Goal: Task Accomplishment & Management: Use online tool/utility

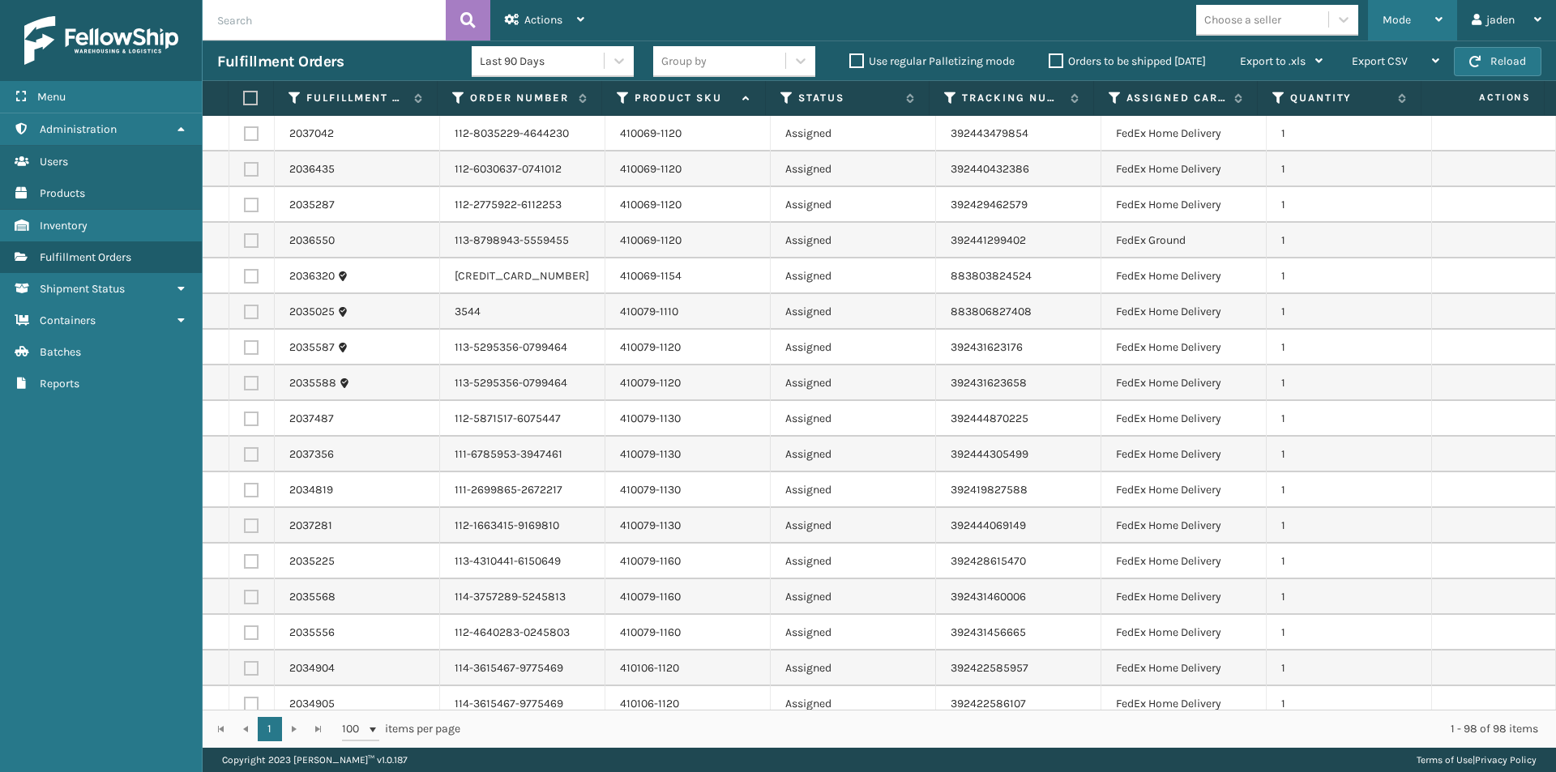
click at [1406, 22] on span "Mode" at bounding box center [1396, 20] width 28 height 14
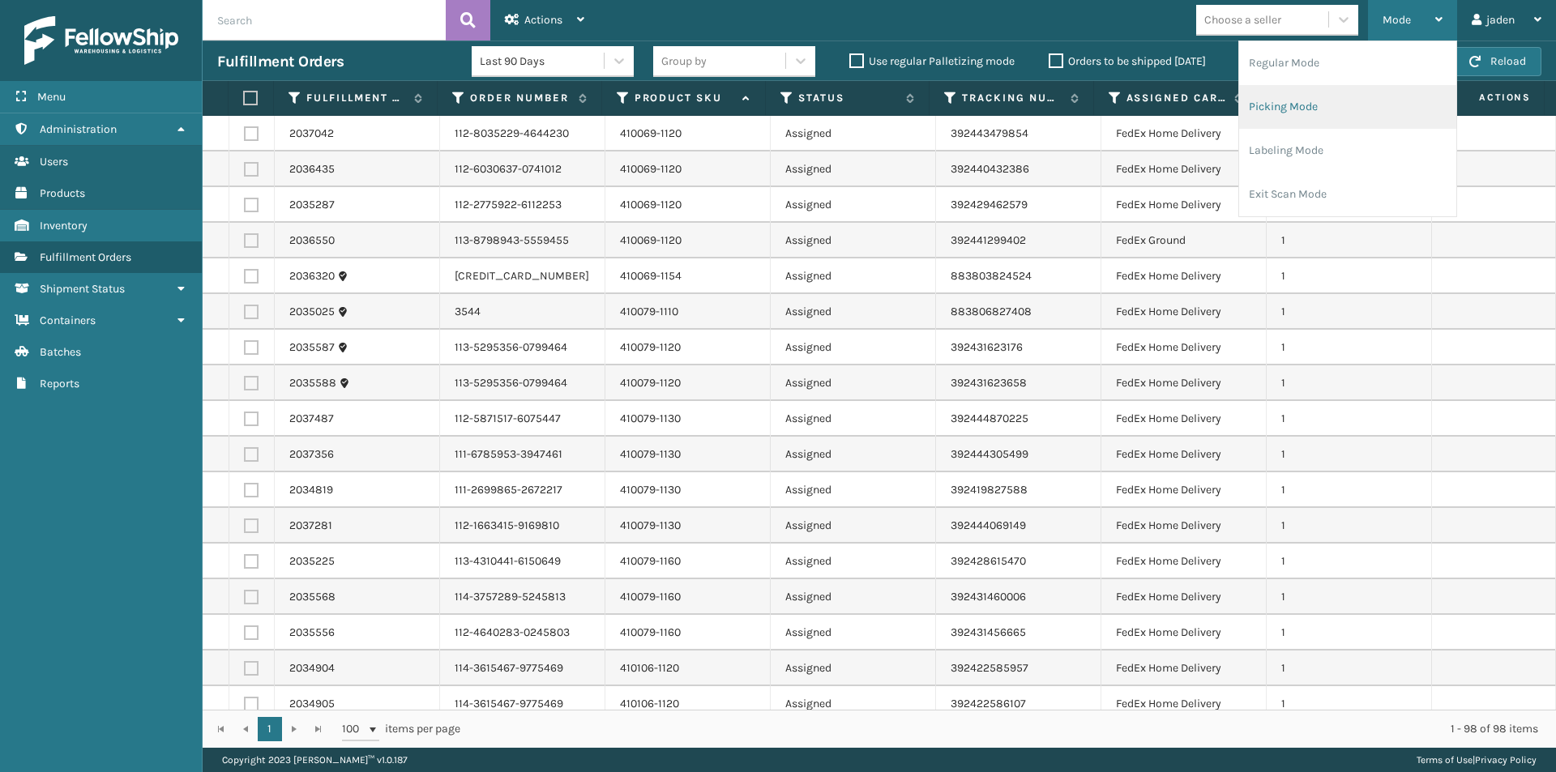
click at [1308, 102] on li "Picking Mode" at bounding box center [1347, 107] width 217 height 44
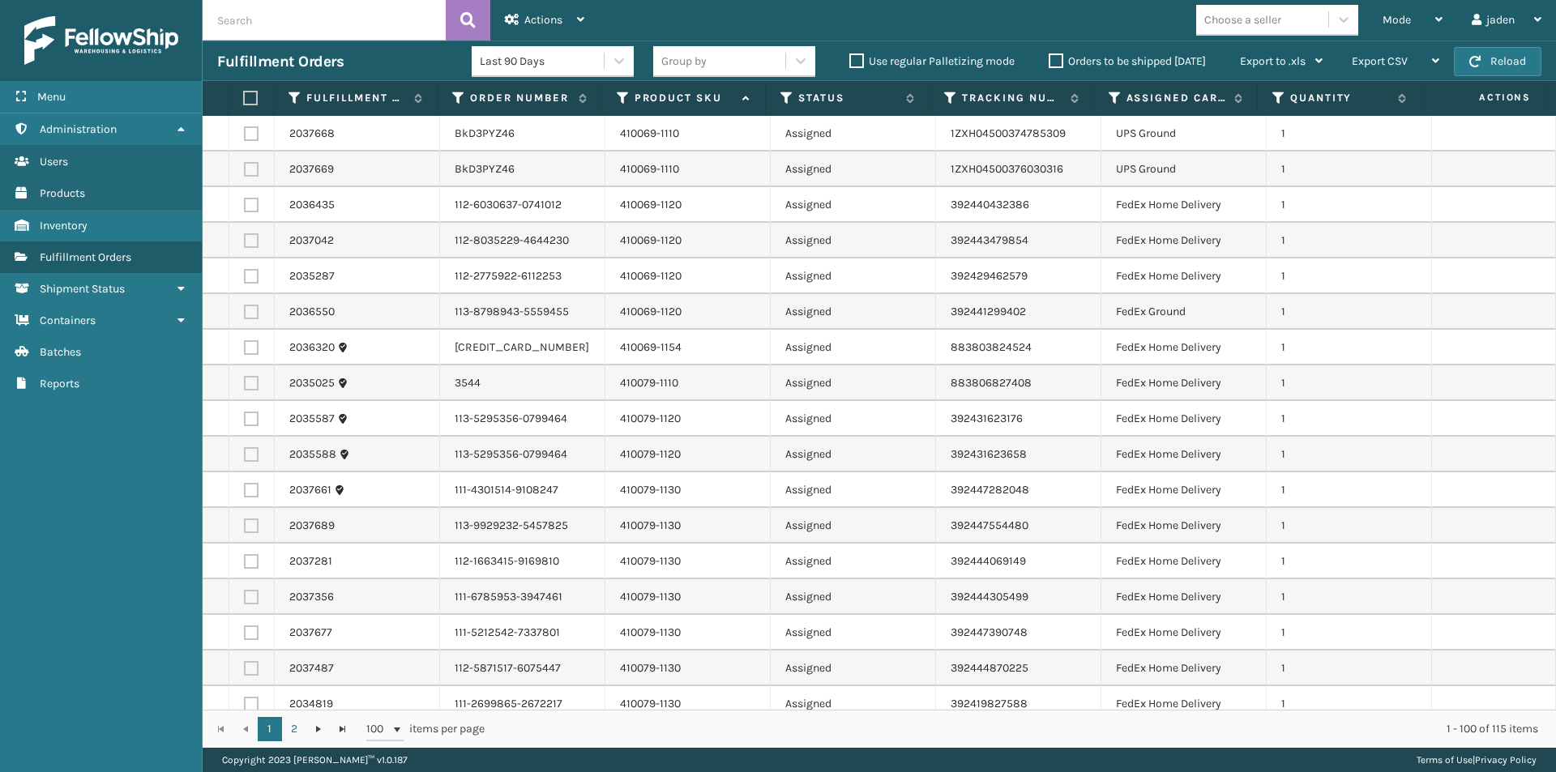
click at [250, 169] on label at bounding box center [251, 169] width 15 height 15
click at [245, 169] on input "checkbox" at bounding box center [244, 167] width 1 height 11
checkbox input "true"
click at [249, 134] on label at bounding box center [251, 133] width 15 height 15
click at [245, 134] on input "checkbox" at bounding box center [244, 131] width 1 height 11
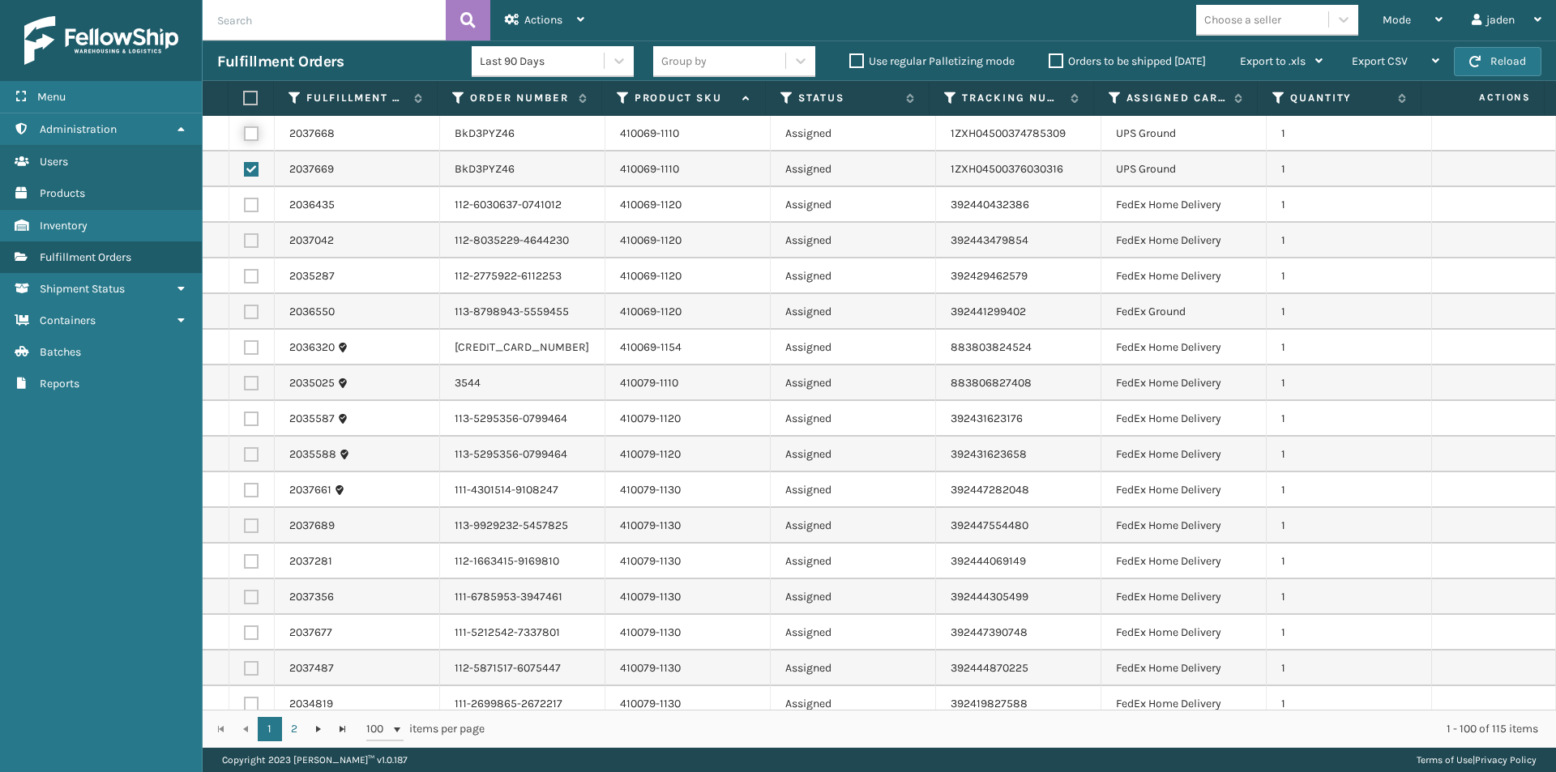
checkbox input "true"
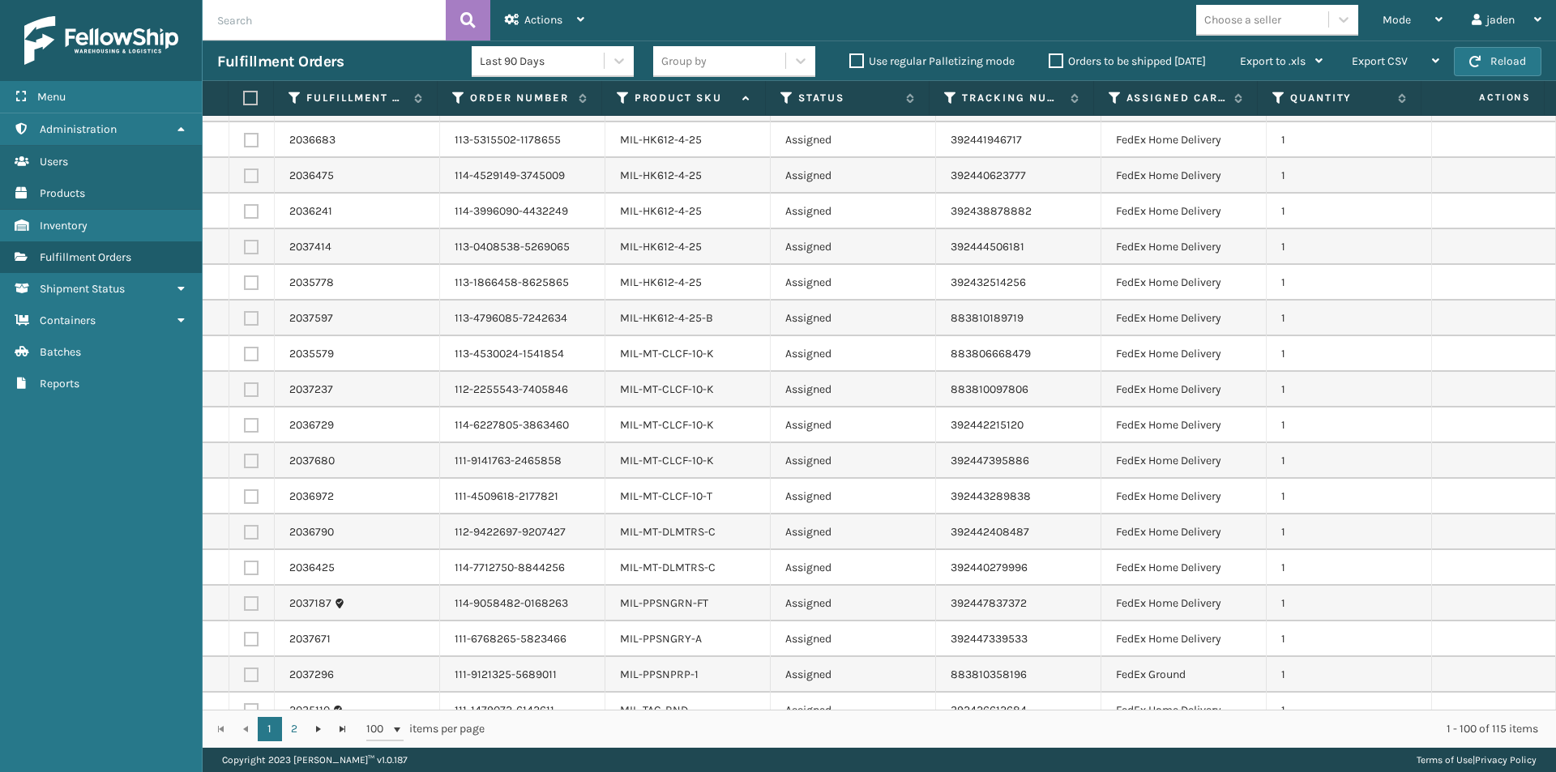
scroll to position [2971, 0]
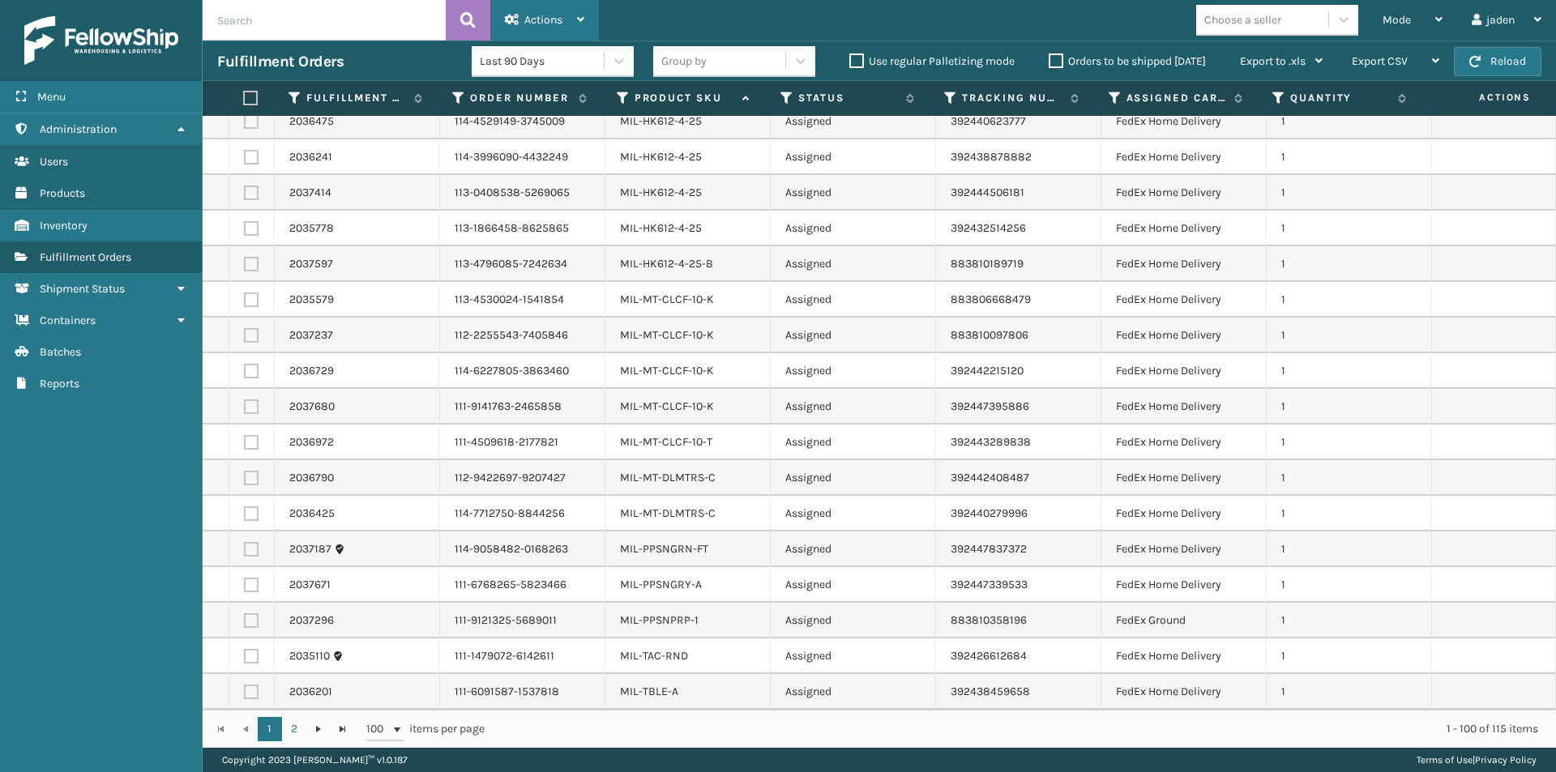
drag, startPoint x: 534, startPoint y: 18, endPoint x: 527, endPoint y: 25, distance: 10.3
click at [535, 17] on span "Actions" at bounding box center [543, 20] width 38 height 14
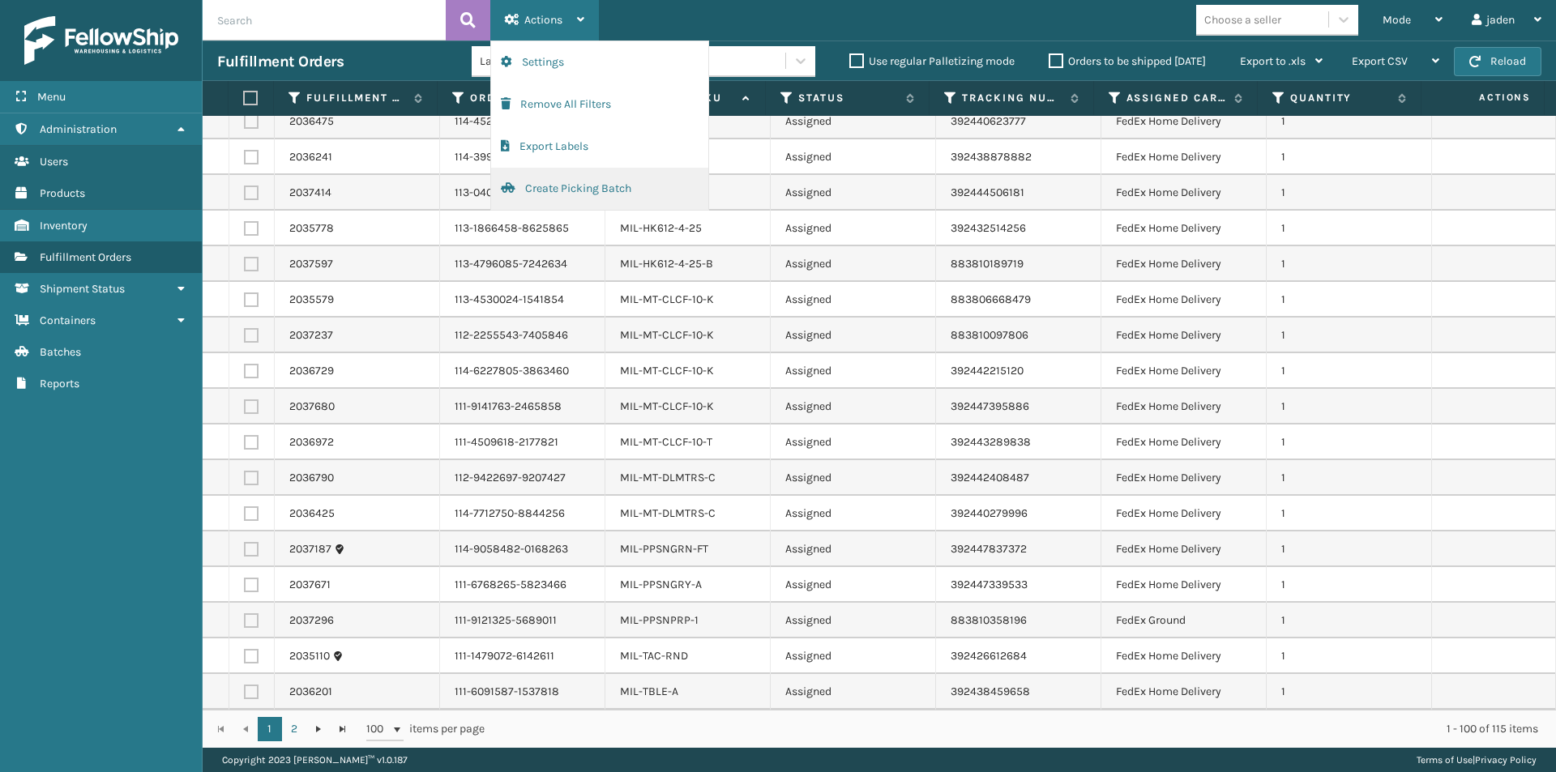
click at [574, 198] on button "Create Picking Batch" at bounding box center [599, 189] width 217 height 42
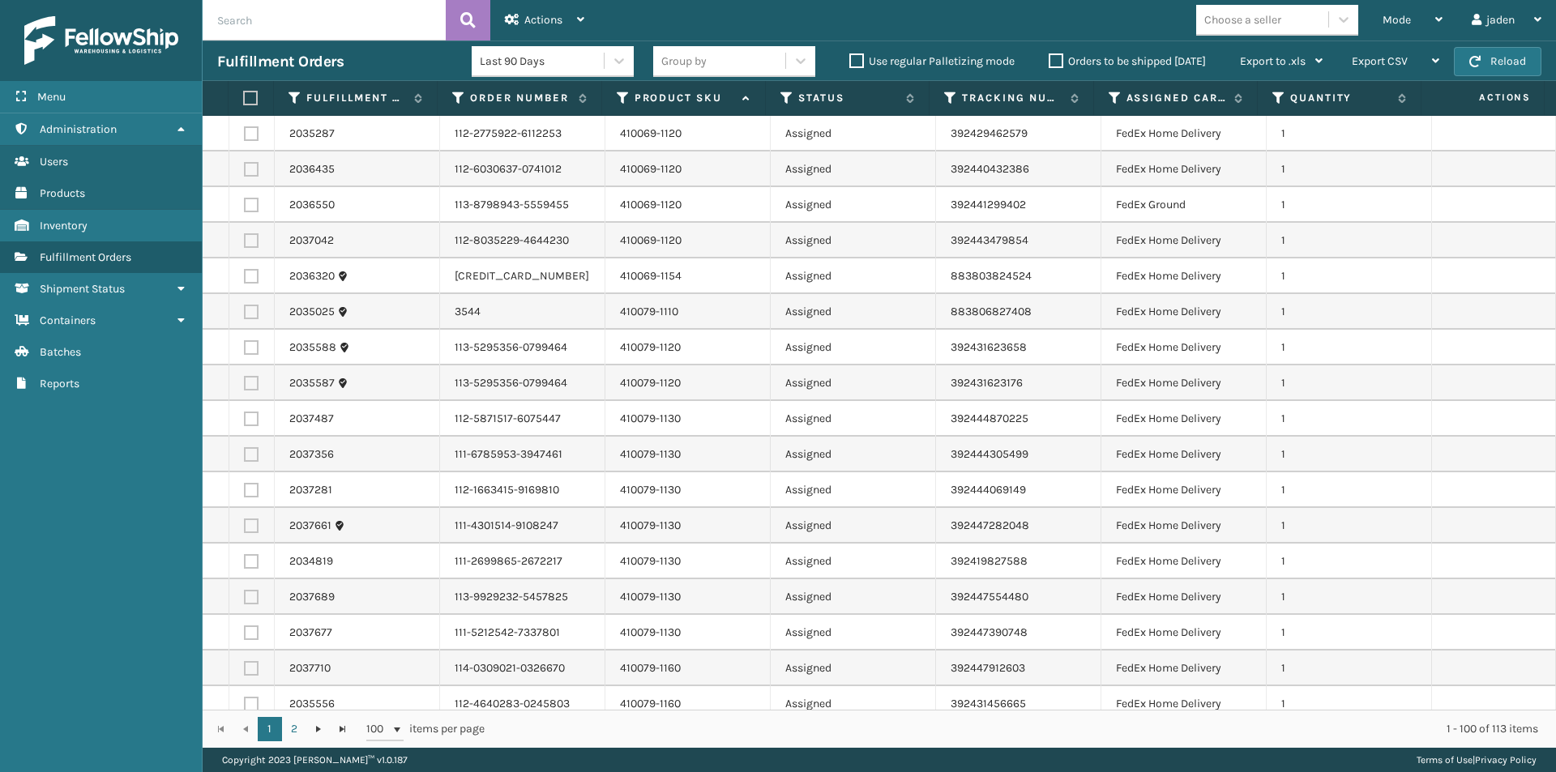
click at [248, 634] on label at bounding box center [251, 632] width 15 height 15
click at [245, 634] on input "checkbox" at bounding box center [244, 630] width 1 height 11
checkbox input "true"
click at [250, 597] on label at bounding box center [251, 597] width 15 height 15
click at [245, 597] on input "checkbox" at bounding box center [244, 595] width 1 height 11
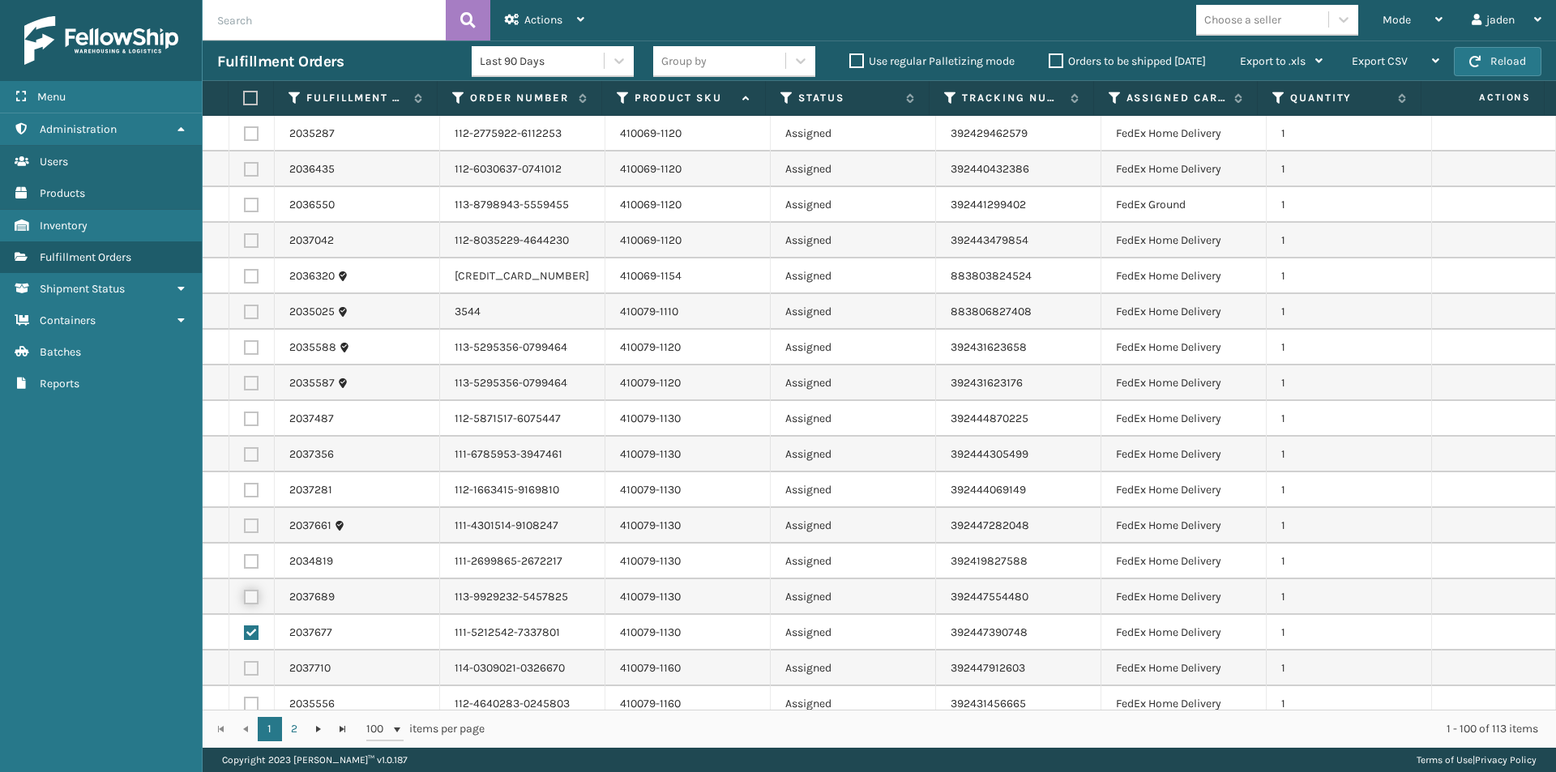
checkbox input "true"
click at [254, 561] on label at bounding box center [251, 561] width 15 height 15
click at [245, 561] on input "checkbox" at bounding box center [244, 559] width 1 height 11
checkbox input "true"
click at [254, 527] on label at bounding box center [251, 526] width 15 height 15
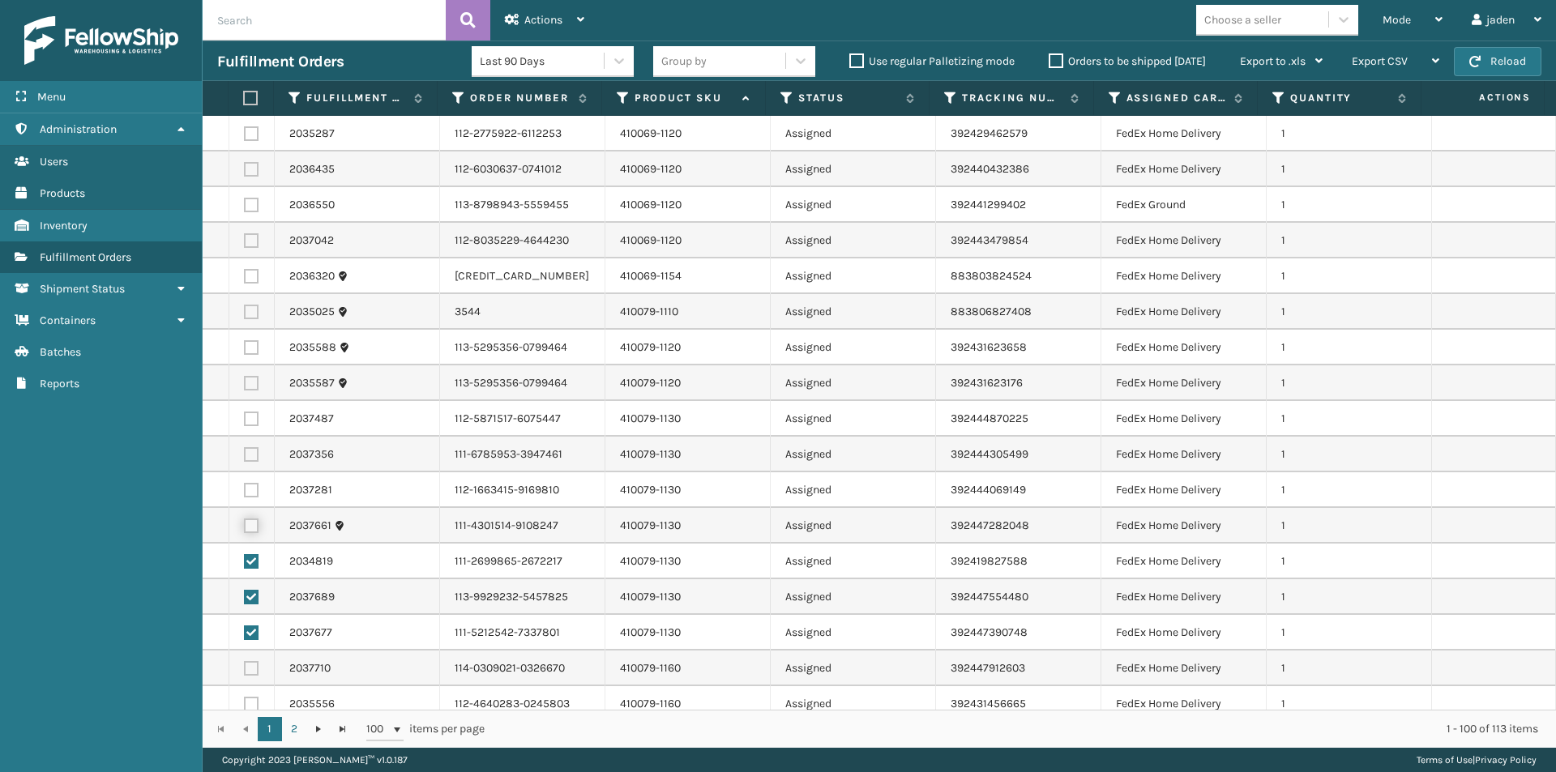
click at [245, 527] on input "checkbox" at bounding box center [244, 524] width 1 height 11
checkbox input "true"
click at [254, 497] on label at bounding box center [251, 490] width 15 height 15
click at [245, 493] on input "checkbox" at bounding box center [244, 488] width 1 height 11
checkbox input "true"
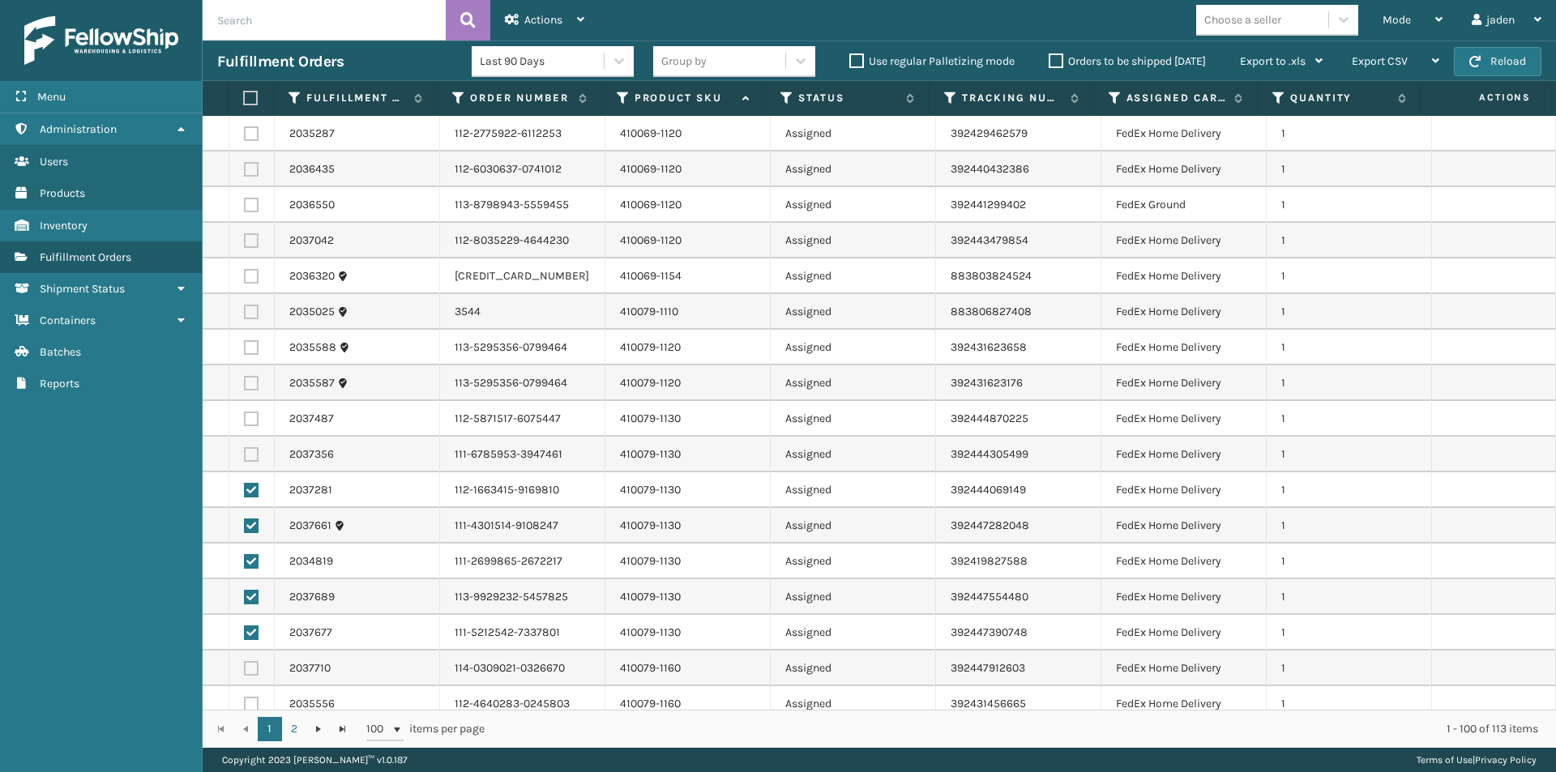
click at [248, 455] on label at bounding box center [251, 454] width 15 height 15
click at [245, 455] on input "checkbox" at bounding box center [244, 452] width 1 height 11
checkbox input "true"
click at [249, 422] on label at bounding box center [251, 419] width 15 height 15
click at [245, 422] on input "checkbox" at bounding box center [244, 417] width 1 height 11
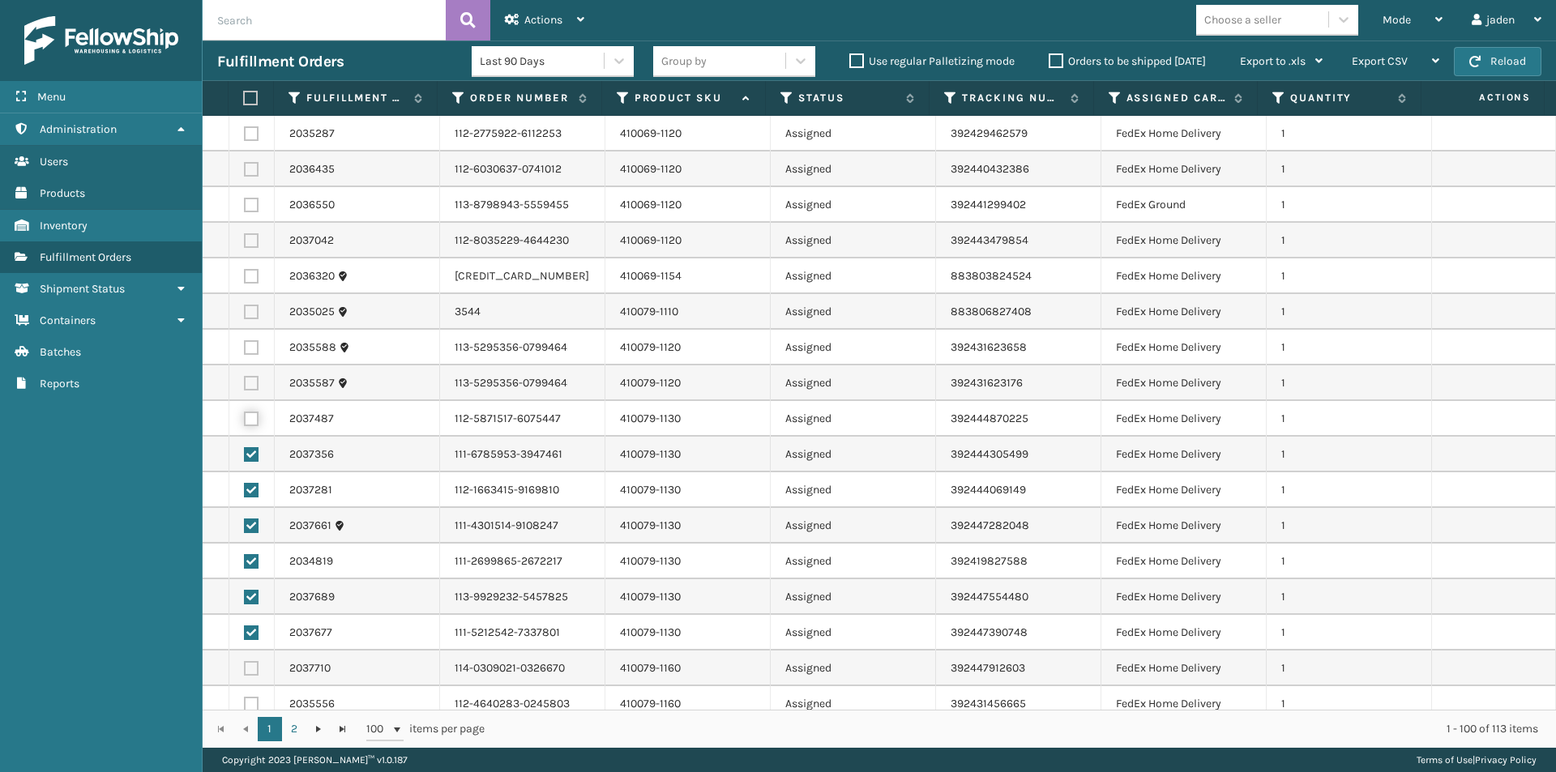
checkbox input "true"
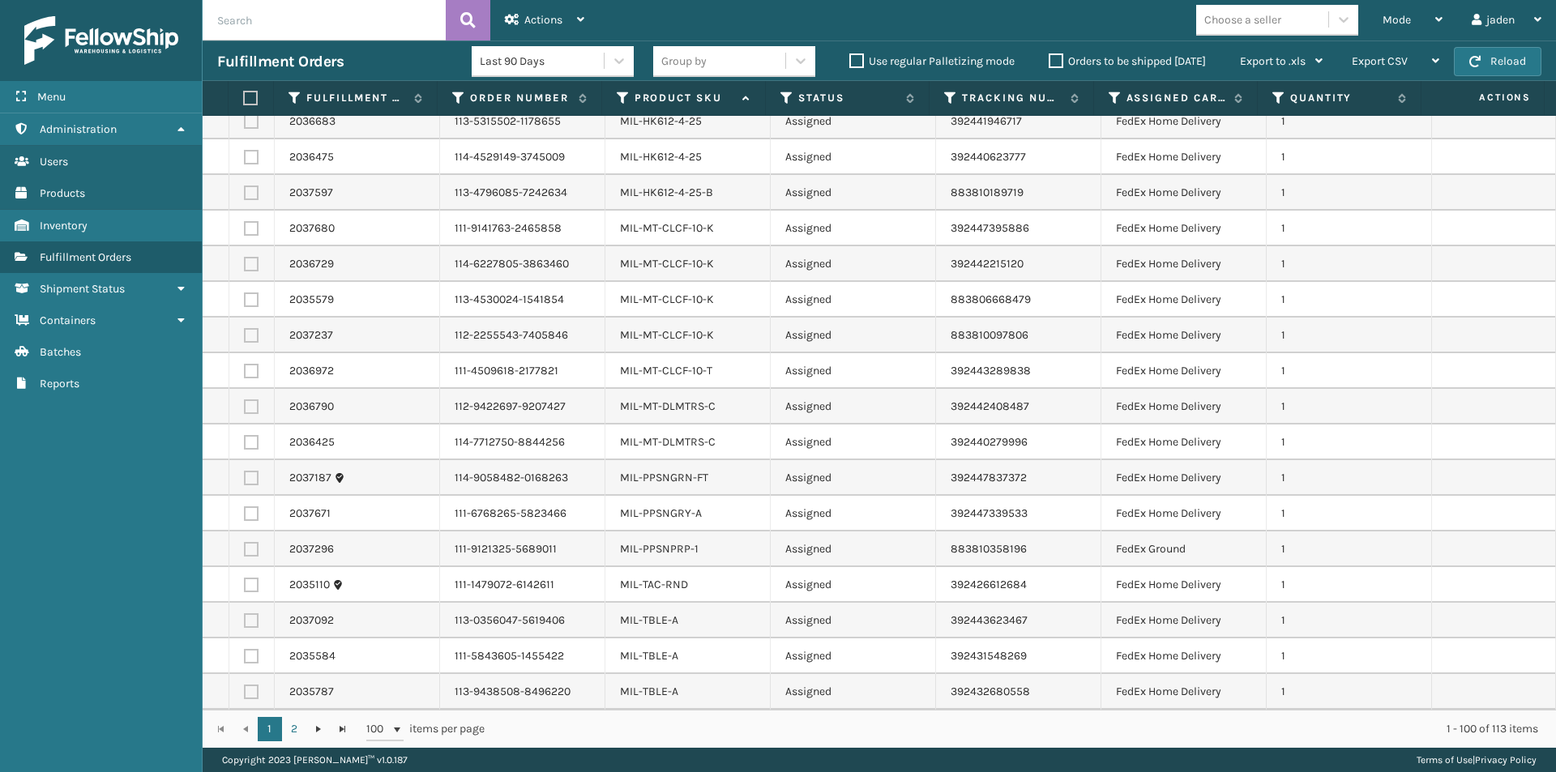
click at [250, 480] on label at bounding box center [251, 478] width 15 height 15
click at [245, 480] on input "checkbox" at bounding box center [244, 476] width 1 height 11
checkbox input "true"
click at [254, 512] on label at bounding box center [251, 513] width 15 height 15
click at [245, 512] on input "checkbox" at bounding box center [244, 511] width 1 height 11
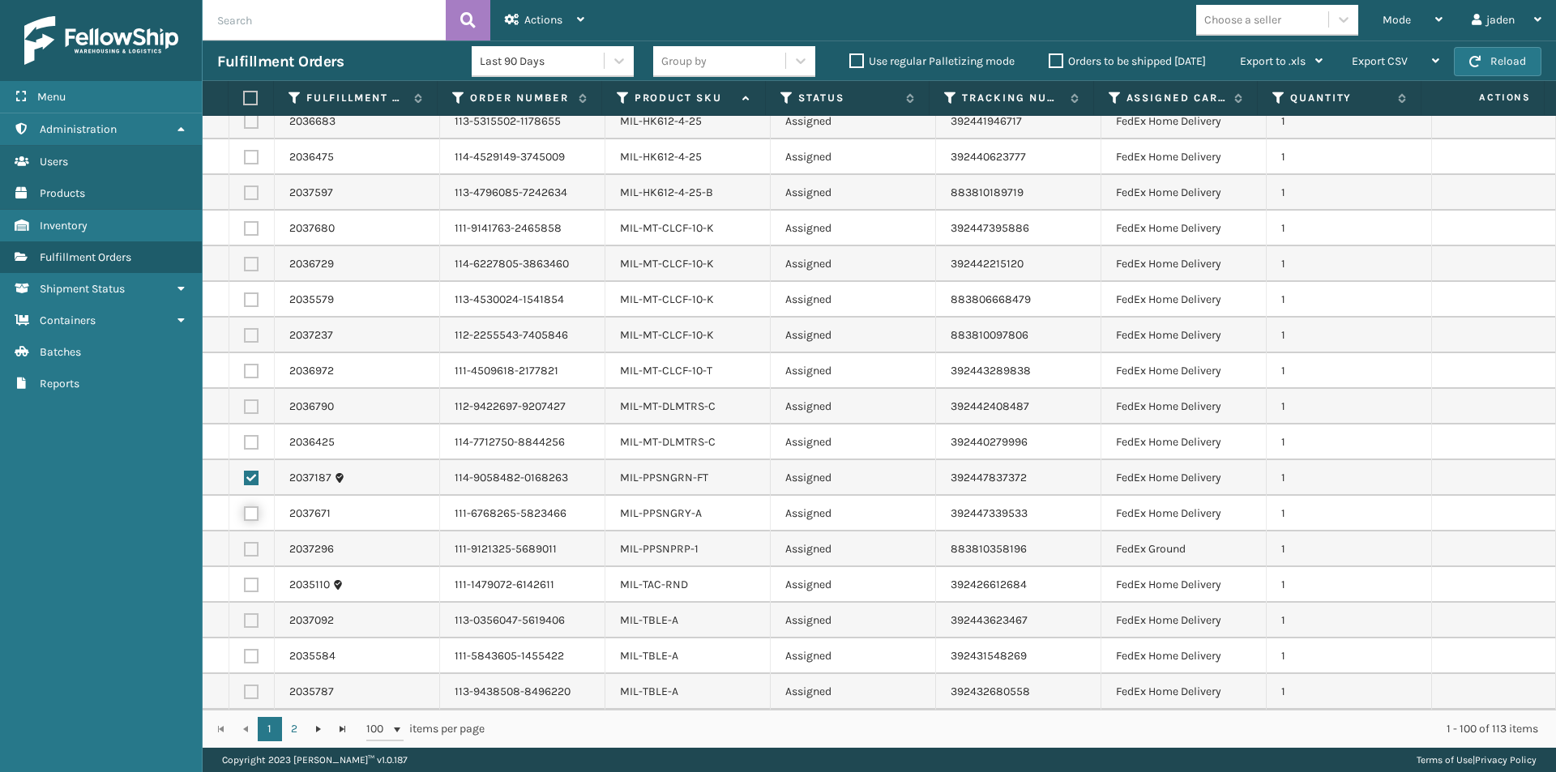
checkbox input "true"
click at [252, 548] on label at bounding box center [251, 549] width 15 height 15
click at [245, 548] on input "checkbox" at bounding box center [244, 547] width 1 height 11
checkbox input "true"
click at [534, 21] on span "Actions" at bounding box center [543, 20] width 38 height 14
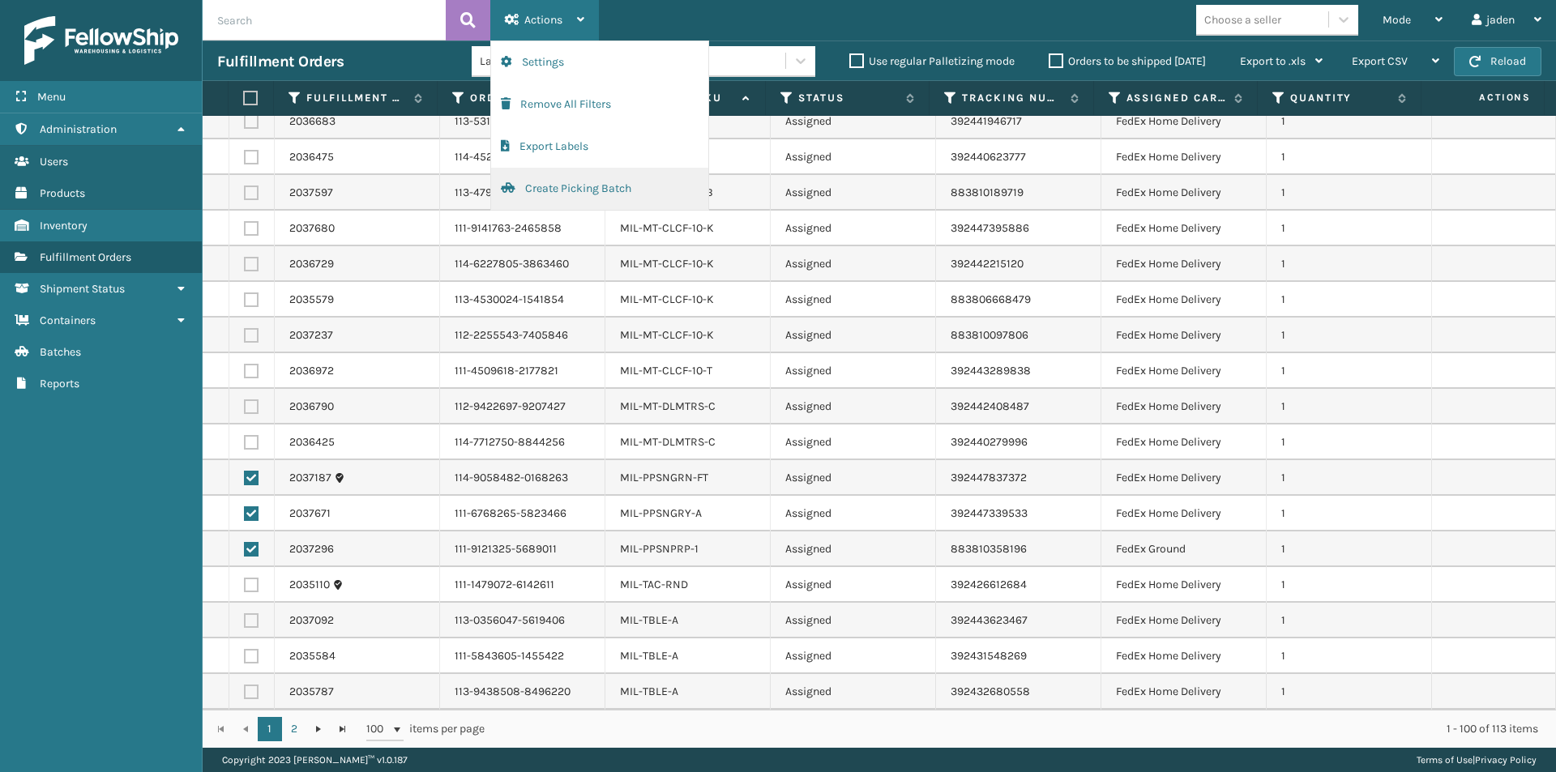
click at [557, 183] on button "Create Picking Batch" at bounding box center [599, 189] width 217 height 42
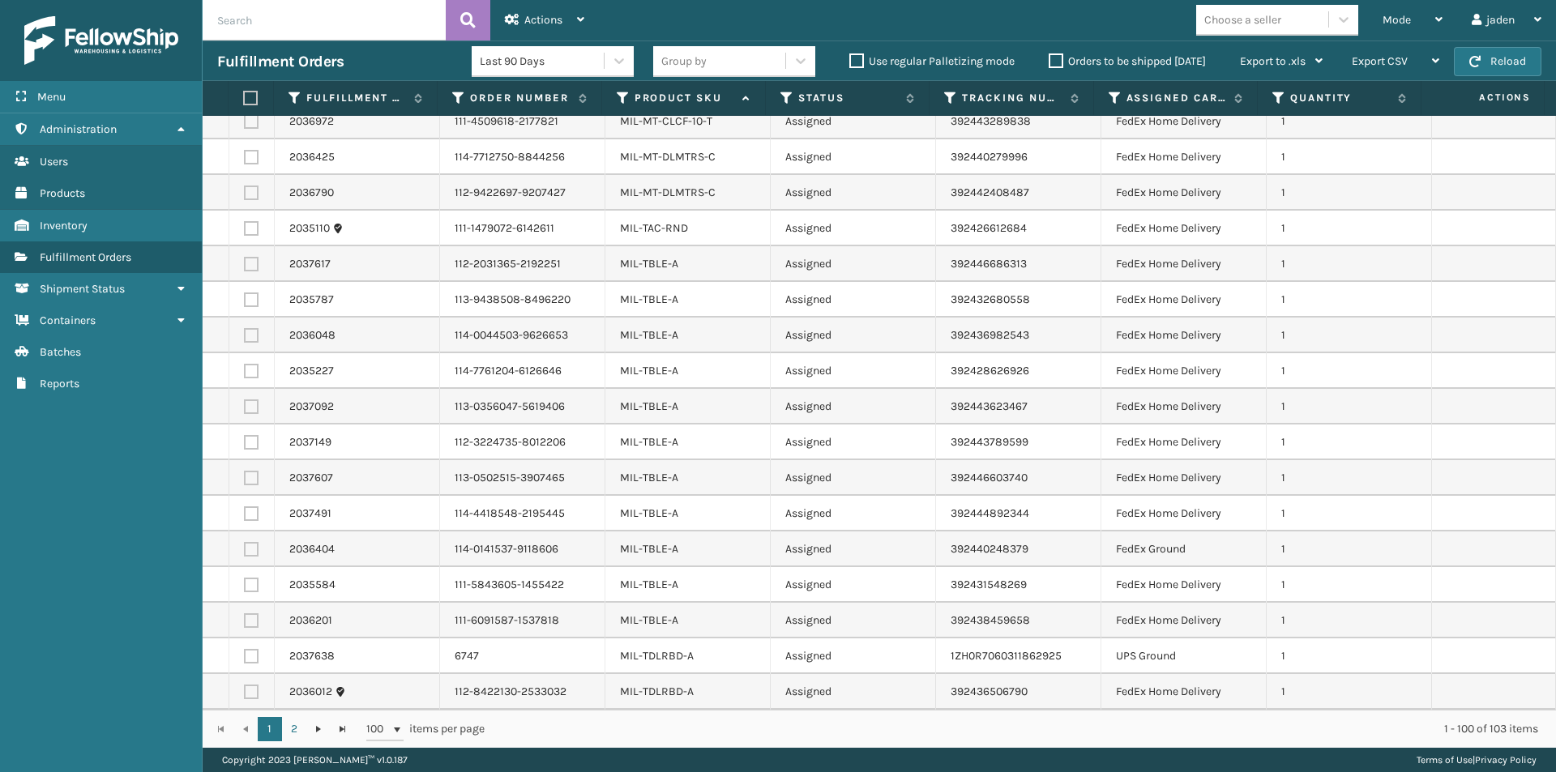
click at [244, 652] on label at bounding box center [251, 656] width 15 height 15
click at [244, 652] on input "checkbox" at bounding box center [244, 654] width 1 height 11
checkbox input "true"
click at [514, 35] on div "Actions" at bounding box center [544, 20] width 79 height 41
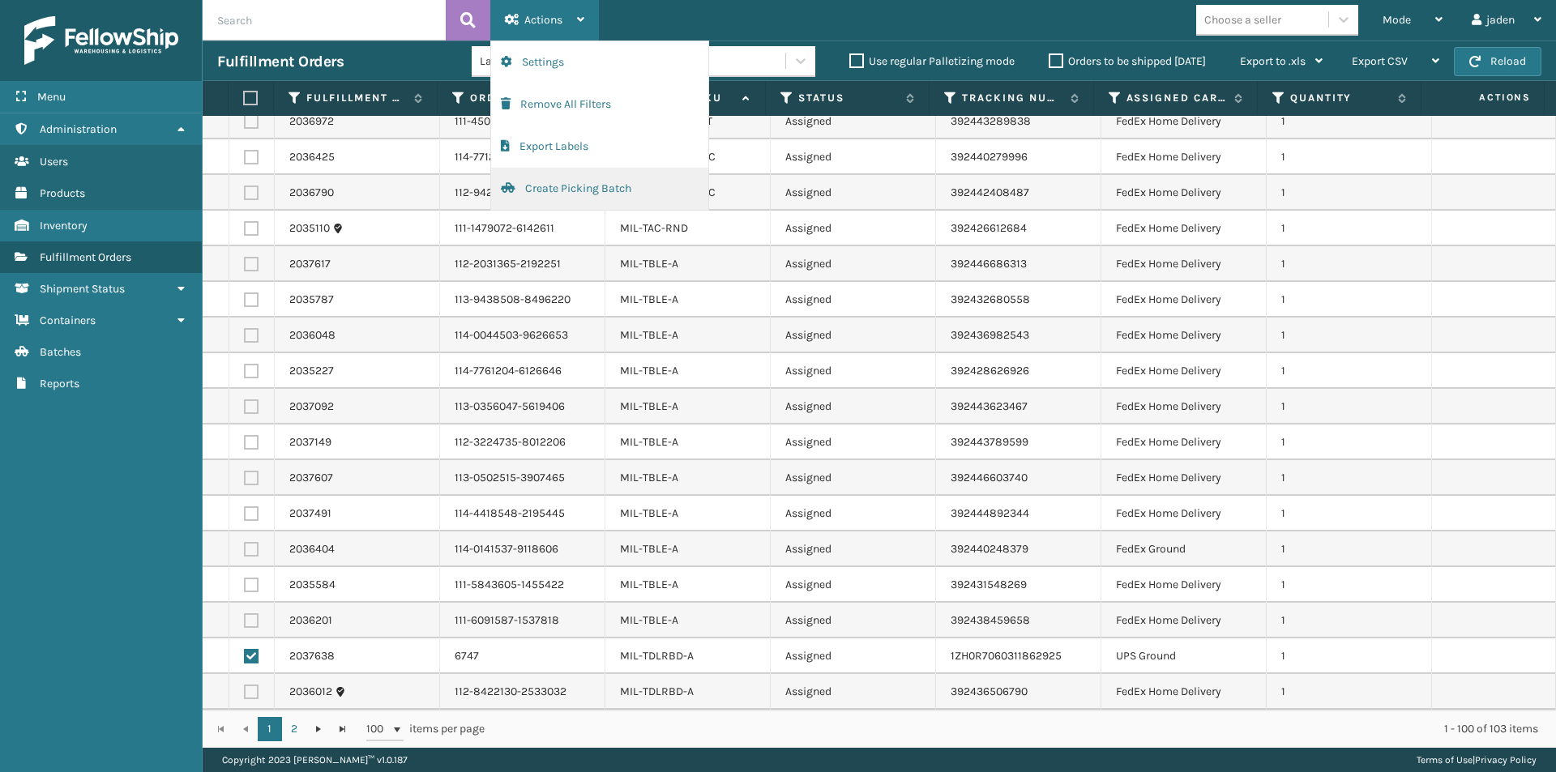
click at [530, 188] on button "Create Picking Batch" at bounding box center [599, 189] width 217 height 42
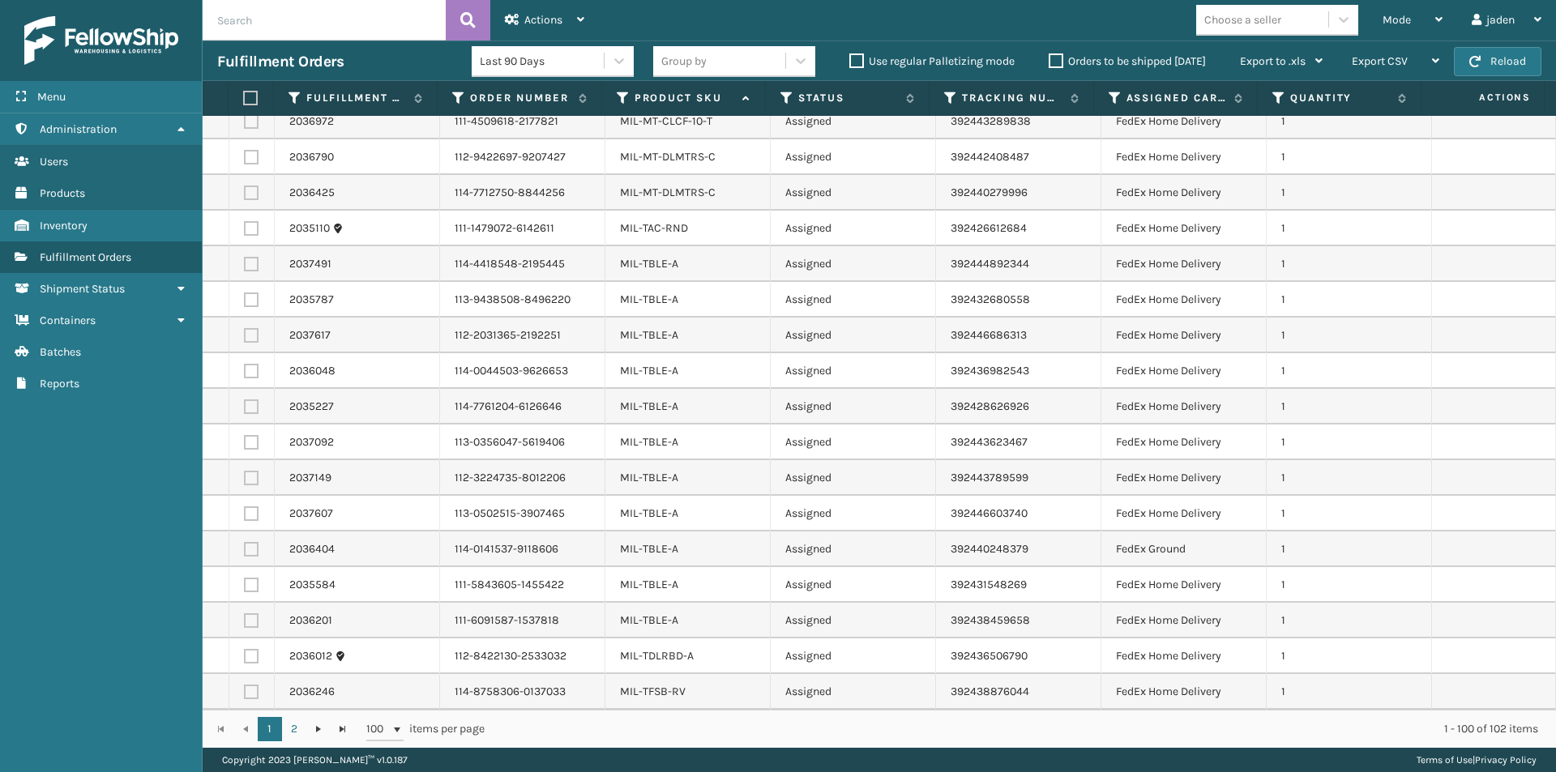
click at [249, 98] on label at bounding box center [248, 98] width 11 height 15
click at [244, 98] on input "checkbox" at bounding box center [243, 98] width 1 height 11
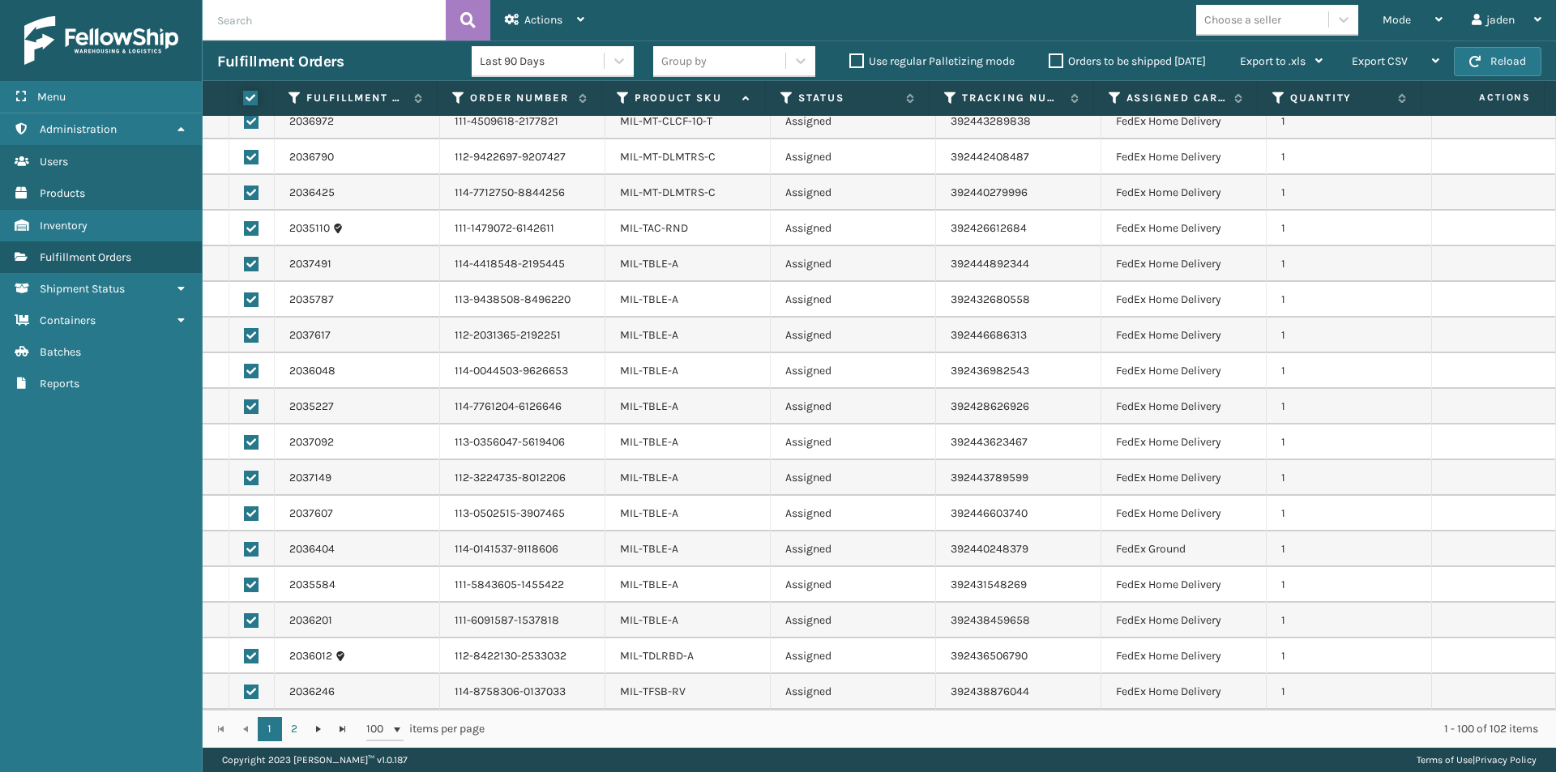
checkbox input "true"
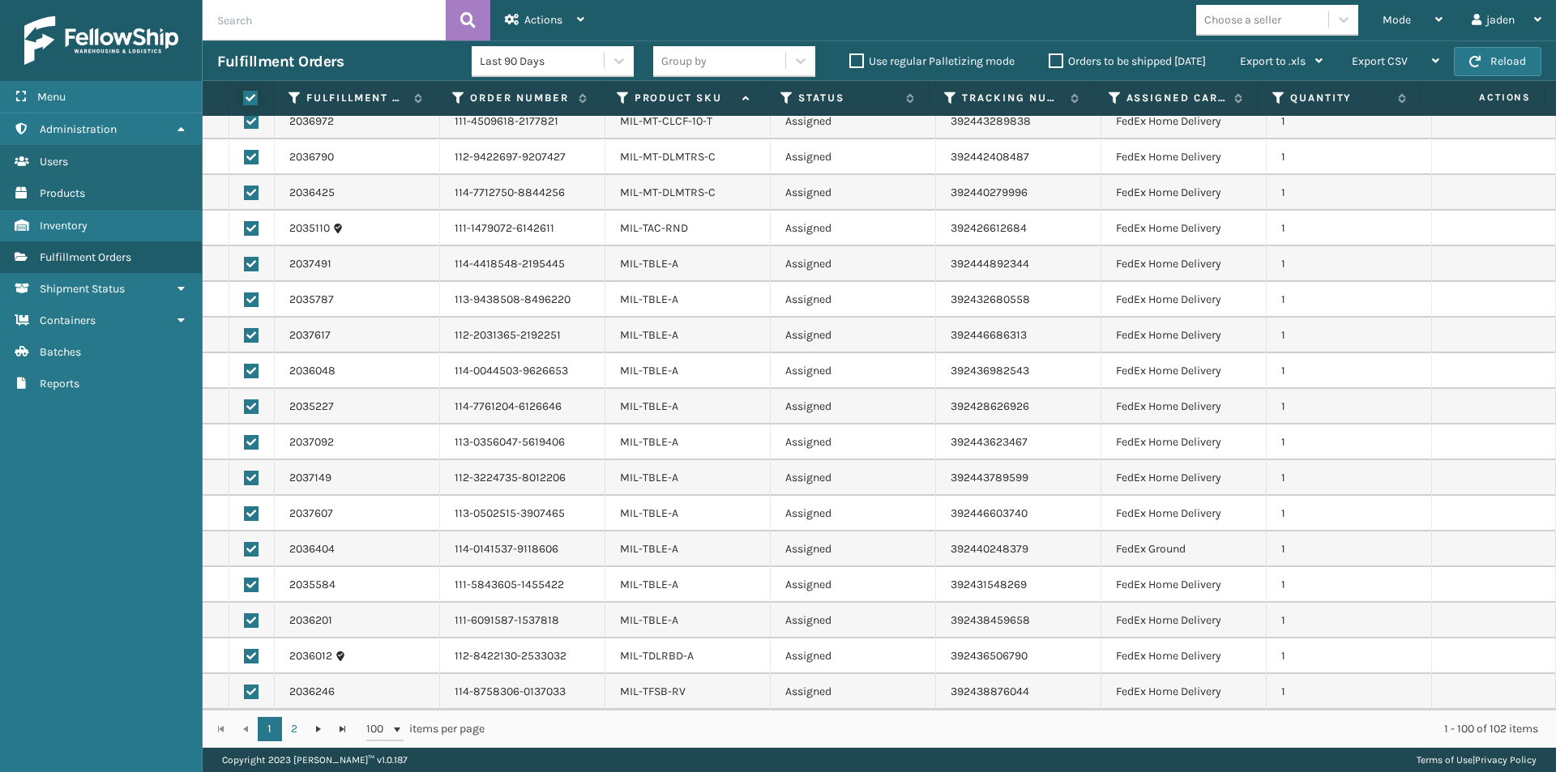
checkbox input "true"
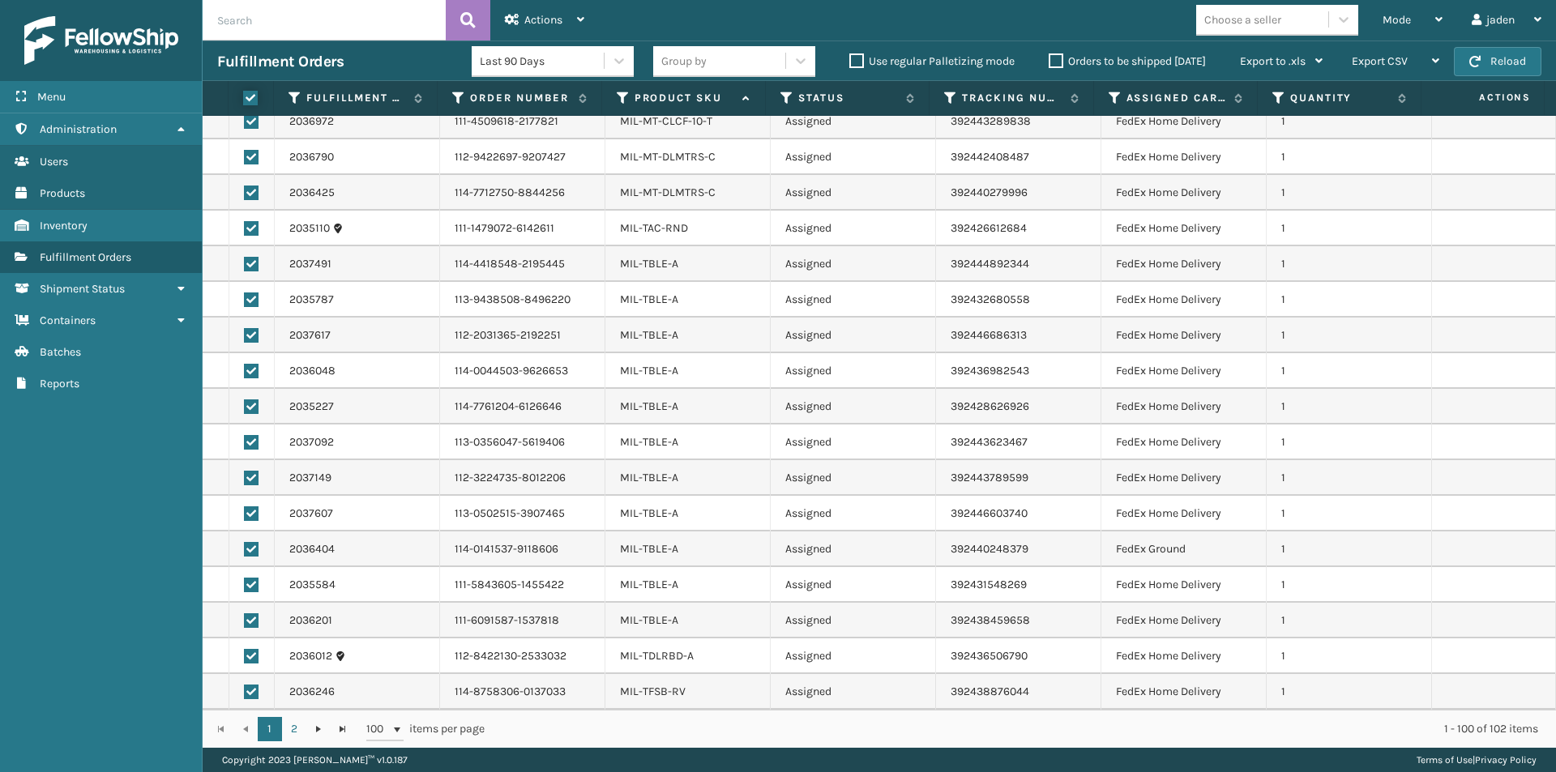
checkbox input "true"
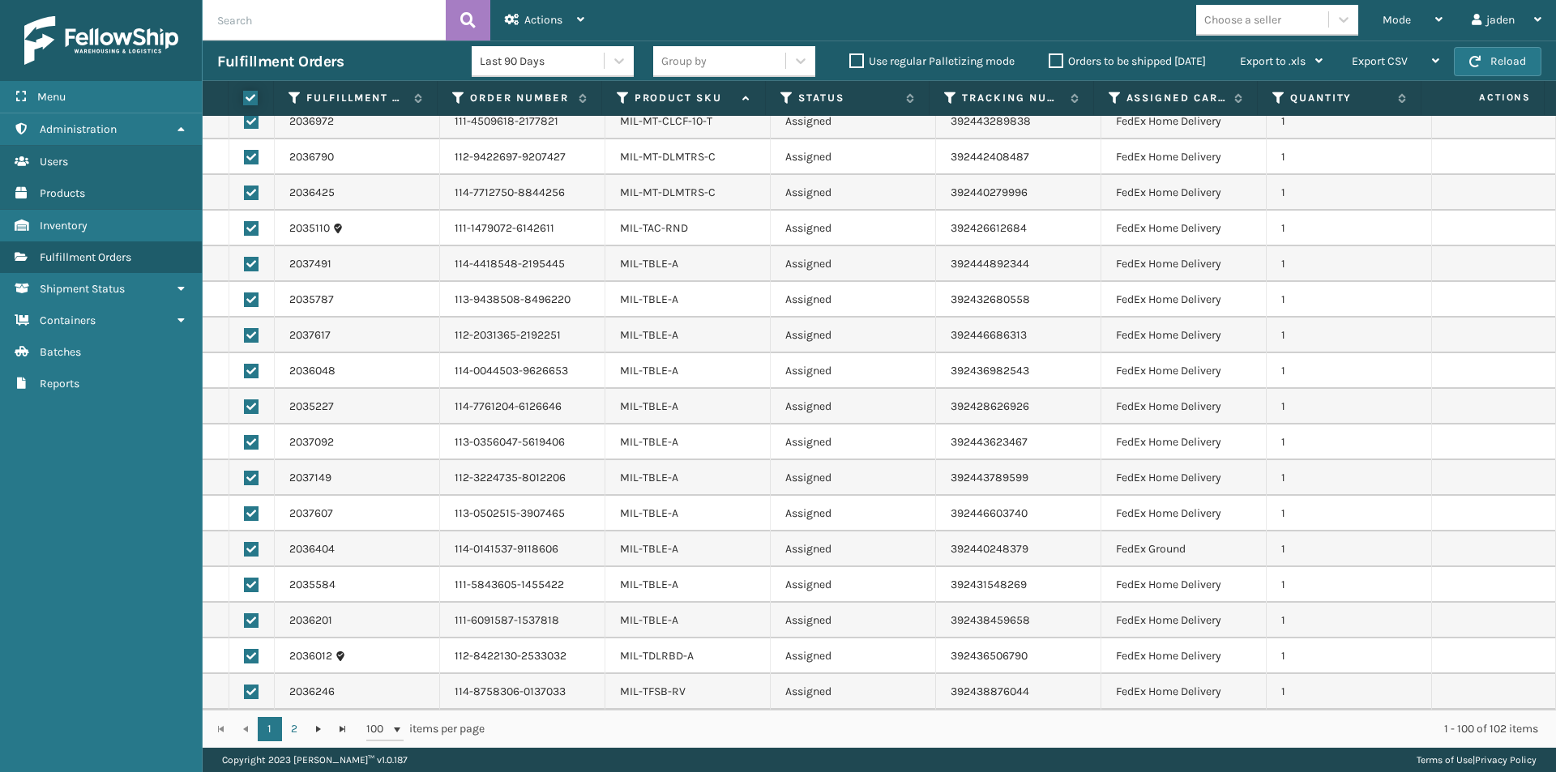
checkbox input "true"
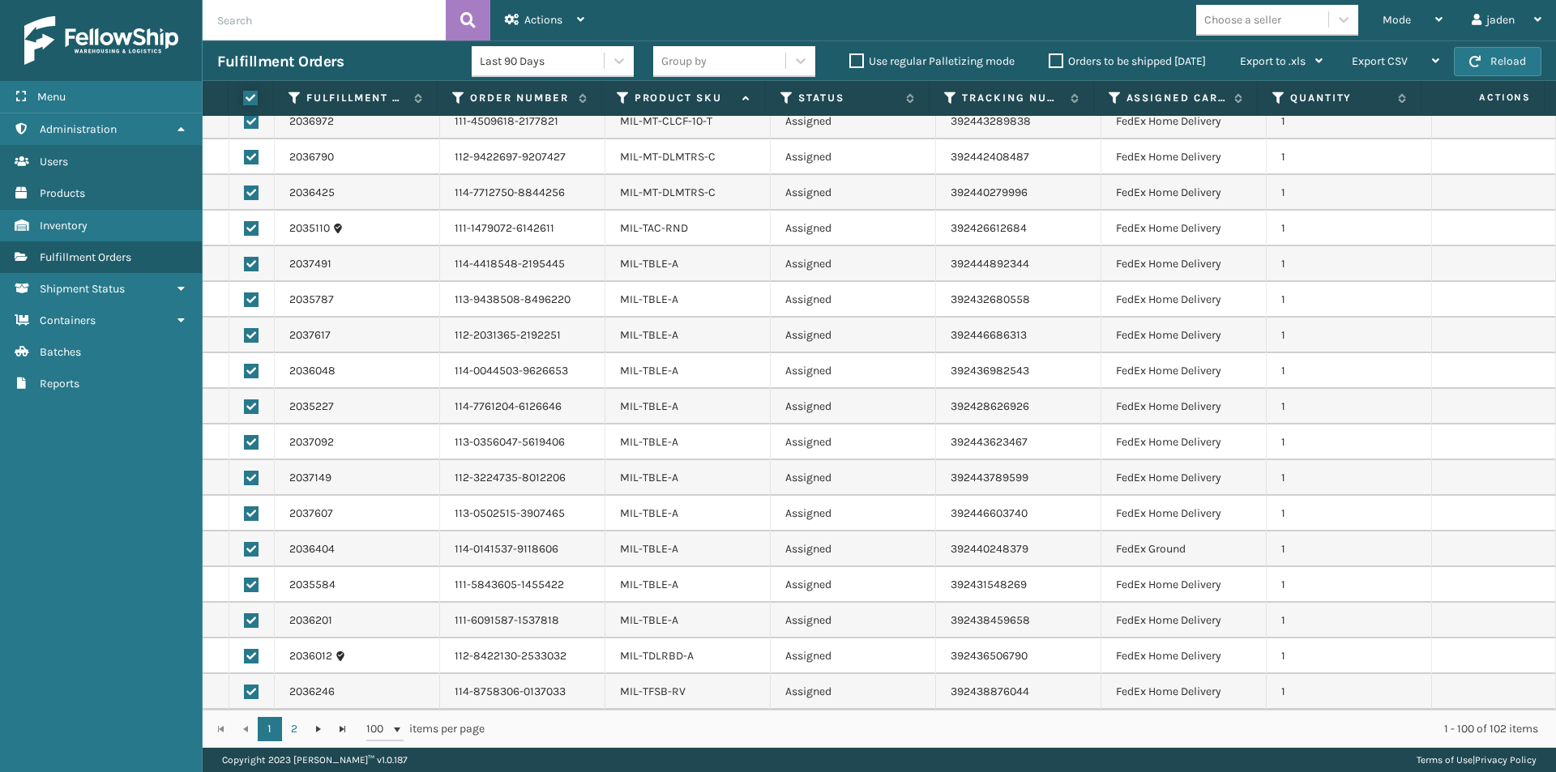
checkbox input "true"
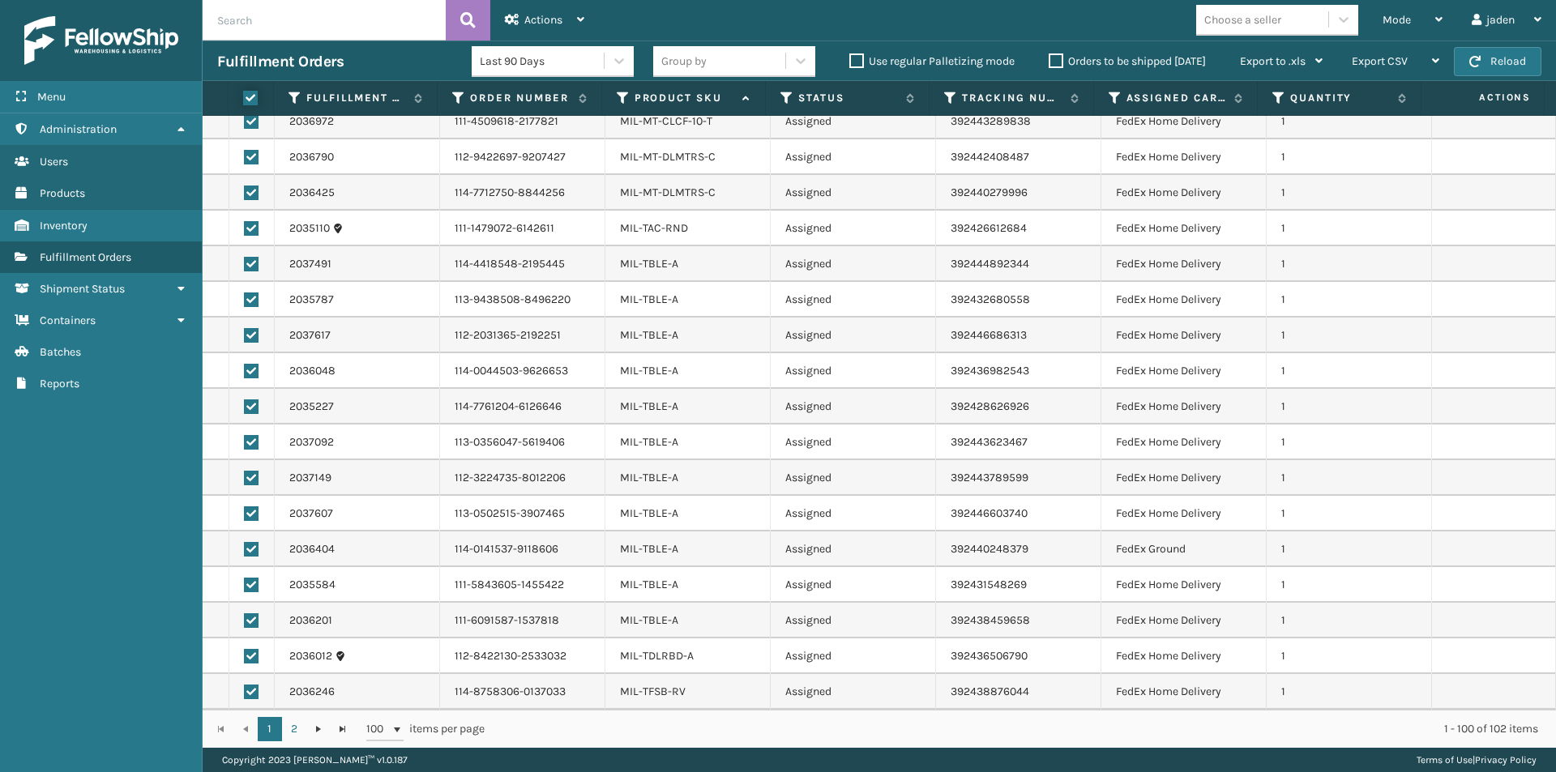
checkbox input "true"
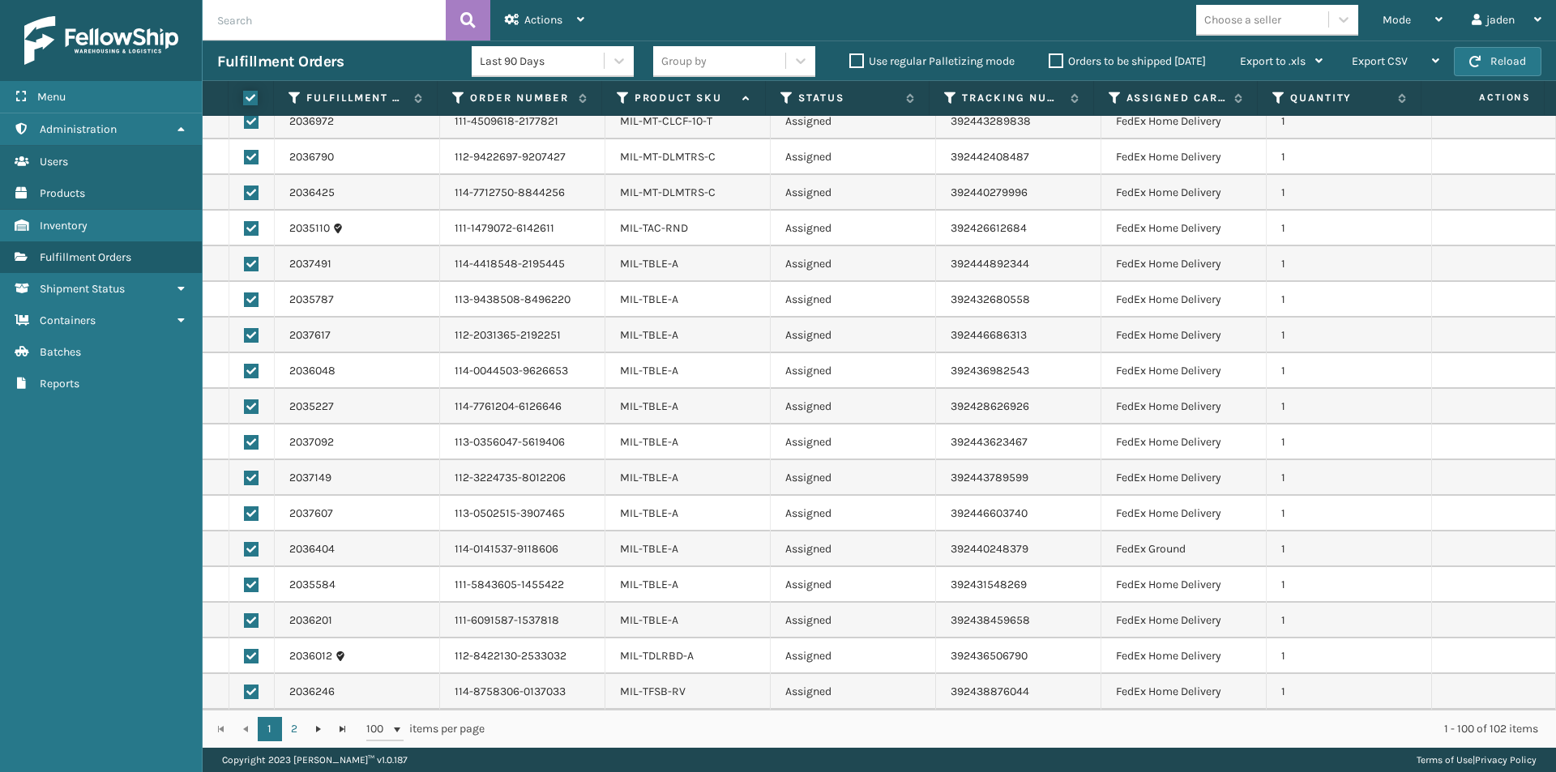
checkbox input "true"
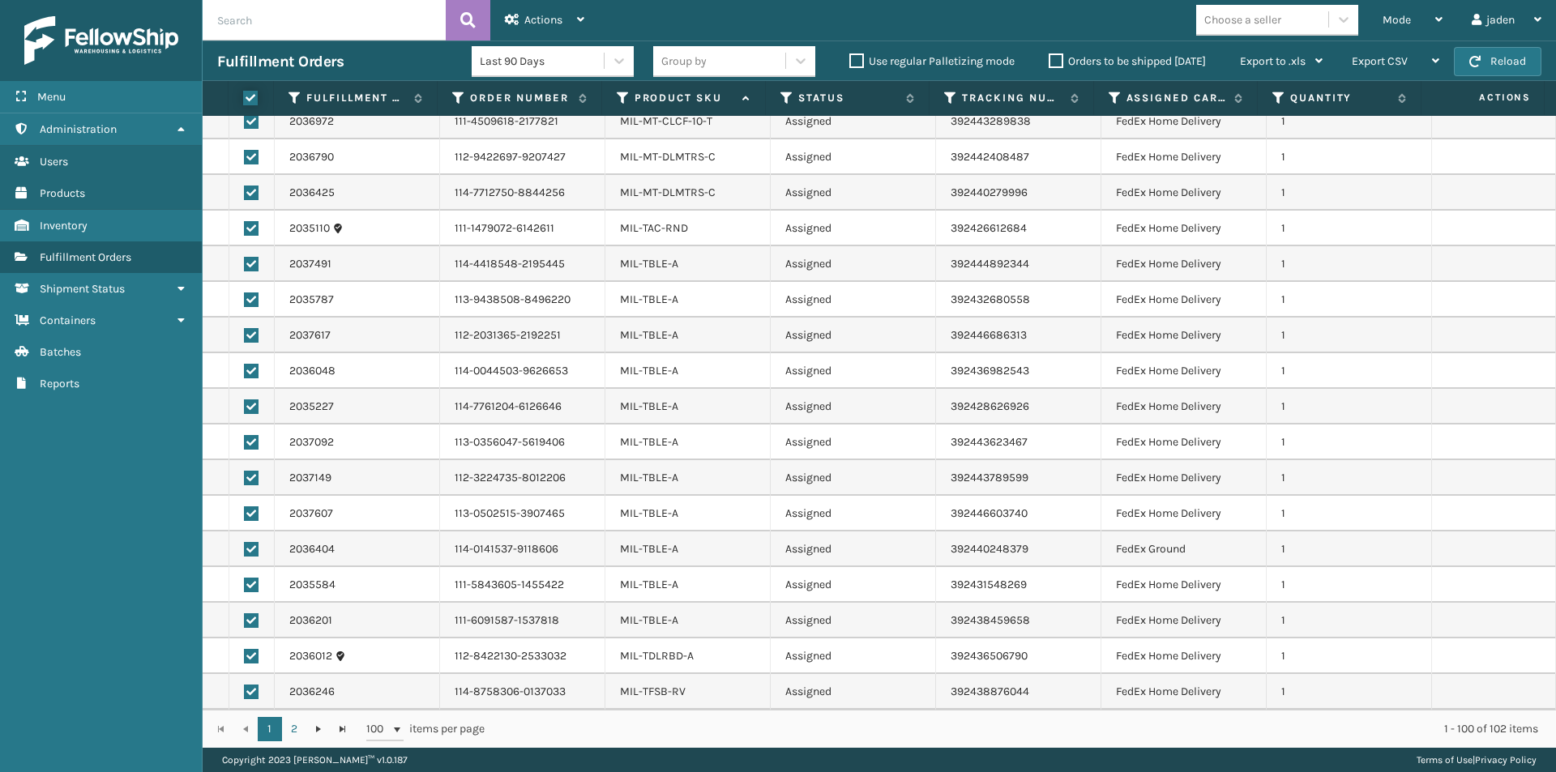
checkbox input "true"
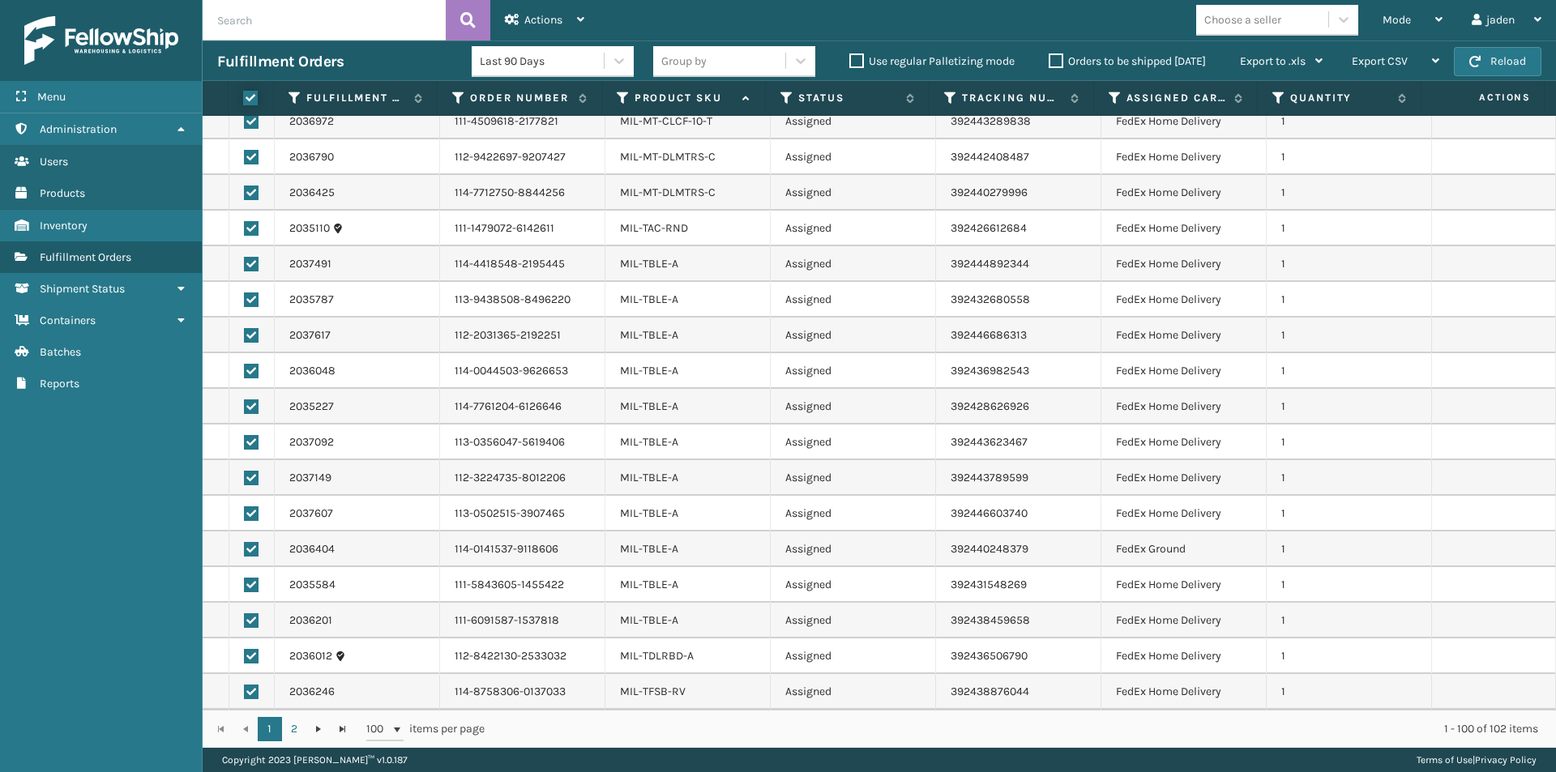
checkbox input "true"
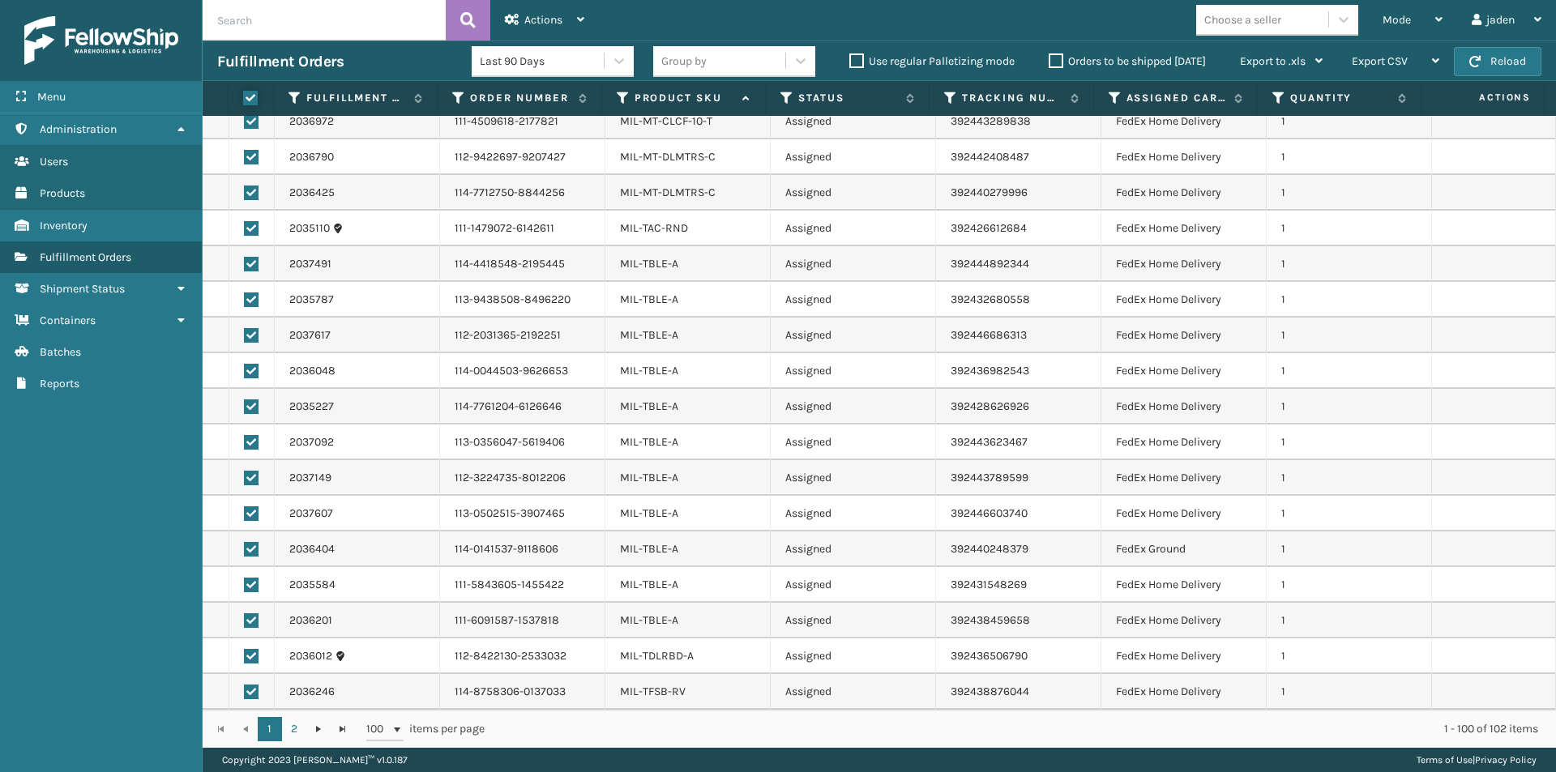
checkbox input "true"
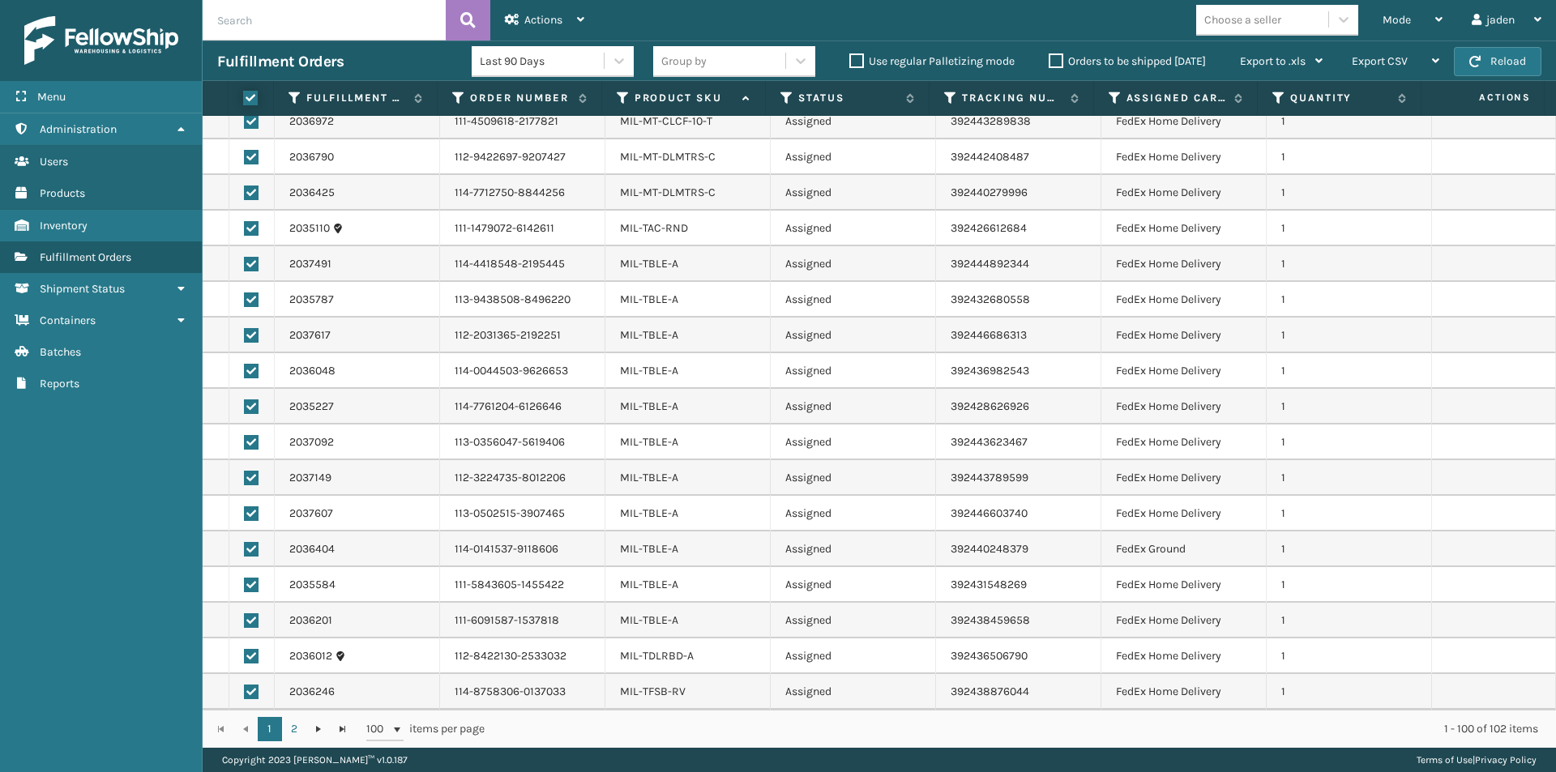
checkbox input "true"
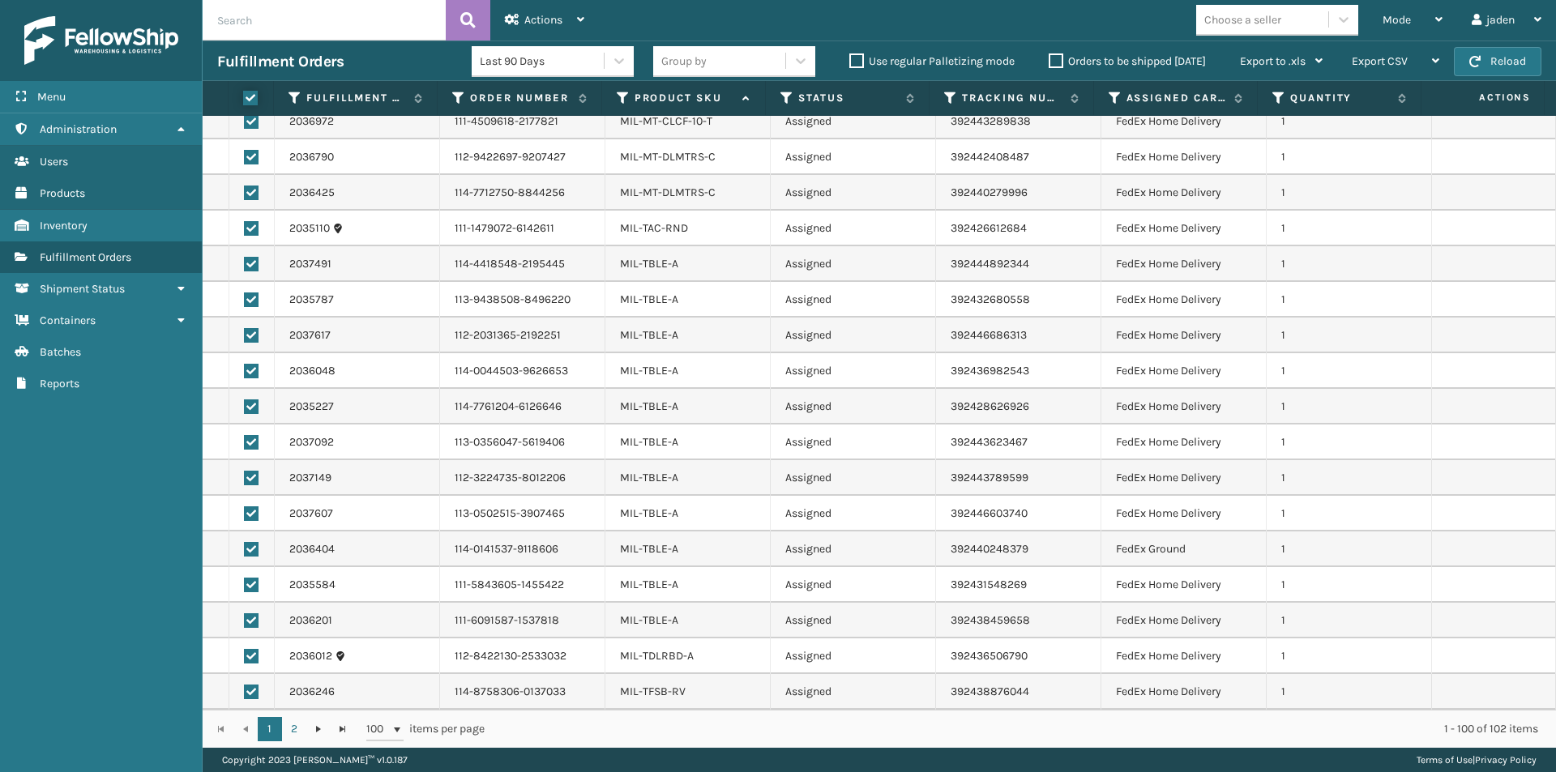
checkbox input "true"
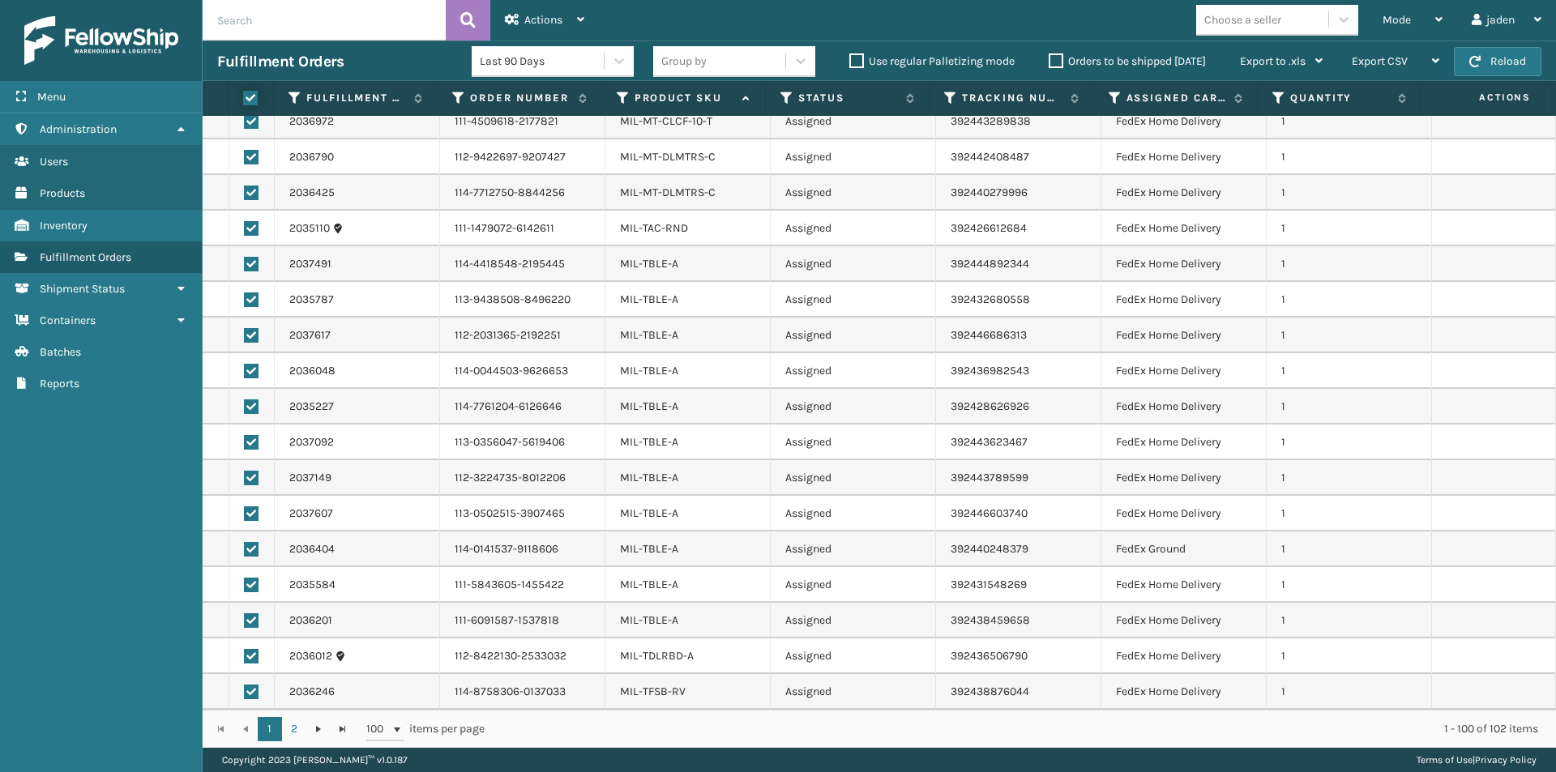
checkbox input "true"
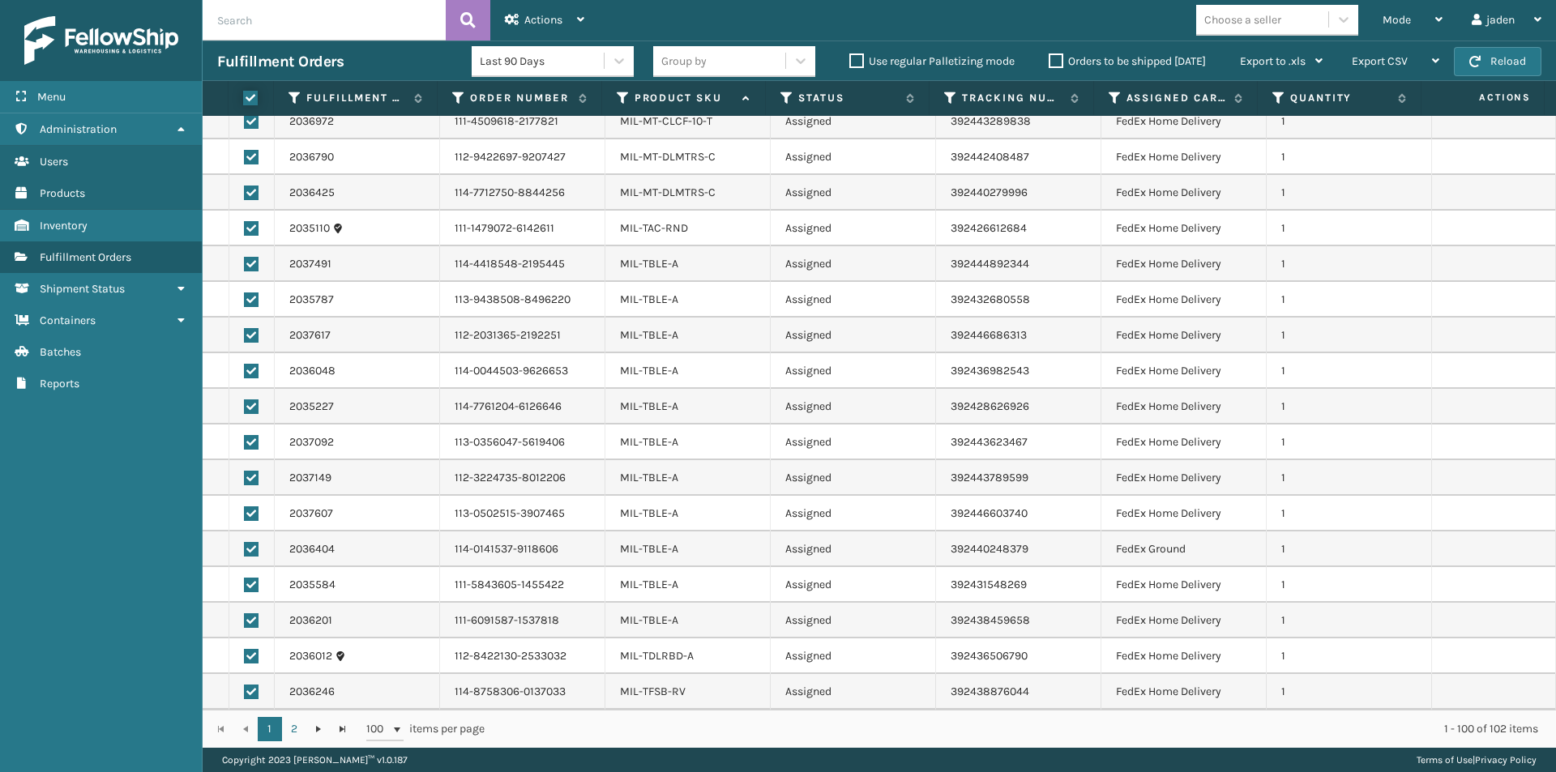
checkbox input "true"
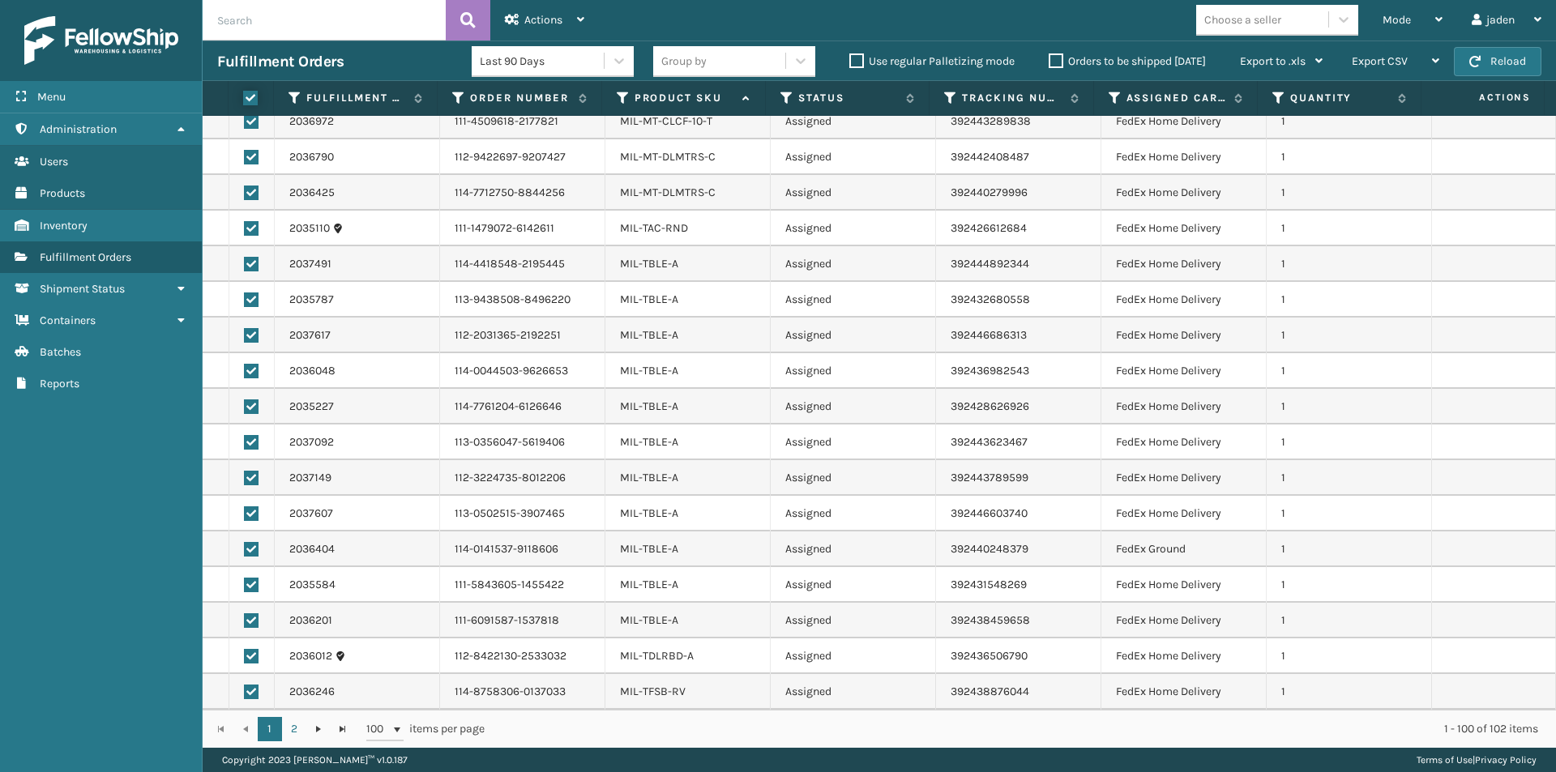
checkbox input "true"
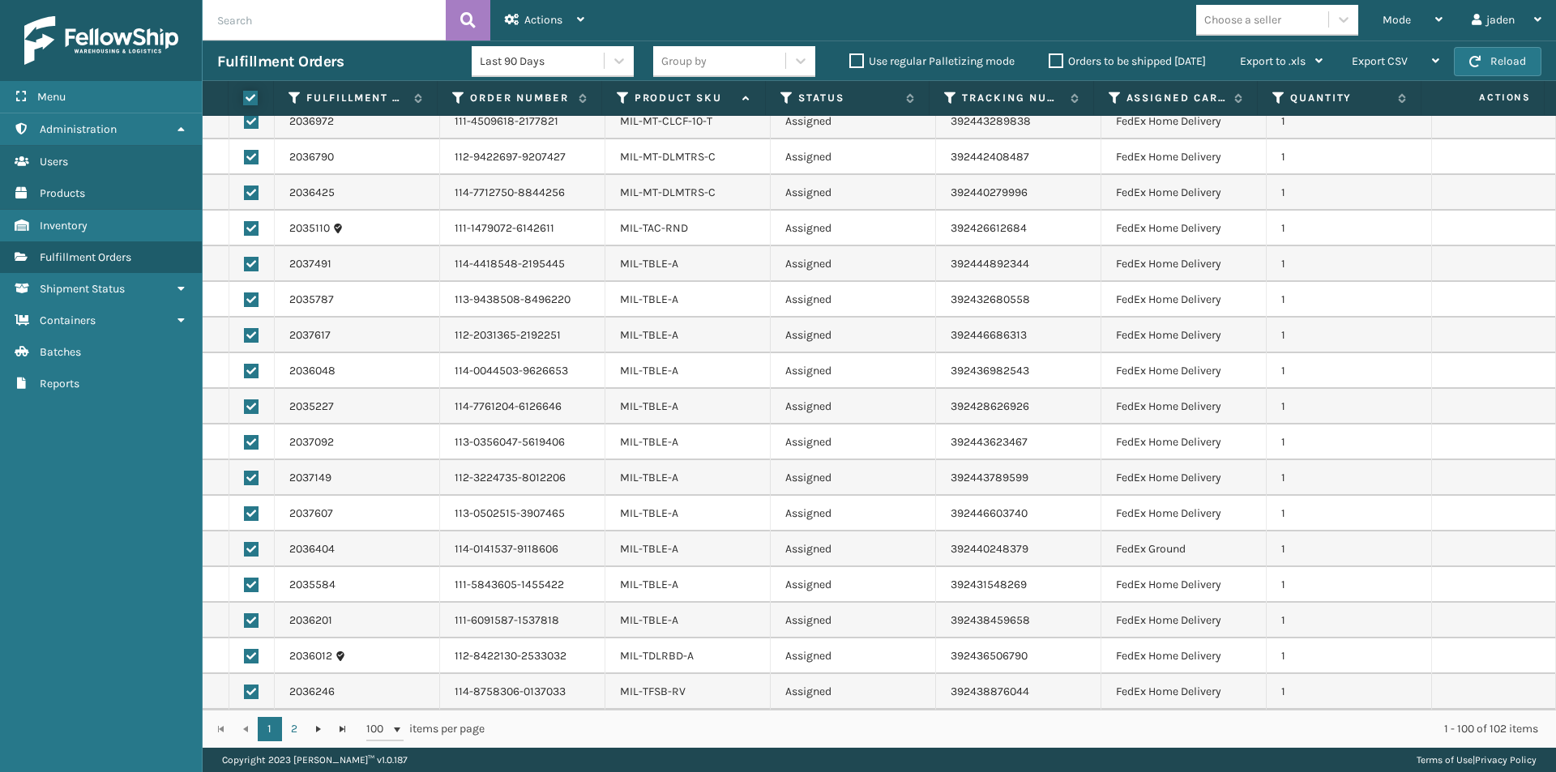
checkbox input "true"
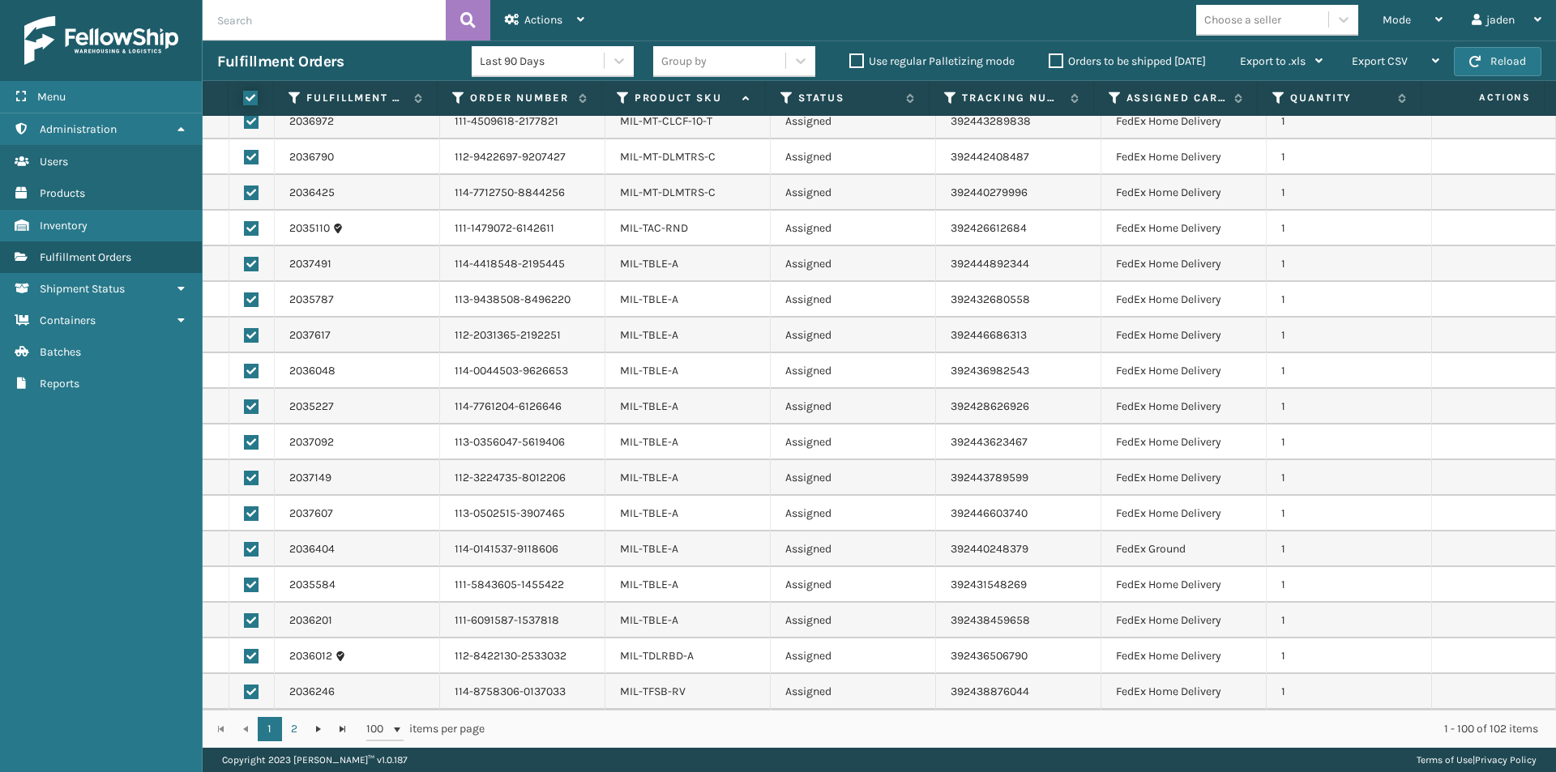
checkbox input "true"
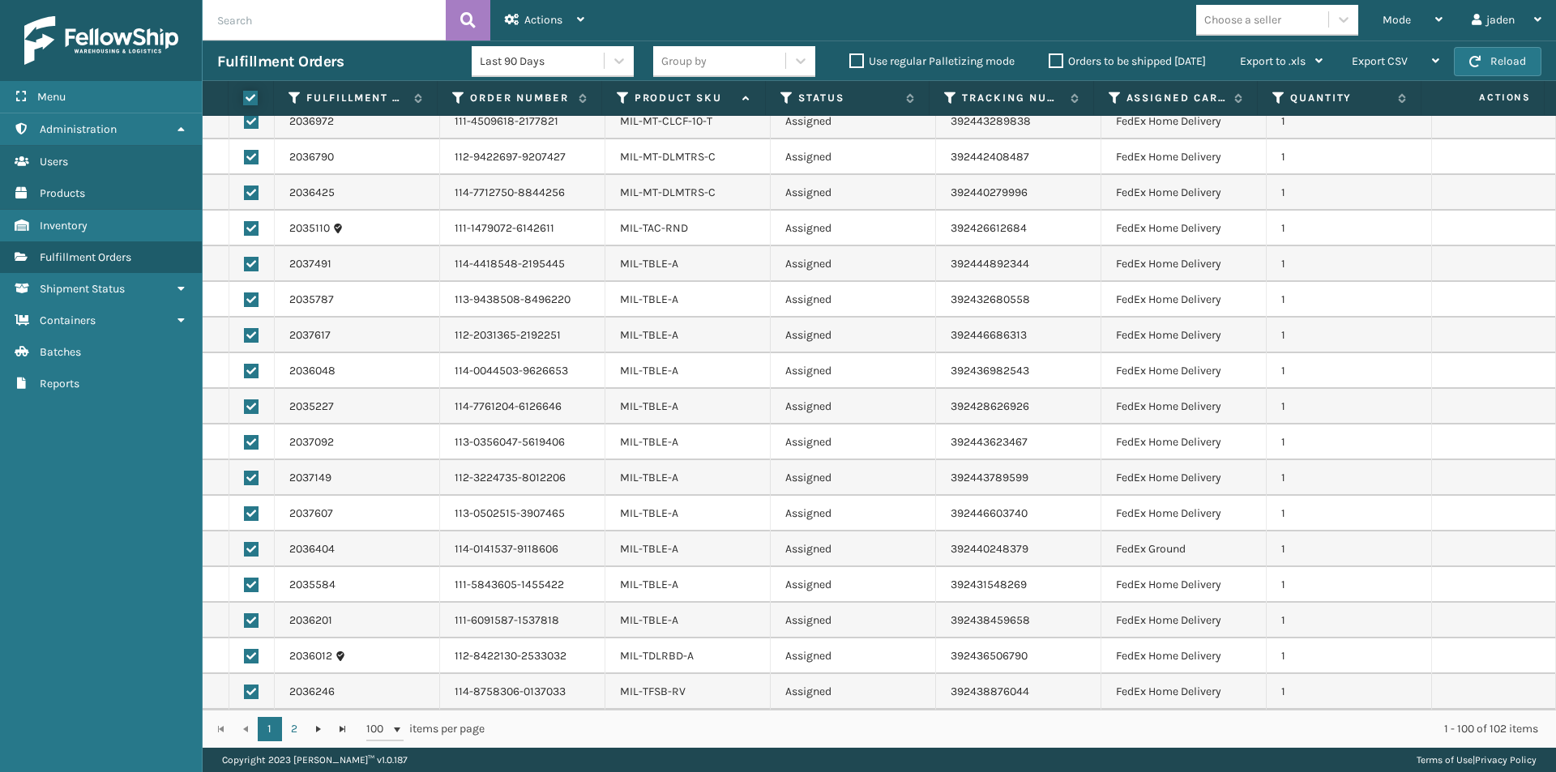
checkbox input "true"
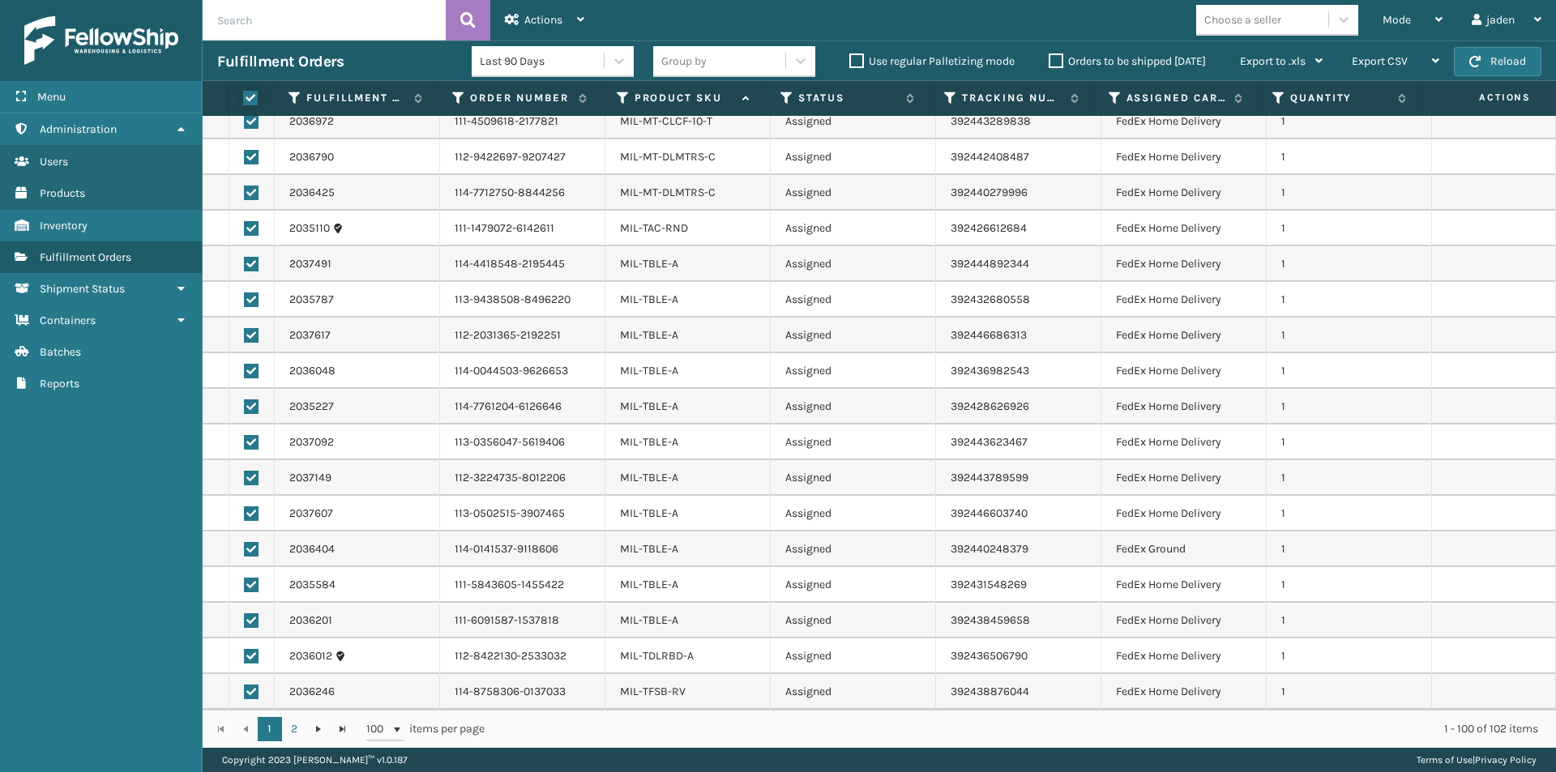
checkbox input "true"
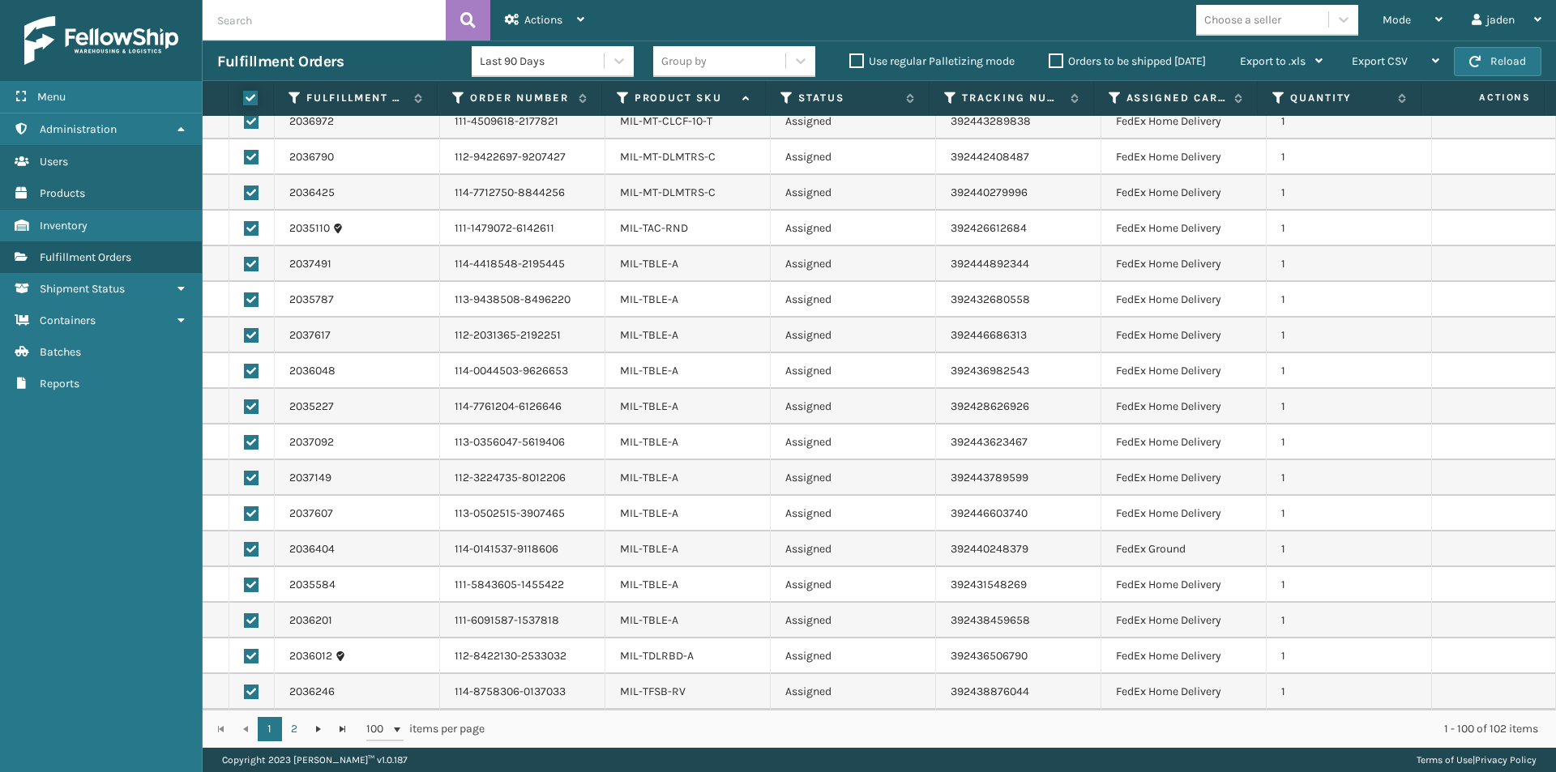
checkbox input "true"
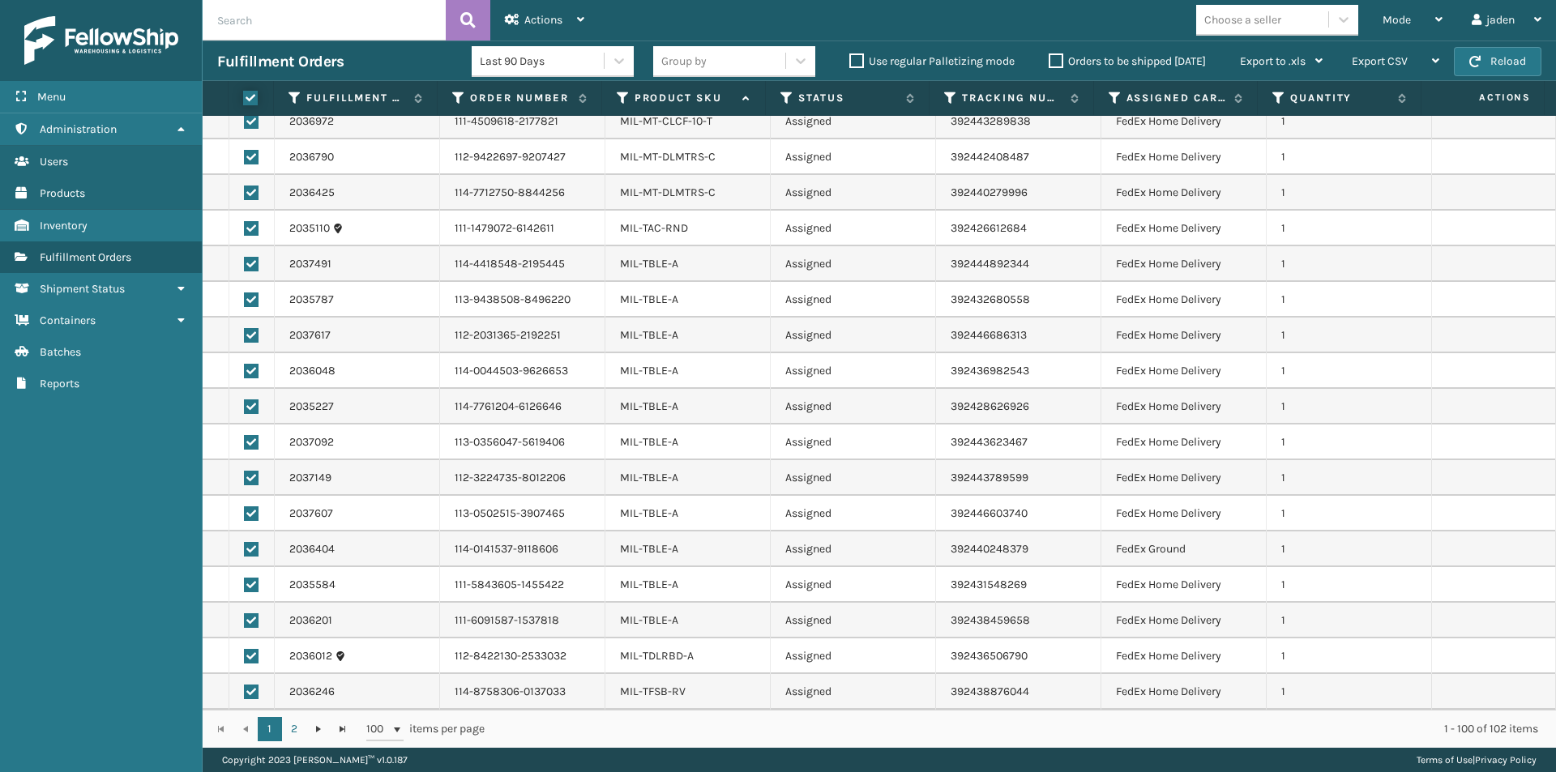
checkbox input "true"
click at [557, 20] on span "Actions" at bounding box center [543, 20] width 38 height 14
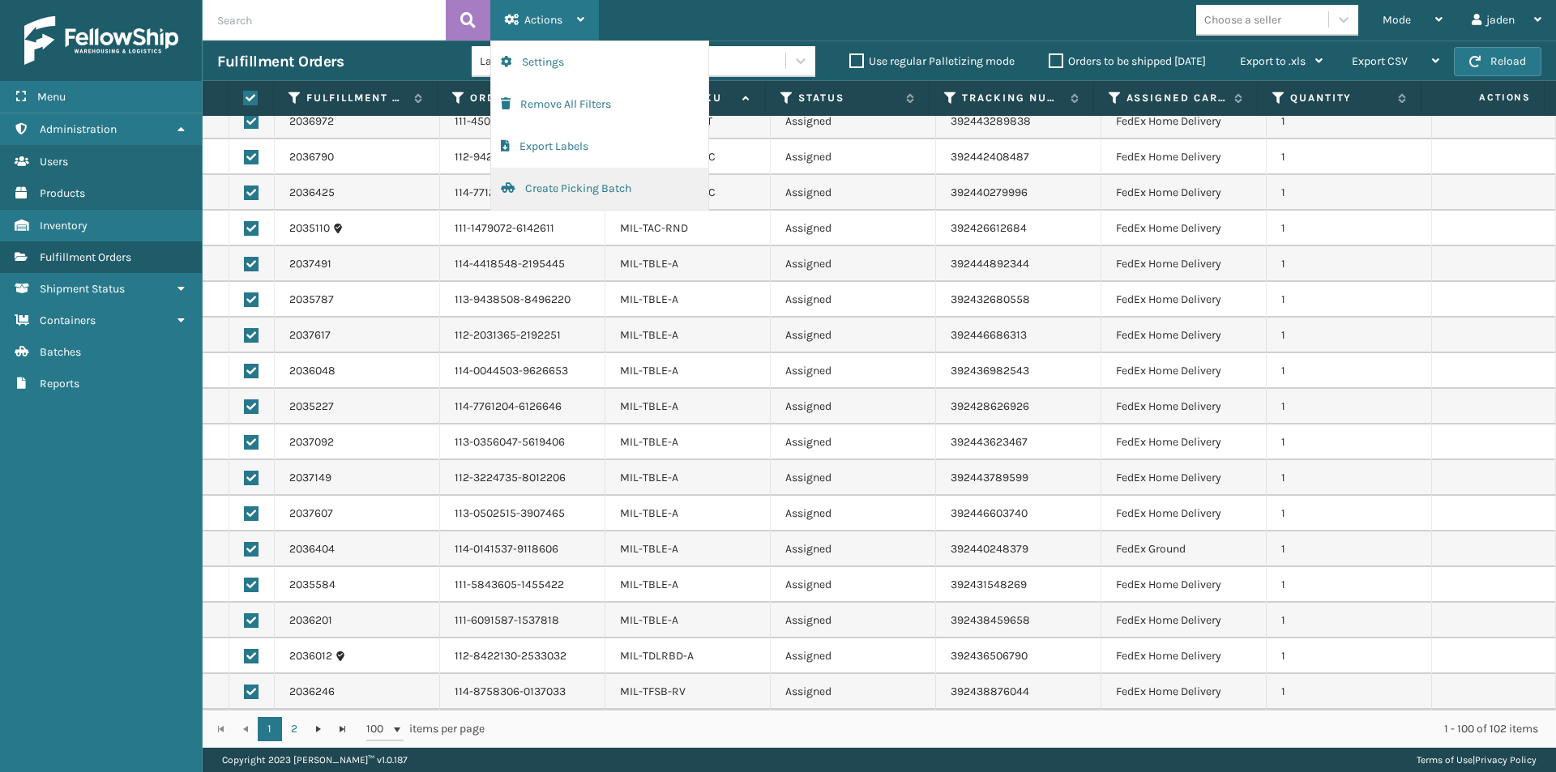
click at [554, 193] on button "Create Picking Batch" at bounding box center [599, 189] width 217 height 42
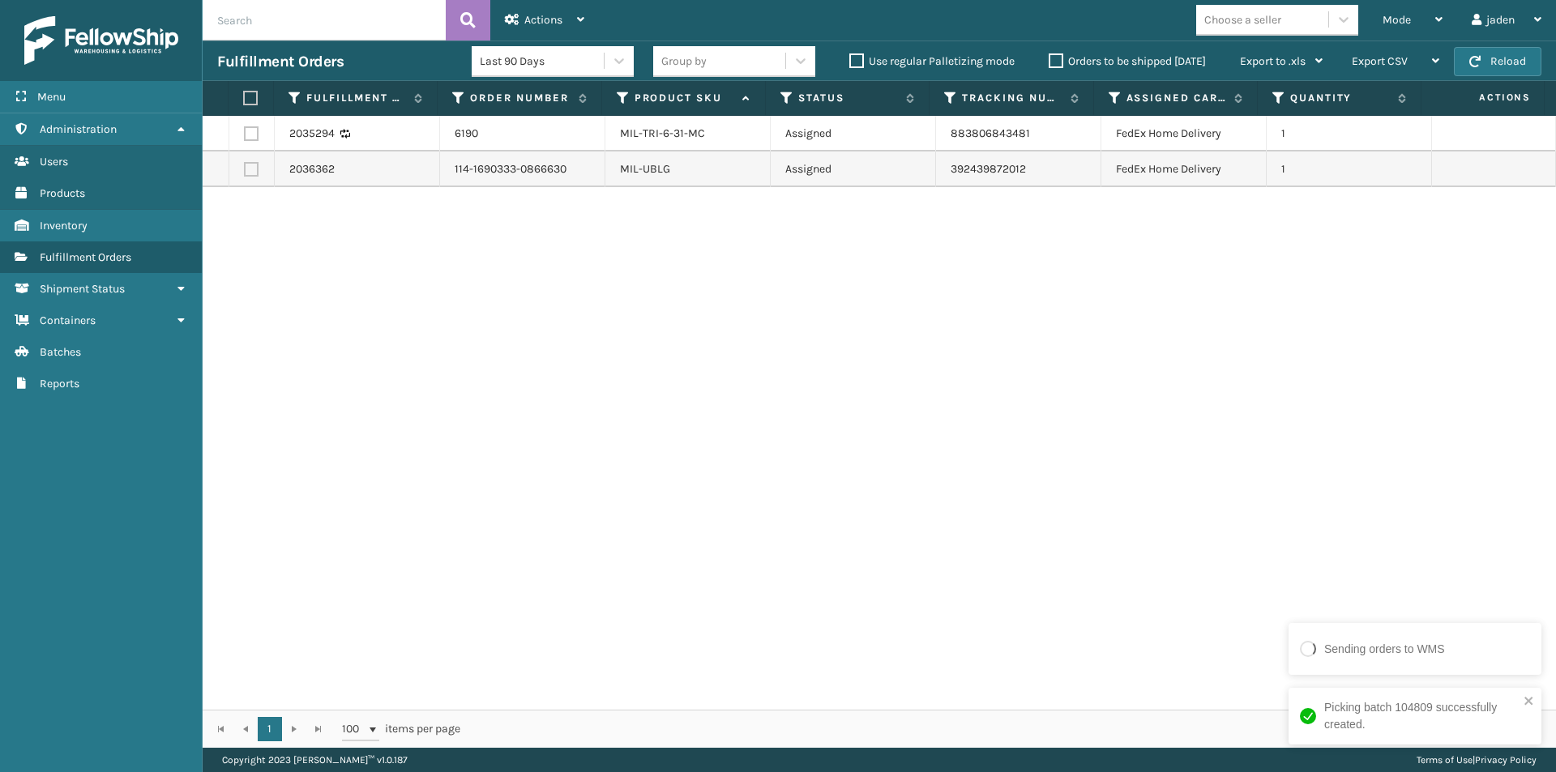
drag, startPoint x: 1239, startPoint y: 269, endPoint x: 583, endPoint y: 288, distance: 655.7
click at [583, 288] on div "2035294 6190 MIL-TRI-6-31-MC Assigned 883806843481 FedEx Home Delivery 1 203636…" at bounding box center [879, 413] width 1353 height 594
click at [1505, 69] on button "Reload" at bounding box center [1498, 61] width 88 height 29
drag, startPoint x: 1003, startPoint y: 336, endPoint x: 546, endPoint y: 331, distance: 457.0
click at [546, 331] on div "2035294 6190 MIL-TRI-6-31-MC Assigned 883806843481 FedEx Home Delivery 1 203636…" at bounding box center [879, 413] width 1353 height 594
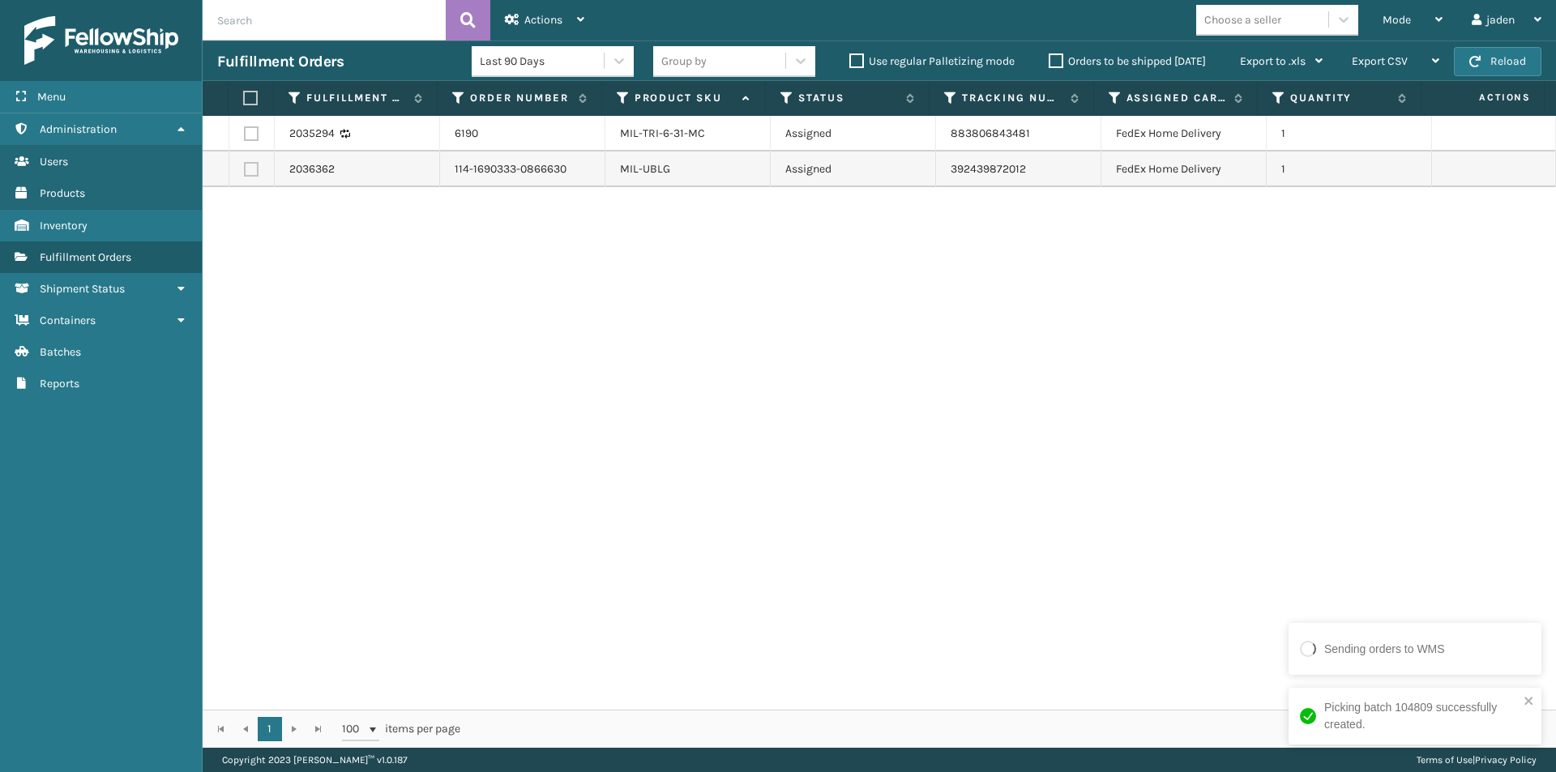
drag, startPoint x: 954, startPoint y: 331, endPoint x: 938, endPoint y: 334, distance: 15.7
drag, startPoint x: 938, startPoint y: 334, endPoint x: 390, endPoint y: 360, distance: 549.1
click at [390, 360] on div "2035294 6190 MIL-TRI-6-31-MC Assigned 883806843481 FedEx Home Delivery 1 203636…" at bounding box center [879, 413] width 1353 height 594
drag, startPoint x: 971, startPoint y: 292, endPoint x: 731, endPoint y: 286, distance: 239.9
click at [374, 352] on div "2035294 6190 MIL-TRI-6-31-MC Assigned 883806843481 FedEx Home Delivery 1 203636…" at bounding box center [879, 413] width 1353 height 594
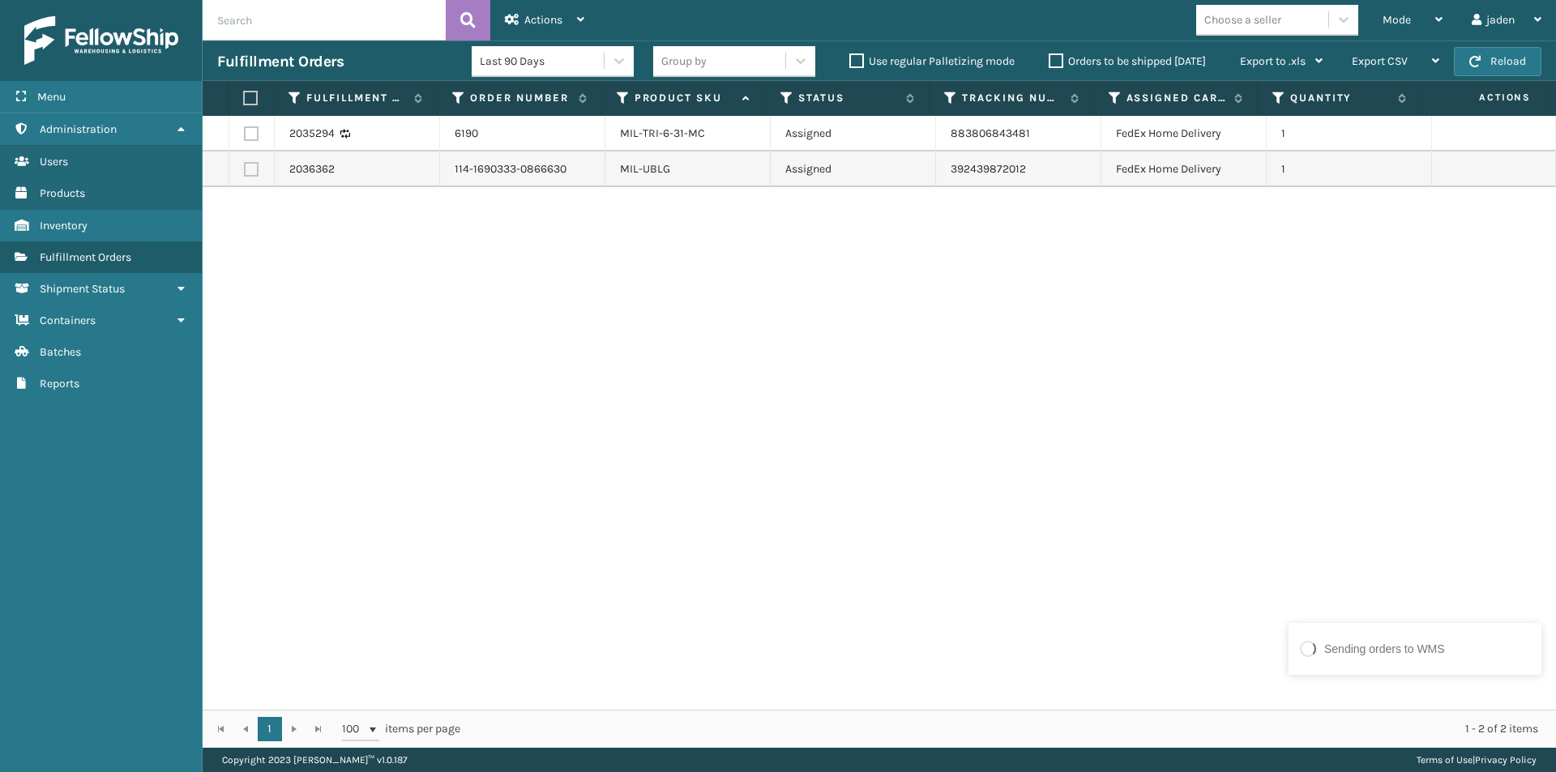
drag, startPoint x: 942, startPoint y: 263, endPoint x: 1017, endPoint y: 271, distance: 74.9
click at [413, 330] on div "2035294 6190 MIL-TRI-6-31-MC Assigned 883806843481 FedEx Home Delivery 1 203636…" at bounding box center [879, 413] width 1353 height 594
drag, startPoint x: 981, startPoint y: 263, endPoint x: 899, endPoint y: 257, distance: 82.9
drag, startPoint x: 899, startPoint y: 257, endPoint x: 162, endPoint y: 255, distance: 736.5
click at [162, 255] on link "Fulfillment Orders" at bounding box center [101, 257] width 202 height 32
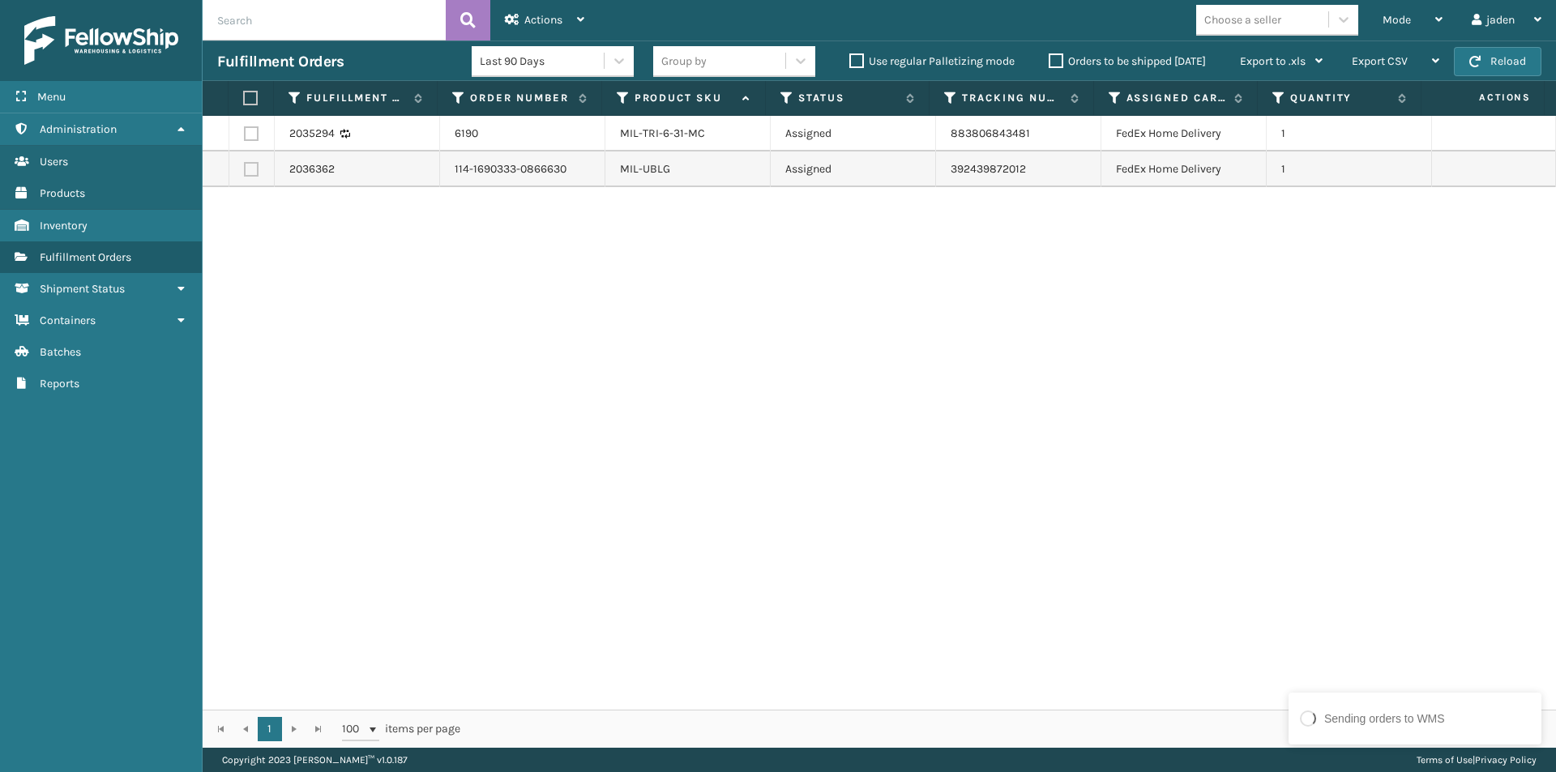
drag, startPoint x: 925, startPoint y: 250, endPoint x: 877, endPoint y: 253, distance: 47.9
drag, startPoint x: 877, startPoint y: 253, endPoint x: 1203, endPoint y: 306, distance: 330.1
click at [185, 335] on ul "Administration Users Products Inventory Fulfillment Orders Shipment Status Cont…" at bounding box center [101, 256] width 202 height 286
drag, startPoint x: 1203, startPoint y: 306, endPoint x: 1095, endPoint y: 306, distance: 108.6
drag, startPoint x: 1095, startPoint y: 306, endPoint x: 1293, endPoint y: 247, distance: 207.1
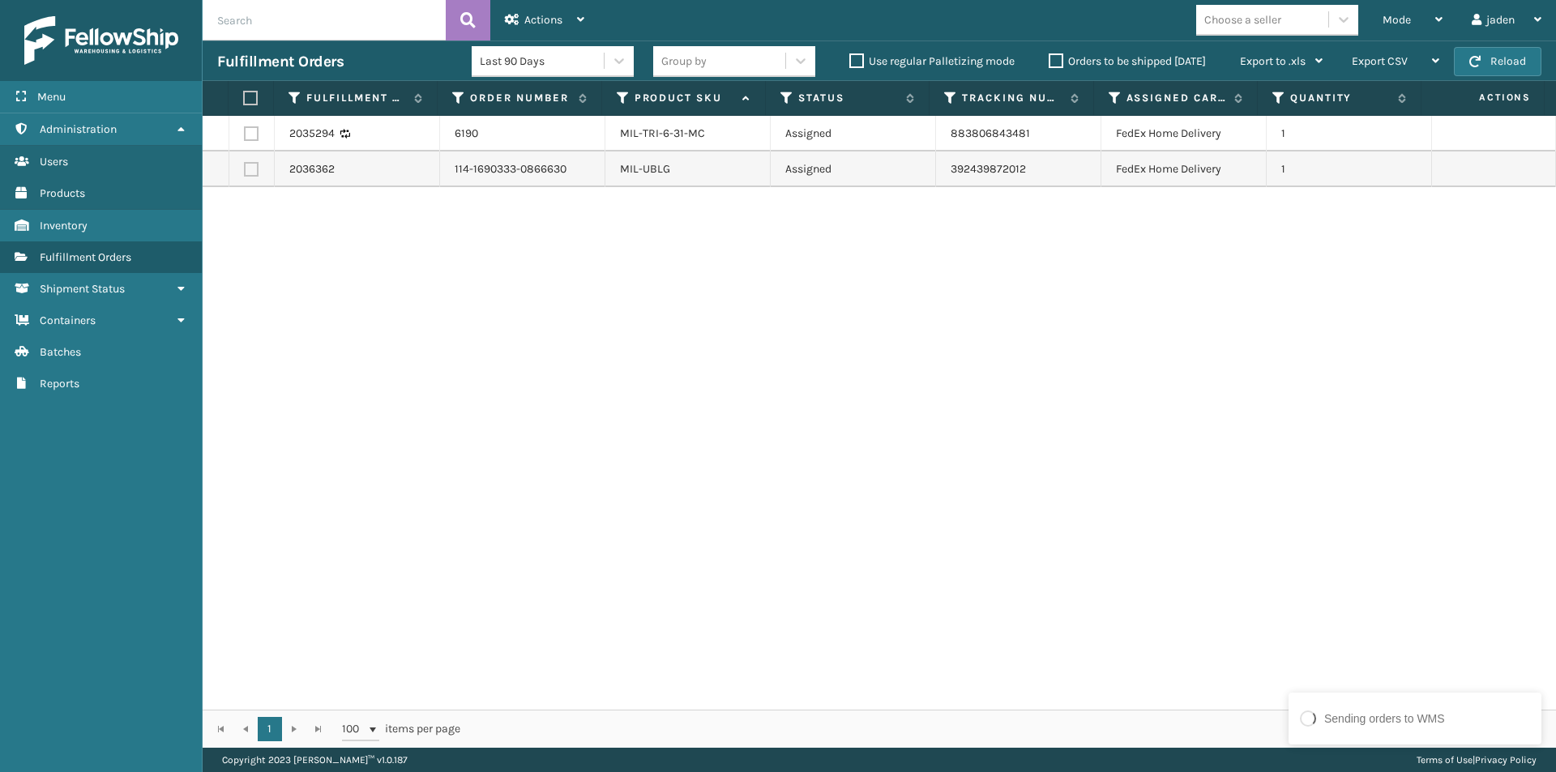
click at [405, 304] on div "2035294 6190 MIL-TRI-6-31-MC Assigned 883806843481 FedEx Home Delivery 1 203636…" at bounding box center [879, 413] width 1353 height 594
drag, startPoint x: 1250, startPoint y: 247, endPoint x: 1277, endPoint y: 273, distance: 37.2
click at [745, 273] on div "2035294 6190 MIL-TRI-6-31-MC Assigned 883806843481 FedEx Home Delivery 1 203636…" at bounding box center [879, 413] width 1353 height 594
drag, startPoint x: 1278, startPoint y: 273, endPoint x: 1265, endPoint y: 273, distance: 13.0
drag, startPoint x: 1265, startPoint y: 273, endPoint x: 719, endPoint y: 267, distance: 545.3
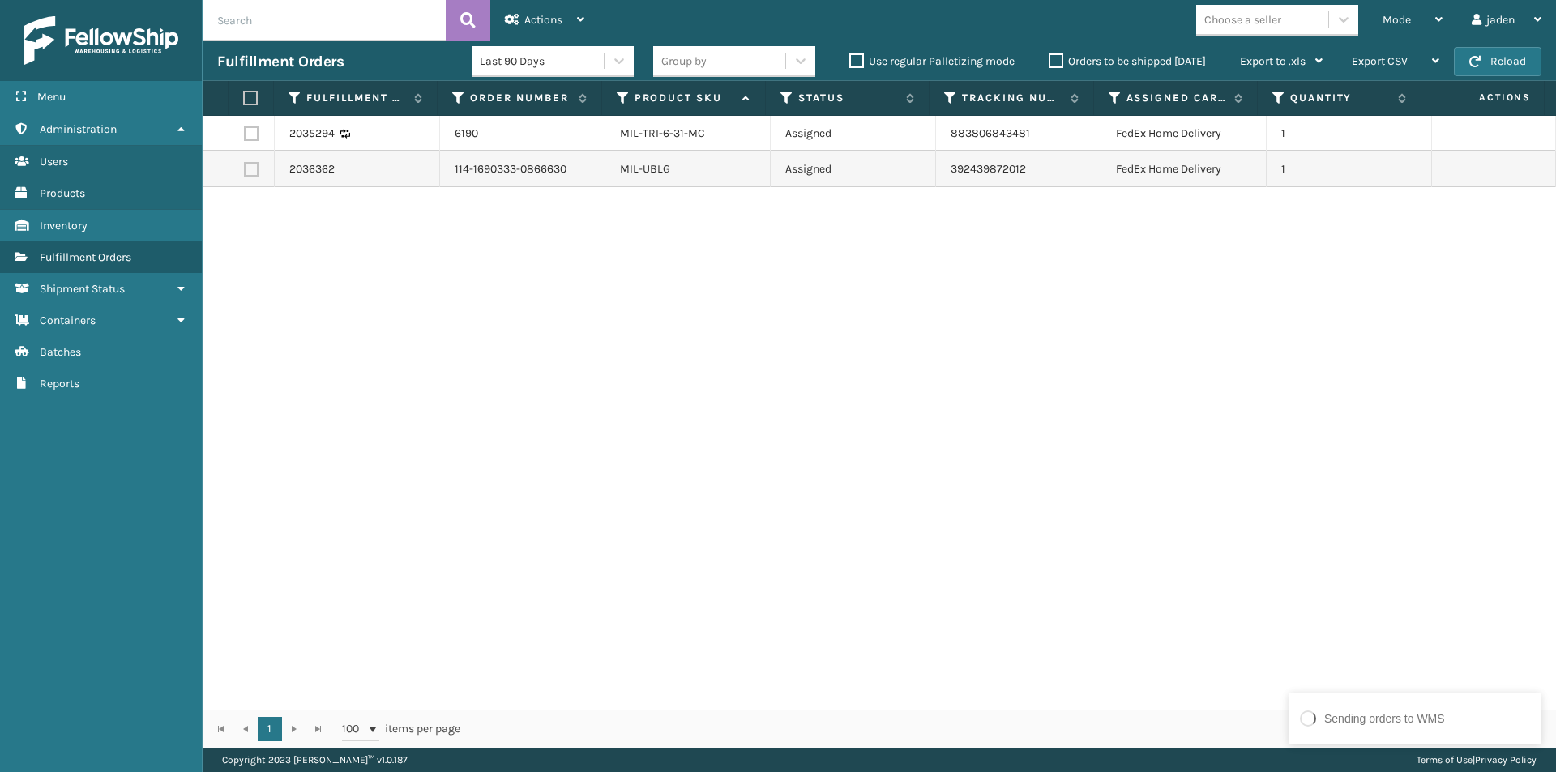
click at [719, 267] on div "2035294 6190 MIL-TRI-6-31-MC Assigned 883806843481 FedEx Home Delivery 1 203636…" at bounding box center [879, 413] width 1353 height 594
click at [1483, 52] on button "Reload" at bounding box center [1498, 61] width 88 height 29
drag, startPoint x: 1227, startPoint y: 306, endPoint x: 1197, endPoint y: 310, distance: 30.3
drag, startPoint x: 1197, startPoint y: 310, endPoint x: 536, endPoint y: 254, distance: 664.4
click at [642, 331] on div "2035294 6190 MIL-TRI-6-31-MC Assigned 883806843481 FedEx Home Delivery 1 203636…" at bounding box center [879, 413] width 1353 height 594
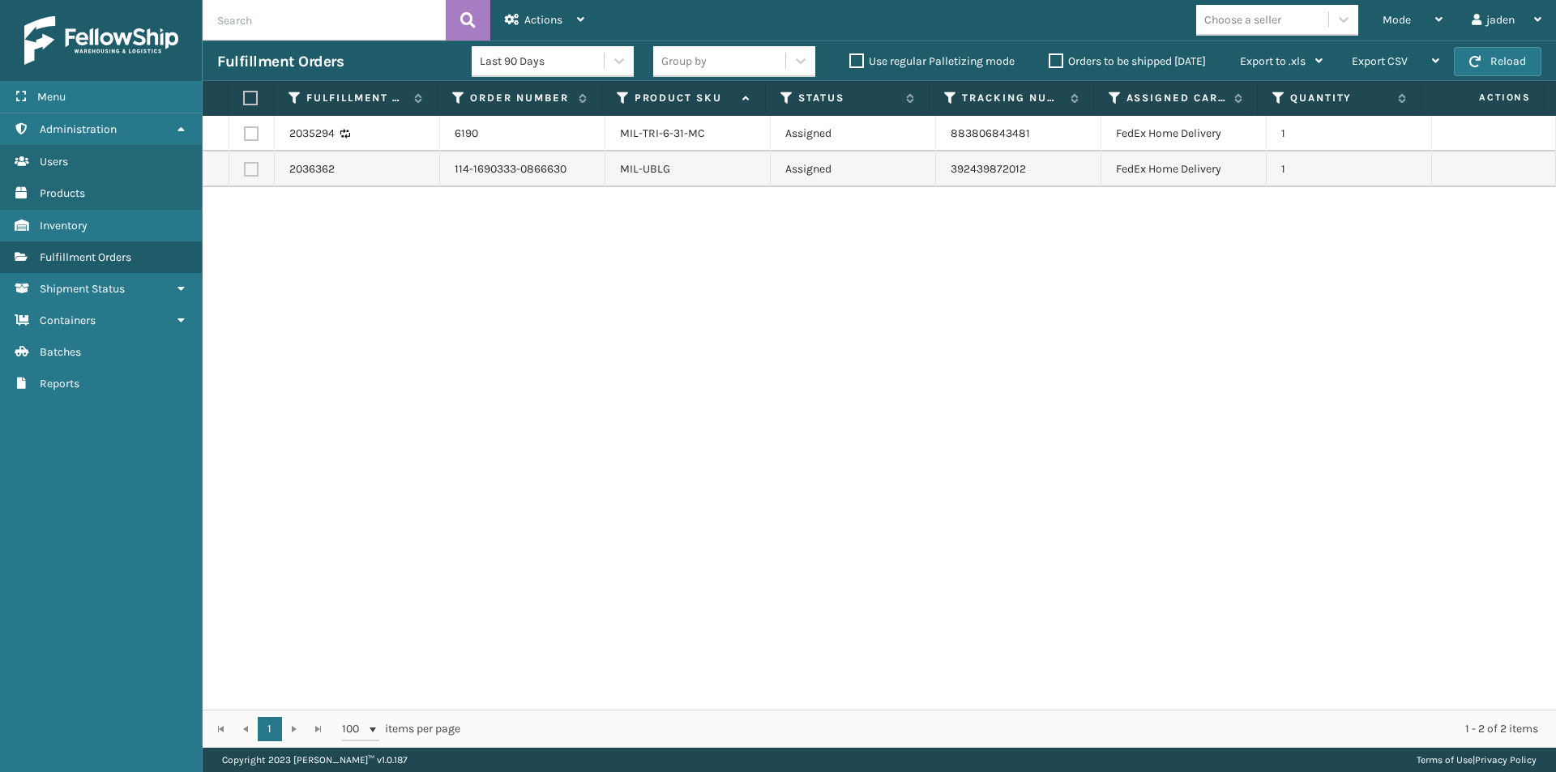
click at [251, 104] on label at bounding box center [248, 98] width 11 height 15
click at [244, 104] on input "checkbox" at bounding box center [243, 98] width 1 height 11
checkbox input "true"
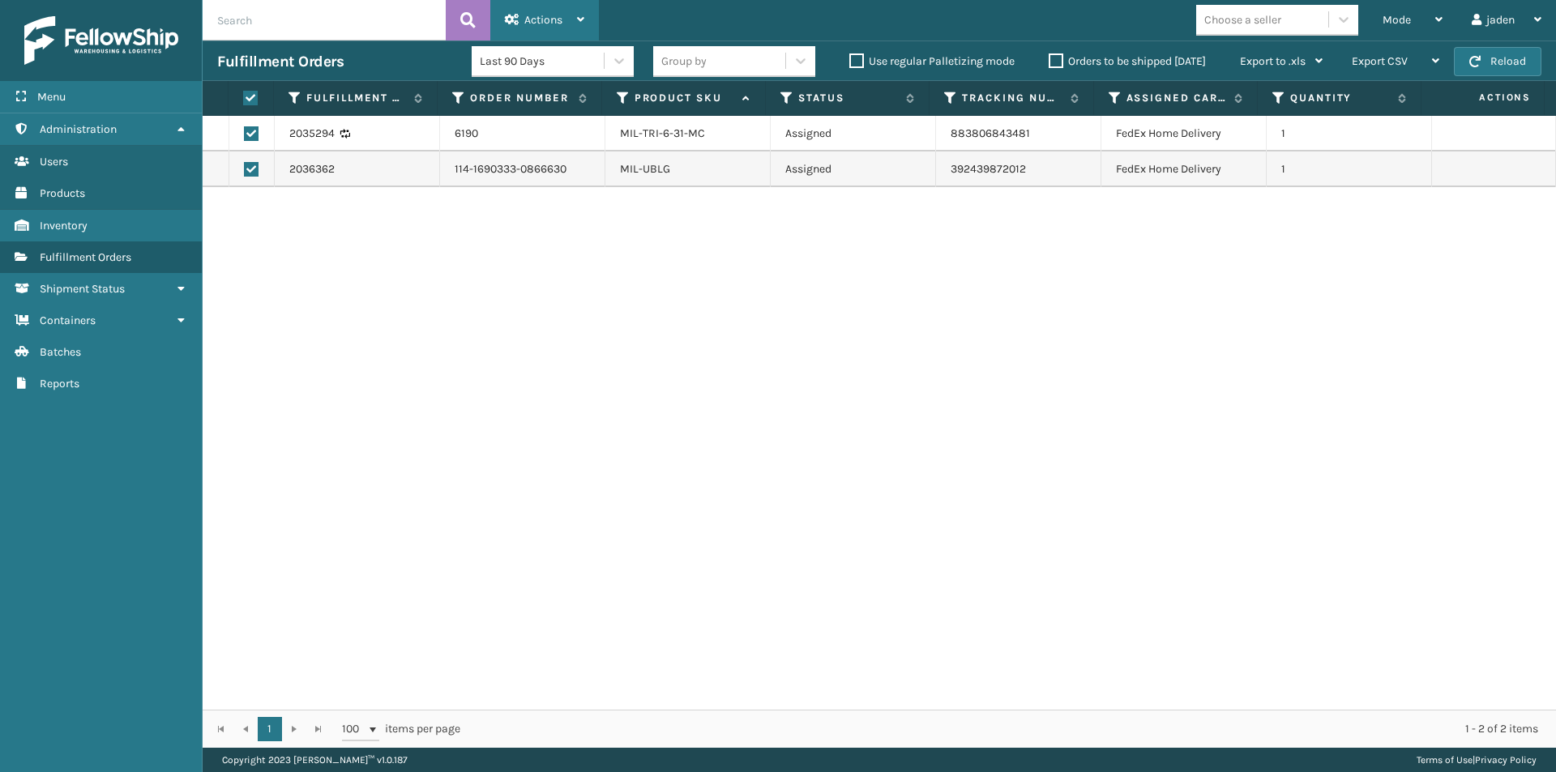
click at [543, 10] on div "Actions" at bounding box center [544, 20] width 79 height 41
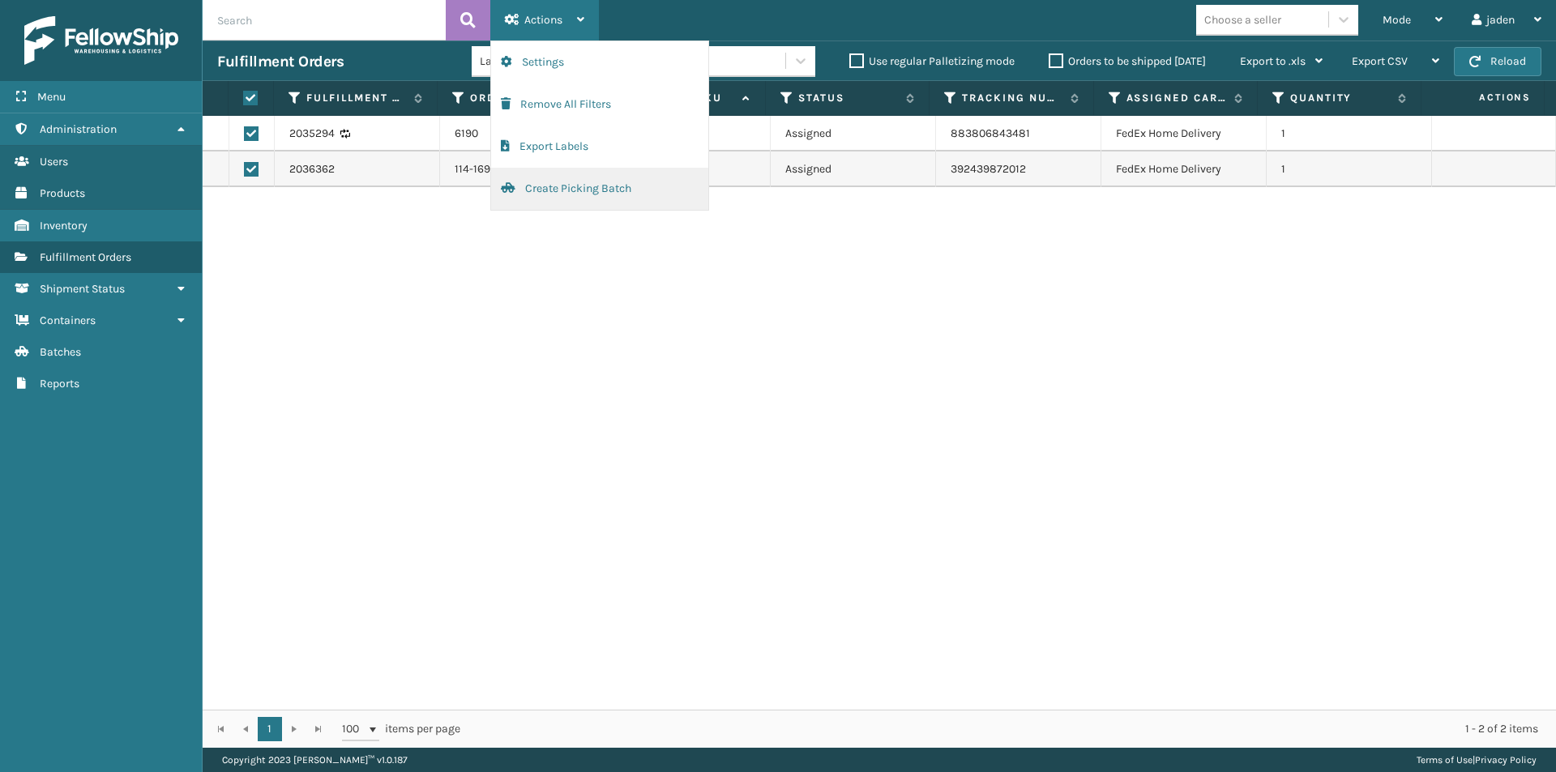
click at [532, 186] on button "Create Picking Batch" at bounding box center [599, 189] width 217 height 42
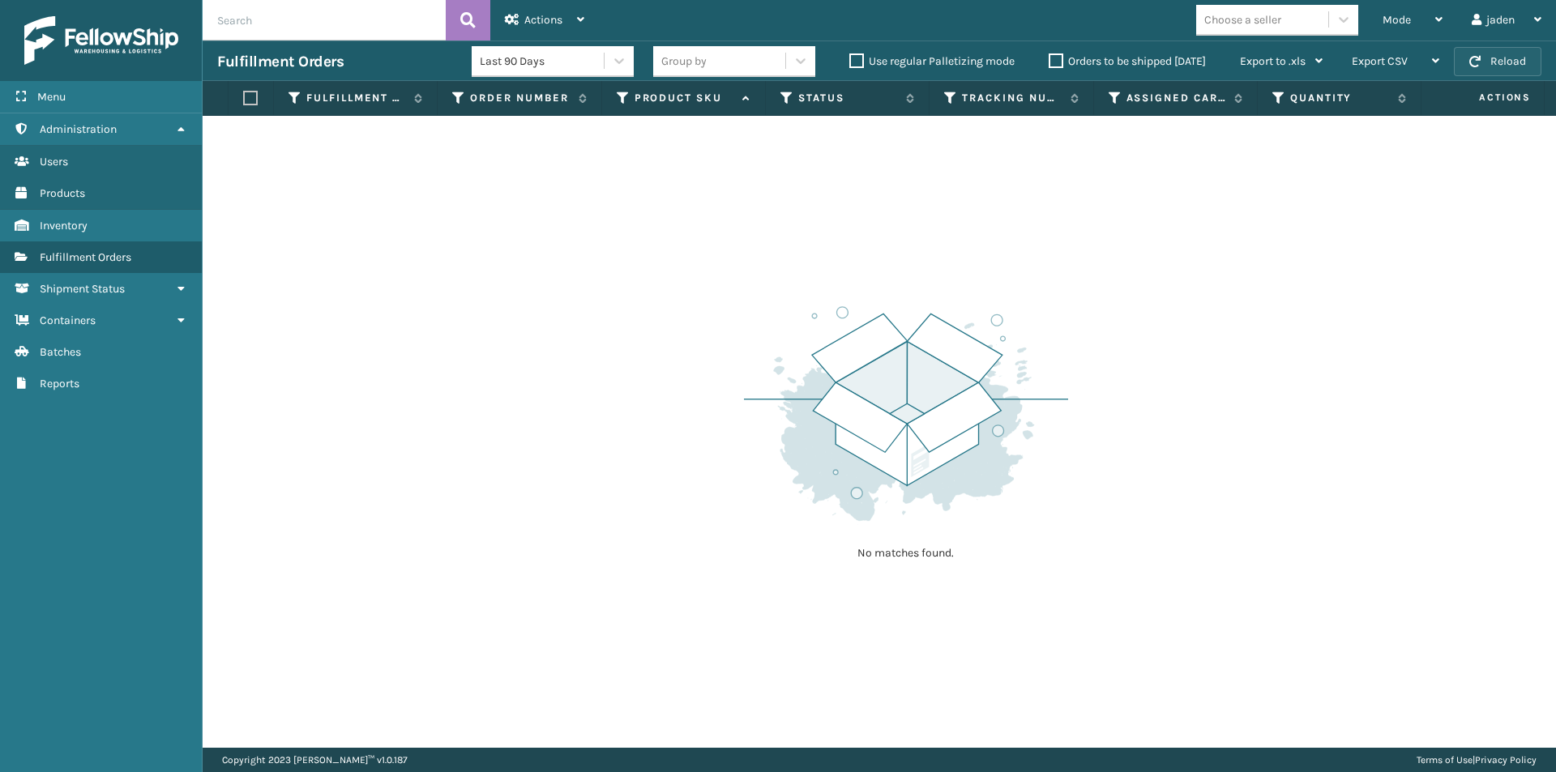
click at [1482, 62] on button "Reload" at bounding box center [1498, 61] width 88 height 29
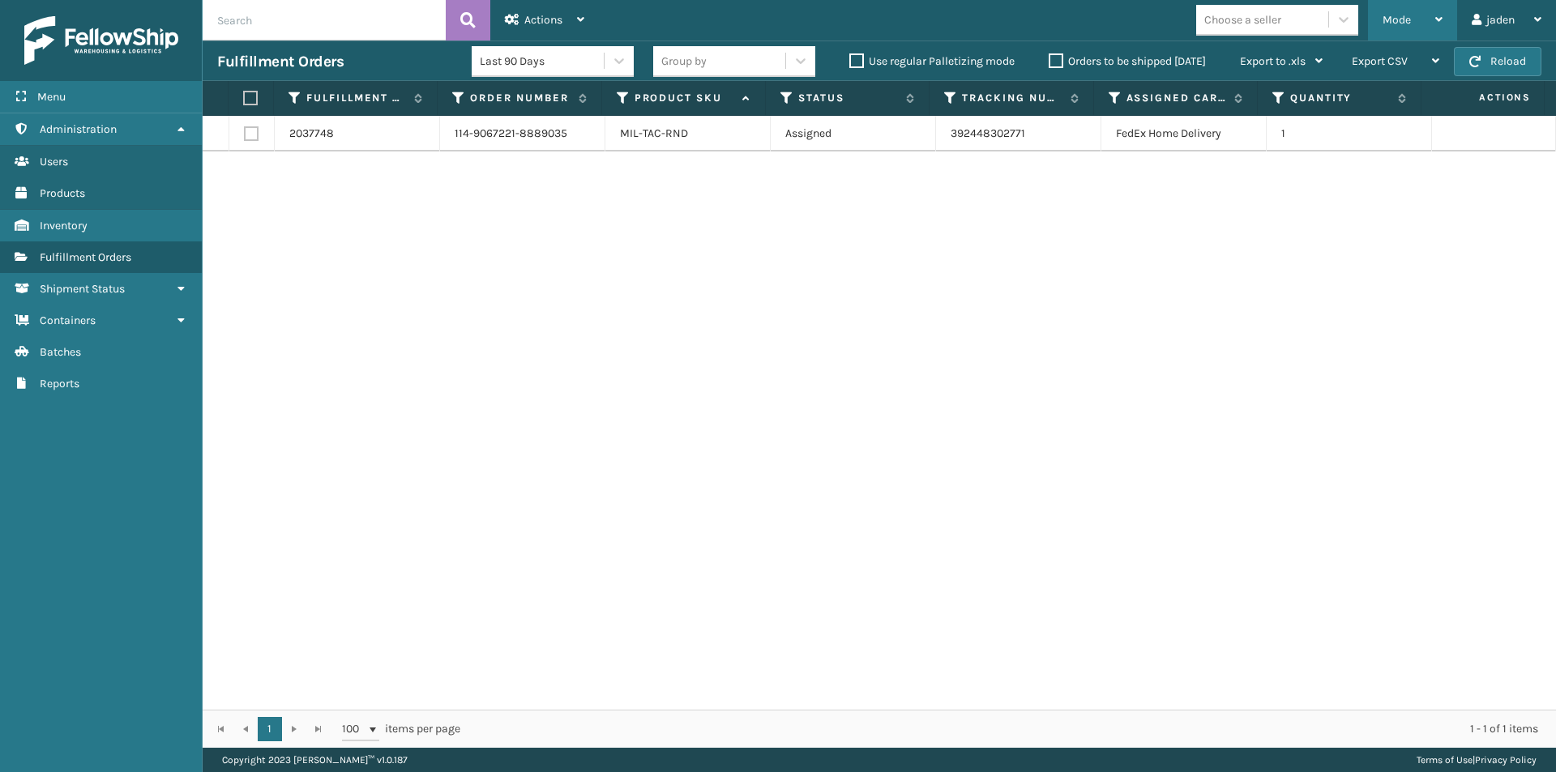
click at [1428, 13] on div "Mode" at bounding box center [1412, 20] width 60 height 41
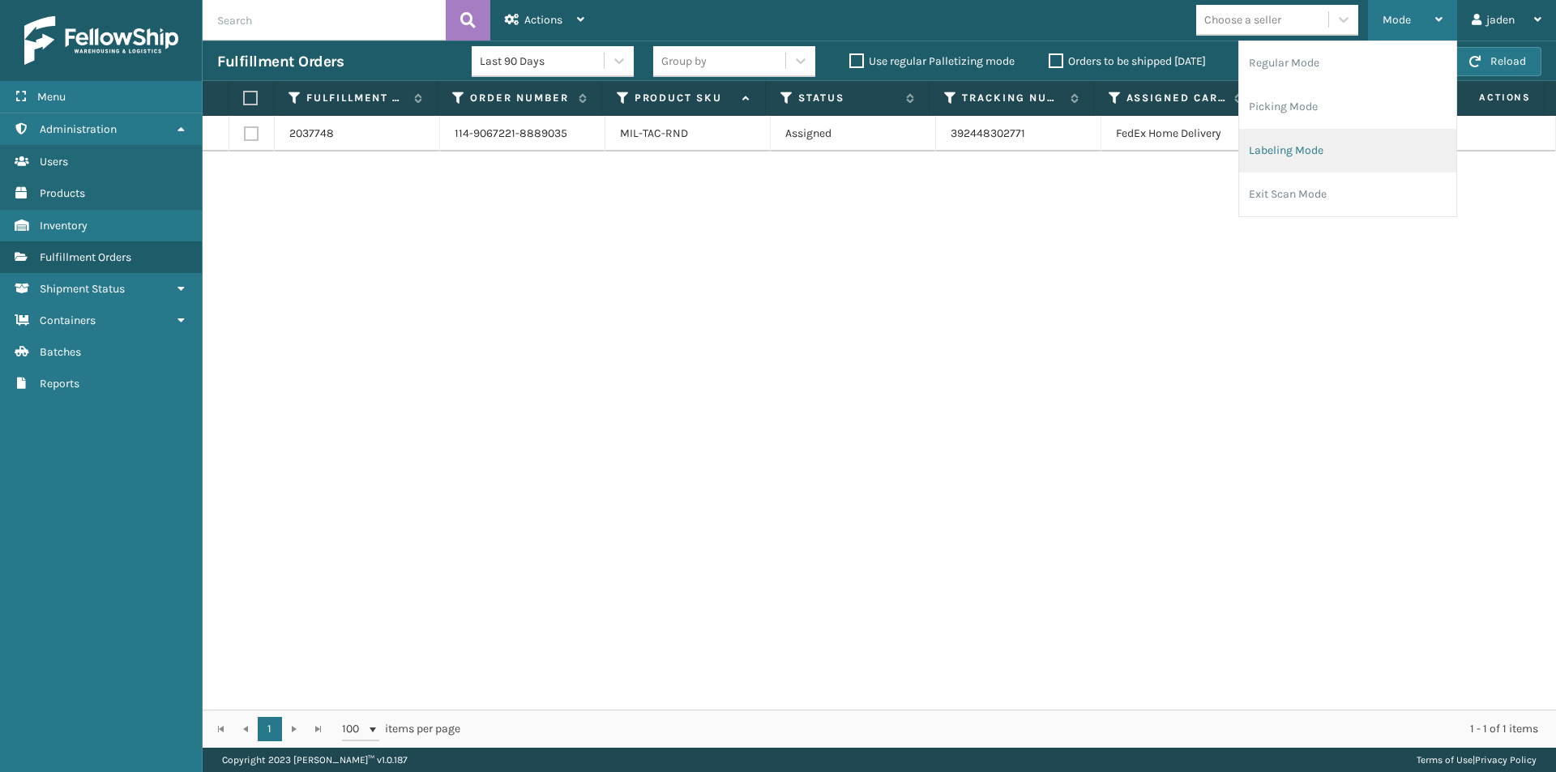
click at [1301, 146] on li "Labeling Mode" at bounding box center [1347, 151] width 217 height 44
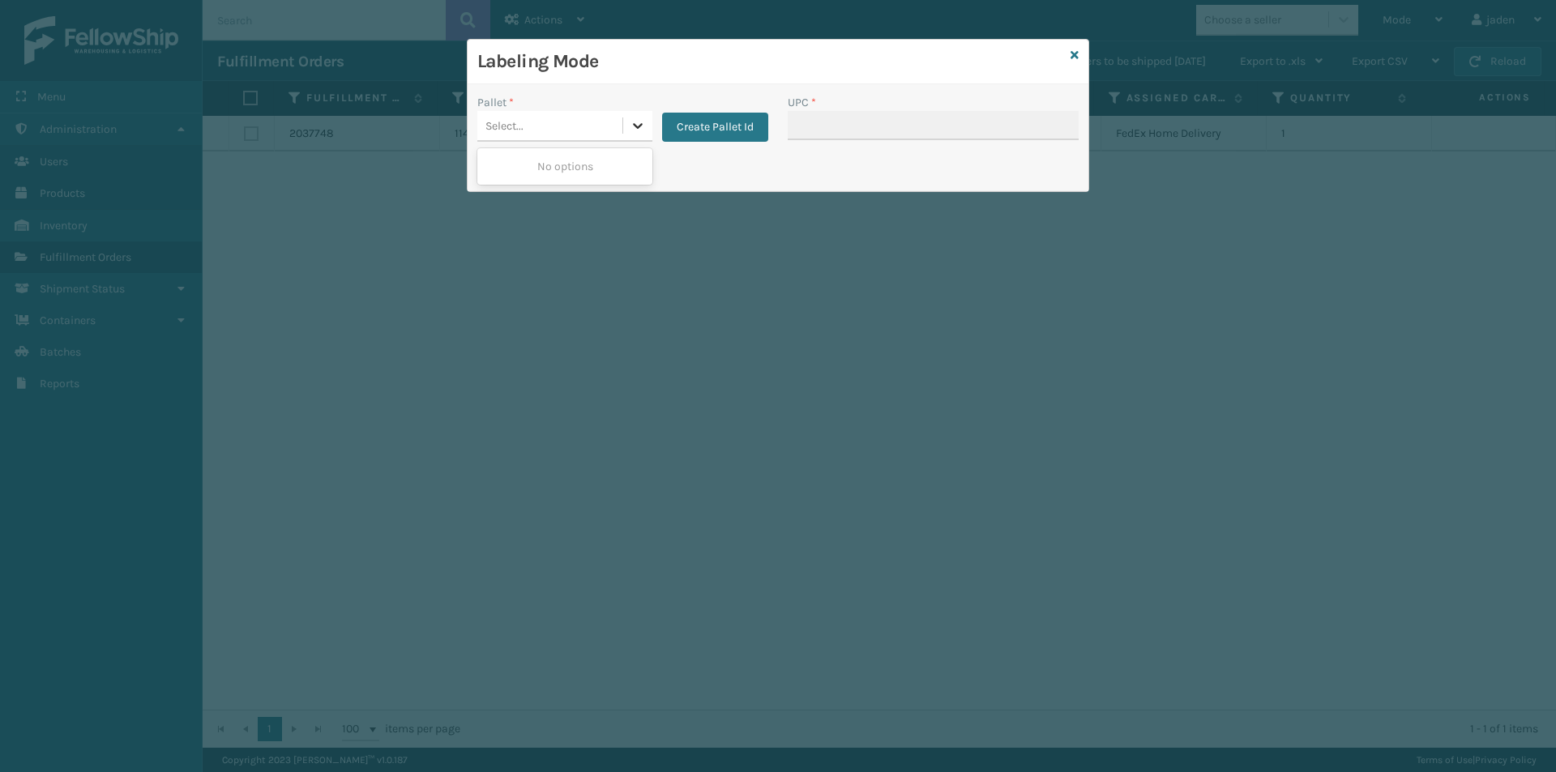
drag, startPoint x: 633, startPoint y: 134, endPoint x: 509, endPoint y: 180, distance: 132.3
click at [631, 134] on div at bounding box center [637, 125] width 29 height 29
click at [691, 134] on button "Create Pallet Id" at bounding box center [715, 127] width 106 height 29
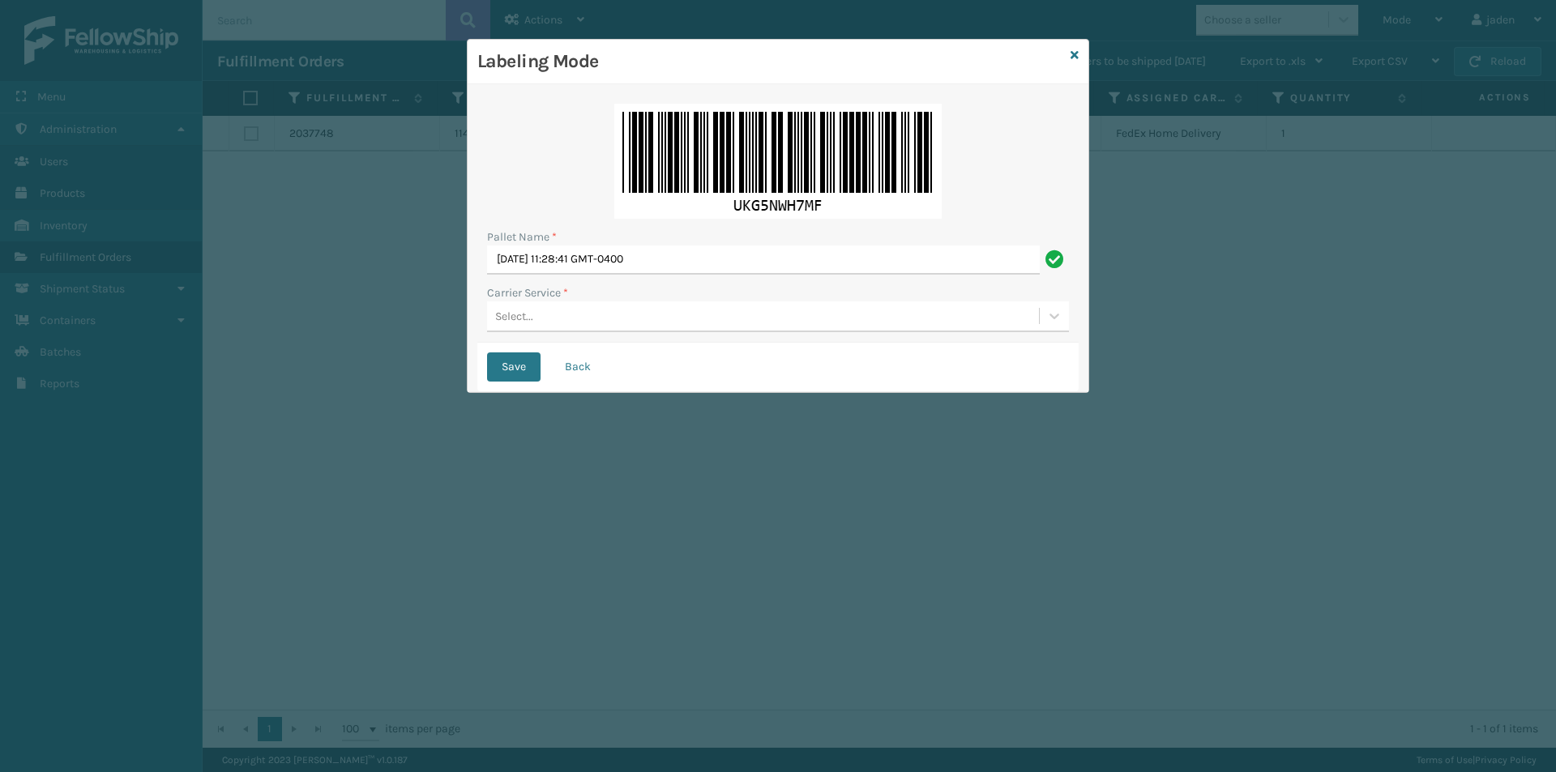
click at [663, 317] on div "Select..." at bounding box center [763, 316] width 552 height 27
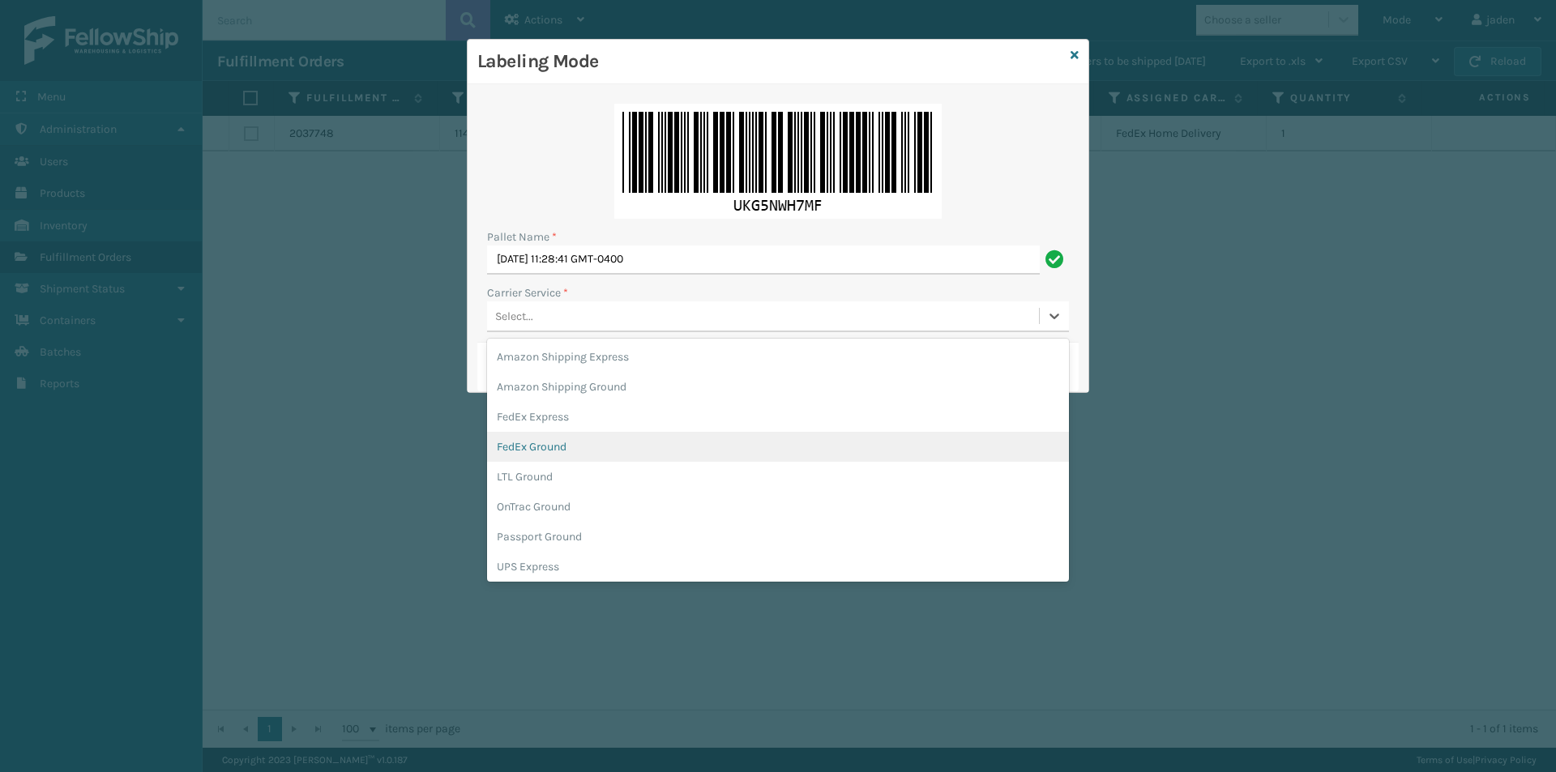
click at [553, 451] on div "FedEx Ground" at bounding box center [778, 447] width 582 height 30
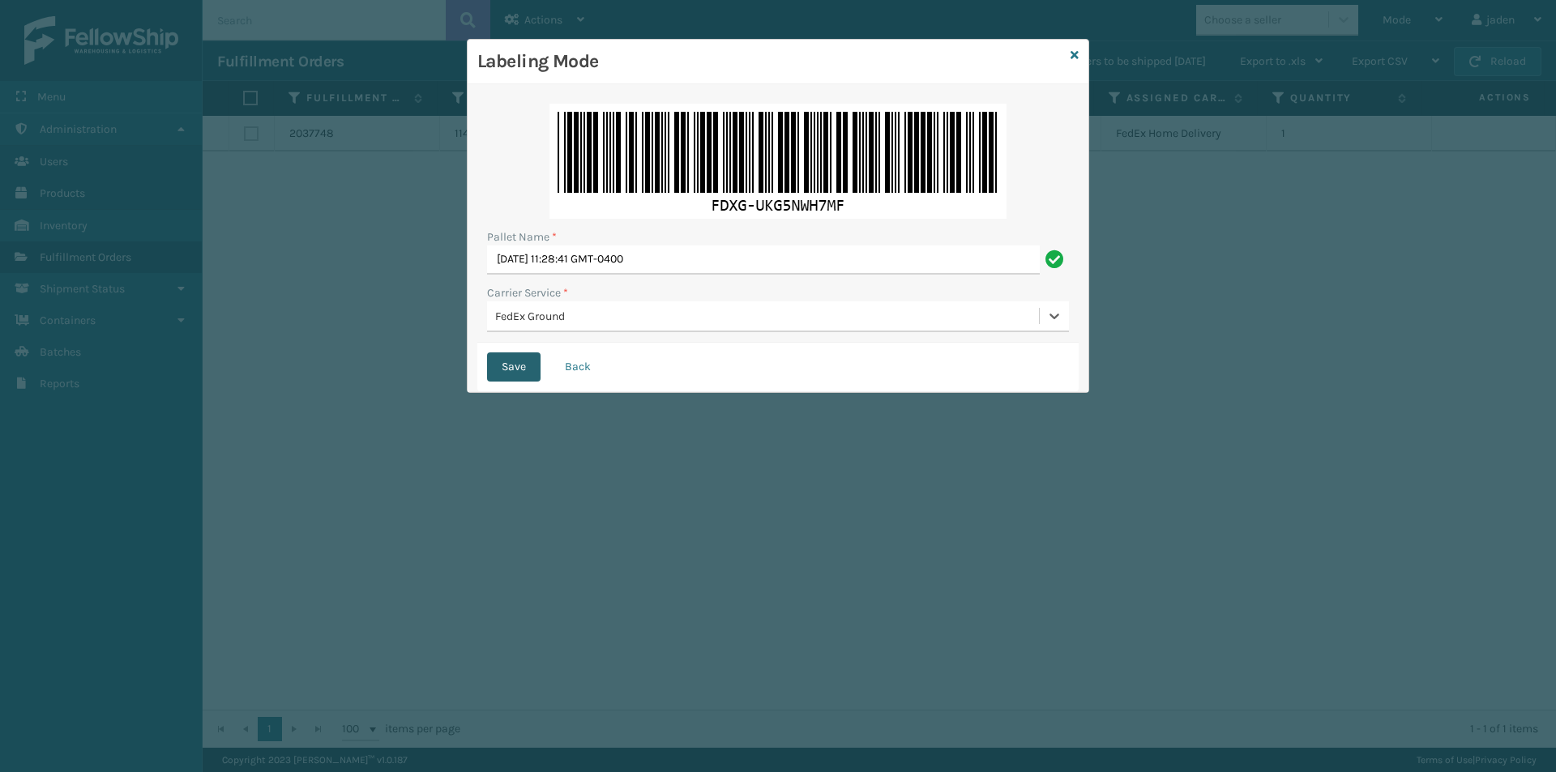
click at [510, 362] on button "Save" at bounding box center [513, 366] width 53 height 29
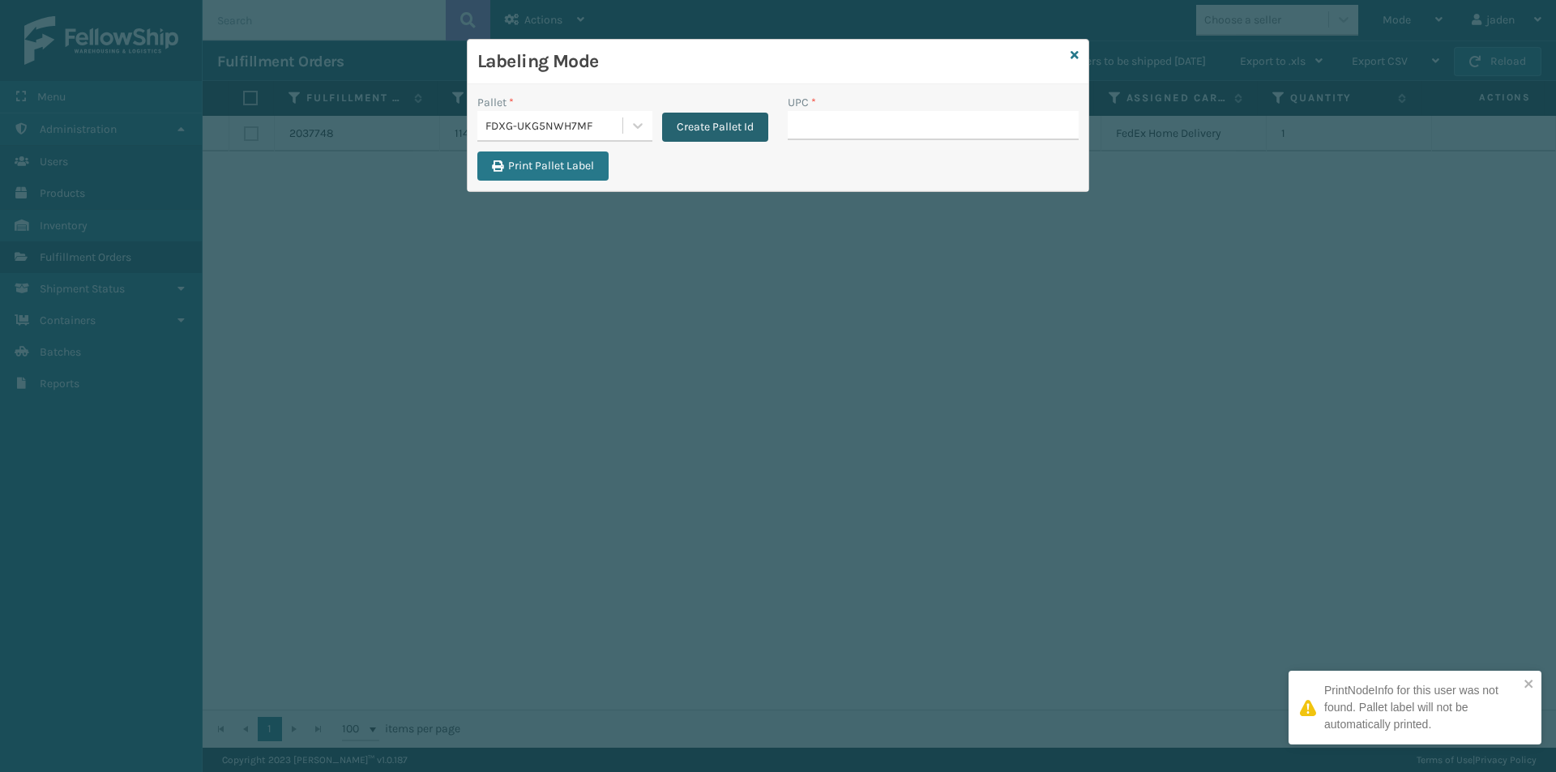
click at [672, 129] on button "Create Pallet Id" at bounding box center [715, 127] width 106 height 29
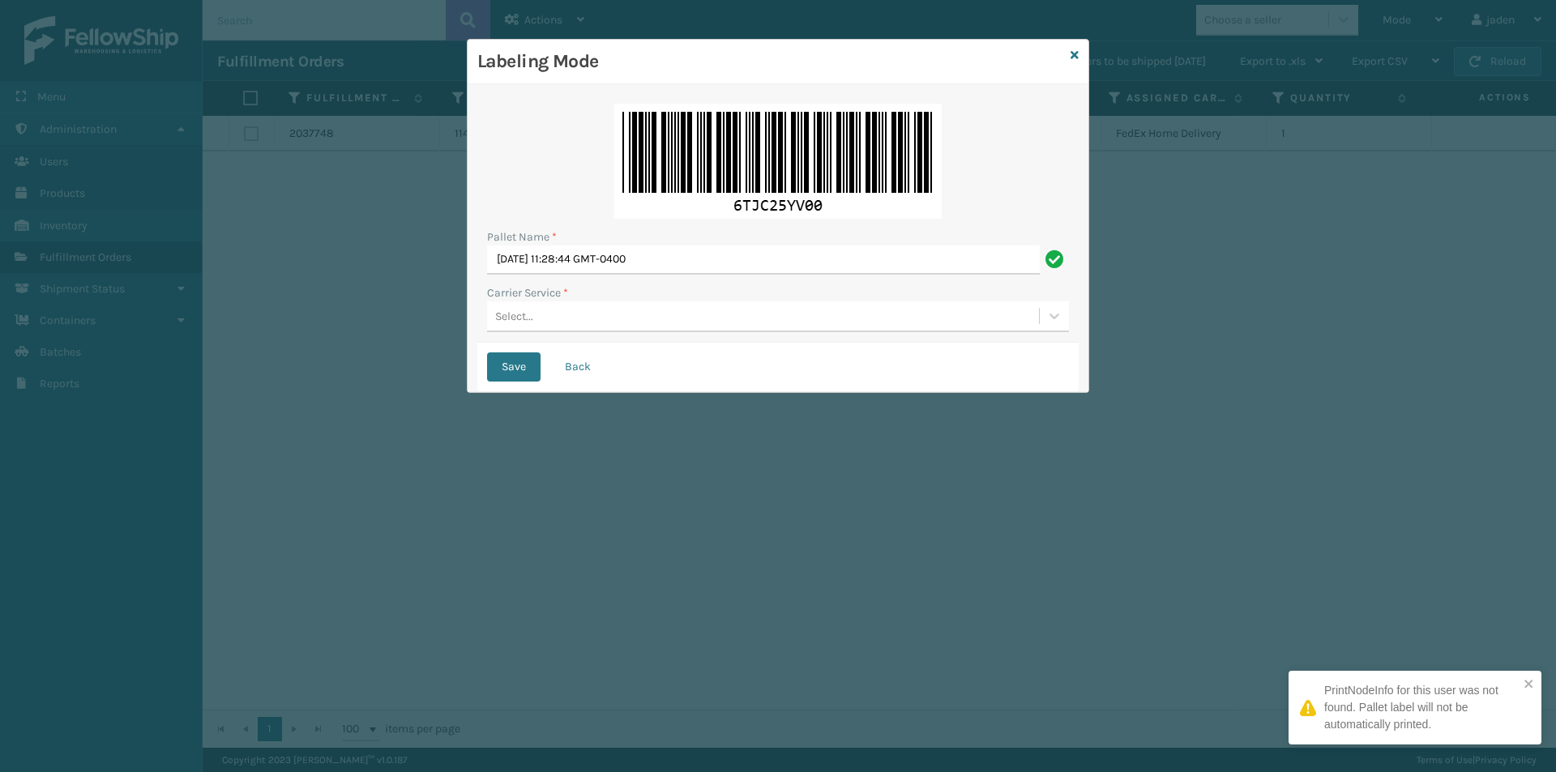
click at [558, 316] on div "Select..." at bounding box center [763, 316] width 552 height 27
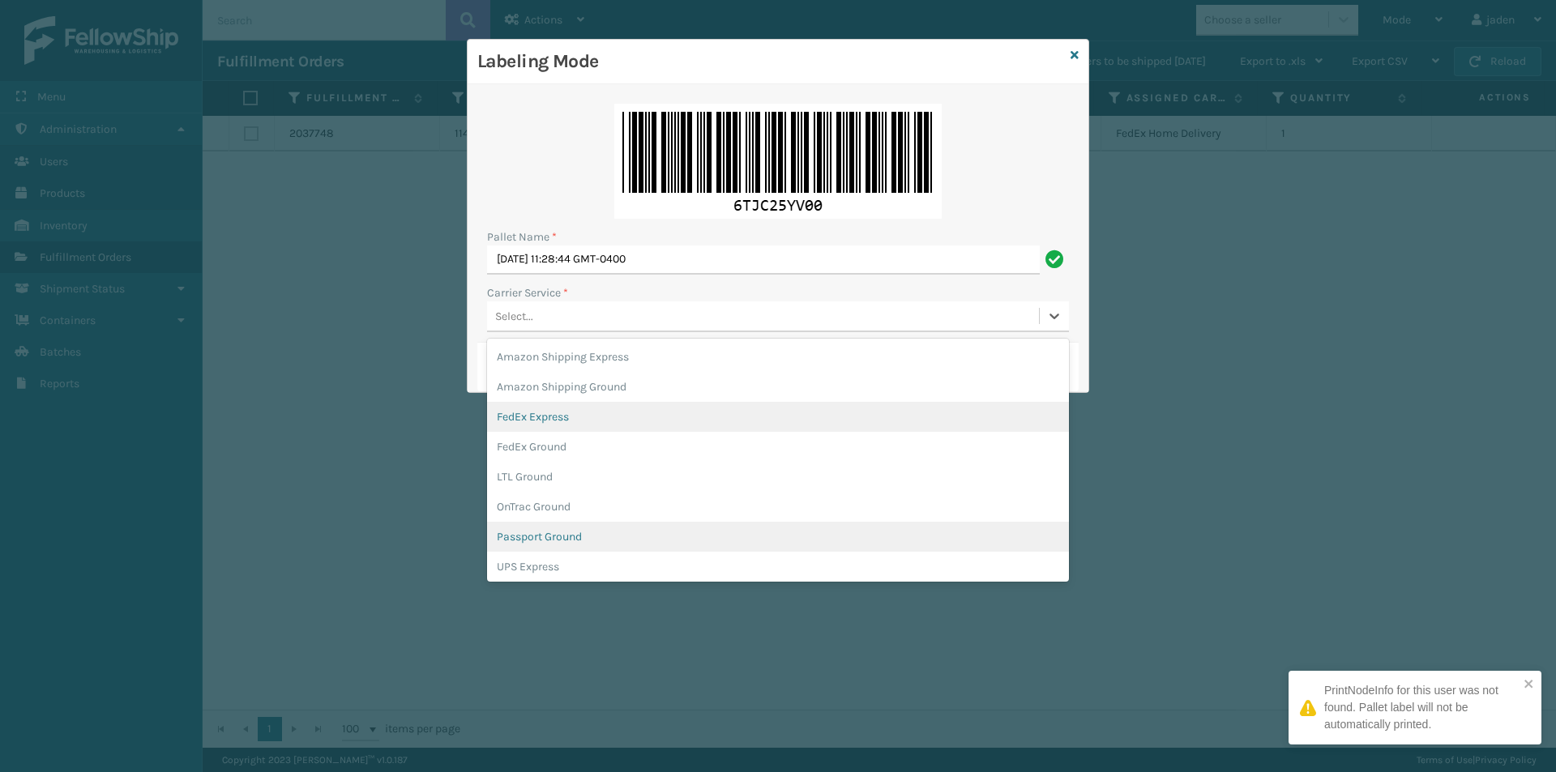
scroll to position [93, 0]
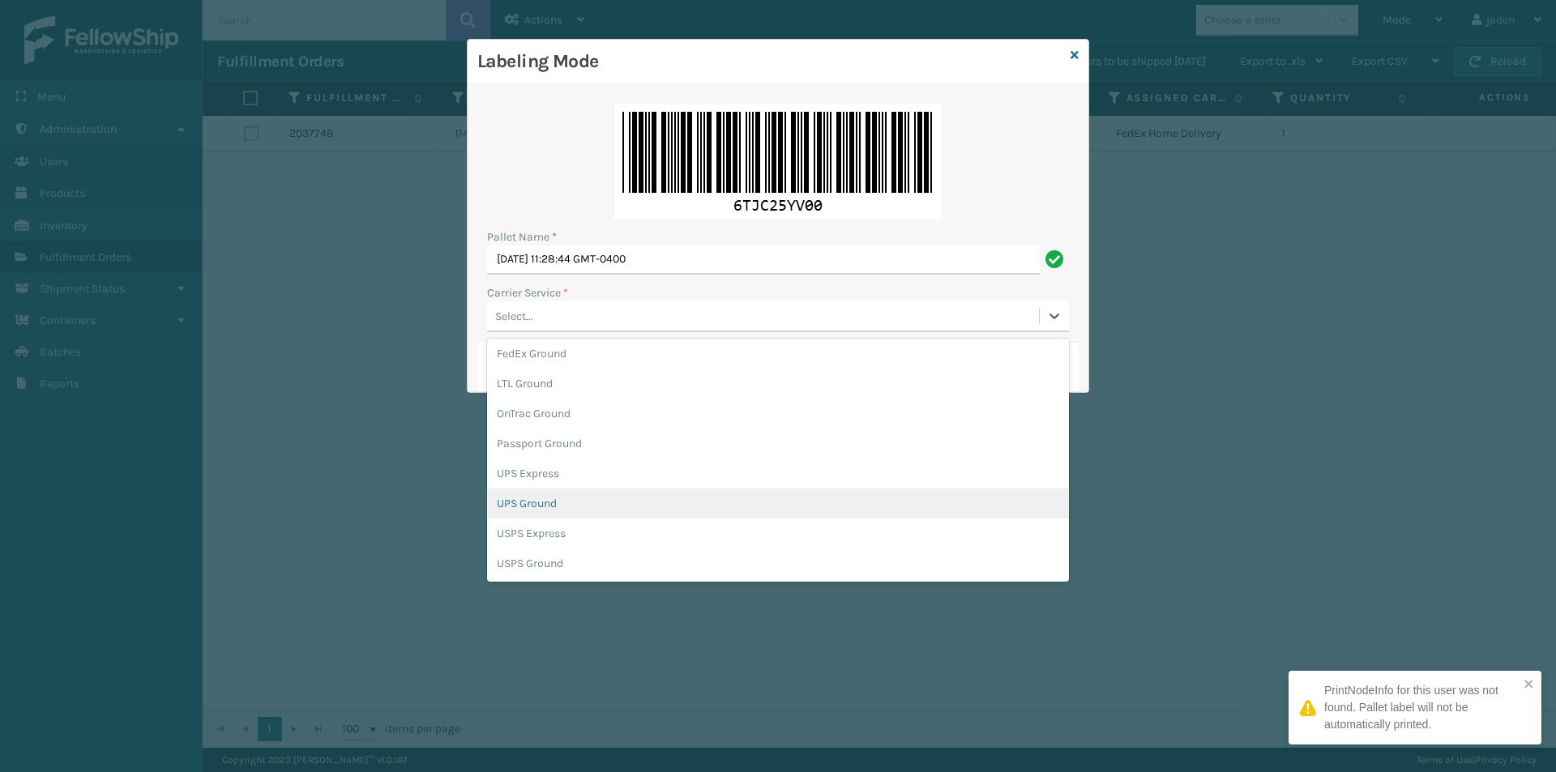
click at [519, 505] on div "UPS Ground" at bounding box center [778, 504] width 582 height 30
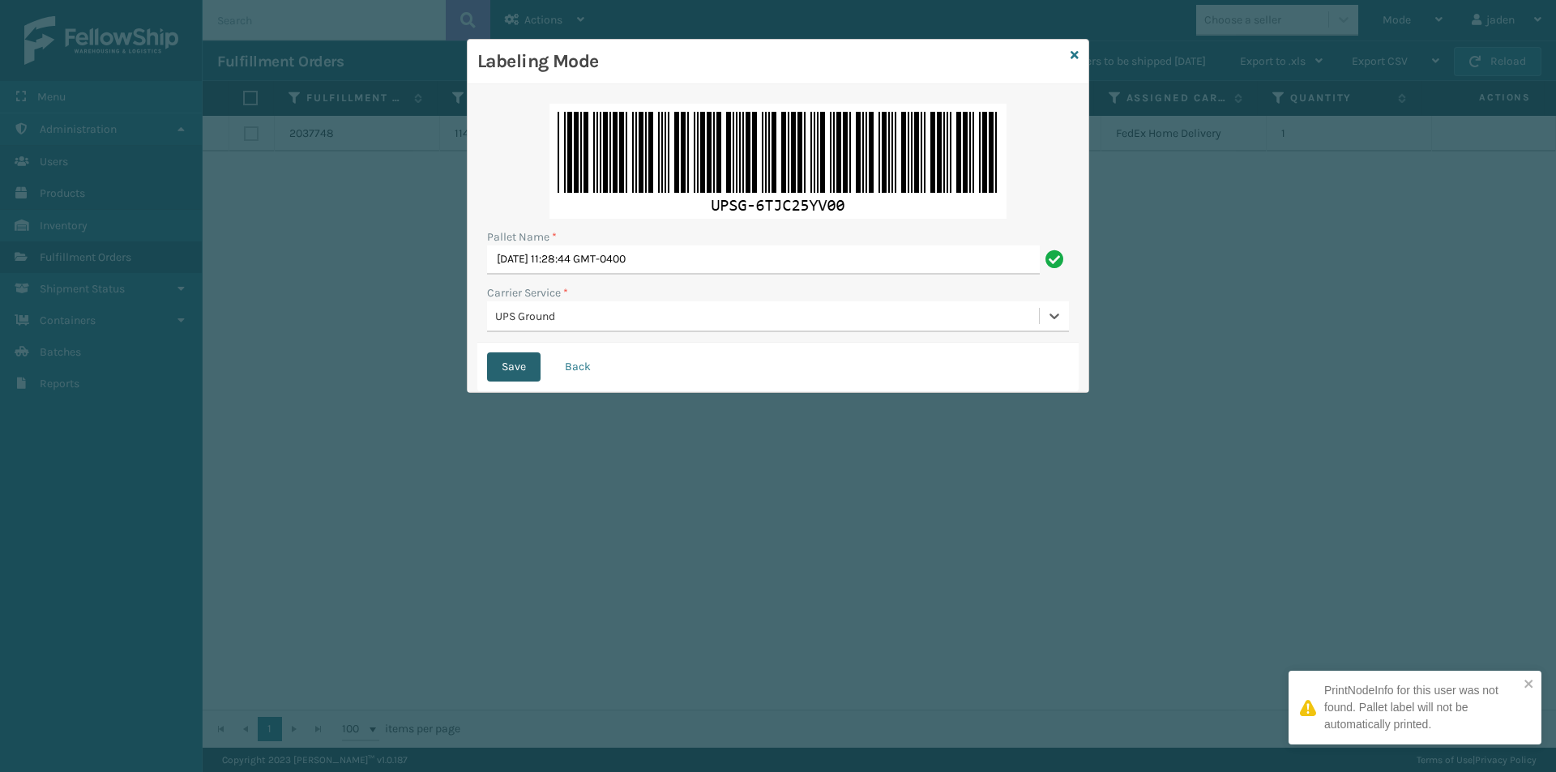
click at [510, 357] on button "Save" at bounding box center [513, 366] width 53 height 29
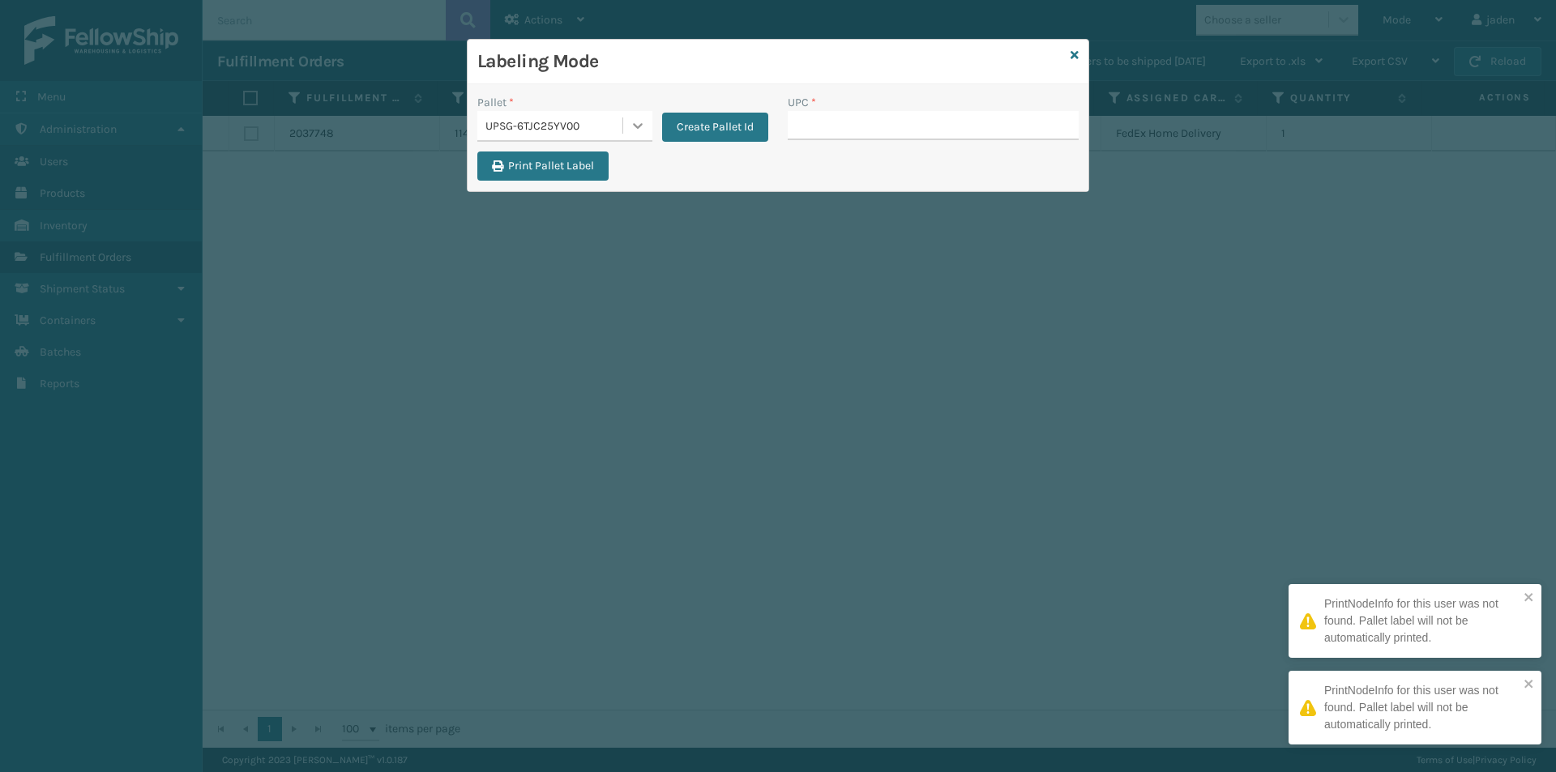
click at [637, 120] on icon at bounding box center [638, 125] width 16 height 16
click at [568, 164] on div "FDXG-UKG5NWH7MF" at bounding box center [564, 170] width 175 height 37
click at [929, 129] on input "UPC *" at bounding box center [933, 125] width 291 height 29
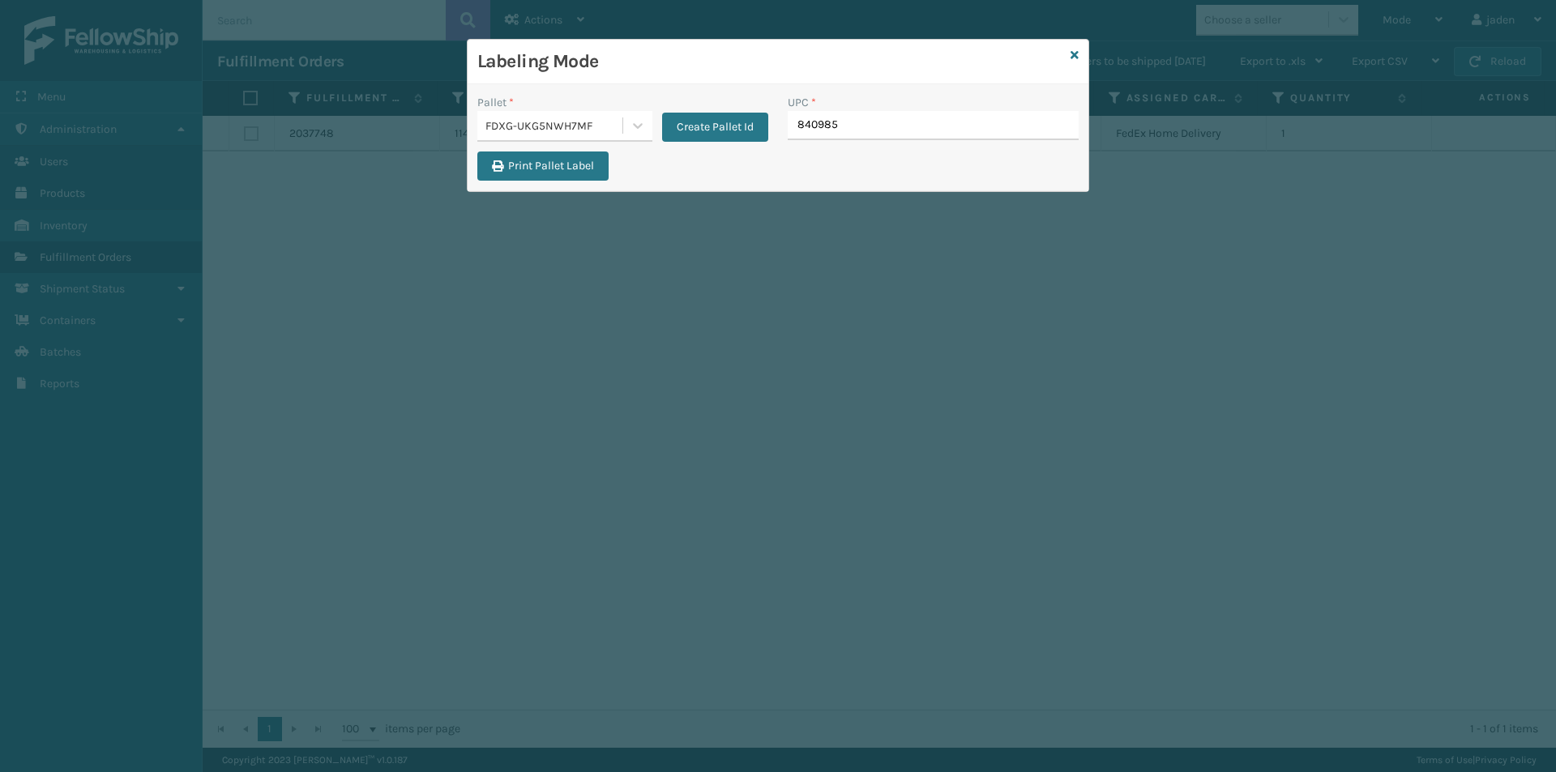
type input "8409851"
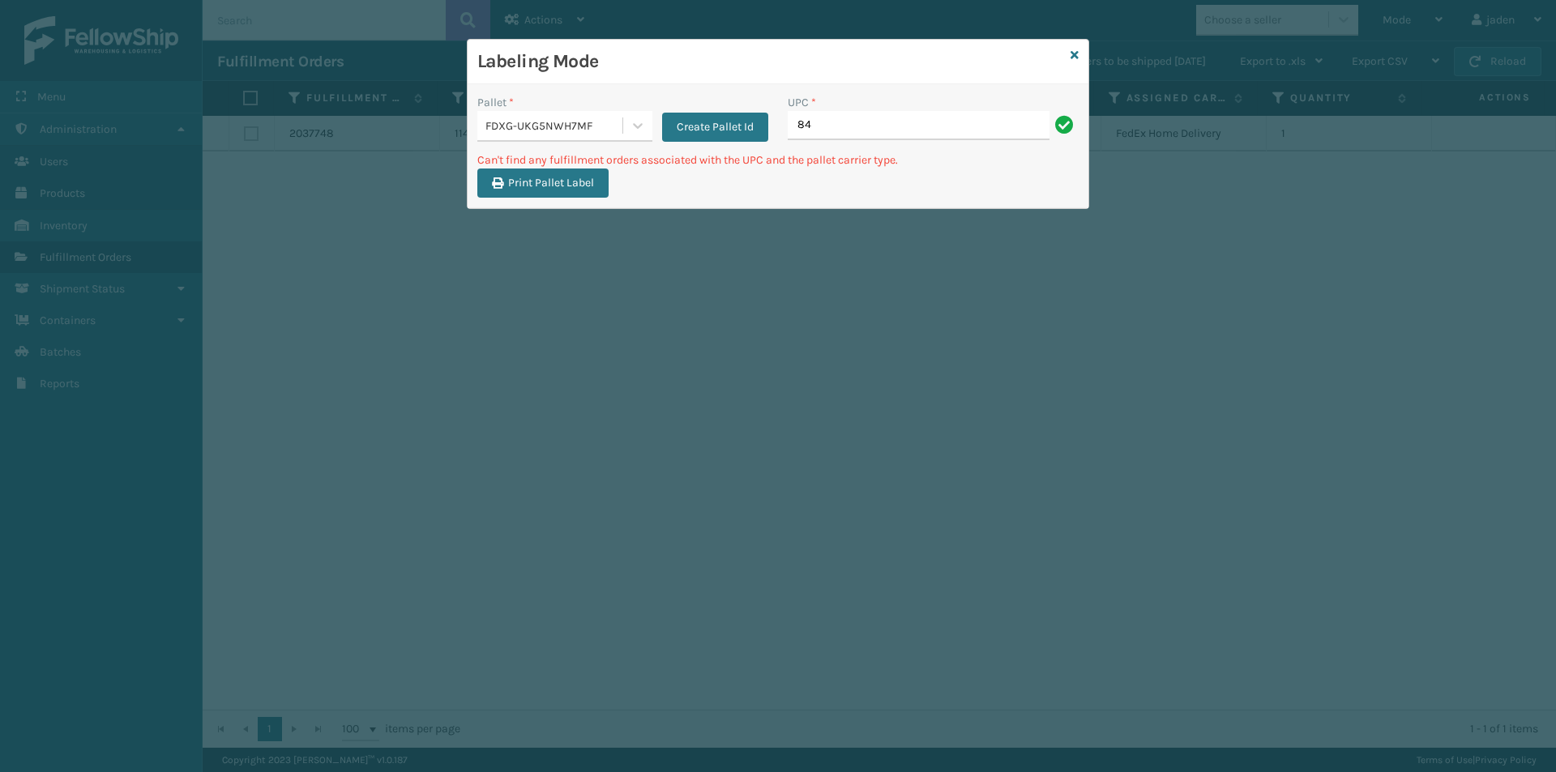
type input "8"
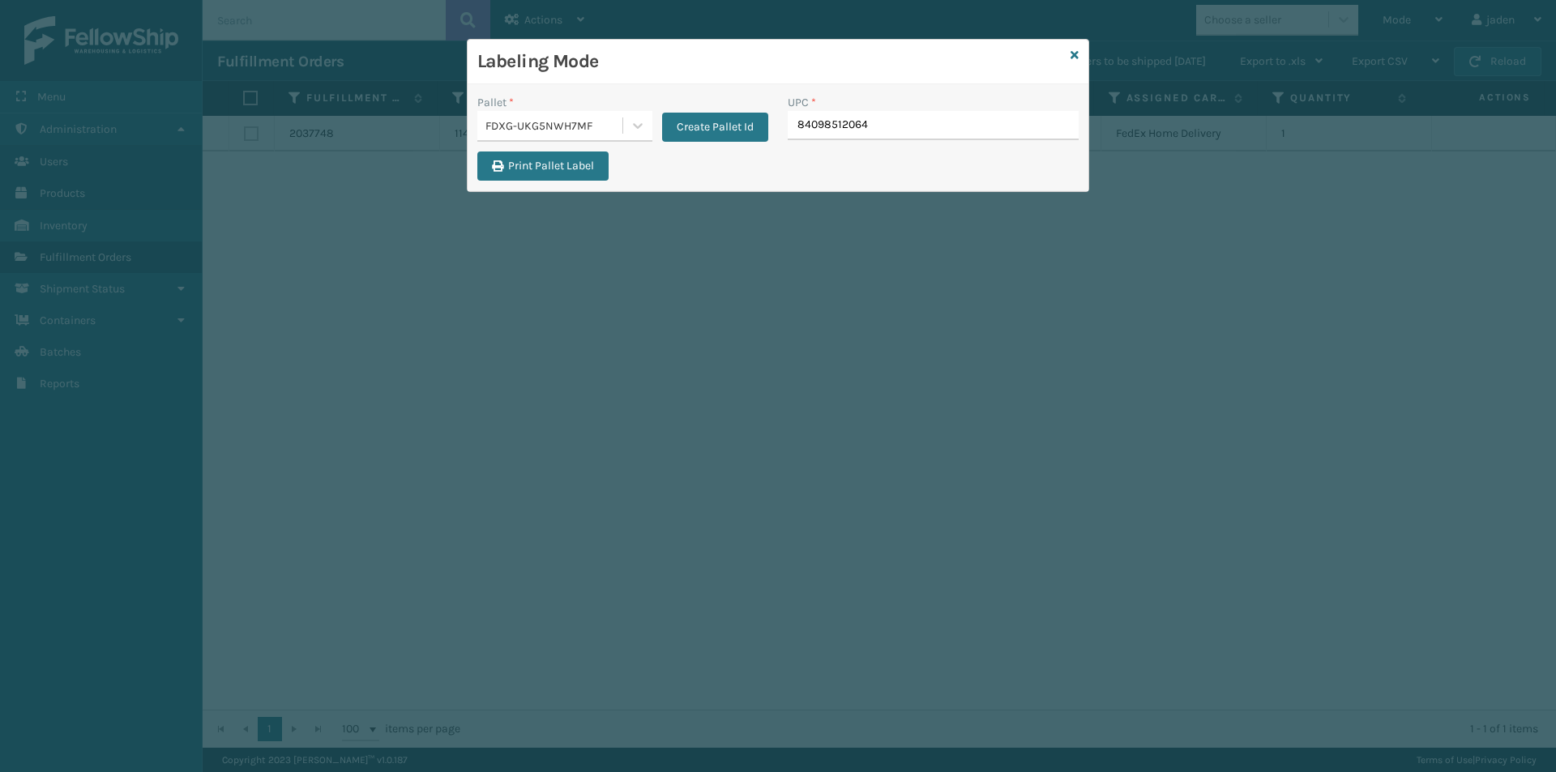
type input "840985120641"
type input "840985121"
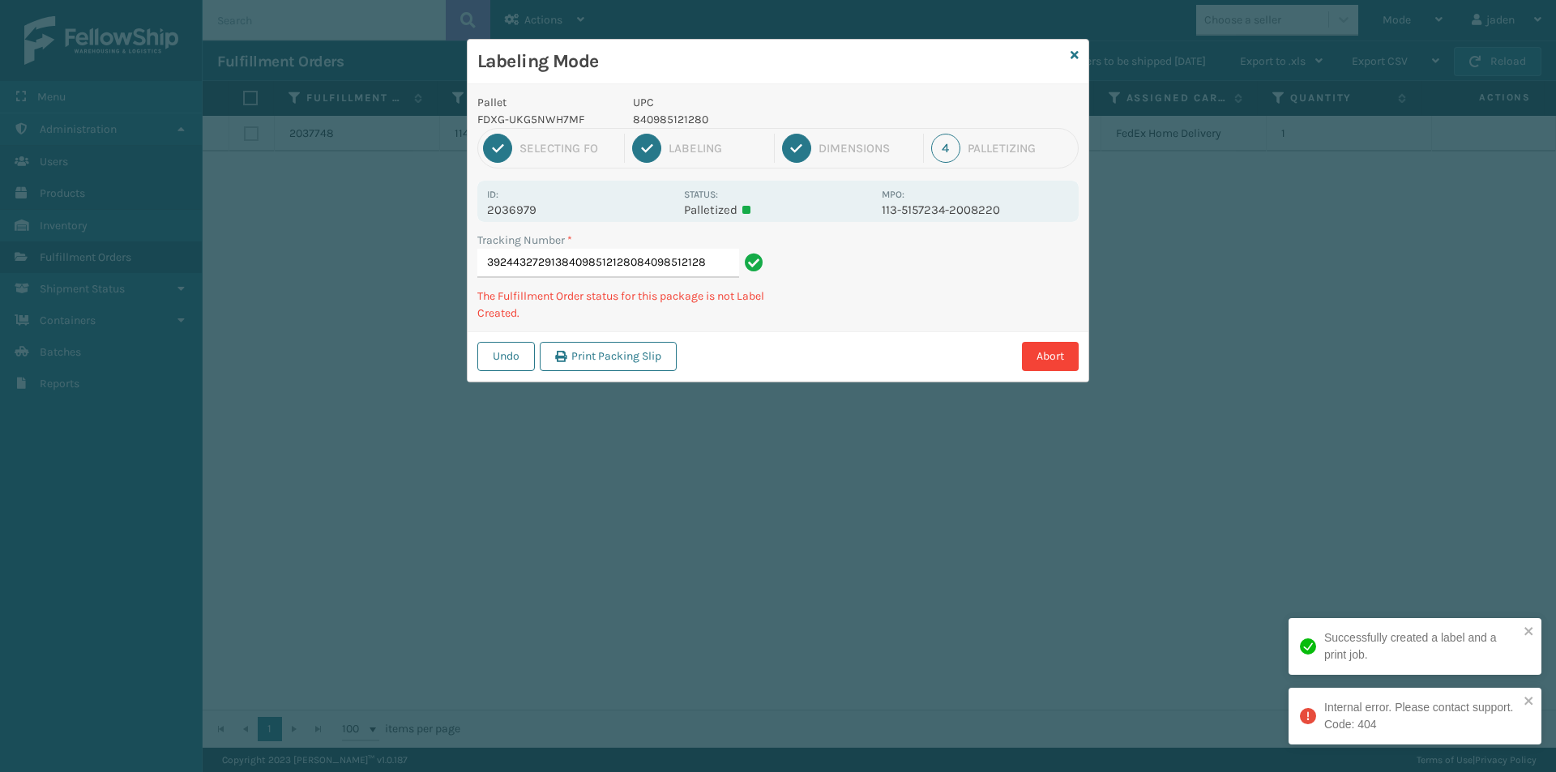
type input "392443272913840985121280840985121280"
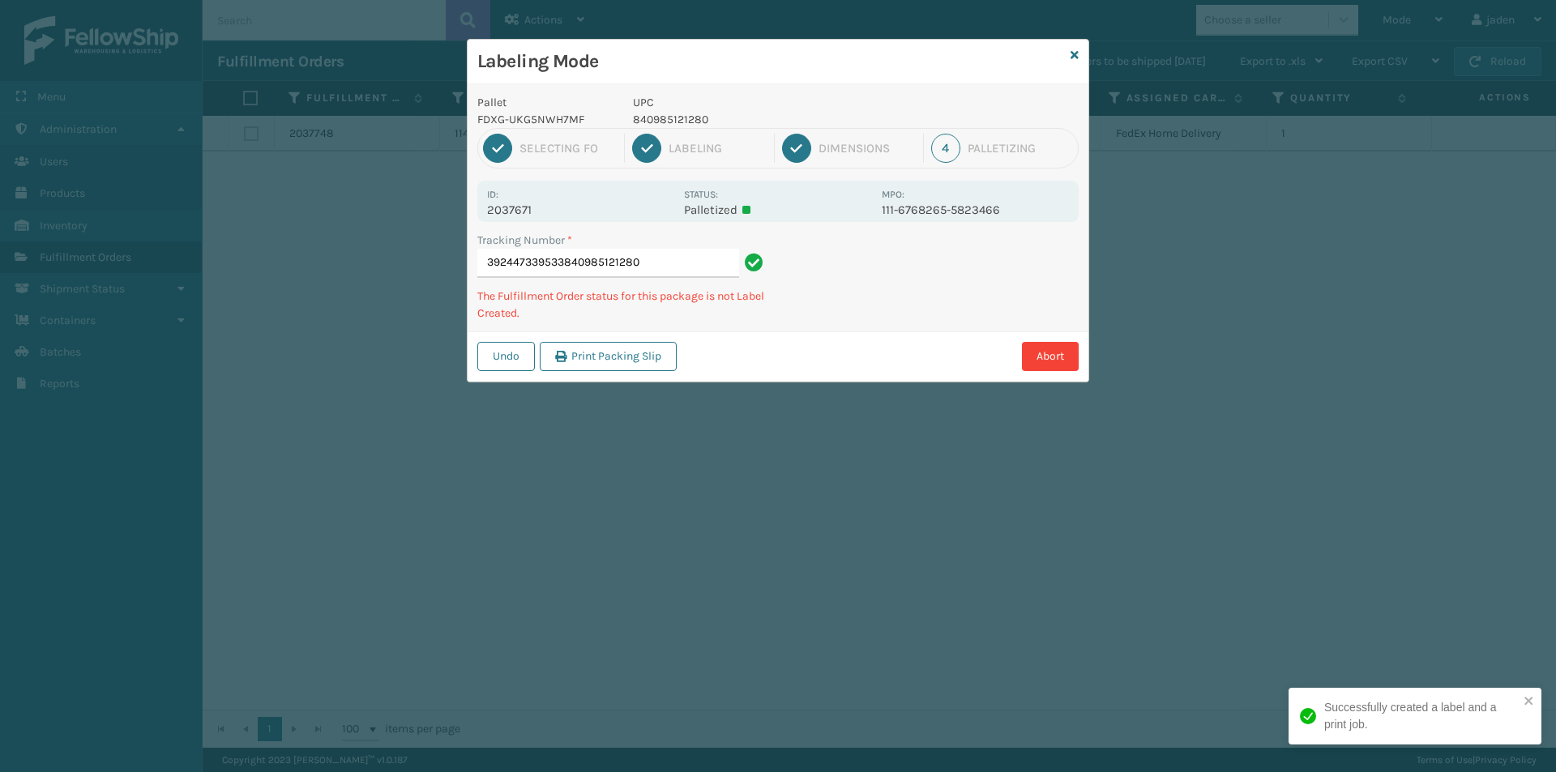
type input "392447339533840985121280"
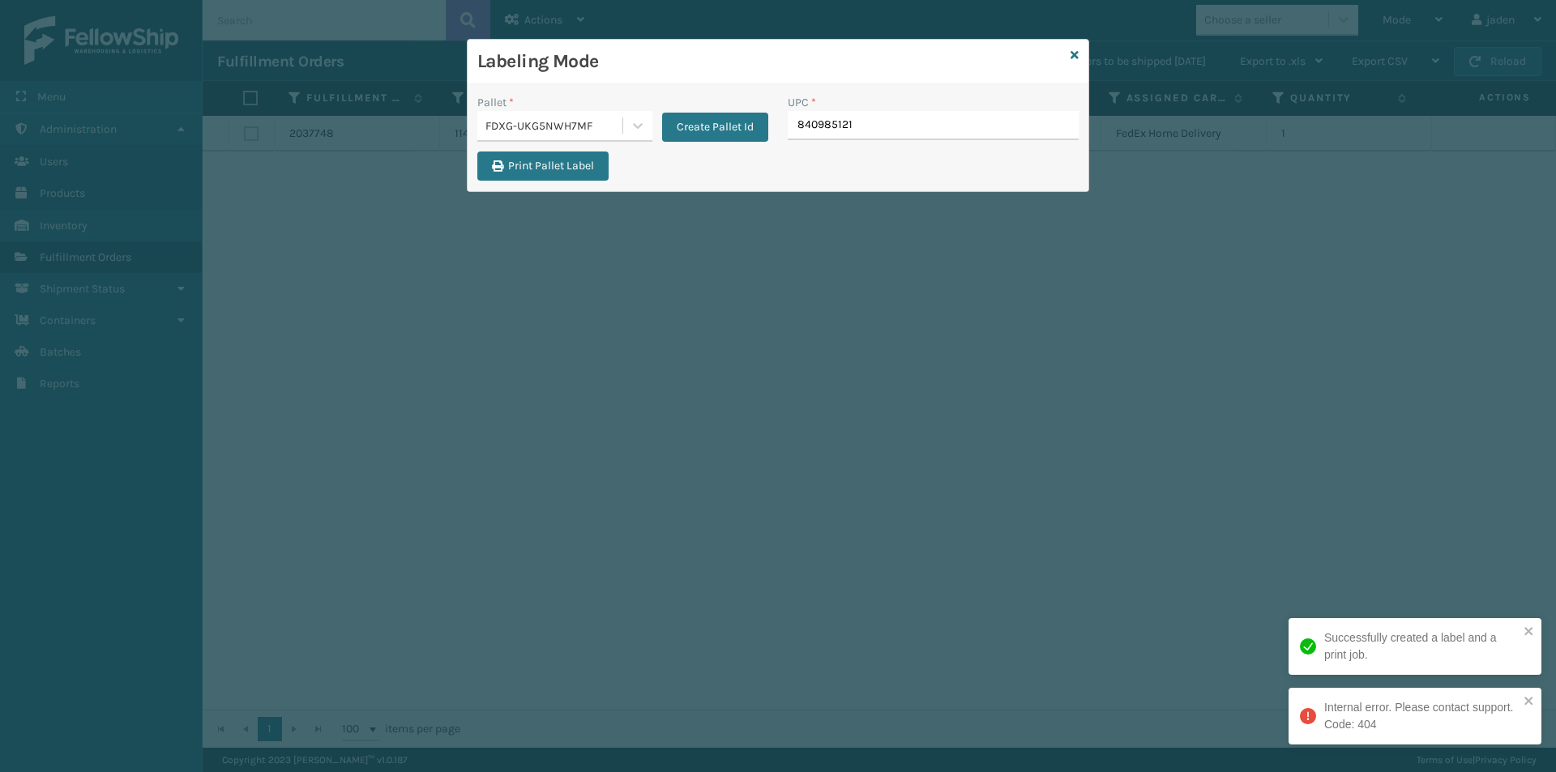
type input "8409851212"
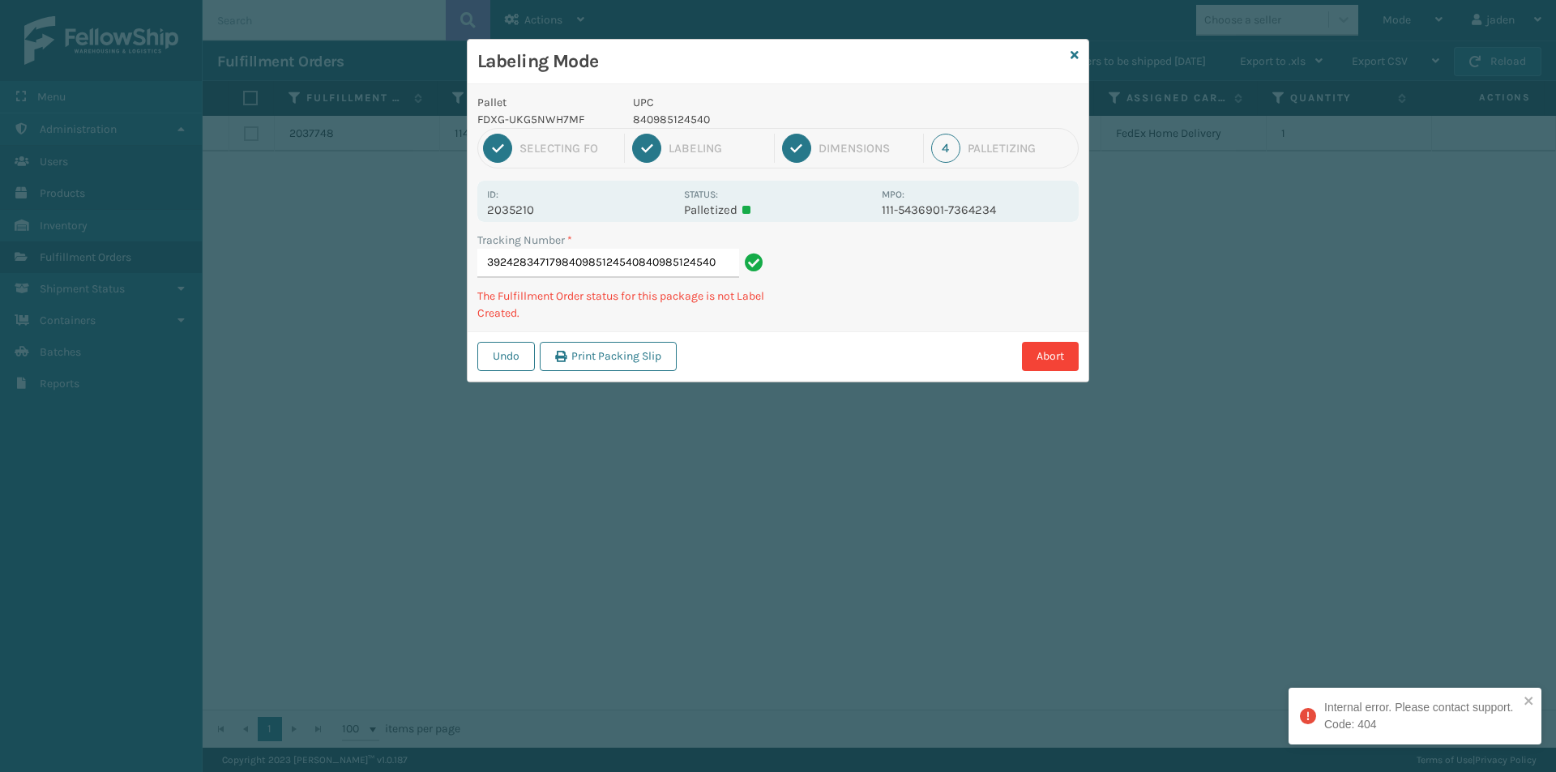
type input "392428347179840985124540840985124540"
type input "392419543715840985124540"
type input "392442213826840985124540"
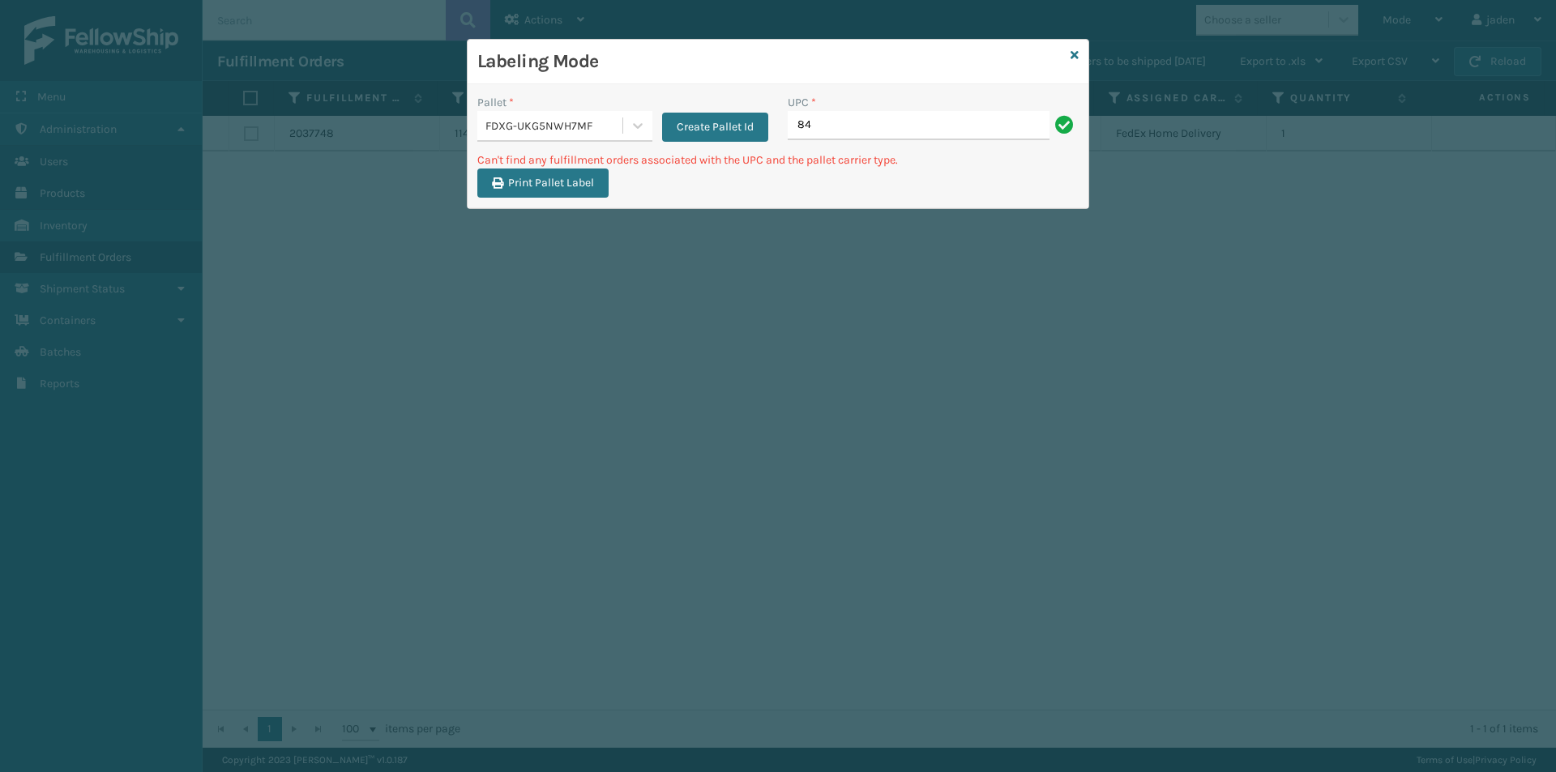
type input "8"
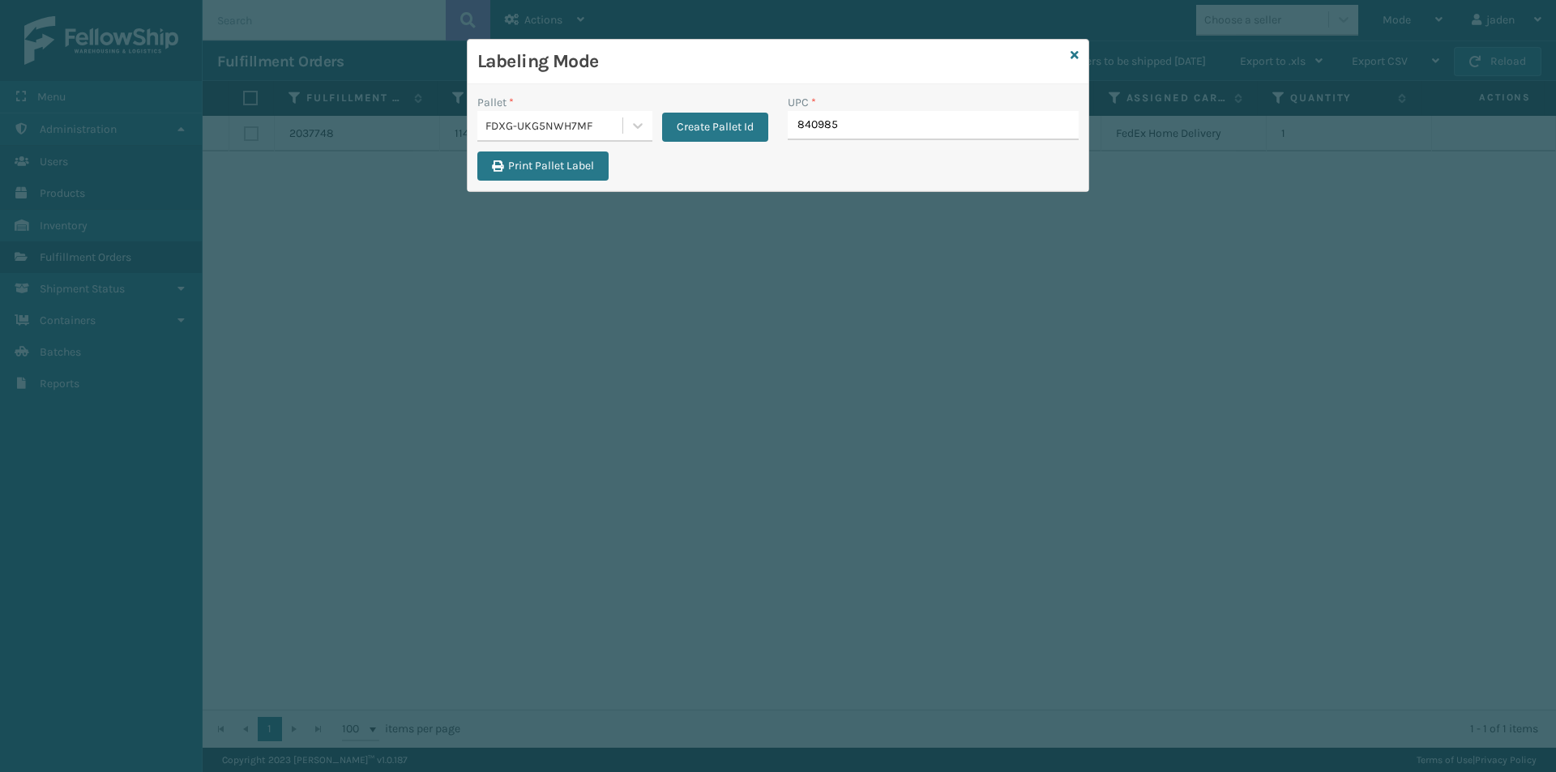
type input "8409851"
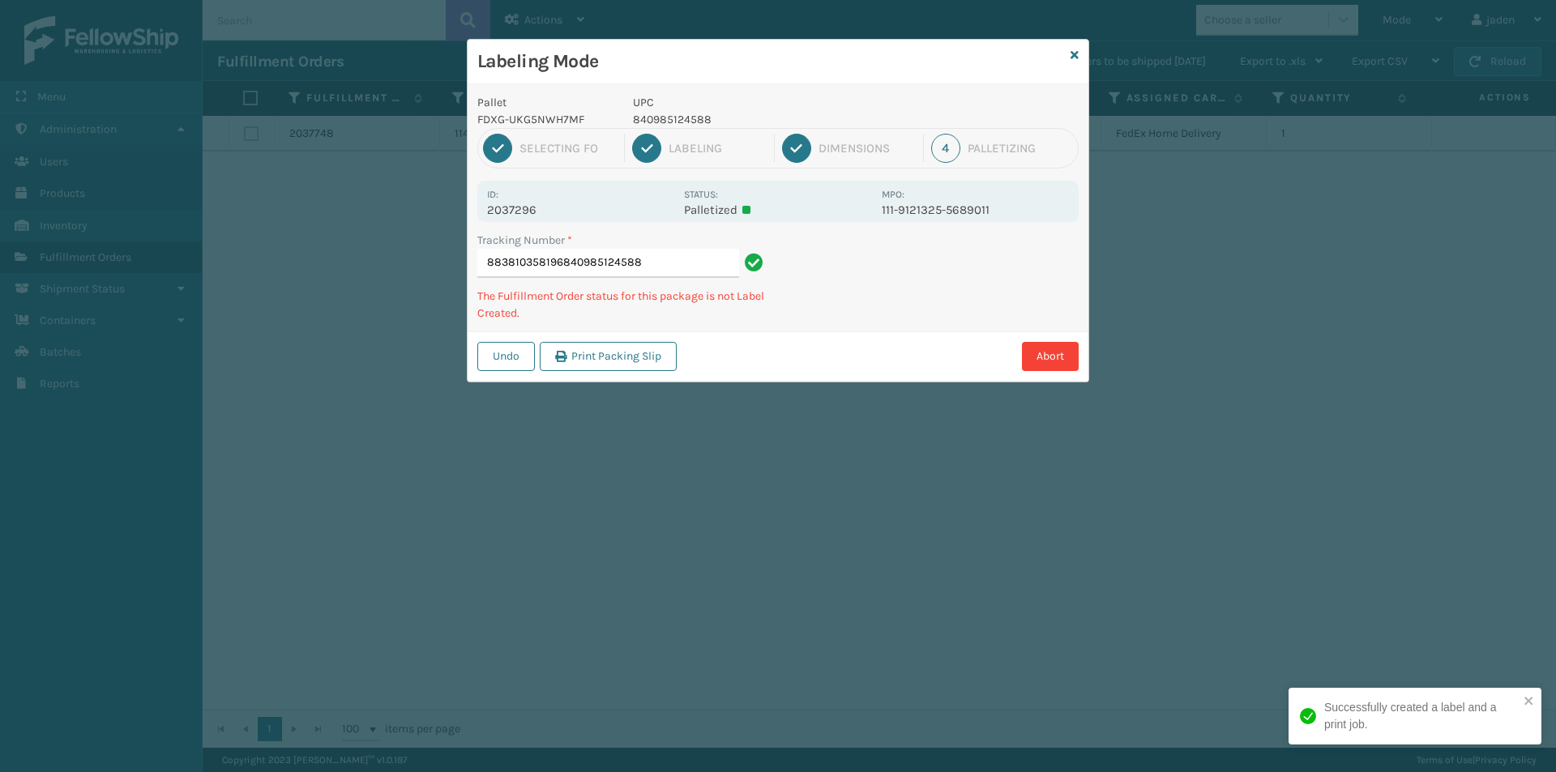
type input "883810358196840985124588"
type input "392444334153840985124588"
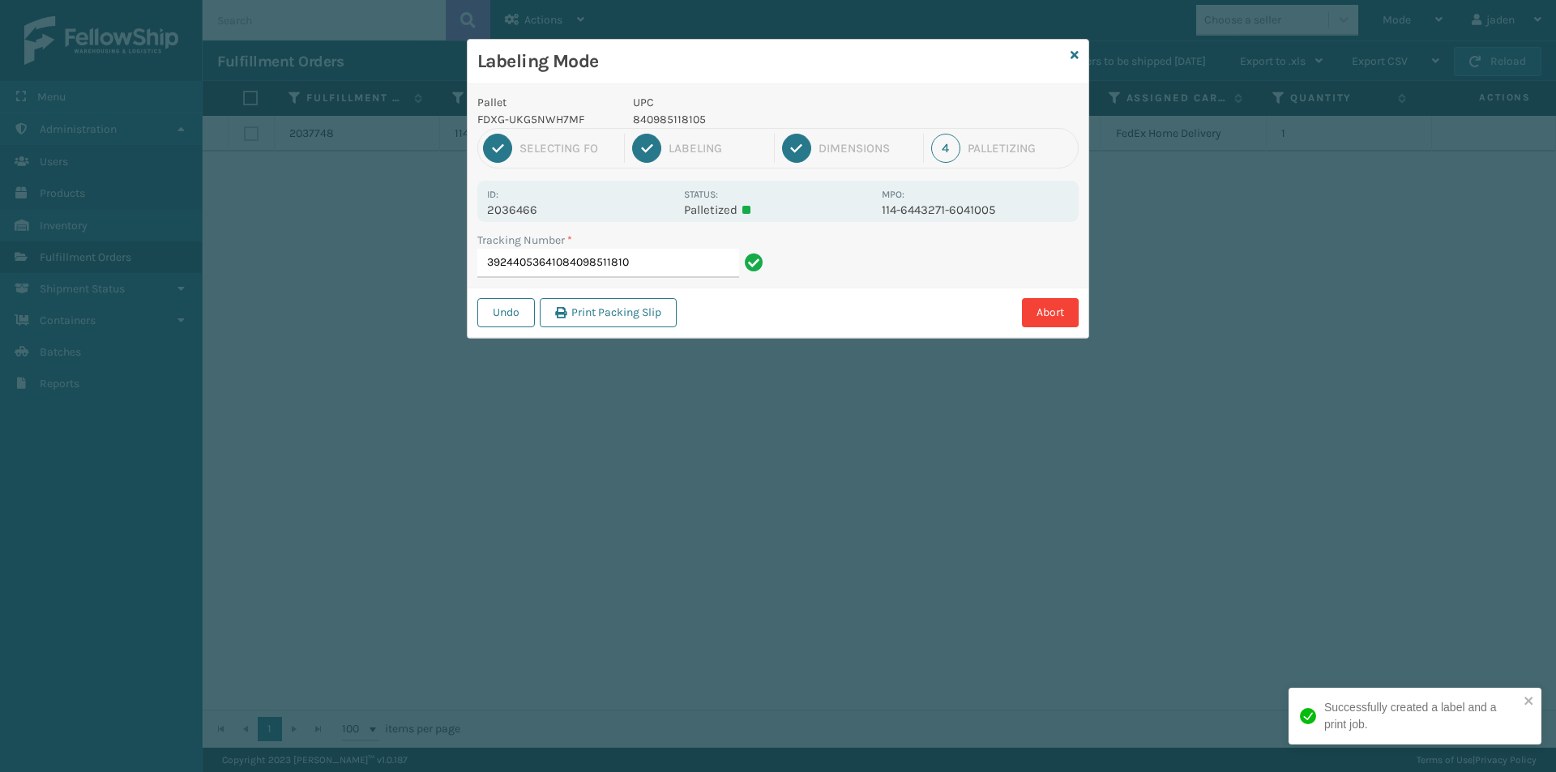
type input "392440536410840985118105"
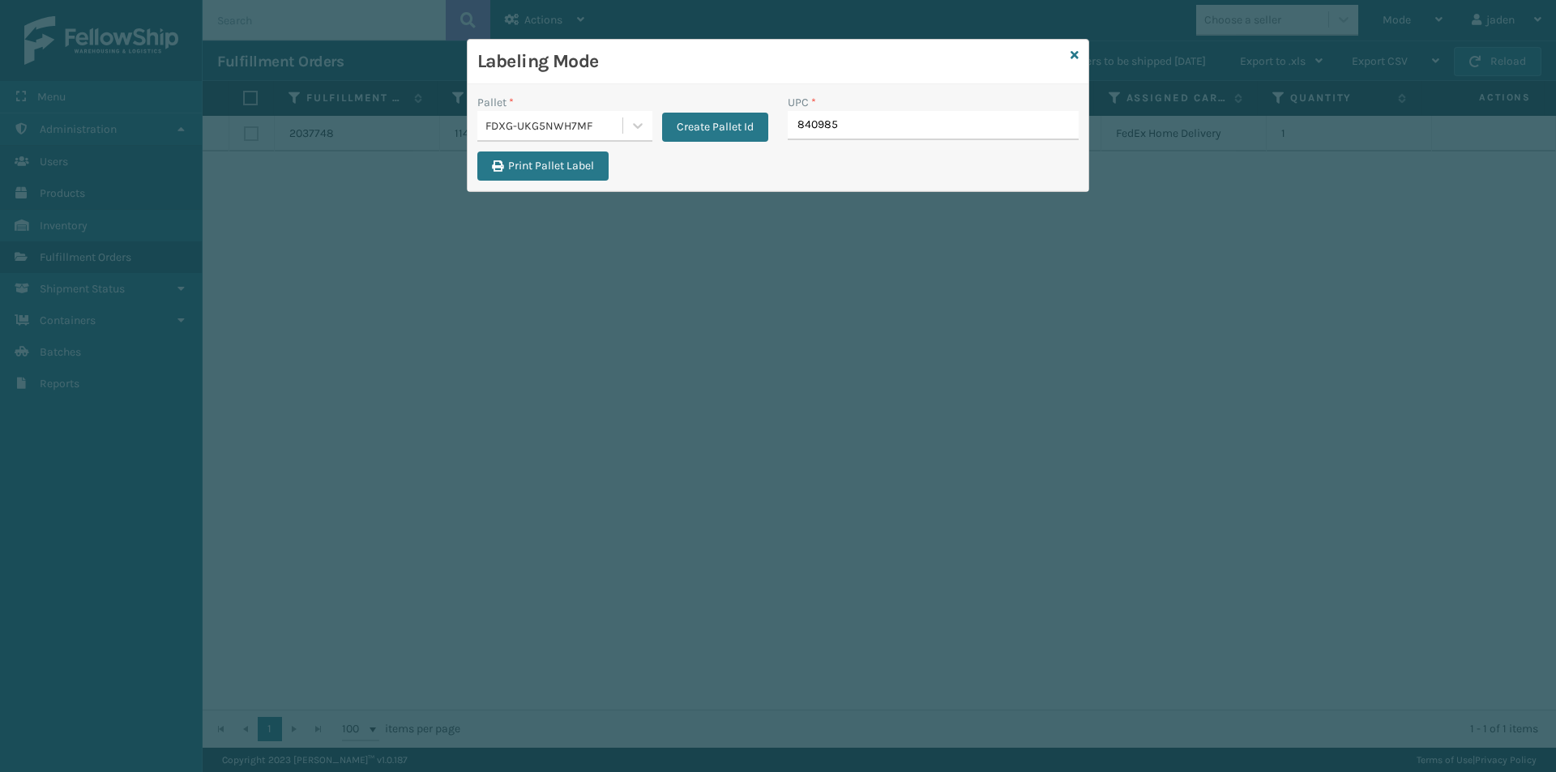
type input "8409851"
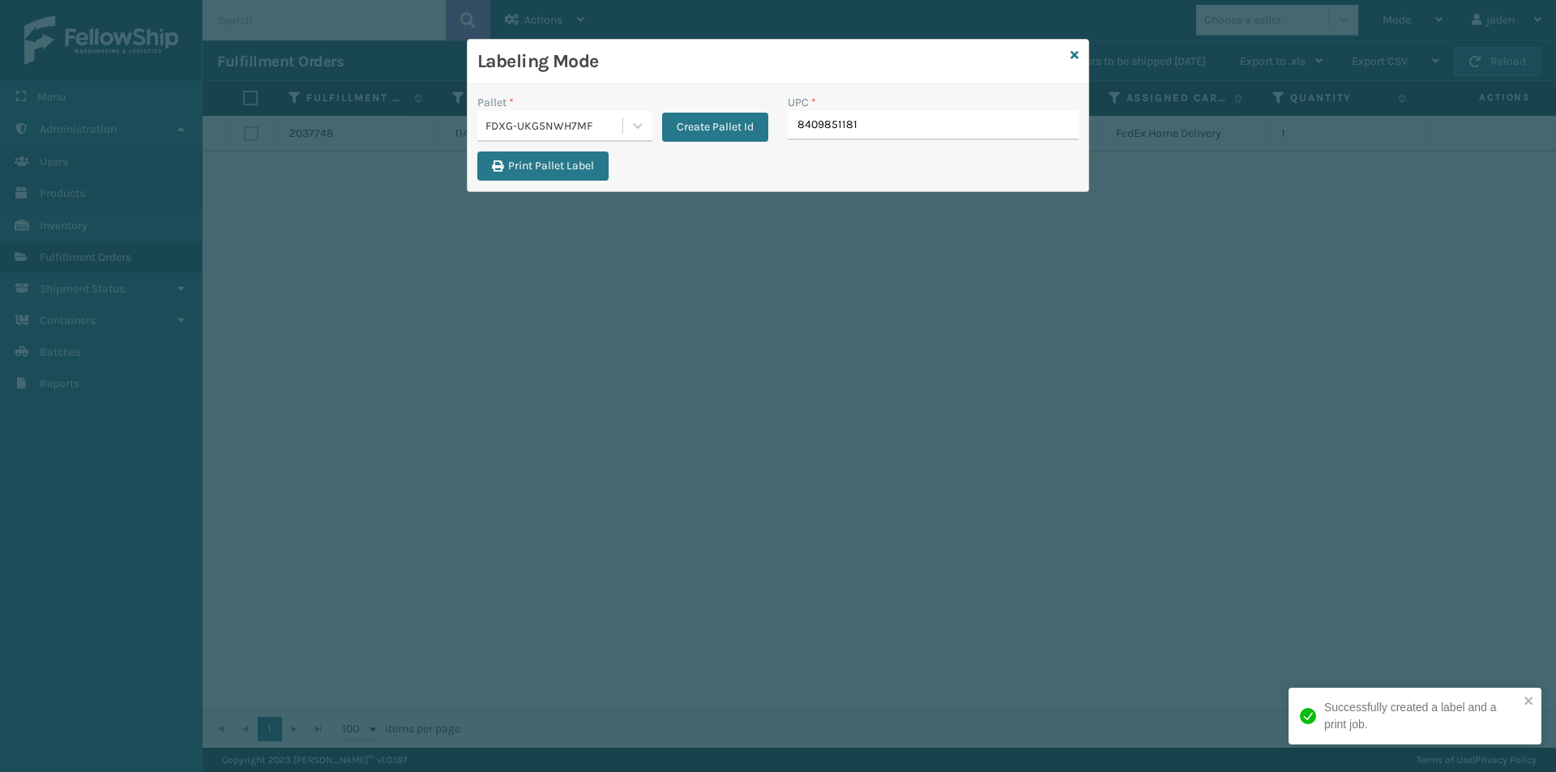
type input "84098511810"
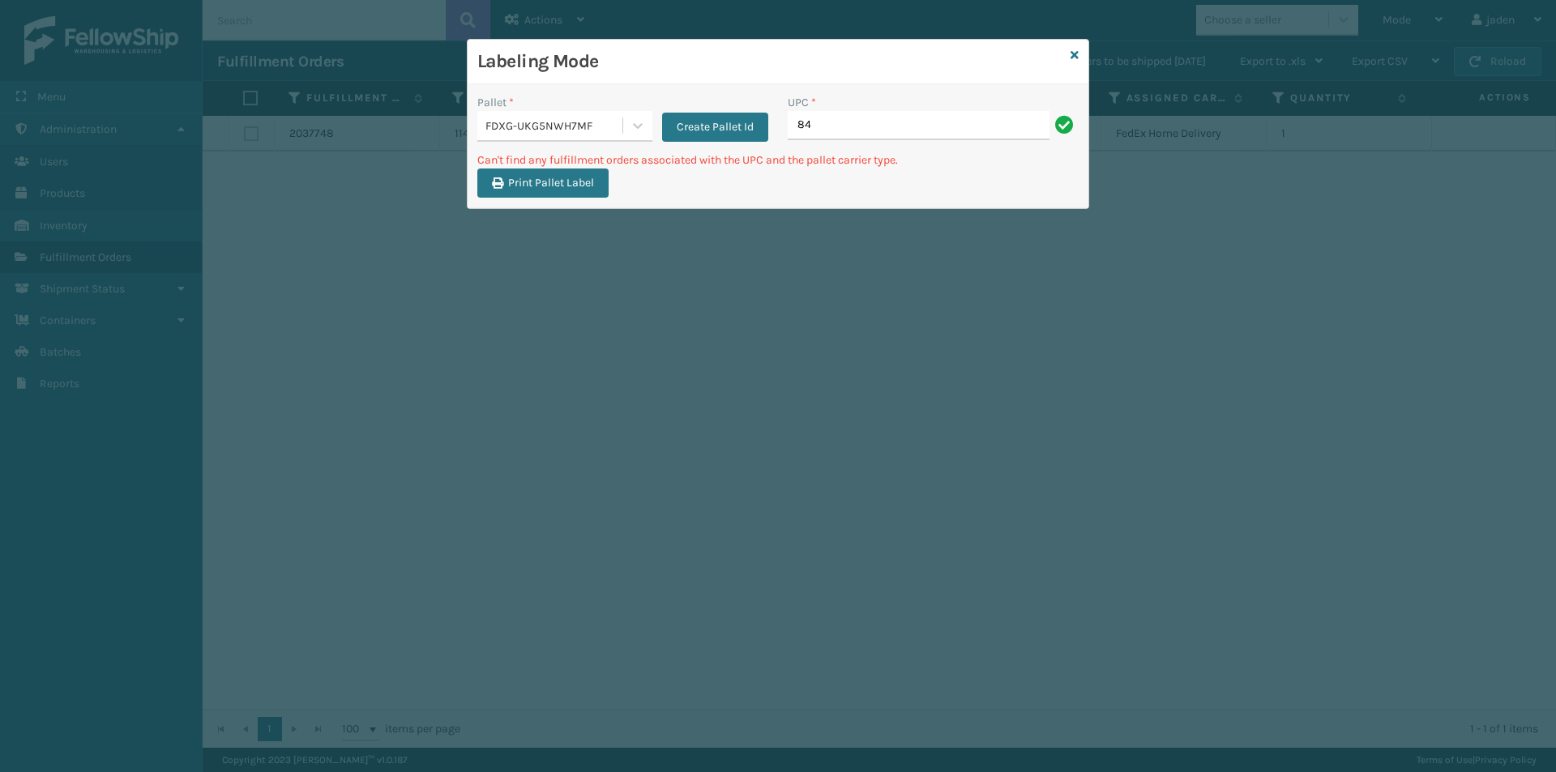
type input "8"
type input "410079-1130"
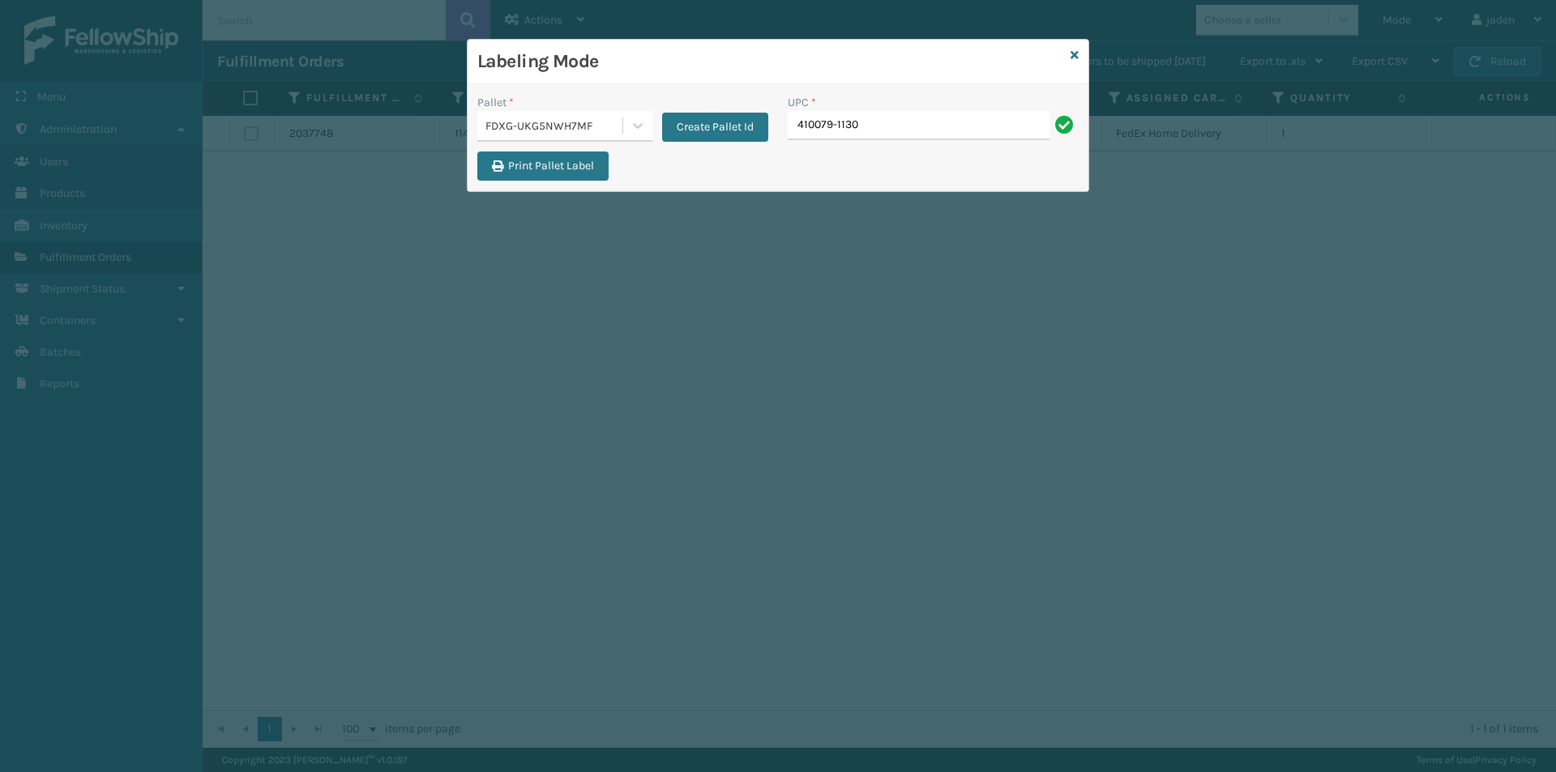
type input "410079-1130"
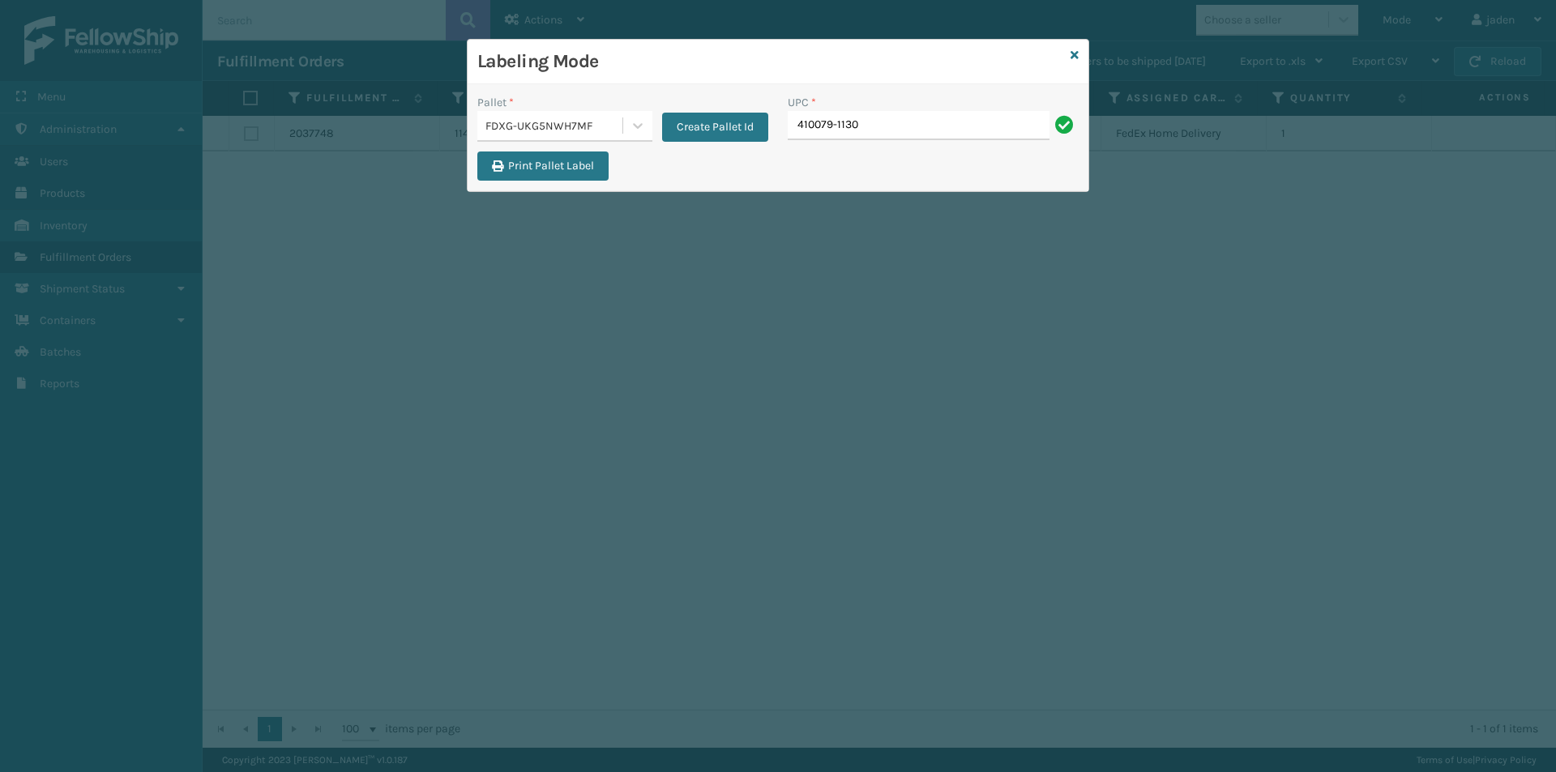
type input "410079-1130"
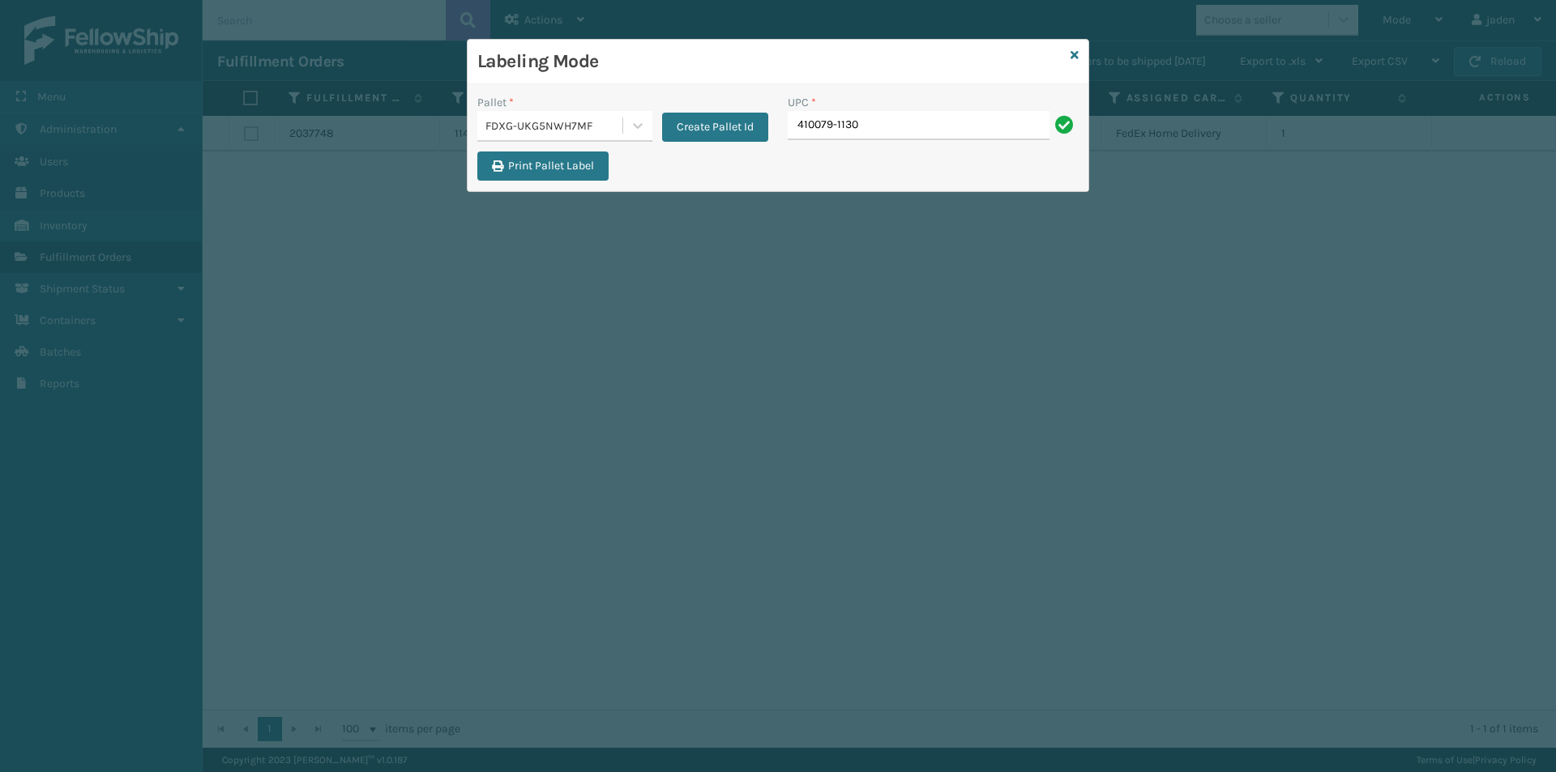
type input "410079-1130"
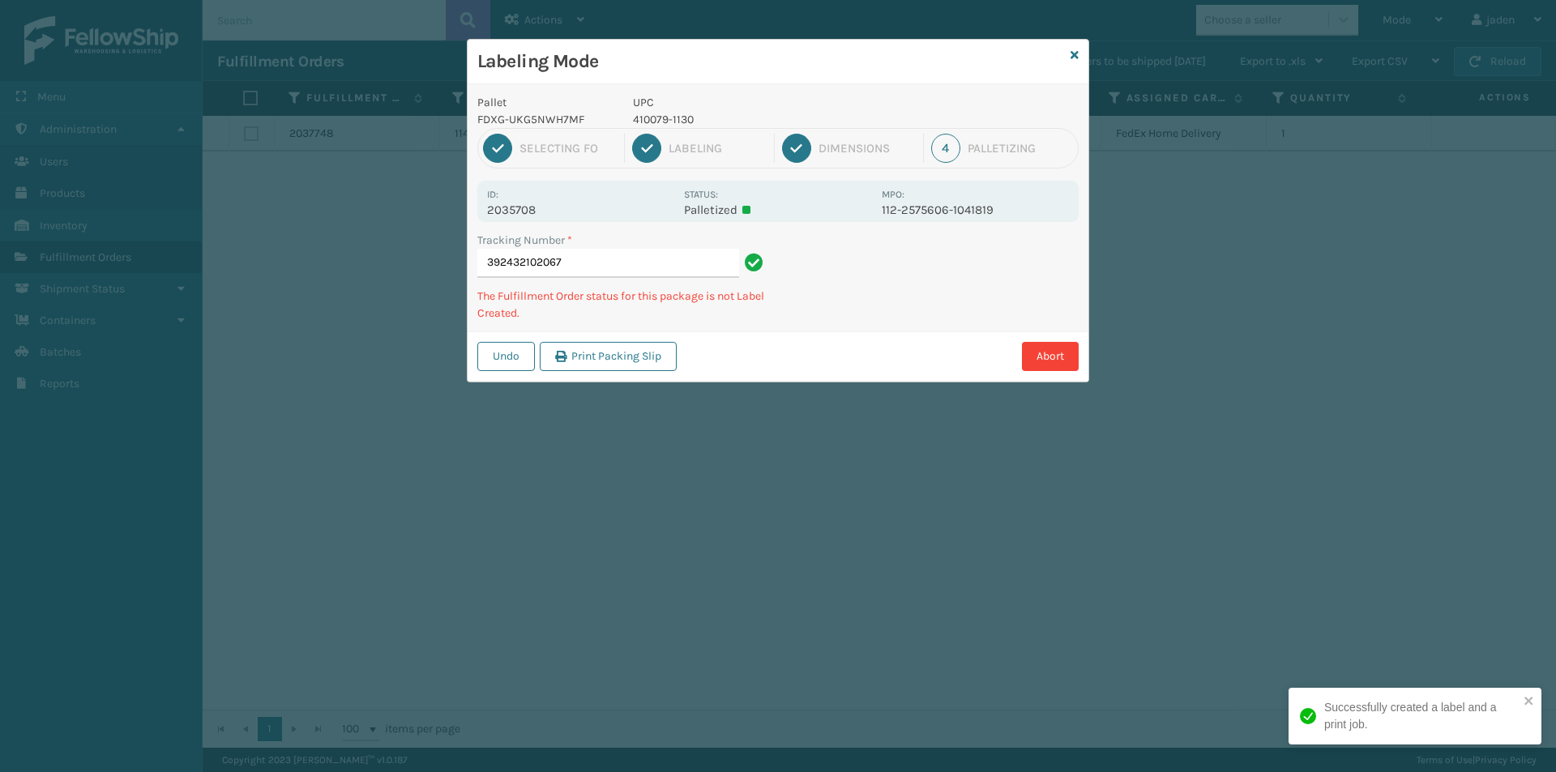
type input "3924321020674"
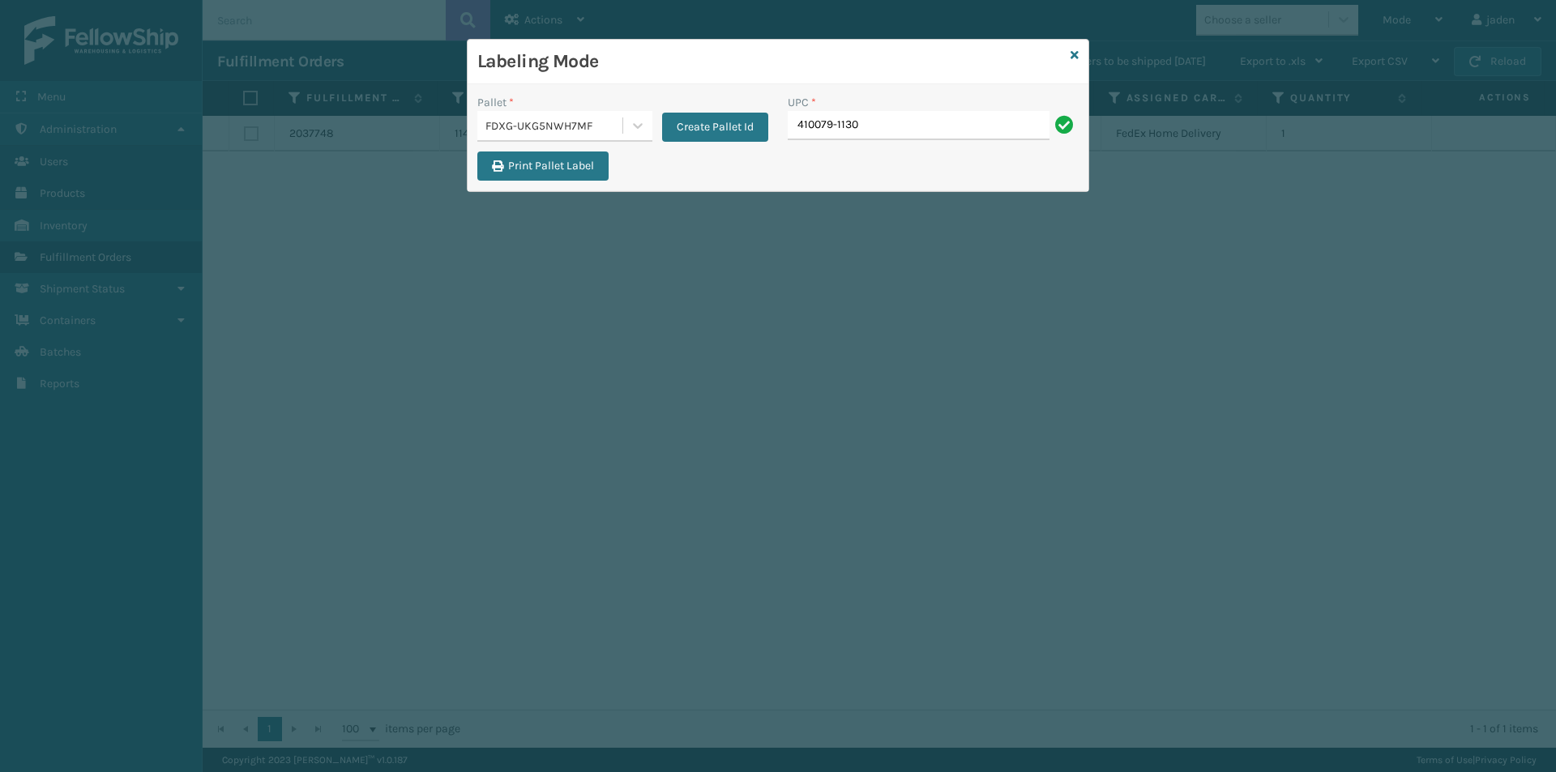
type input "410079-1130"
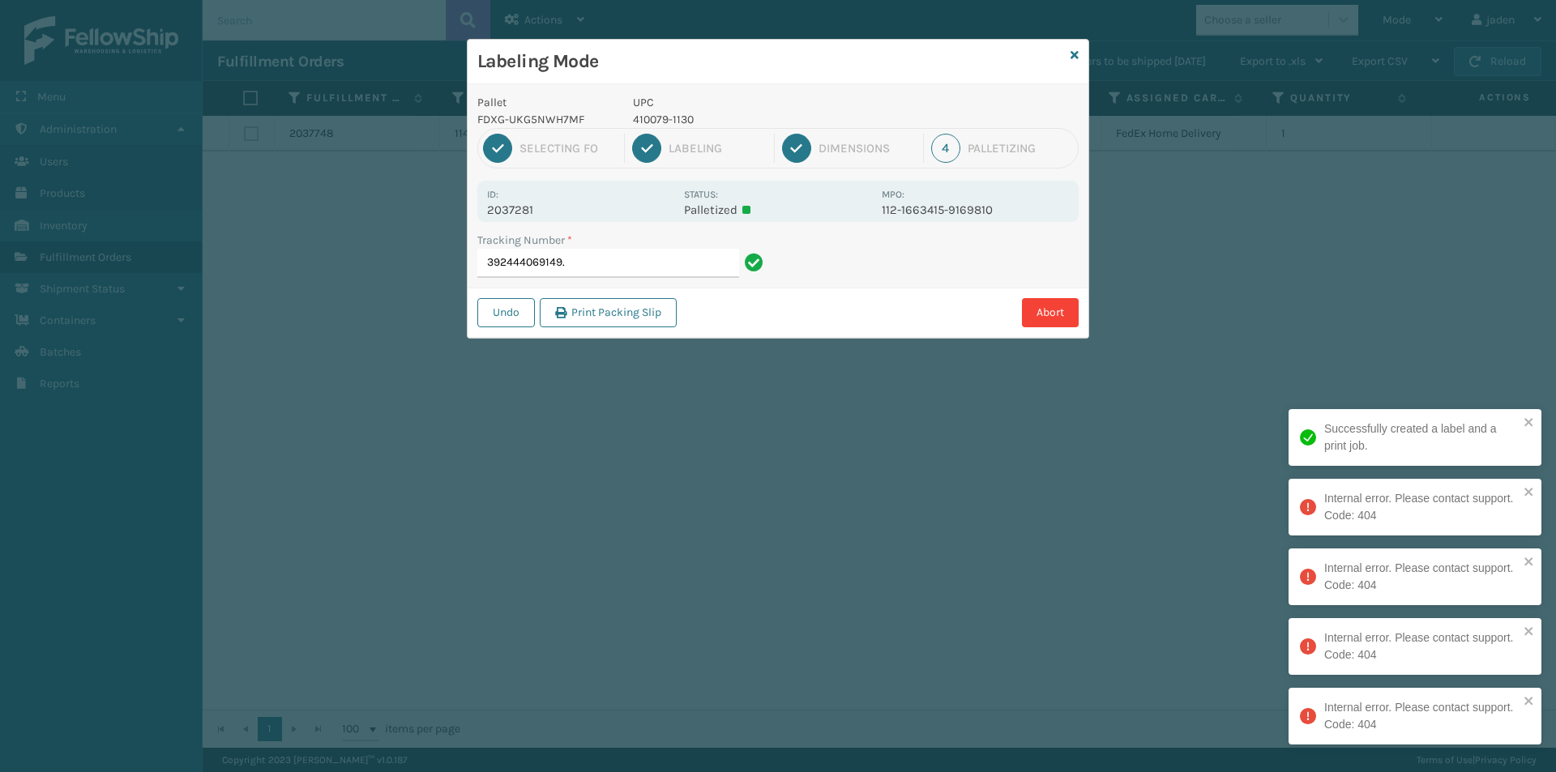
type input "392444069149.4"
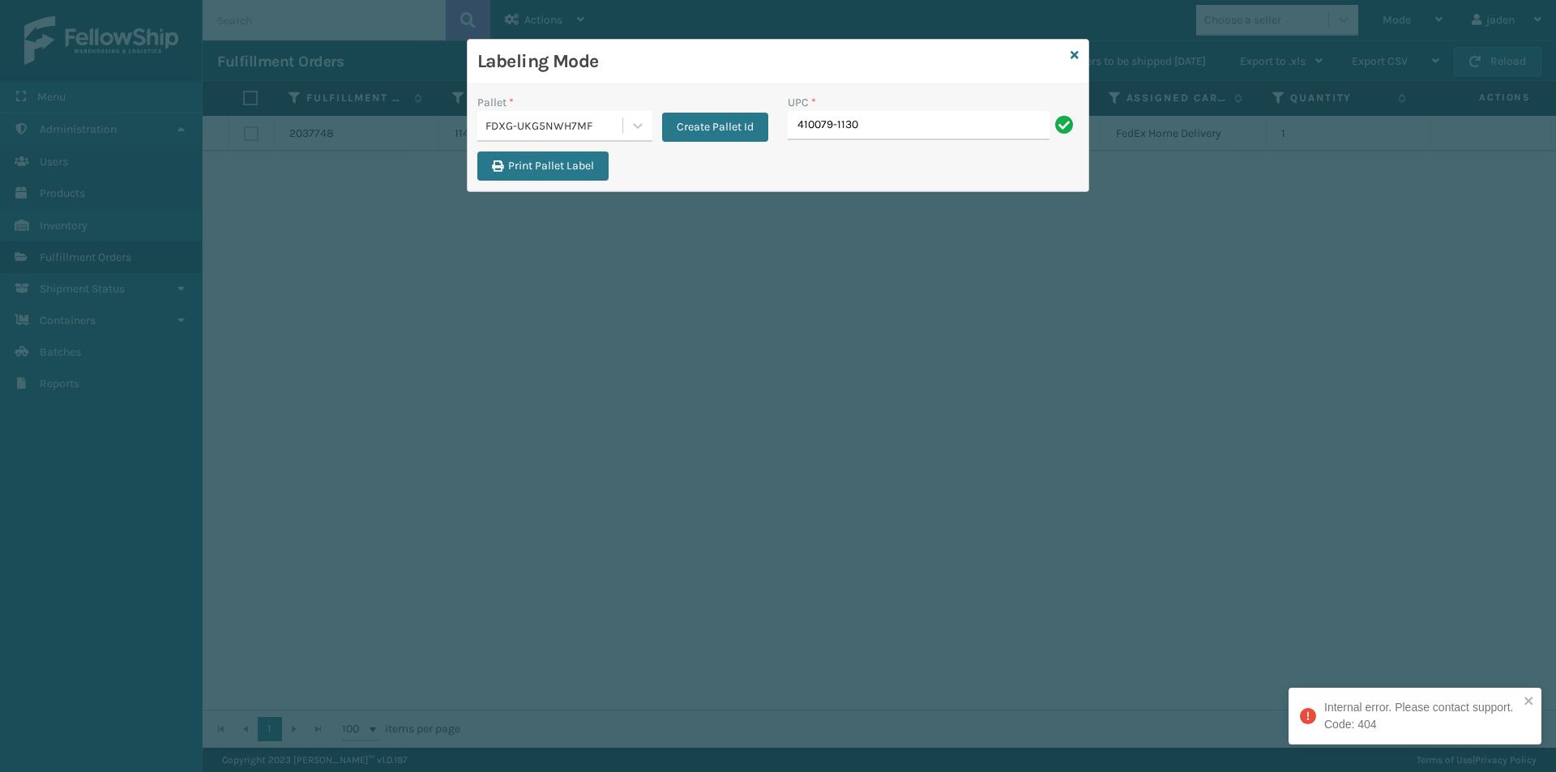
type input "410079-1130"
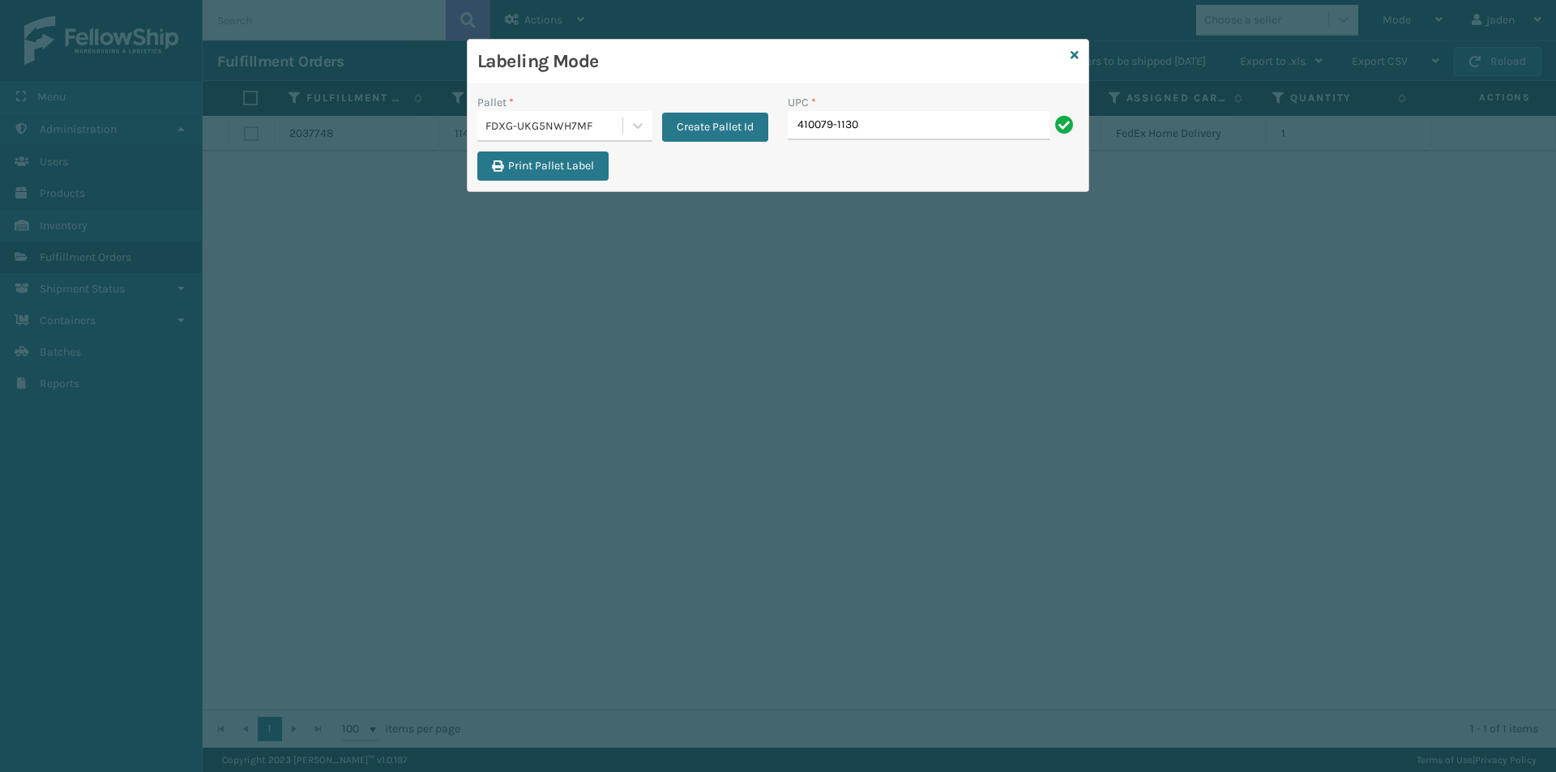
type input "410079-1130"
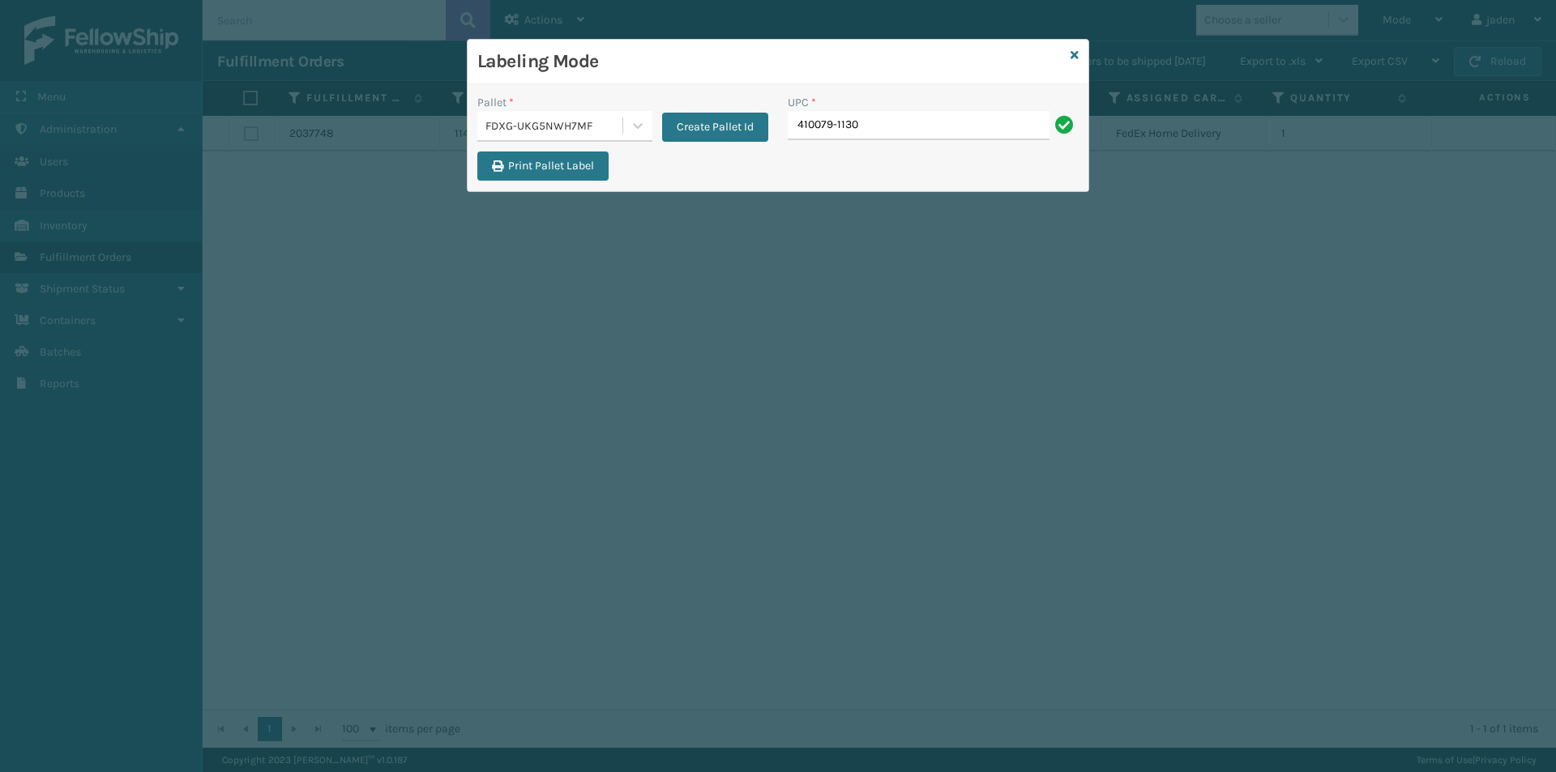
type input "410079-1130"
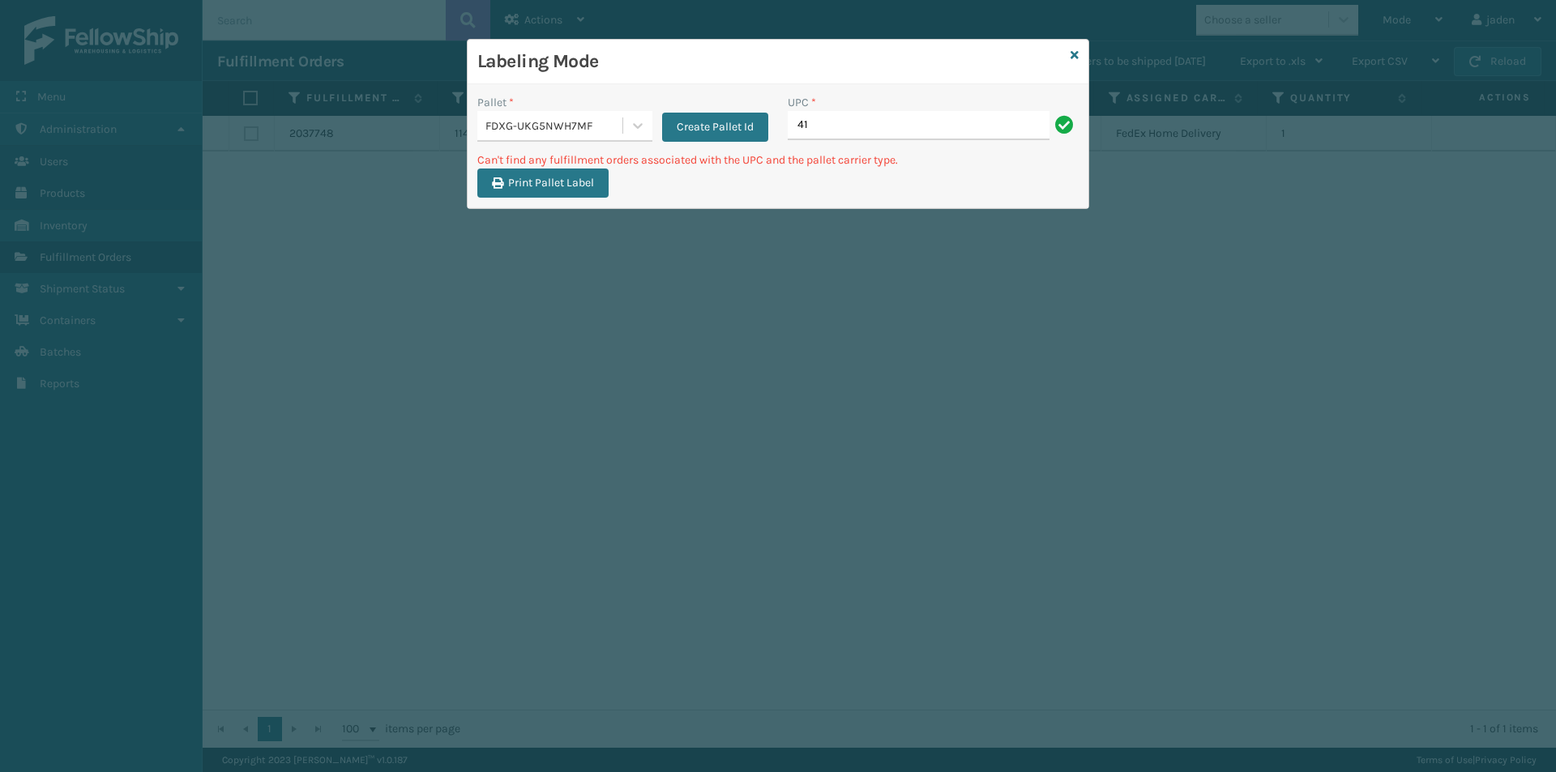
type input "4"
type input "410079-1160"
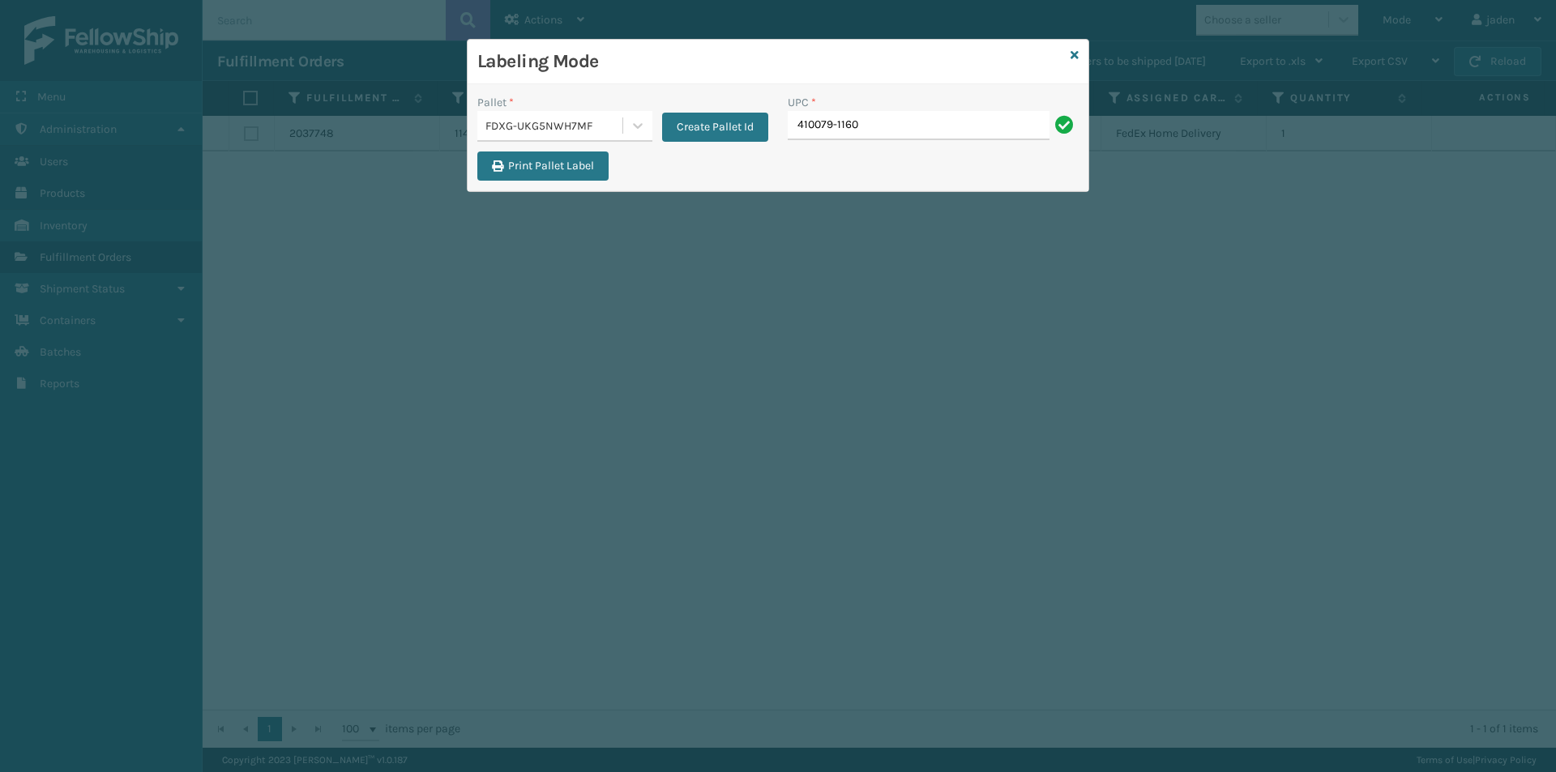
type input "410079-1160"
type input "410079-1130"
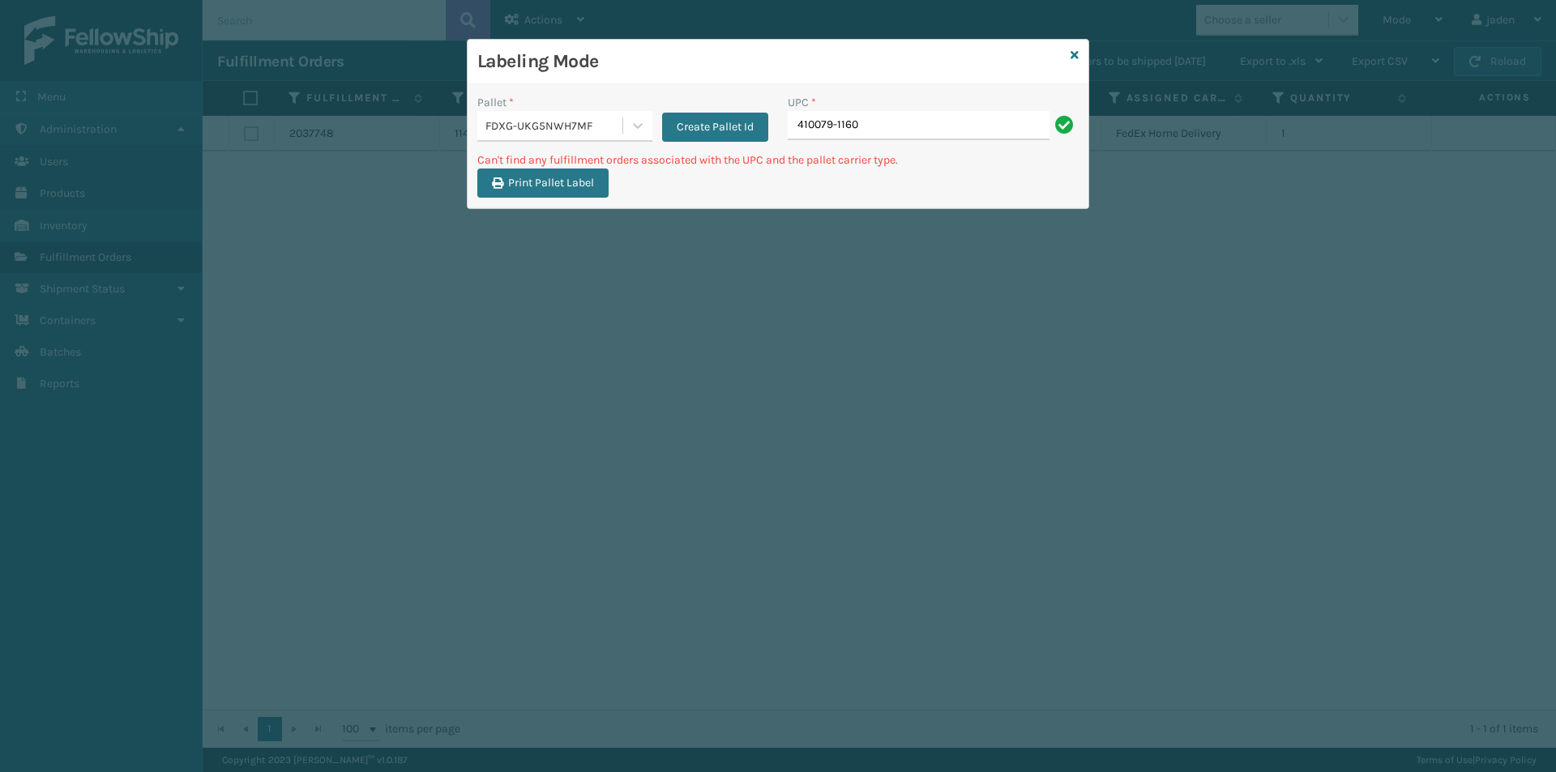
type input "410079-1160"
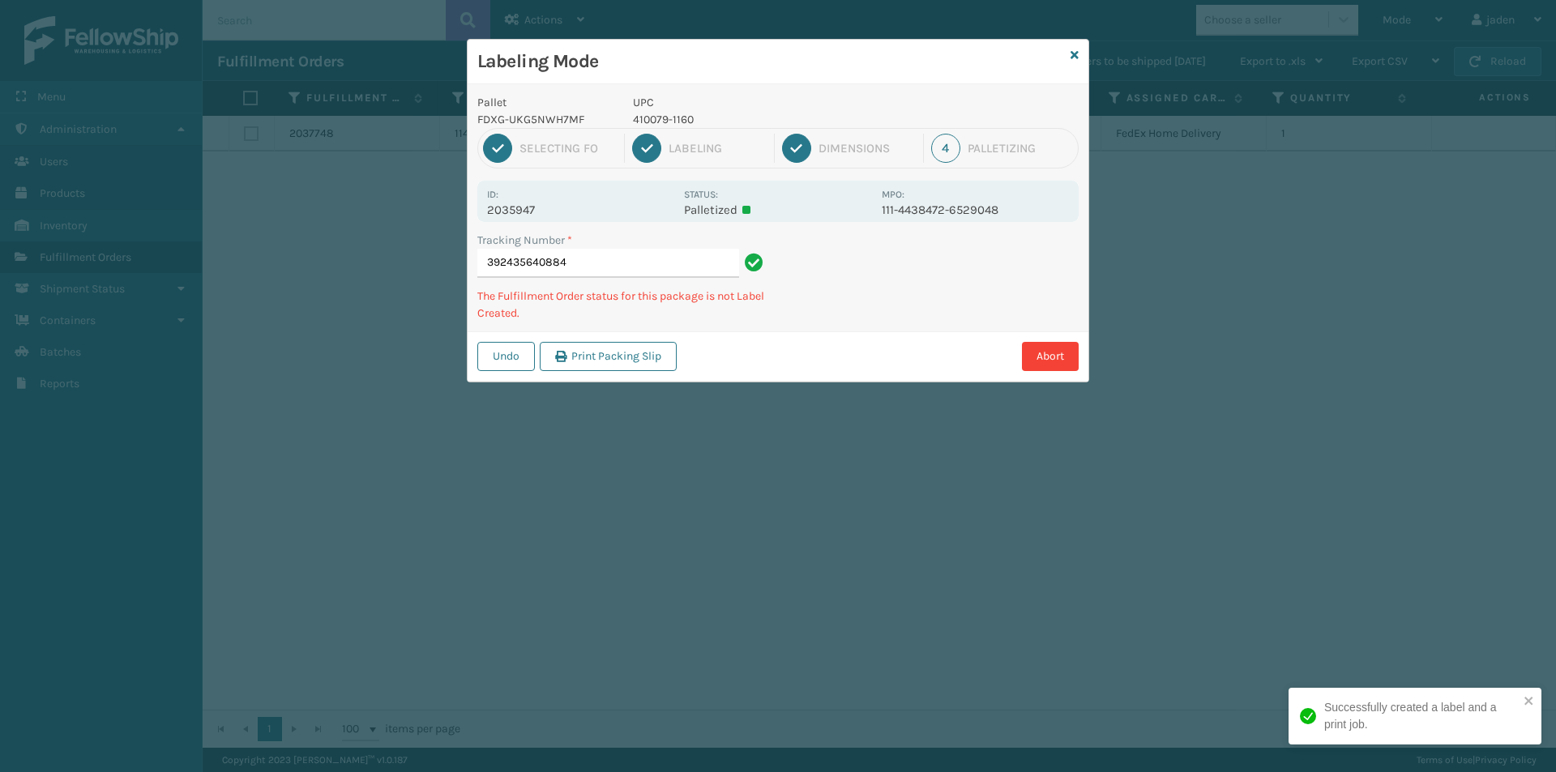
type input "3924356408844"
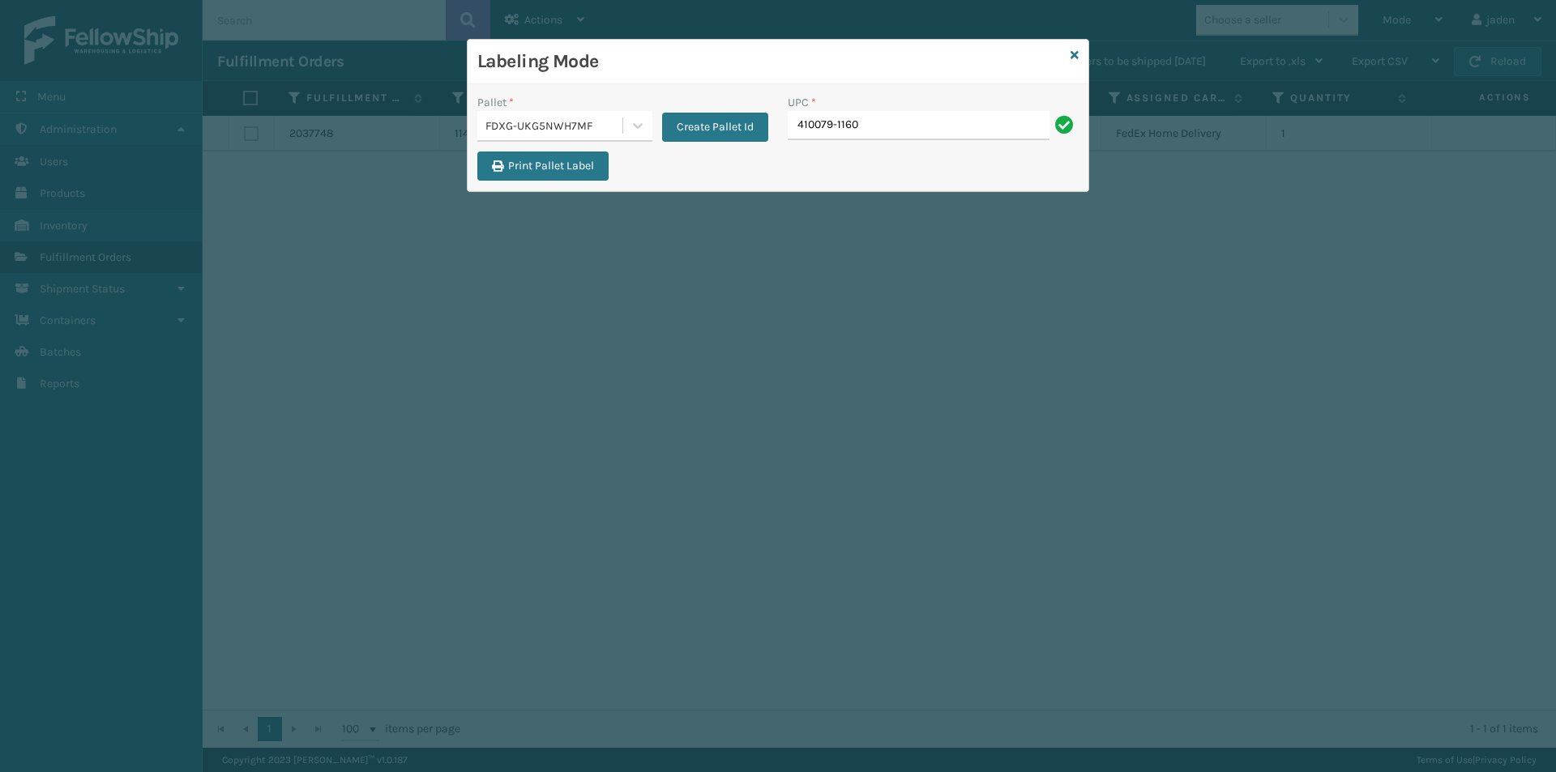
type input "410079-1160"
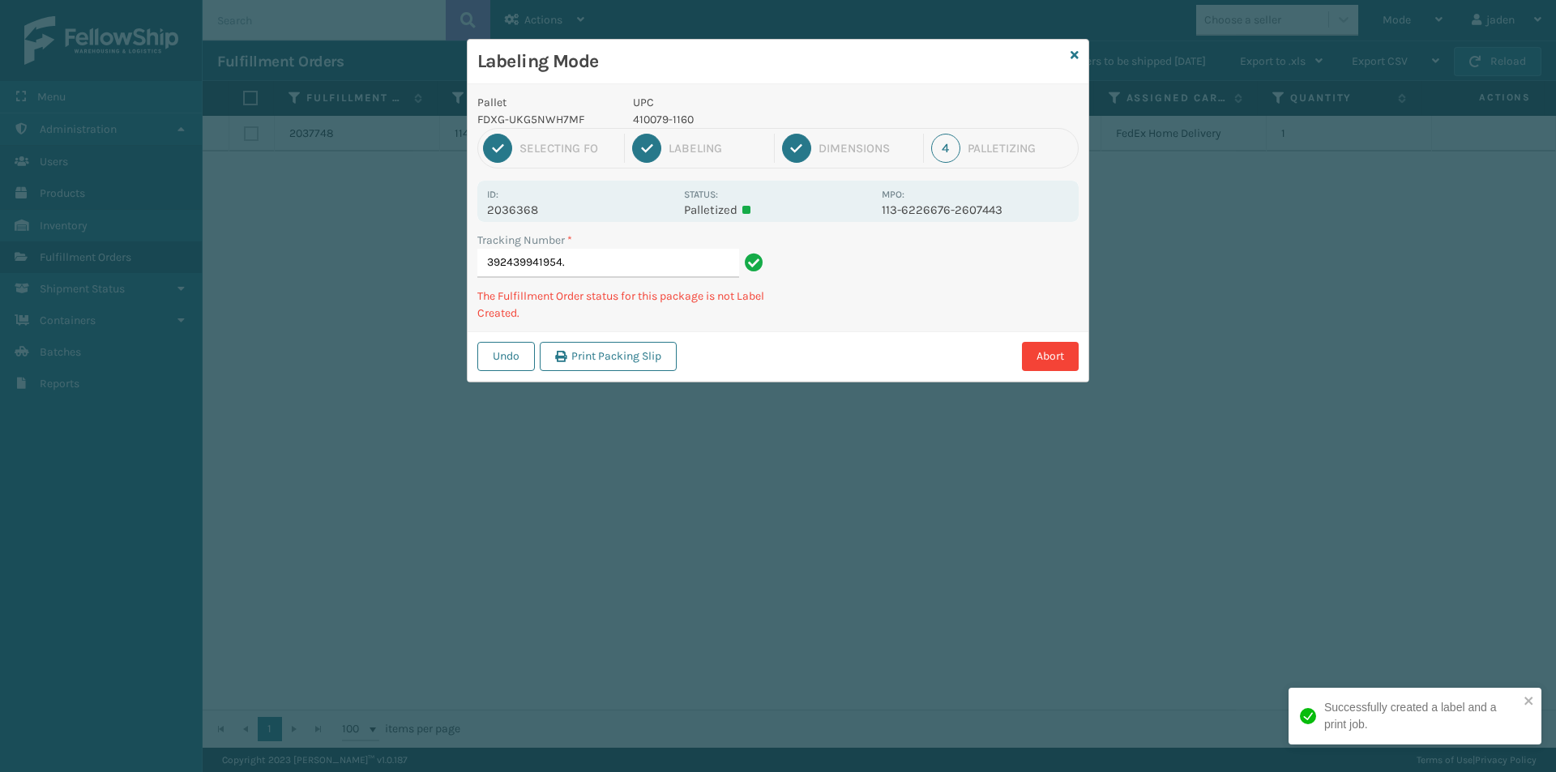
type input "392439941954."
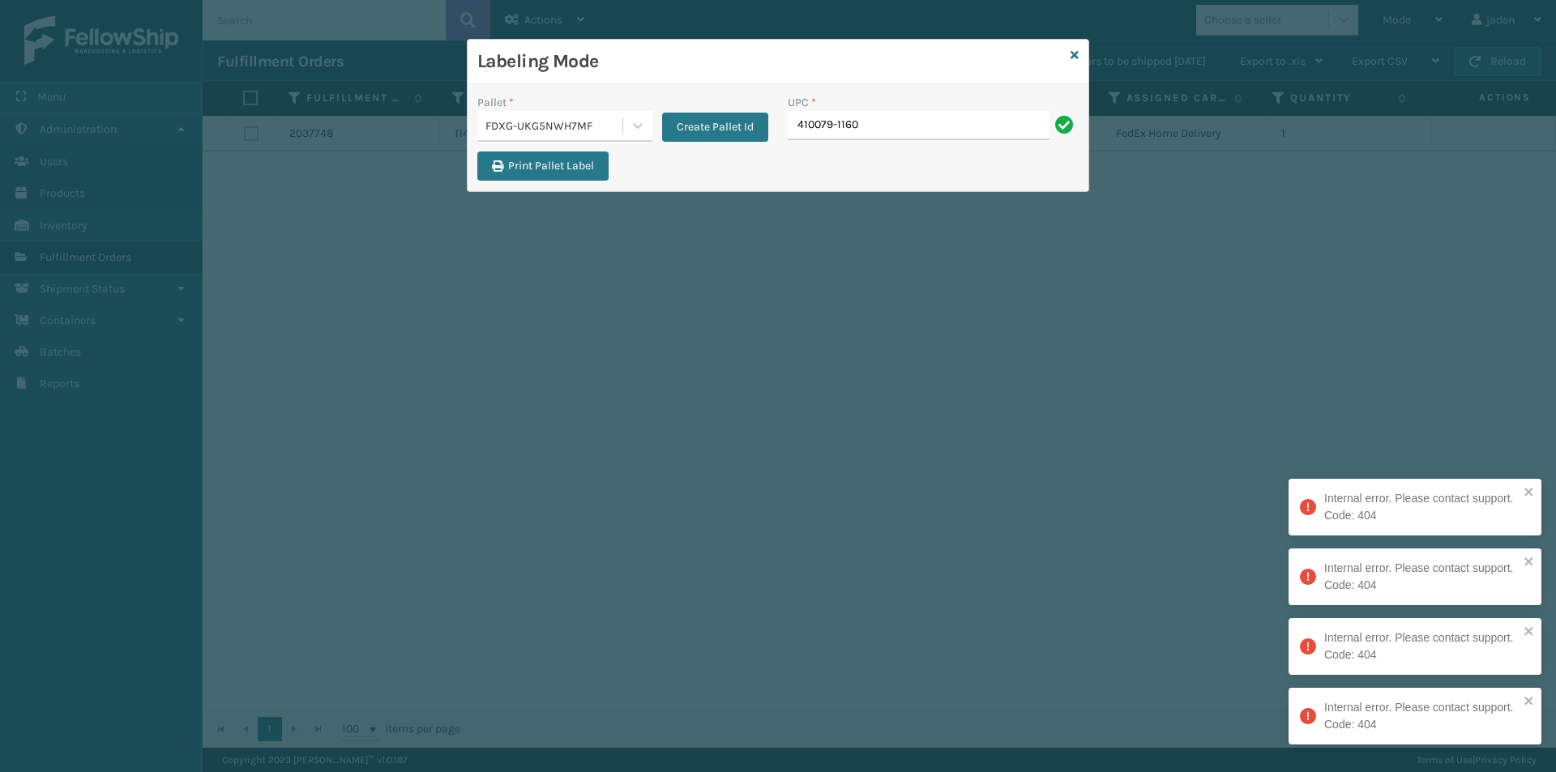
type input "410079-1160"
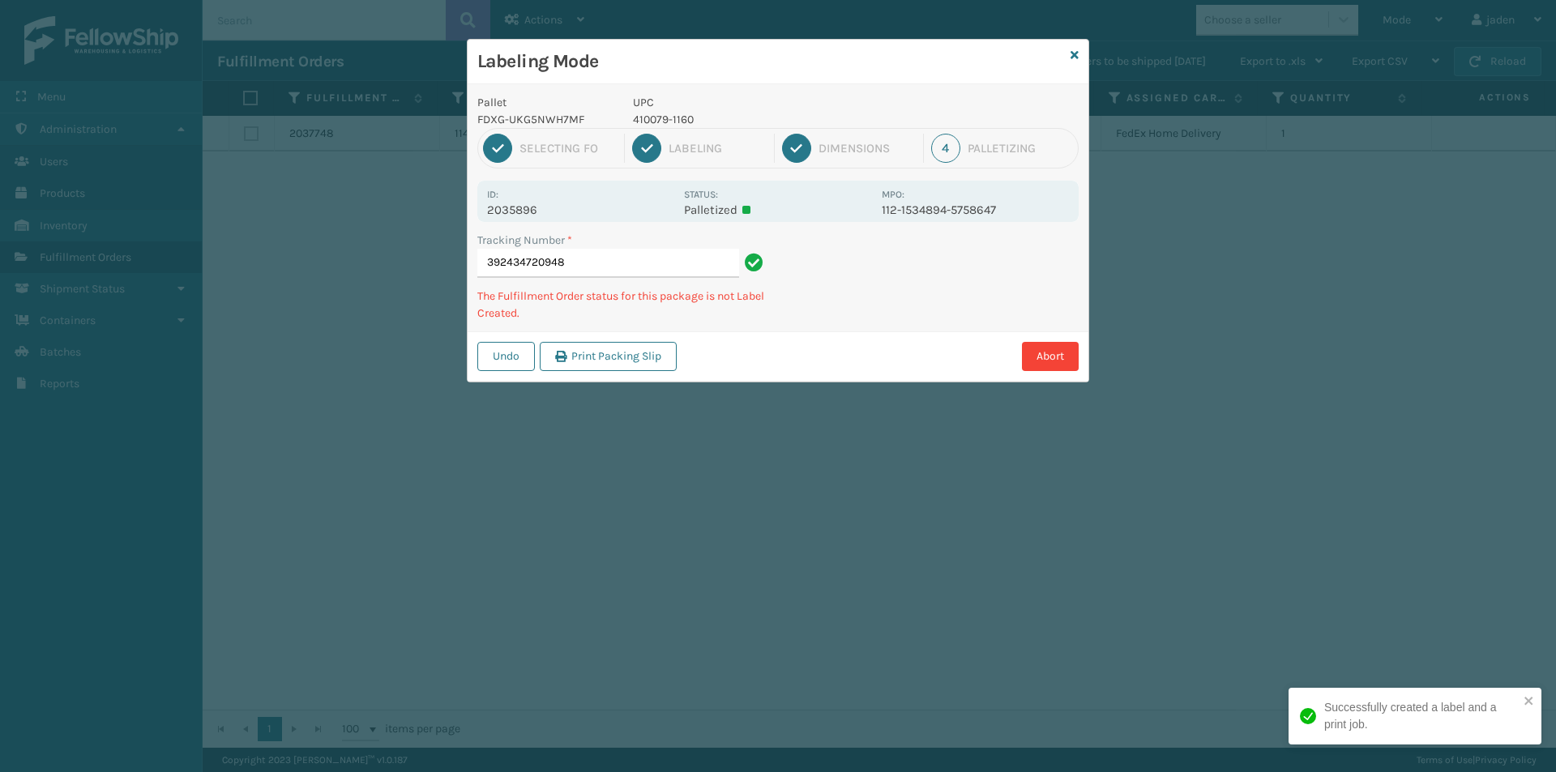
type input "3924347209484"
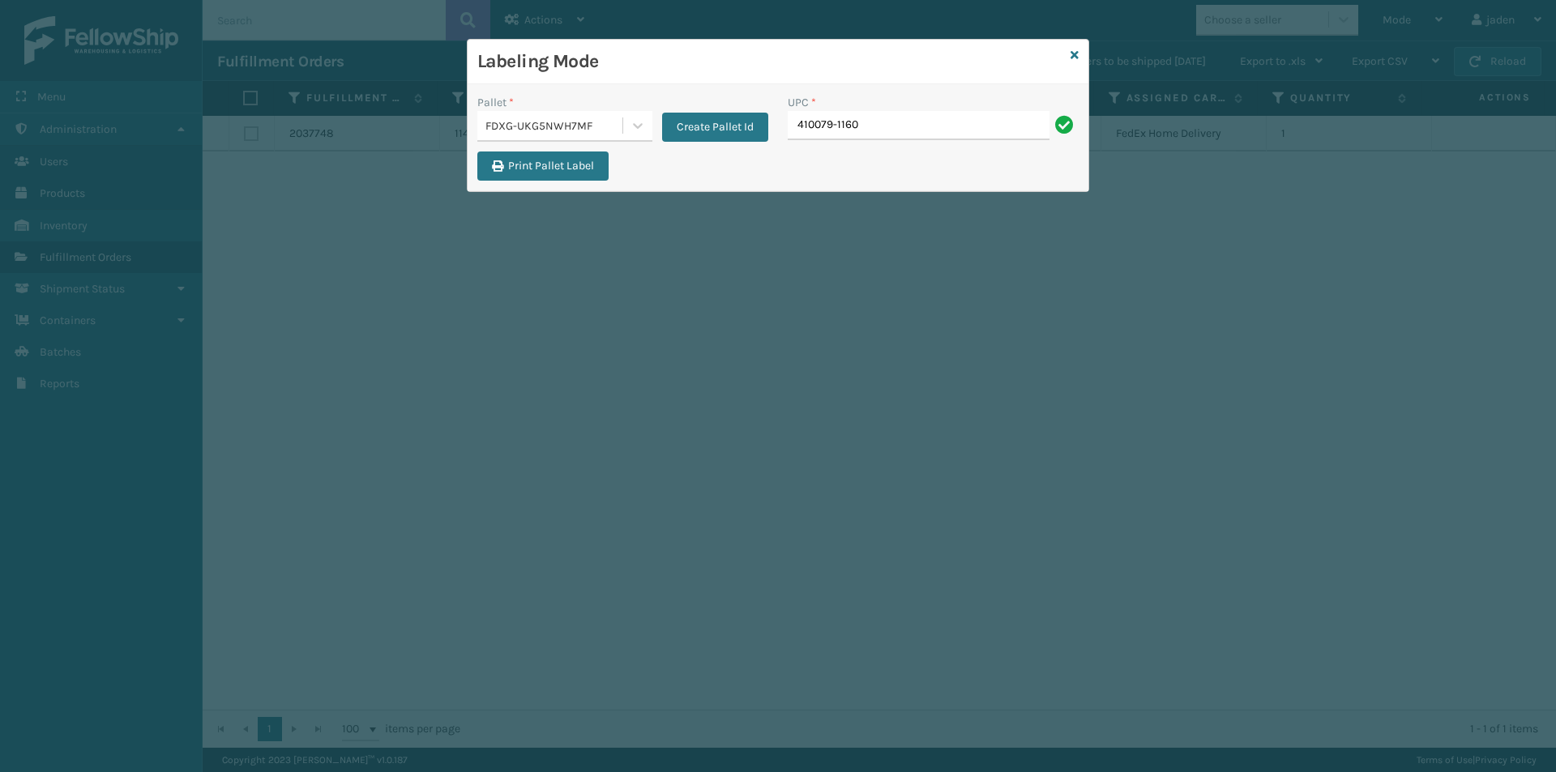
type input "410079-1160"
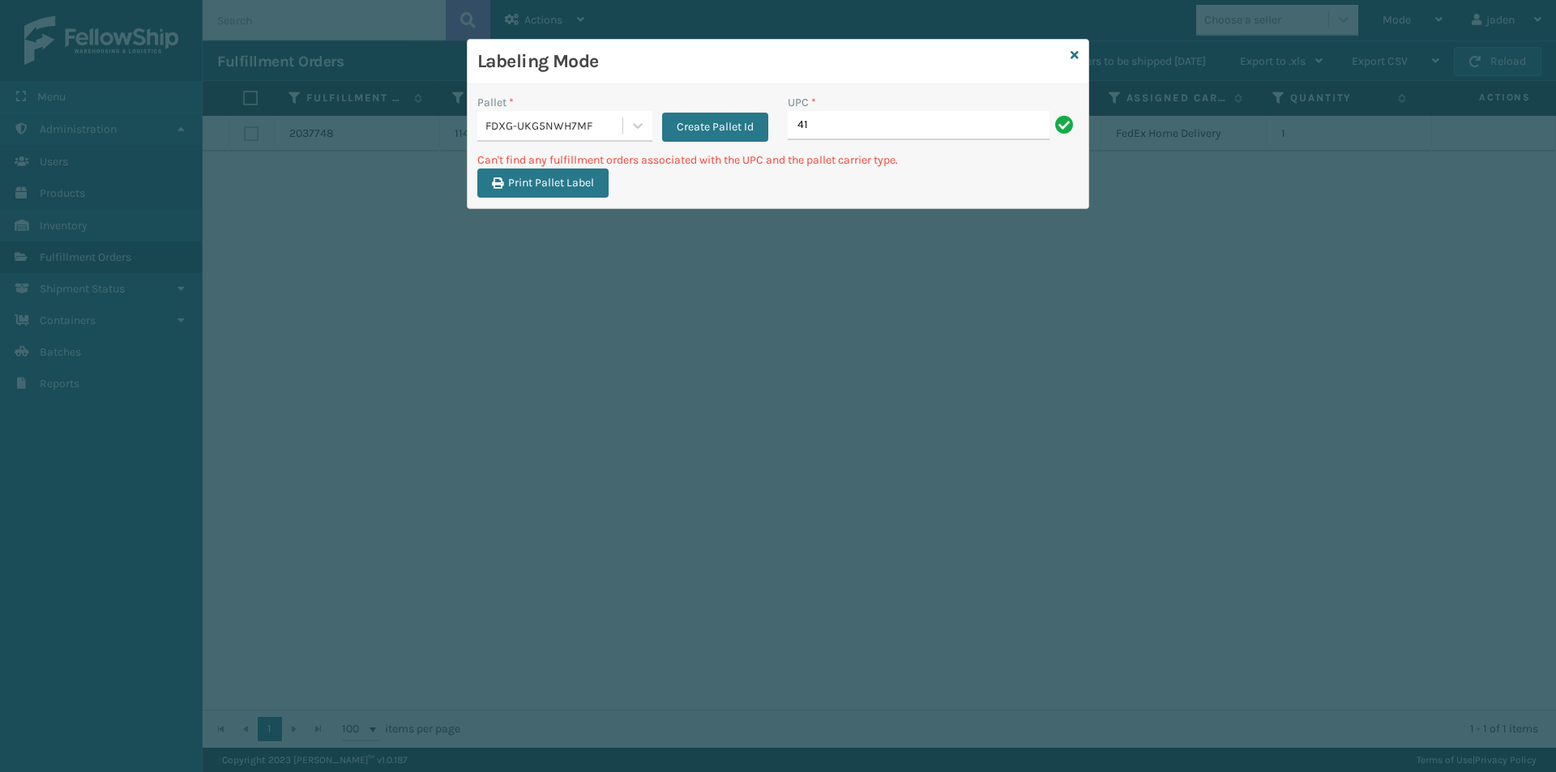
type input "4"
type input "410168-8060"
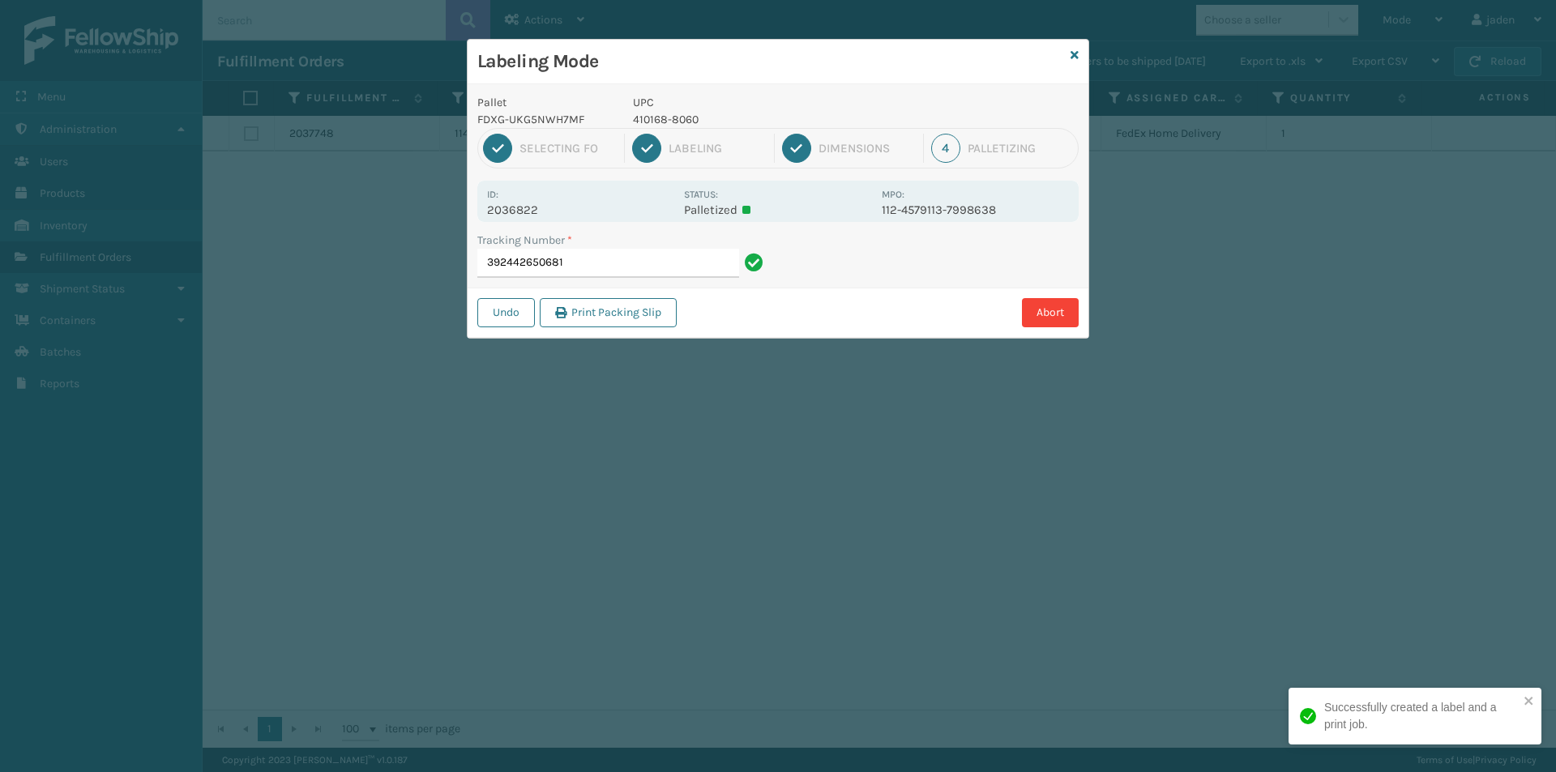
click at [679, 120] on p "410168-8060" at bounding box center [752, 119] width 239 height 17
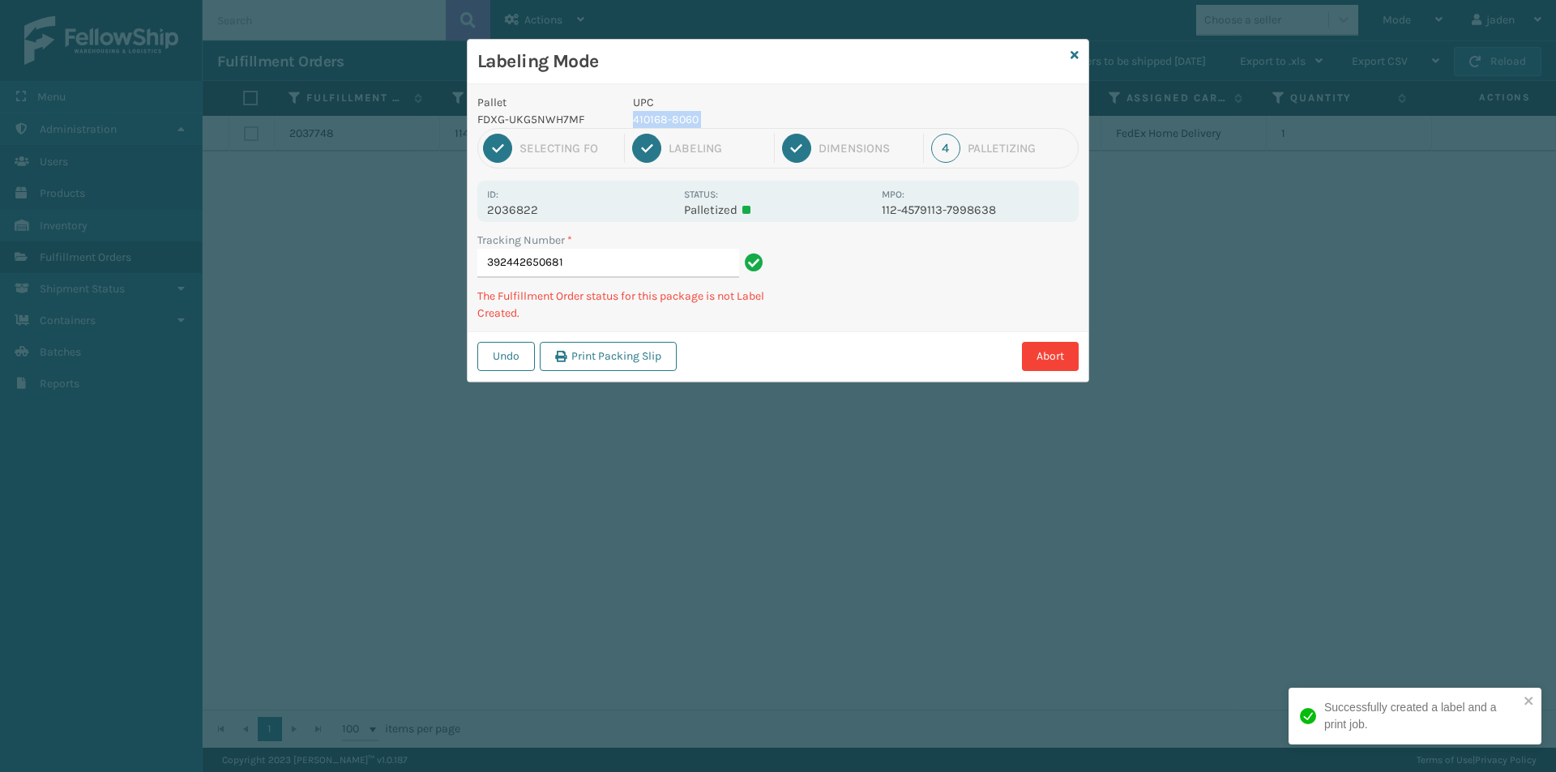
click at [679, 120] on p "410168-8060" at bounding box center [752, 119] width 239 height 17
copy p "410168-8060"
drag, startPoint x: 956, startPoint y: 279, endPoint x: 841, endPoint y: 288, distance: 115.4
click at [827, 318] on div "Tracking Number * 392442650681 The Fulfillment Order status for this package is…" at bounding box center [777, 282] width 621 height 100
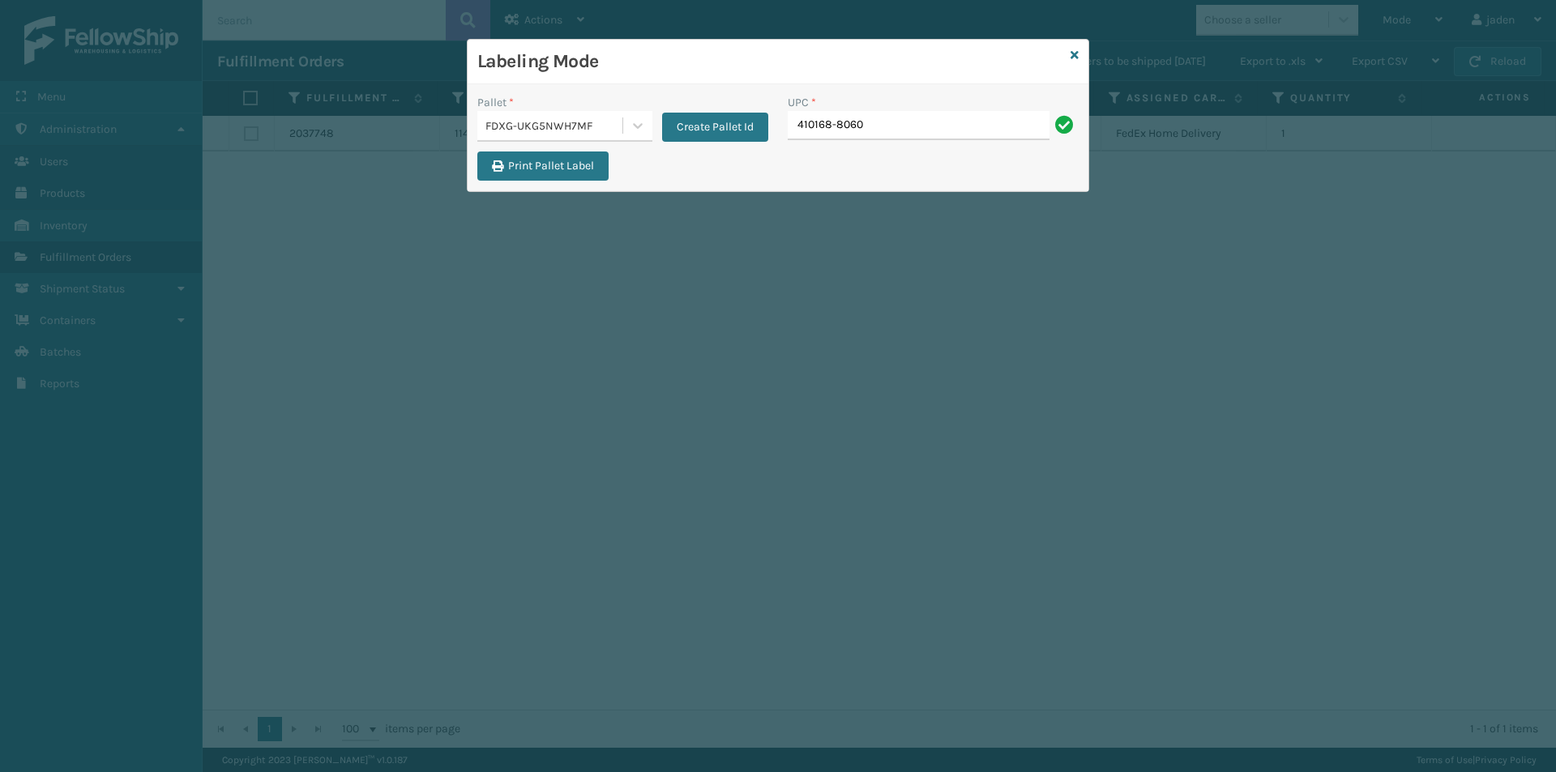
type input "410168-8060"
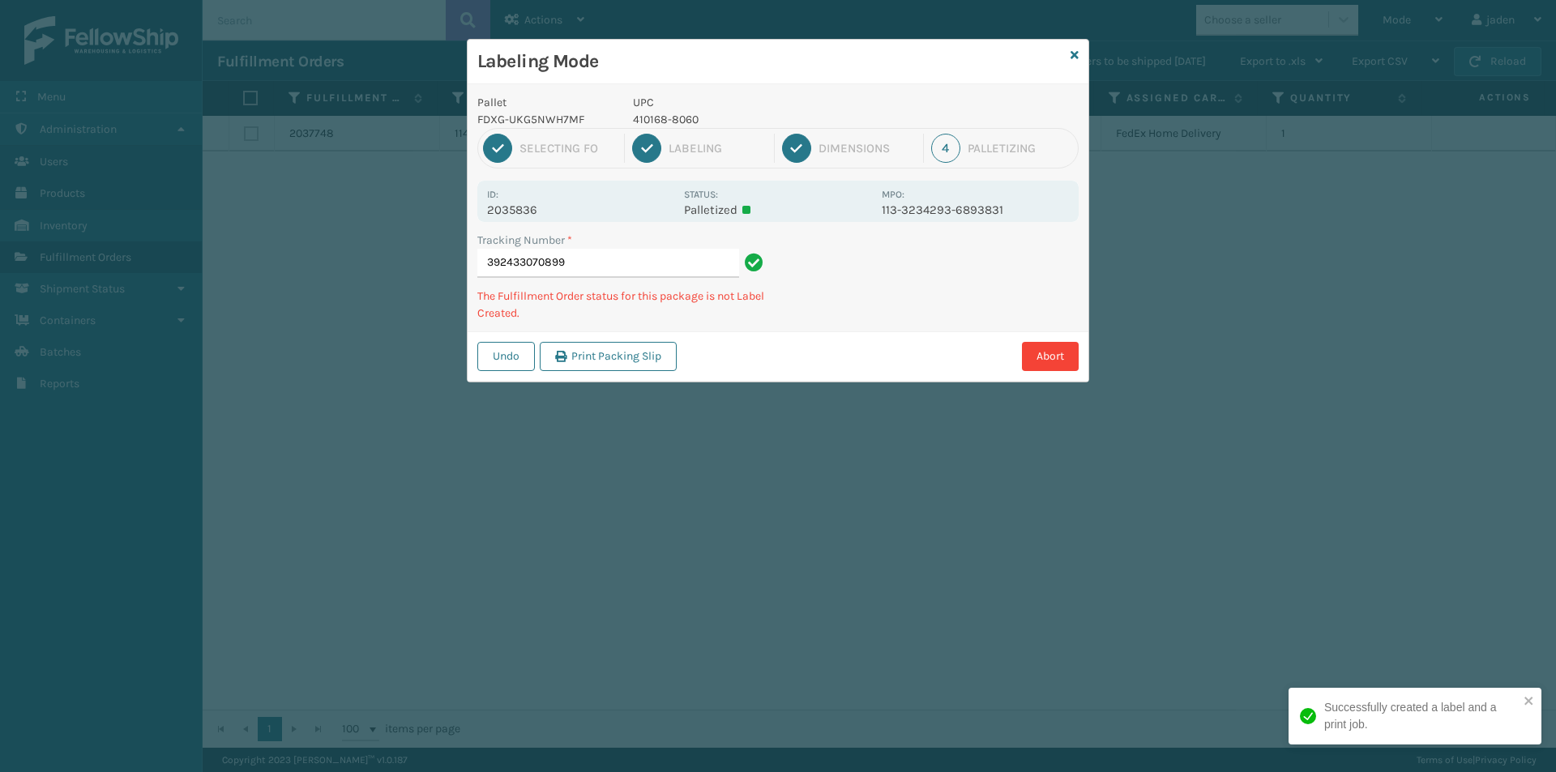
click at [665, 122] on p "410168-8060" at bounding box center [752, 119] width 239 height 17
copy p "410168-8060"
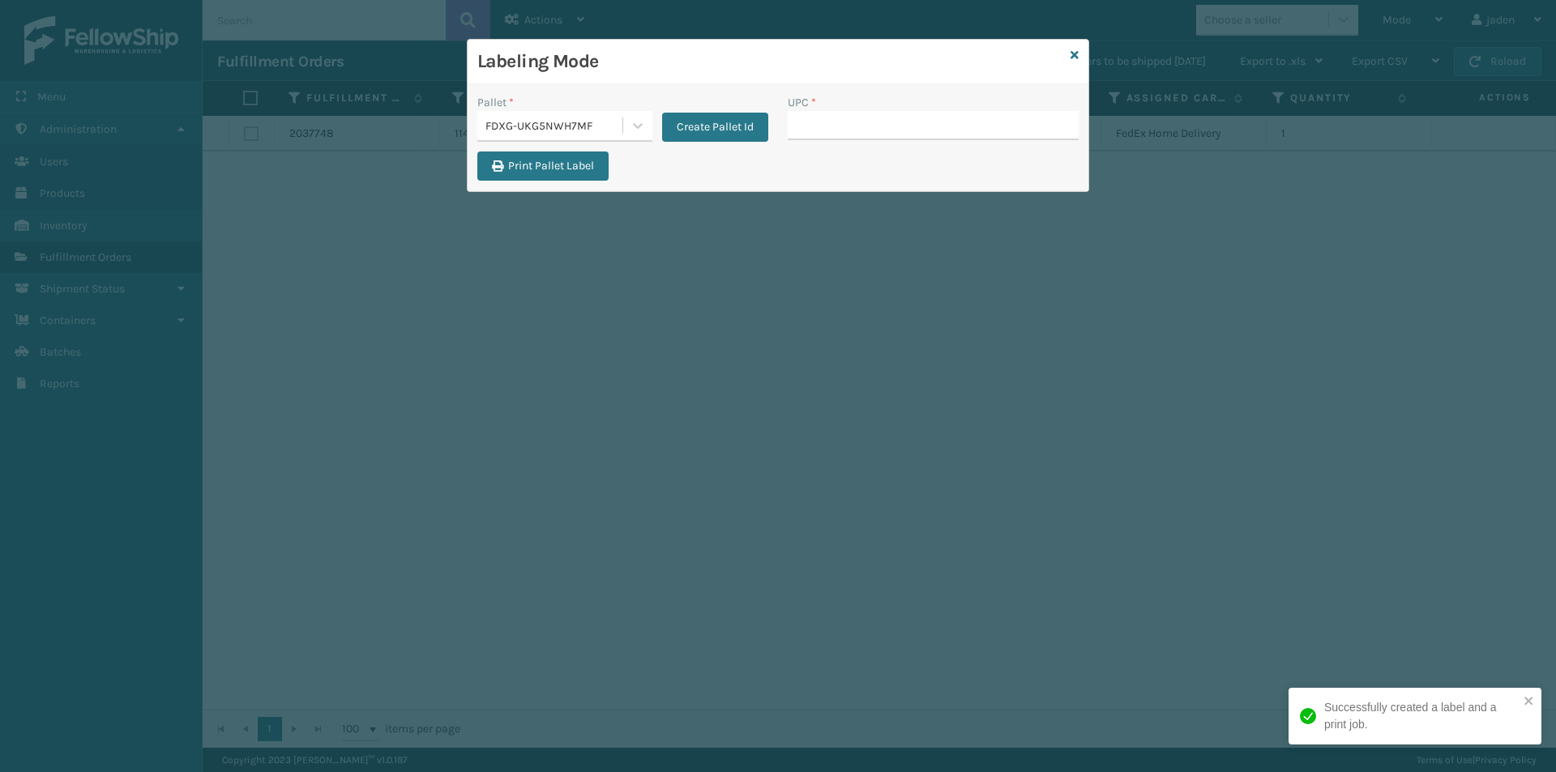
drag, startPoint x: 775, startPoint y: 117, endPoint x: 805, endPoint y: 123, distance: 30.7
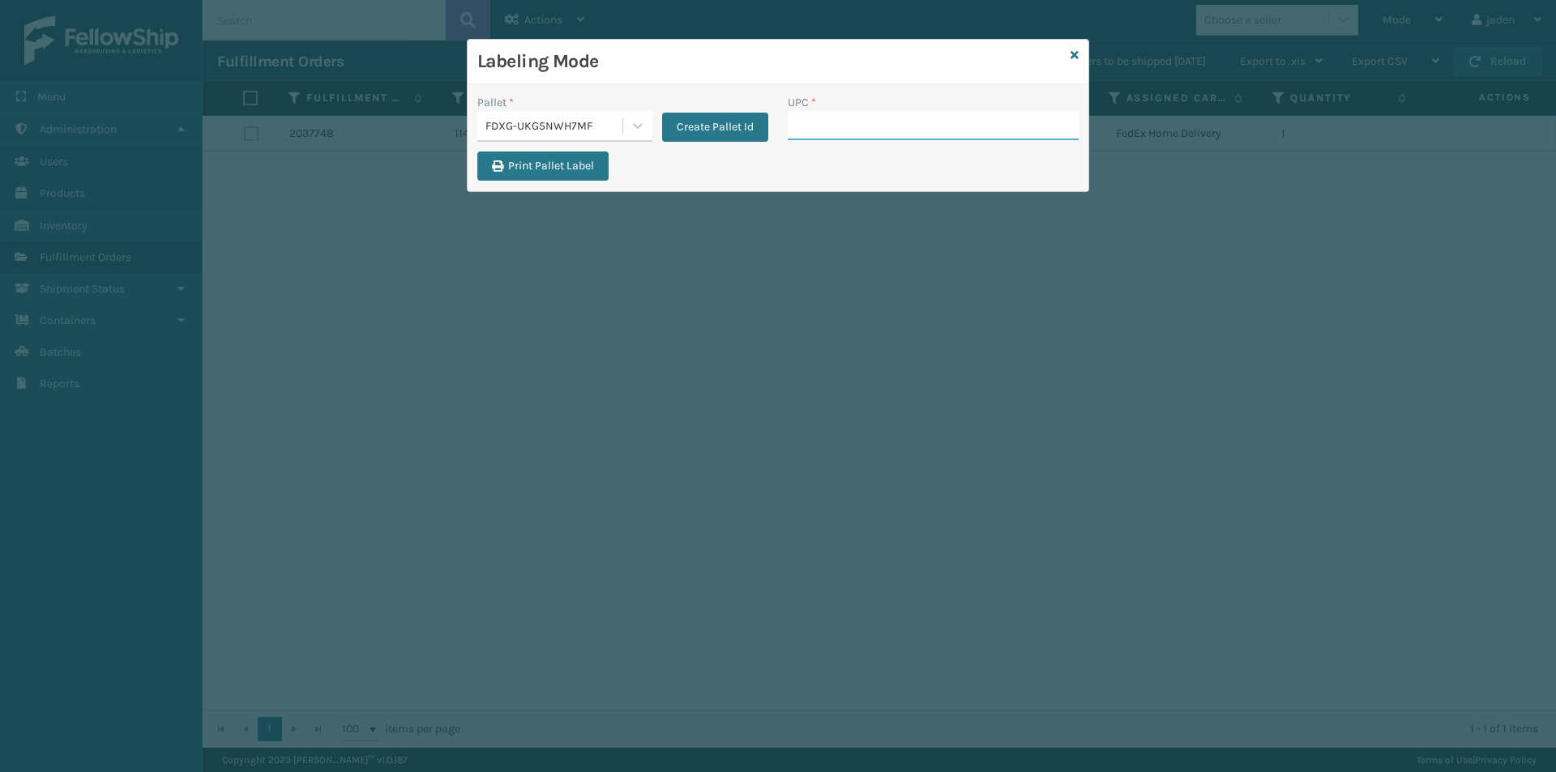
drag, startPoint x: 805, startPoint y: 123, endPoint x: 999, endPoint y: 122, distance: 193.6
paste input "410168-8060"
type input "410168-8060"
paste input "410168-8060"
type input "410168-8060"
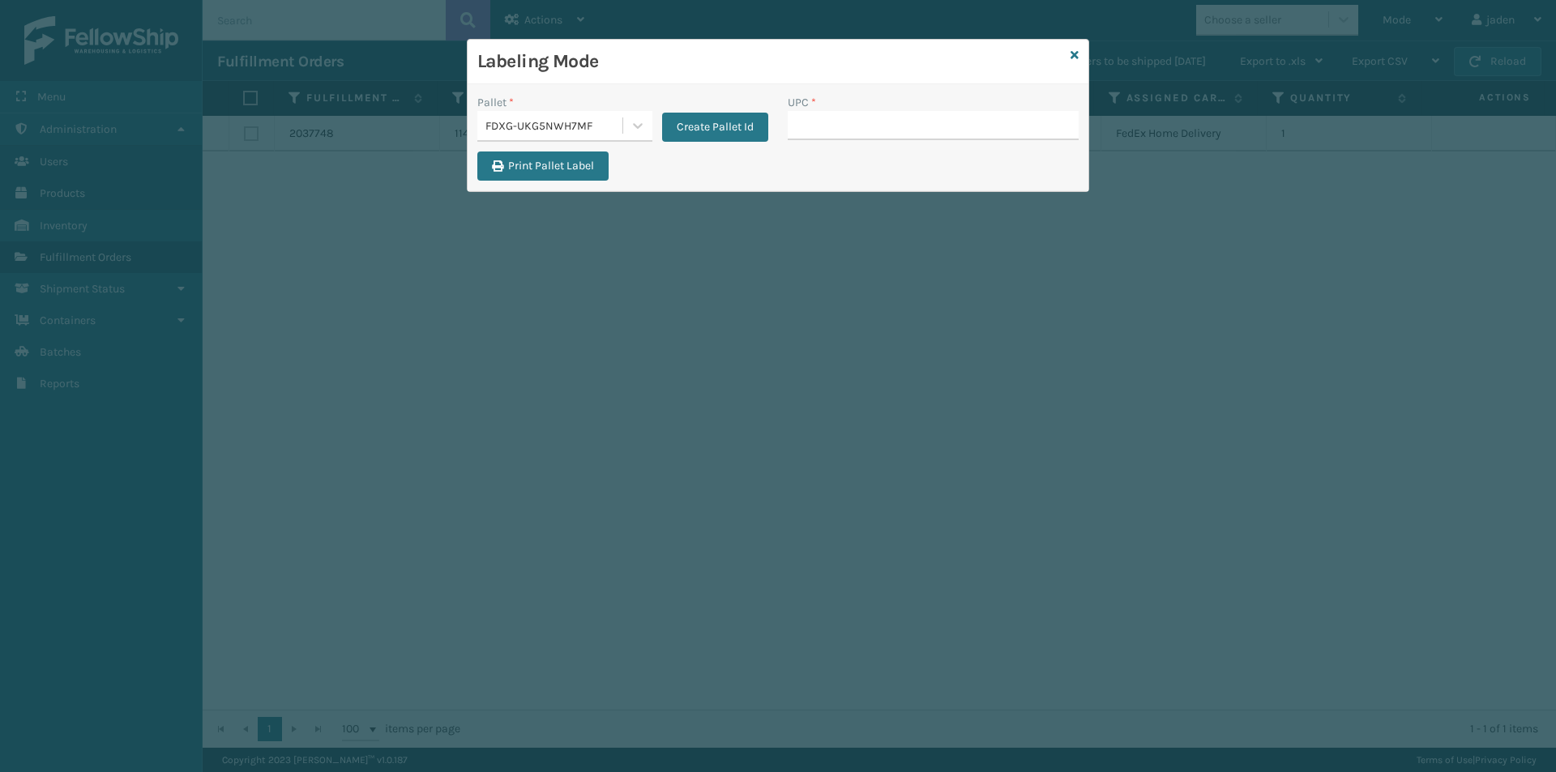
type input "410168-8060"
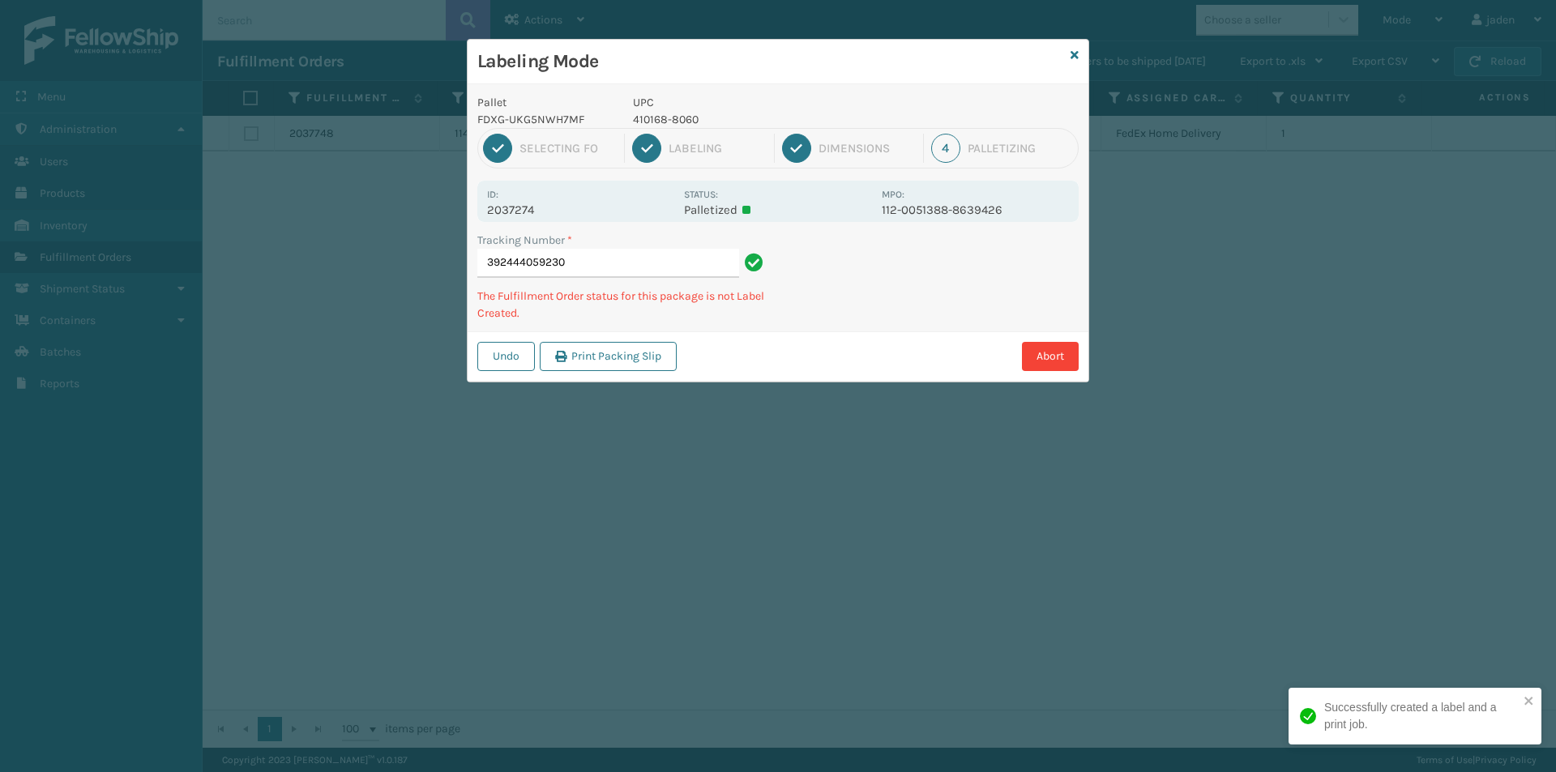
drag, startPoint x: 938, startPoint y: 288, endPoint x: 886, endPoint y: 234, distance: 74.5
click at [802, 347] on div "Abort" at bounding box center [879, 356] width 397 height 29
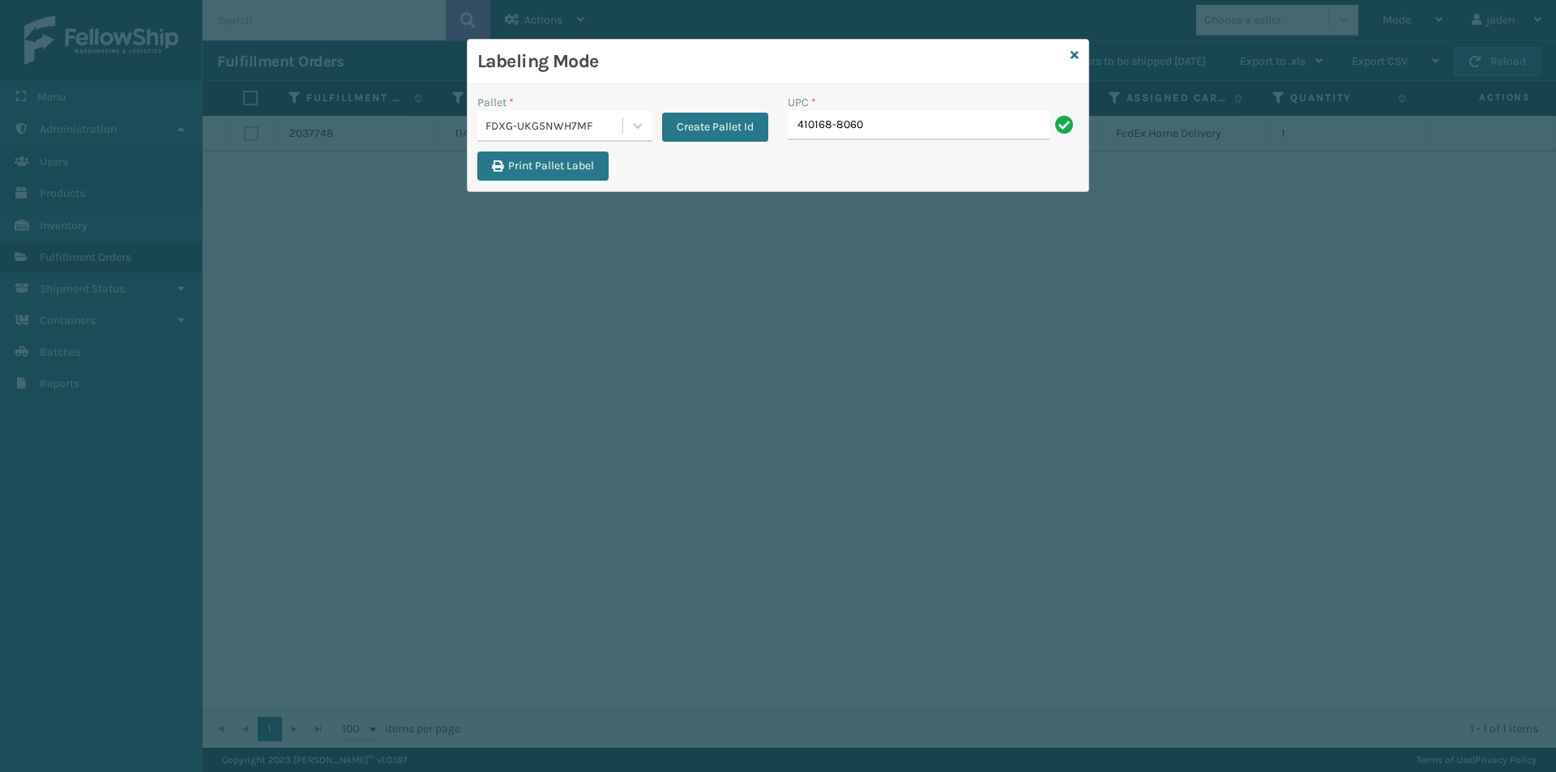
type input "410168-8060"
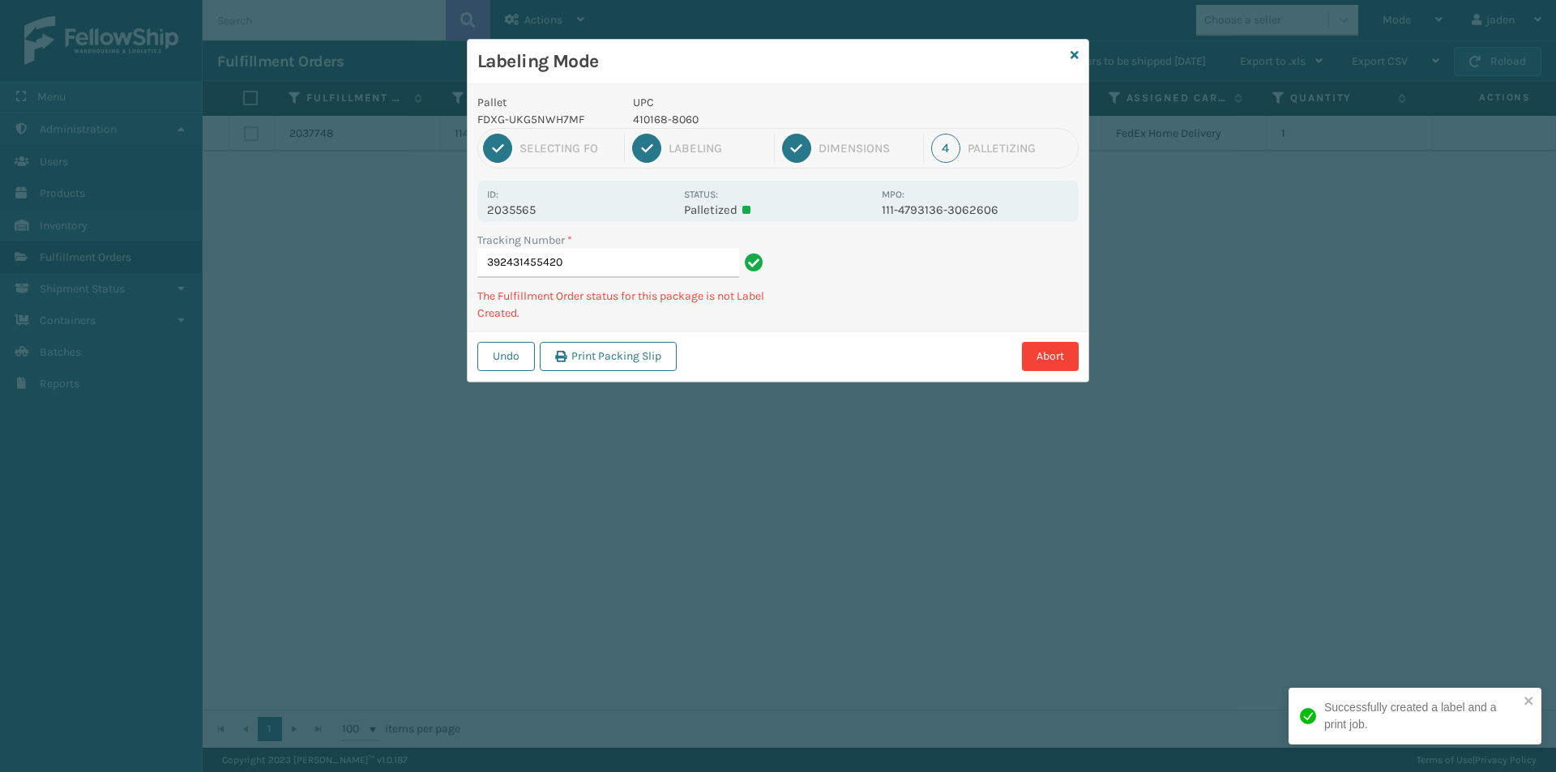
drag, startPoint x: 941, startPoint y: 290, endPoint x: 1019, endPoint y: 280, distance: 79.2
click at [924, 327] on div "Pallet FDXG-UKG5NWH7MF UPC 410168-8060 1 Selecting FO 2 Labeling 3 Dimensions 4…" at bounding box center [777, 232] width 621 height 297
drag, startPoint x: 1009, startPoint y: 281, endPoint x: 964, endPoint y: 259, distance: 49.6
click at [892, 349] on div "Abort" at bounding box center [879, 356] width 397 height 29
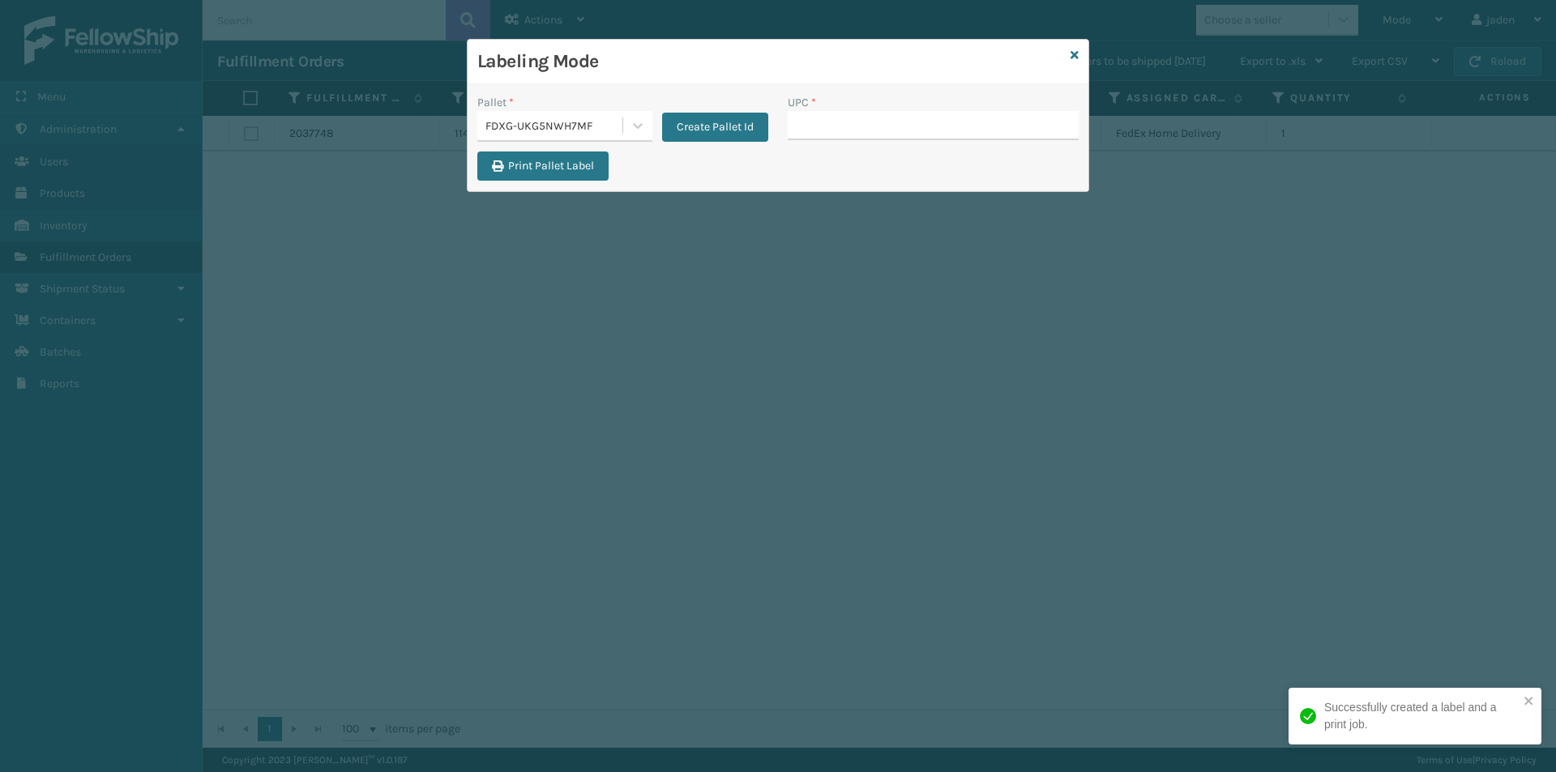
drag, startPoint x: 845, startPoint y: 112, endPoint x: 845, endPoint y: 126, distance: 13.8
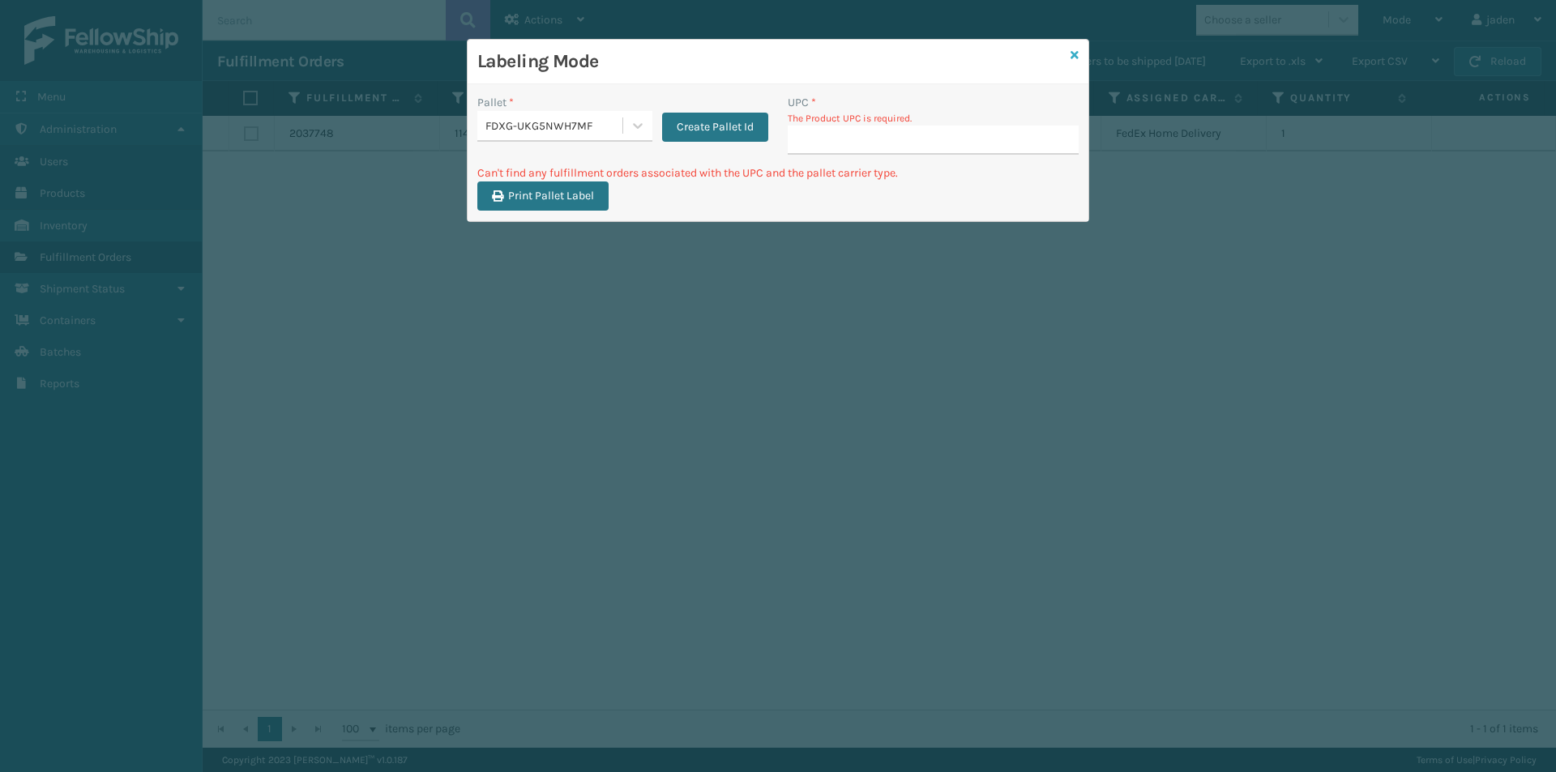
click at [1074, 54] on icon at bounding box center [1074, 54] width 8 height 11
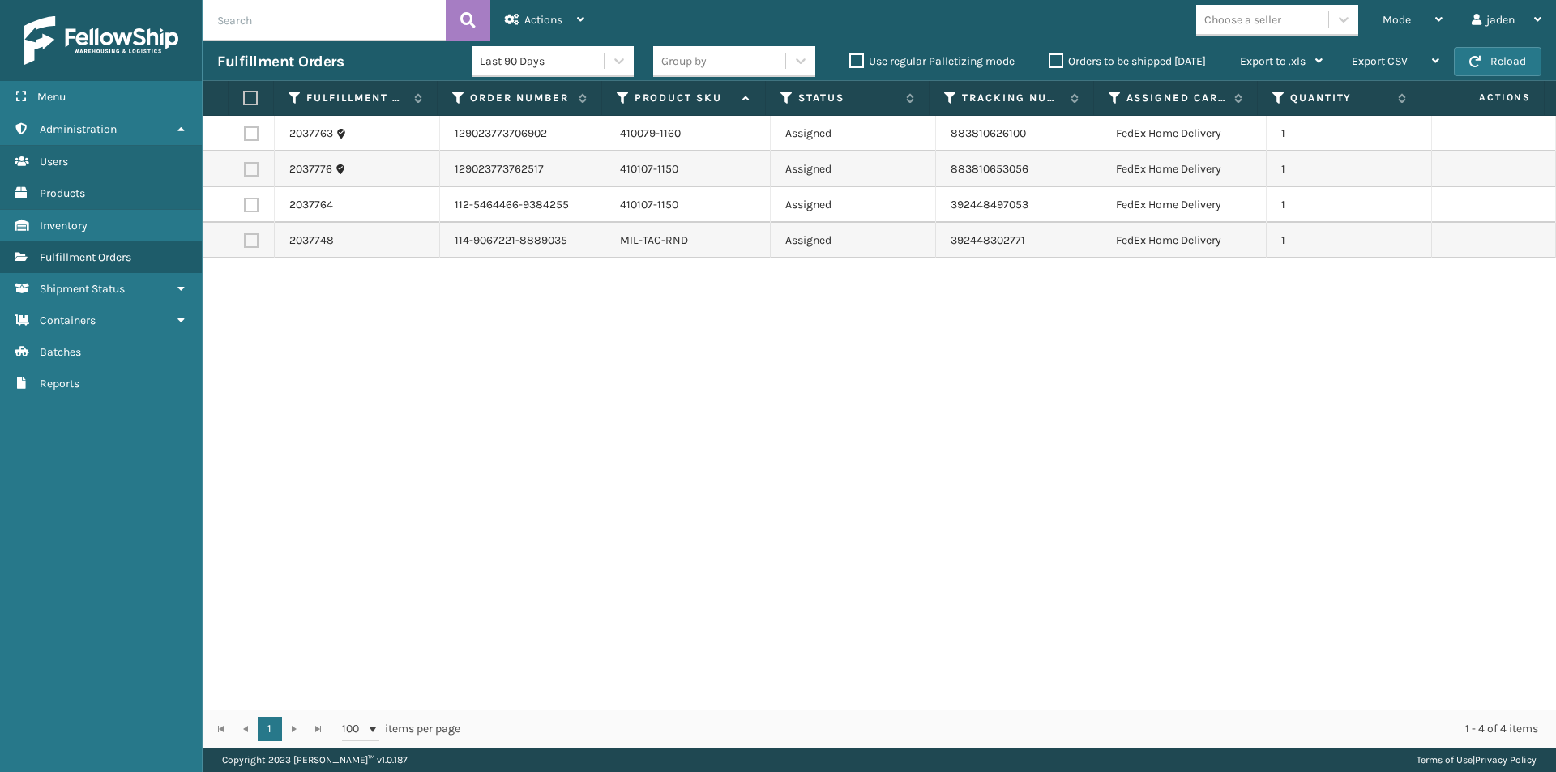
drag, startPoint x: 1064, startPoint y: 403, endPoint x: 553, endPoint y: 412, distance: 510.5
click at [553, 412] on div "2037763 129023773706902 410079-1160 Assigned 883810626100 FedEx Home Delivery 1…" at bounding box center [879, 413] width 1353 height 594
click at [243, 92] on th at bounding box center [250, 98] width 45 height 35
click at [250, 99] on label at bounding box center [248, 98] width 11 height 15
click at [244, 99] on input "checkbox" at bounding box center [243, 98] width 1 height 11
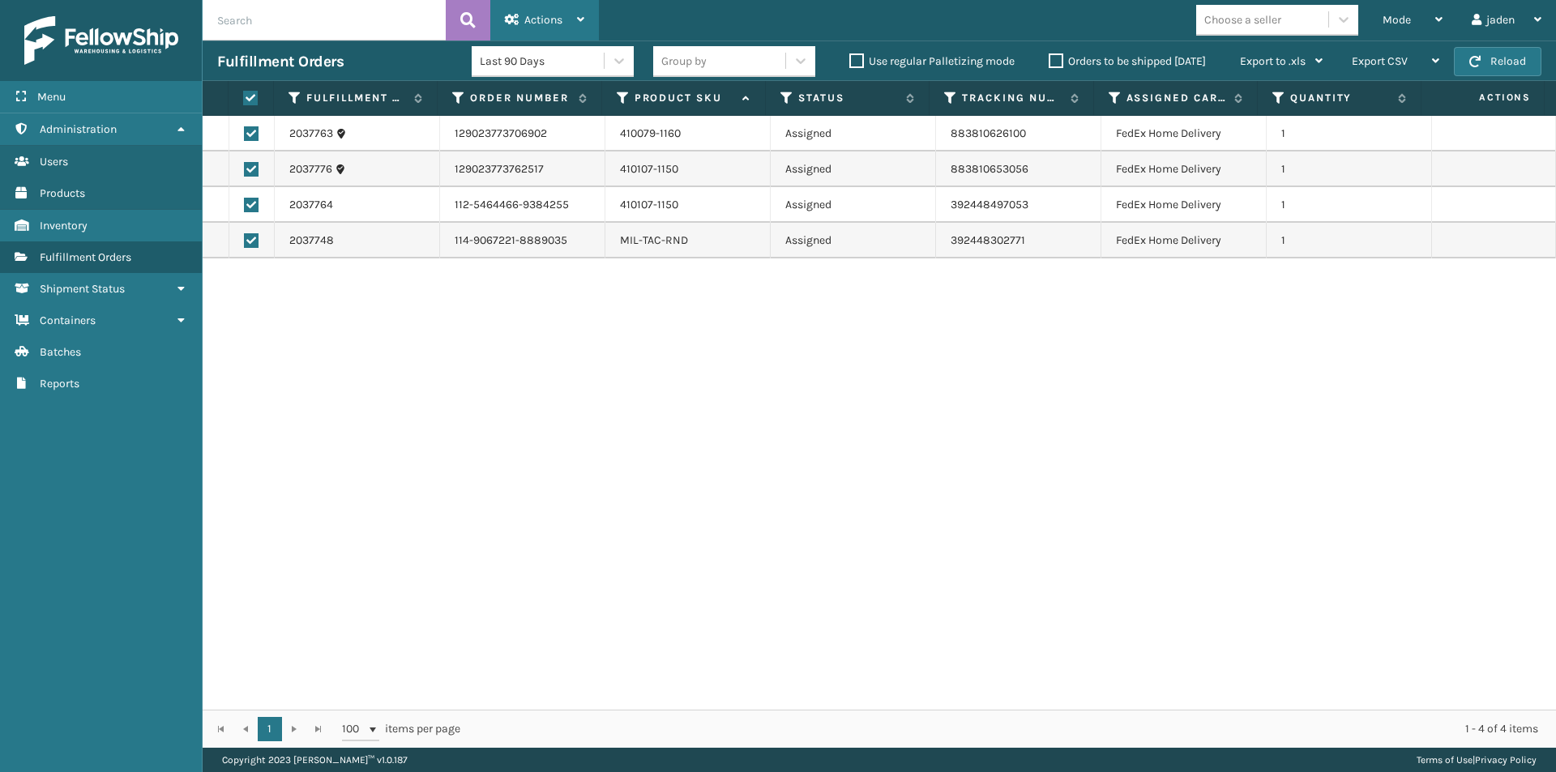
click at [596, 23] on div "Actions Settings Remove All Filters Export Labels Create Picking Batch" at bounding box center [544, 20] width 109 height 41
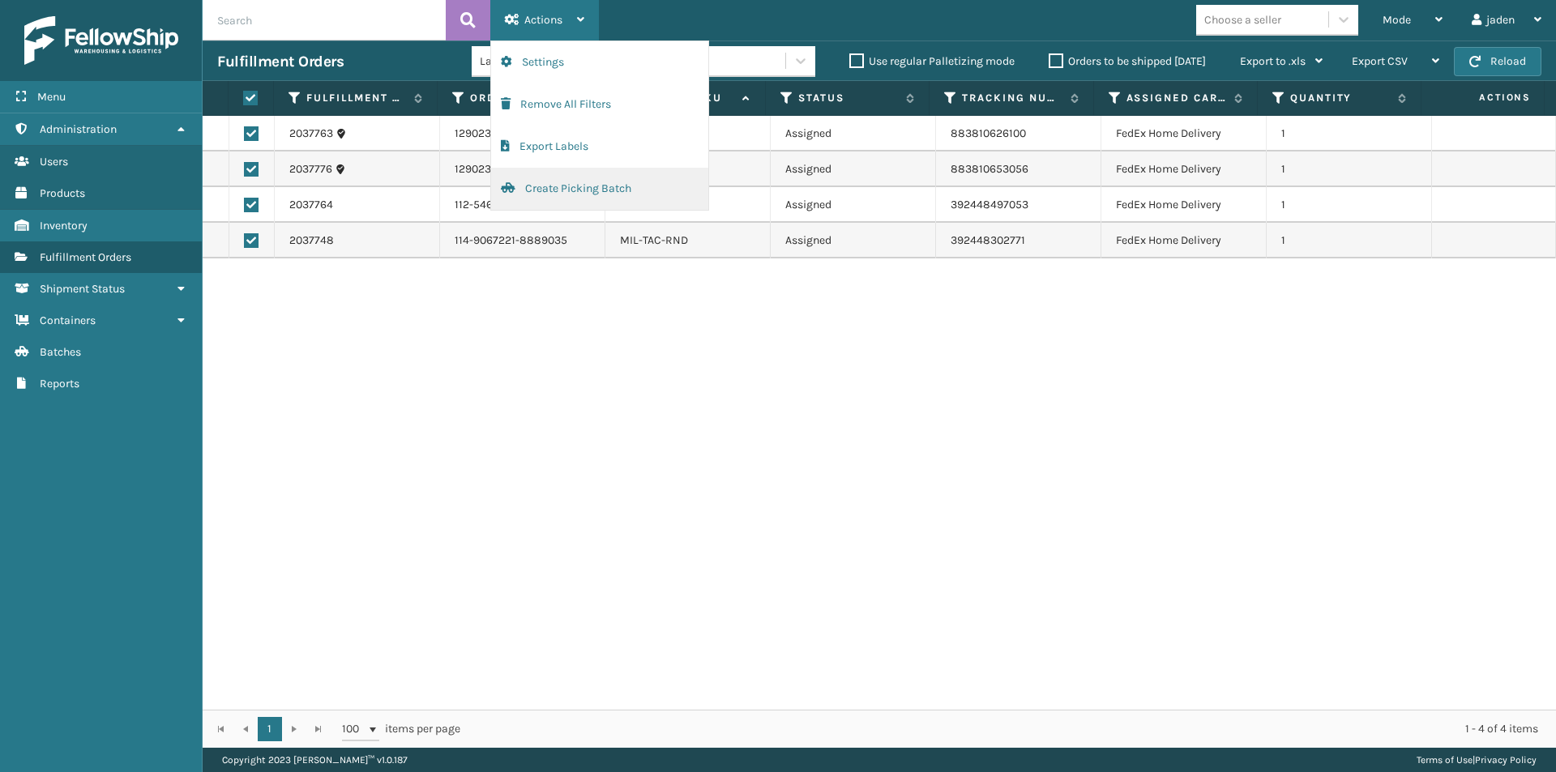
click at [559, 190] on button "Create Picking Batch" at bounding box center [599, 189] width 217 height 42
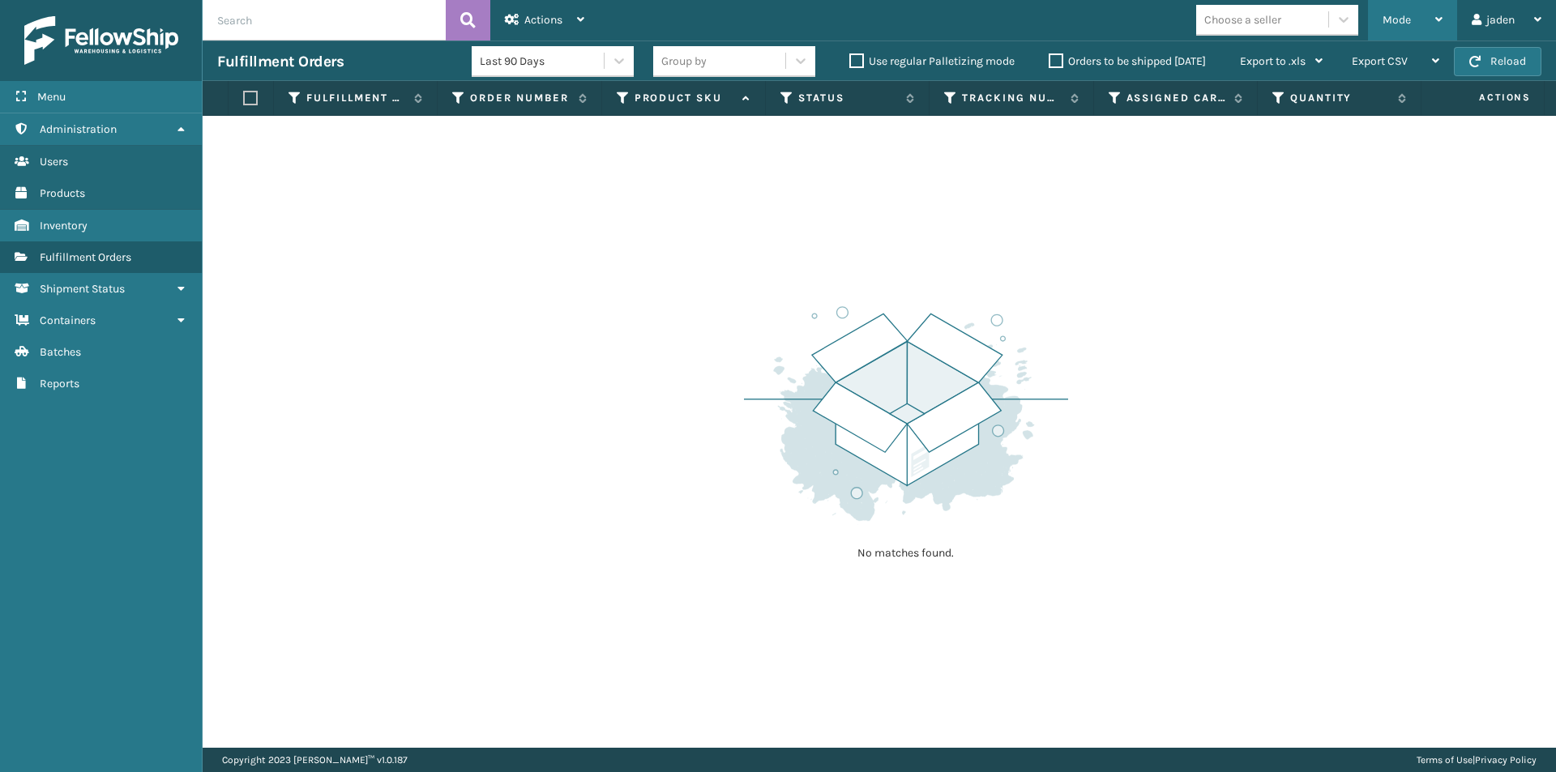
click at [1411, 17] on div "Mode" at bounding box center [1412, 20] width 60 height 41
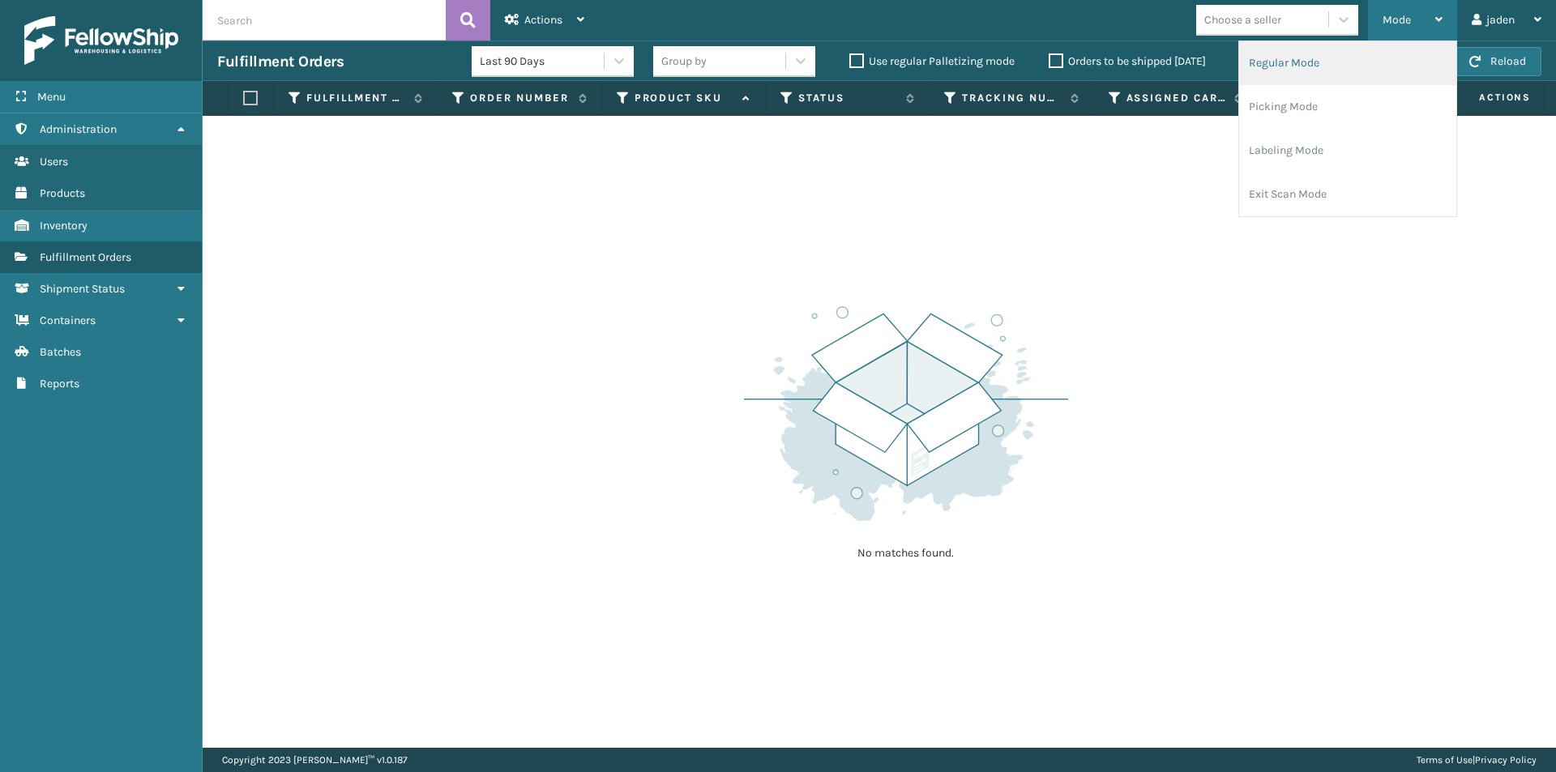
click at [1334, 79] on li "Regular Mode" at bounding box center [1347, 63] width 217 height 44
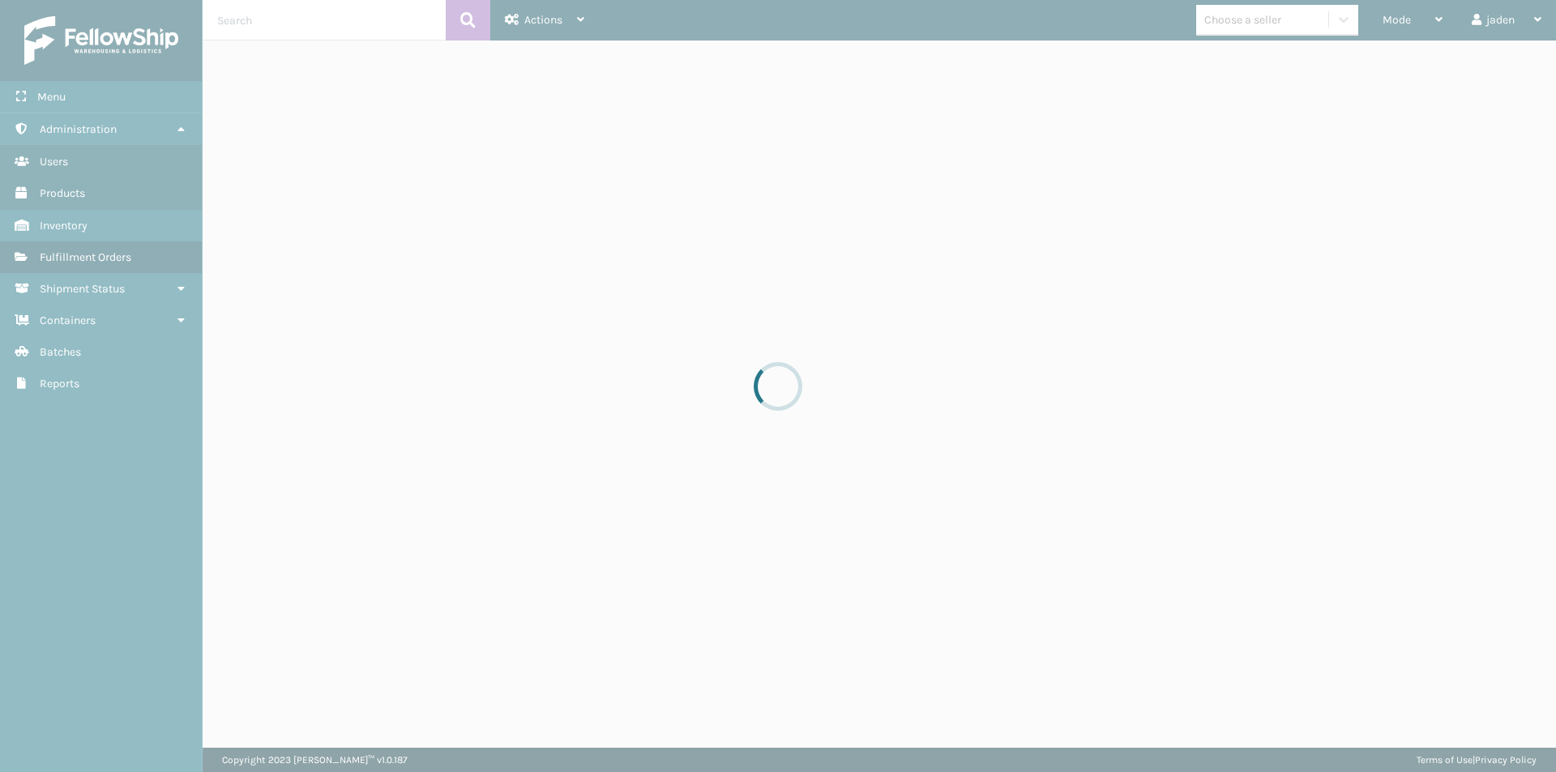
click at [1407, 20] on div at bounding box center [778, 386] width 1556 height 772
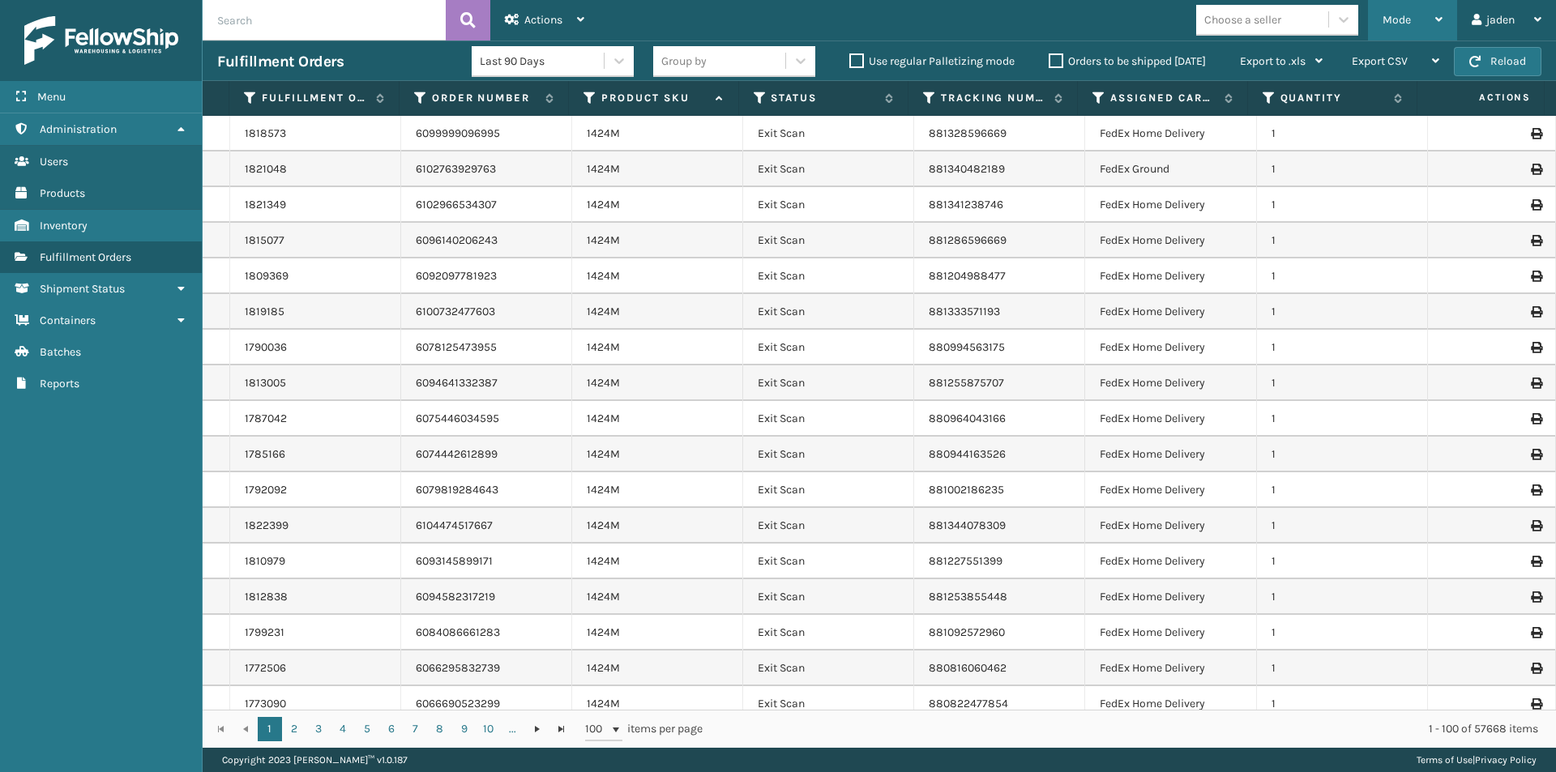
click at [1383, 25] on span "Mode" at bounding box center [1396, 20] width 28 height 14
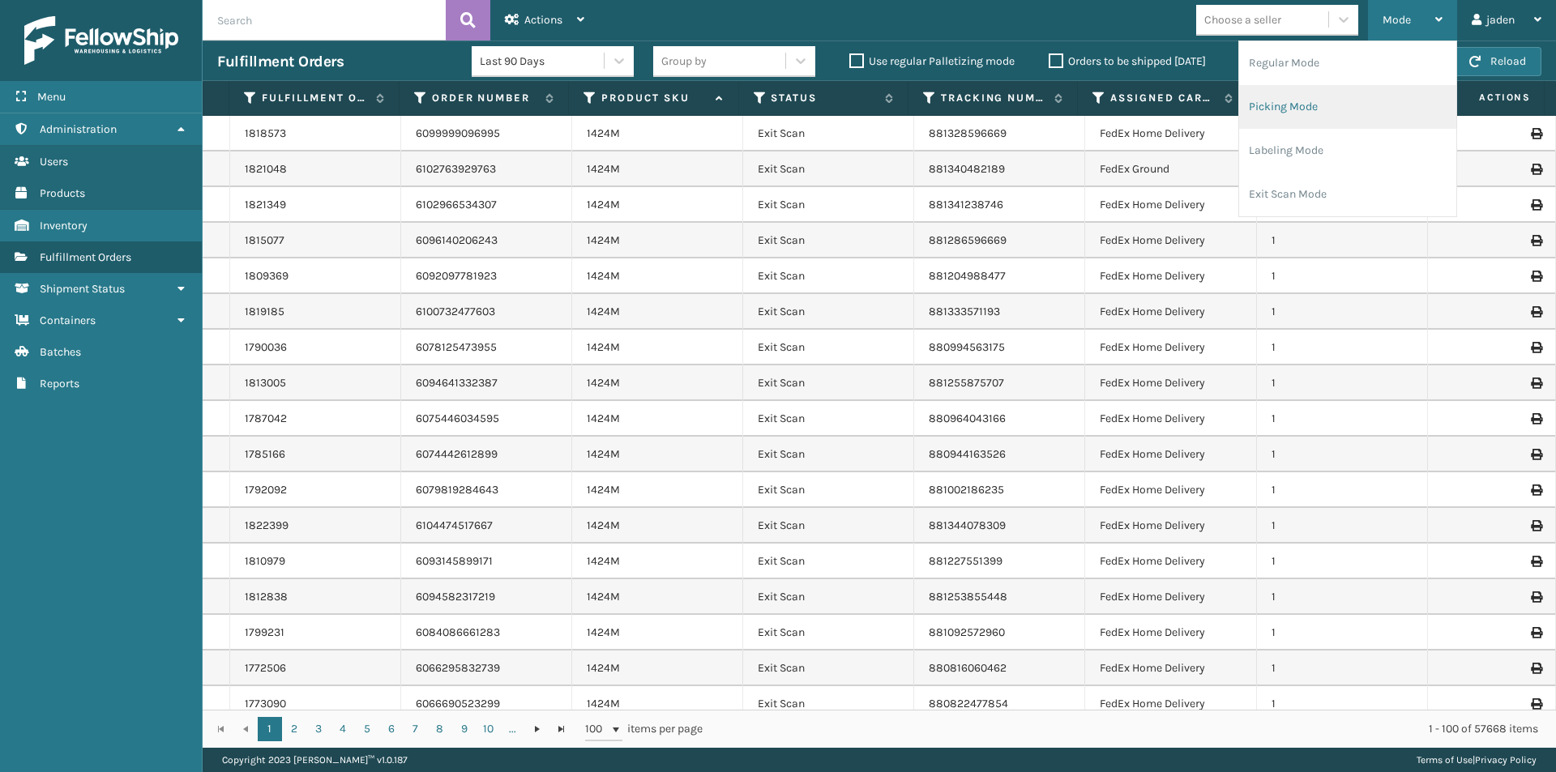
click at [1326, 124] on li "Picking Mode" at bounding box center [1347, 107] width 217 height 44
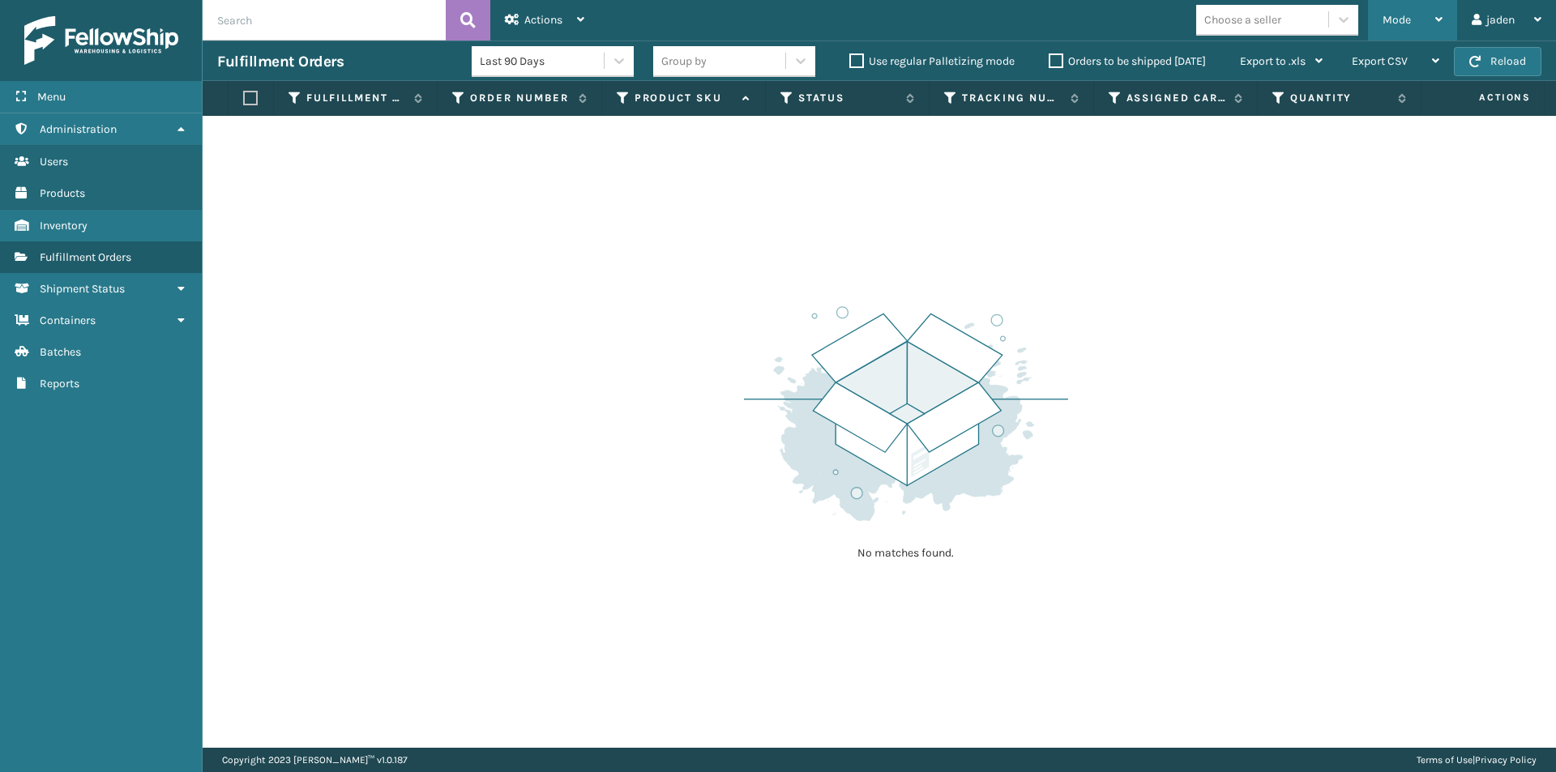
click at [1397, 25] on span "Mode" at bounding box center [1396, 20] width 28 height 14
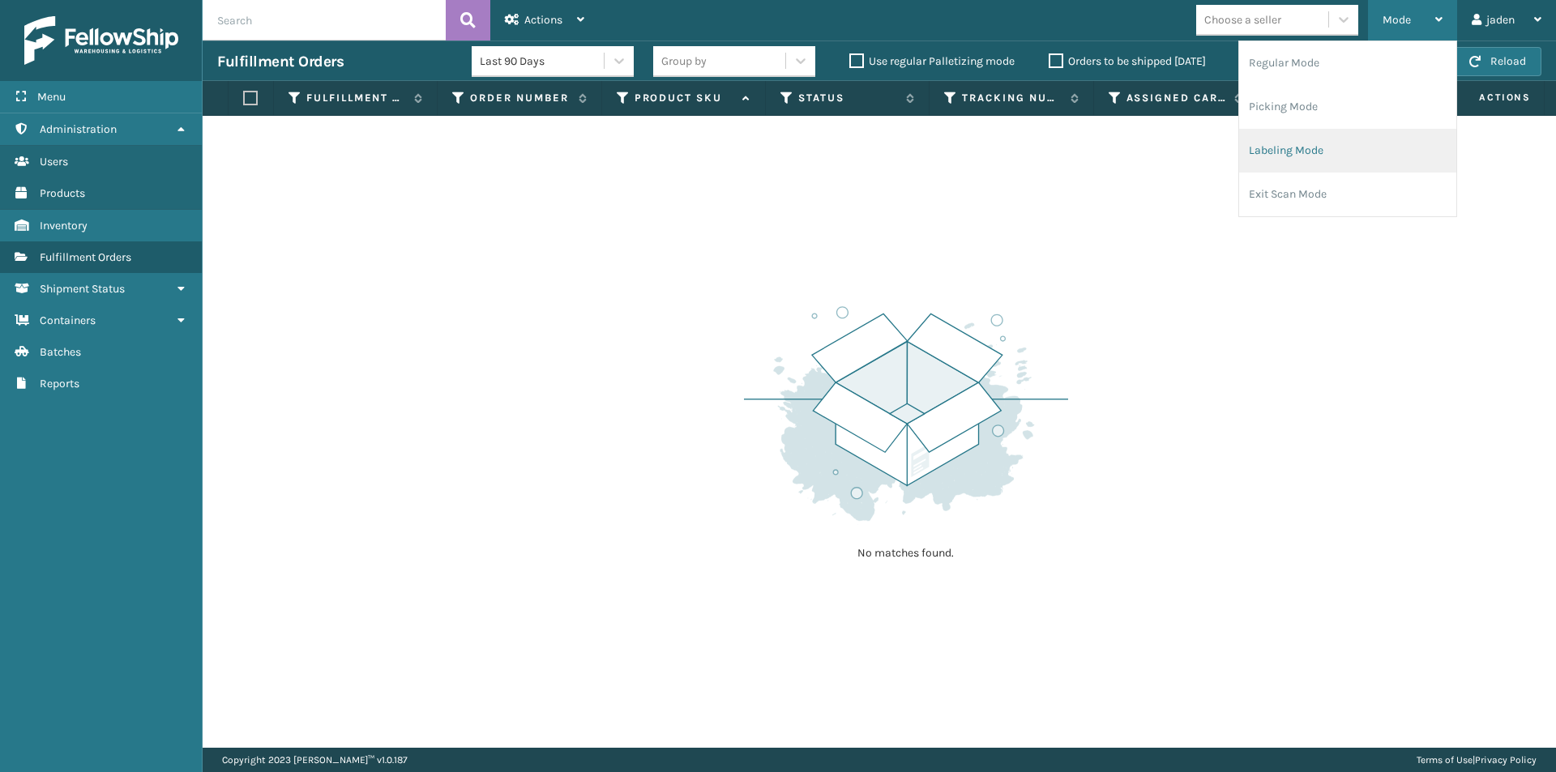
click at [1322, 138] on li "Labeling Mode" at bounding box center [1347, 151] width 217 height 44
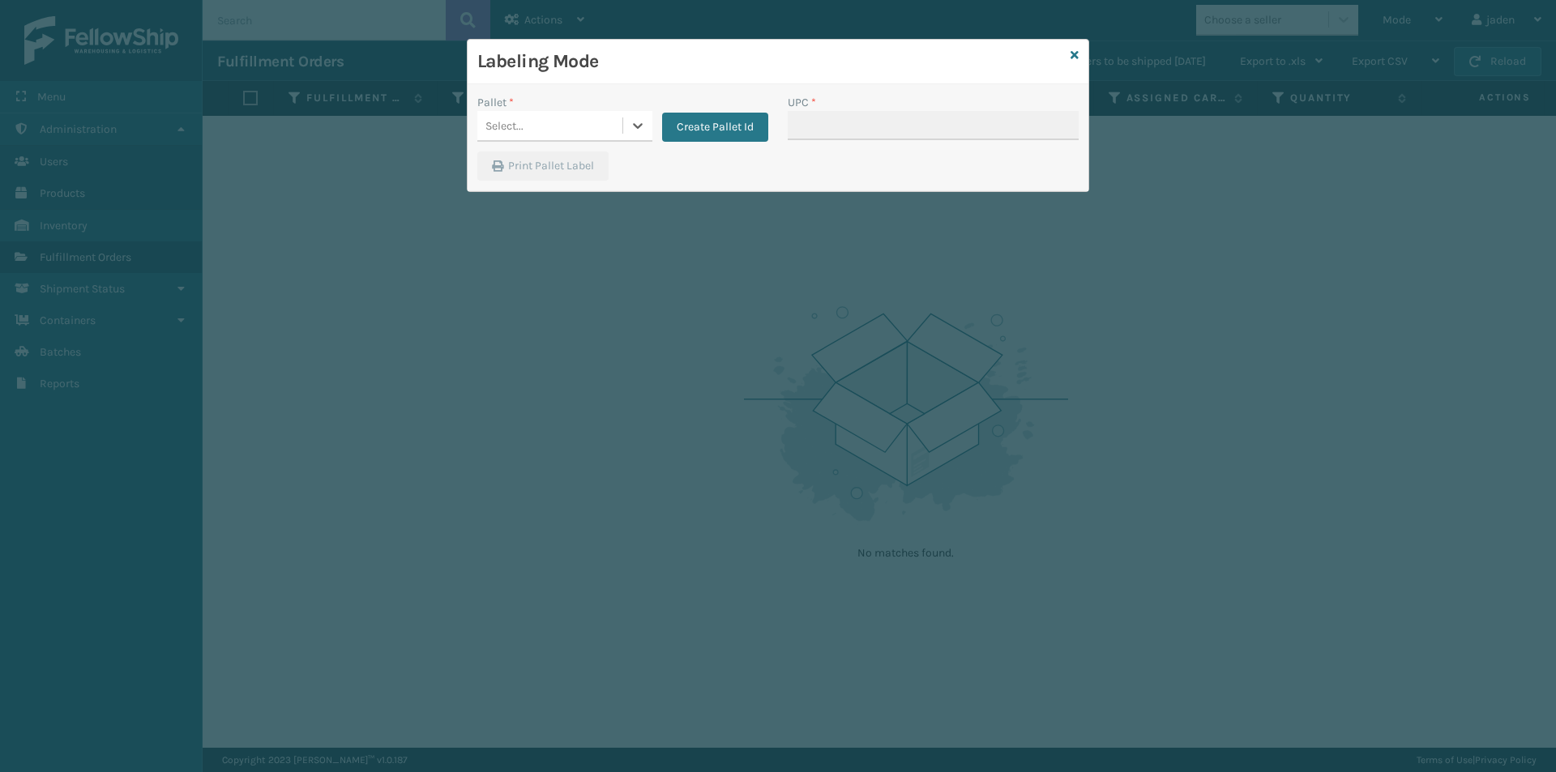
drag, startPoint x: 613, startPoint y: 130, endPoint x: 590, endPoint y: 147, distance: 29.0
click at [604, 137] on div "Select..." at bounding box center [549, 126] width 145 height 27
click at [557, 163] on div "FDXG-UKG5NWH7MF" at bounding box center [564, 167] width 175 height 30
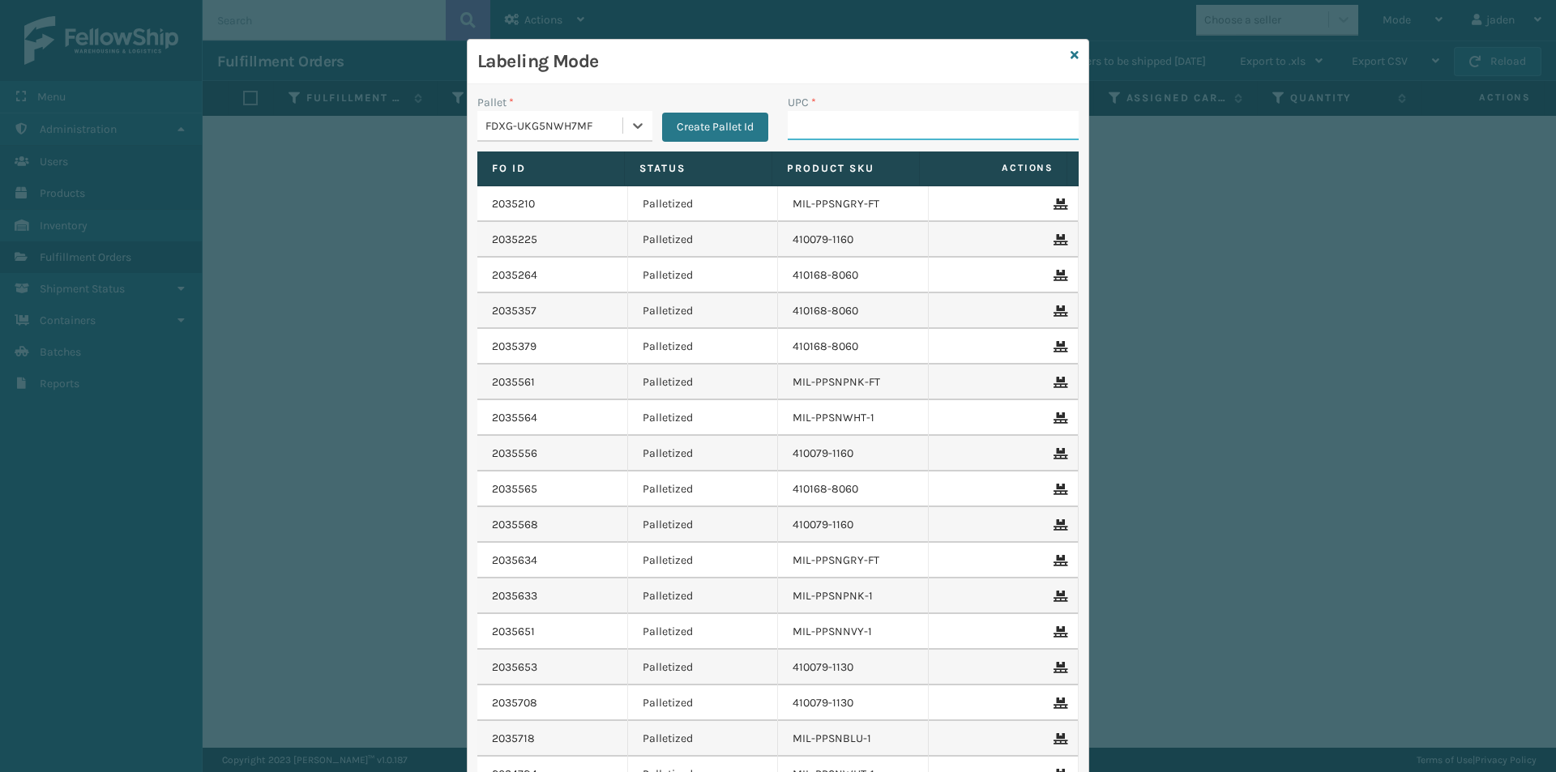
click at [877, 116] on input "UPC *" at bounding box center [933, 125] width 291 height 29
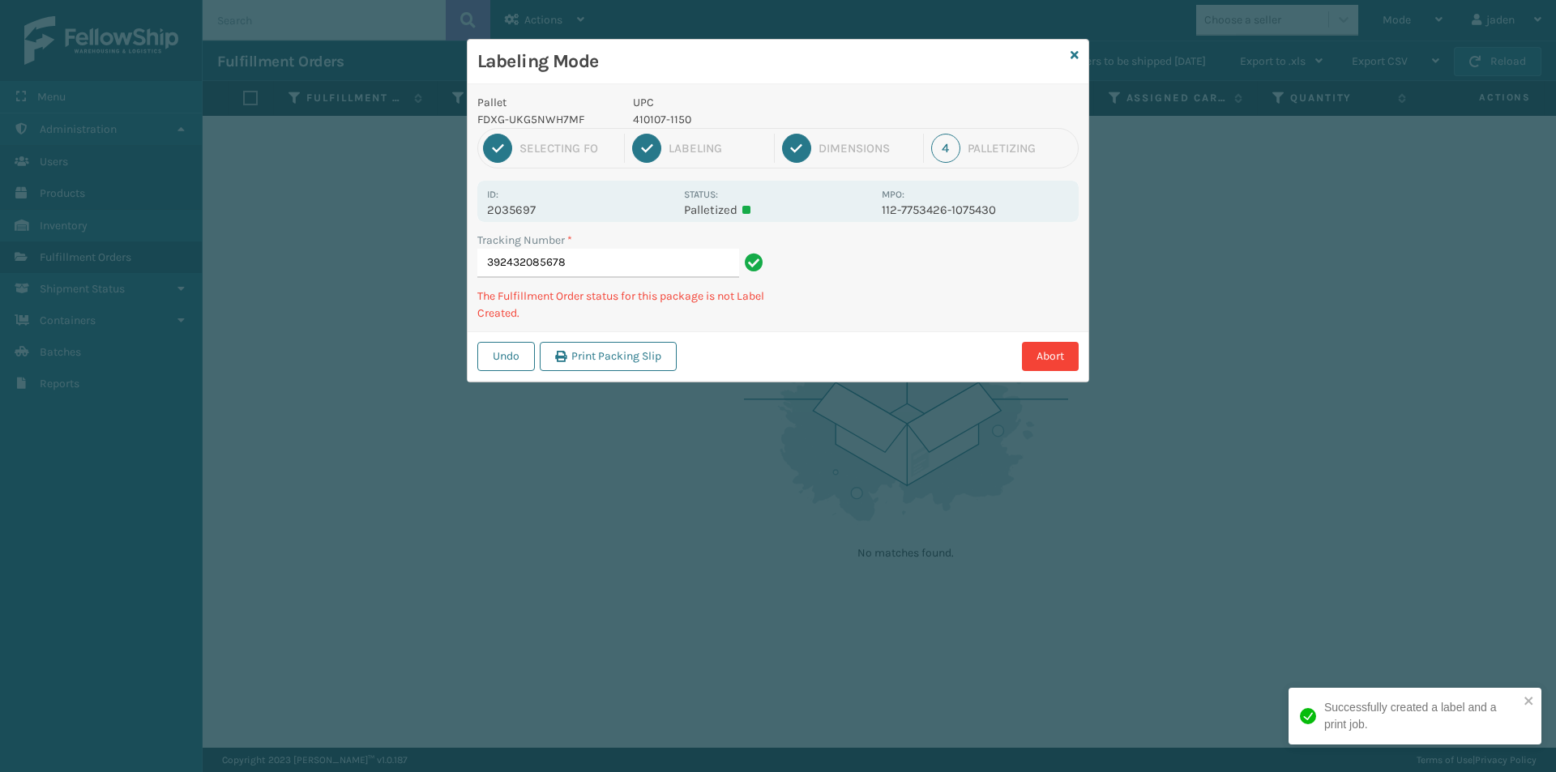
click at [671, 128] on div "1 Selecting FO 2 Labeling 3 Dimensions 4 Palletizing" at bounding box center [777, 148] width 601 height 41
click at [670, 116] on p "410107-1150" at bounding box center [752, 119] width 239 height 17
copy p "410107-1150"
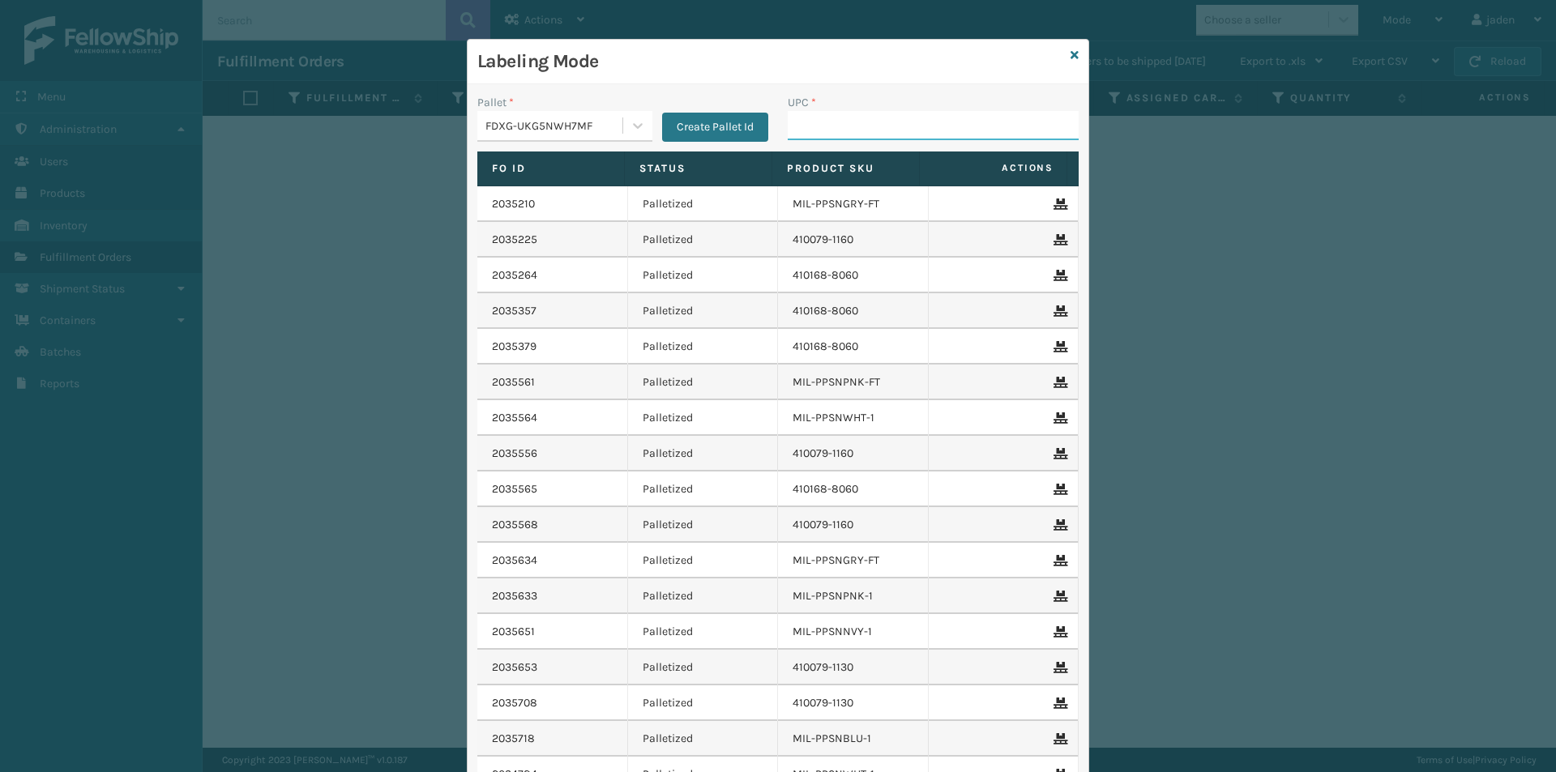
paste input "410107-1150"
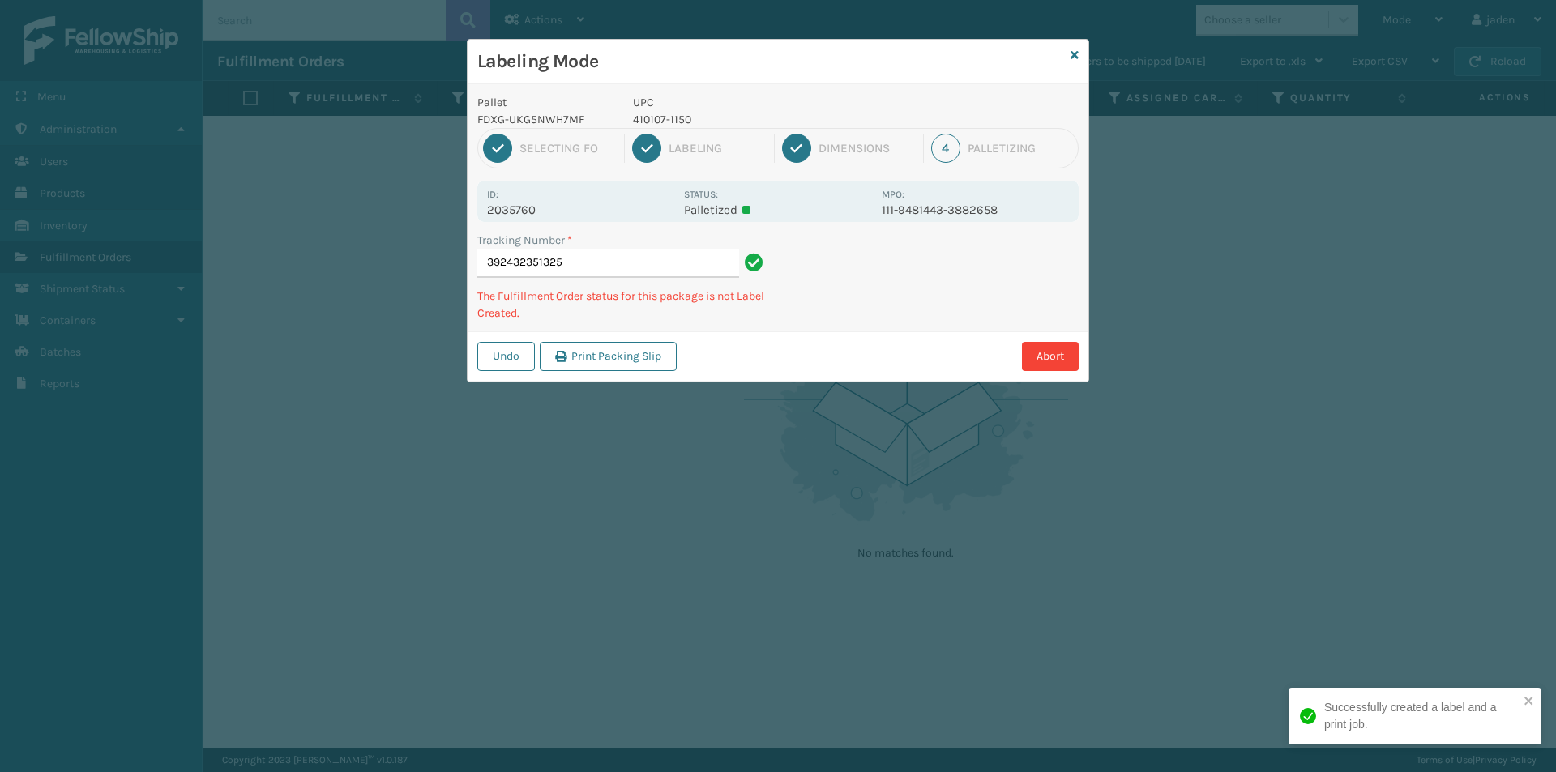
drag, startPoint x: 993, startPoint y: 277, endPoint x: 894, endPoint y: 339, distance: 116.5
click at [836, 361] on div "Abort" at bounding box center [879, 356] width 397 height 29
drag, startPoint x: 894, startPoint y: 339, endPoint x: 879, endPoint y: 339, distance: 15.4
drag, startPoint x: 879, startPoint y: 339, endPoint x: 928, endPoint y: 322, distance: 52.0
click at [829, 375] on div "Undo Print Packing Slip Abort" at bounding box center [777, 355] width 621 height 49
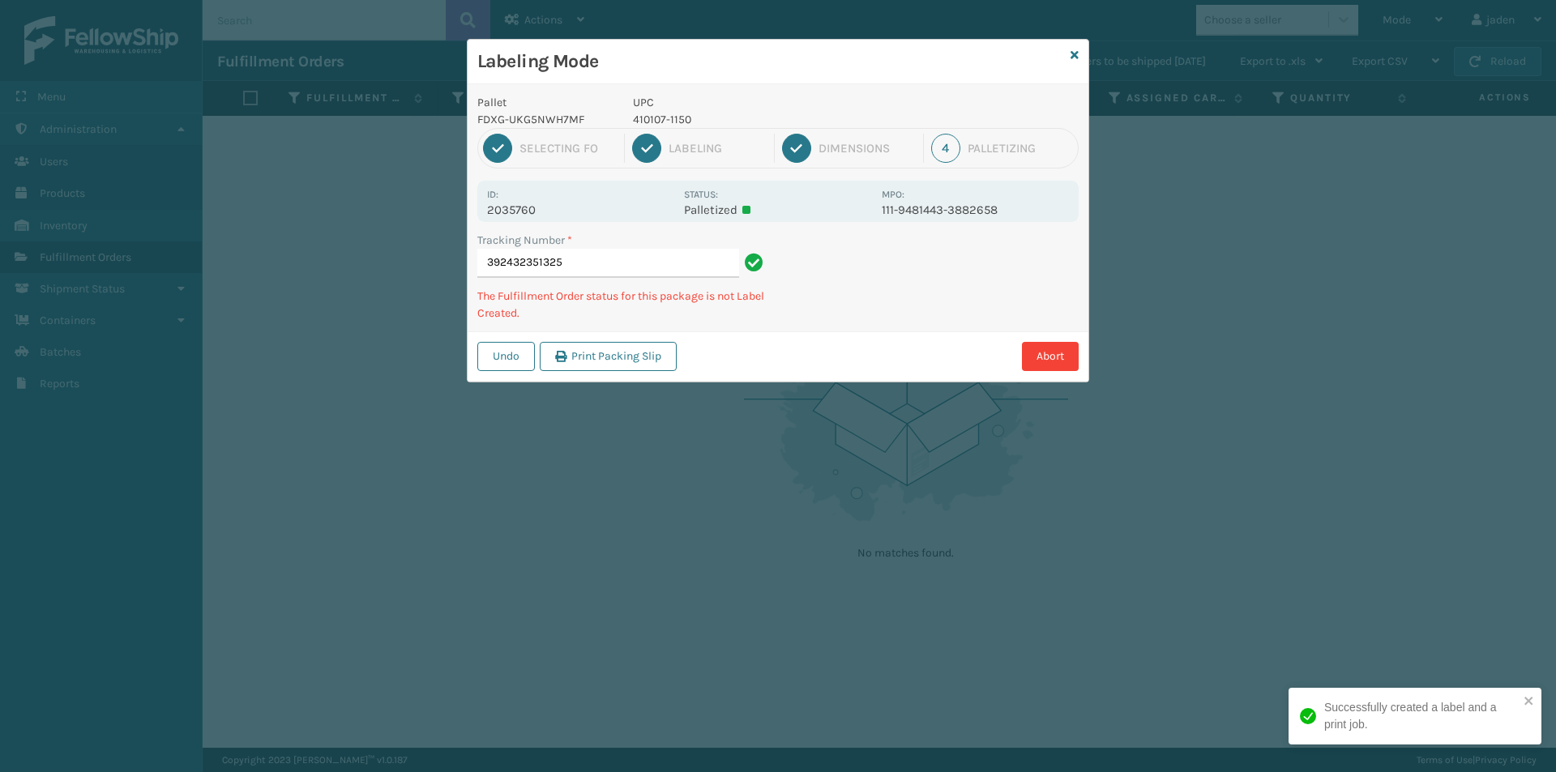
drag, startPoint x: 1001, startPoint y: 285, endPoint x: 988, endPoint y: 291, distance: 14.9
drag, startPoint x: 988, startPoint y: 291, endPoint x: 1001, endPoint y: 301, distance: 16.7
click at [892, 397] on div "Labeling Mode Pallet FDXG-UKG5NWH7MF UPC 410107-1150 1 Selecting FO 2 Labeling …" at bounding box center [778, 386] width 1556 height 772
drag, startPoint x: 1005, startPoint y: 297, endPoint x: 971, endPoint y: 305, distance: 35.0
drag, startPoint x: 971, startPoint y: 305, endPoint x: 932, endPoint y: 323, distance: 43.1
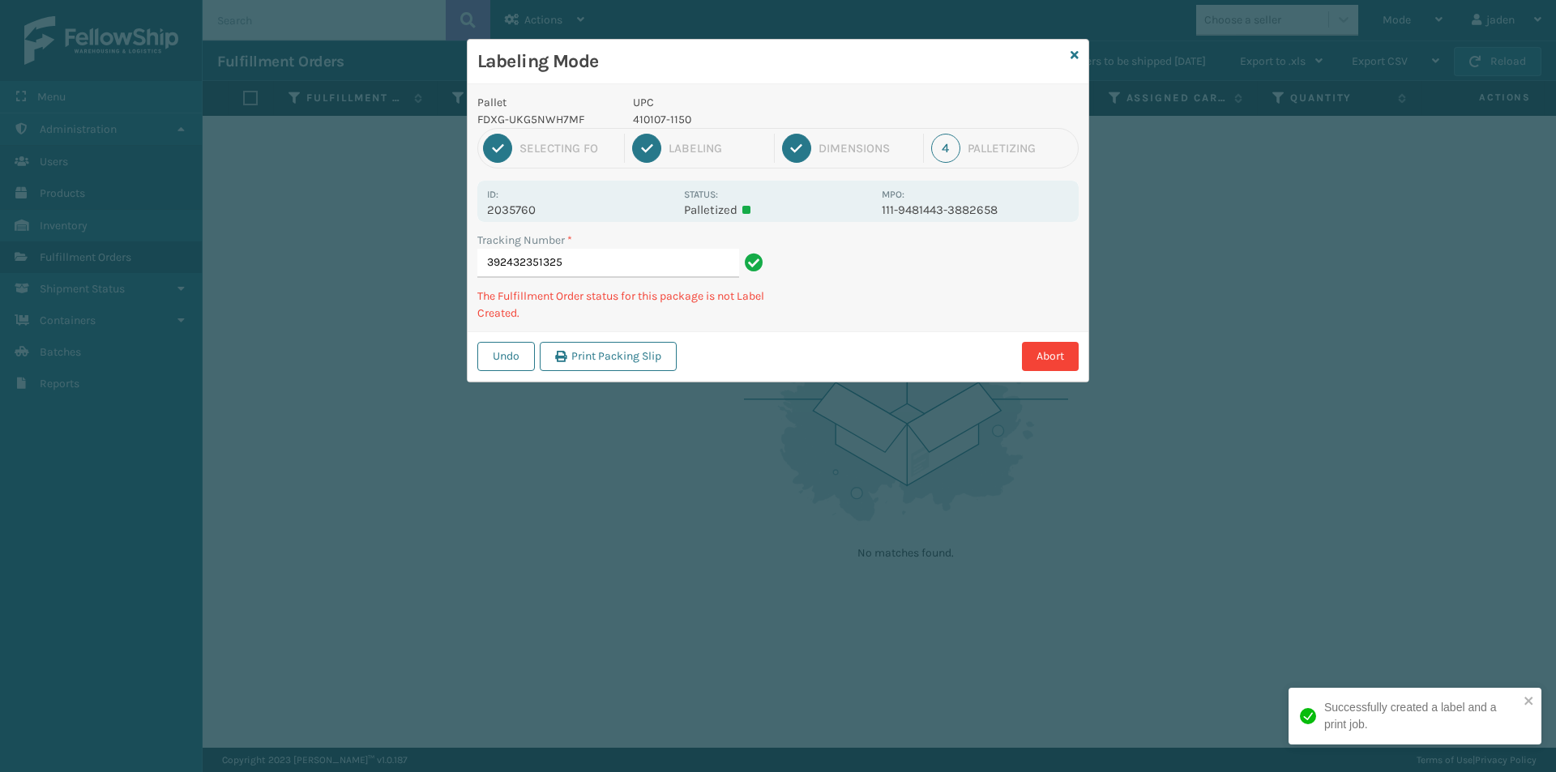
click at [907, 351] on div "Labeling Mode Pallet FDXG-UKG5NWH7MF UPC 410107-1150 1 Selecting FO 2 Labeling …" at bounding box center [778, 386] width 1556 height 772
drag, startPoint x: 1044, startPoint y: 245, endPoint x: 1018, endPoint y: 249, distance: 26.1
drag, startPoint x: 1018, startPoint y: 249, endPoint x: 923, endPoint y: 309, distance: 112.2
click at [877, 377] on div "Pallet FDXG-UKG5NWH7MF UPC 410107-1150 1 Selecting FO 2 Labeling 3 Dimensions 4…" at bounding box center [777, 232] width 621 height 297
drag, startPoint x: 988, startPoint y: 254, endPoint x: 980, endPoint y: 254, distance: 8.9
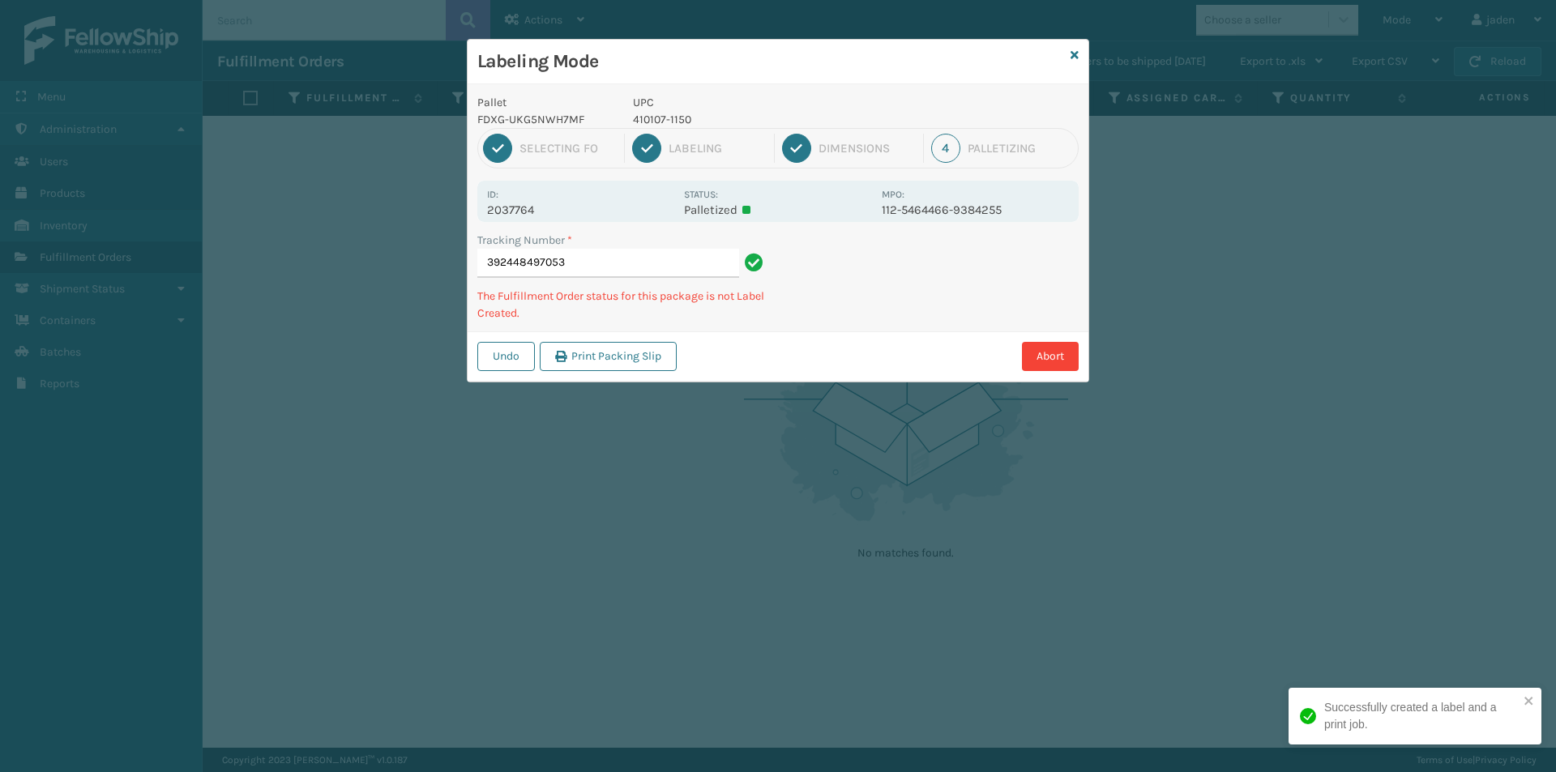
drag, startPoint x: 980, startPoint y: 254, endPoint x: 932, endPoint y: 293, distance: 62.1
click at [822, 352] on div "Abort" at bounding box center [879, 356] width 397 height 29
click at [753, 412] on div "Labeling Mode Pallet FDXG-UKG5NWH7MF UPC 410107-1150 1 Selecting FO 2 Labeling …" at bounding box center [778, 386] width 1556 height 772
drag, startPoint x: 964, startPoint y: 298, endPoint x: 917, endPoint y: 221, distance: 90.2
click at [830, 386] on div "Labeling Mode Pallet FDXG-UKG5NWH7MF UPC 410107-1150 1 Selecting FO 2 Labeling …" at bounding box center [778, 386] width 1556 height 772
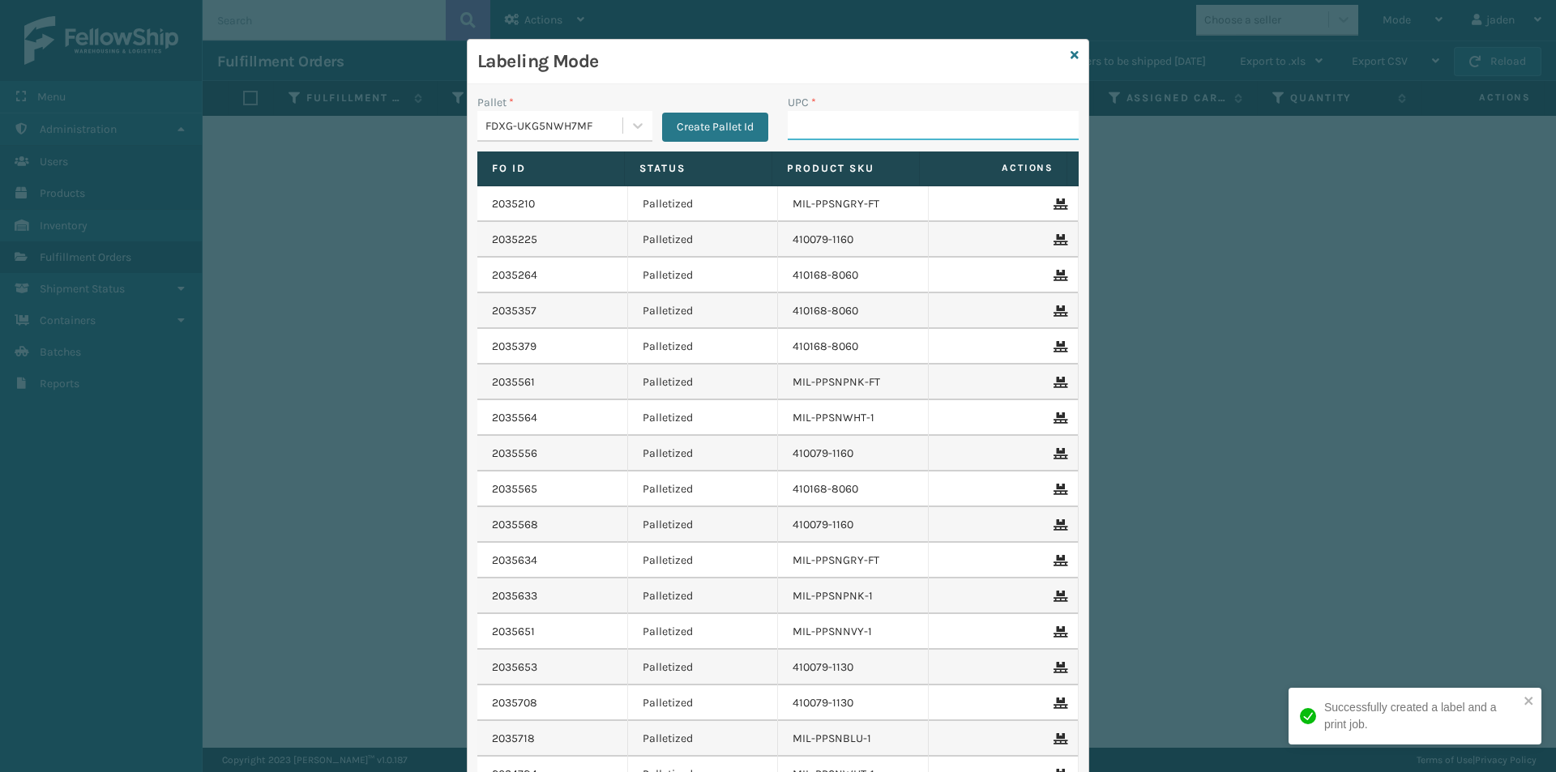
drag, startPoint x: 876, startPoint y: 109, endPoint x: 802, endPoint y: 115, distance: 74.0
paste input "410107-1150"
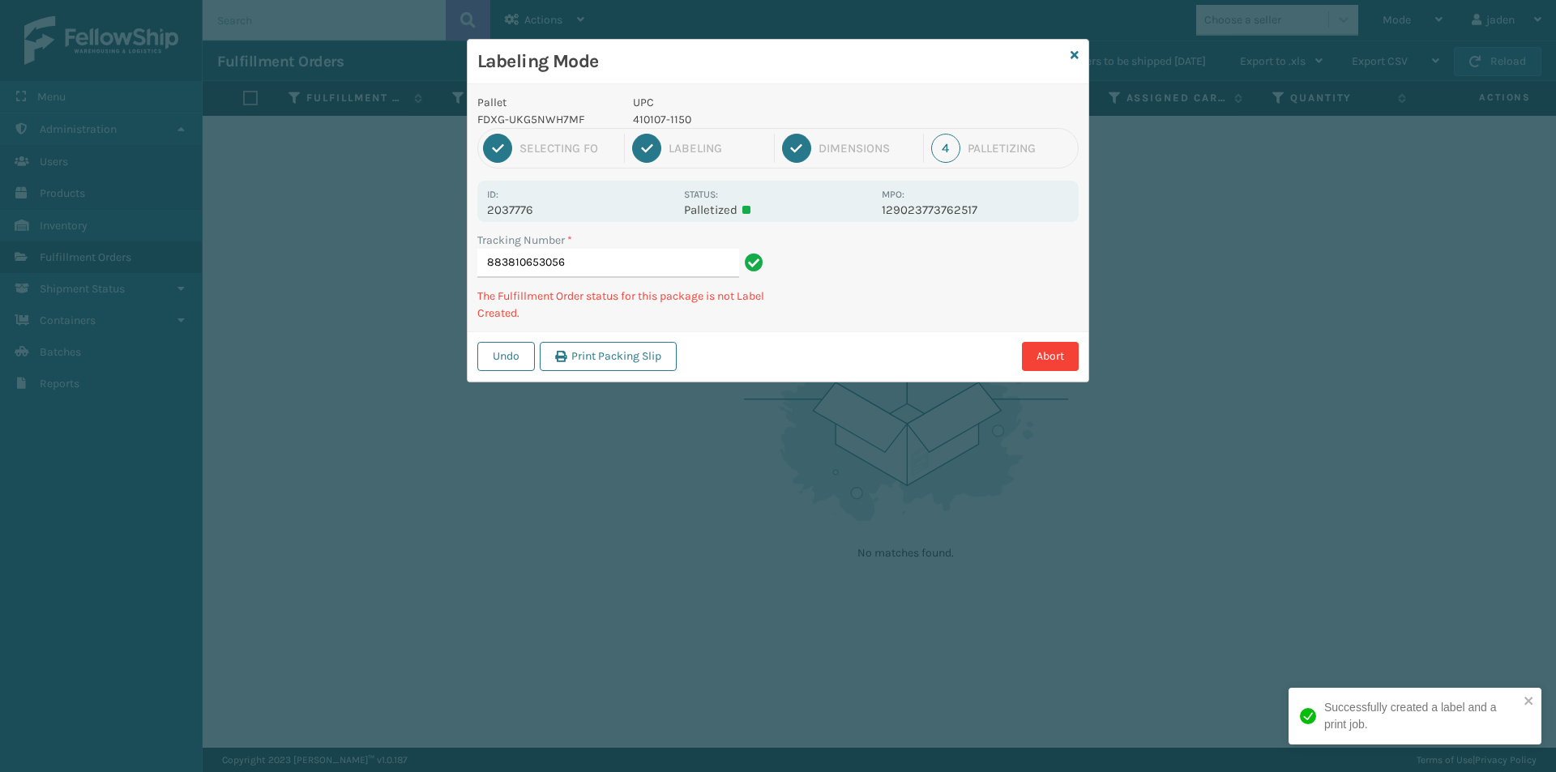
drag, startPoint x: 937, startPoint y: 292, endPoint x: 871, endPoint y: 321, distance: 71.8
click at [871, 321] on div "Tracking Number * 883810653056 The Fulfillment Order status for this package is…" at bounding box center [777, 282] width 621 height 100
click at [661, 111] on p "410168-8030" at bounding box center [752, 119] width 239 height 17
click at [665, 118] on p "410168-8030" at bounding box center [752, 119] width 239 height 17
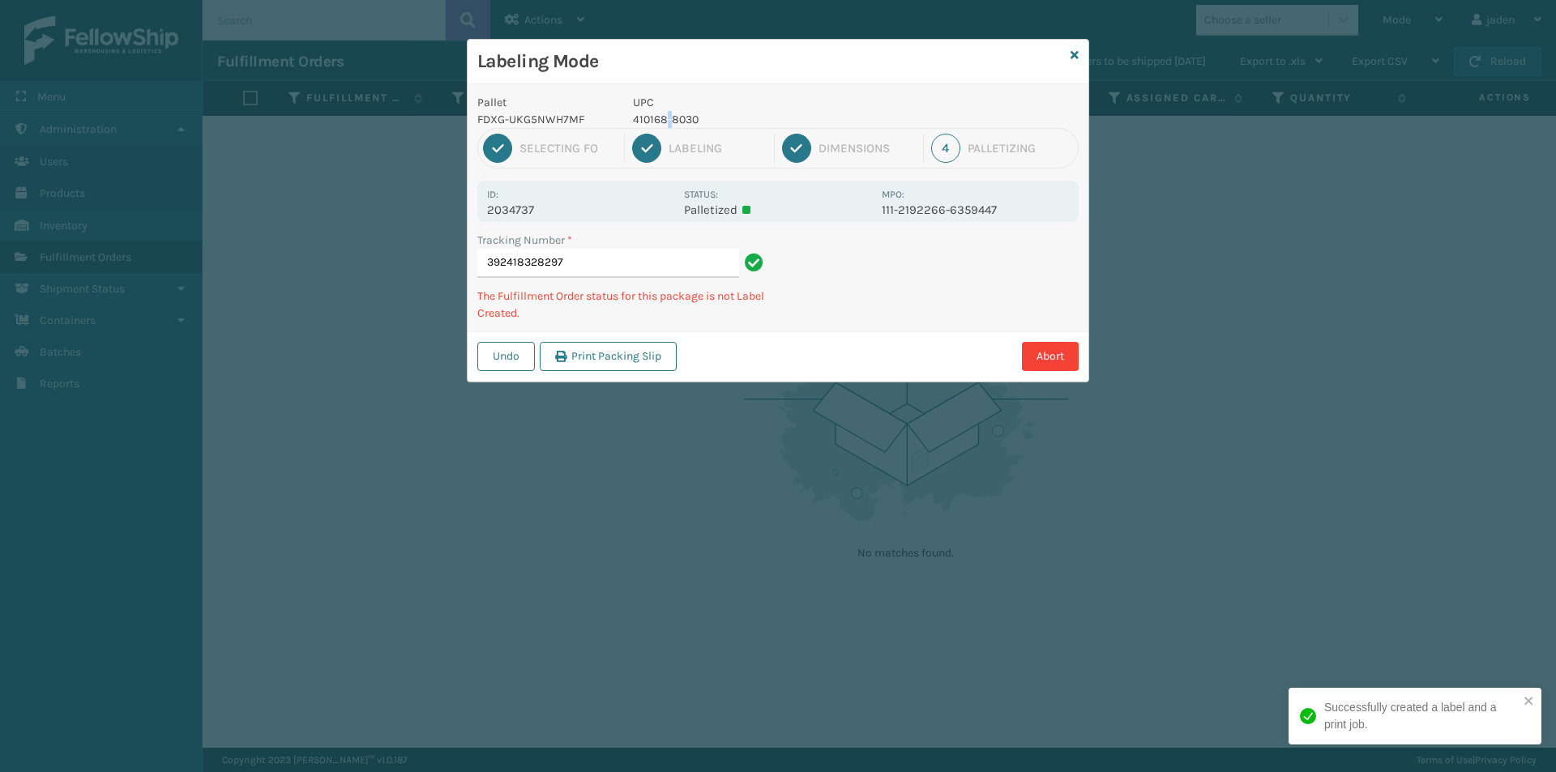
click at [665, 118] on p "410168-8030" at bounding box center [752, 119] width 239 height 17
drag, startPoint x: 973, startPoint y: 288, endPoint x: 912, endPoint y: 318, distance: 67.8
click at [911, 321] on div "Tracking Number * 392418328297 The Fulfillment Order status for this package is…" at bounding box center [777, 282] width 621 height 100
drag, startPoint x: 979, startPoint y: 264, endPoint x: 967, endPoint y: 267, distance: 11.8
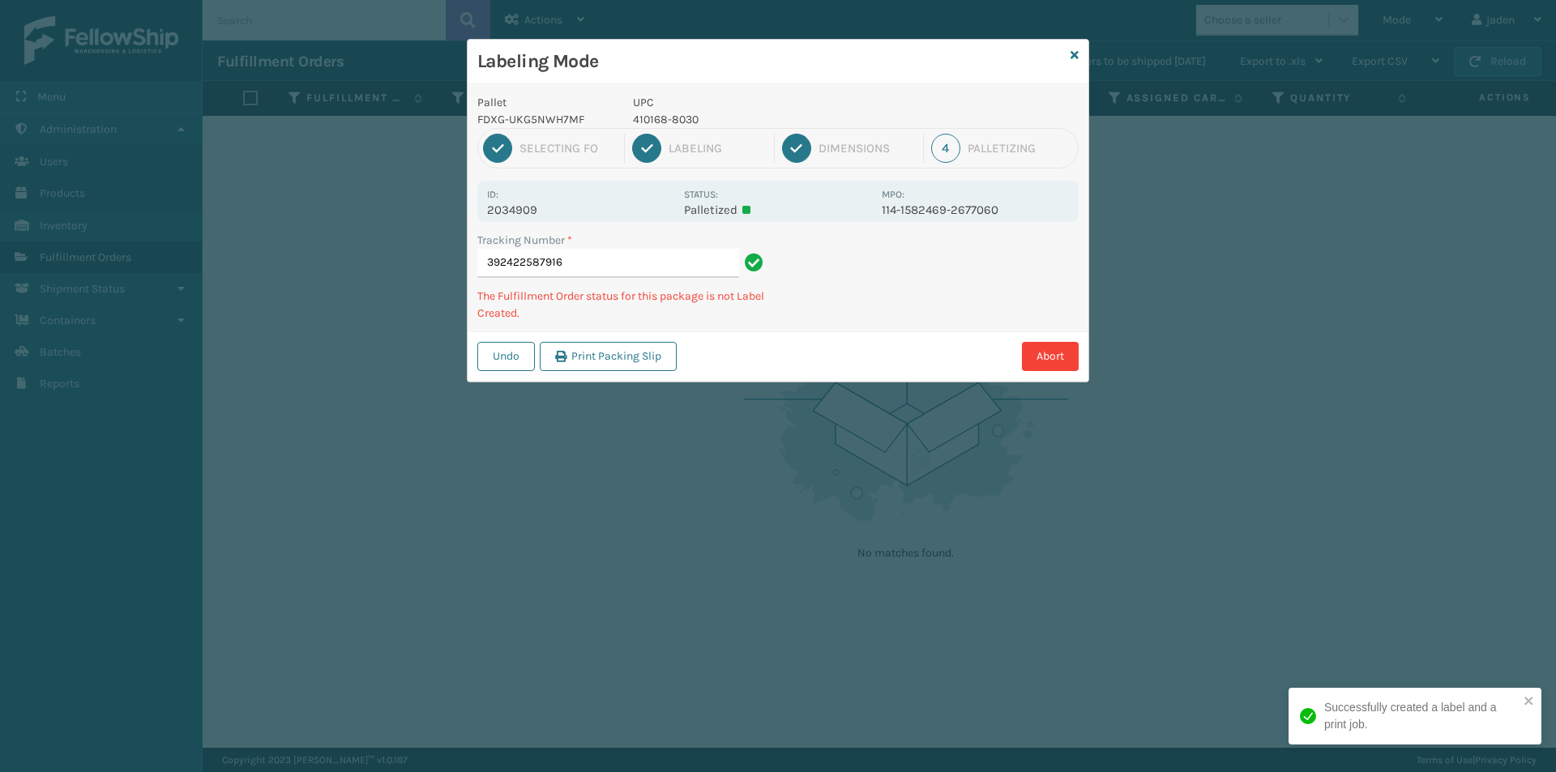
drag, startPoint x: 967, startPoint y: 267, endPoint x: 1055, endPoint y: 298, distance: 92.8
click at [796, 372] on div "Undo Print Packing Slip Abort" at bounding box center [777, 355] width 621 height 49
drag, startPoint x: 1043, startPoint y: 288, endPoint x: 967, endPoint y: 284, distance: 75.5
click at [773, 393] on div "Labeling Mode Pallet FDXG-UKG5NWH7MF UPC 410168-8030 1 Selecting FO 2 Labeling …" at bounding box center [778, 386] width 1556 height 772
drag, startPoint x: 967, startPoint y: 284, endPoint x: 954, endPoint y: 280, distance: 14.4
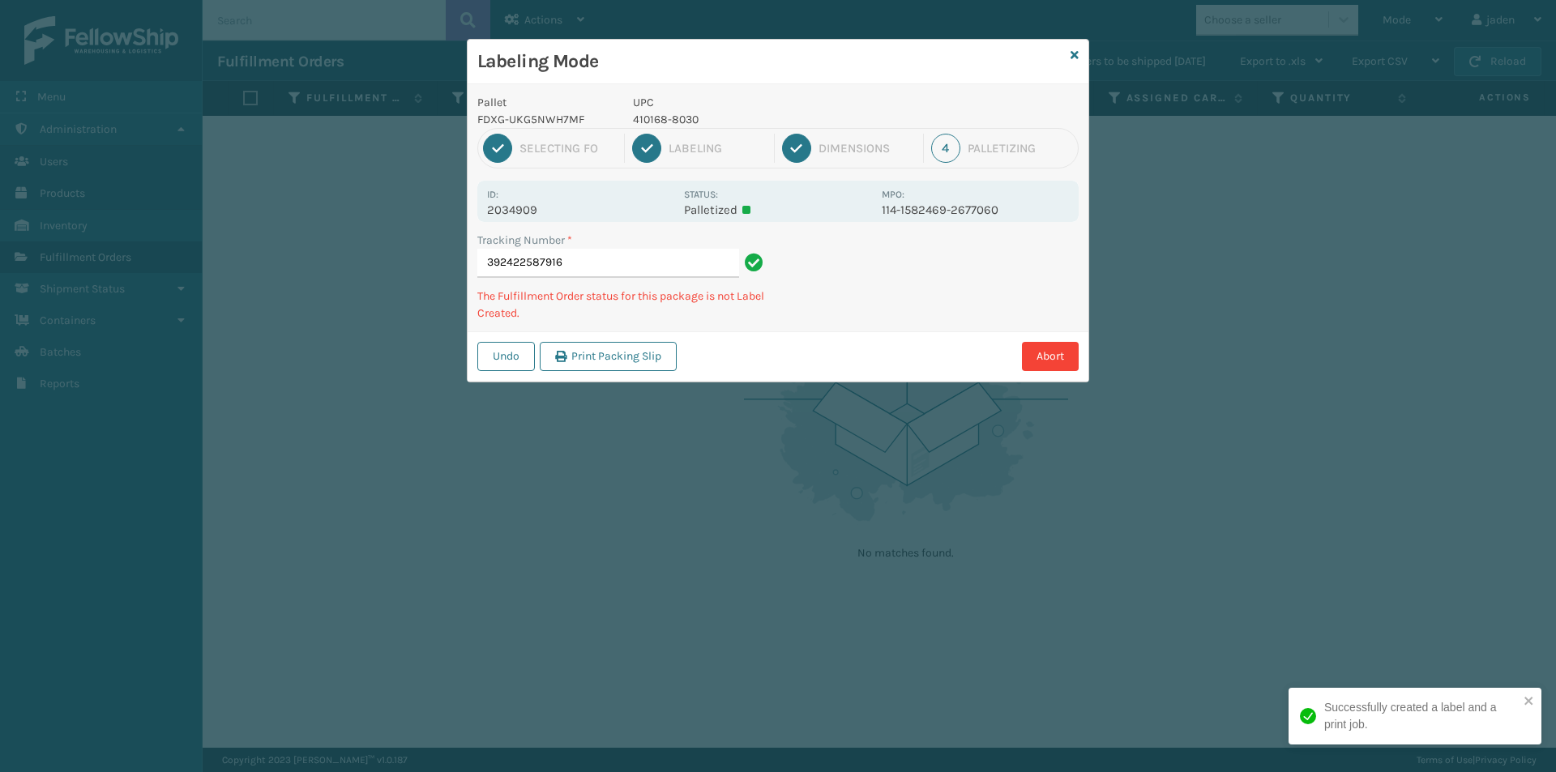
drag, startPoint x: 954, startPoint y: 280, endPoint x: 1002, endPoint y: 267, distance: 50.3
click at [783, 352] on div "Abort" at bounding box center [879, 356] width 397 height 29
drag, startPoint x: 994, startPoint y: 267, endPoint x: 911, endPoint y: 248, distance: 85.5
click at [869, 322] on div "Tracking Number * 392422587916 The Fulfillment Order status for this package is…" at bounding box center [777, 282] width 621 height 100
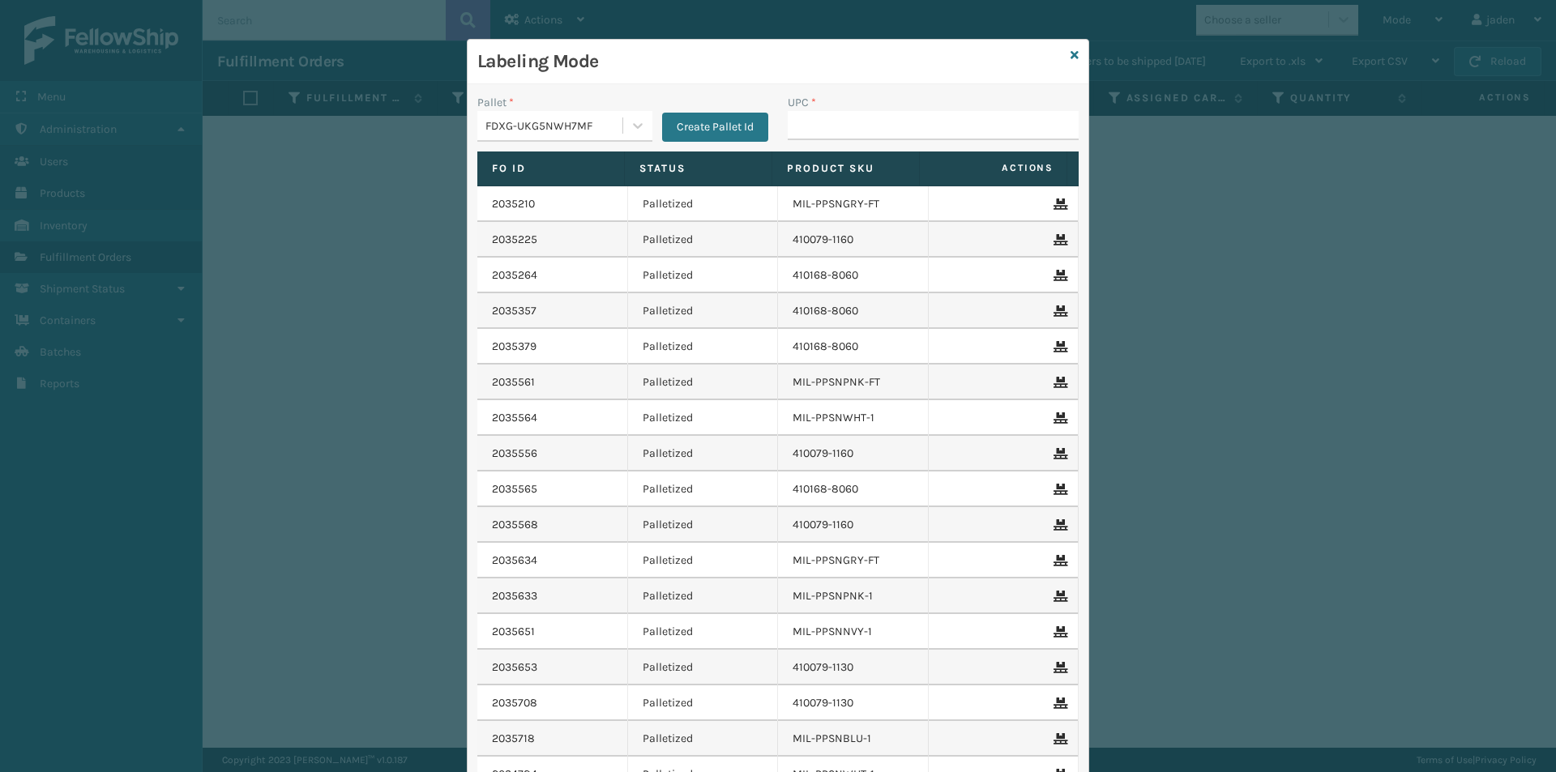
drag, startPoint x: 838, startPoint y: 133, endPoint x: 835, endPoint y: 125, distance: 8.7
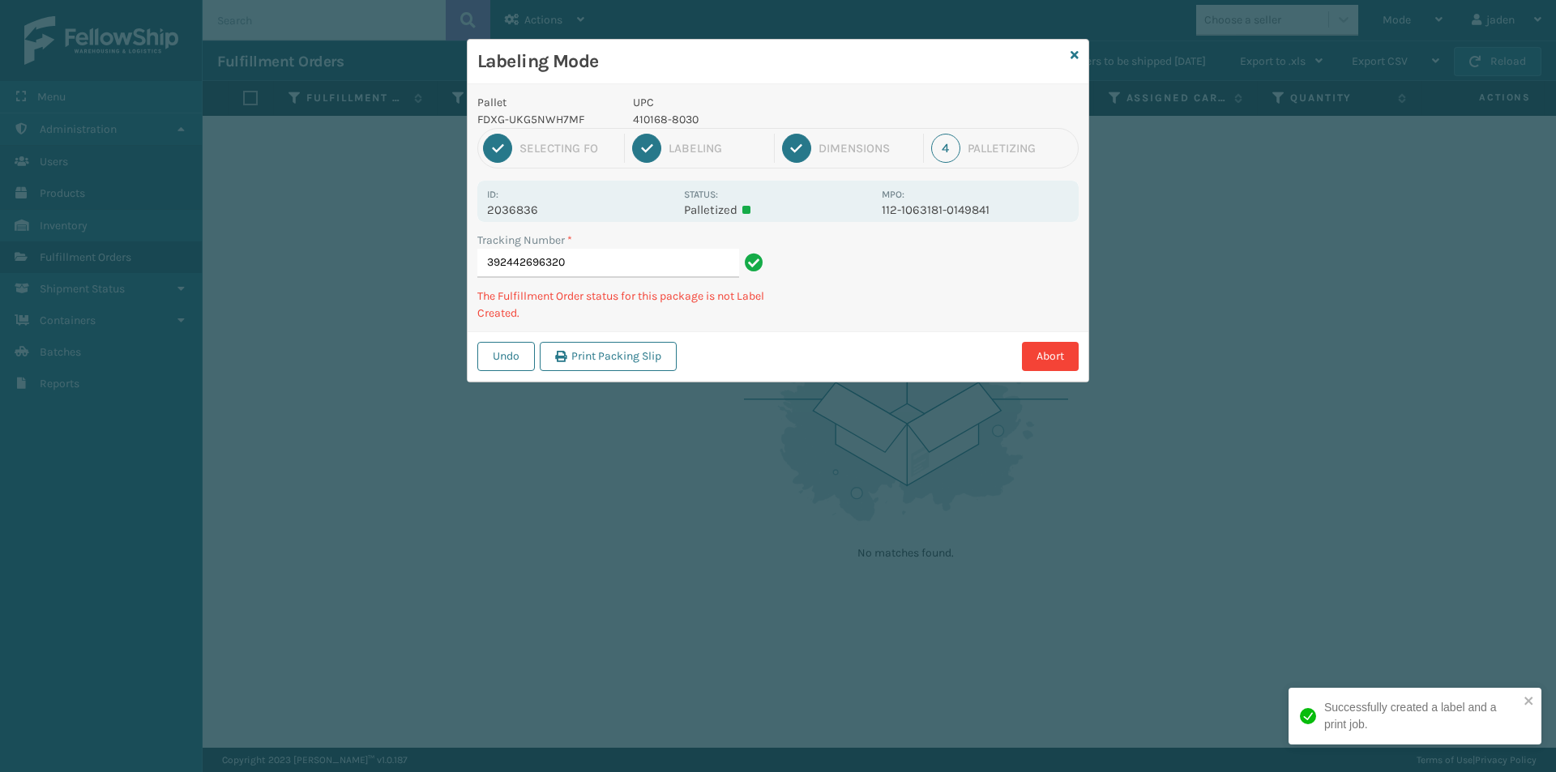
drag, startPoint x: 969, startPoint y: 255, endPoint x: 872, endPoint y: 300, distance: 107.0
click at [872, 300] on div "Tracking Number * 392442696320 The Fulfillment Order status for this package is…" at bounding box center [777, 282] width 621 height 100
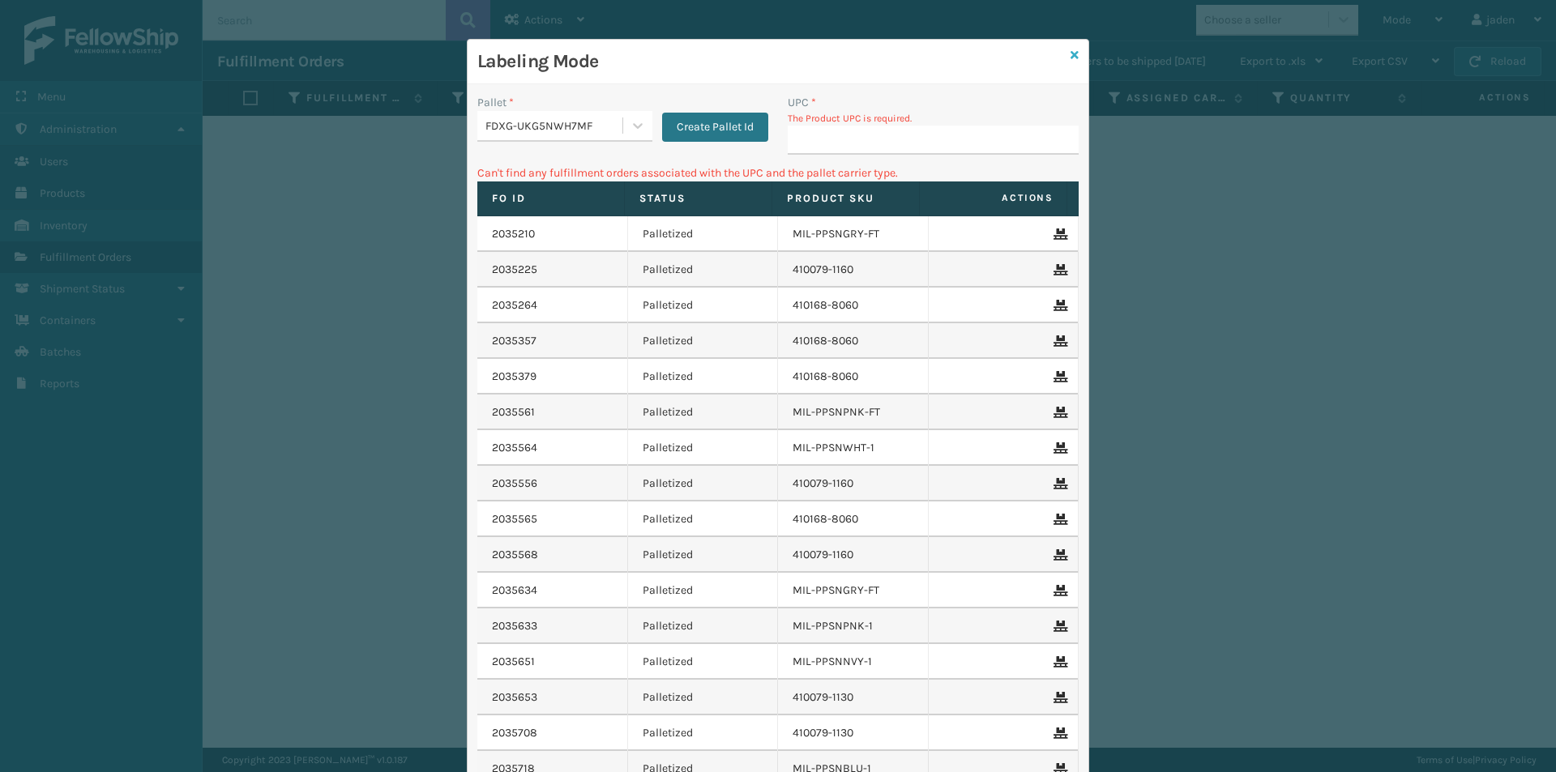
click at [1070, 52] on icon at bounding box center [1074, 54] width 8 height 11
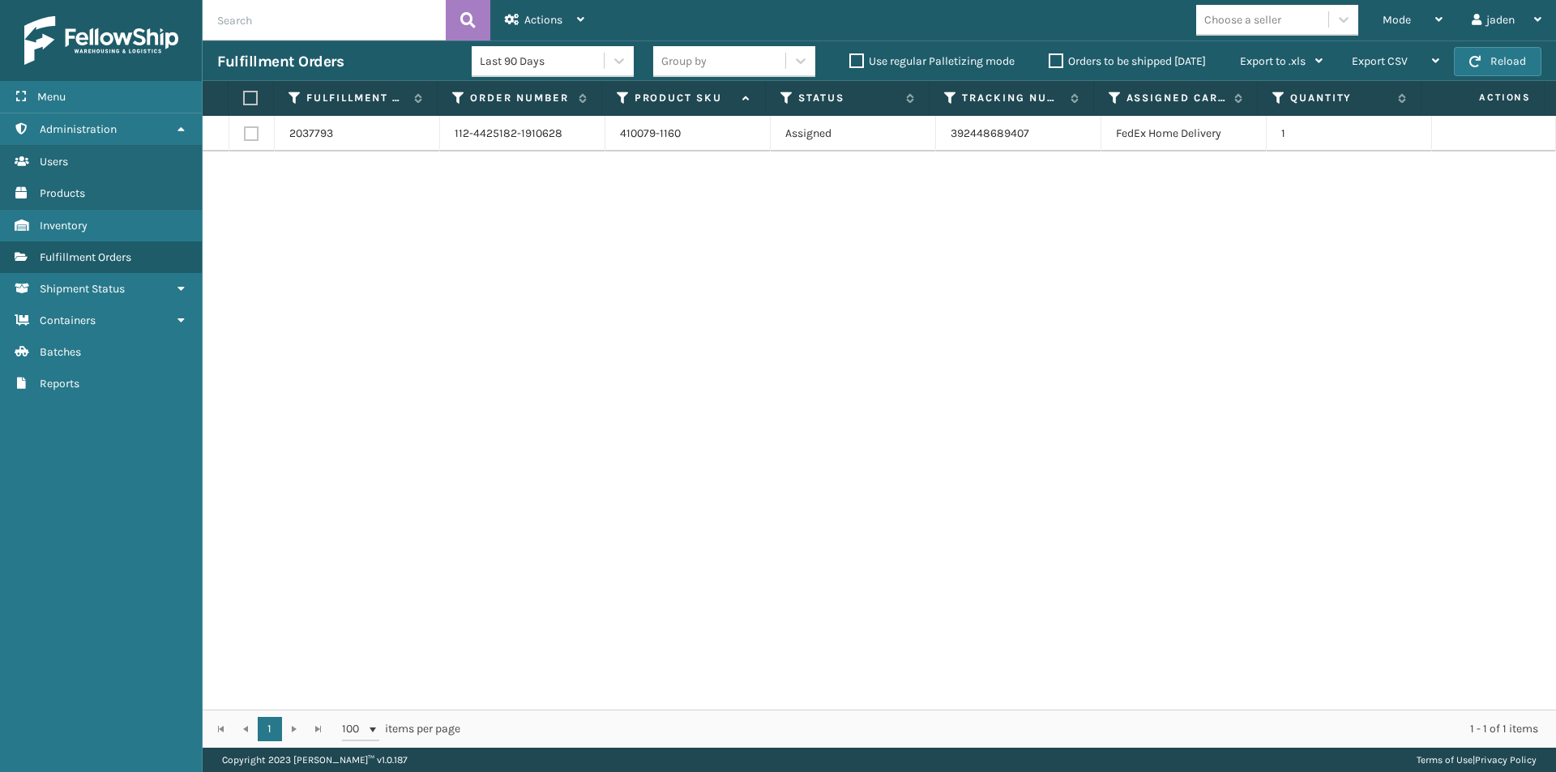
click at [251, 97] on label at bounding box center [248, 98] width 11 height 15
click at [244, 97] on input "checkbox" at bounding box center [243, 98] width 1 height 11
click at [544, 30] on div "Actions" at bounding box center [544, 20] width 79 height 41
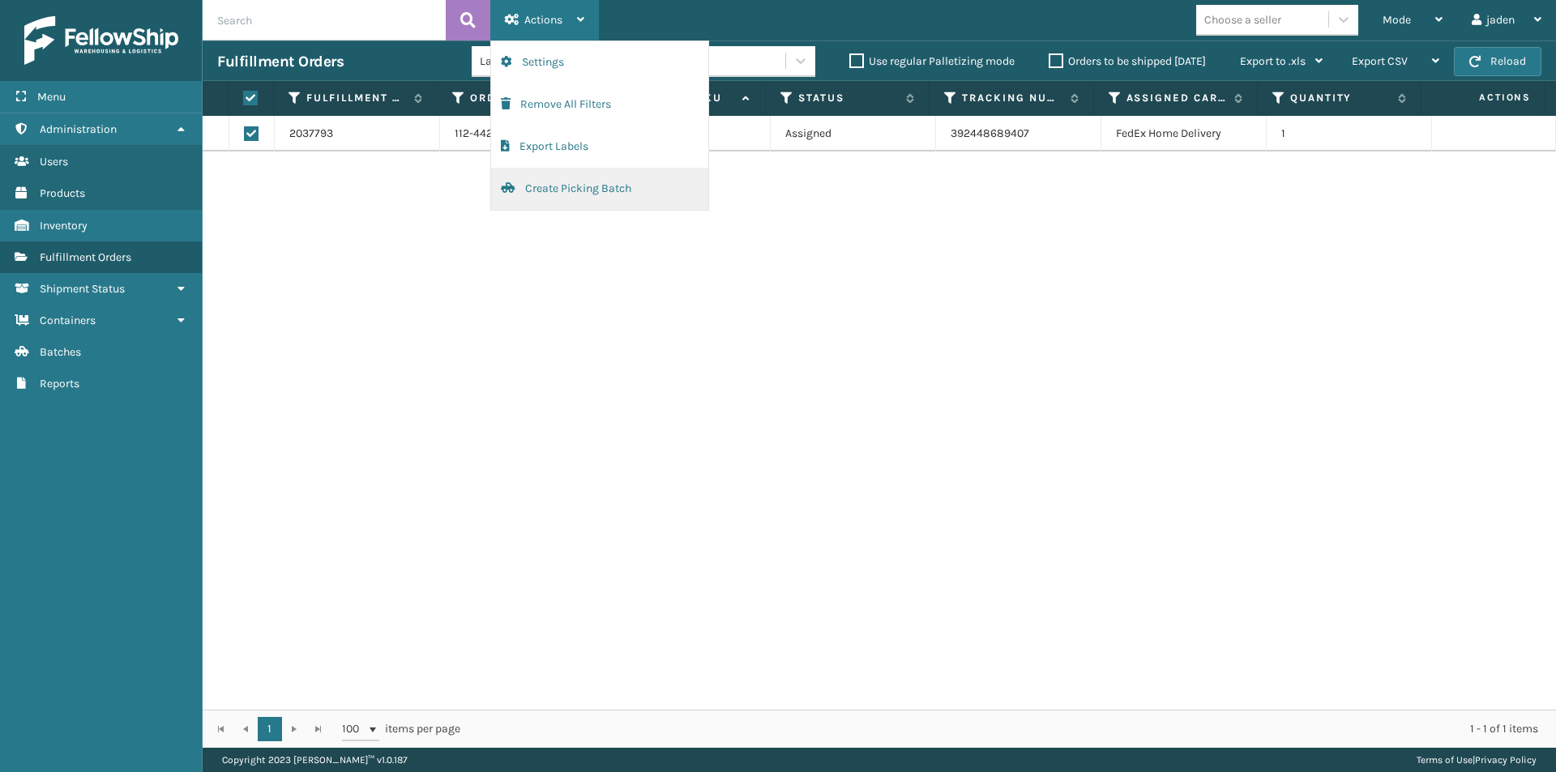
click at [534, 197] on button "Create Picking Batch" at bounding box center [599, 189] width 217 height 42
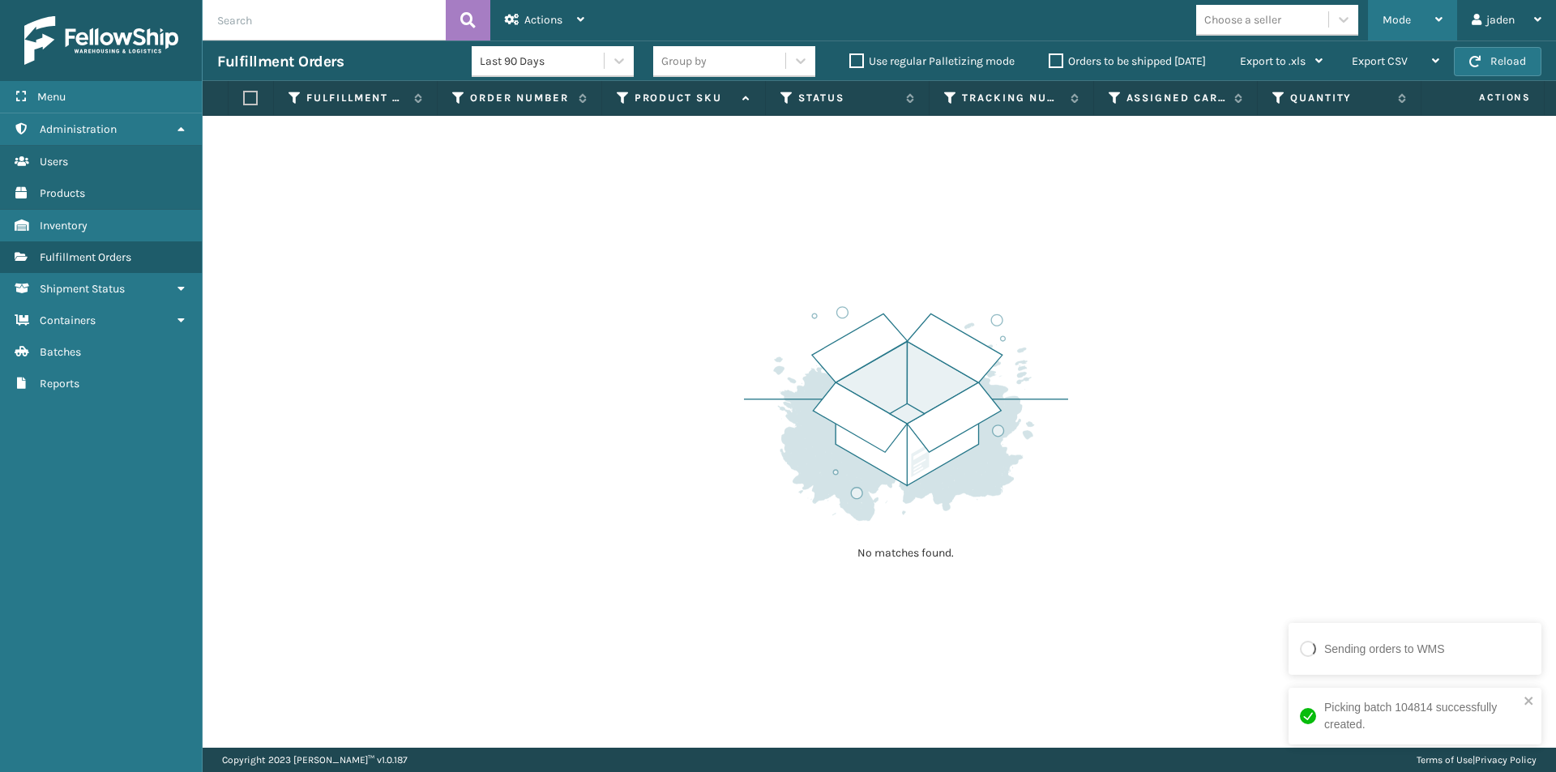
click at [1409, 18] on span "Mode" at bounding box center [1396, 20] width 28 height 14
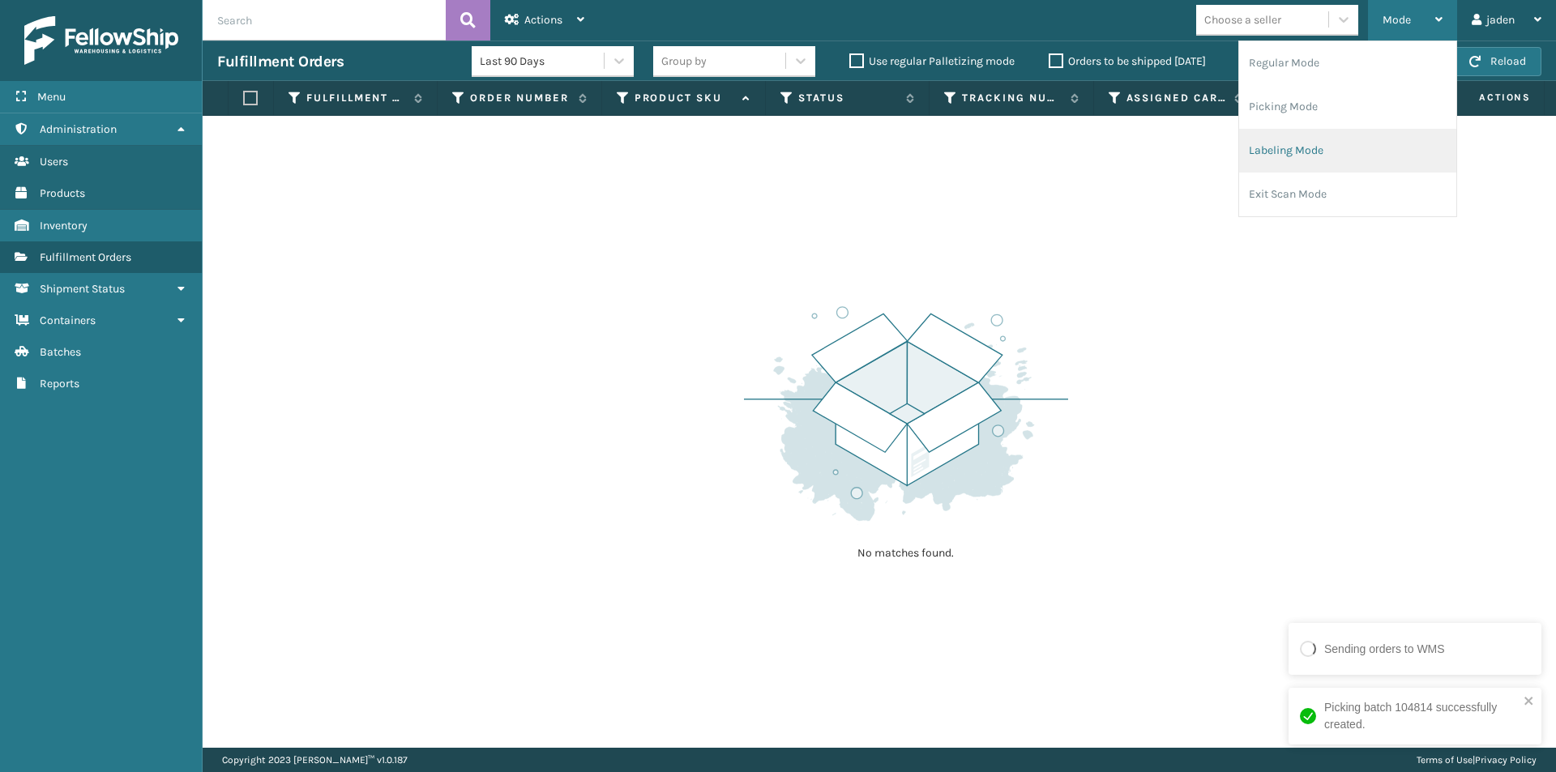
click at [1329, 148] on li "Labeling Mode" at bounding box center [1347, 151] width 217 height 44
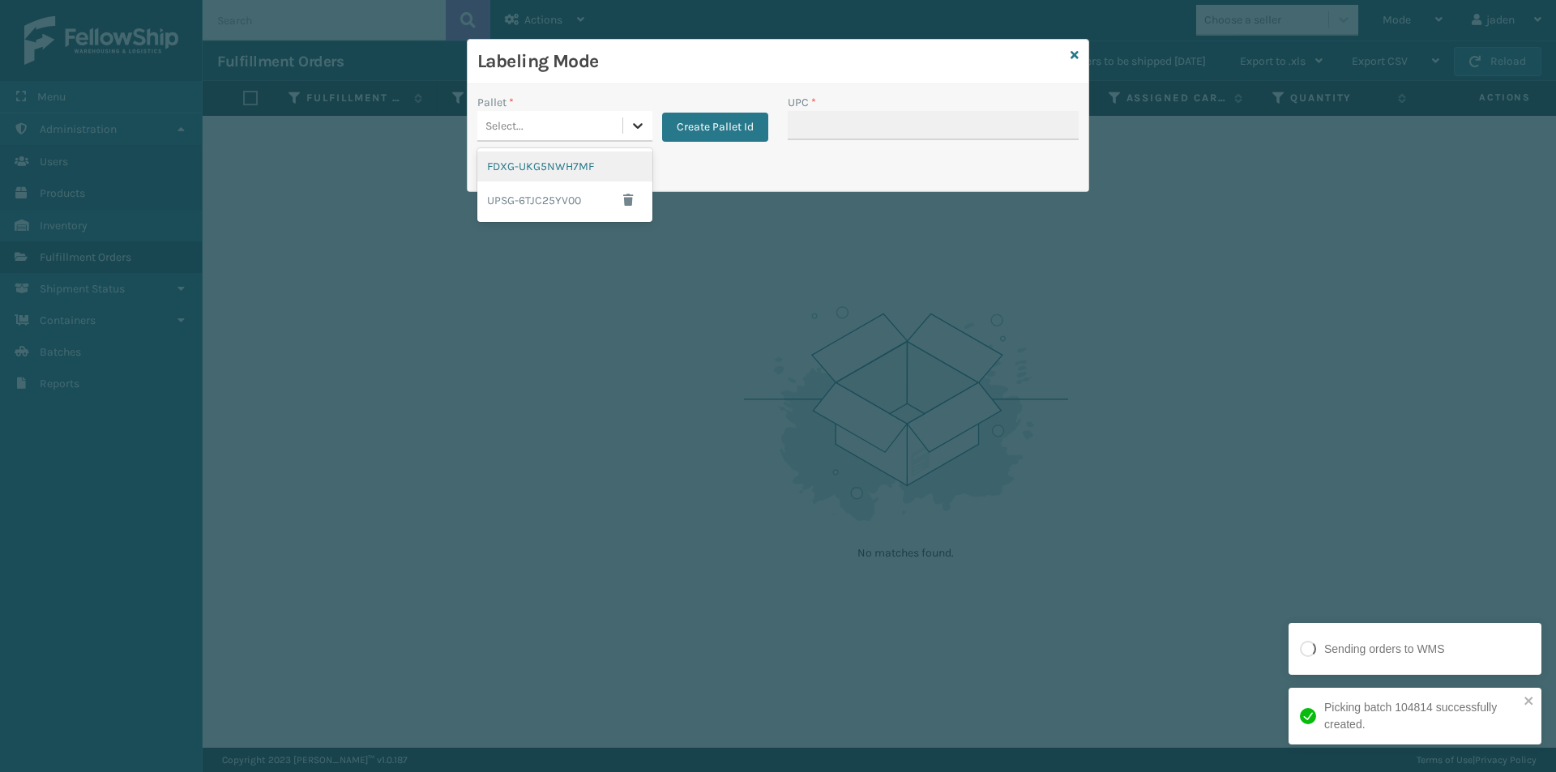
click at [633, 134] on div at bounding box center [637, 125] width 29 height 29
click at [569, 167] on div "FDXG-UKG5NWH7MF" at bounding box center [564, 167] width 175 height 30
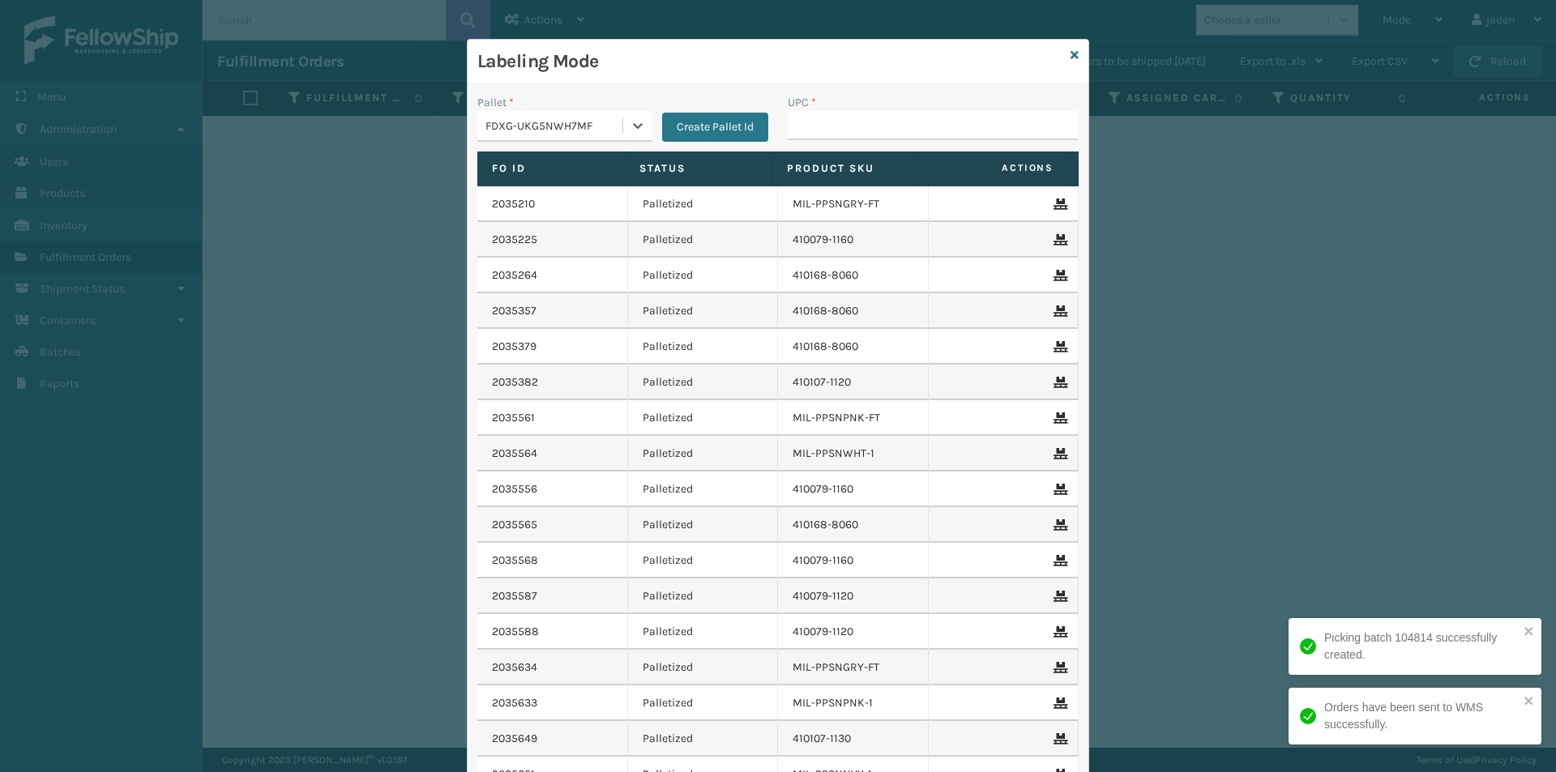
click at [862, 147] on div "UPC *" at bounding box center [933, 123] width 310 height 58
click at [866, 136] on input "UPC *" at bounding box center [933, 125] width 291 height 29
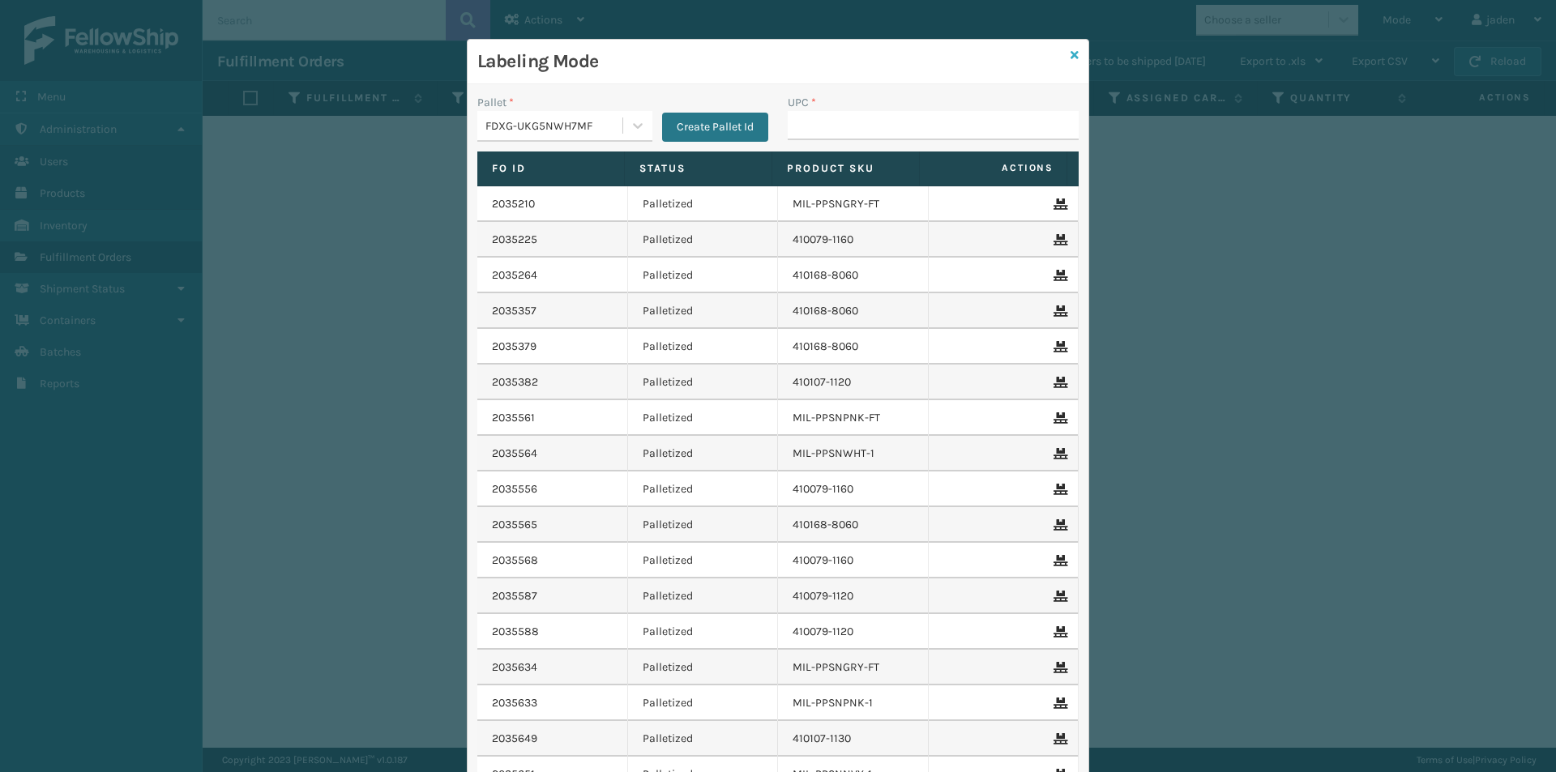
click at [1072, 52] on icon at bounding box center [1074, 54] width 8 height 11
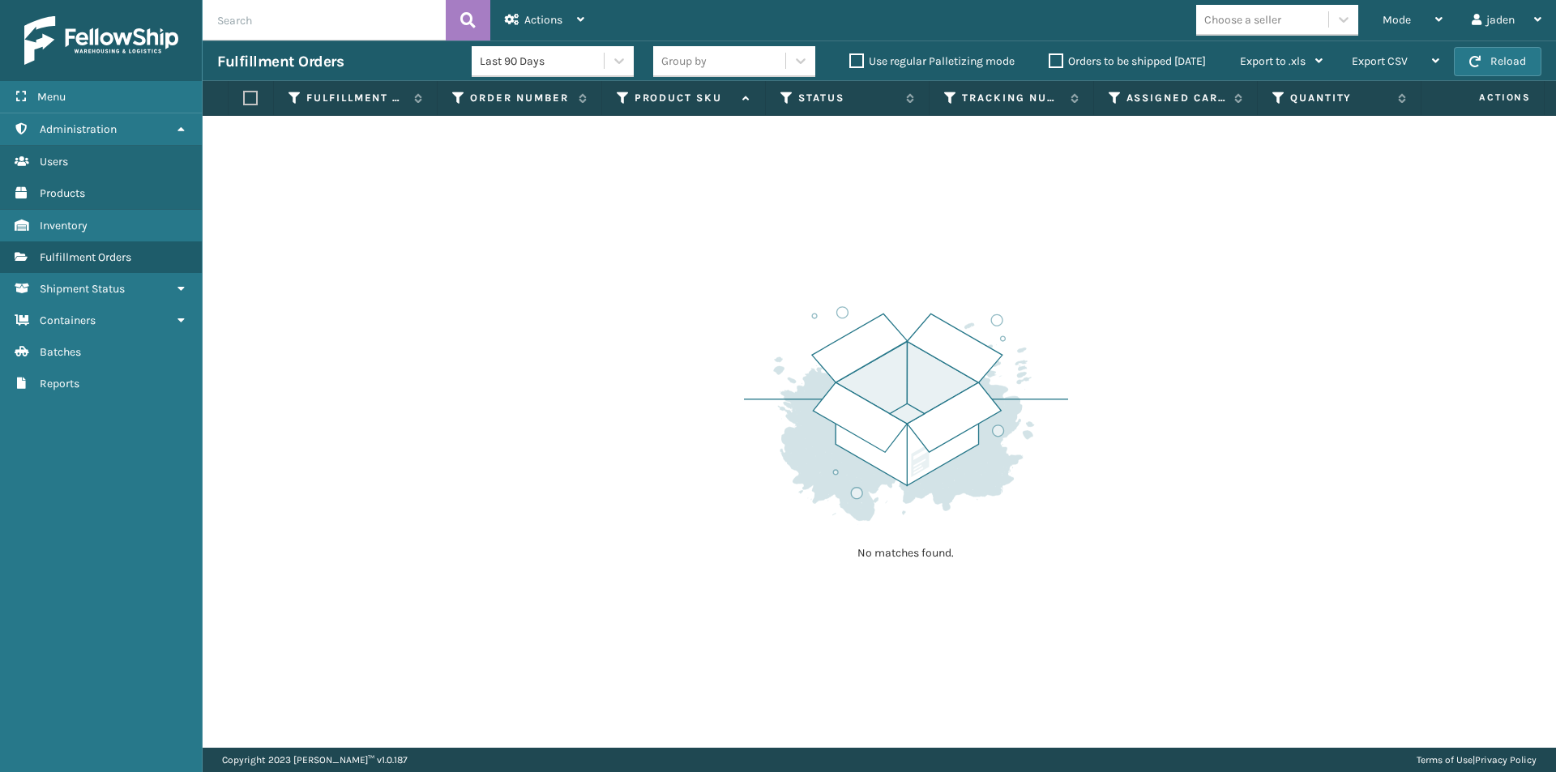
drag, startPoint x: 1076, startPoint y: 243, endPoint x: 1057, endPoint y: 242, distance: 19.5
drag, startPoint x: 1057, startPoint y: 242, endPoint x: 1121, endPoint y: 122, distance: 135.9
click at [569, 277] on div "No matches found." at bounding box center [879, 432] width 1353 height 632
click at [1411, 23] on div "Mode" at bounding box center [1412, 20] width 60 height 41
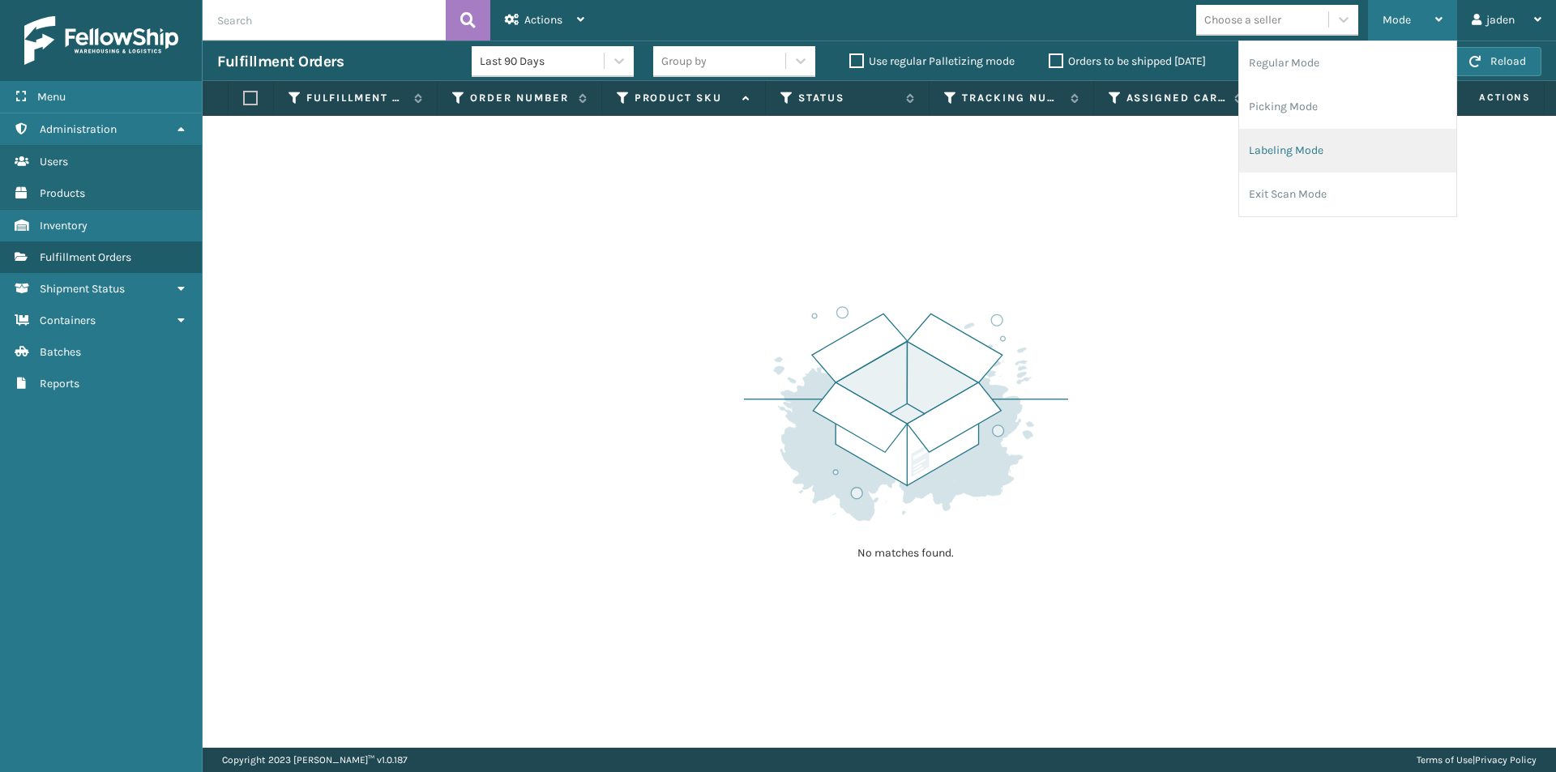
click at [1321, 153] on li "Labeling Mode" at bounding box center [1347, 151] width 217 height 44
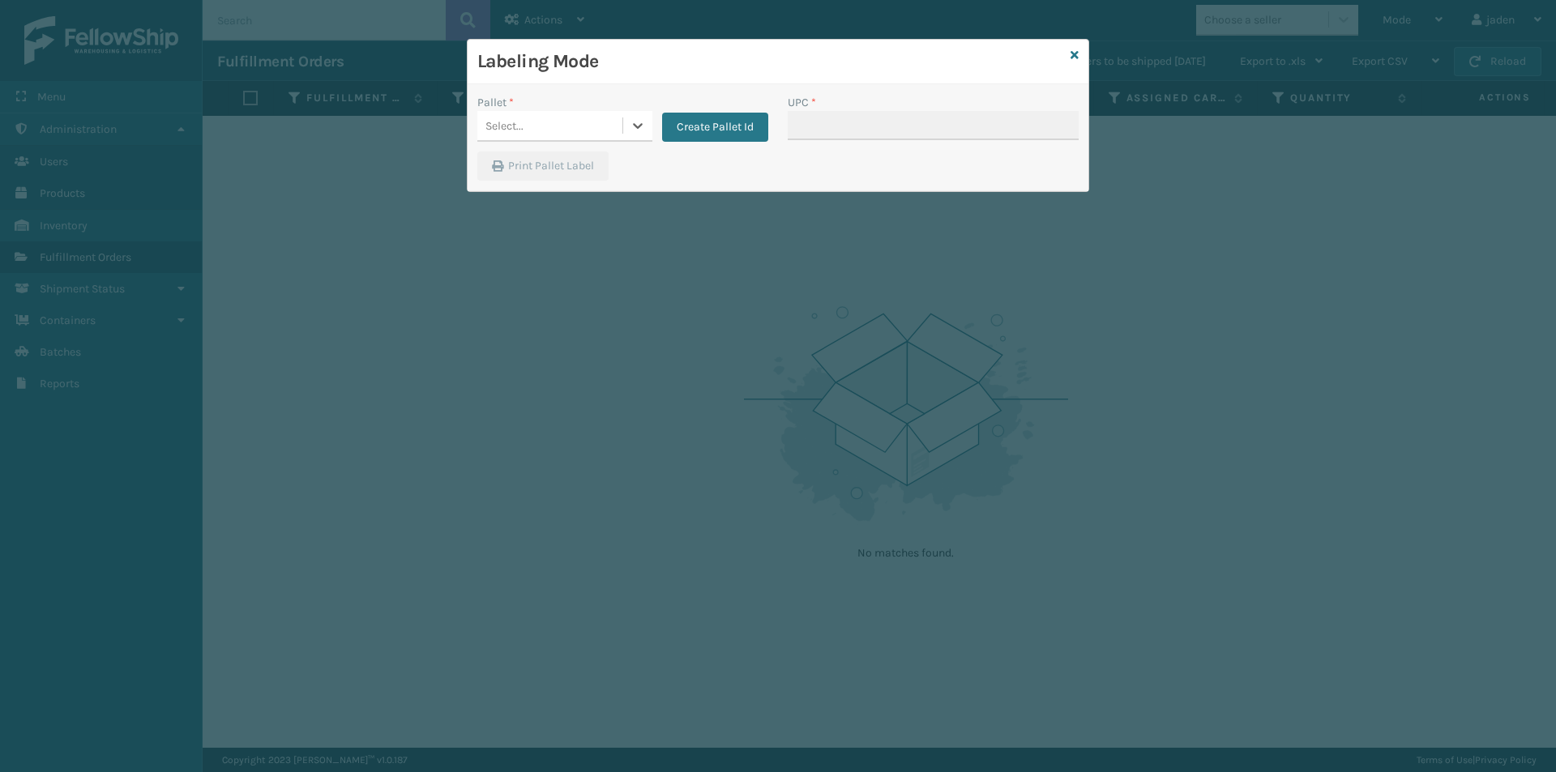
click at [581, 142] on div "0 results available. Select is focused ,type to refine list, press Down to open…" at bounding box center [564, 126] width 175 height 31
click at [485, 187] on div "UPSG-6TJC25YV00" at bounding box center [564, 199] width 175 height 37
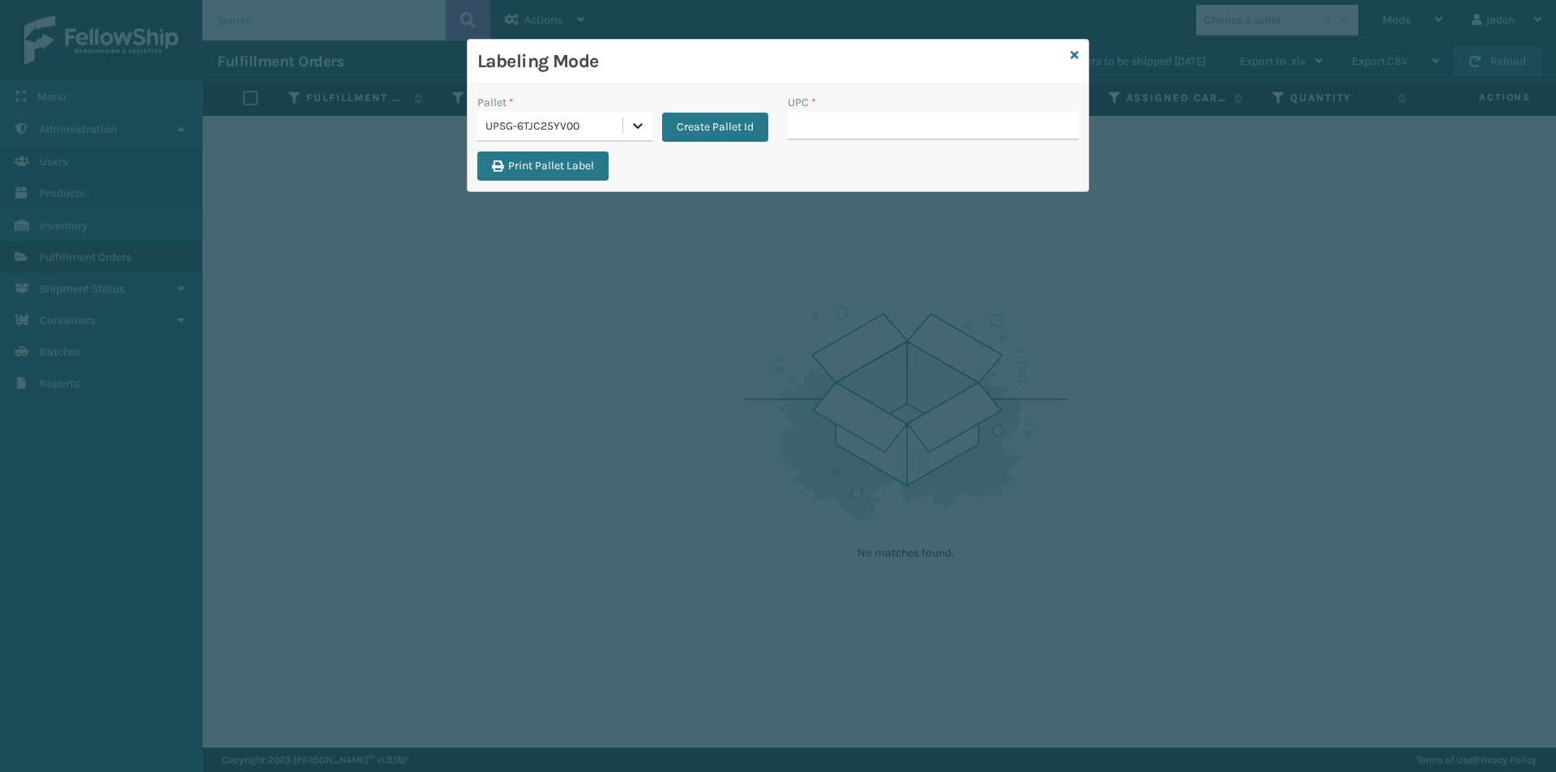
click at [646, 129] on div at bounding box center [637, 125] width 29 height 29
click at [557, 164] on div "FDXG-UKG5NWH7MF" at bounding box center [564, 167] width 175 height 30
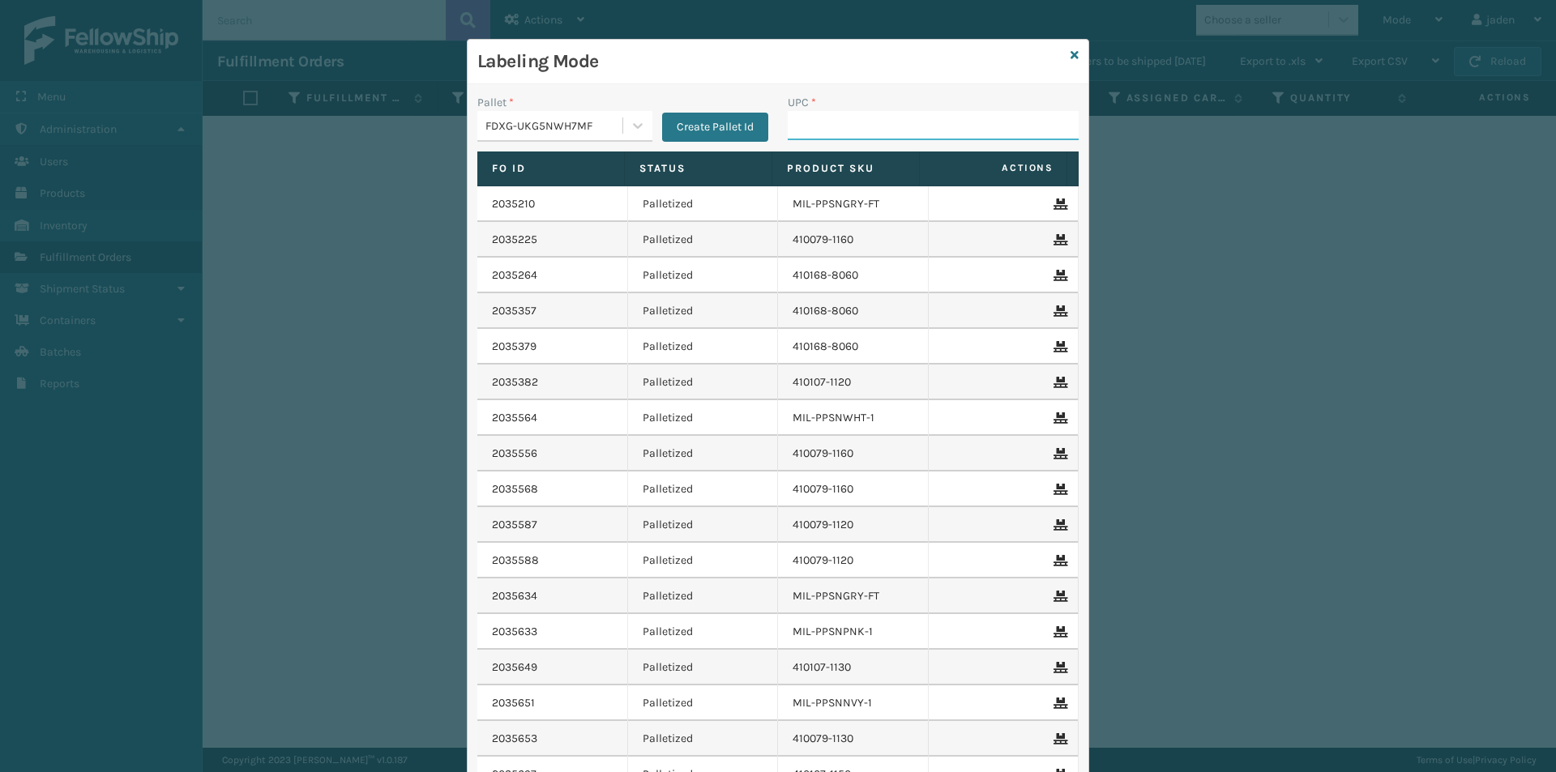
click at [876, 129] on input "UPC *" at bounding box center [933, 125] width 291 height 29
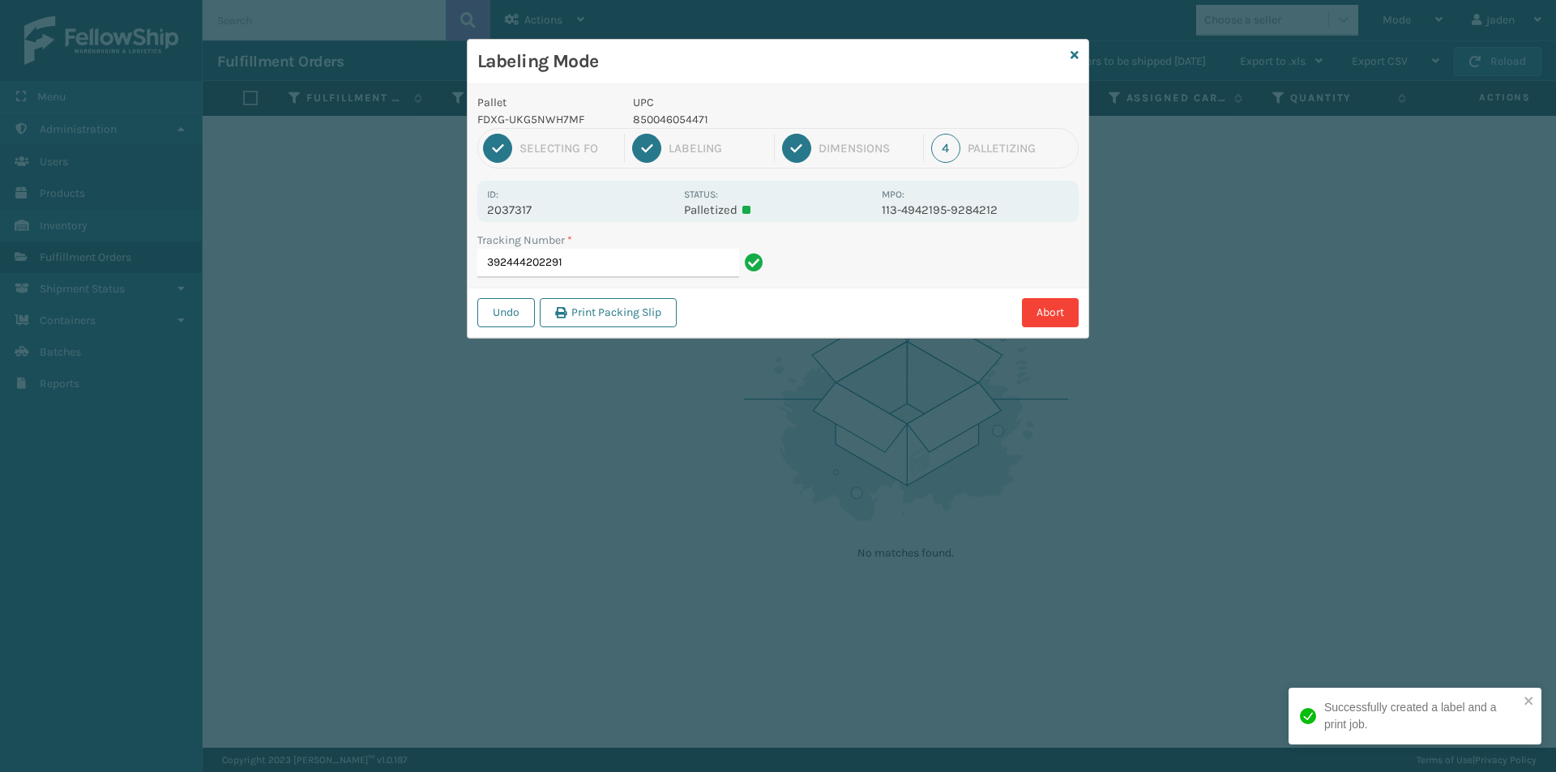
click at [674, 125] on p "850046054471" at bounding box center [752, 119] width 239 height 17
click at [673, 125] on p "850046054471" at bounding box center [752, 119] width 239 height 17
copy p "850046054471"
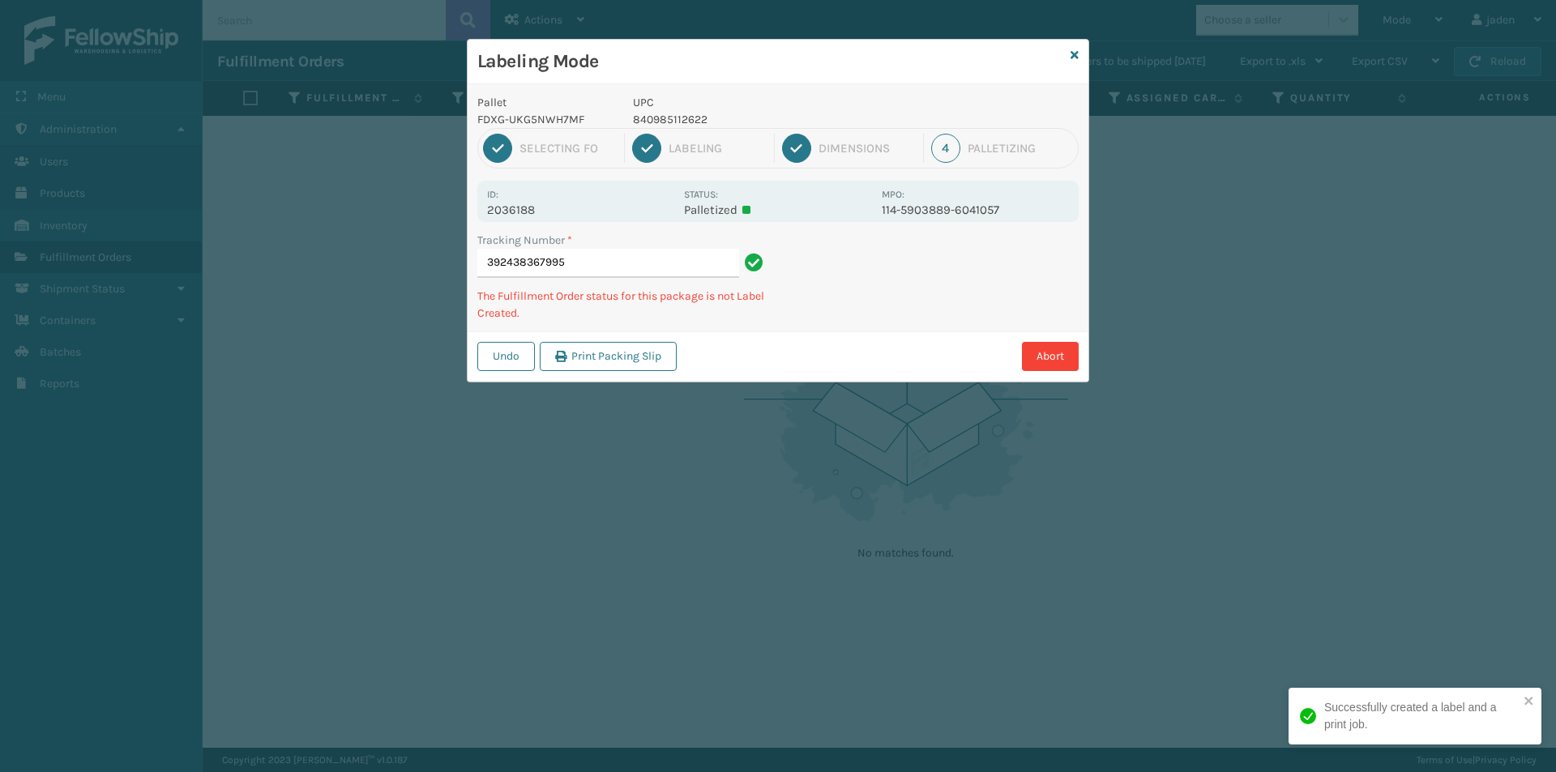
click at [668, 125] on p "840985112622" at bounding box center [752, 119] width 239 height 17
copy p "840985112622"
drag, startPoint x: 941, startPoint y: 297, endPoint x: 950, endPoint y: 203, distance: 94.4
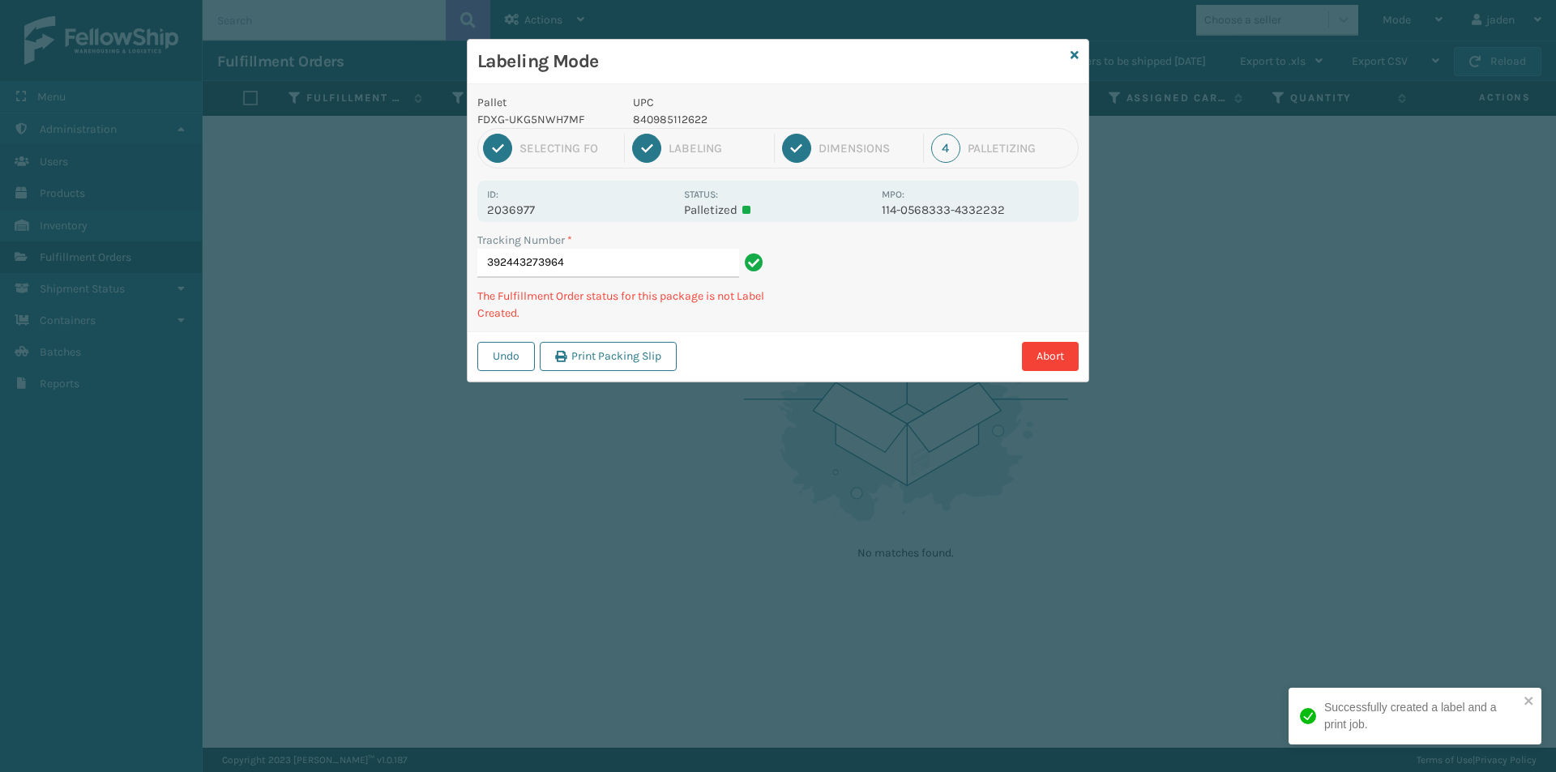
click at [843, 322] on div "Pallet FDXG-UKG5NWH7MF UPC 840985112622 1 Selecting FO 2 Labeling 3 Dimensions …" at bounding box center [777, 232] width 621 height 297
drag, startPoint x: 950, startPoint y: 203, endPoint x: 941, endPoint y: 208, distance: 10.2
drag, startPoint x: 941, startPoint y: 208, endPoint x: 1033, endPoint y: 233, distance: 95.7
click at [835, 292] on div "Tracking Number * 392443273964 The Fulfillment Order status for this package is…" at bounding box center [777, 282] width 621 height 100
drag, startPoint x: 1033, startPoint y: 233, endPoint x: 1007, endPoint y: 249, distance: 30.2
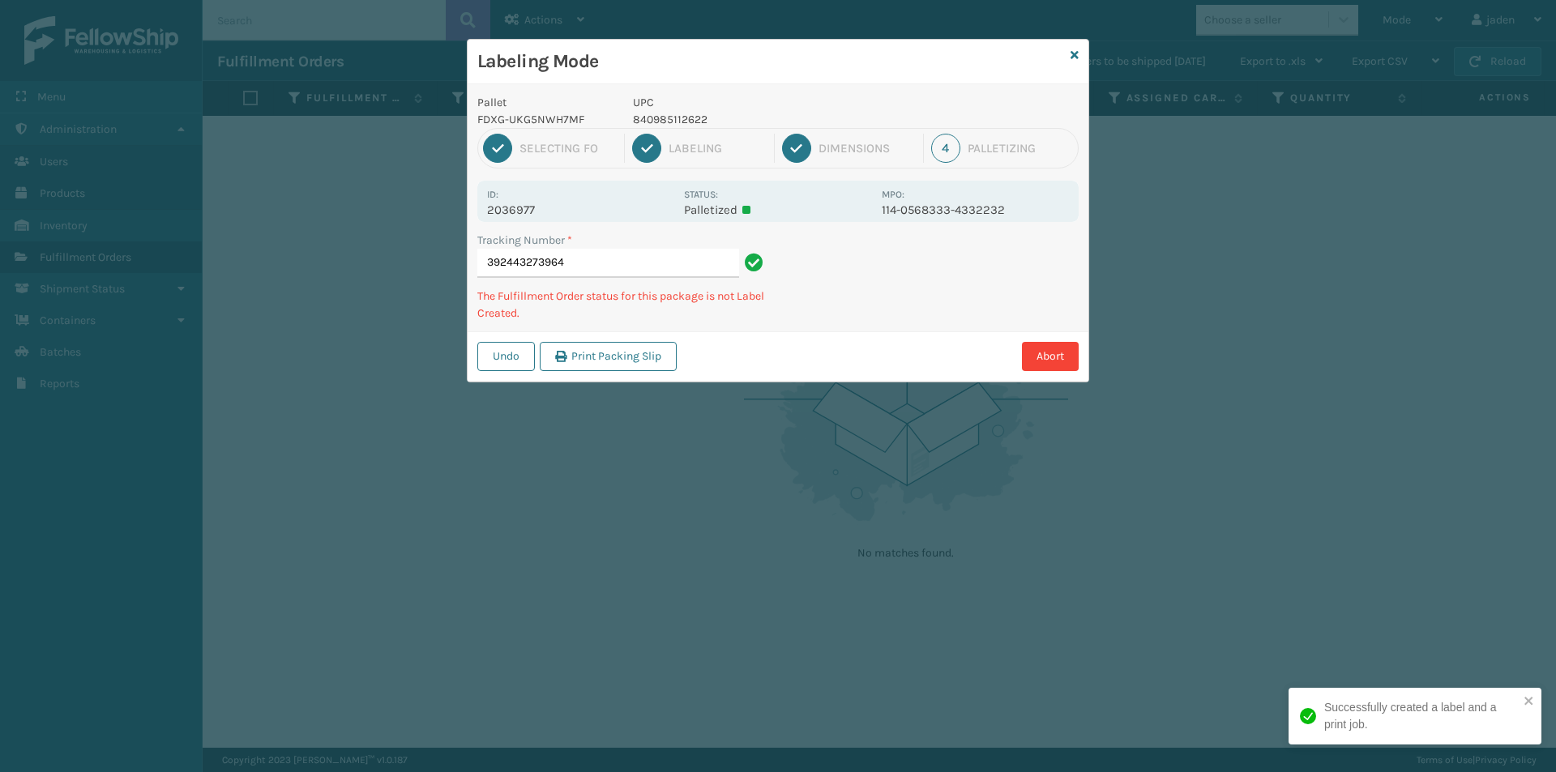
drag, startPoint x: 1007, startPoint y: 249, endPoint x: 912, endPoint y: 319, distance: 118.1
click at [912, 319] on div "Tracking Number * 392443273964 The Fulfillment Order status for this package is…" at bounding box center [777, 282] width 621 height 100
drag, startPoint x: 1036, startPoint y: 247, endPoint x: 1000, endPoint y: 260, distance: 38.7
click at [869, 339] on div "Undo Print Packing Slip Abort" at bounding box center [777, 355] width 621 height 49
drag, startPoint x: 993, startPoint y: 257, endPoint x: 915, endPoint y: 293, distance: 85.9
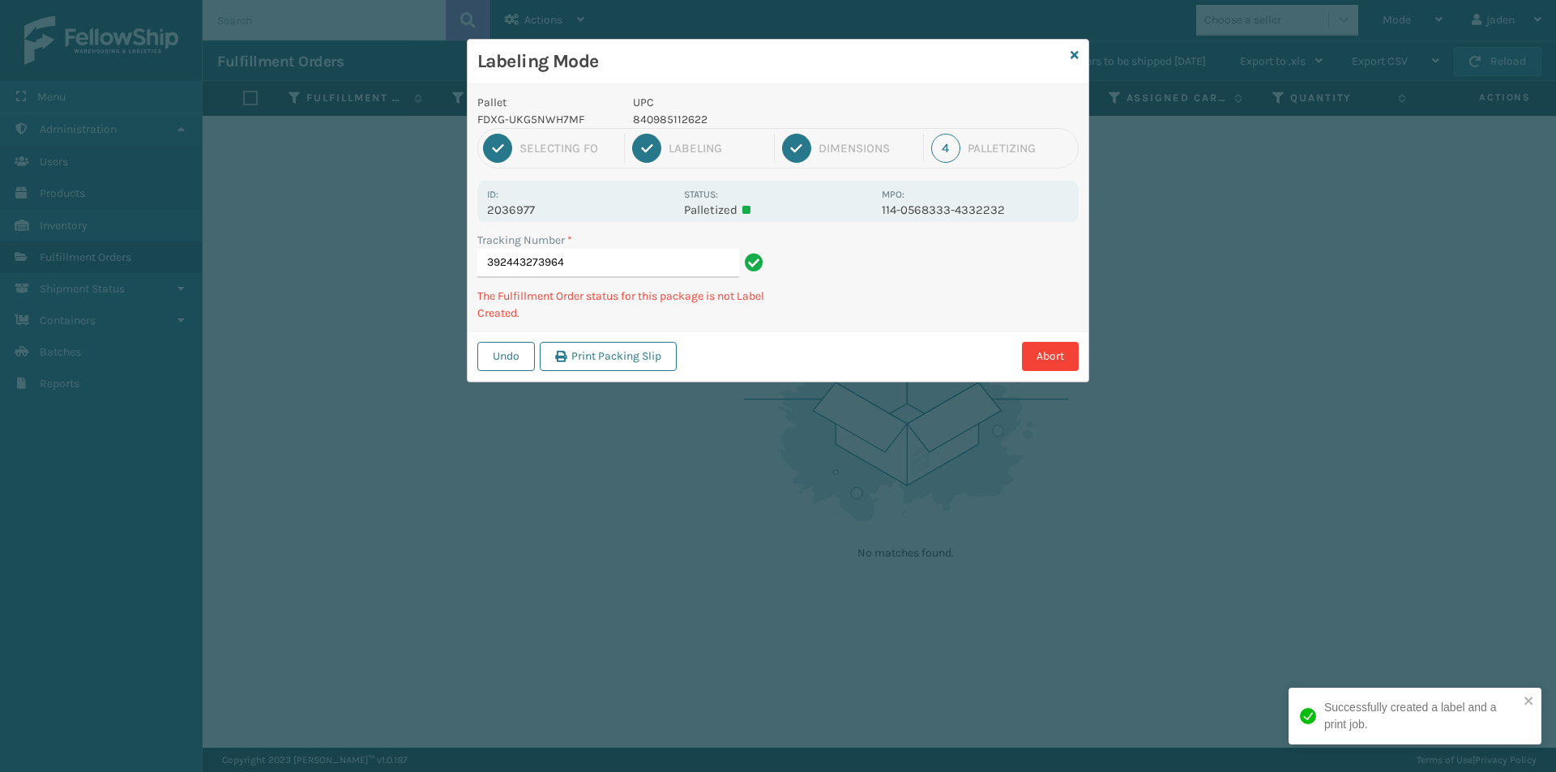
drag, startPoint x: 915, startPoint y: 293, endPoint x: 818, endPoint y: 308, distance: 98.3
click at [779, 370] on div "Undo Print Packing Slip Abort" at bounding box center [777, 355] width 621 height 49
drag, startPoint x: 965, startPoint y: 300, endPoint x: 908, endPoint y: 335, distance: 67.0
click at [905, 344] on div "Abort" at bounding box center [879, 356] width 397 height 29
drag, startPoint x: 948, startPoint y: 271, endPoint x: 966, endPoint y: 272, distance: 17.9
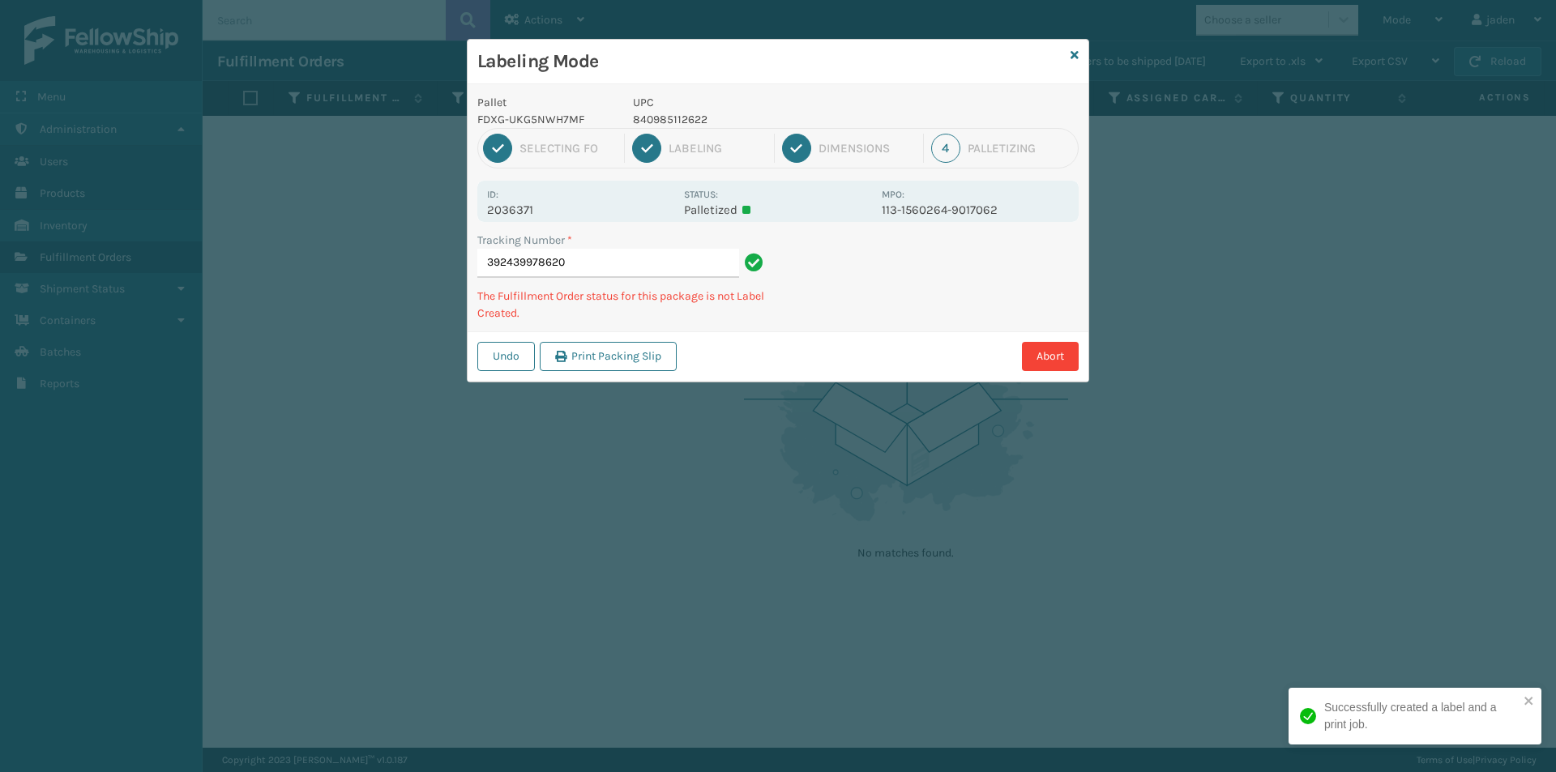
click at [862, 322] on div "Tracking Number * 392439978620 The Fulfillment Order status for this package is…" at bounding box center [777, 282] width 621 height 100
drag, startPoint x: 966, startPoint y: 272, endPoint x: 806, endPoint y: 363, distance: 183.6
click at [806, 363] on div "Abort" at bounding box center [879, 356] width 397 height 29
click at [685, 110] on p "UPC" at bounding box center [752, 102] width 239 height 17
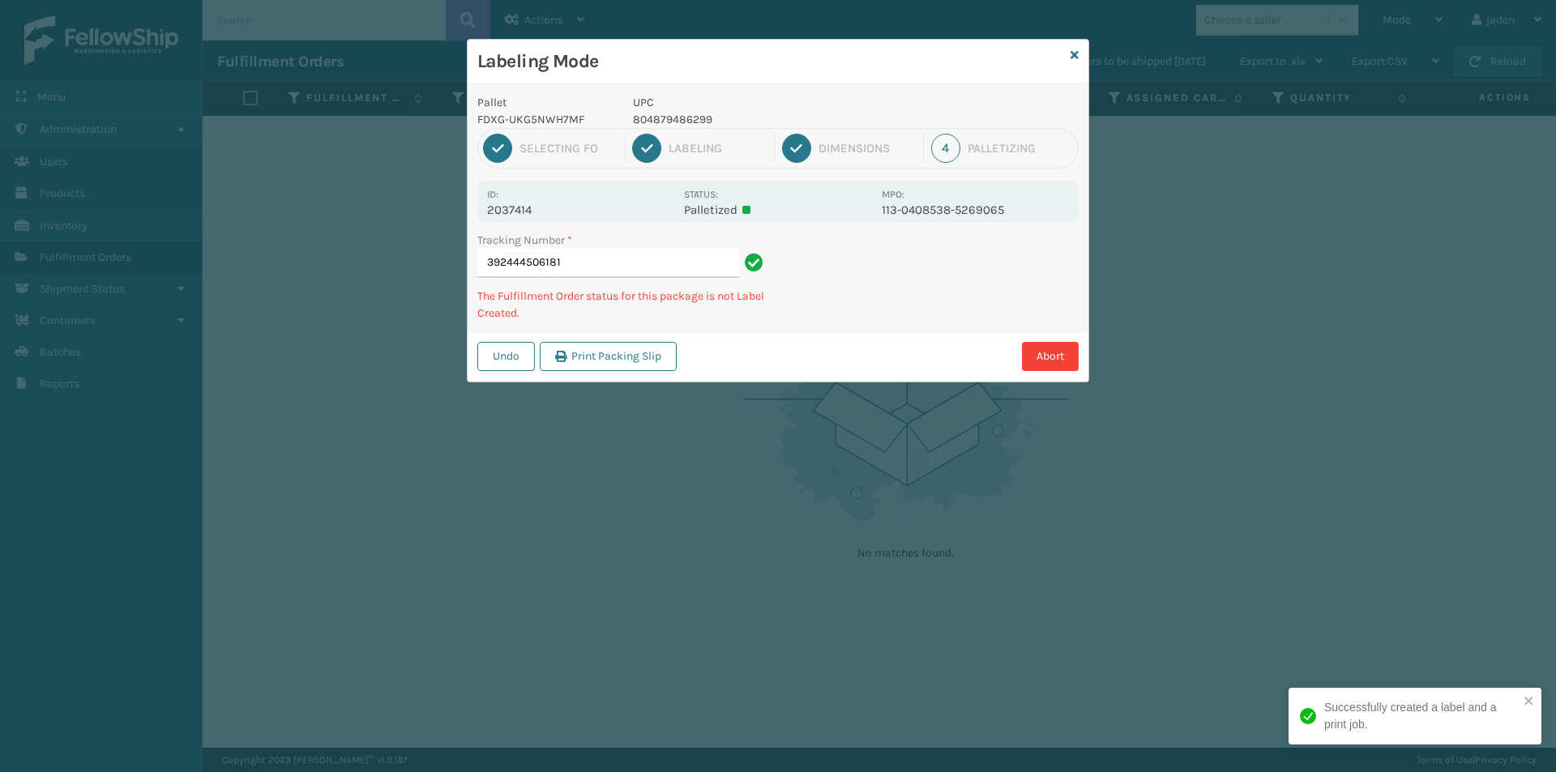
click at [685, 116] on p "804879486299" at bounding box center [752, 119] width 239 height 17
copy p "804879486299"
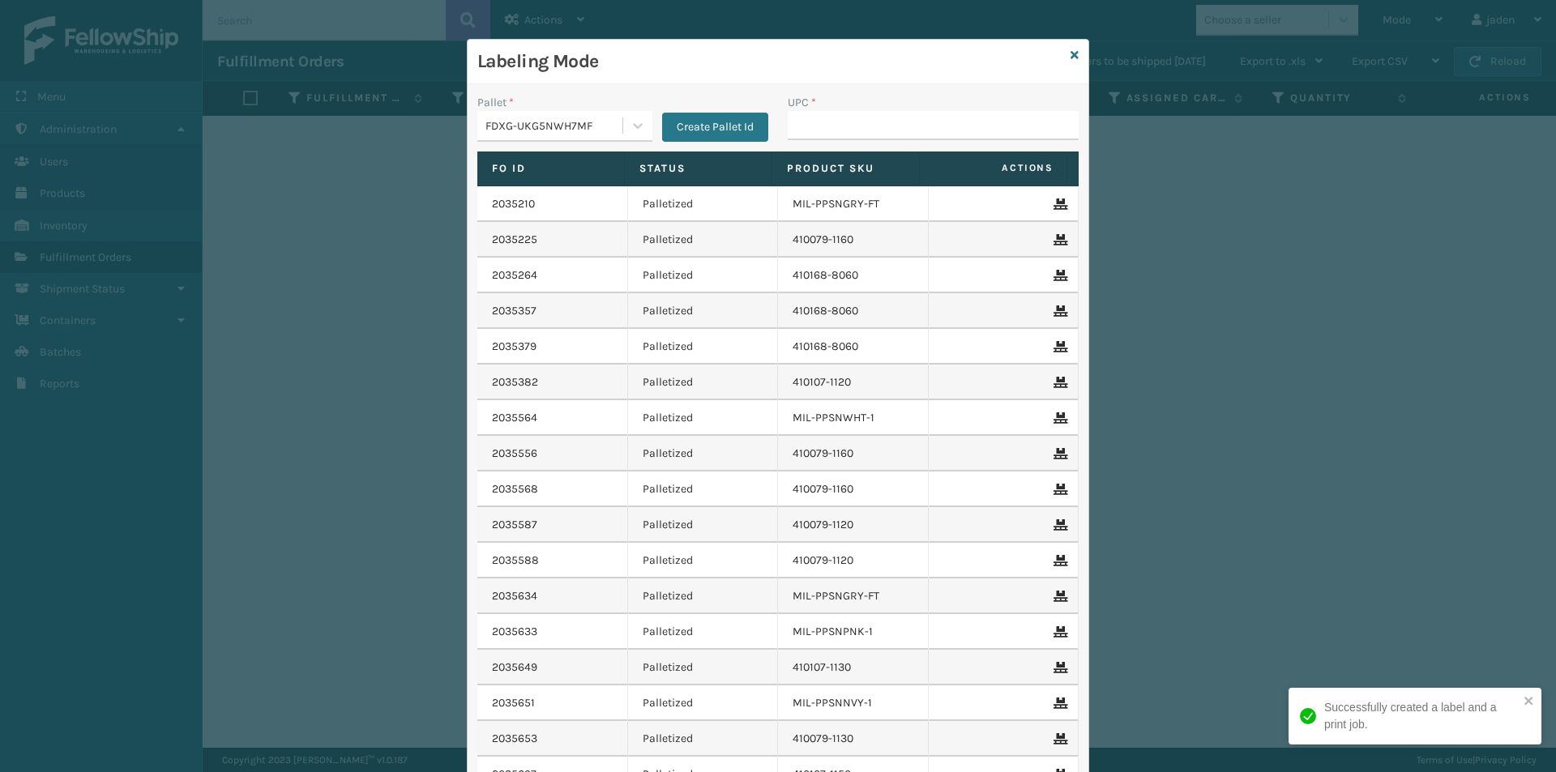
drag, startPoint x: 908, startPoint y: 120, endPoint x: 863, endPoint y: 120, distance: 45.4
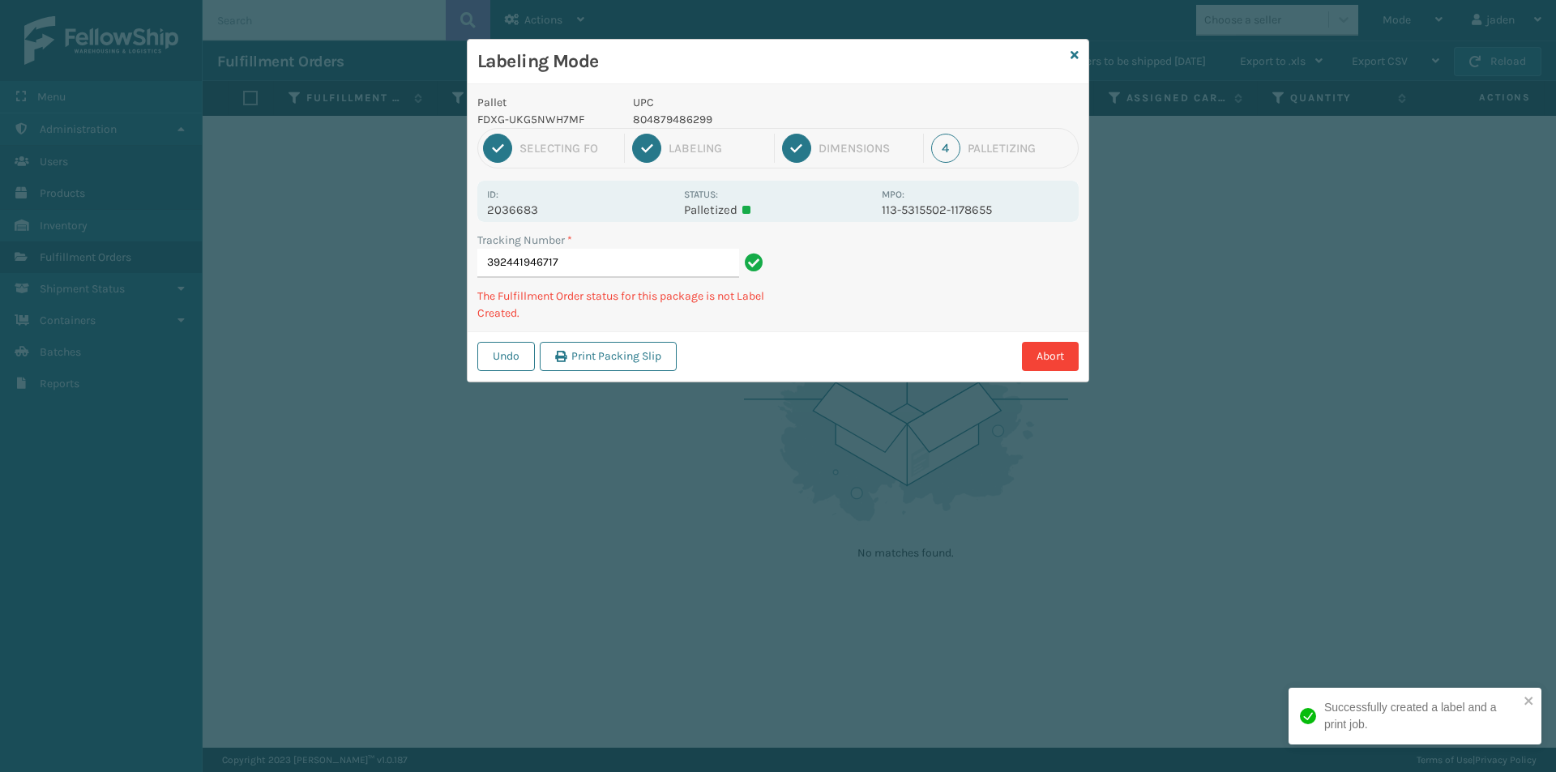
drag, startPoint x: 1090, startPoint y: 277, endPoint x: 846, endPoint y: 331, distance: 249.8
click at [846, 331] on div "Undo Print Packing Slip Abort" at bounding box center [777, 355] width 621 height 49
drag, startPoint x: 945, startPoint y: 291, endPoint x: 813, endPoint y: 294, distance: 132.1
click at [801, 307] on div "Tracking Number * 392424156735 The Fulfillment Order status for this package is…" at bounding box center [777, 282] width 621 height 100
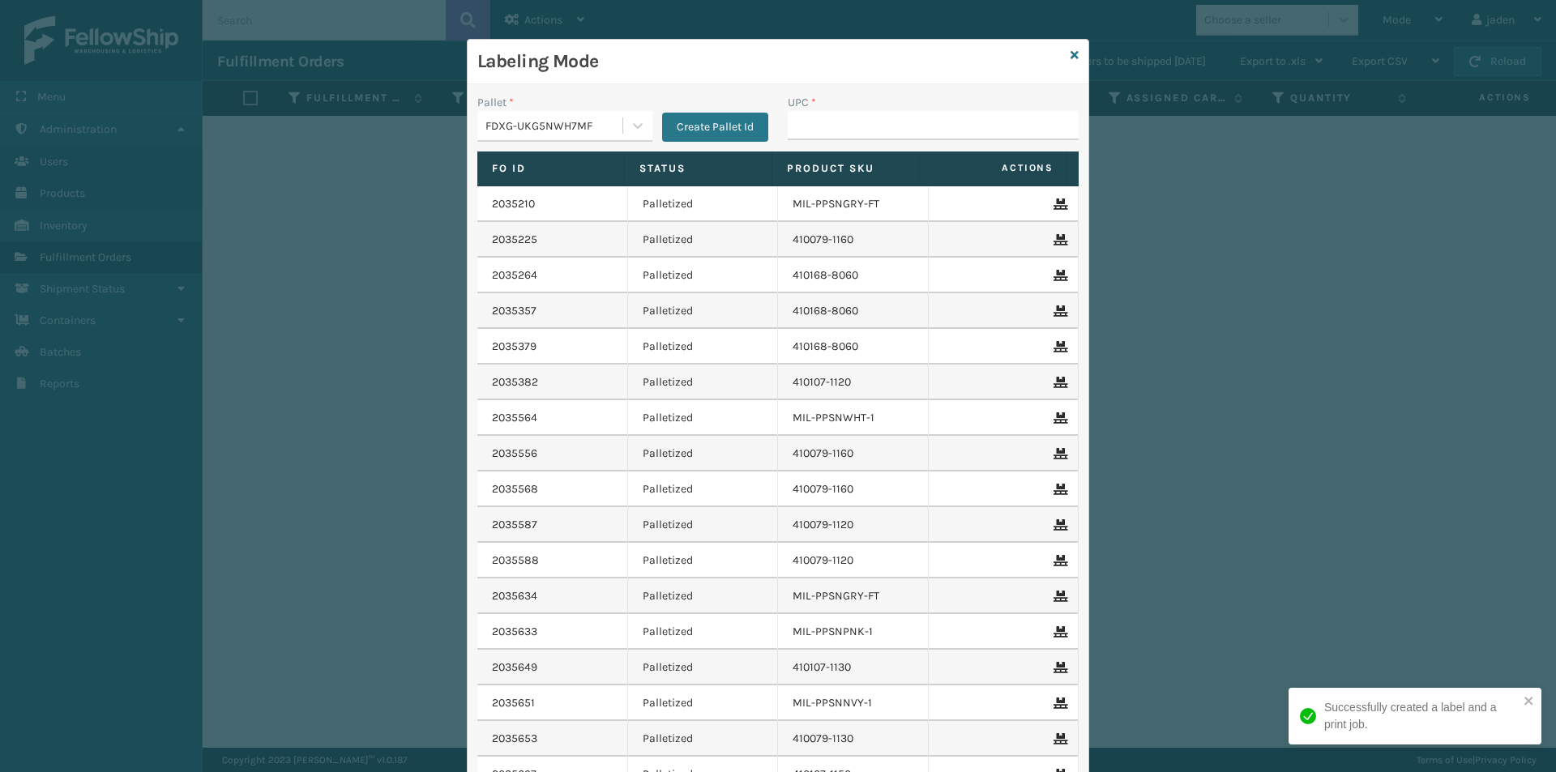
drag, startPoint x: 868, startPoint y: 116, endPoint x: 860, endPoint y: 123, distance: 10.3
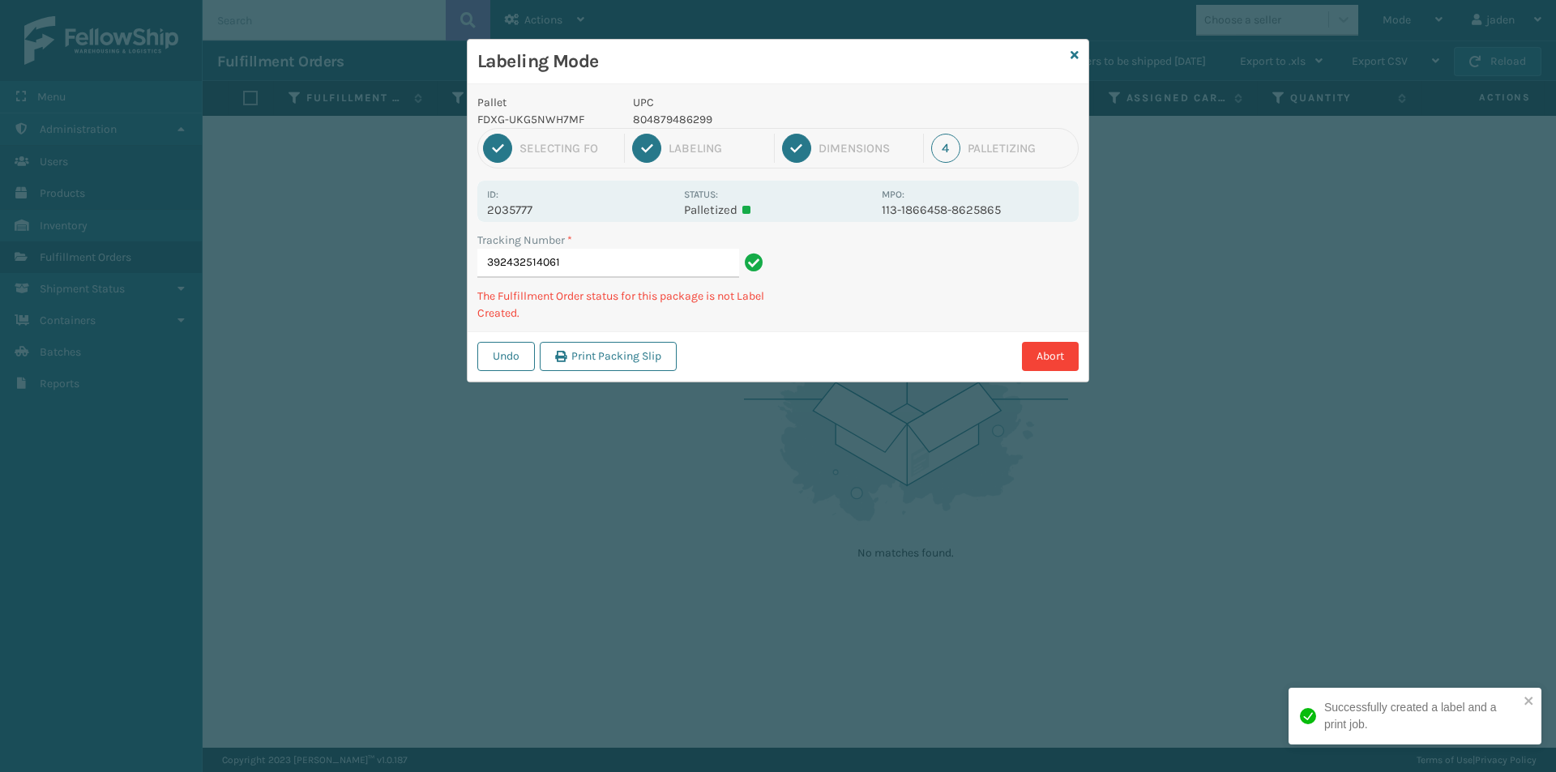
drag, startPoint x: 996, startPoint y: 297, endPoint x: 799, endPoint y: 368, distance: 209.1
click at [799, 368] on div "Abort" at bounding box center [879, 356] width 397 height 29
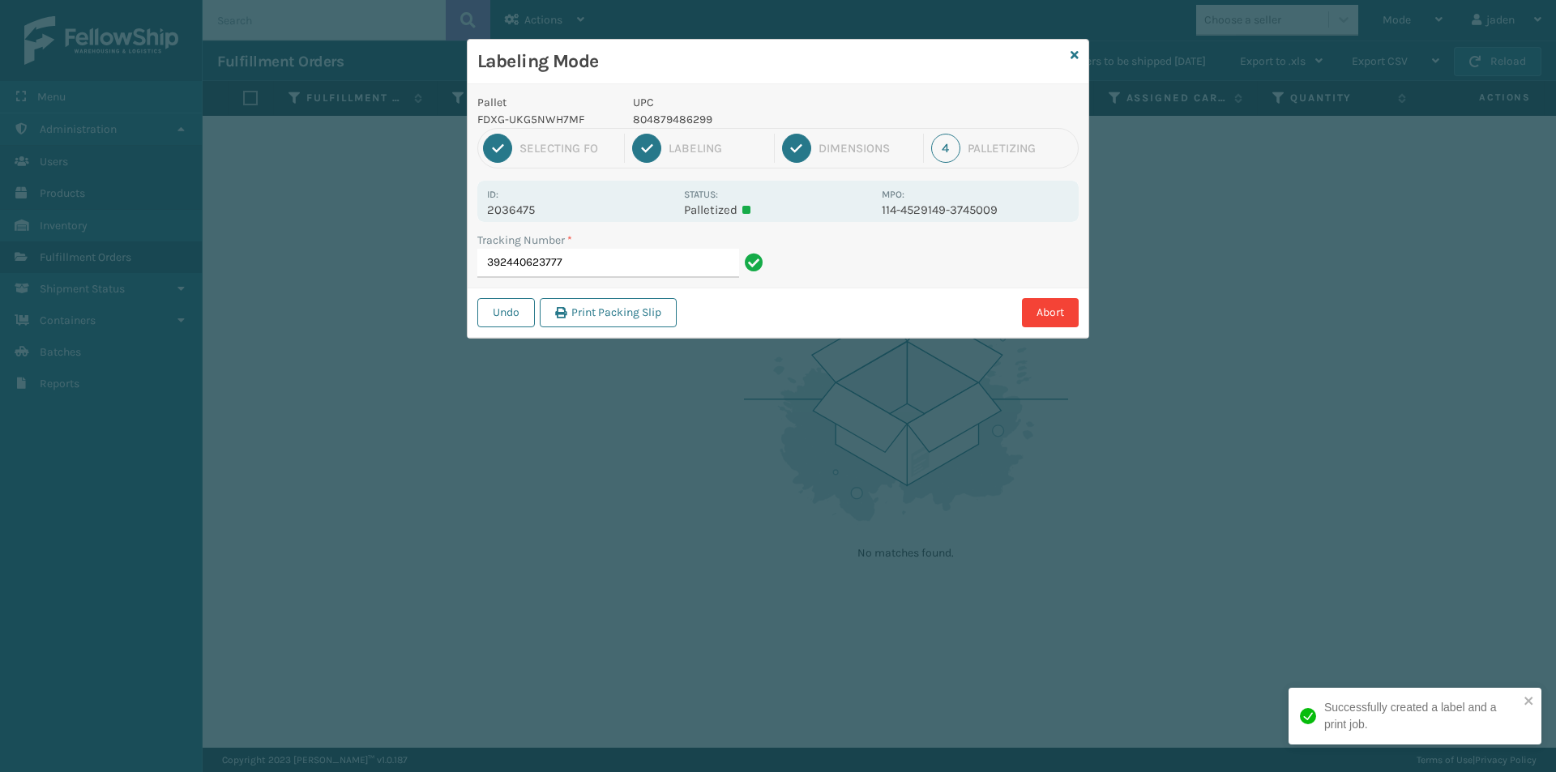
drag, startPoint x: 942, startPoint y: 271, endPoint x: 899, endPoint y: 273, distance: 43.0
click at [889, 297] on div "Undo Print Packing Slip Abort" at bounding box center [777, 312] width 621 height 49
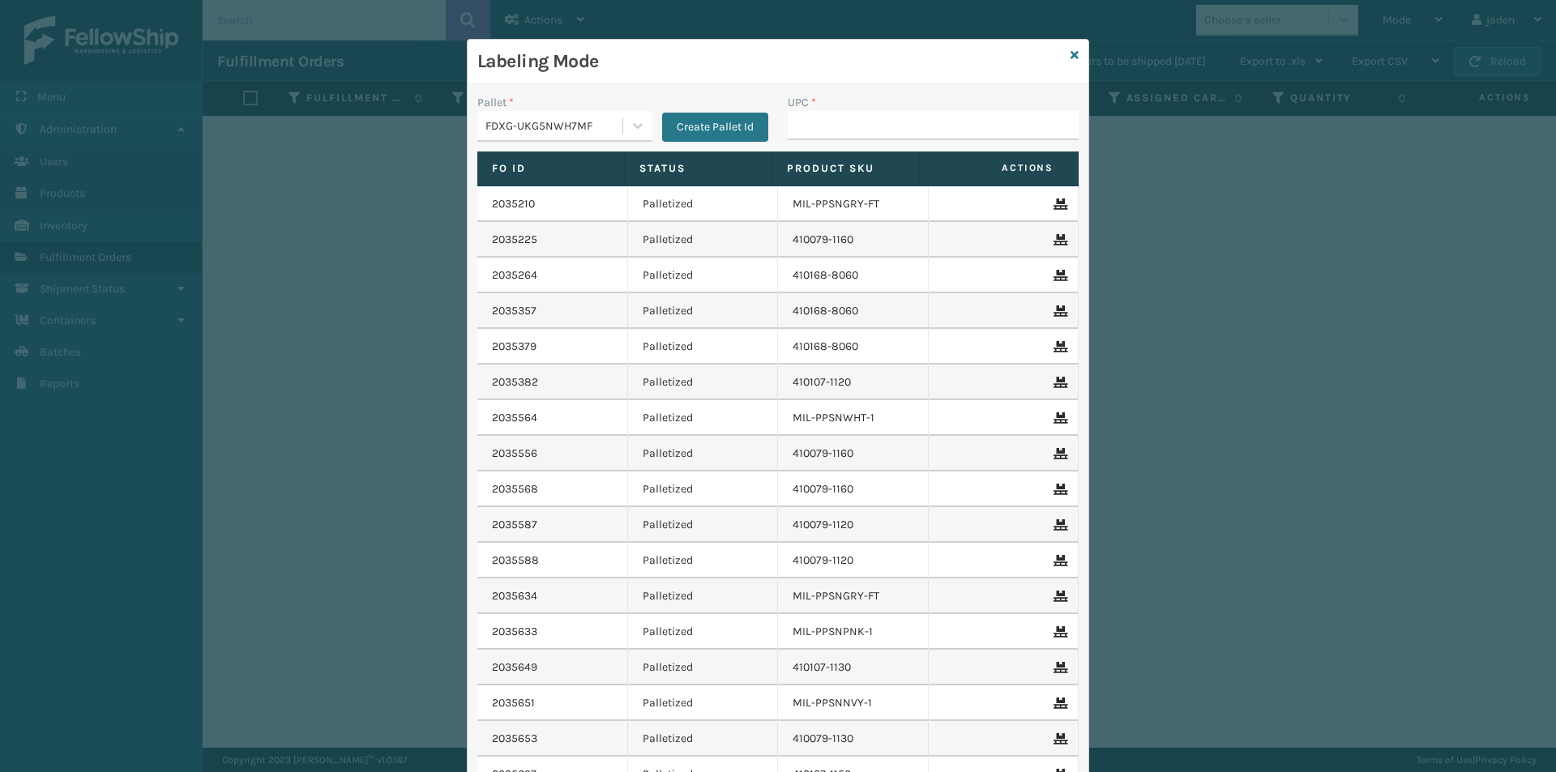
drag, startPoint x: 848, startPoint y: 121, endPoint x: 829, endPoint y: 126, distance: 20.3
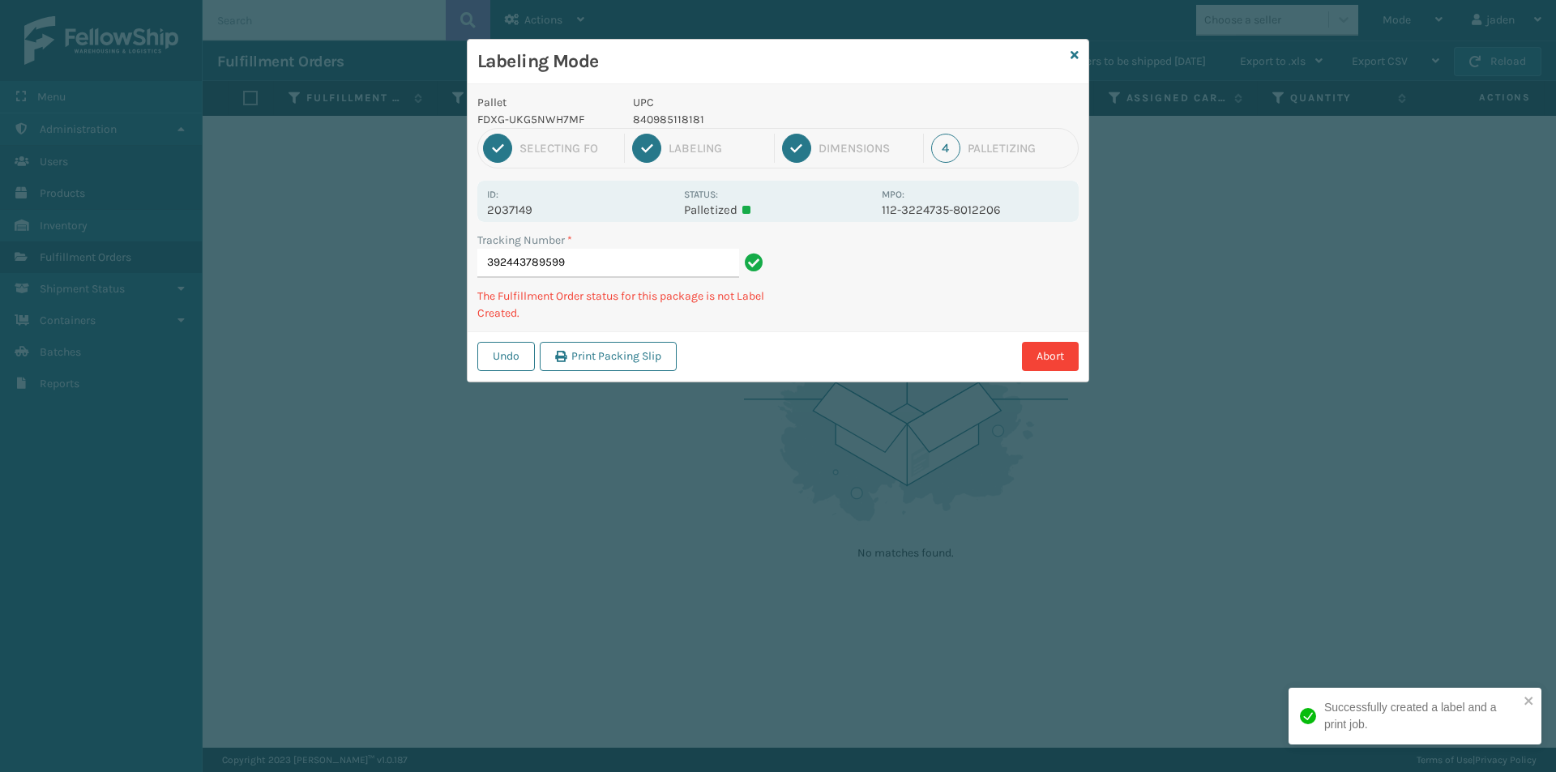
click at [668, 115] on p "840985118181" at bounding box center [752, 119] width 239 height 17
copy p "840985118181"
drag, startPoint x: 913, startPoint y: 291, endPoint x: 901, endPoint y: 290, distance: 12.2
drag, startPoint x: 901, startPoint y: 290, endPoint x: 843, endPoint y: 321, distance: 65.2
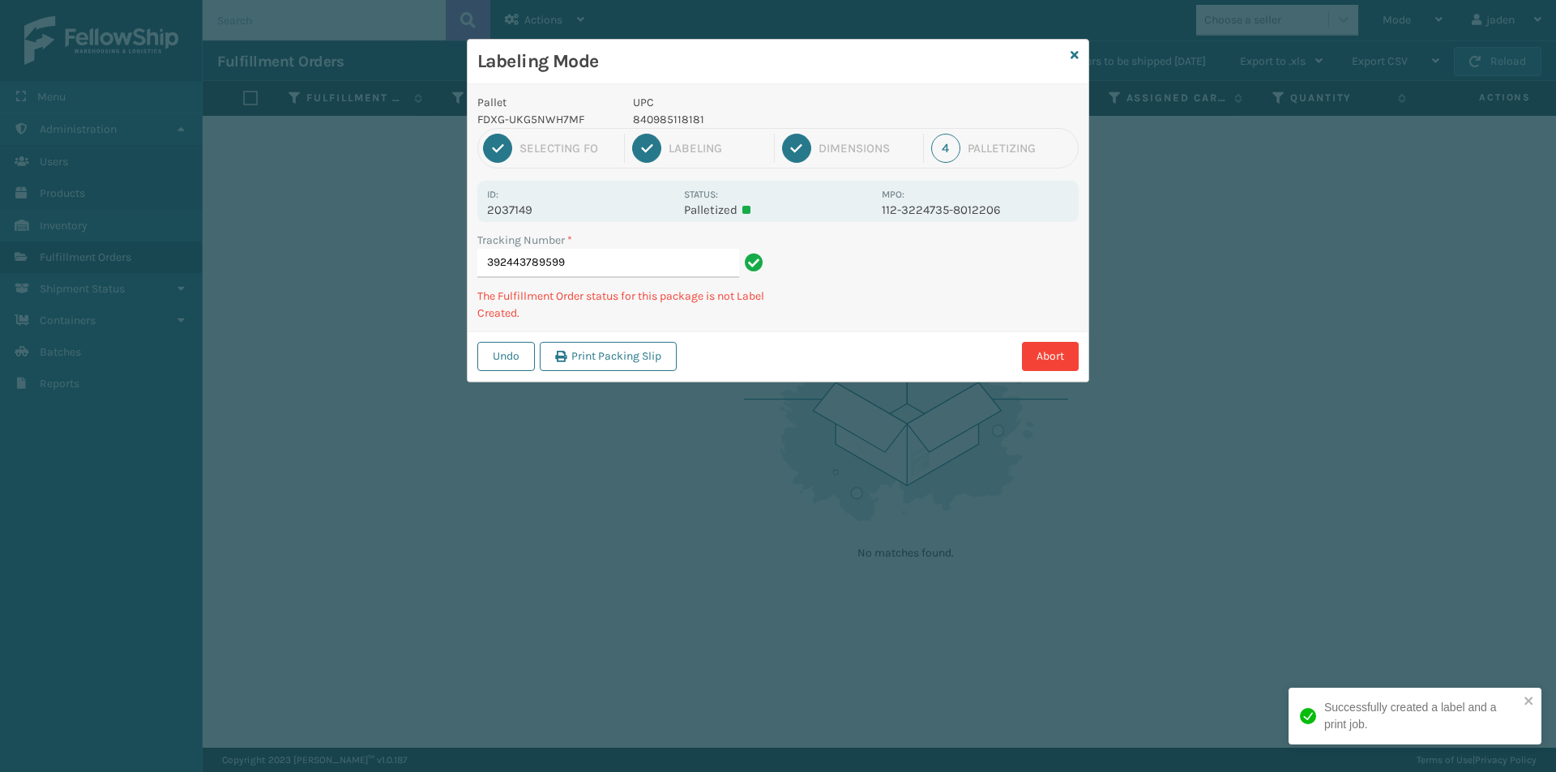
click at [843, 321] on div "Tracking Number * 392443789599 The Fulfillment Order status for this package is…" at bounding box center [777, 282] width 621 height 100
drag, startPoint x: 907, startPoint y: 313, endPoint x: 863, endPoint y: 308, distance: 44.8
click at [838, 365] on div "Undo Print Packing Slip Abort" at bounding box center [777, 355] width 621 height 49
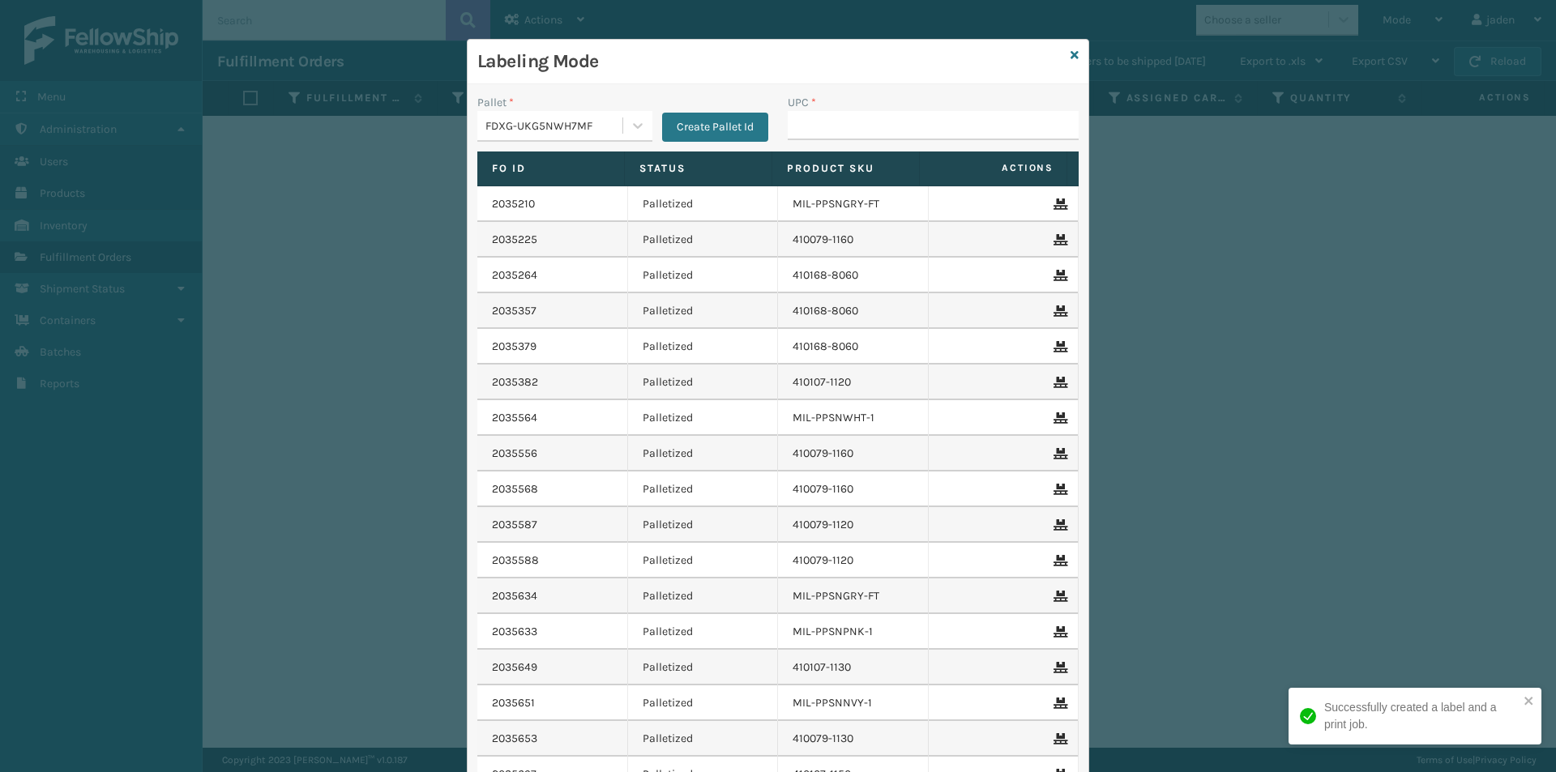
drag, startPoint x: 867, startPoint y: 114, endPoint x: 844, endPoint y: 118, distance: 23.0
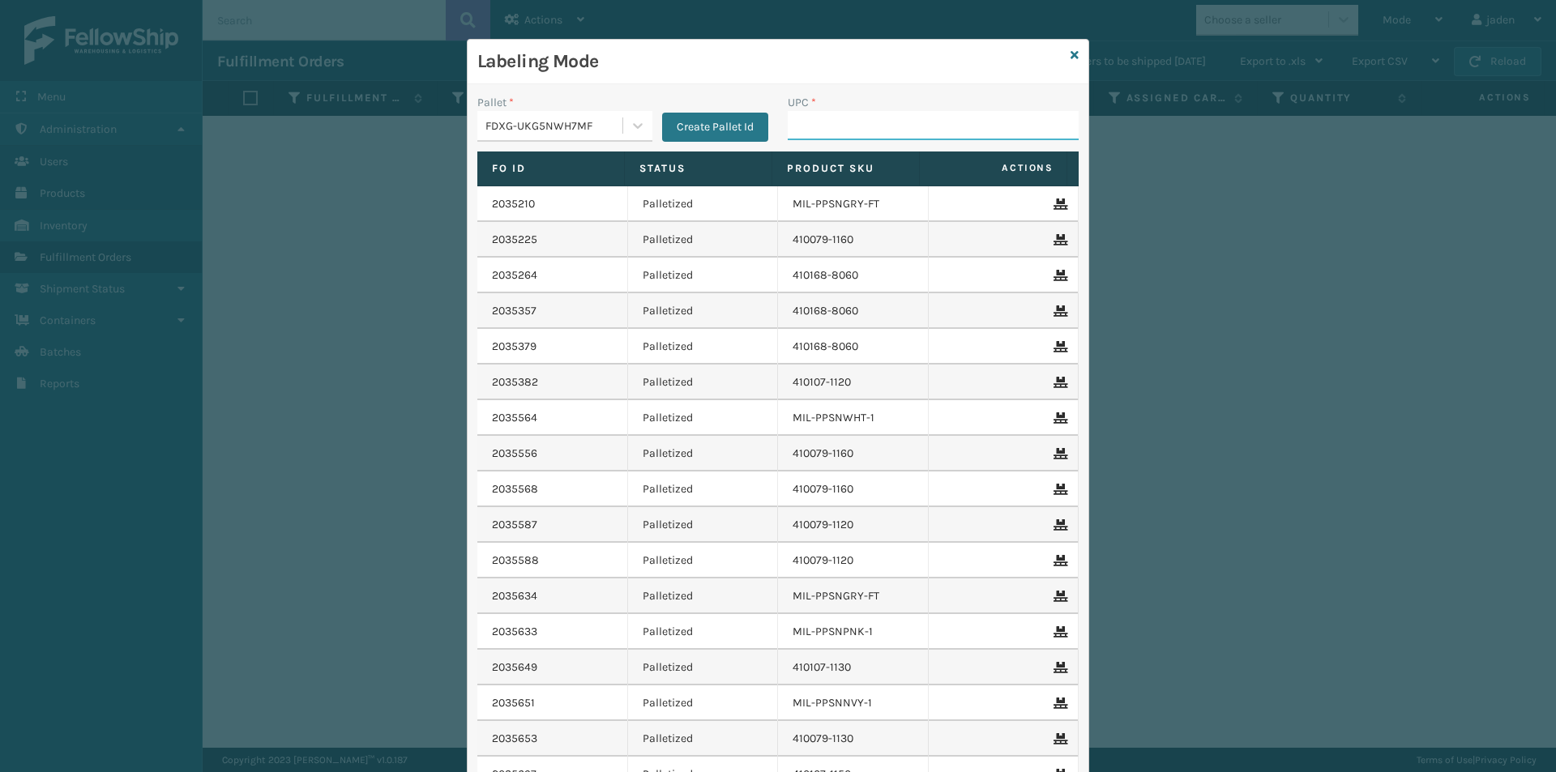
drag, startPoint x: 830, startPoint y: 100, endPoint x: 812, endPoint y: 120, distance: 26.9
paste input "840985118181"
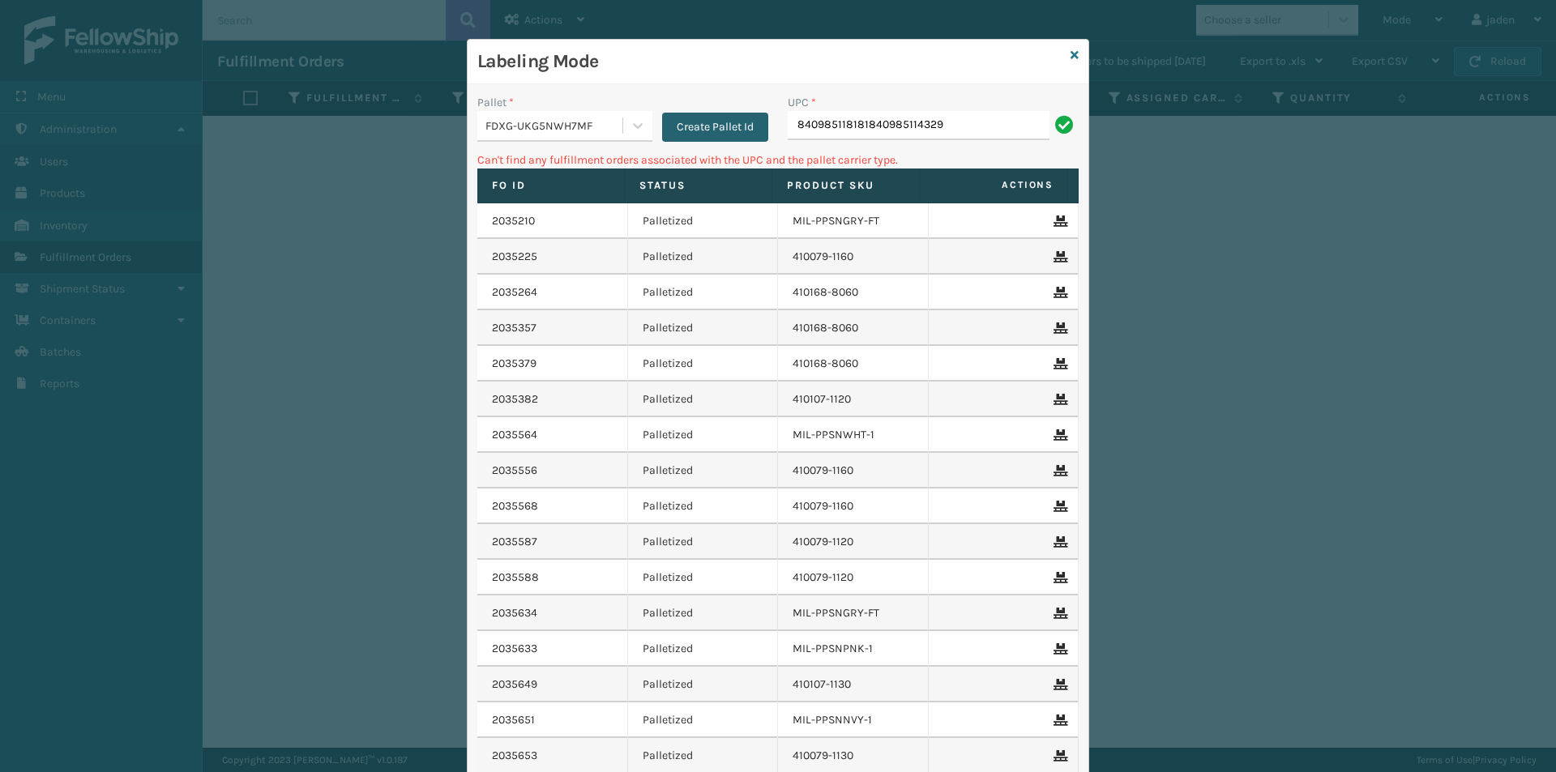
drag, startPoint x: 859, startPoint y: 117, endPoint x: 735, endPoint y: 139, distance: 126.0
click at [735, 139] on div "Pallet * FDXG-UKG5NWH7MF Create Pallet Id UPC * 840985118181840985114329" at bounding box center [777, 123] width 621 height 58
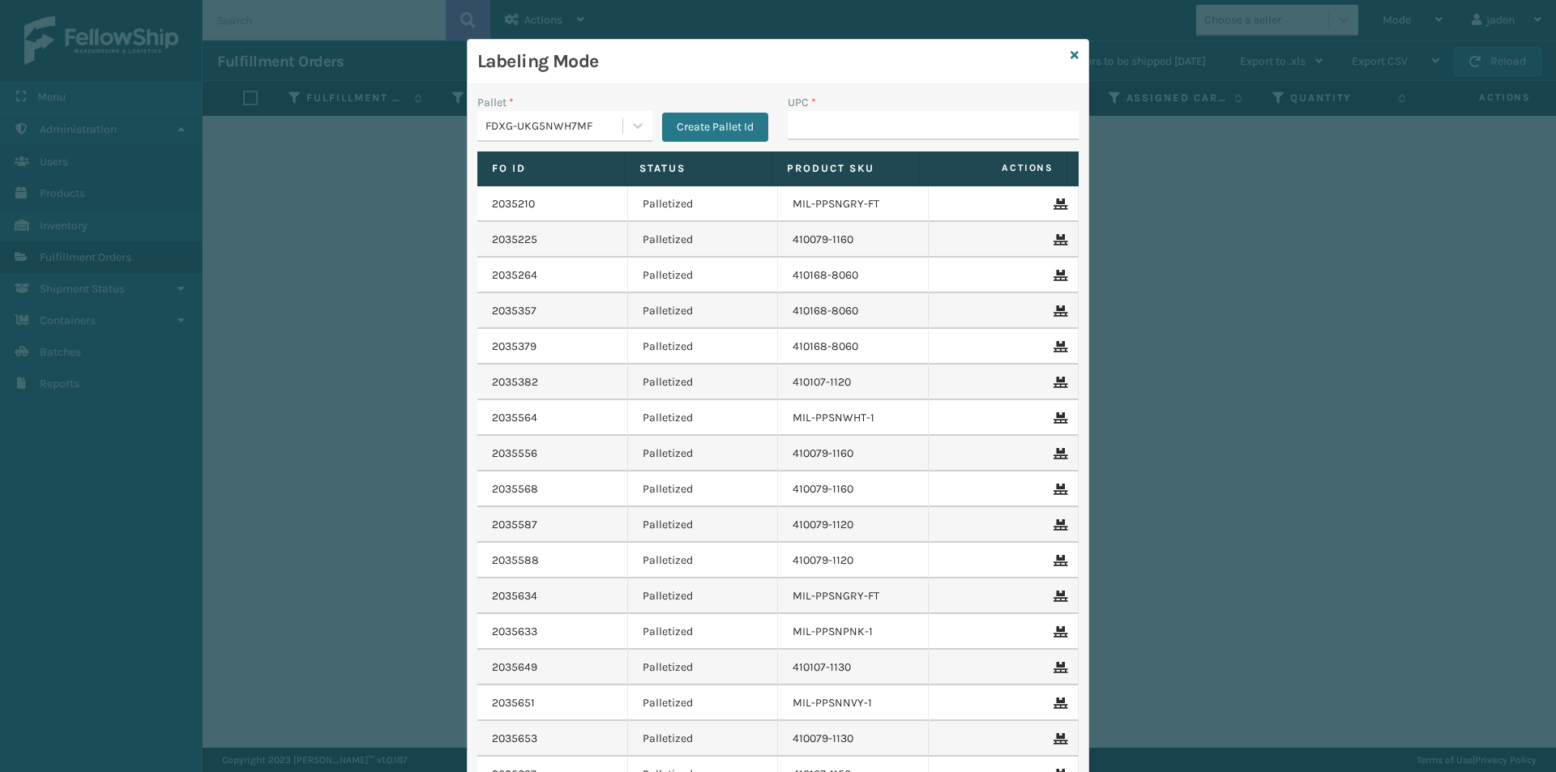
click at [1062, 60] on div "Labeling Mode" at bounding box center [777, 62] width 621 height 45
click at [1070, 58] on icon at bounding box center [1074, 54] width 8 height 11
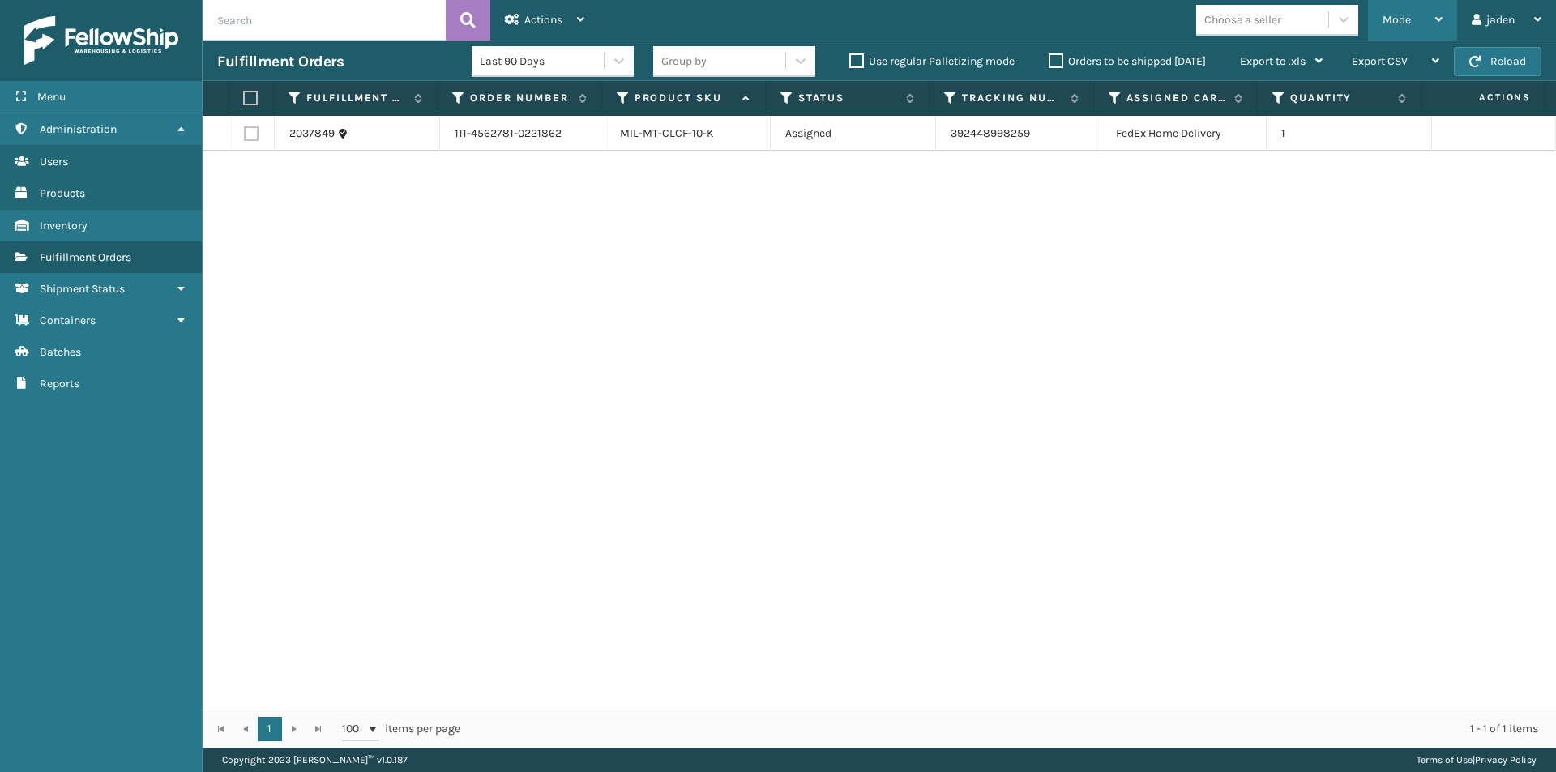
click at [1395, 26] on span "Mode" at bounding box center [1396, 20] width 28 height 14
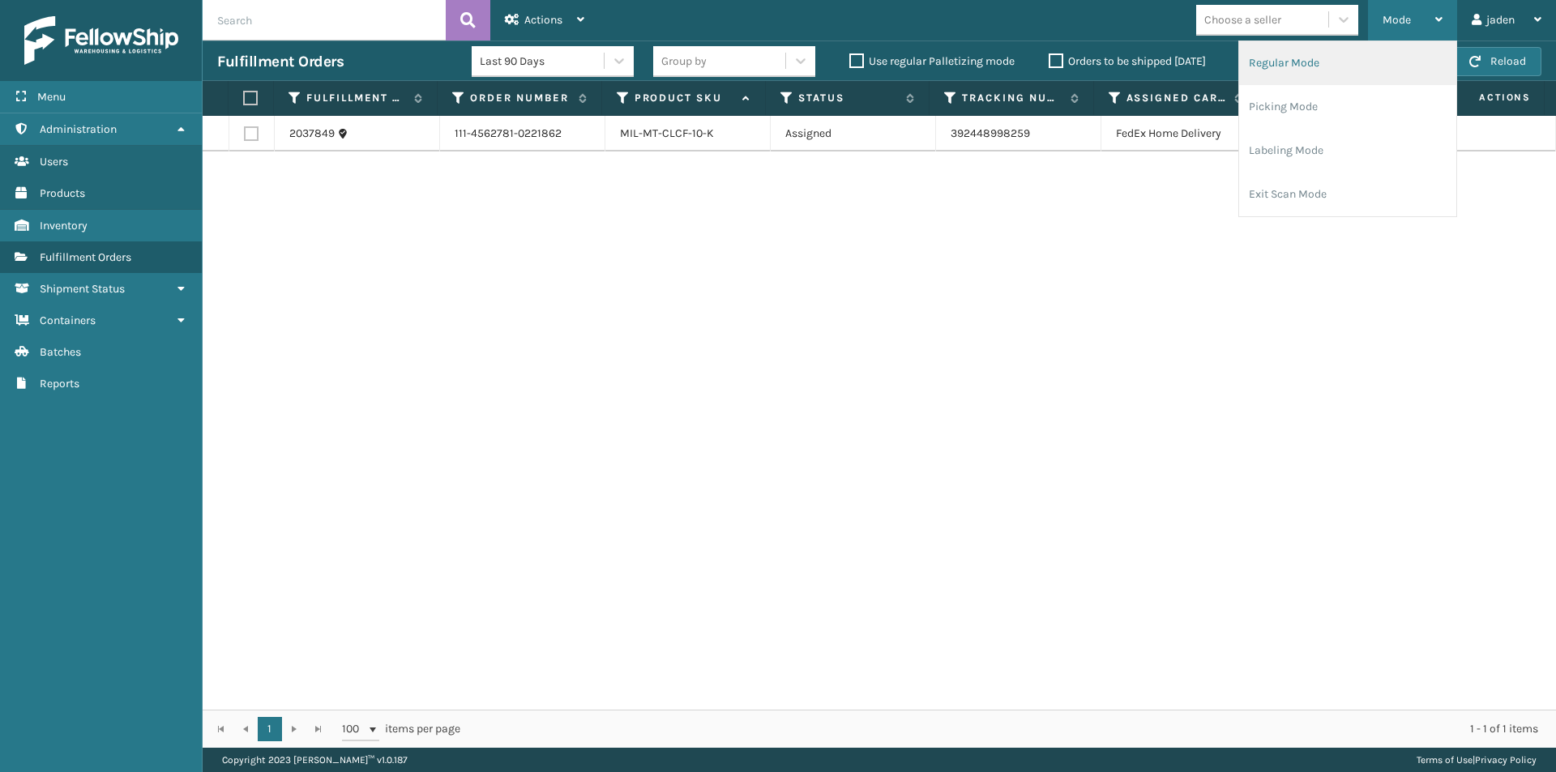
click at [1300, 76] on li "Regular Mode" at bounding box center [1347, 63] width 217 height 44
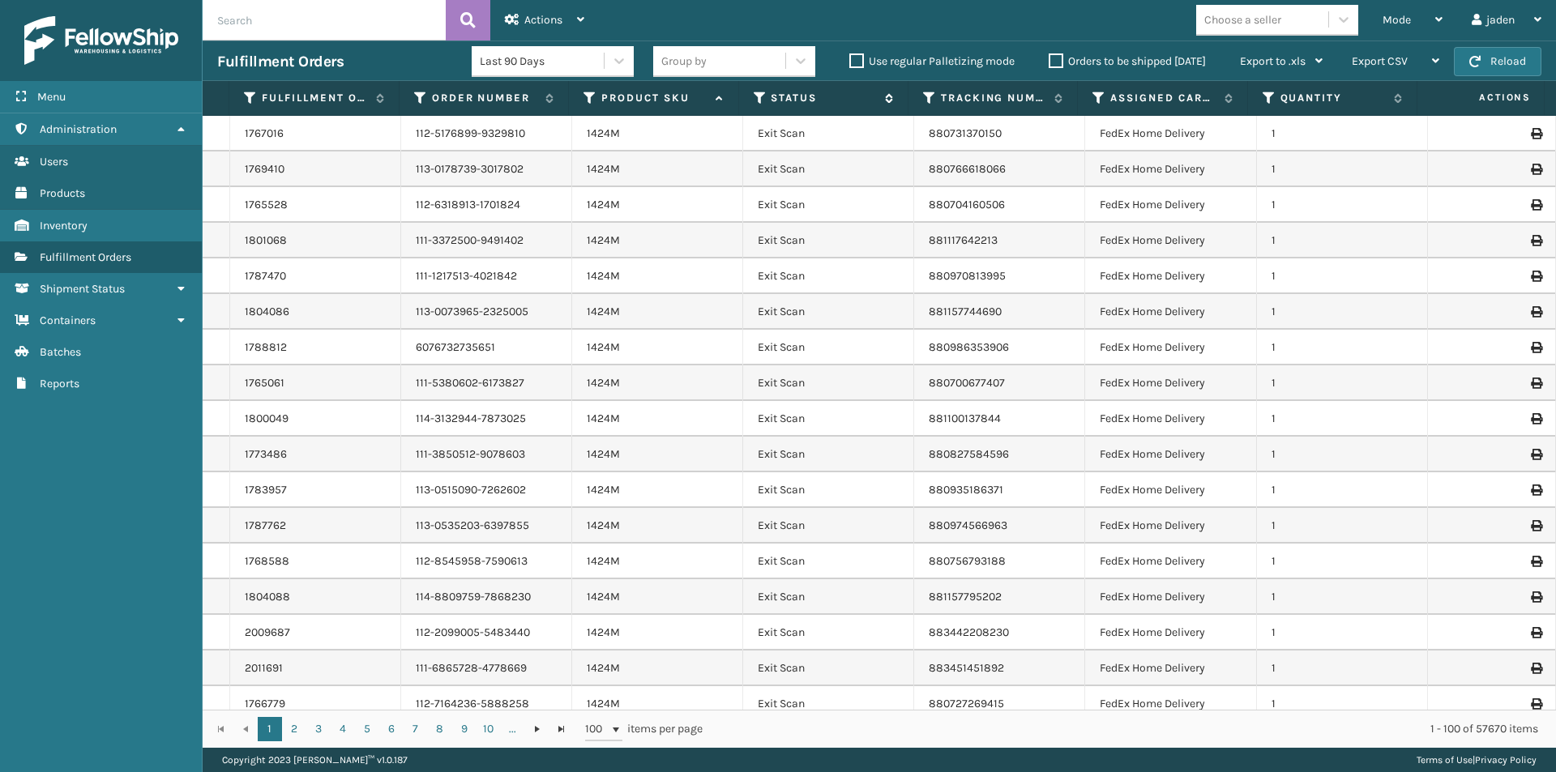
click at [755, 101] on icon at bounding box center [759, 98] width 13 height 15
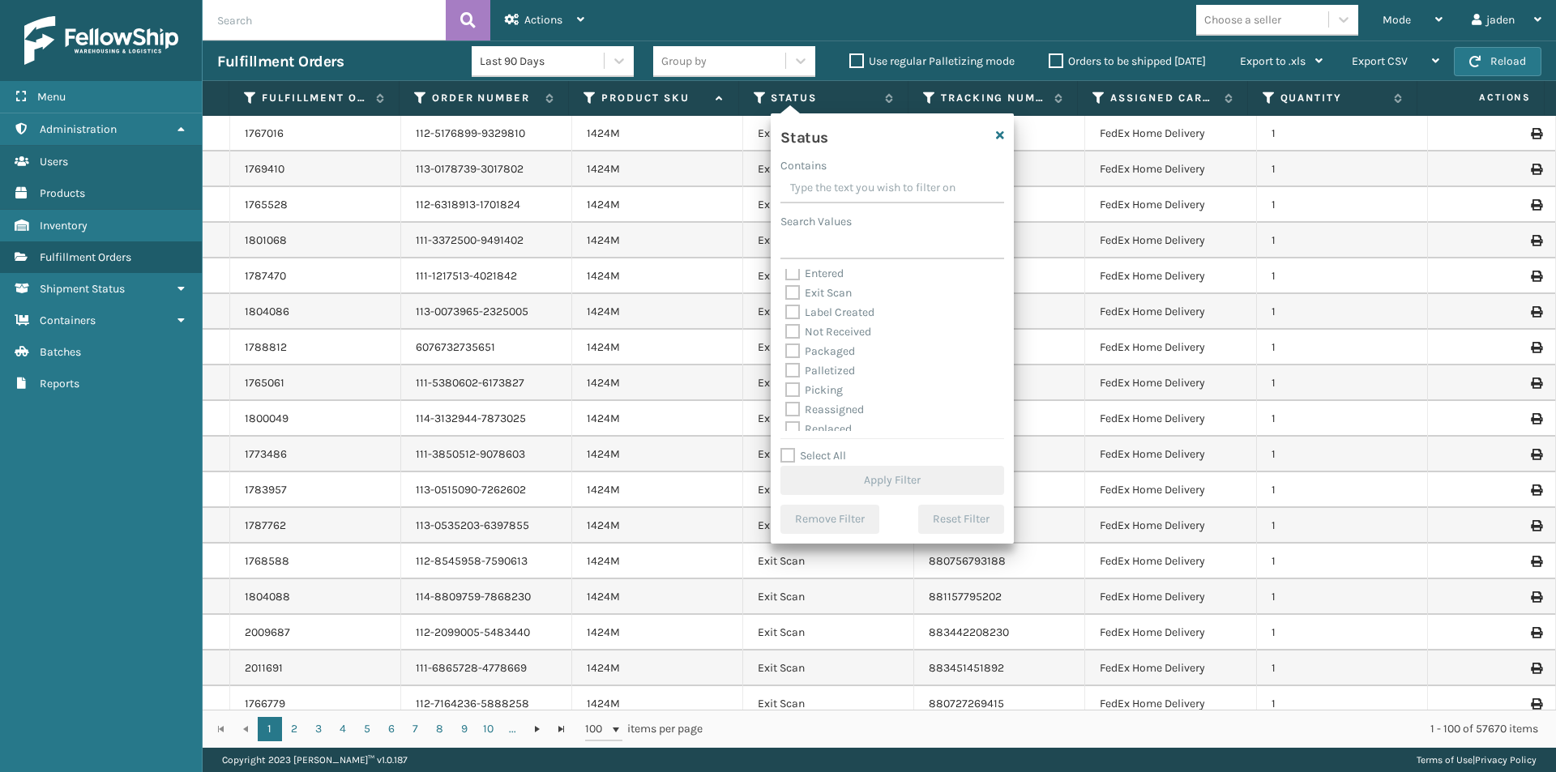
scroll to position [81, 0]
click at [793, 356] on label "Picking" at bounding box center [814, 353] width 58 height 14
click at [786, 354] on input "Picking" at bounding box center [785, 349] width 1 height 11
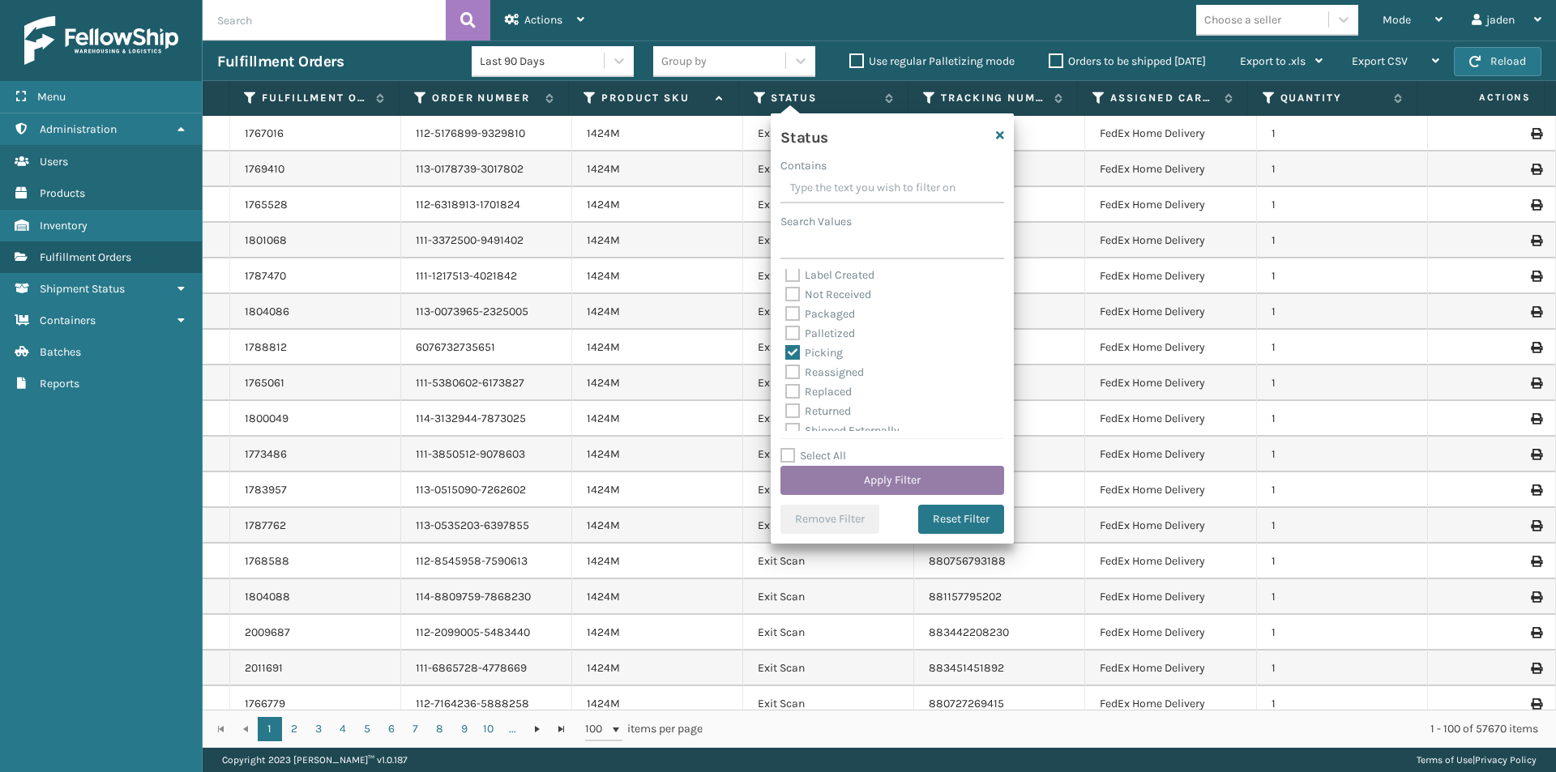
click at [831, 485] on button "Apply Filter" at bounding box center [892, 480] width 224 height 29
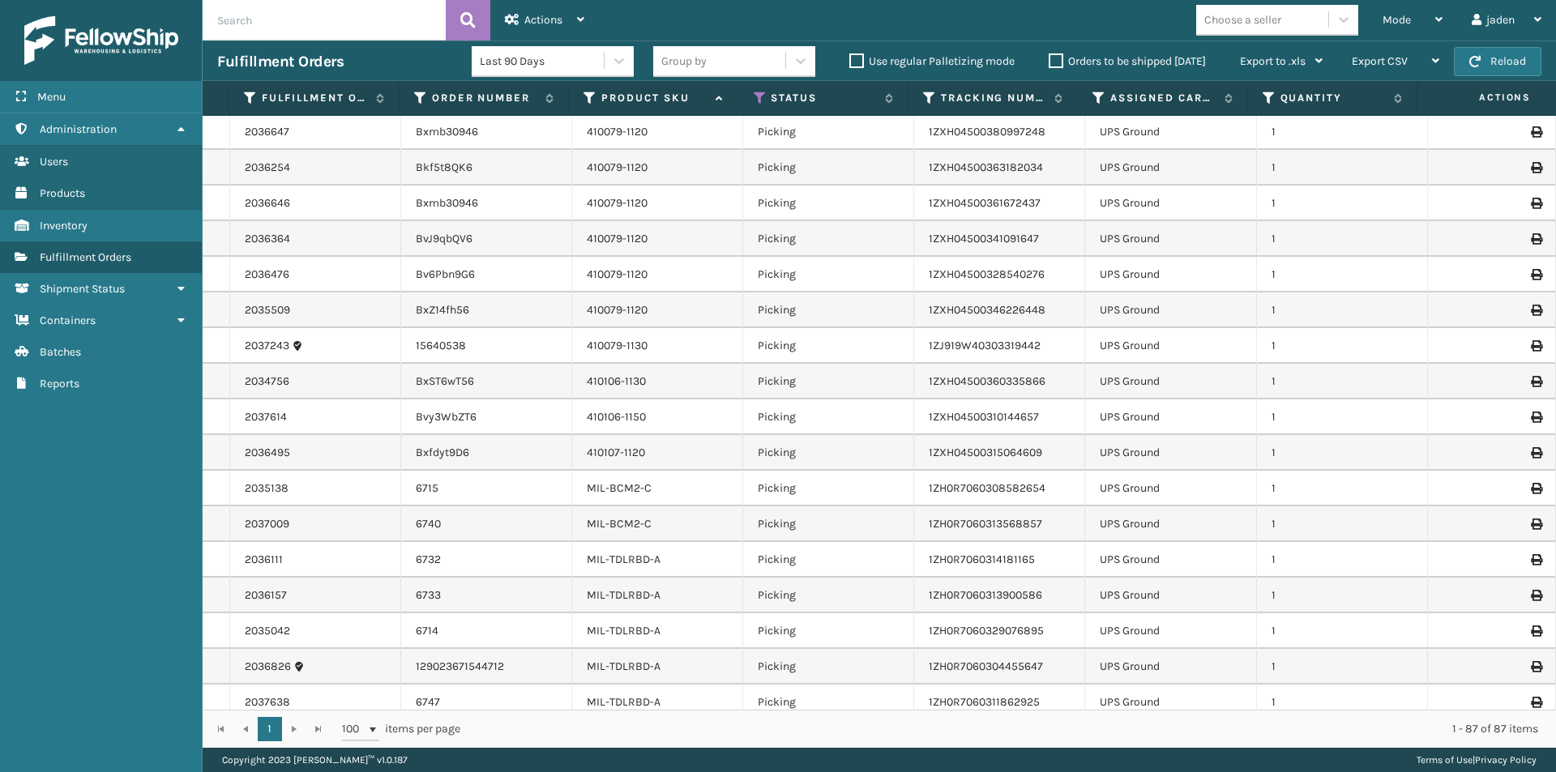
scroll to position [2508, 0]
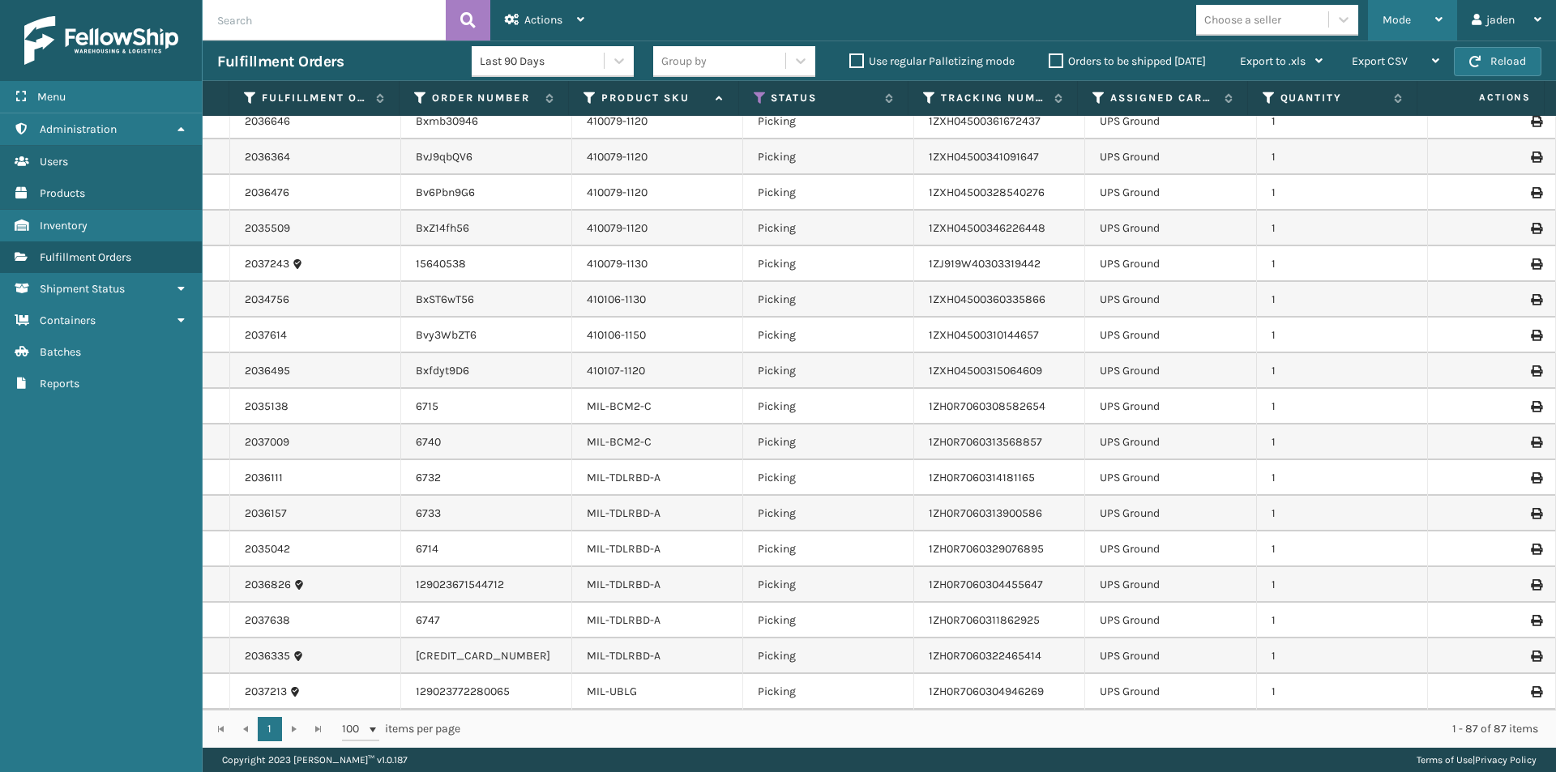
click at [1409, 15] on span "Mode" at bounding box center [1396, 20] width 28 height 14
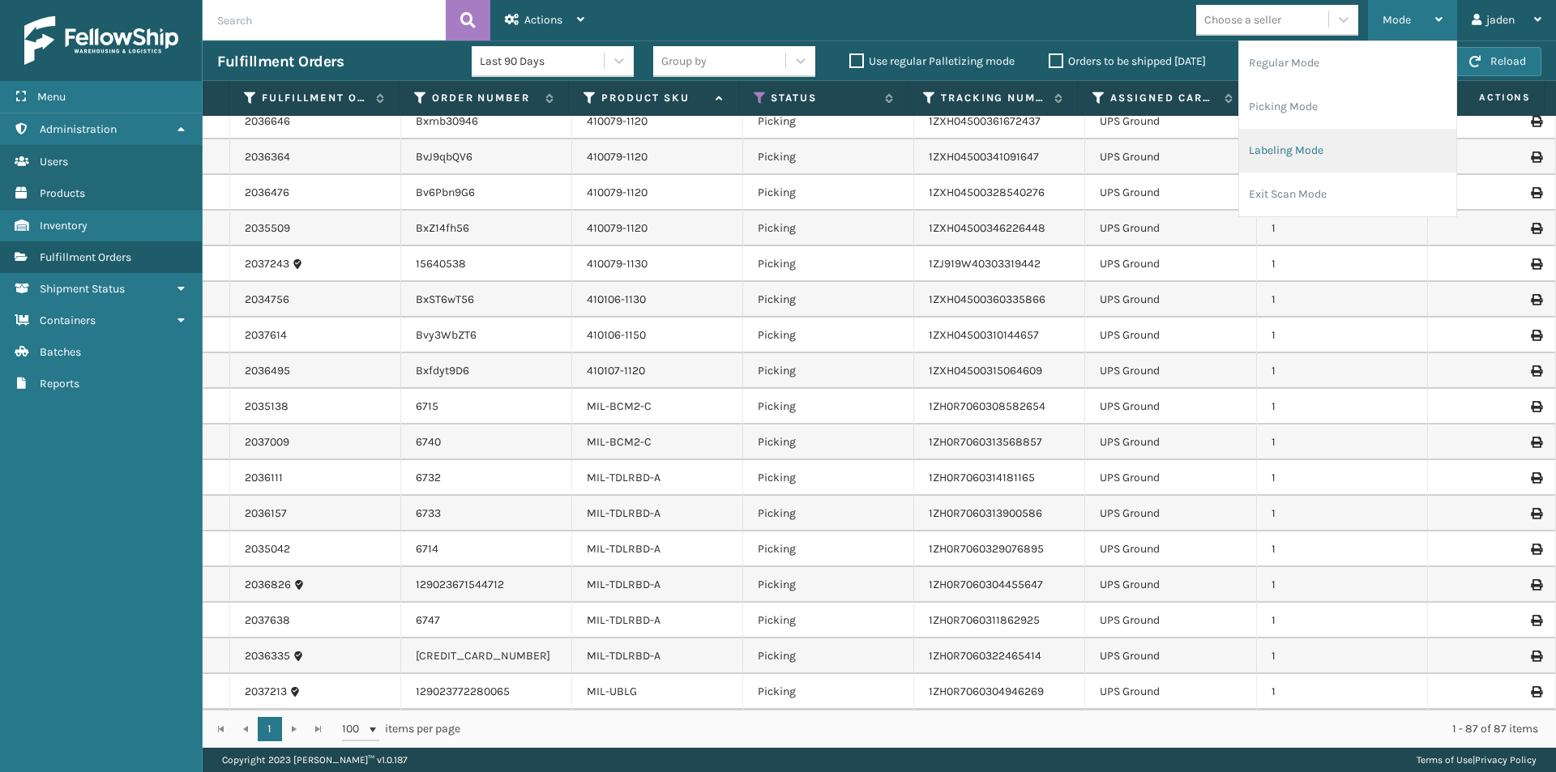
click at [1314, 156] on li "Labeling Mode" at bounding box center [1347, 151] width 217 height 44
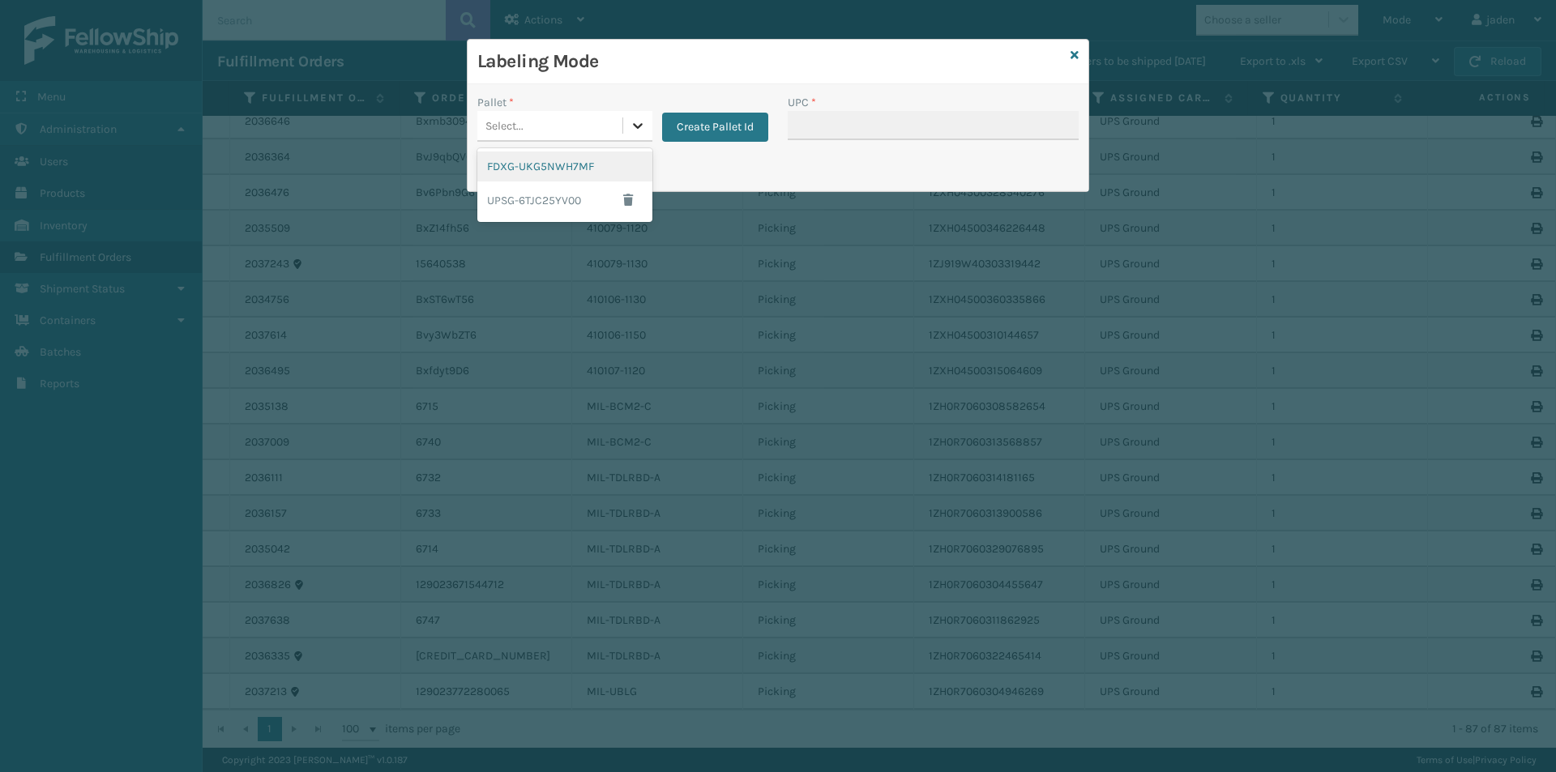
drag, startPoint x: 639, startPoint y: 130, endPoint x: 570, endPoint y: 165, distance: 78.3
click at [640, 130] on icon at bounding box center [638, 125] width 16 height 16
click at [569, 166] on div "FDXG-UKG5NWH7MF" at bounding box center [564, 167] width 175 height 30
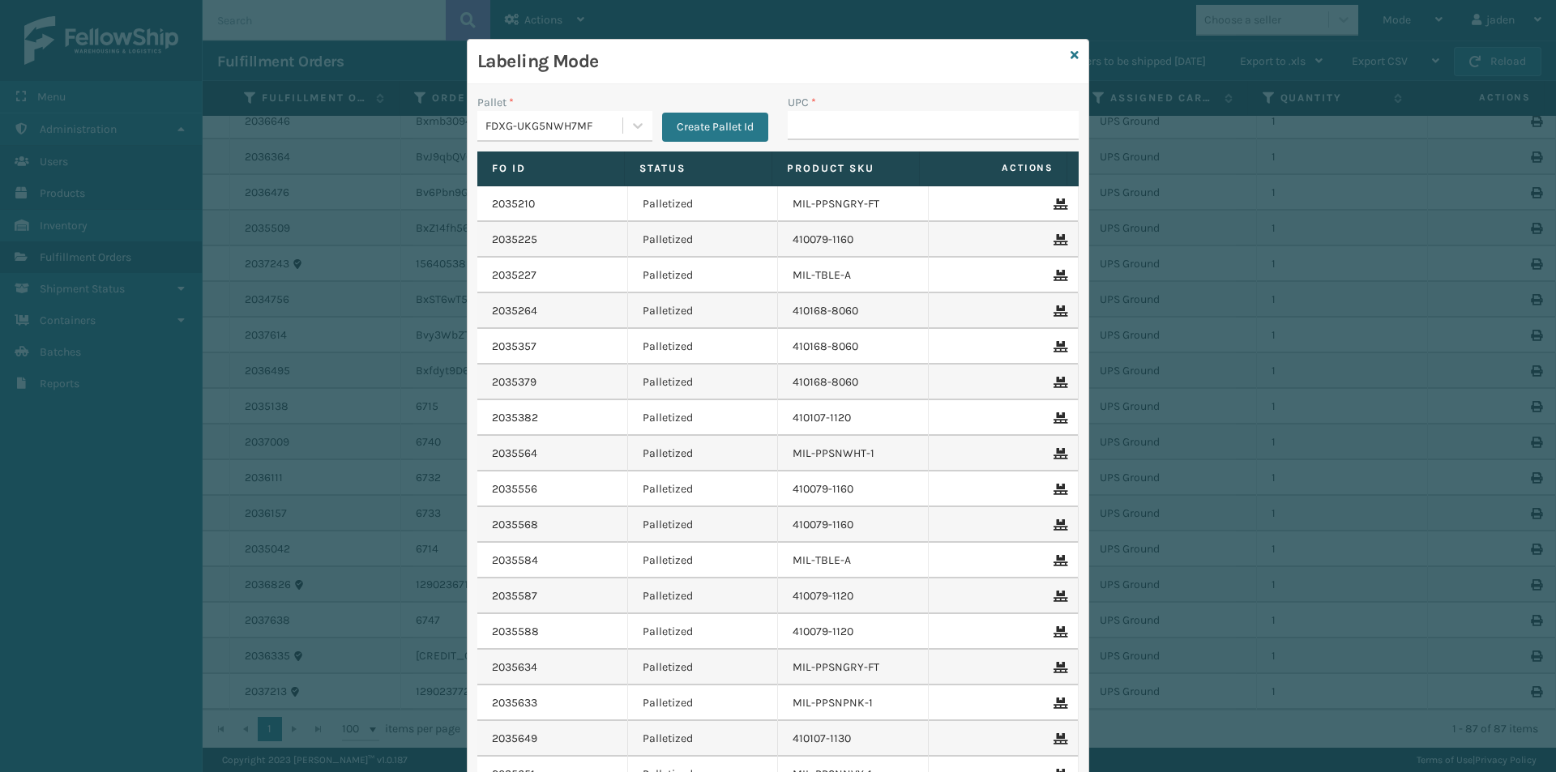
click at [911, 109] on div "UPC *" at bounding box center [933, 102] width 291 height 17
click at [897, 123] on input "UPC *" at bounding box center [933, 125] width 291 height 29
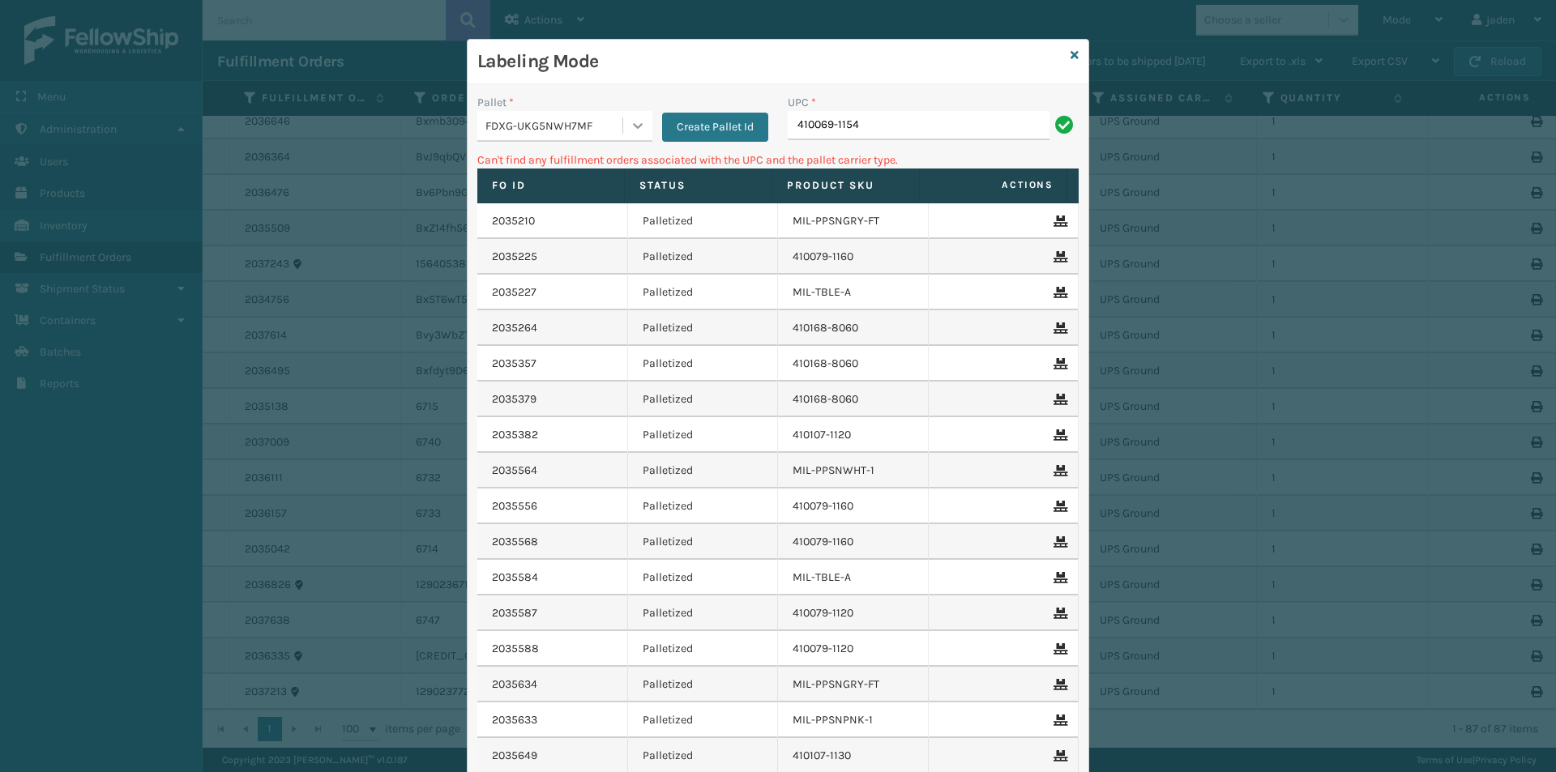
click at [623, 127] on div at bounding box center [637, 125] width 29 height 29
click at [547, 209] on div "UPSG-6TJC25YV00" at bounding box center [564, 199] width 175 height 37
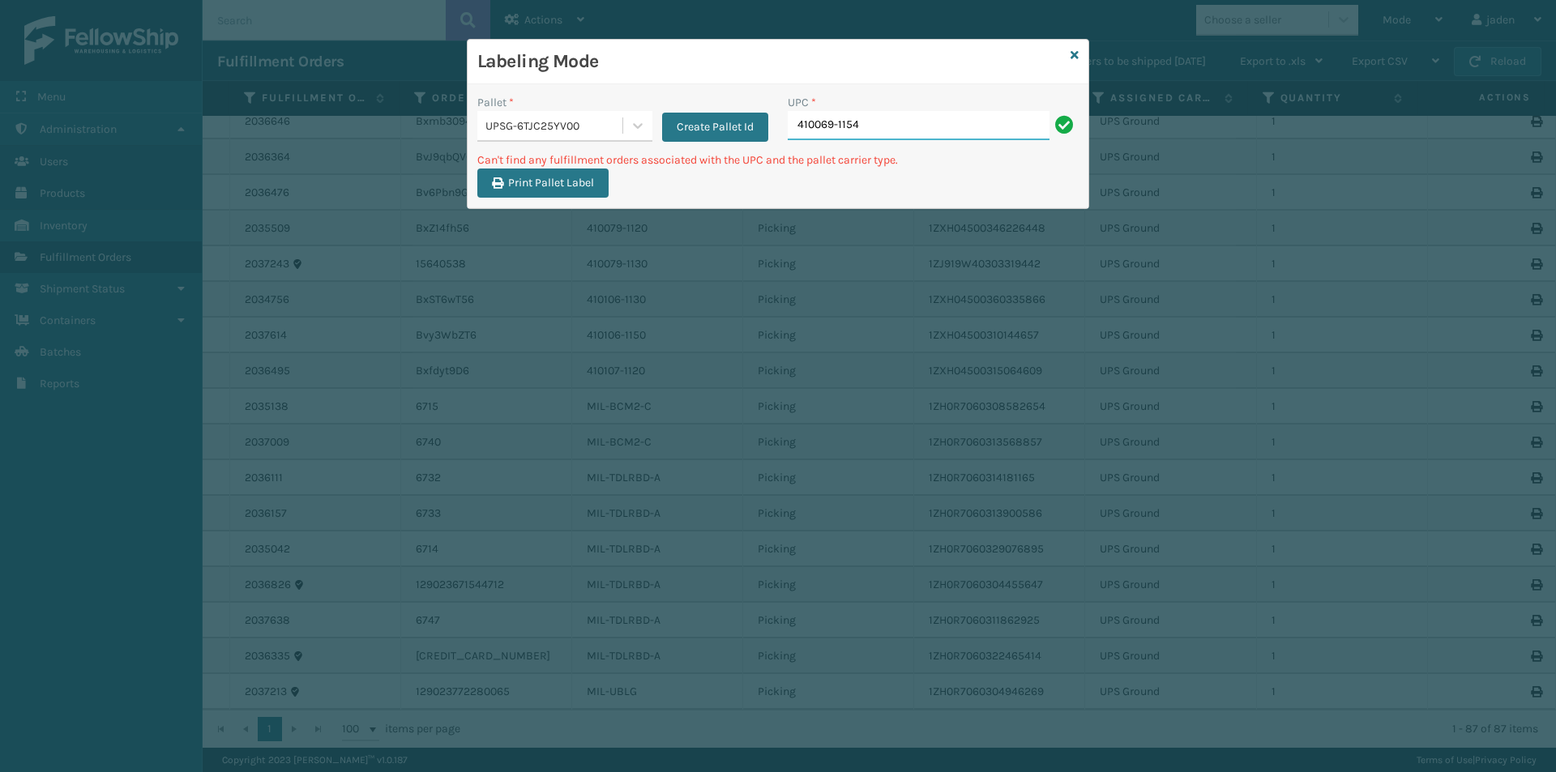
click at [877, 139] on input "410069-1154" at bounding box center [919, 125] width 262 height 29
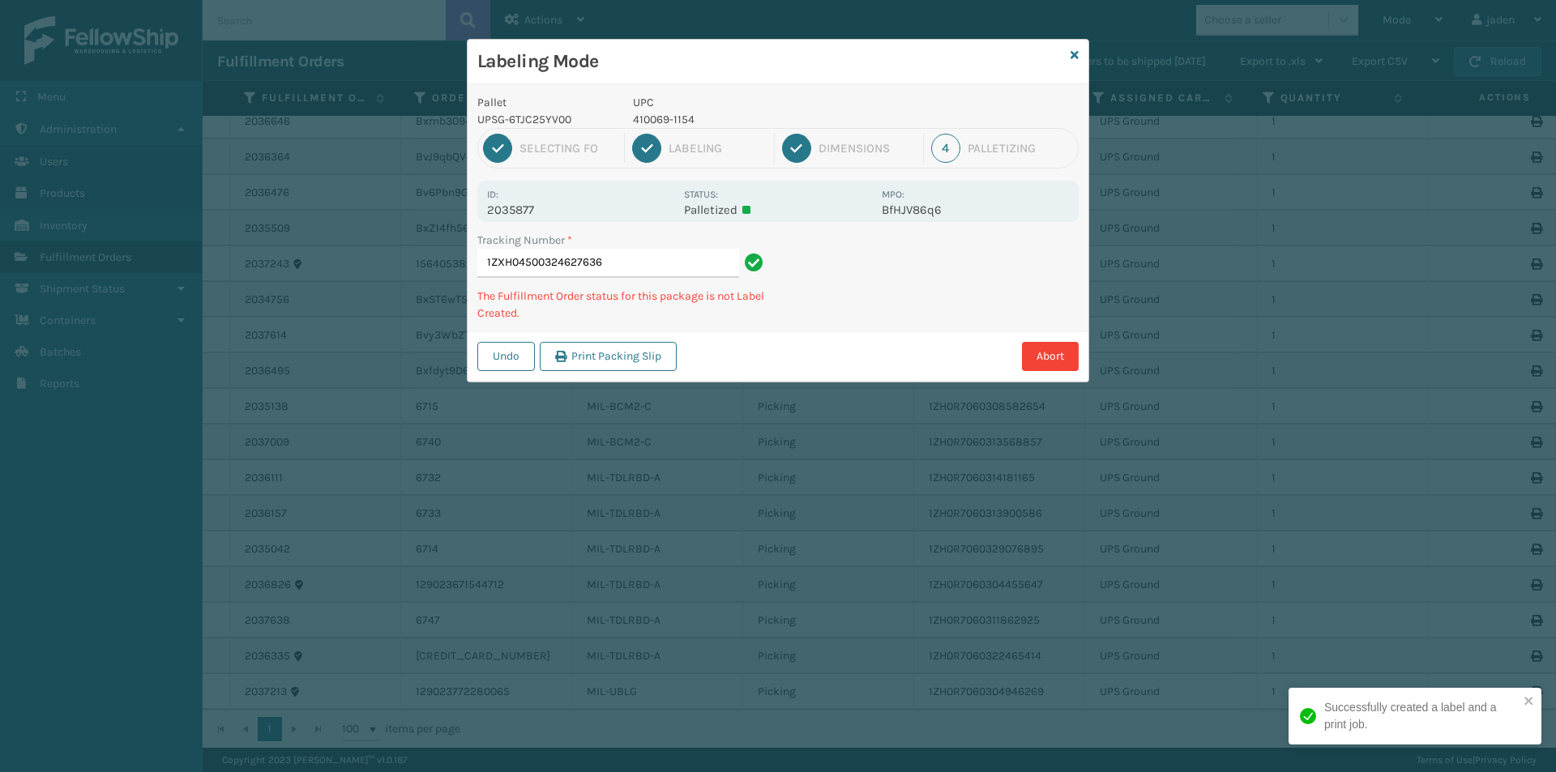
click at [672, 120] on p "410069-1154" at bounding box center [752, 119] width 239 height 17
copy p "410069-1154"
drag, startPoint x: 960, startPoint y: 255, endPoint x: 951, endPoint y: 259, distance: 9.8
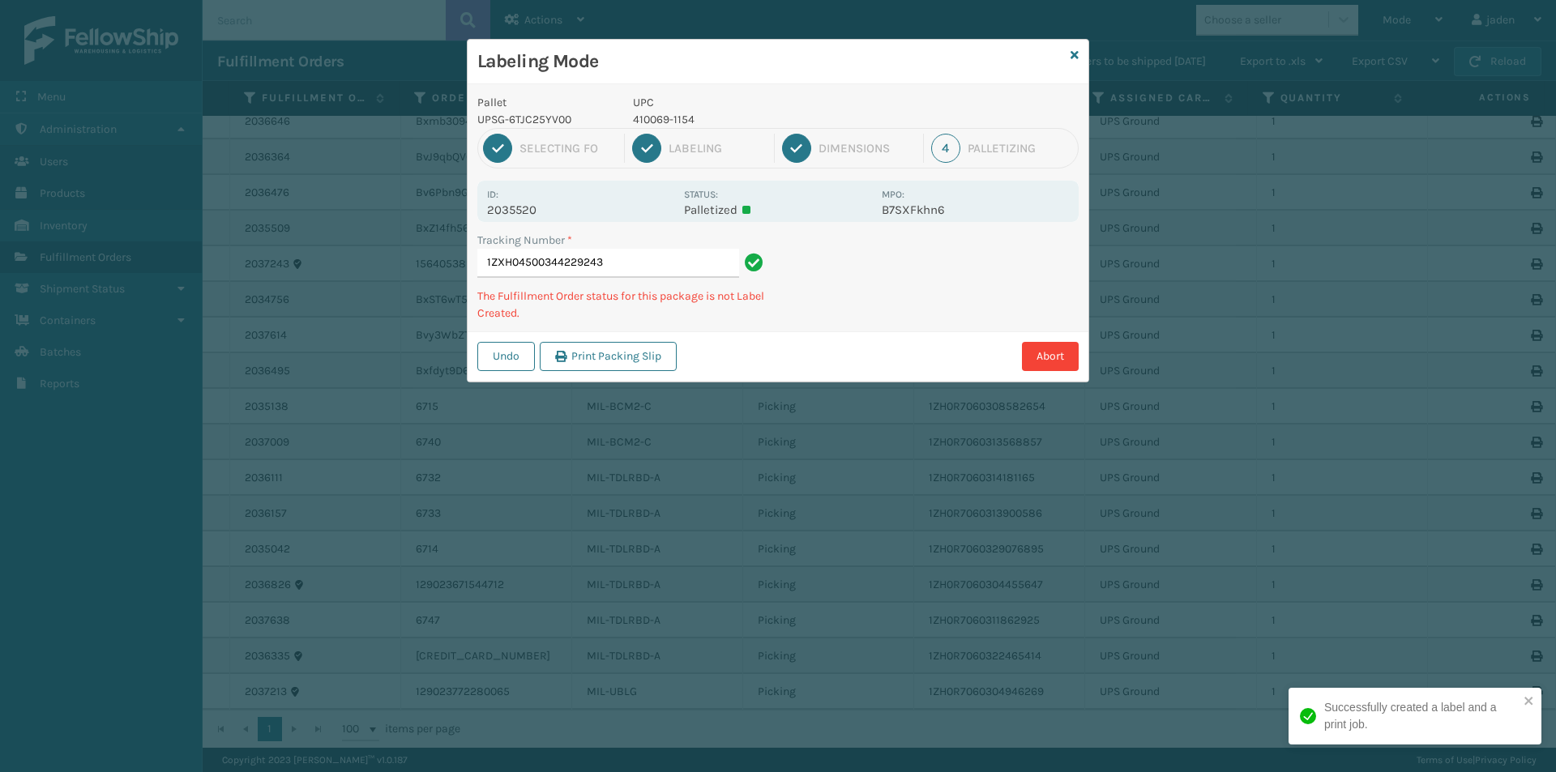
drag, startPoint x: 951, startPoint y: 259, endPoint x: 1044, endPoint y: 263, distance: 92.4
click at [886, 295] on div "Tracking Number * 1ZXH04500344229243 The Fulfillment Order status for this pack…" at bounding box center [777, 282] width 621 height 100
drag, startPoint x: 1041, startPoint y: 263, endPoint x: 887, endPoint y: 331, distance: 168.3
click at [846, 348] on div "Abort" at bounding box center [879, 356] width 397 height 29
drag, startPoint x: 981, startPoint y: 305, endPoint x: 1048, endPoint y: 288, distance: 69.4
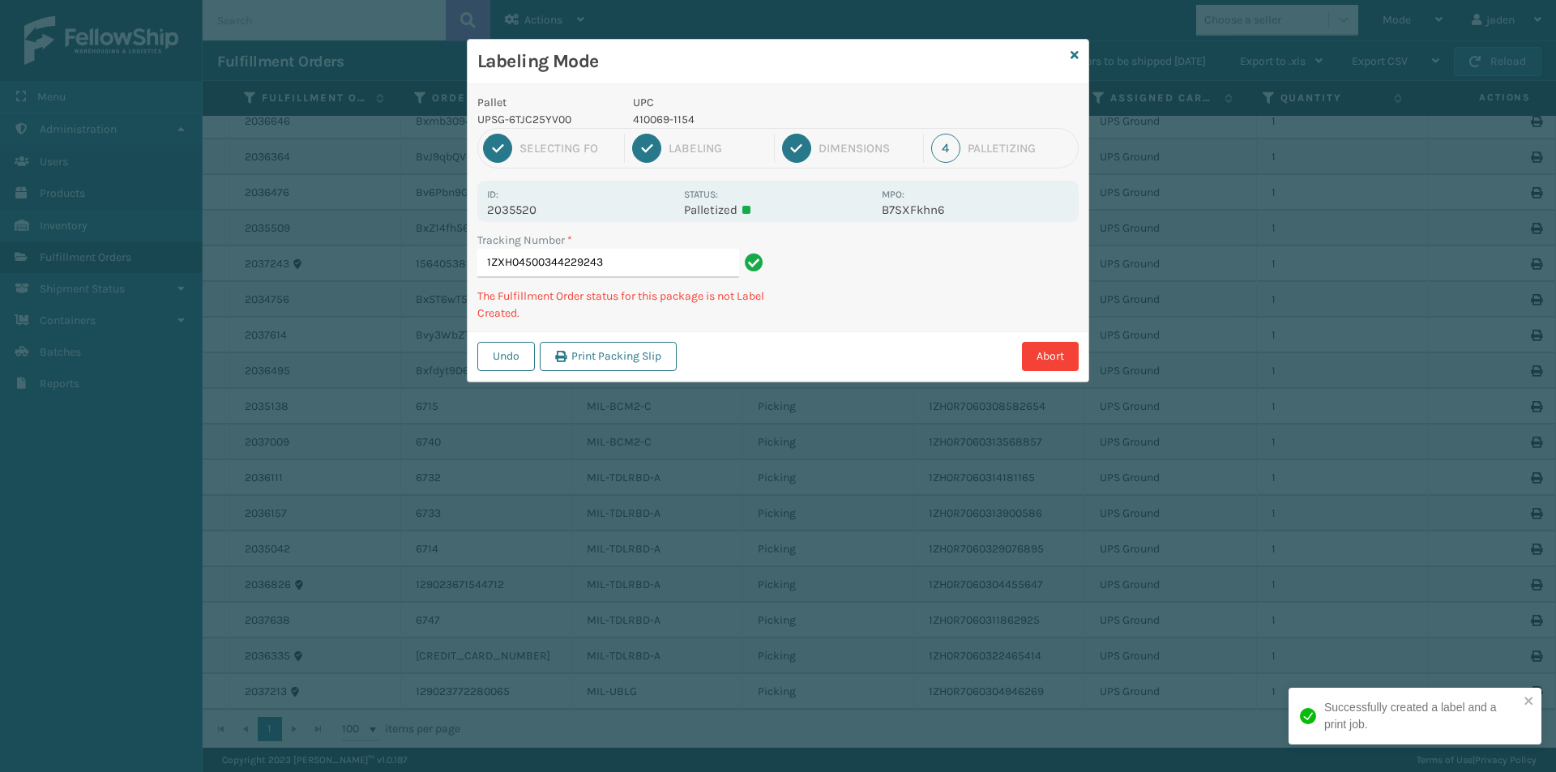
click at [894, 339] on div "Undo Print Packing Slip Abort" at bounding box center [777, 355] width 621 height 49
drag, startPoint x: 1048, startPoint y: 288, endPoint x: 1032, endPoint y: 292, distance: 16.9
drag, startPoint x: 1032, startPoint y: 292, endPoint x: 888, endPoint y: 352, distance: 156.2
click at [888, 352] on div "Abort" at bounding box center [879, 356] width 397 height 29
drag, startPoint x: 1057, startPoint y: 267, endPoint x: 1008, endPoint y: 286, distance: 52.8
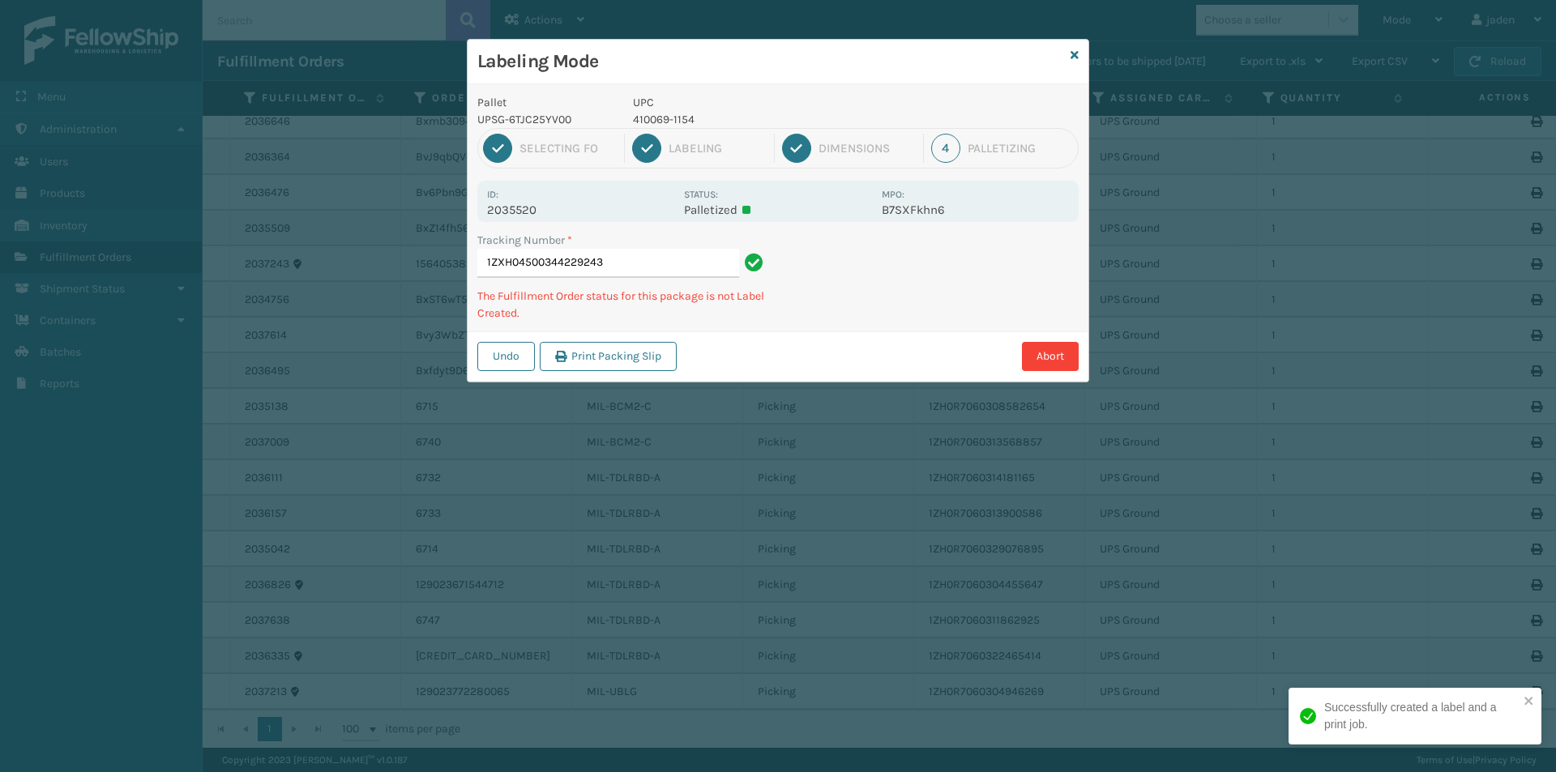
drag, startPoint x: 1008, startPoint y: 286, endPoint x: 1032, endPoint y: 265, distance: 32.2
click at [793, 365] on div "Labeling Mode Pallet UPSG-6TJC25YV00 UPC 410069-1154 1 Selecting FO 2 Labeling …" at bounding box center [778, 386] width 1556 height 772
drag, startPoint x: 1032, startPoint y: 265, endPoint x: 936, endPoint y: 295, distance: 101.0
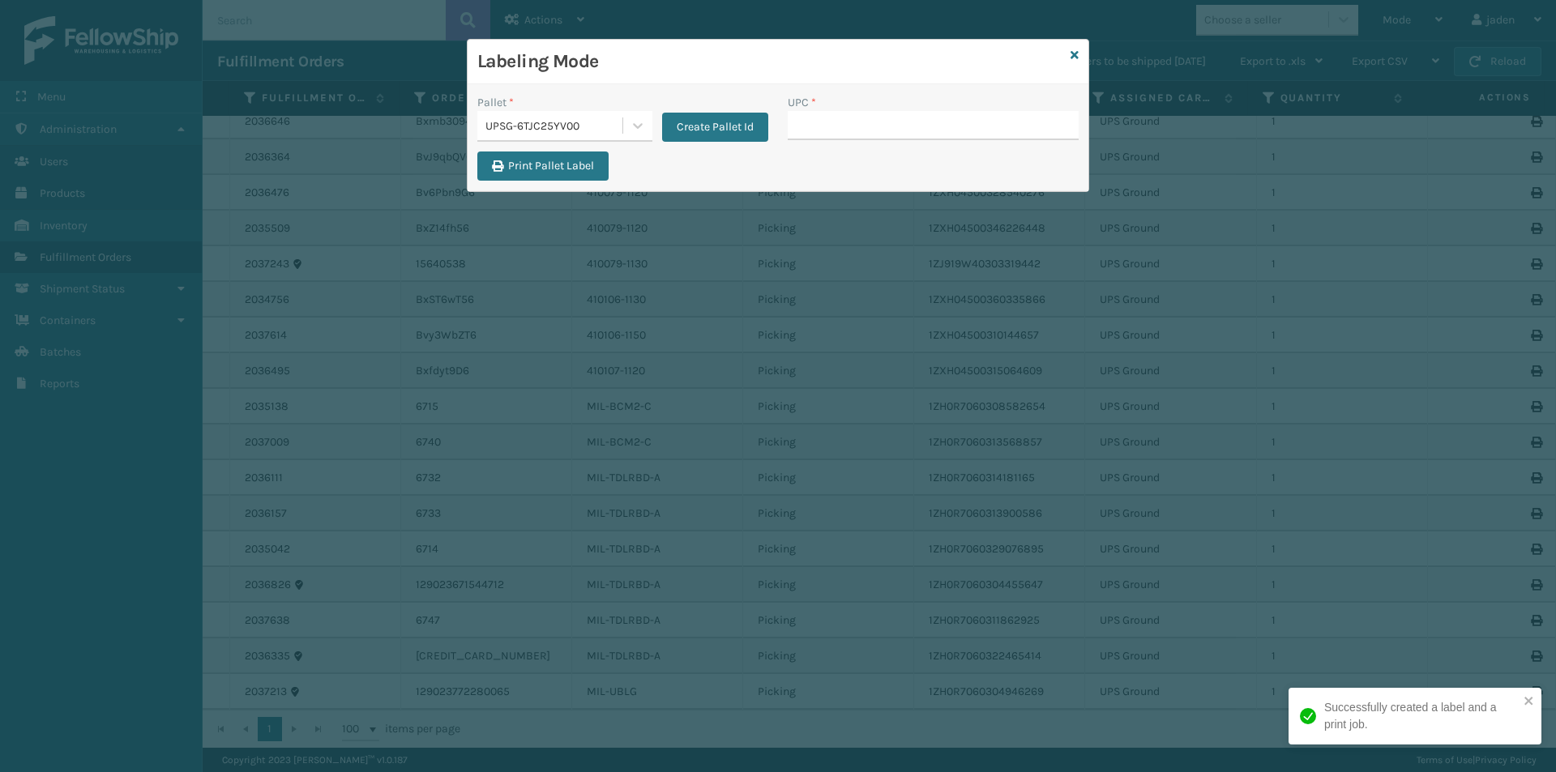
drag, startPoint x: 936, startPoint y: 295, endPoint x: 998, endPoint y: 271, distance: 66.7
drag, startPoint x: 998, startPoint y: 271, endPoint x: 954, endPoint y: 274, distance: 44.6
drag, startPoint x: 954, startPoint y: 274, endPoint x: 882, endPoint y: 273, distance: 71.3
click at [858, 315] on div "Labeling Mode Pallet * UPSG-6TJC25YV00 Create Pallet Id UPC * Print Pallet Label" at bounding box center [778, 386] width 1556 height 772
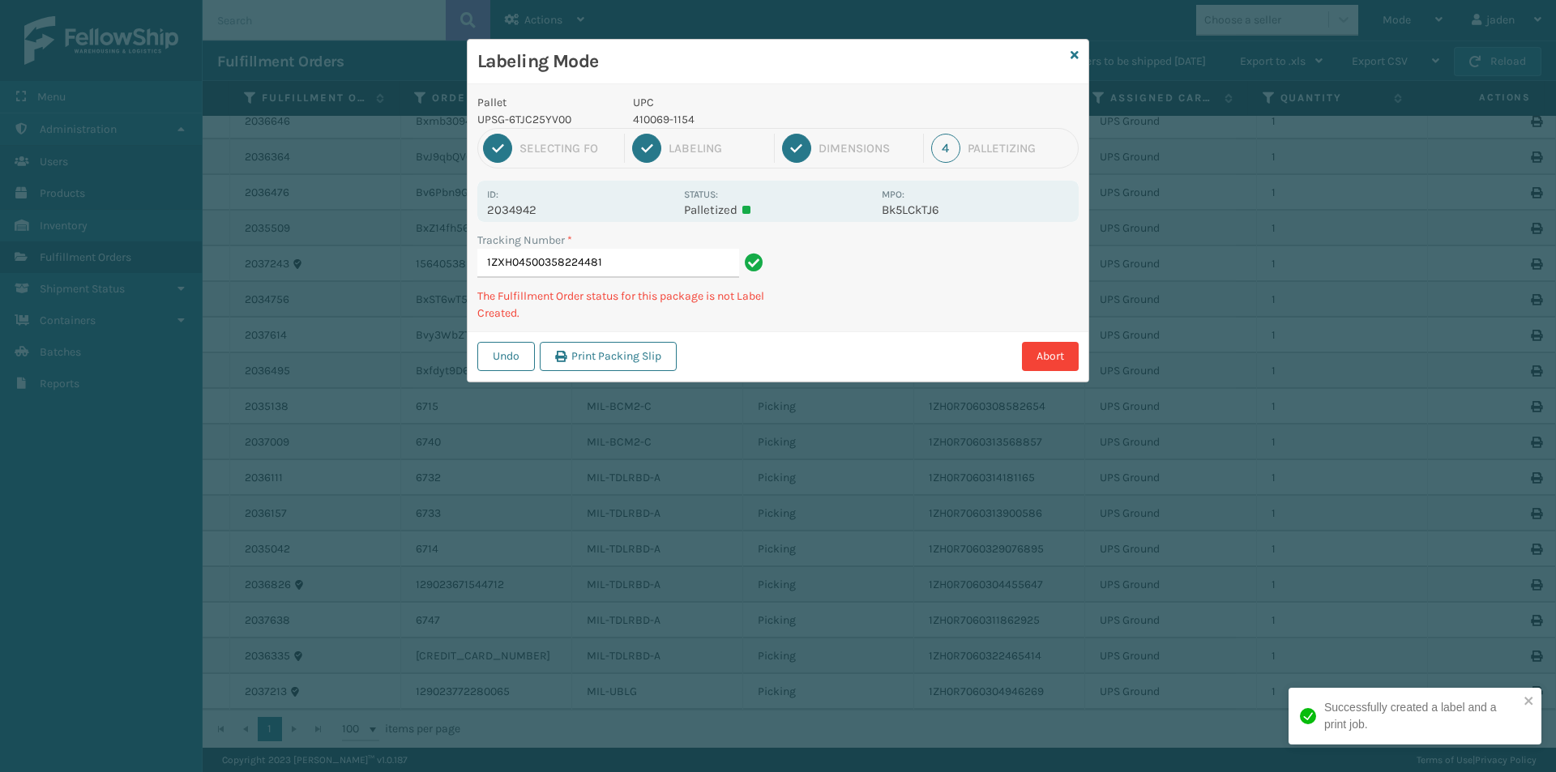
drag, startPoint x: 957, startPoint y: 288, endPoint x: 856, endPoint y: 333, distance: 110.2
click at [856, 333] on div "Undo Print Packing Slip Abort" at bounding box center [777, 355] width 621 height 49
drag, startPoint x: 934, startPoint y: 269, endPoint x: 897, endPoint y: 283, distance: 39.7
drag, startPoint x: 897, startPoint y: 283, endPoint x: 916, endPoint y: 283, distance: 18.6
click at [830, 318] on div "Tracking Number * 1ZXH04500334534673 The Fulfillment Order status for this pack…" at bounding box center [777, 282] width 621 height 100
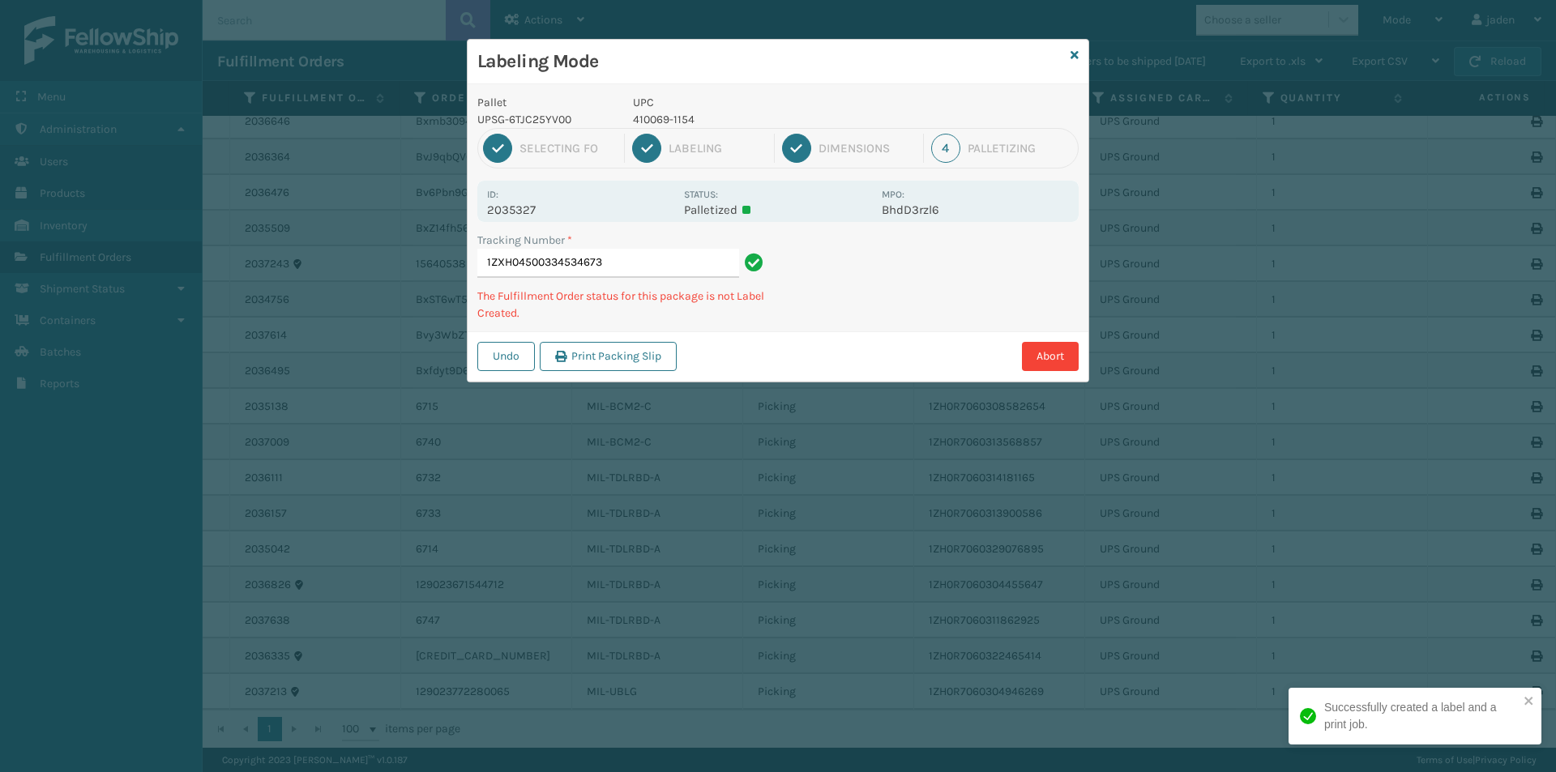
drag, startPoint x: 957, startPoint y: 263, endPoint x: 1009, endPoint y: 243, distance: 55.7
click at [853, 327] on div "Tracking Number * 1ZXH04500334534673 The Fulfillment Order status for this pack…" at bounding box center [777, 282] width 621 height 100
drag, startPoint x: 1019, startPoint y: 238, endPoint x: 1005, endPoint y: 244, distance: 15.6
drag, startPoint x: 1005, startPoint y: 244, endPoint x: 933, endPoint y: 282, distance: 81.5
click at [909, 288] on div "Tracking Number * 1ZXH04500334534673 The Fulfillment Order status for this pack…" at bounding box center [777, 282] width 621 height 100
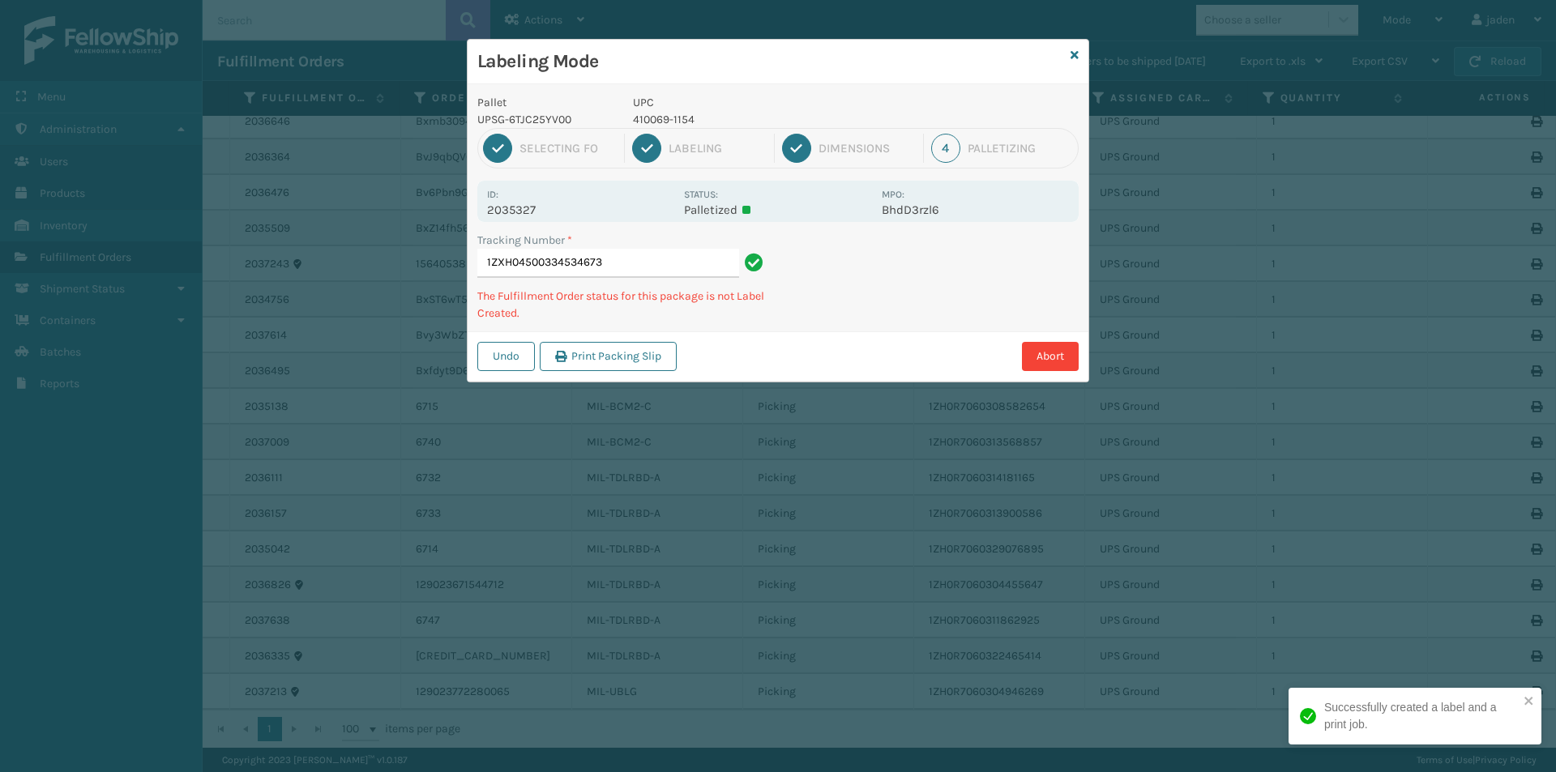
drag, startPoint x: 967, startPoint y: 261, endPoint x: 933, endPoint y: 262, distance: 34.8
drag, startPoint x: 933, startPoint y: 262, endPoint x: 1045, endPoint y: 237, distance: 115.2
click at [858, 311] on div "Tracking Number * 1ZXH04500334534673 The Fulfillment Order status for this pack…" at bounding box center [777, 282] width 621 height 100
drag, startPoint x: 1011, startPoint y: 245, endPoint x: 1112, endPoint y: 255, distance: 101.7
click at [869, 346] on div "Abort" at bounding box center [879, 356] width 397 height 29
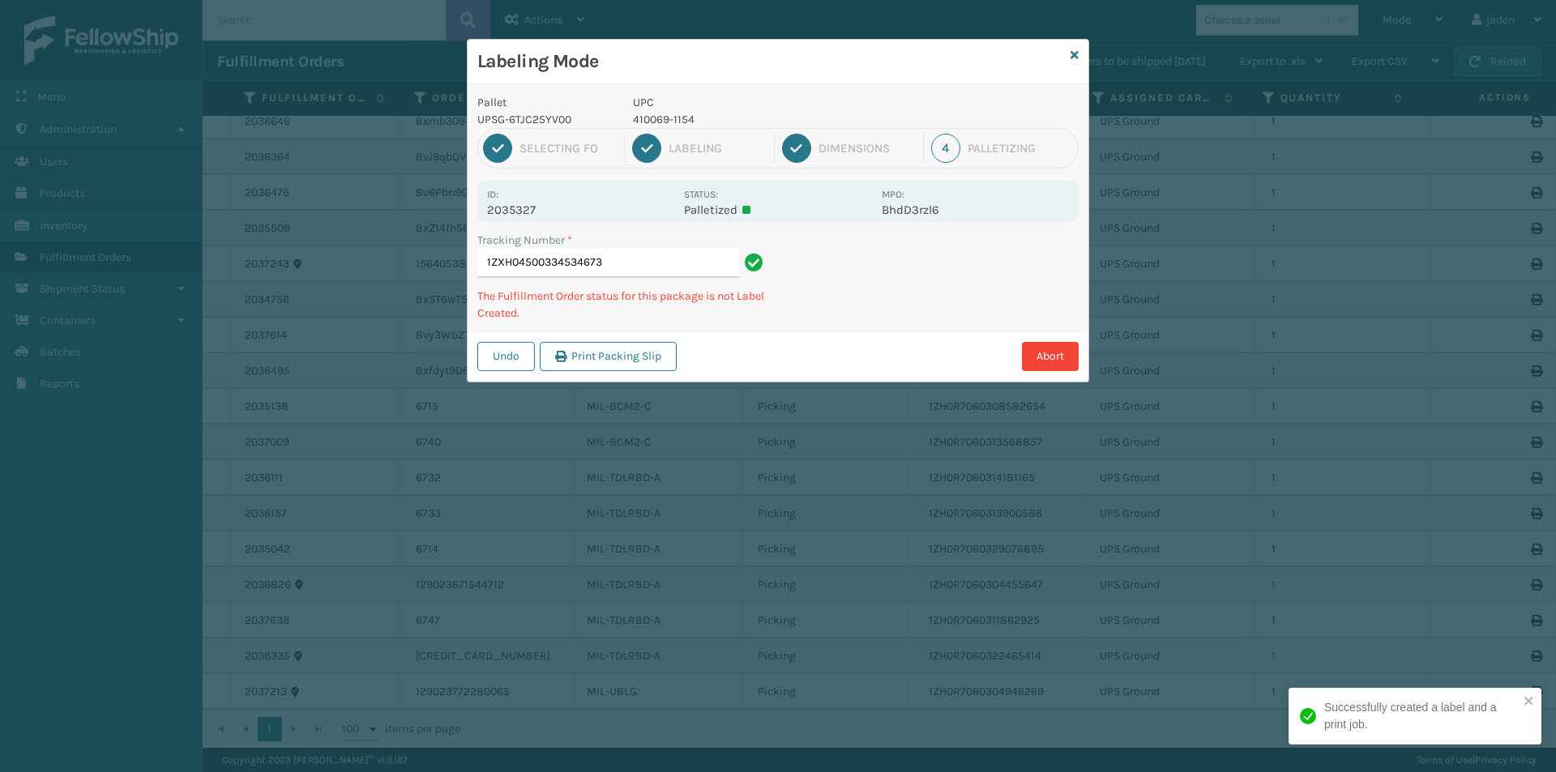
drag, startPoint x: 1112, startPoint y: 255, endPoint x: 1026, endPoint y: 268, distance: 87.7
drag, startPoint x: 1026, startPoint y: 268, endPoint x: 912, endPoint y: 305, distance: 119.4
click at [912, 305] on div "Tracking Number * 1ZXH04500334534673 The Fulfillment Order status for this pack…" at bounding box center [777, 282] width 621 height 100
drag, startPoint x: 942, startPoint y: 271, endPoint x: 989, endPoint y: 252, distance: 50.6
click at [853, 315] on div "Tracking Number * 1ZXH04500385992814 The Fulfillment Order status for this pack…" at bounding box center [777, 282] width 621 height 100
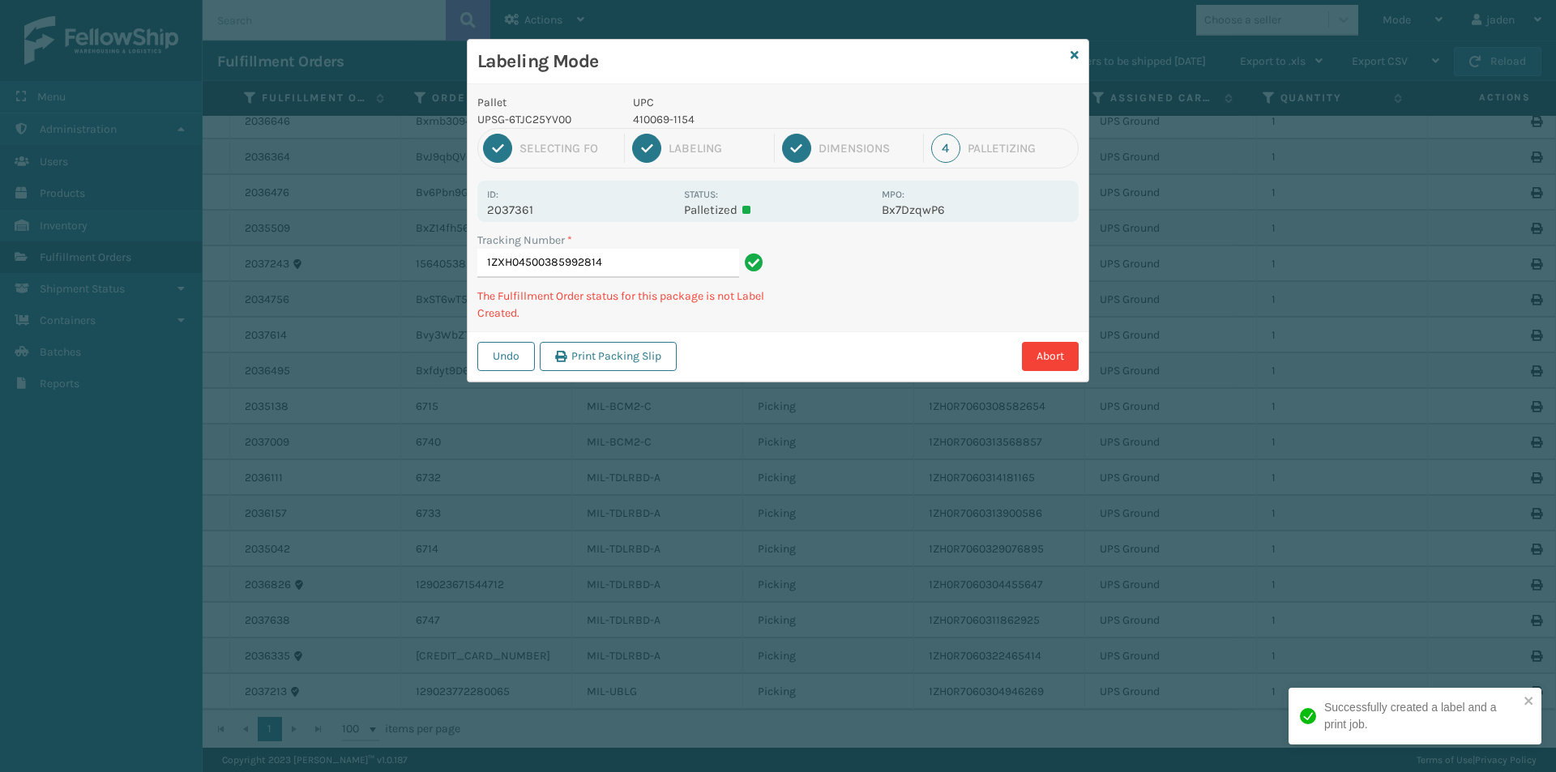
drag, startPoint x: 1014, startPoint y: 245, endPoint x: 1005, endPoint y: 235, distance: 13.2
click at [900, 299] on div "Tracking Number * 1ZXH04500385992814 The Fulfillment Order status for this pack…" at bounding box center [777, 282] width 621 height 100
drag, startPoint x: 988, startPoint y: 235, endPoint x: 984, endPoint y: 260, distance: 25.4
click at [856, 309] on div "Tracking Number * 1ZXH04500385992814 The Fulfillment Order status for this pack…" at bounding box center [777, 282] width 621 height 100
drag, startPoint x: 964, startPoint y: 266, endPoint x: 877, endPoint y: 298, distance: 93.3
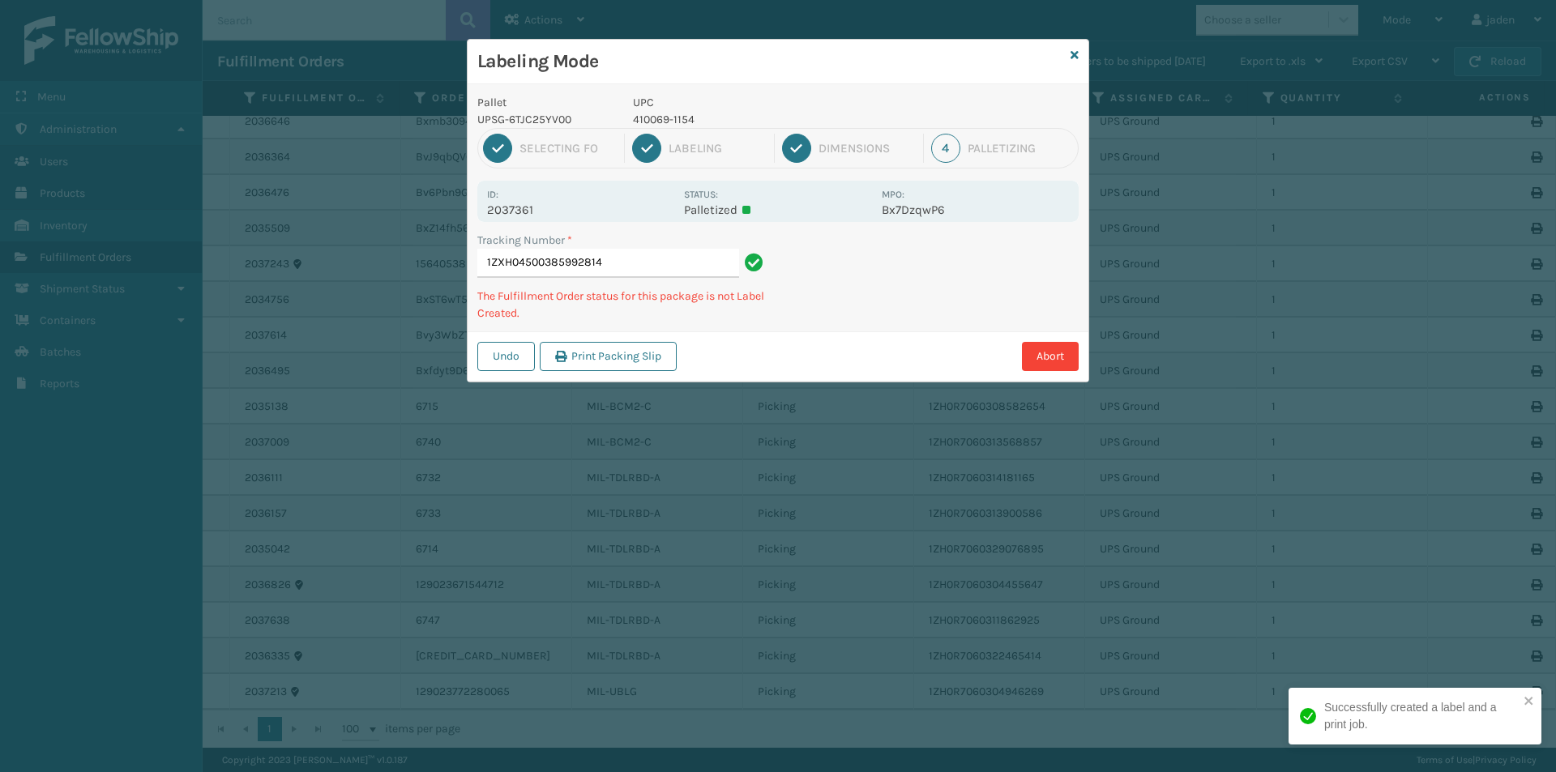
click at [858, 305] on div "Tracking Number * 1ZXH04500385992814 The Fulfillment Order status for this pack…" at bounding box center [777, 282] width 621 height 100
drag, startPoint x: 893, startPoint y: 288, endPoint x: 941, endPoint y: 258, distance: 57.1
click at [826, 322] on div "Tracking Number * 1ZXH04500385992814 The Fulfillment Order status for this pack…" at bounding box center [777, 282] width 621 height 100
drag, startPoint x: 997, startPoint y: 233, endPoint x: 918, endPoint y: 249, distance: 81.0
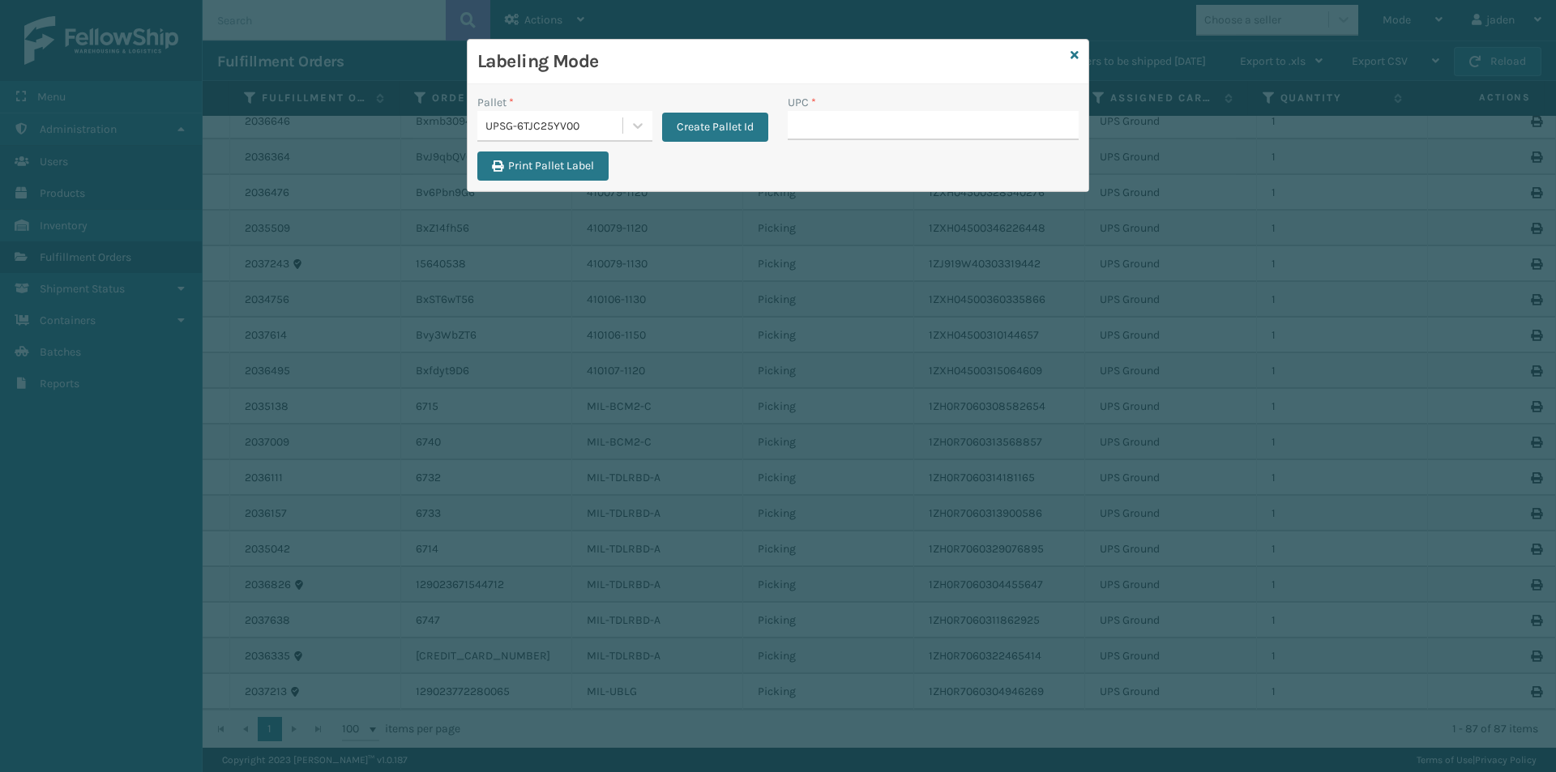
drag, startPoint x: 918, startPoint y: 249, endPoint x: 856, endPoint y: 126, distance: 137.3
drag
paste input "410069-1154"
drag, startPoint x: 824, startPoint y: 109, endPoint x: 820, endPoint y: 131, distance: 22.2
paste input "410069-1154"
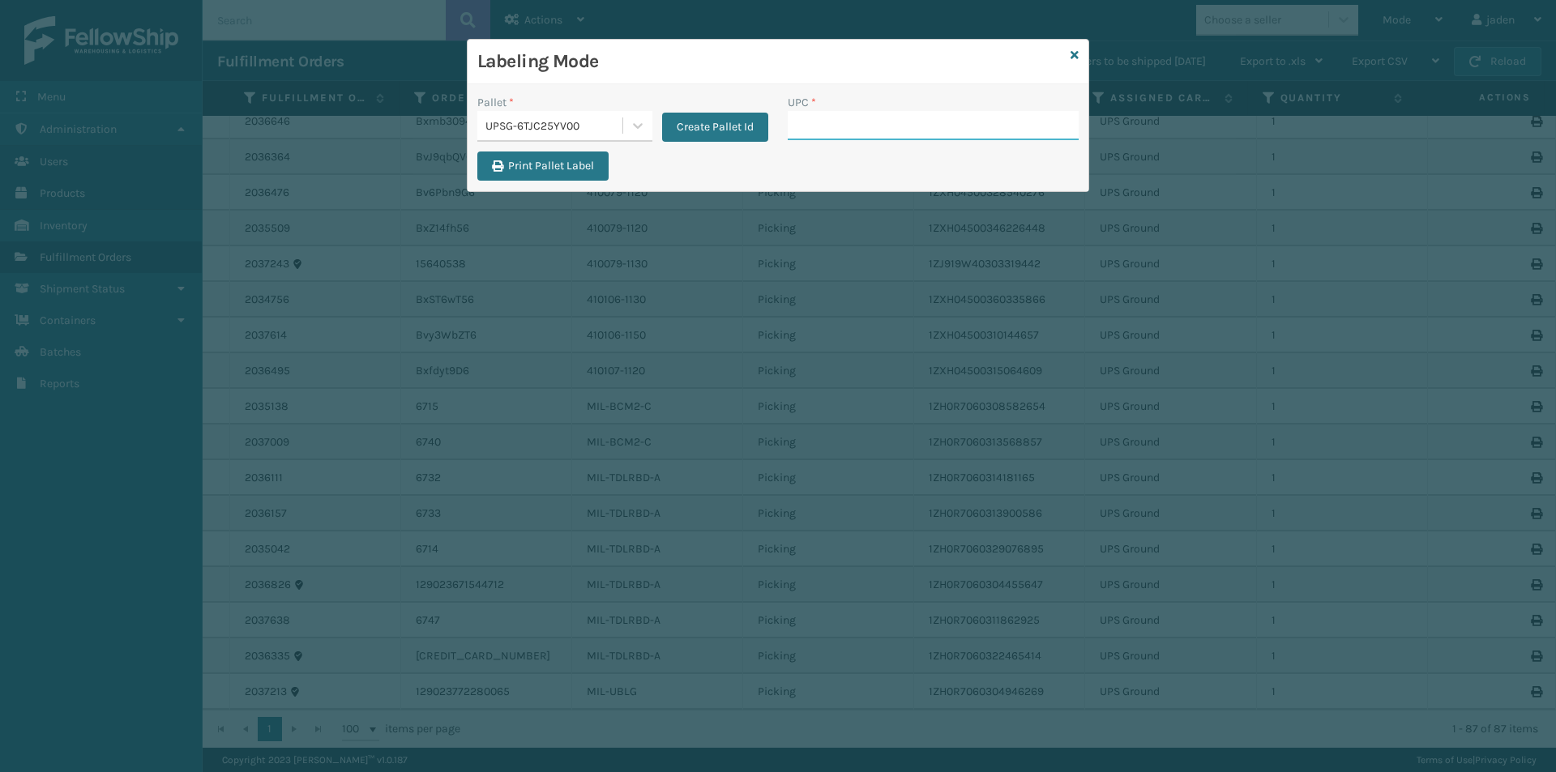
drag, startPoint x: 851, startPoint y: 135, endPoint x: 846, endPoint y: 125, distance: 11.6
paste input "410069-1154"
drag, startPoint x: 842, startPoint y: 139, endPoint x: 835, endPoint y: 133, distance: 9.2
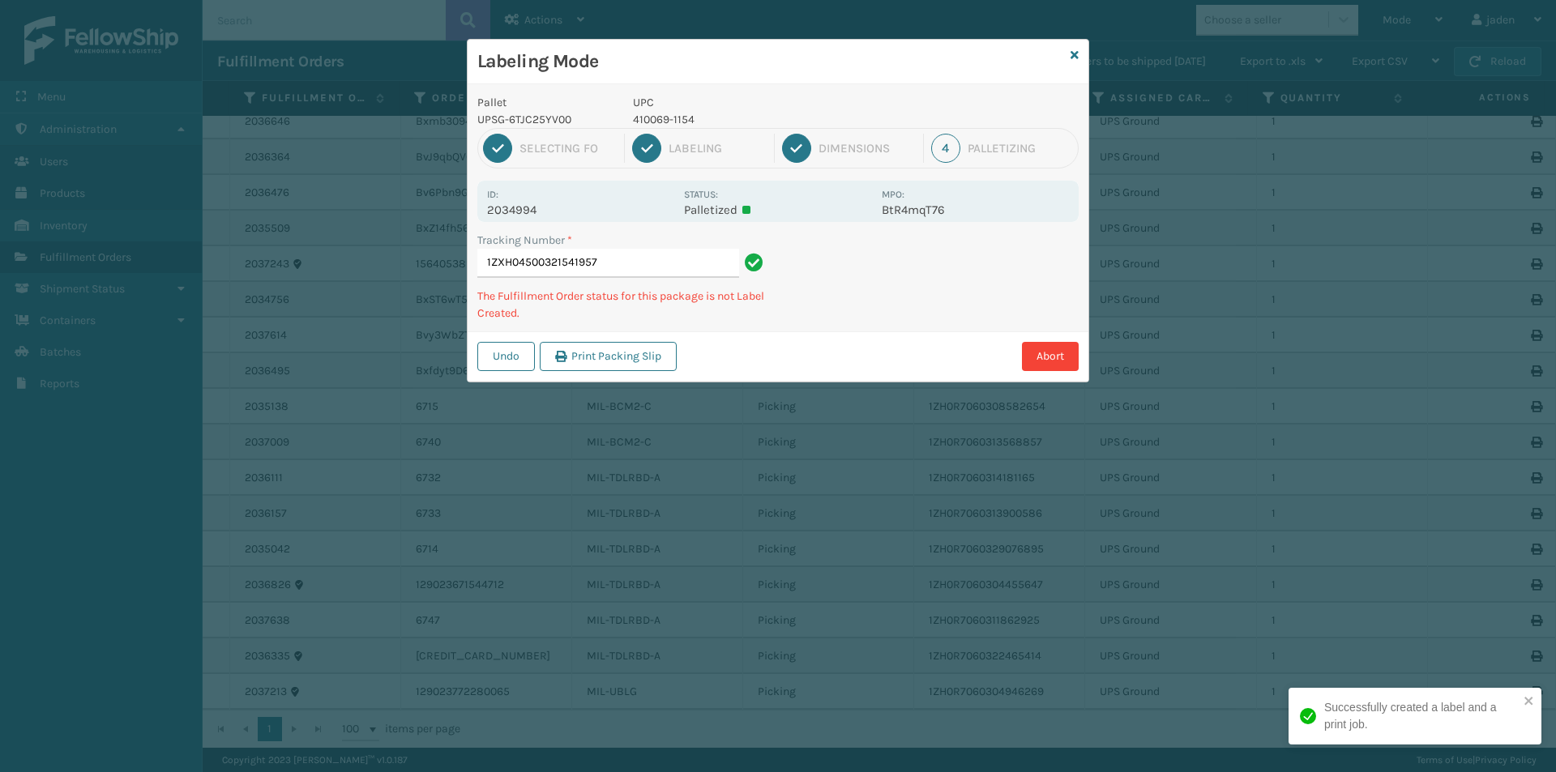
drag, startPoint x: 963, startPoint y: 253, endPoint x: 893, endPoint y: 152, distance: 122.9
click at [822, 337] on div "Undo Print Packing Slip Abort" at bounding box center [777, 355] width 621 height 49
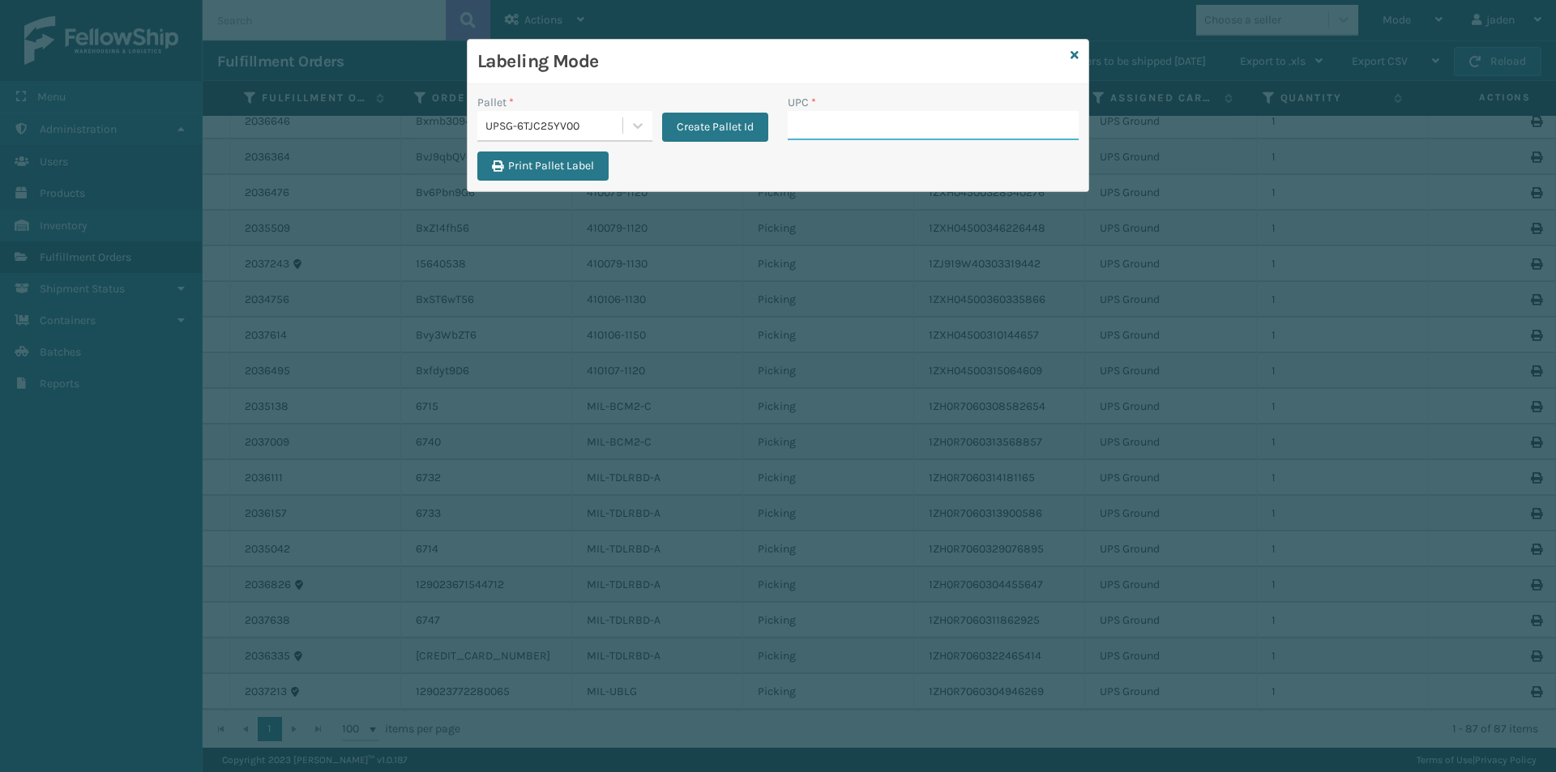
drag, startPoint x: 860, startPoint y: 102, endPoint x: 817, endPoint y: 135, distance: 54.9
paste input "410069-1154"
drag, startPoint x: 829, startPoint y: 139, endPoint x: 826, endPoint y: 127, distance: 12.4
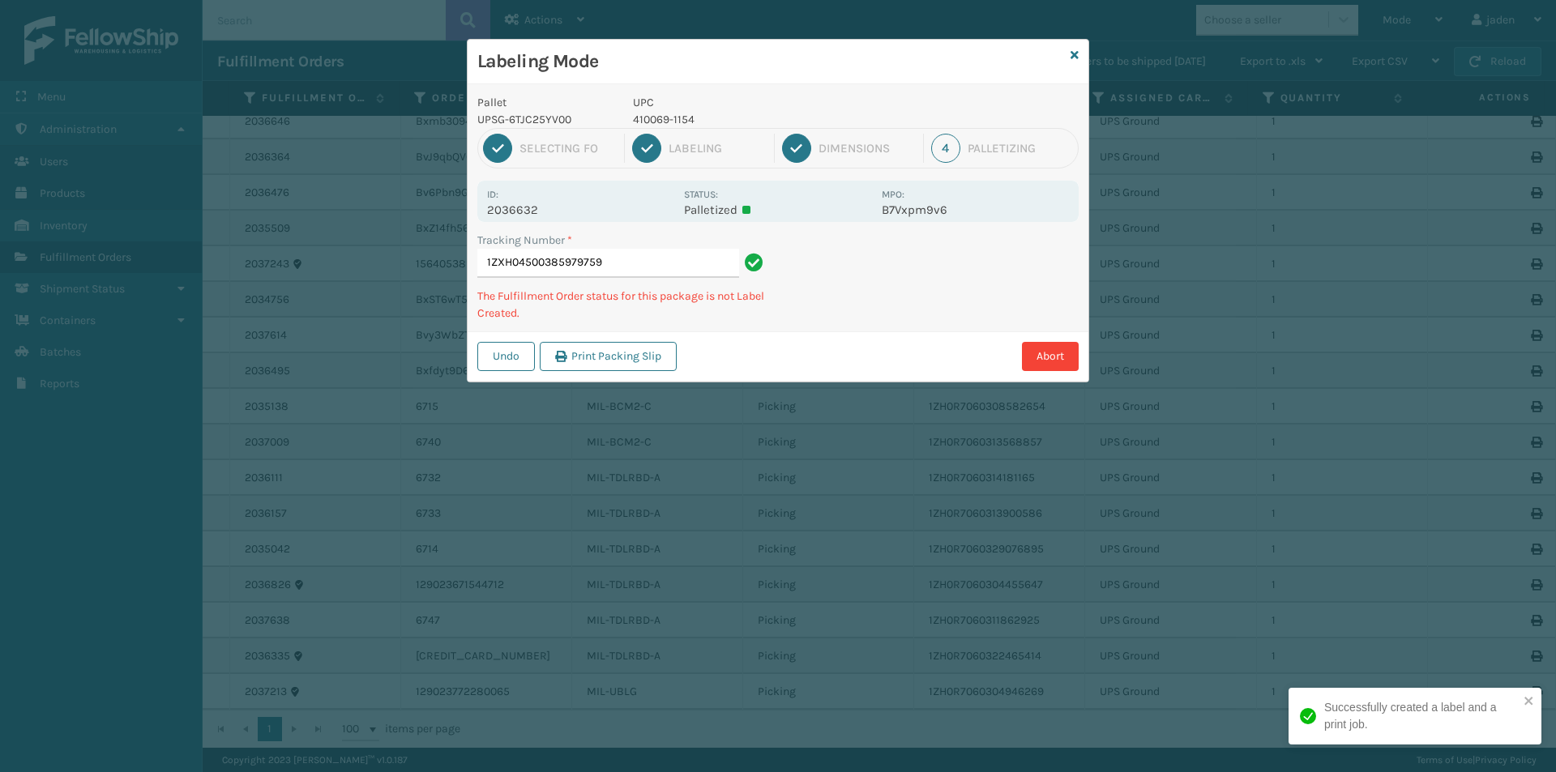
drag, startPoint x: 988, startPoint y: 271, endPoint x: 903, endPoint y: 233, distance: 93.5
click at [886, 305] on div "Tracking Number * 1ZXH04500385979759 The Fulfillment Order status for this pack…" at bounding box center [777, 282] width 621 height 100
drag, startPoint x: 968, startPoint y: 293, endPoint x: 835, endPoint y: 352, distance: 145.9
drag, startPoint x: 835, startPoint y: 352, endPoint x: 971, endPoint y: 290, distance: 149.4
click at [928, 310] on div "Pallet UPSG-6TJC25YV00 UPC 410069-1154 1 Selecting FO 2 Labeling 3 Dimensions 4…" at bounding box center [777, 232] width 621 height 297
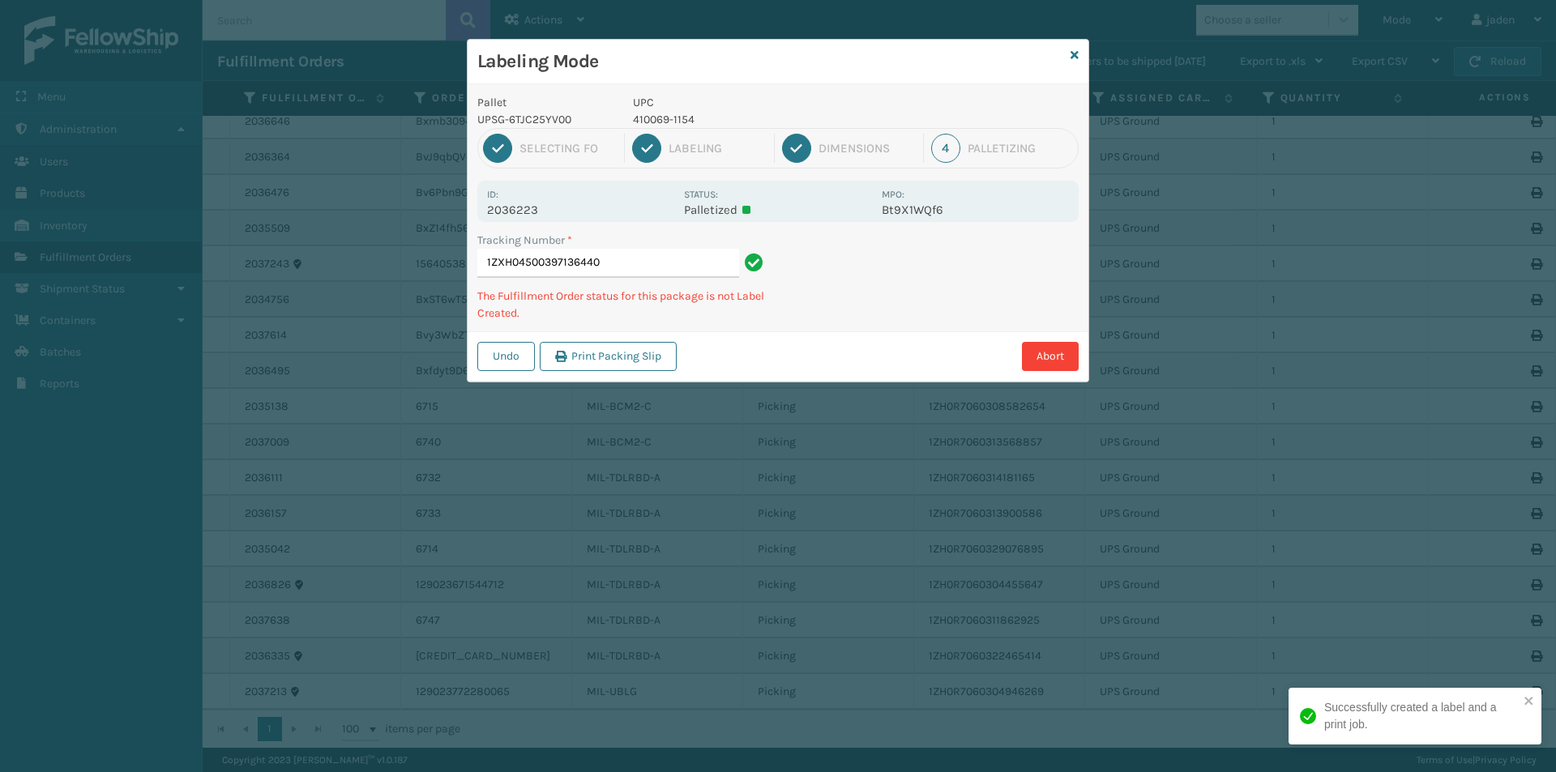
drag, startPoint x: 1125, startPoint y: 225, endPoint x: 1066, endPoint y: 247, distance: 63.1
drag, startPoint x: 1066, startPoint y: 247, endPoint x: 1033, endPoint y: 227, distance: 38.9
click at [876, 321] on div "Pallet UPSG-6TJC25YV00 UPC 410069-1154 1 Selecting FO 2 Labeling 3 Dimensions 4…" at bounding box center [777, 232] width 621 height 297
drag, startPoint x: 1033, startPoint y: 226, endPoint x: 1022, endPoint y: 229, distance: 11.8
drag, startPoint x: 1022, startPoint y: 229, endPoint x: 800, endPoint y: 336, distance: 245.7
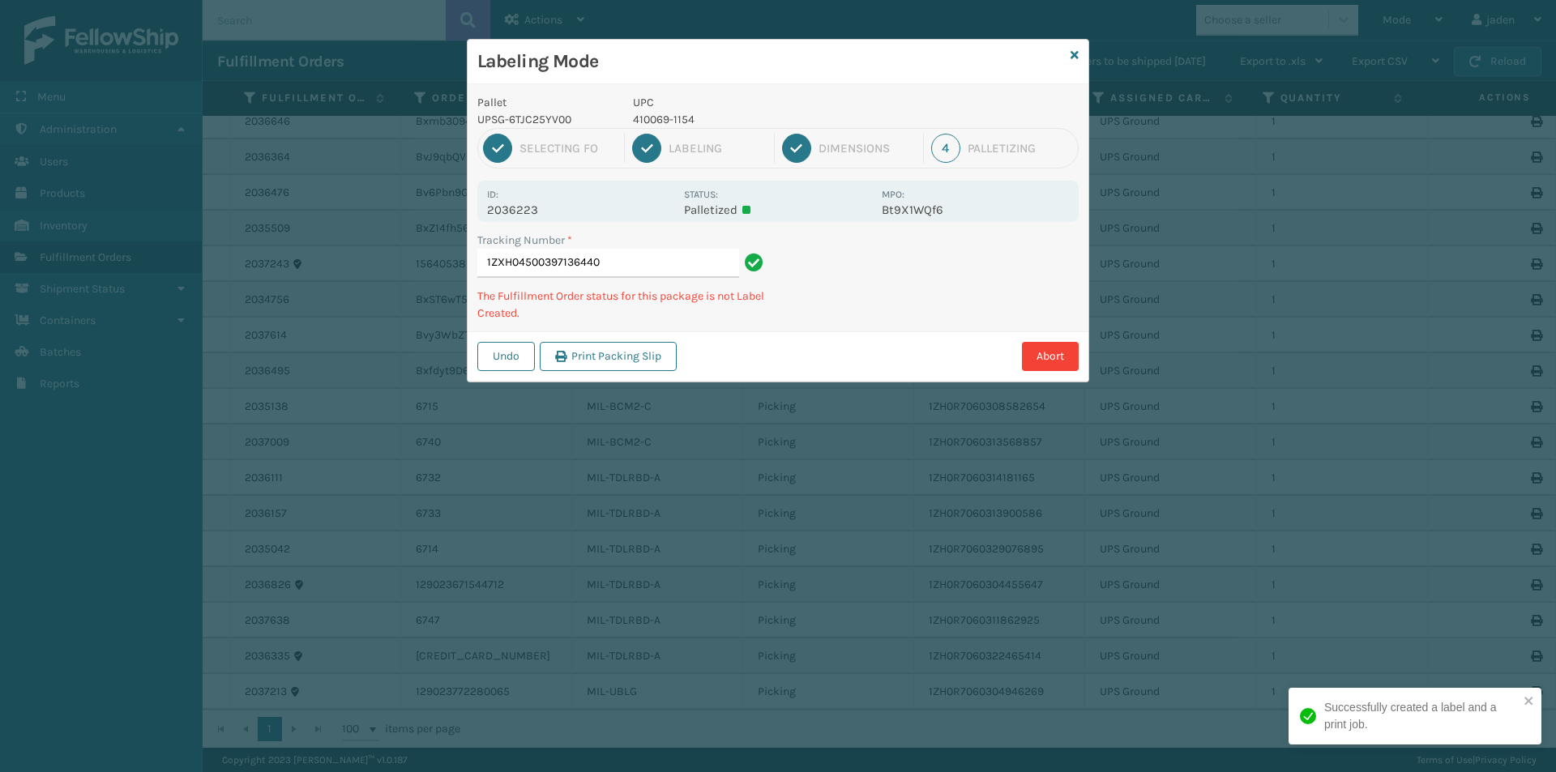
click at [766, 374] on div "Labeling Mode Pallet UPSG-6TJC25YV00 UPC 410069-1154 1 Selecting FO 2 Labeling …" at bounding box center [778, 386] width 1556 height 772
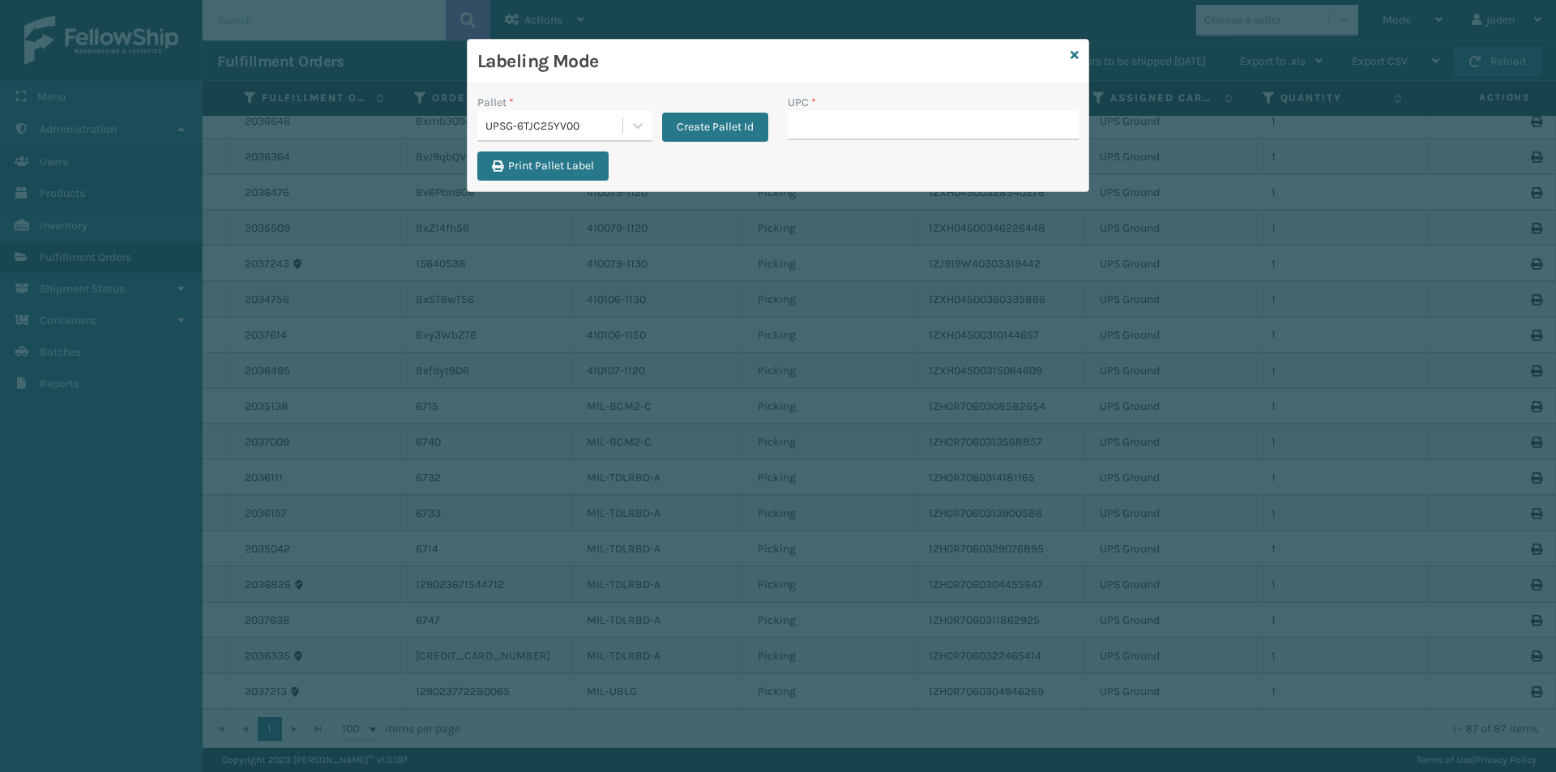
drag, startPoint x: 852, startPoint y: 105, endPoint x: 837, endPoint y: 147, distance: 44.6
drag, startPoint x: 837, startPoint y: 147, endPoint x: 820, endPoint y: 134, distance: 21.9
paste input "410069-1154"
drag, startPoint x: 836, startPoint y: 100, endPoint x: 798, endPoint y: 131, distance: 49.0
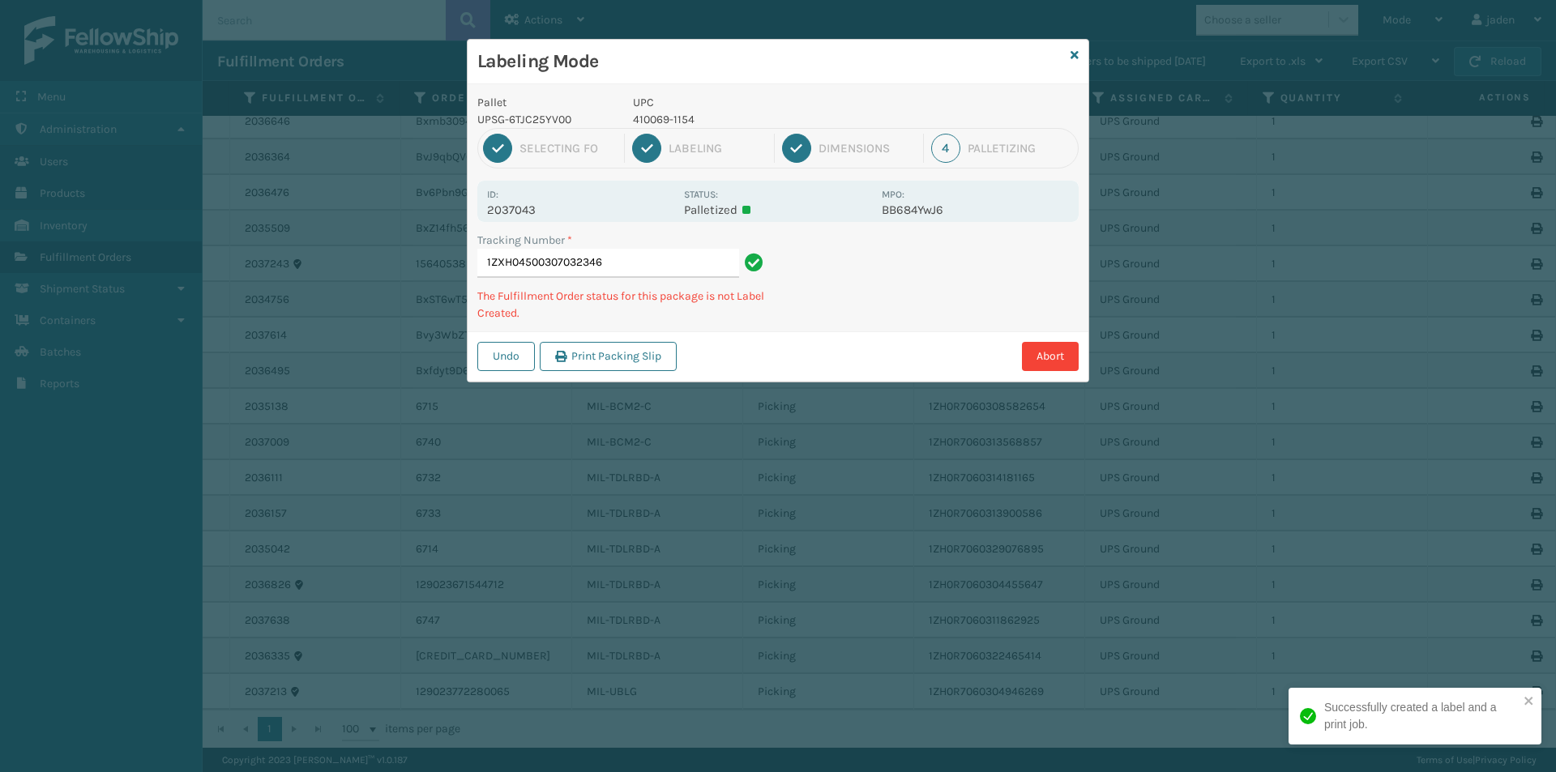
drag, startPoint x: 933, startPoint y: 275, endPoint x: 1061, endPoint y: 240, distance: 132.1
click at [941, 291] on div "Tracking Number * 1ZXH04500307032346 The Fulfillment Order status for this pack…" at bounding box center [777, 282] width 621 height 100
drag, startPoint x: 1061, startPoint y: 240, endPoint x: 1006, endPoint y: 275, distance: 64.5
drag, startPoint x: 1006, startPoint y: 275, endPoint x: 1044, endPoint y: 251, distance: 44.7
click at [915, 334] on div "Undo Print Packing Slip Abort" at bounding box center [777, 355] width 621 height 49
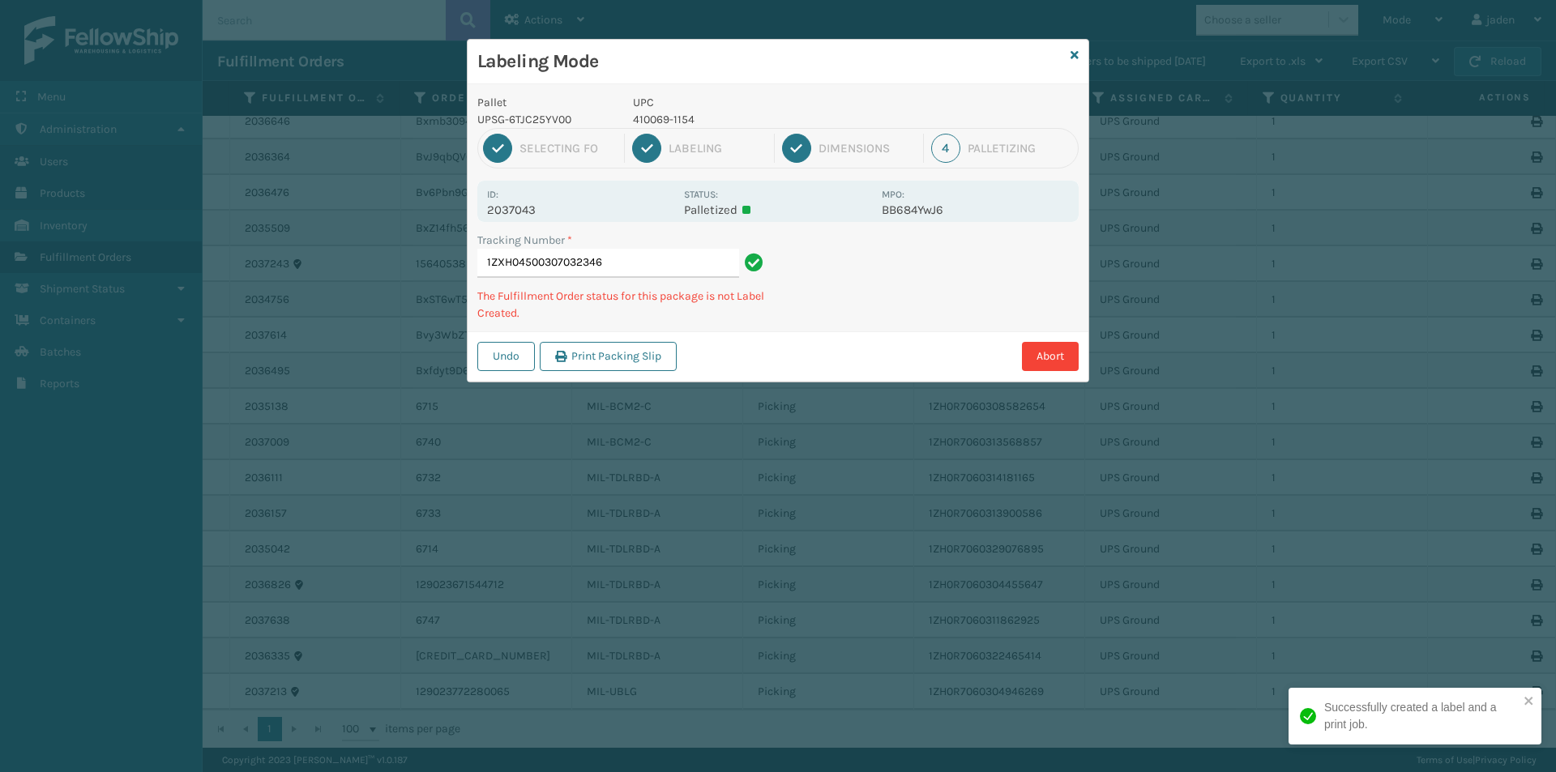
drag, startPoint x: 1031, startPoint y: 255, endPoint x: 968, endPoint y: 169, distance: 106.6
click at [905, 321] on div "Pallet UPSG-6TJC25YV00 UPC 410069-1154 1 Selecting FO 2 Labeling 3 Dimensions 4…" at bounding box center [777, 232] width 621 height 297
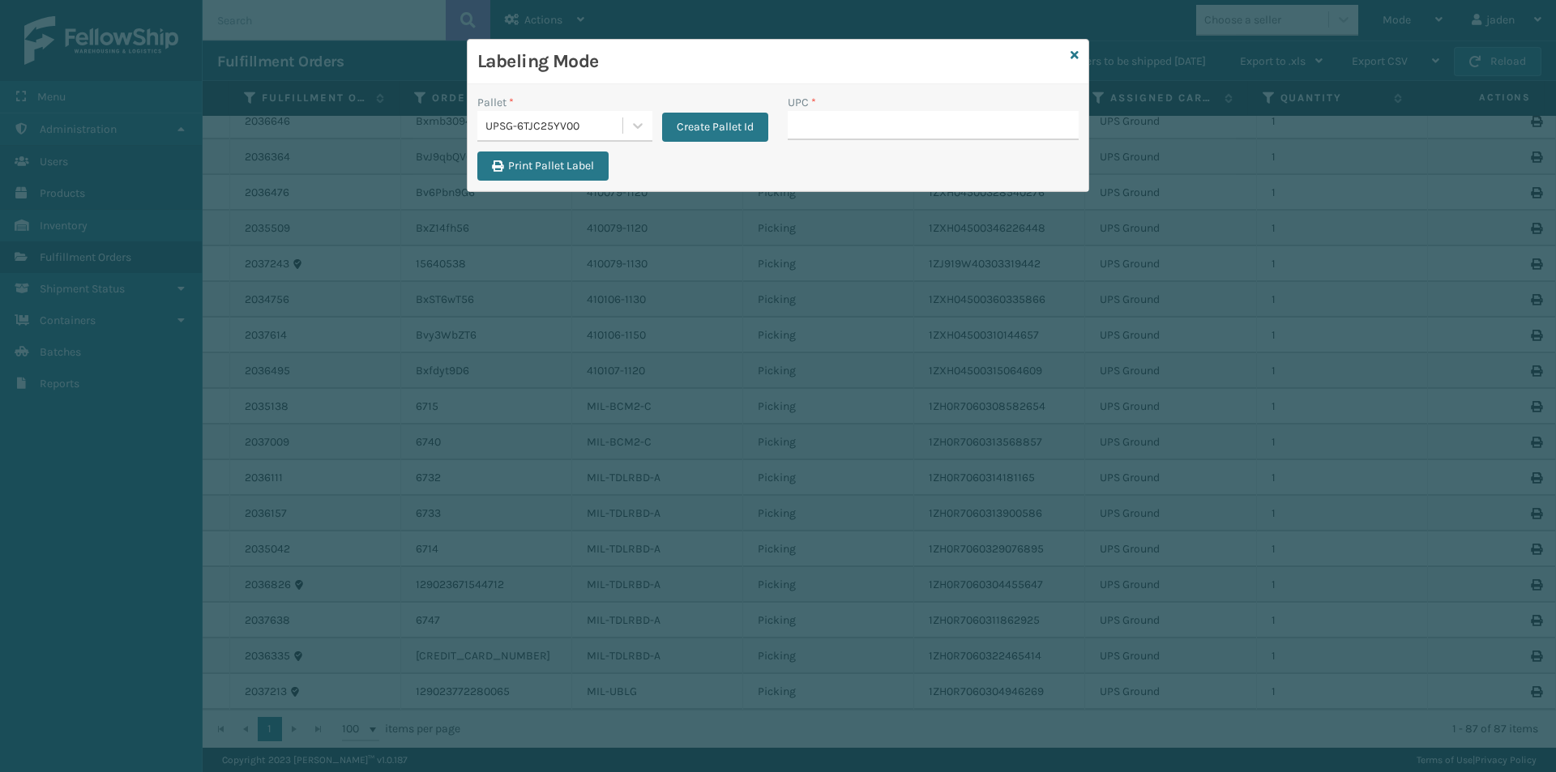
drag, startPoint x: 841, startPoint y: 129, endPoint x: 800, endPoint y: 127, distance: 41.4
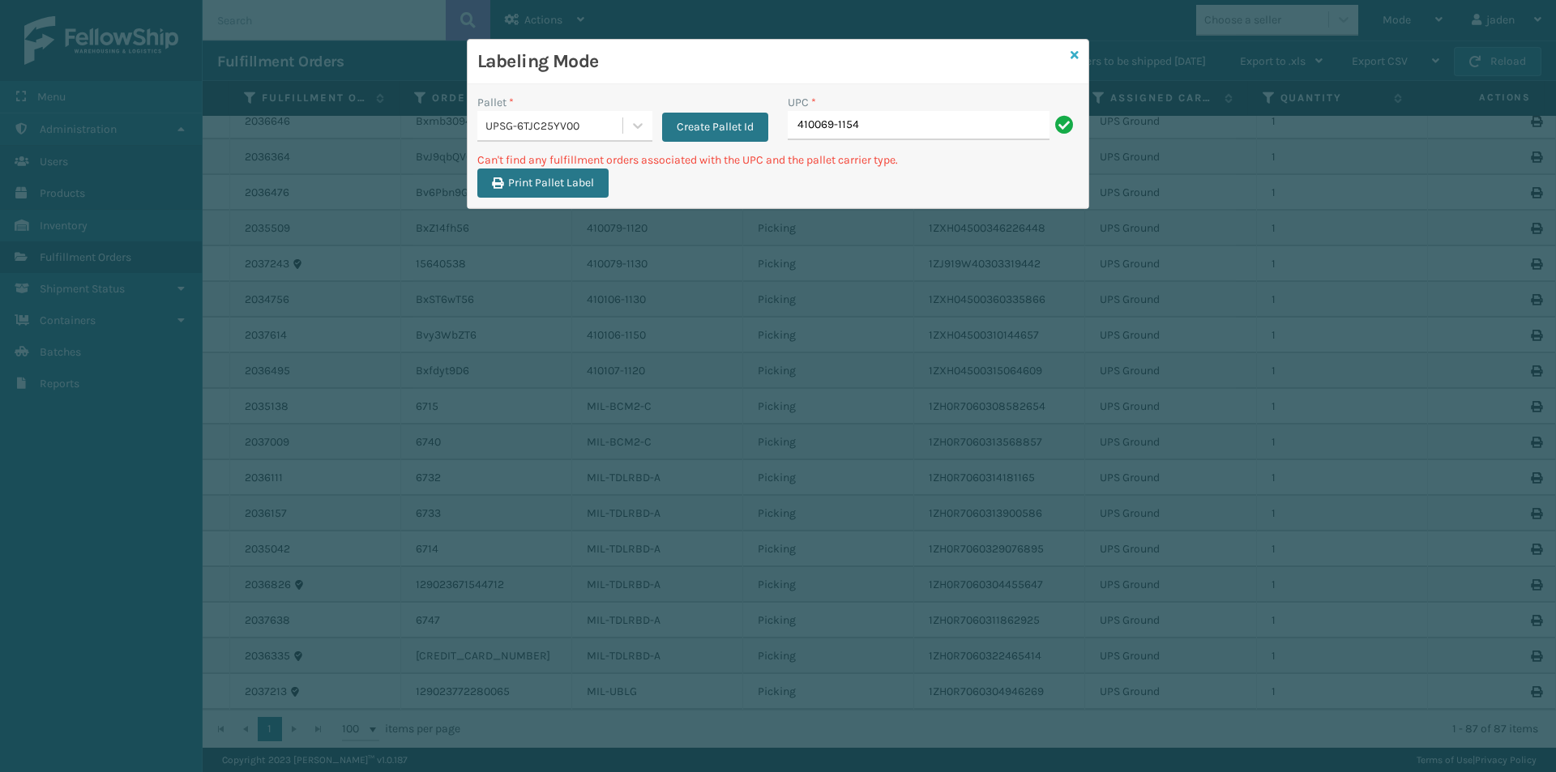
click at [1078, 54] on icon at bounding box center [1074, 54] width 8 height 11
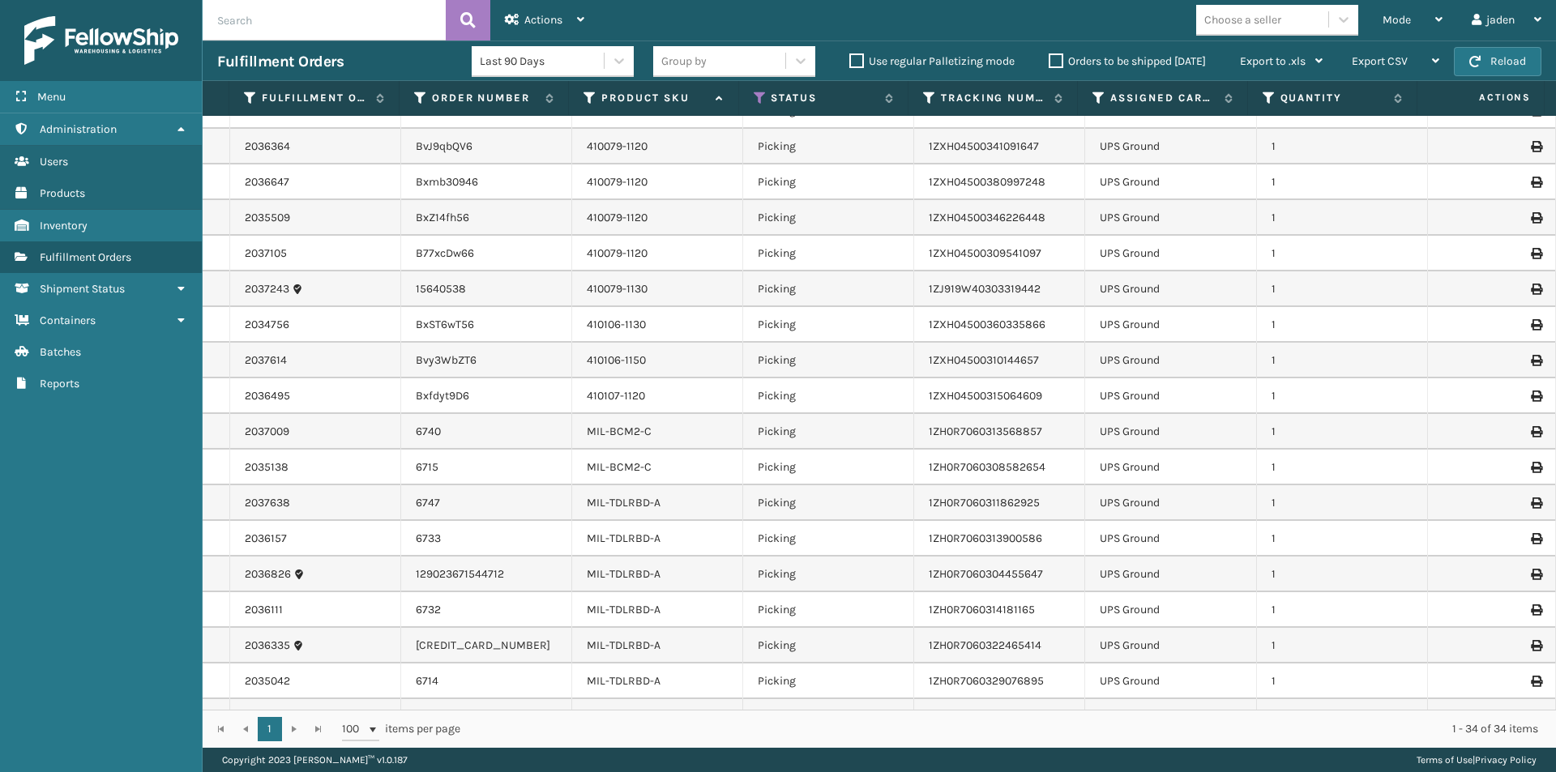
scroll to position [618, 0]
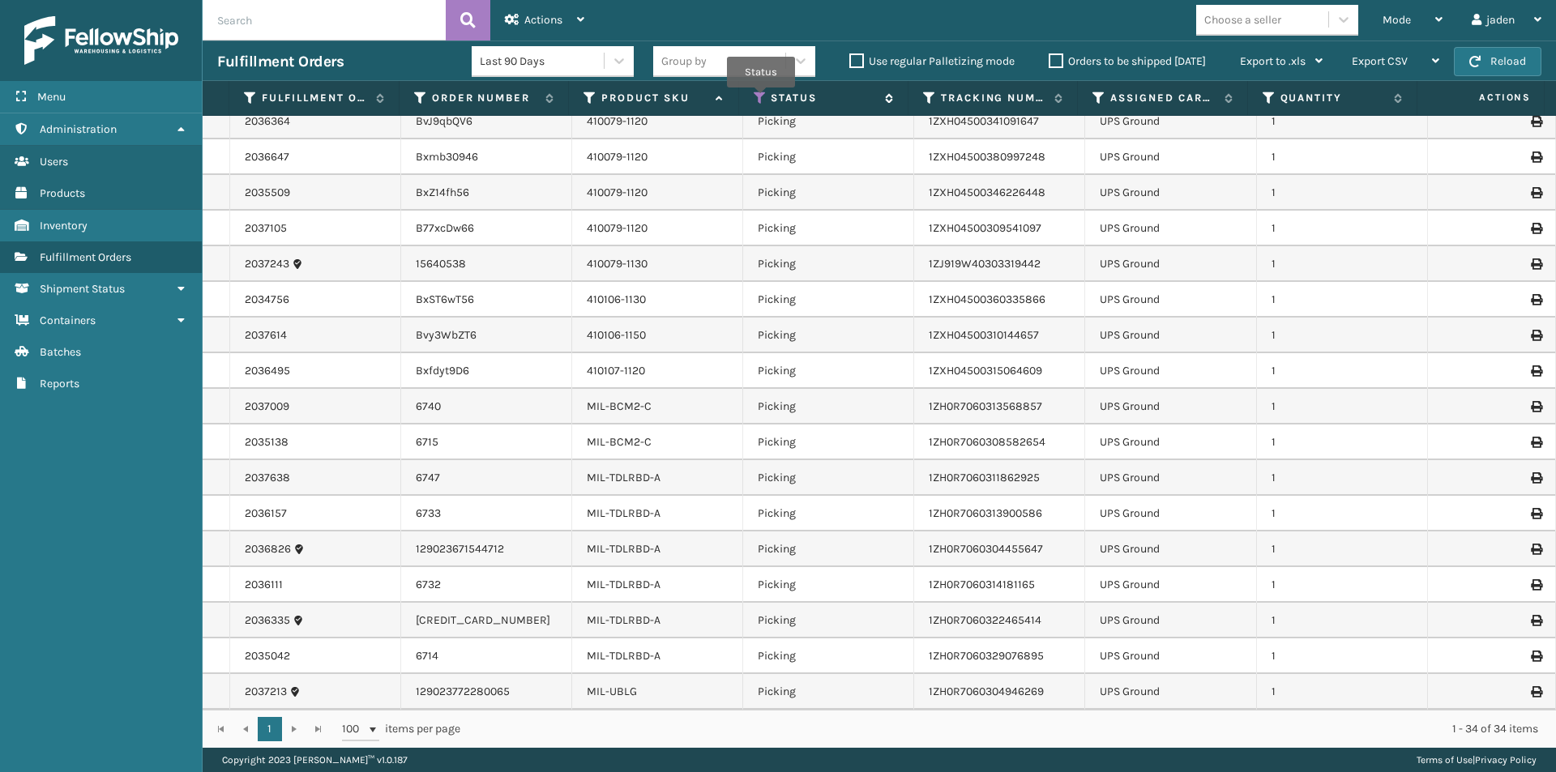
click at [760, 99] on icon at bounding box center [759, 98] width 13 height 15
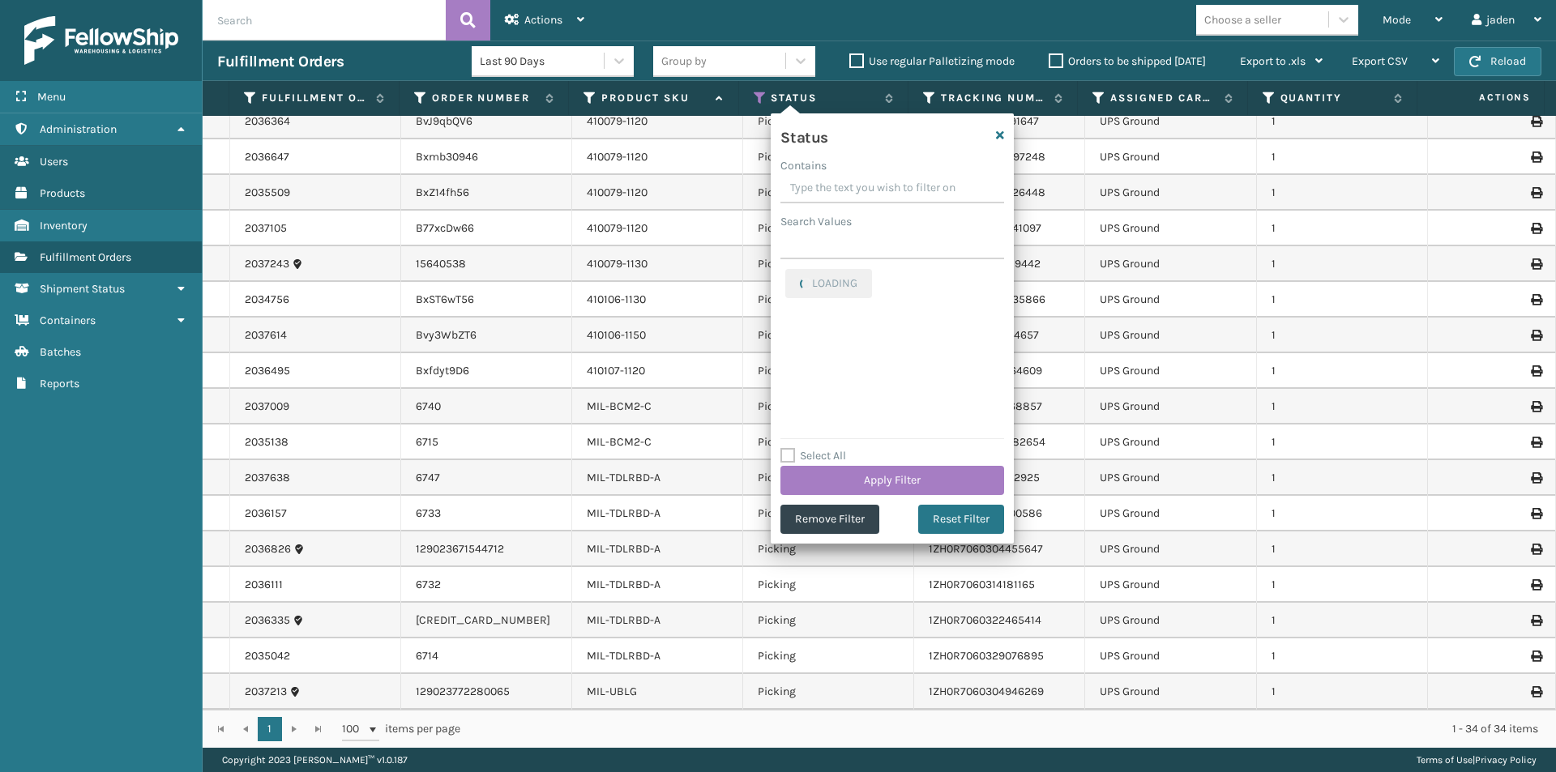
drag, startPoint x: 931, startPoint y: 181, endPoint x: 845, endPoint y: 190, distance: 86.3
click at [845, 190] on input "Contains" at bounding box center [892, 188] width 224 height 29
click at [792, 344] on label "Palletized" at bounding box center [820, 343] width 70 height 14
click at [786, 344] on input "Palletized" at bounding box center [785, 339] width 1 height 11
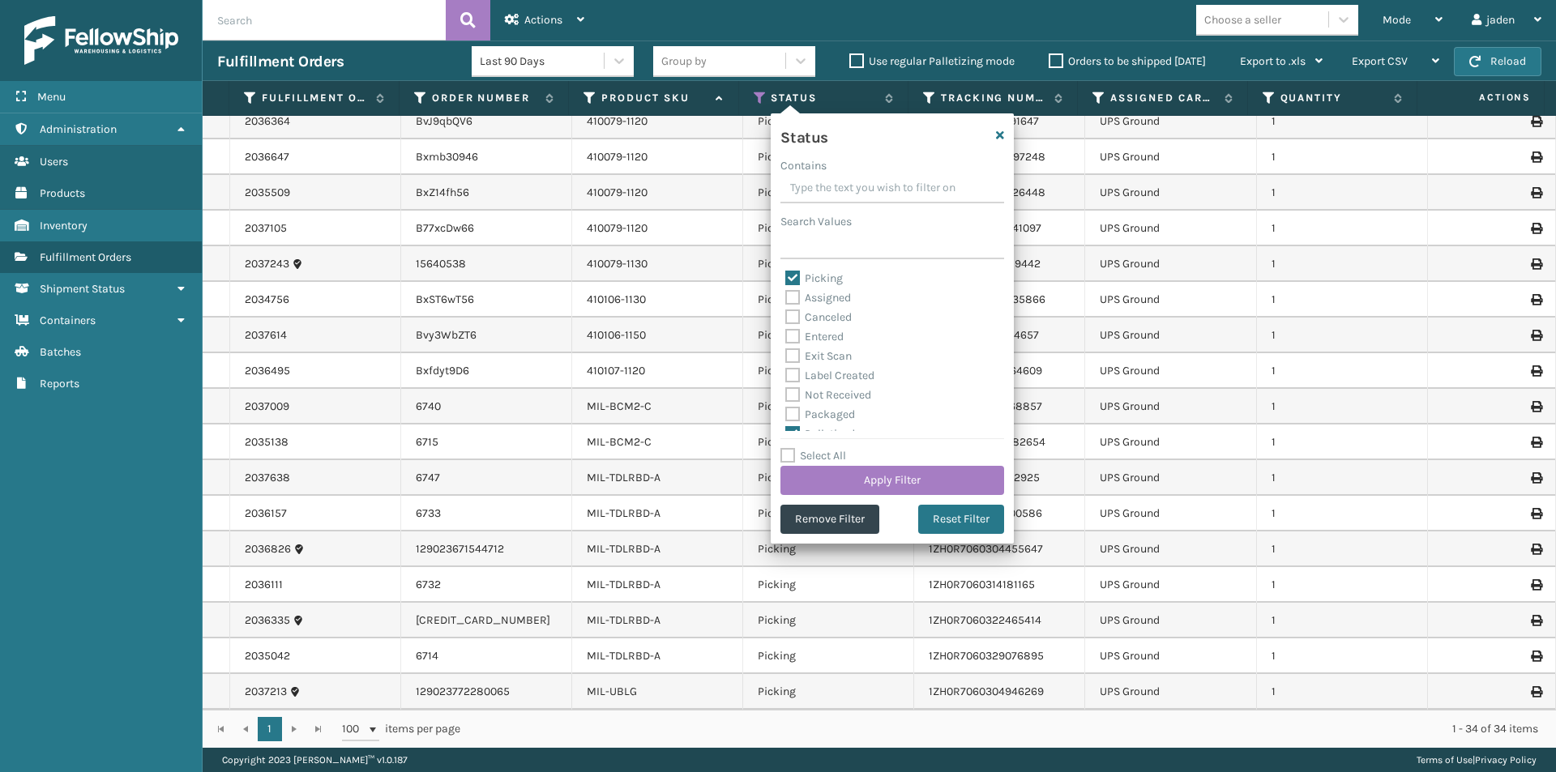
click at [793, 283] on label "Picking" at bounding box center [814, 278] width 58 height 14
click at [786, 280] on input "Picking" at bounding box center [785, 274] width 1 height 11
click at [890, 478] on button "Apply Filter" at bounding box center [892, 480] width 224 height 29
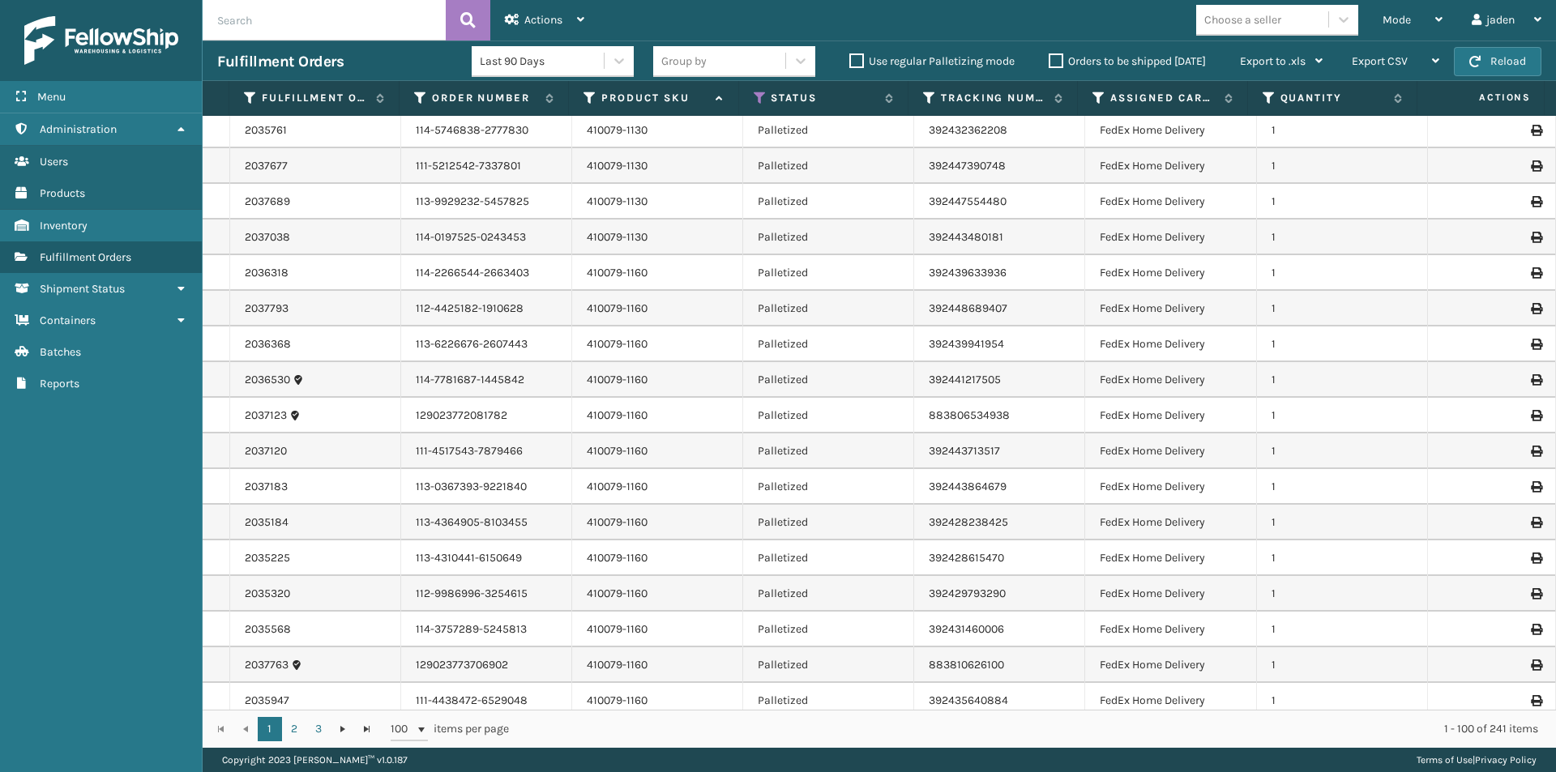
scroll to position [2971, 0]
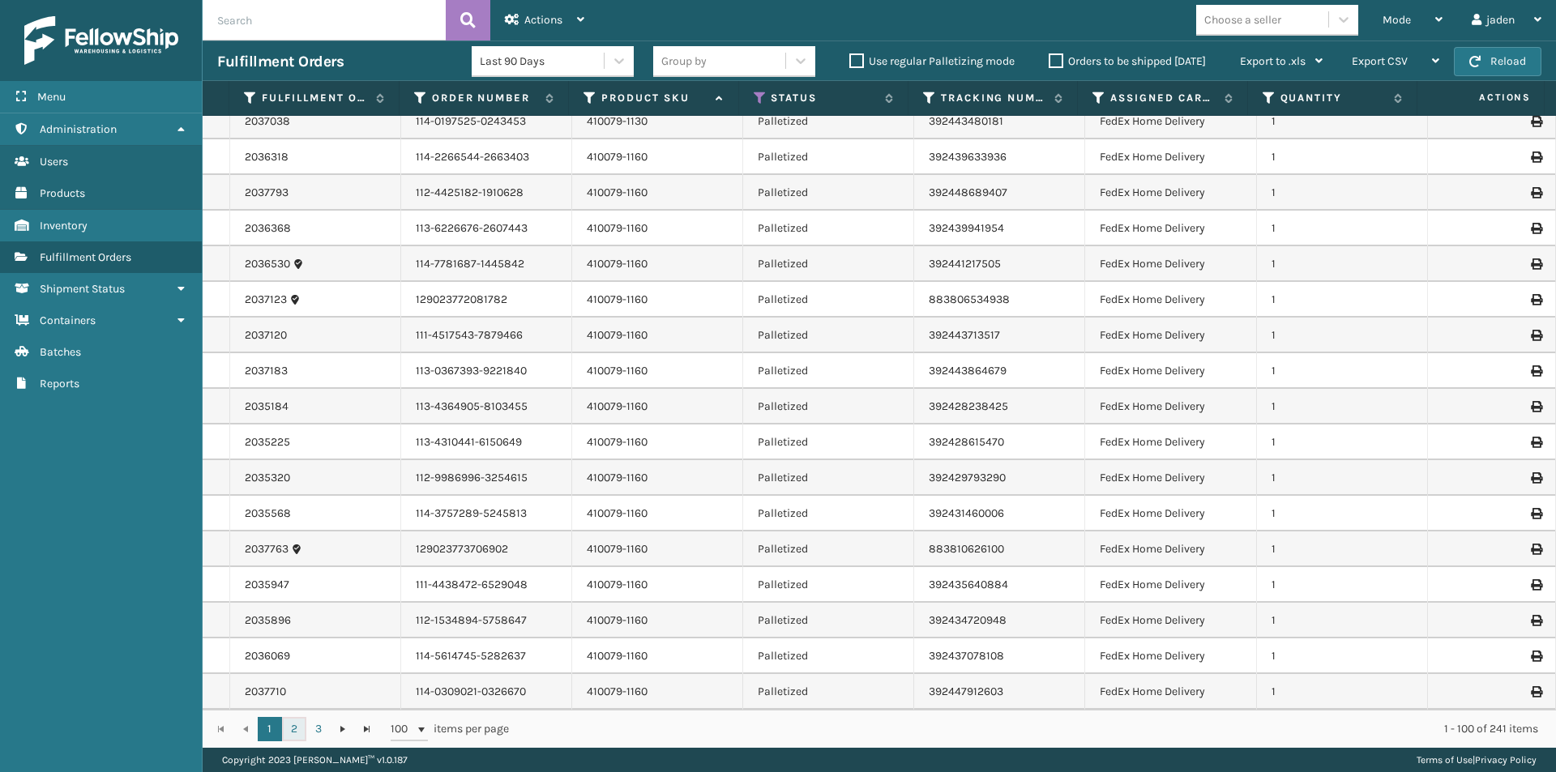
click at [293, 728] on link "2" at bounding box center [294, 729] width 24 height 24
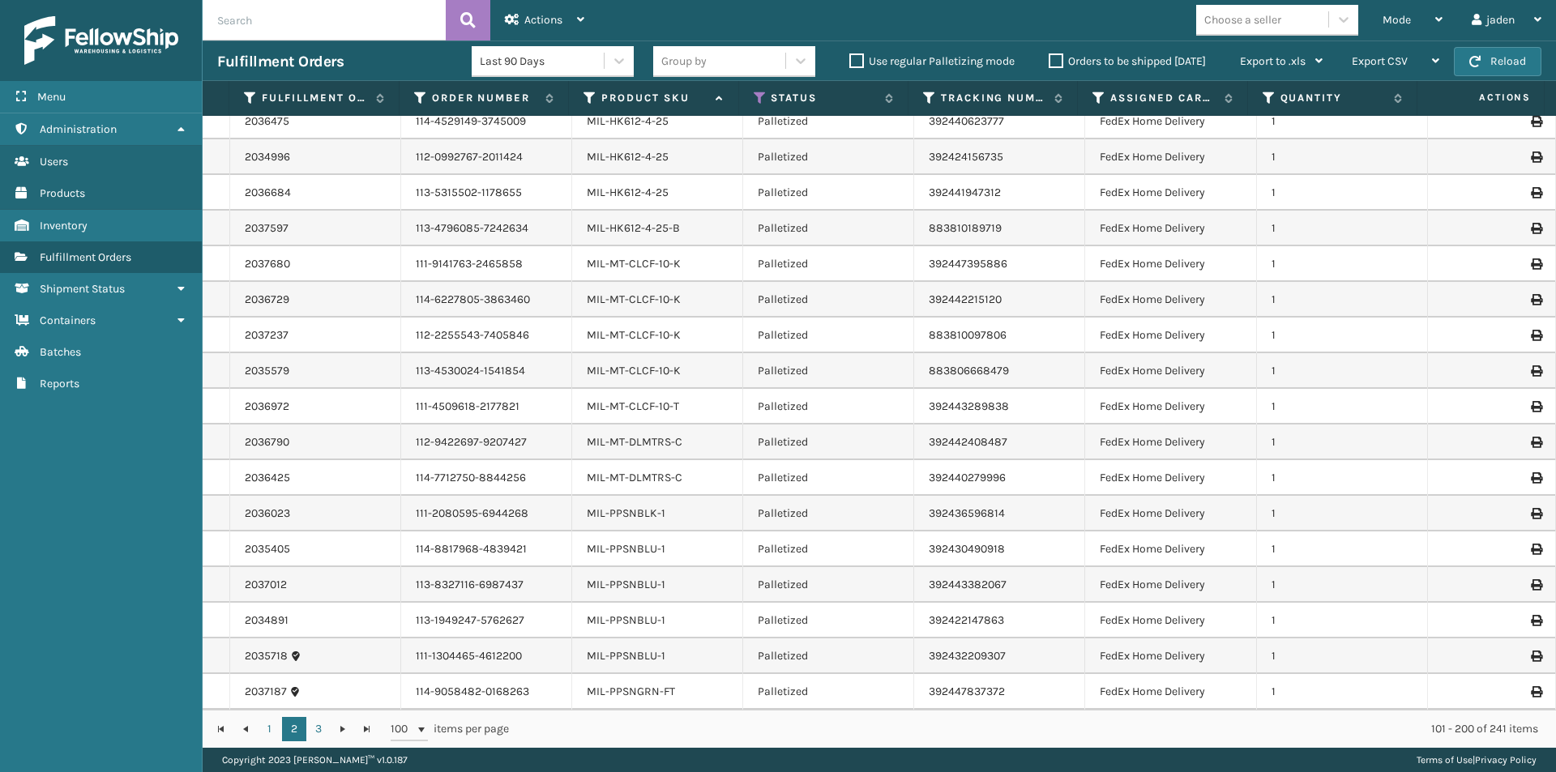
scroll to position [2971, 0]
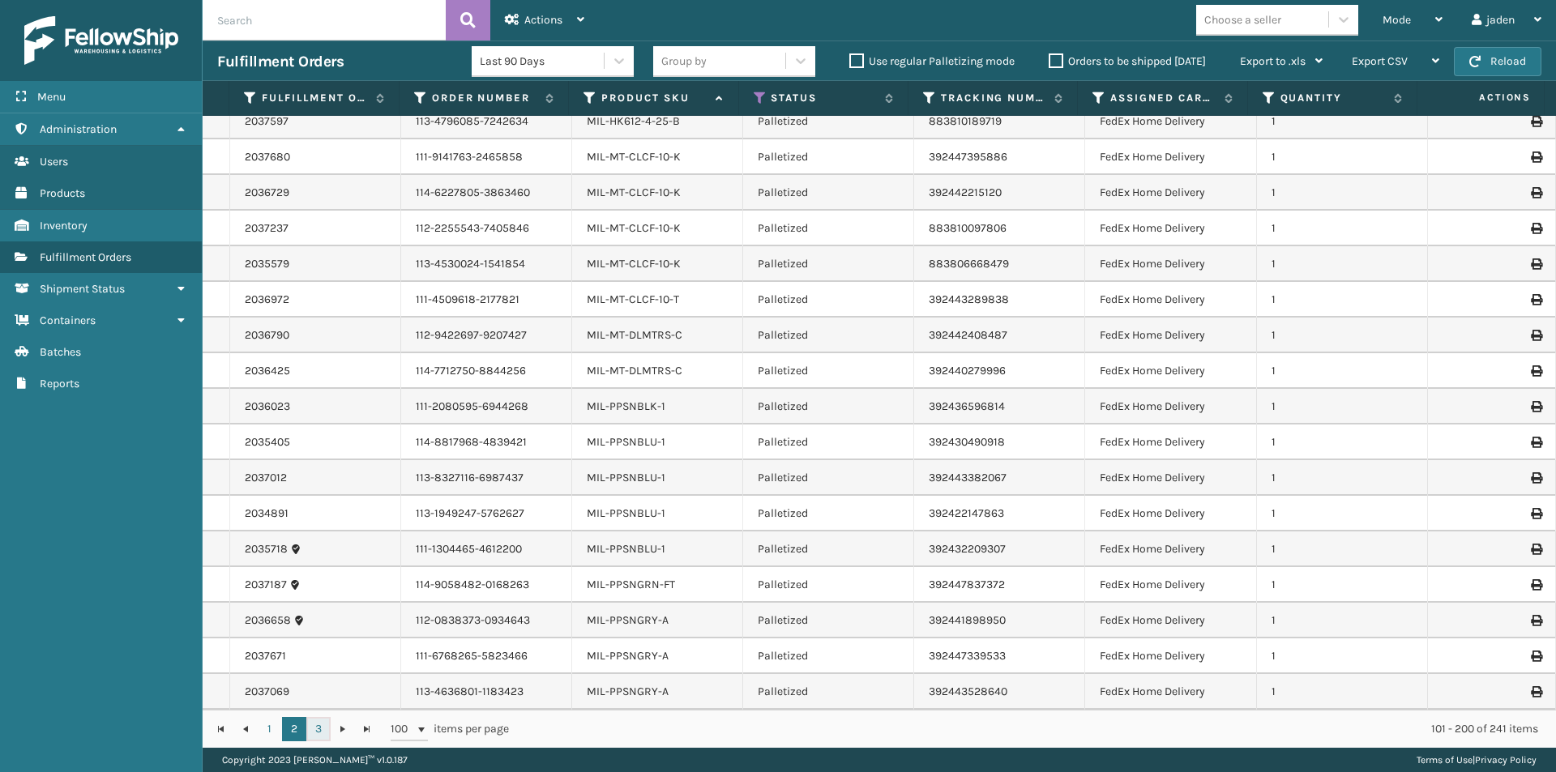
click at [318, 728] on link "3" at bounding box center [318, 729] width 24 height 24
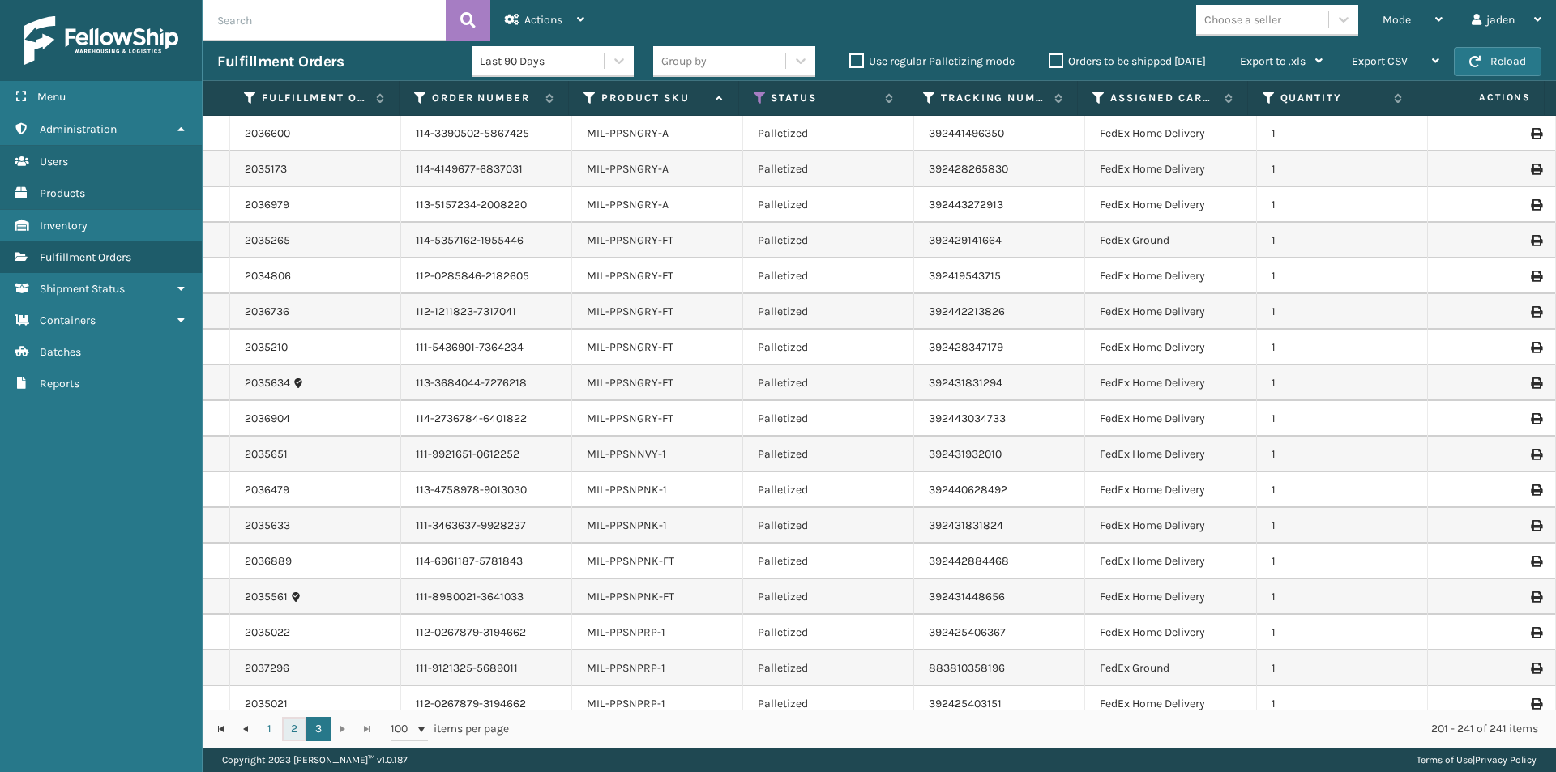
click at [299, 729] on link "2" at bounding box center [294, 729] width 24 height 24
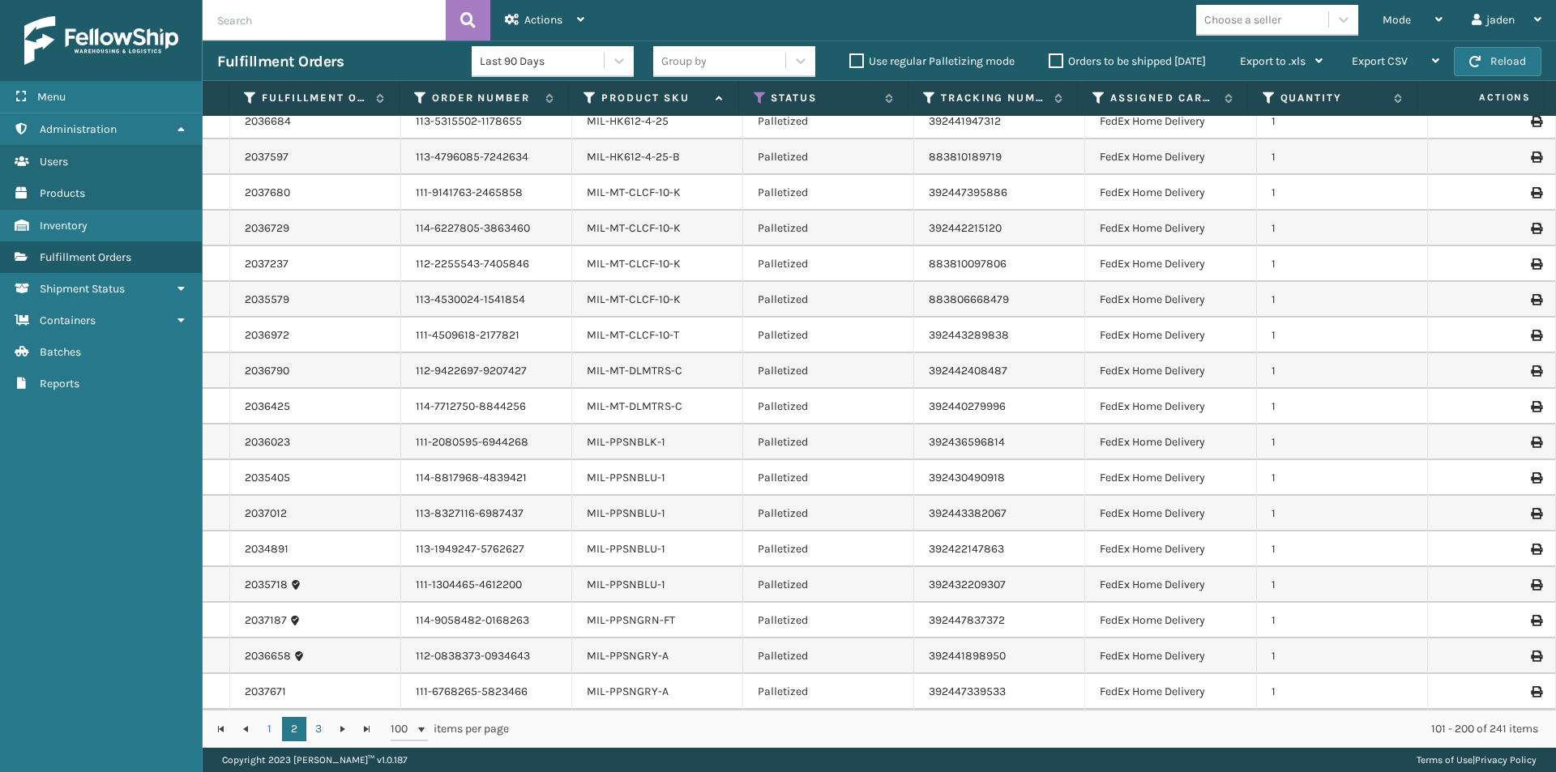
scroll to position [2971, 0]
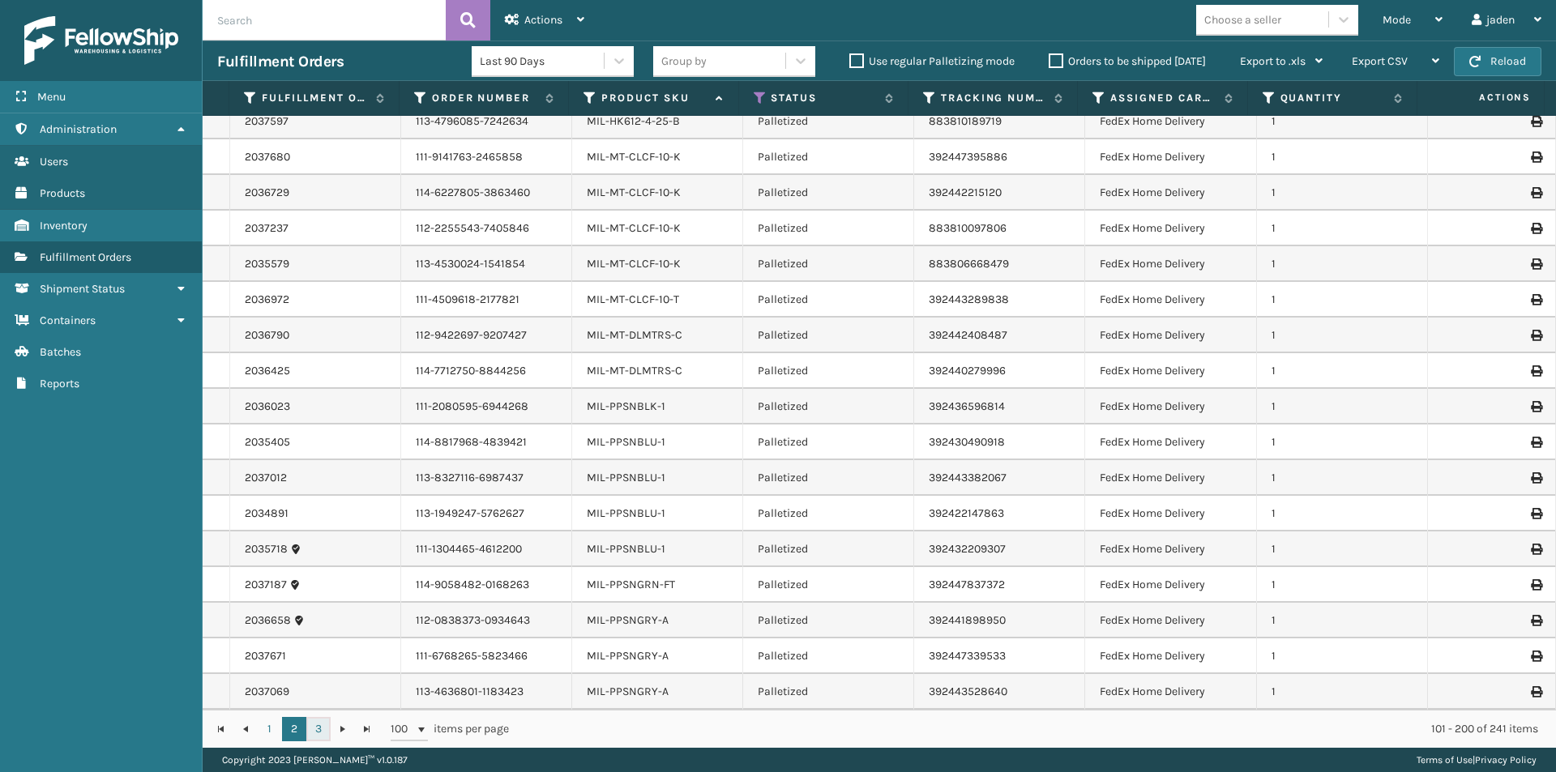
click at [316, 723] on link "3" at bounding box center [318, 729] width 24 height 24
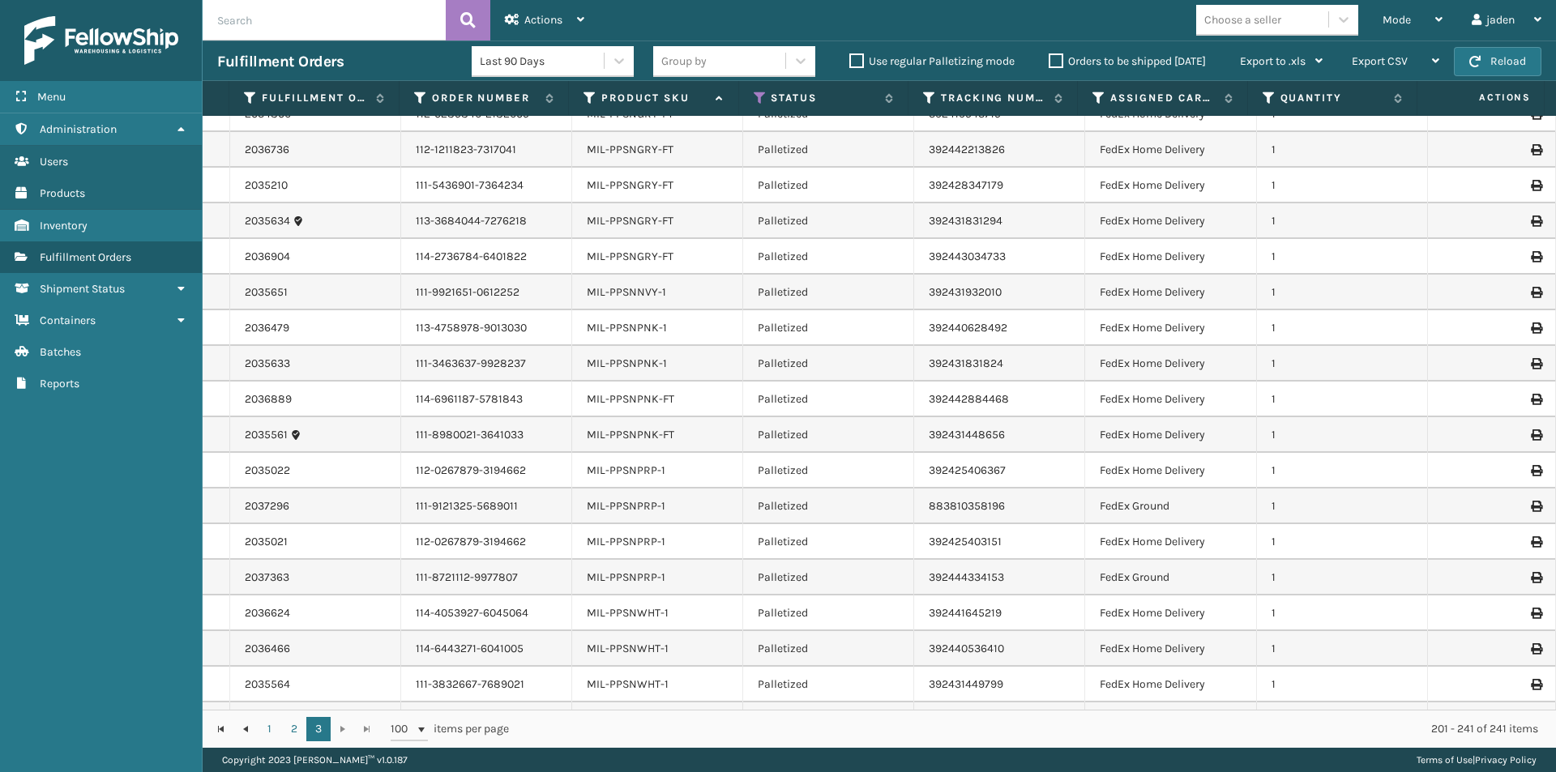
scroll to position [486, 0]
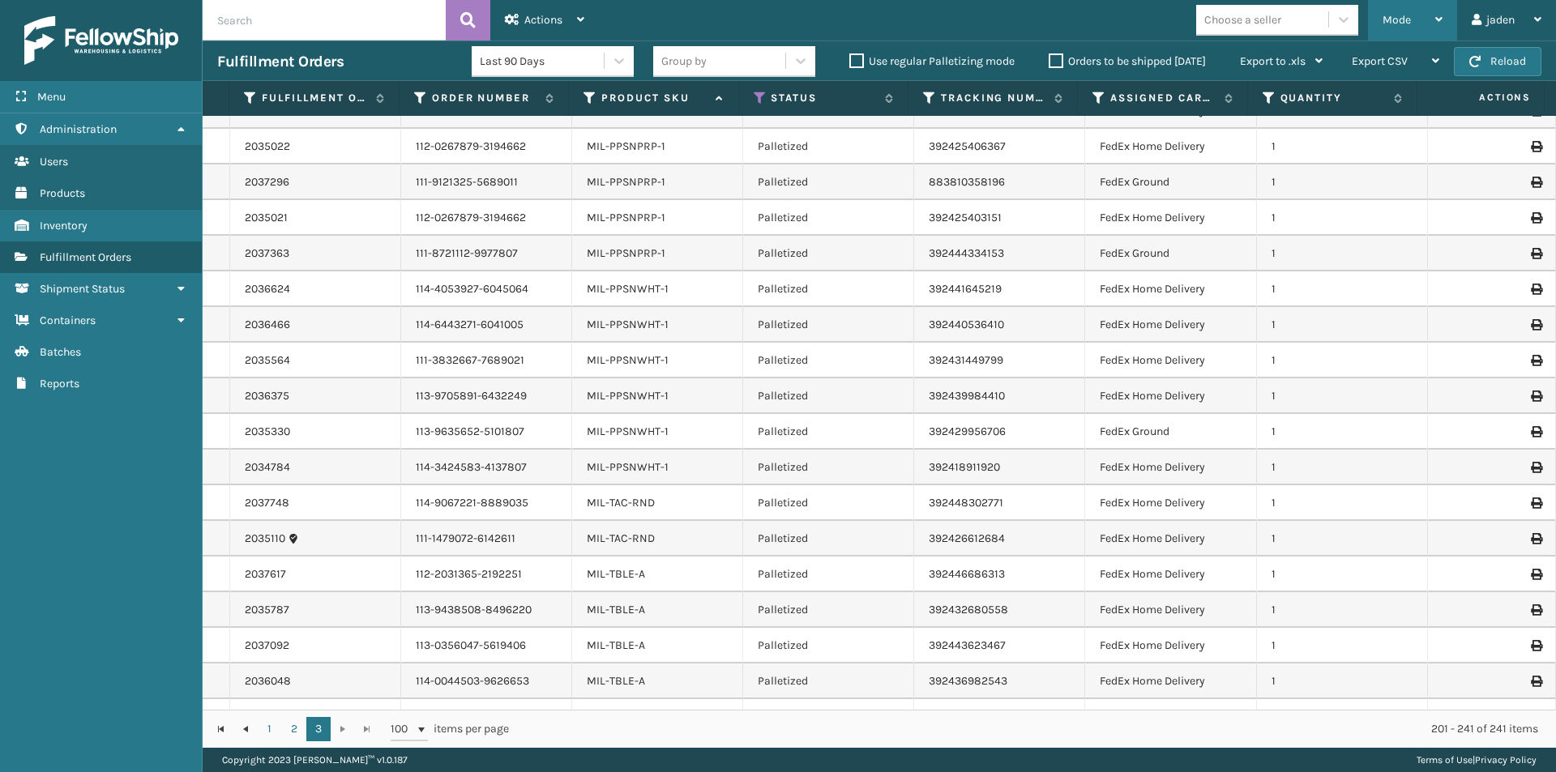
drag, startPoint x: 1419, startPoint y: 5, endPoint x: 1386, endPoint y: 23, distance: 37.7
click at [1417, 7] on div "Mode" at bounding box center [1412, 20] width 60 height 41
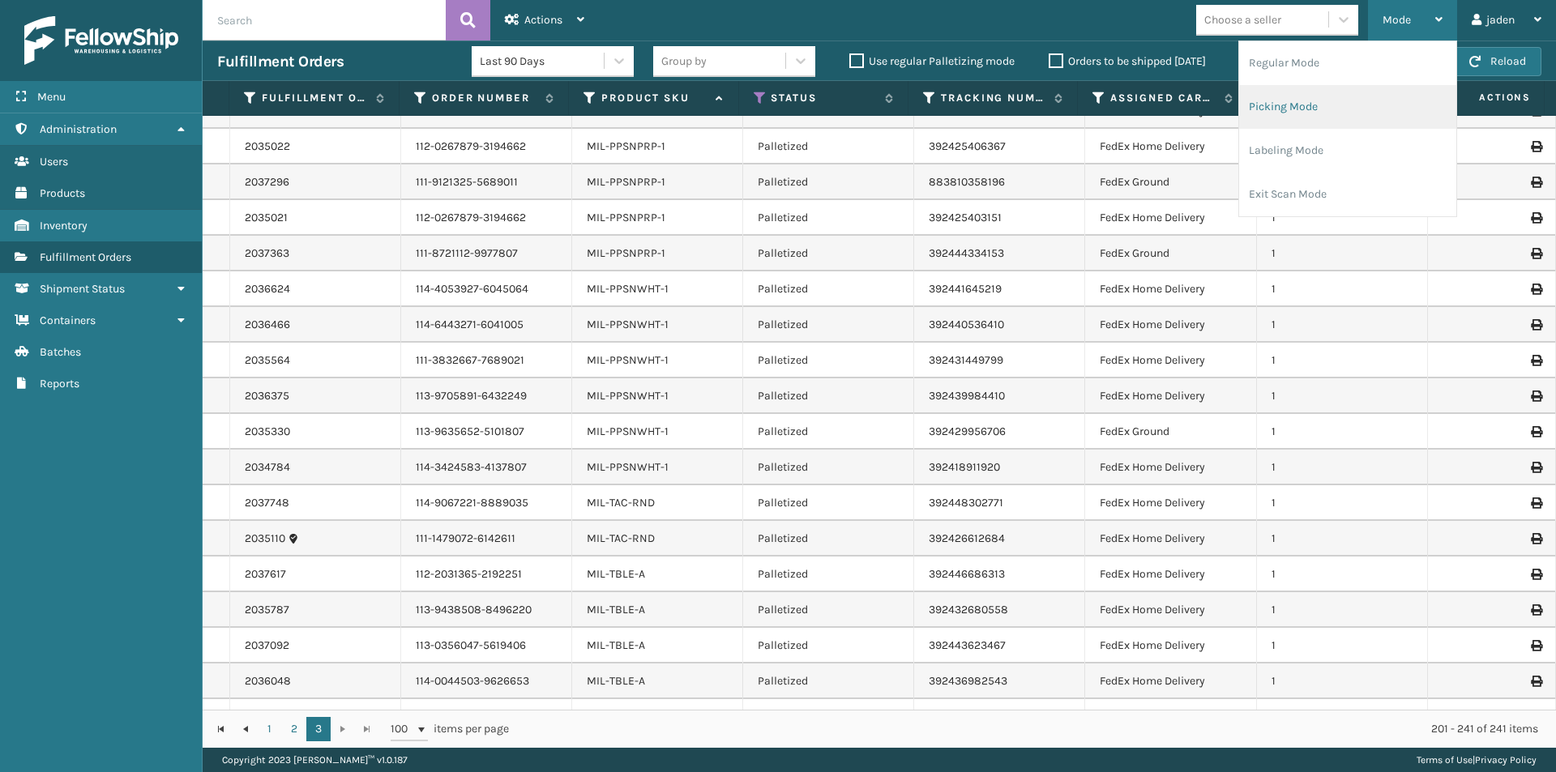
click at [1326, 108] on li "Picking Mode" at bounding box center [1347, 107] width 217 height 44
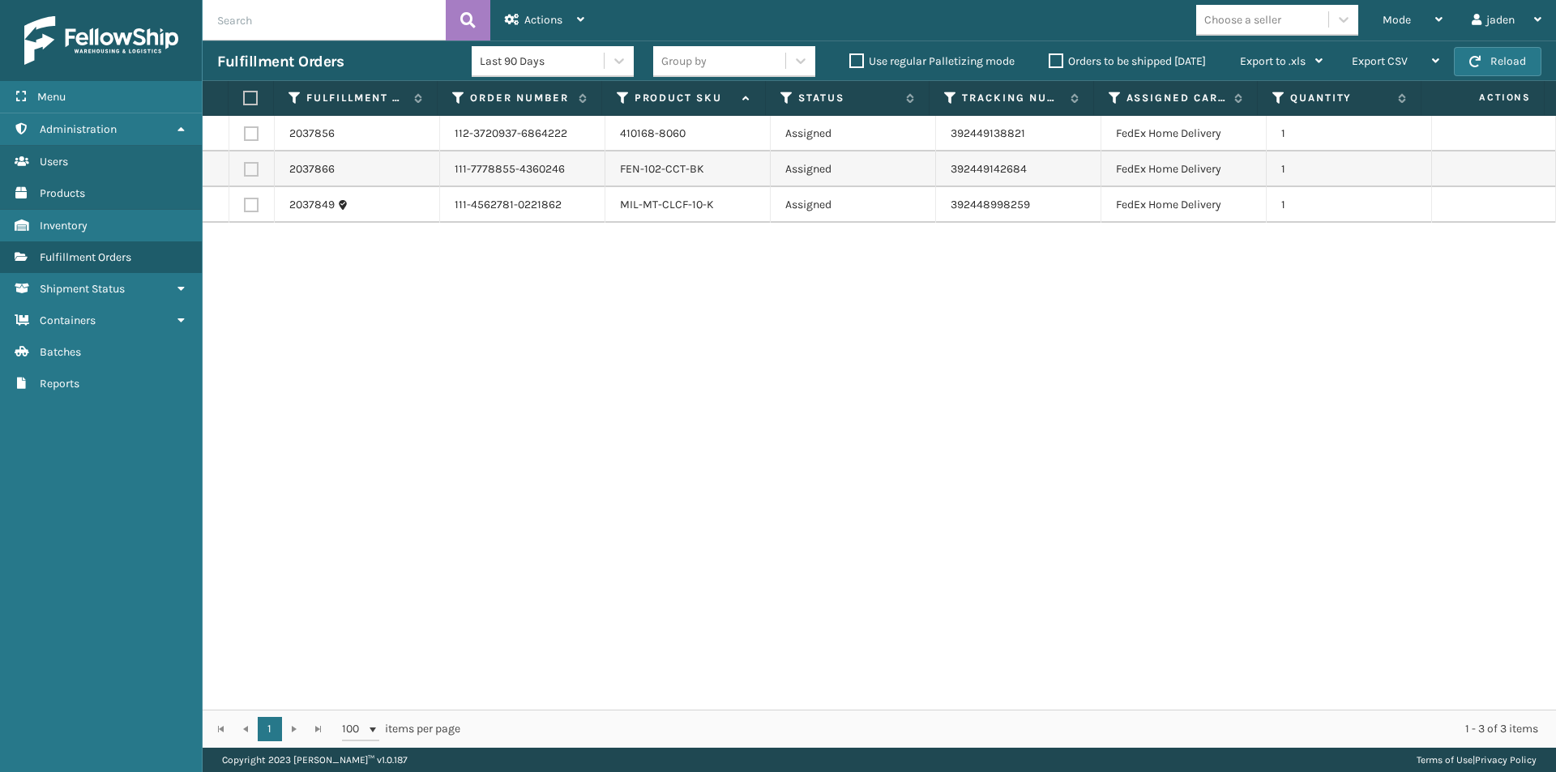
drag, startPoint x: 1072, startPoint y: 354, endPoint x: 688, endPoint y: 335, distance: 384.5
click at [688, 335] on div "2037856 112-3720937-6864222 410168-8060 Assigned 392449138821 FedEx Home Delive…" at bounding box center [879, 413] width 1353 height 594
click at [245, 133] on label at bounding box center [251, 133] width 15 height 15
click at [245, 133] on input "checkbox" at bounding box center [244, 131] width 1 height 11
click at [549, 22] on span "Actions" at bounding box center [543, 20] width 38 height 14
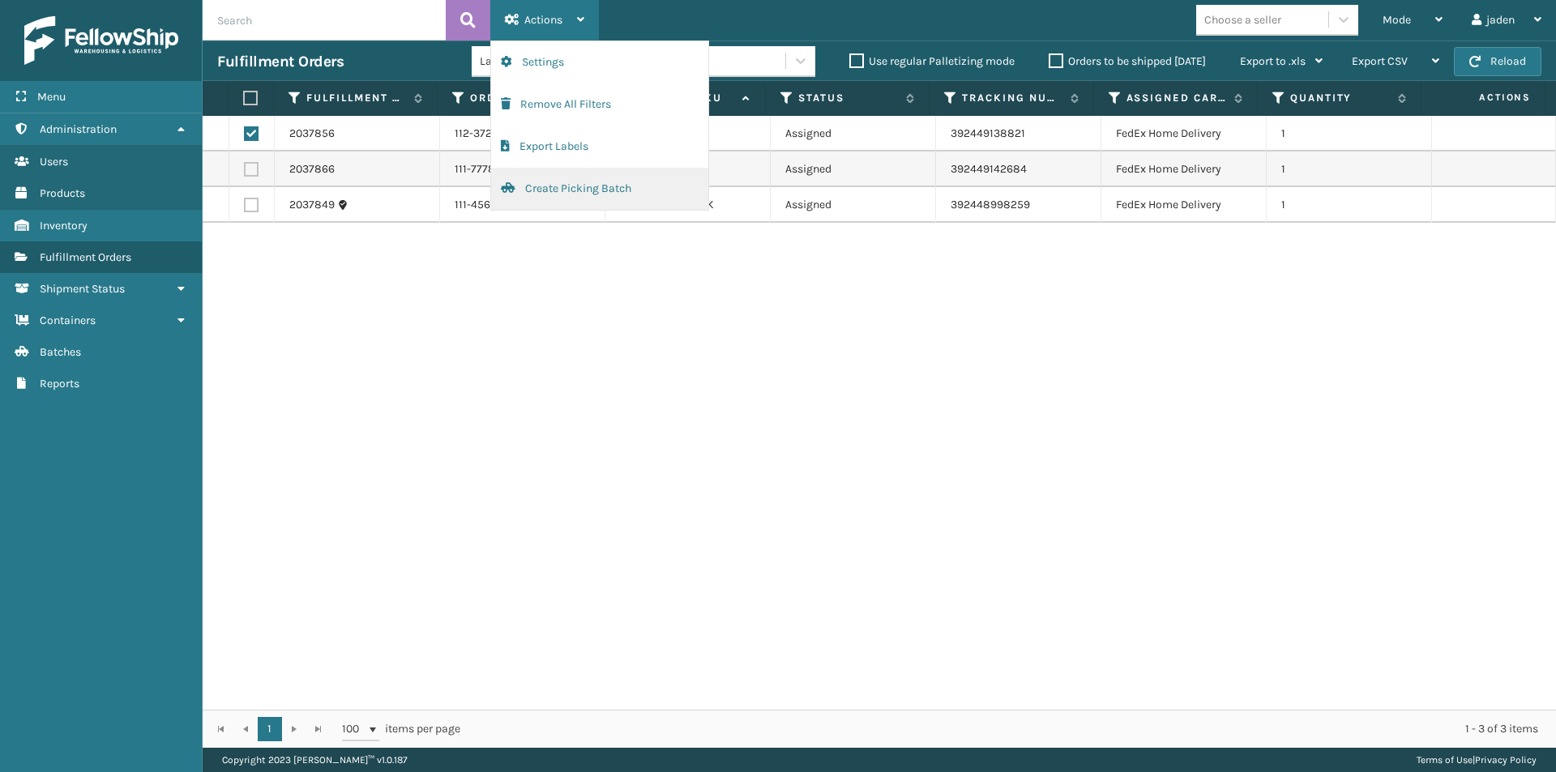
click at [591, 189] on button "Create Picking Batch" at bounding box center [599, 189] width 217 height 42
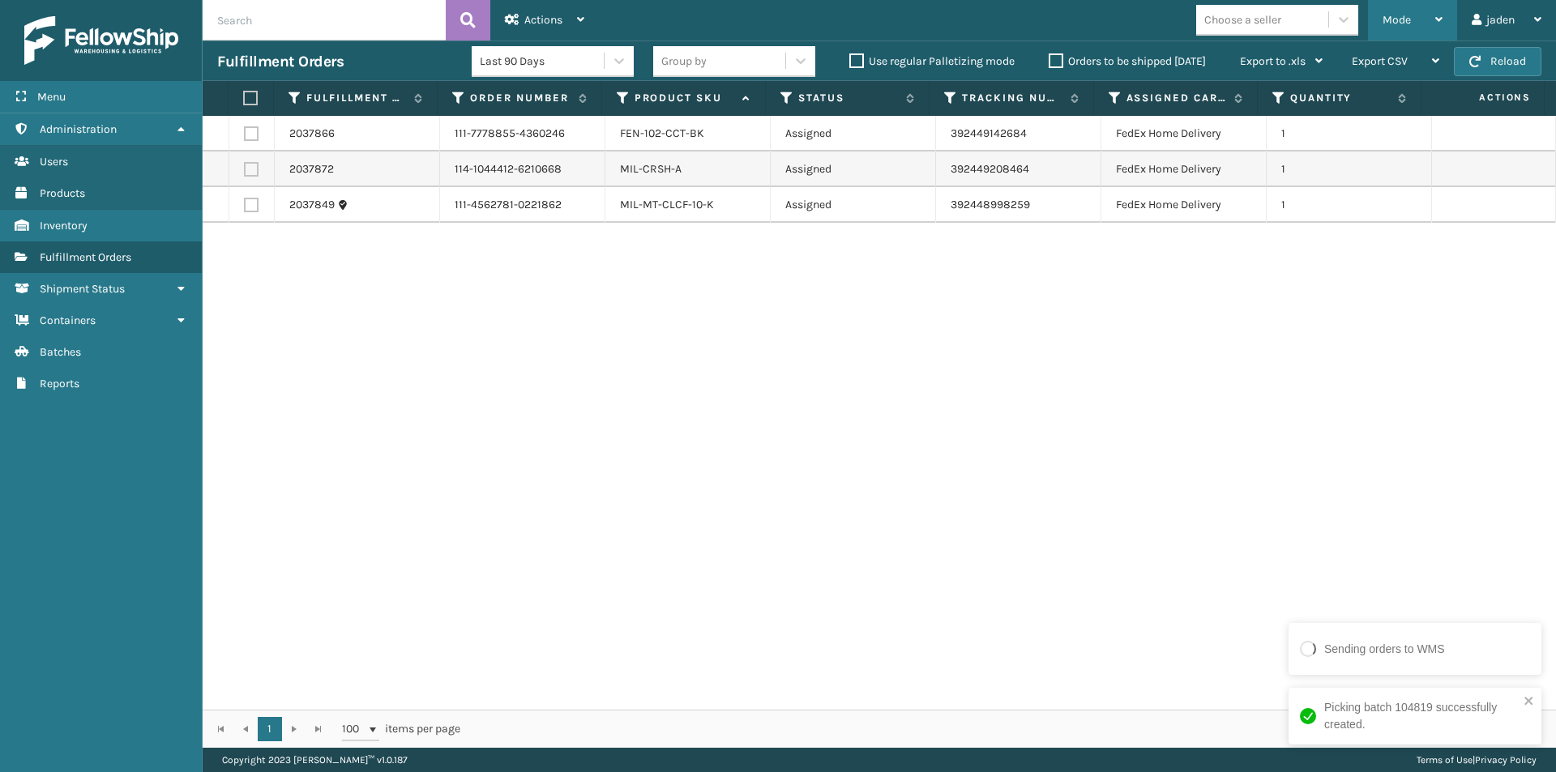
click at [1394, 19] on span "Mode" at bounding box center [1396, 20] width 28 height 14
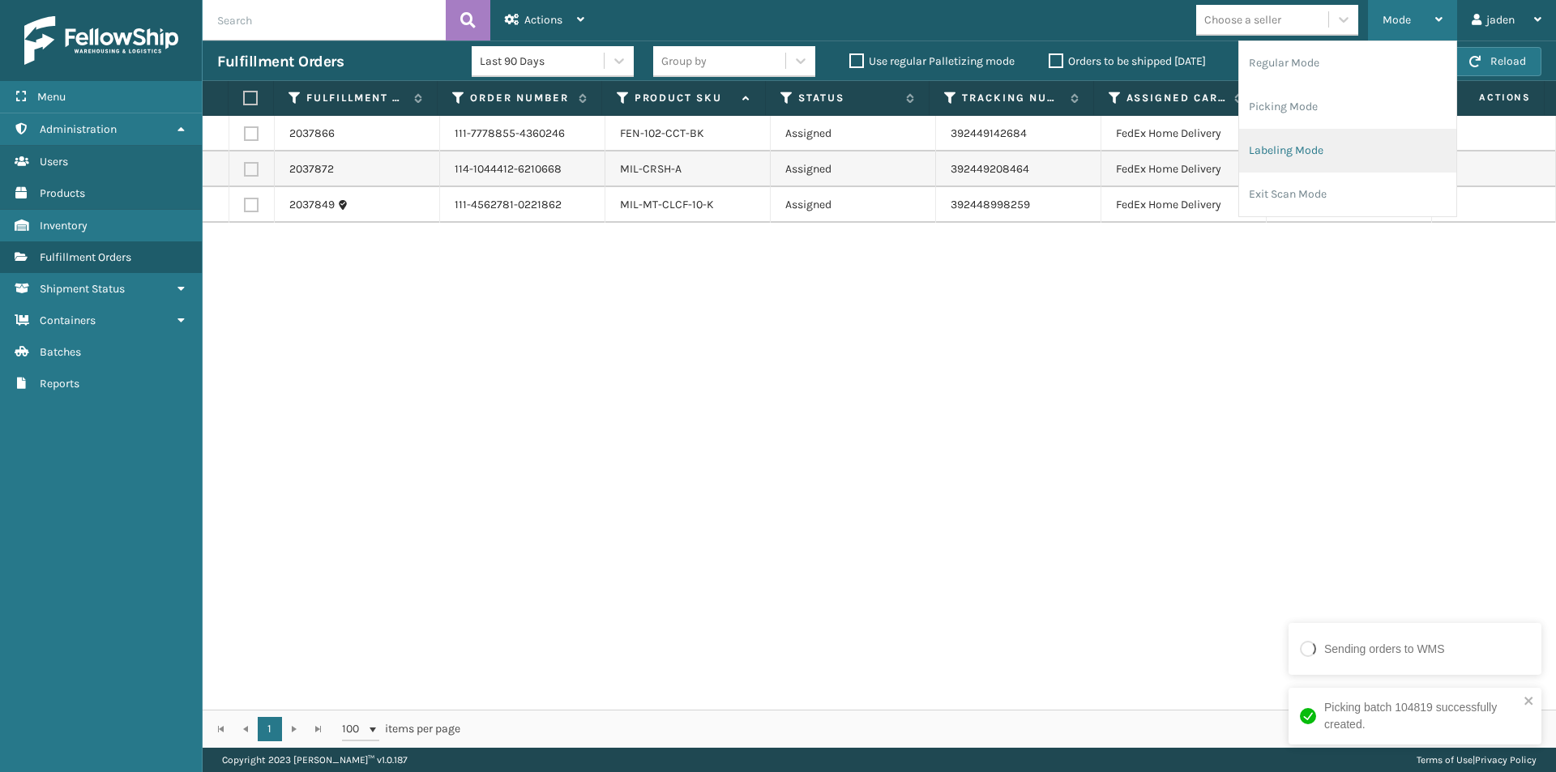
click at [1281, 145] on li "Labeling Mode" at bounding box center [1347, 151] width 217 height 44
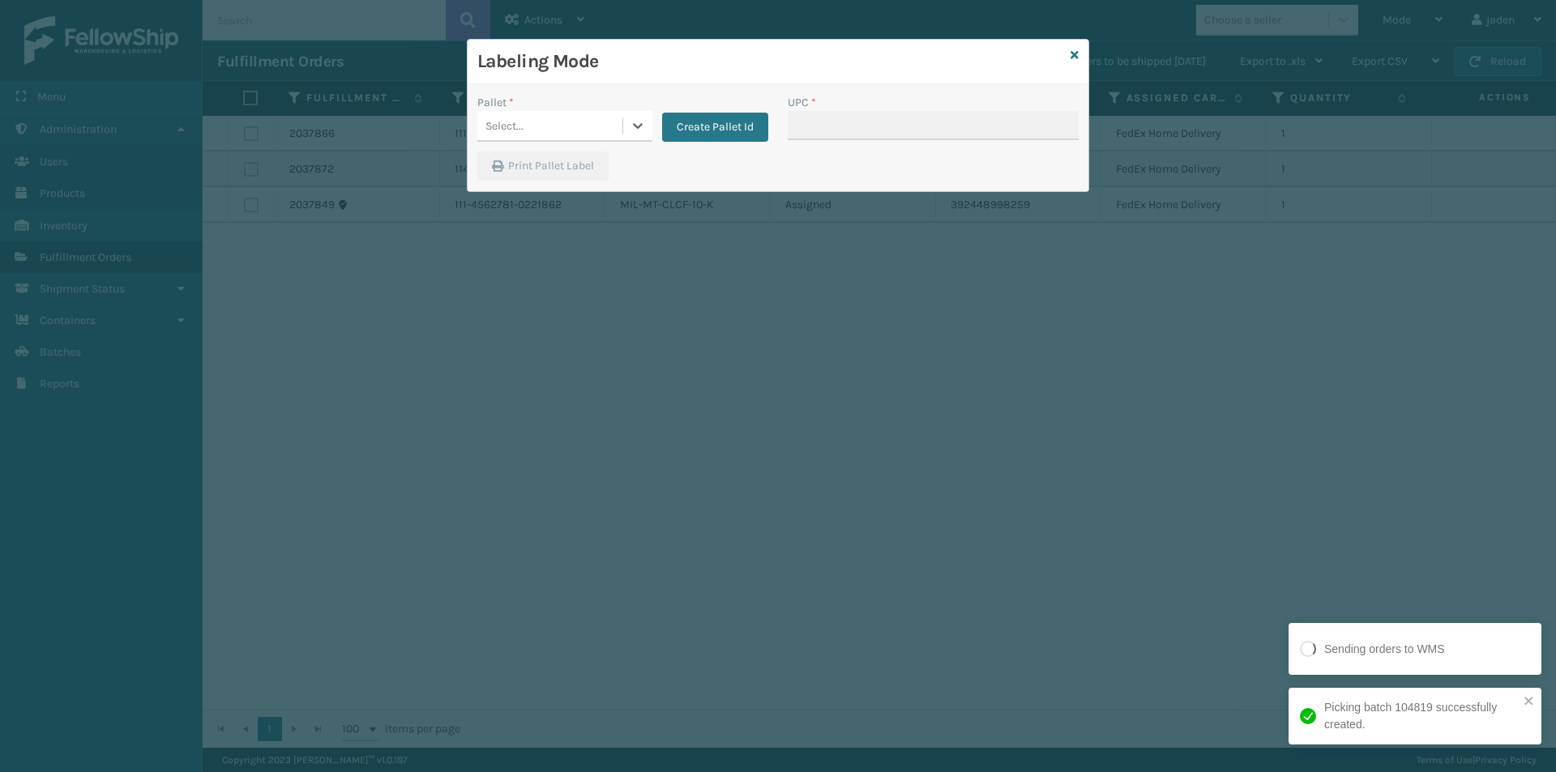
drag, startPoint x: 642, startPoint y: 123, endPoint x: 604, endPoint y: 143, distance: 42.8
click at [621, 134] on div "Select..." at bounding box center [564, 126] width 175 height 31
click at [489, 186] on div "UPSG-6TJC25YV00" at bounding box center [564, 196] width 175 height 30
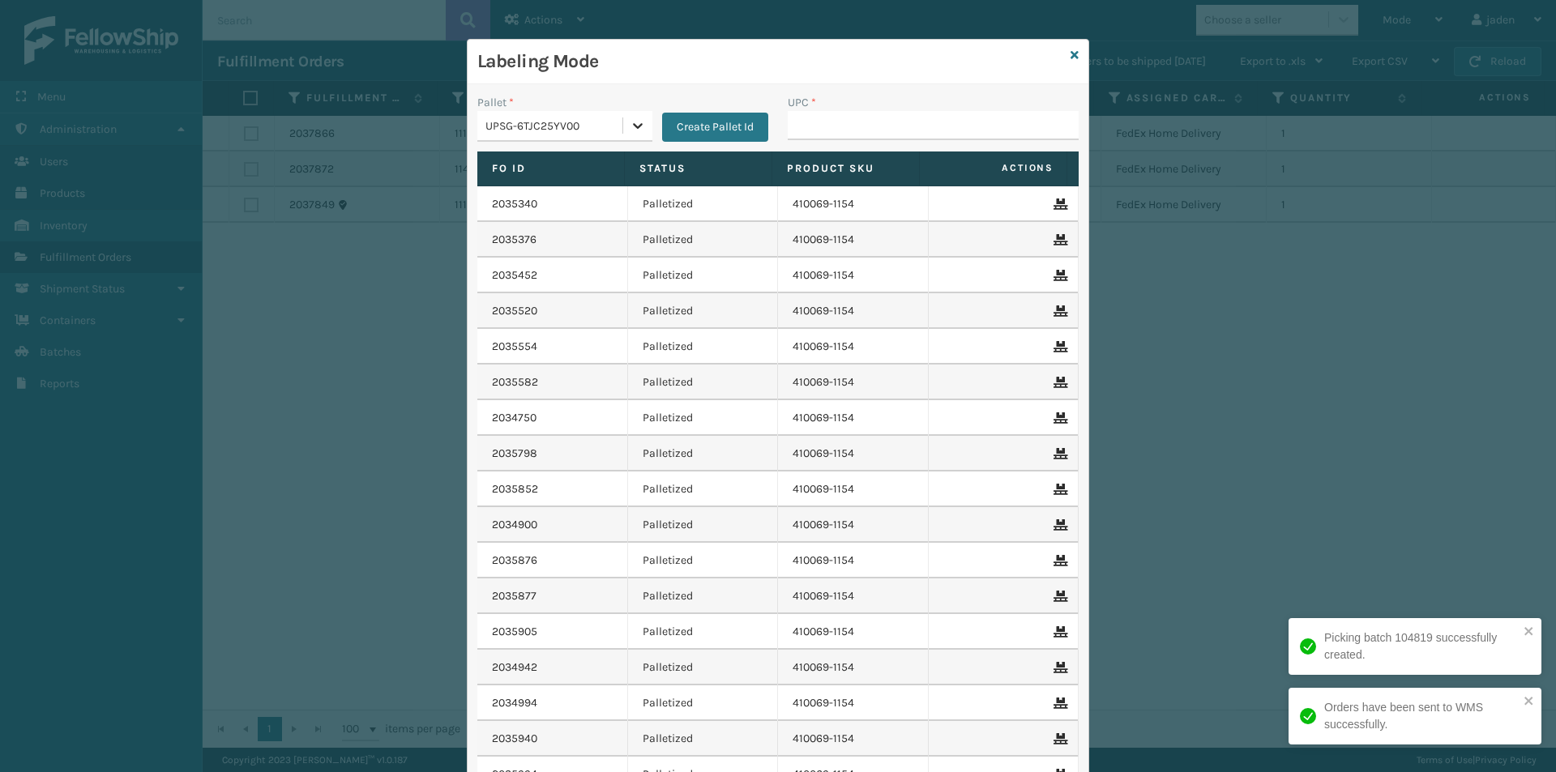
drag, startPoint x: 647, startPoint y: 122, endPoint x: 632, endPoint y: 135, distance: 20.7
click at [642, 126] on div "Pallet * option UPSG-6TJC25YV00, selected. 0 results available. Select is focus…" at bounding box center [622, 118] width 291 height 48
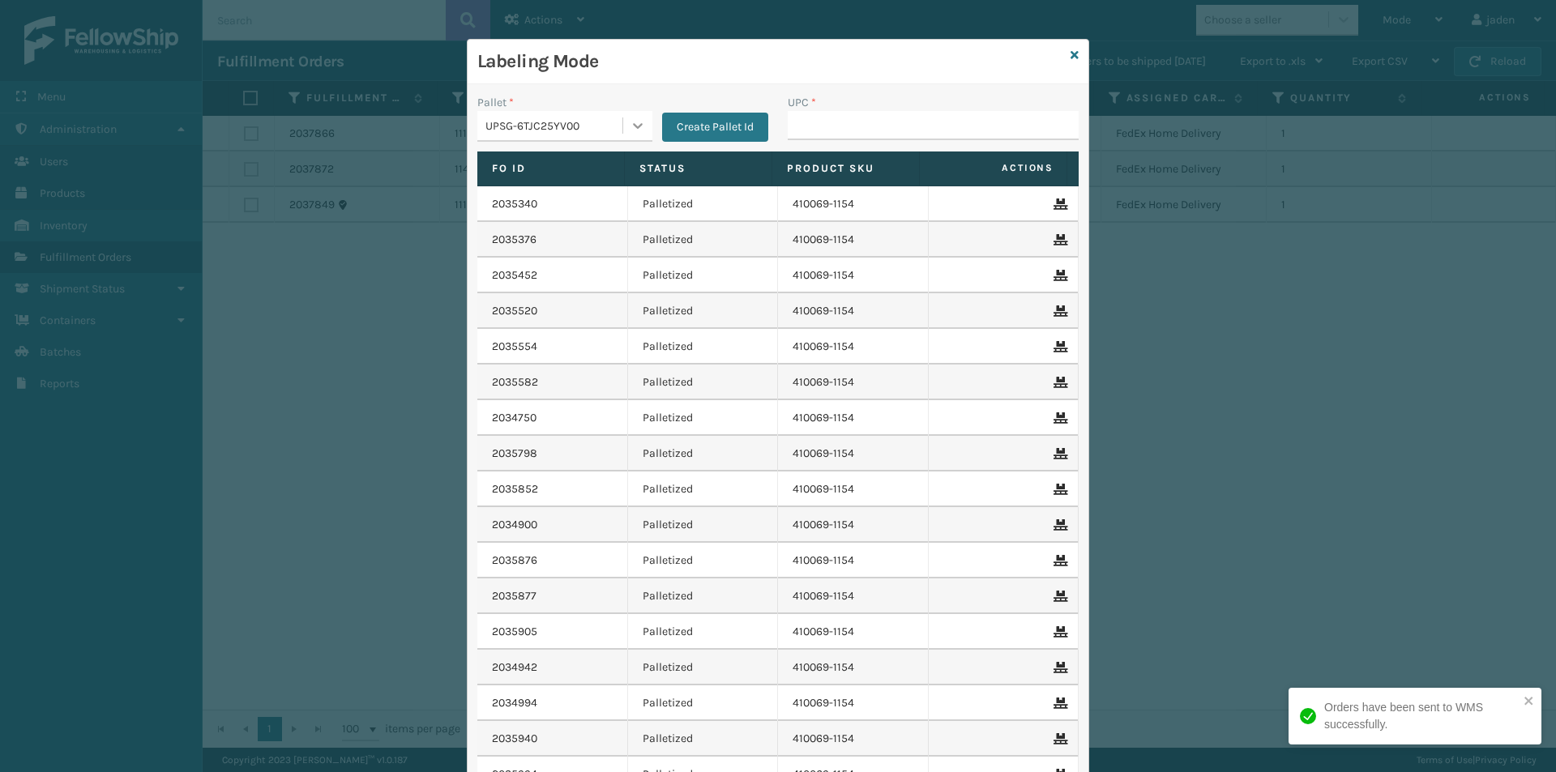
click at [630, 129] on icon at bounding box center [638, 125] width 16 height 16
drag, startPoint x: 566, startPoint y: 169, endPoint x: 876, endPoint y: 99, distance: 317.2
click at [572, 163] on div "FDXG-UKG5NWH7MF" at bounding box center [564, 167] width 175 height 30
click at [876, 98] on div "UPC *" at bounding box center [933, 102] width 291 height 17
click at [803, 148] on div "UPC *" at bounding box center [933, 123] width 310 height 58
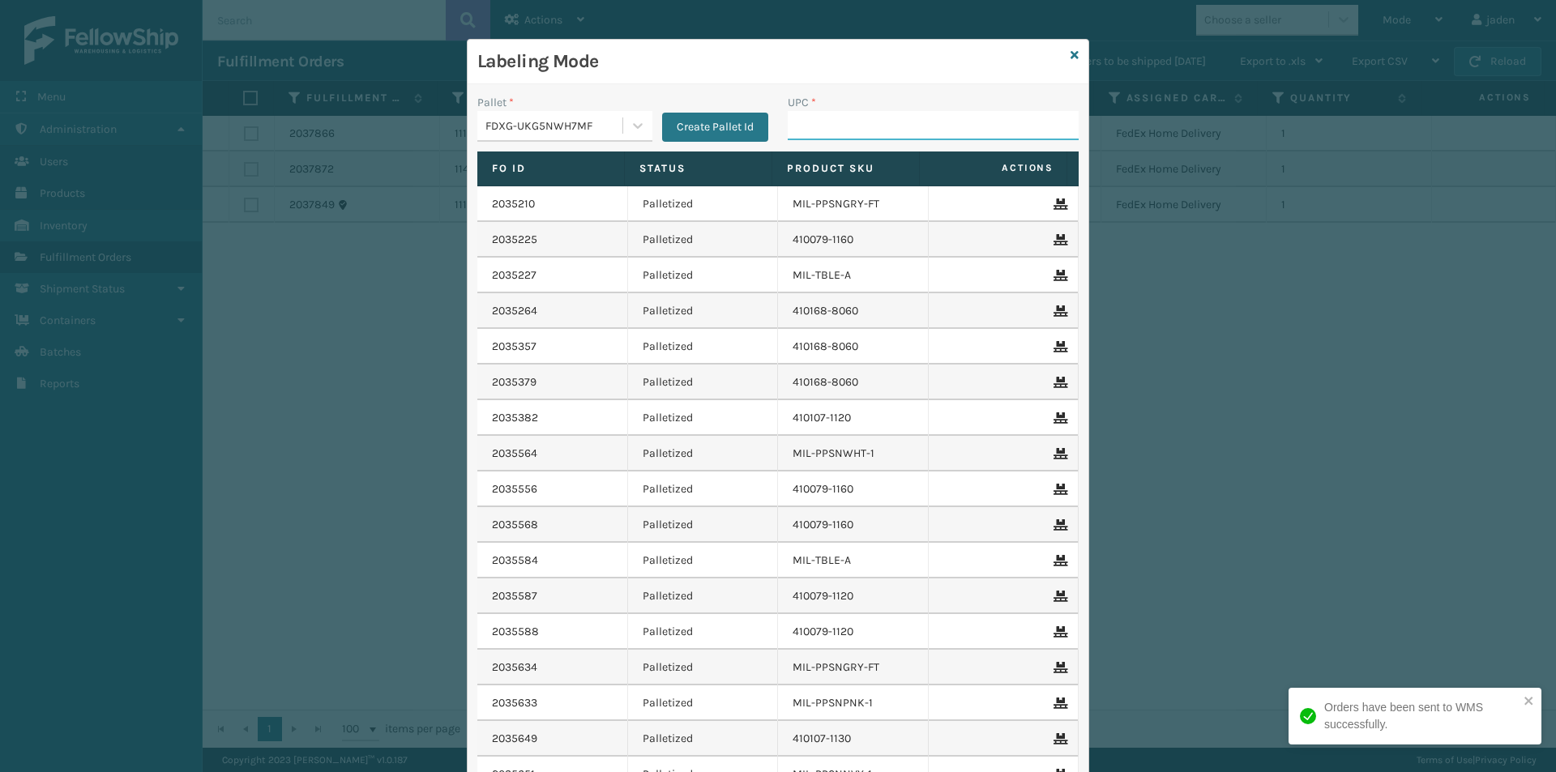
click at [808, 137] on input "UPC *" at bounding box center [933, 125] width 291 height 29
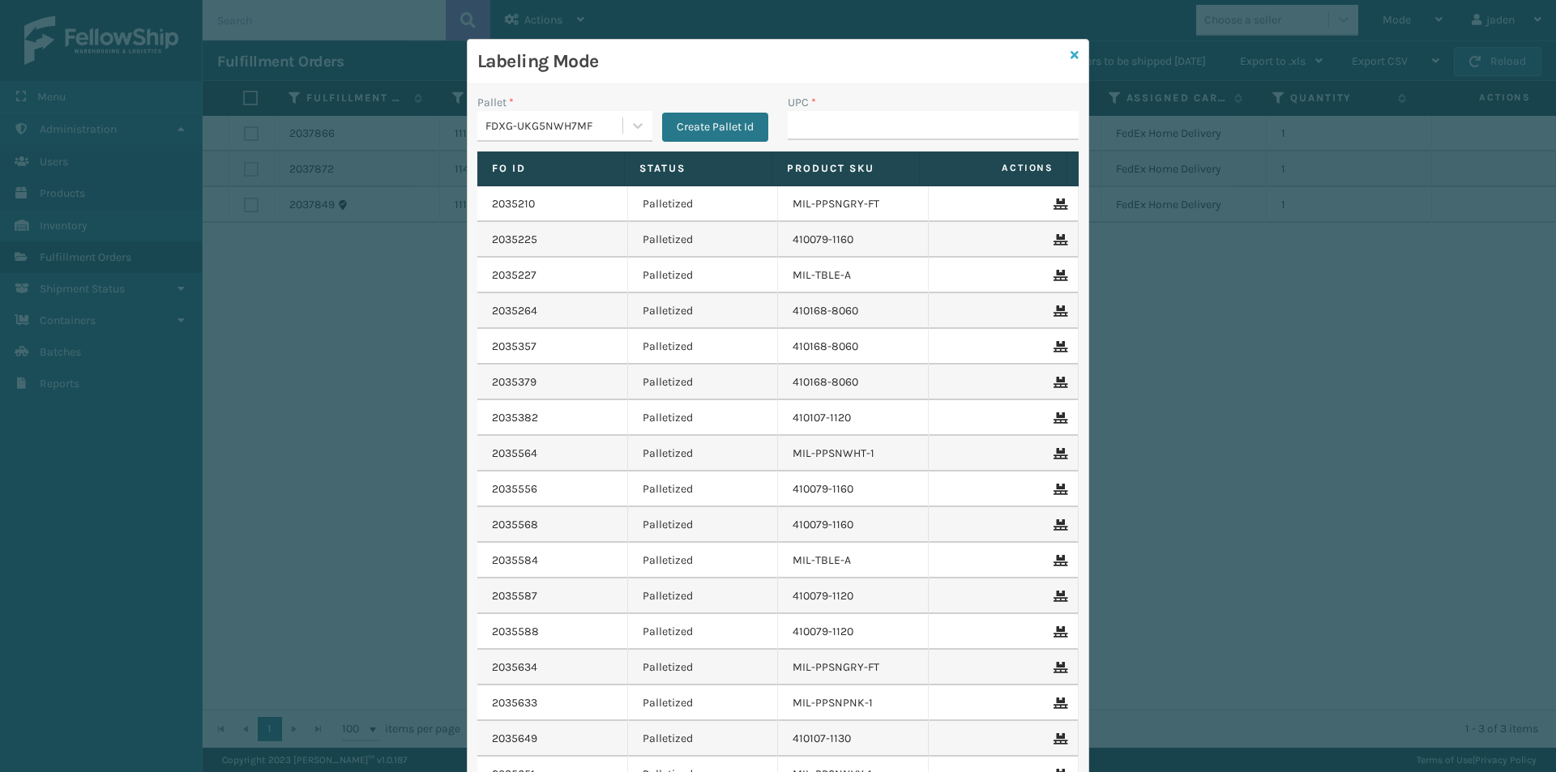
click at [1070, 58] on icon at bounding box center [1074, 54] width 8 height 11
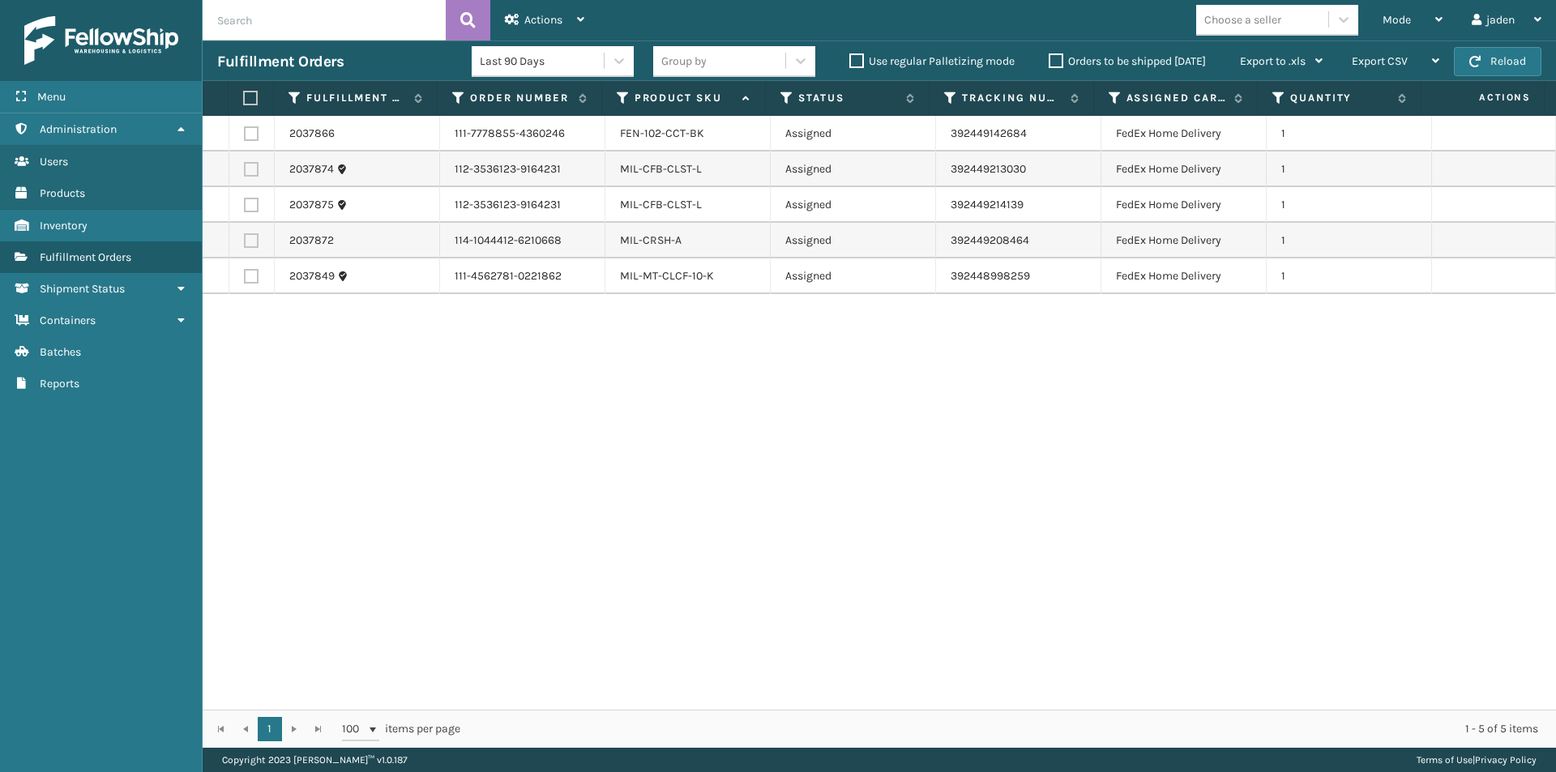
drag, startPoint x: 1015, startPoint y: 399, endPoint x: 1005, endPoint y: 398, distance: 9.9
drag, startPoint x: 1005, startPoint y: 398, endPoint x: 429, endPoint y: 437, distance: 577.4
click at [429, 437] on div "2037866 111-7778855-4360246 FEN-102-CCT-BK Assigned 392449142684 FedEx Home Del…" at bounding box center [879, 413] width 1353 height 594
click at [1405, 36] on div "Mode" at bounding box center [1412, 20] width 60 height 41
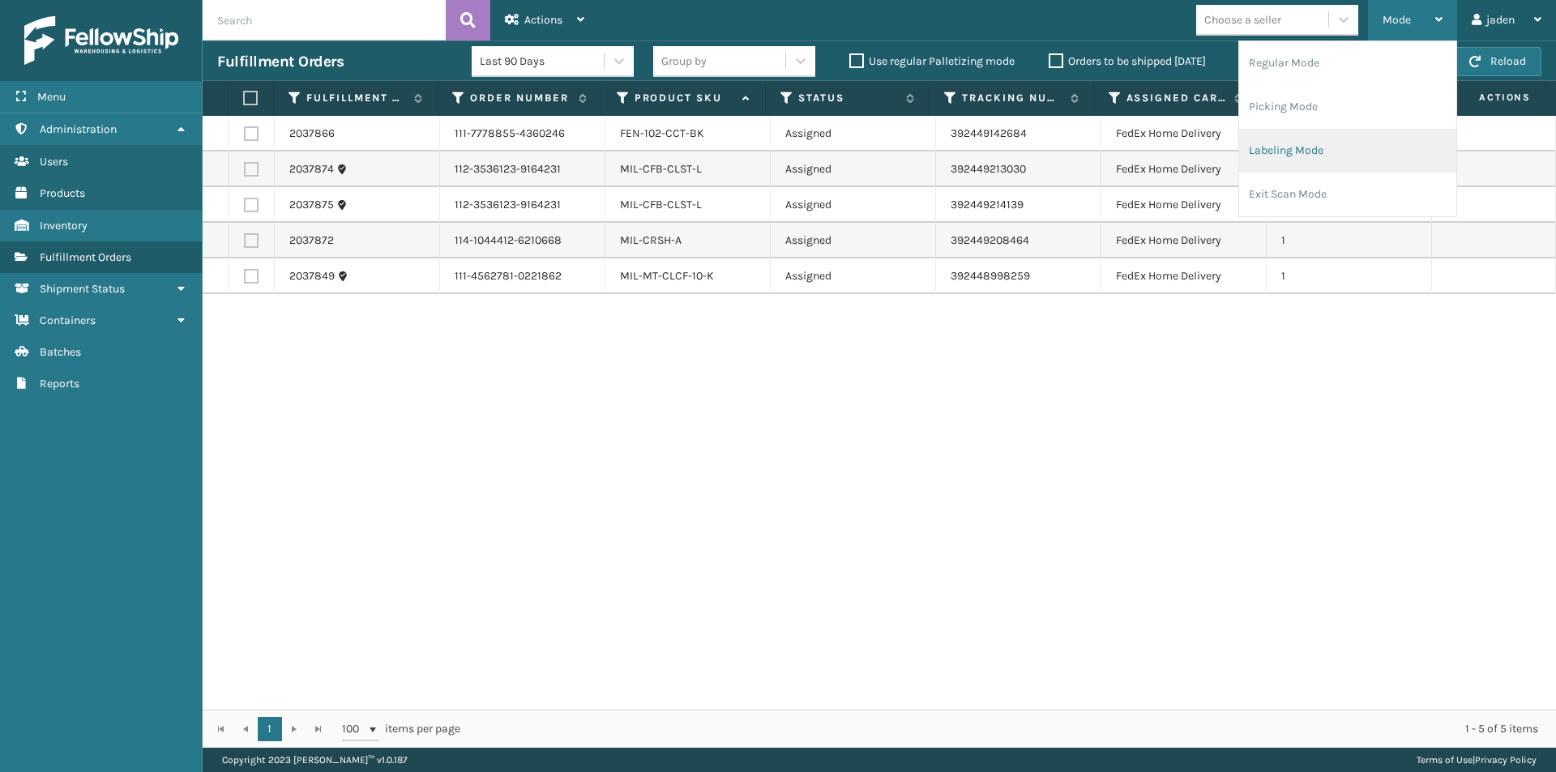
click at [1323, 146] on li "Labeling Mode" at bounding box center [1347, 151] width 217 height 44
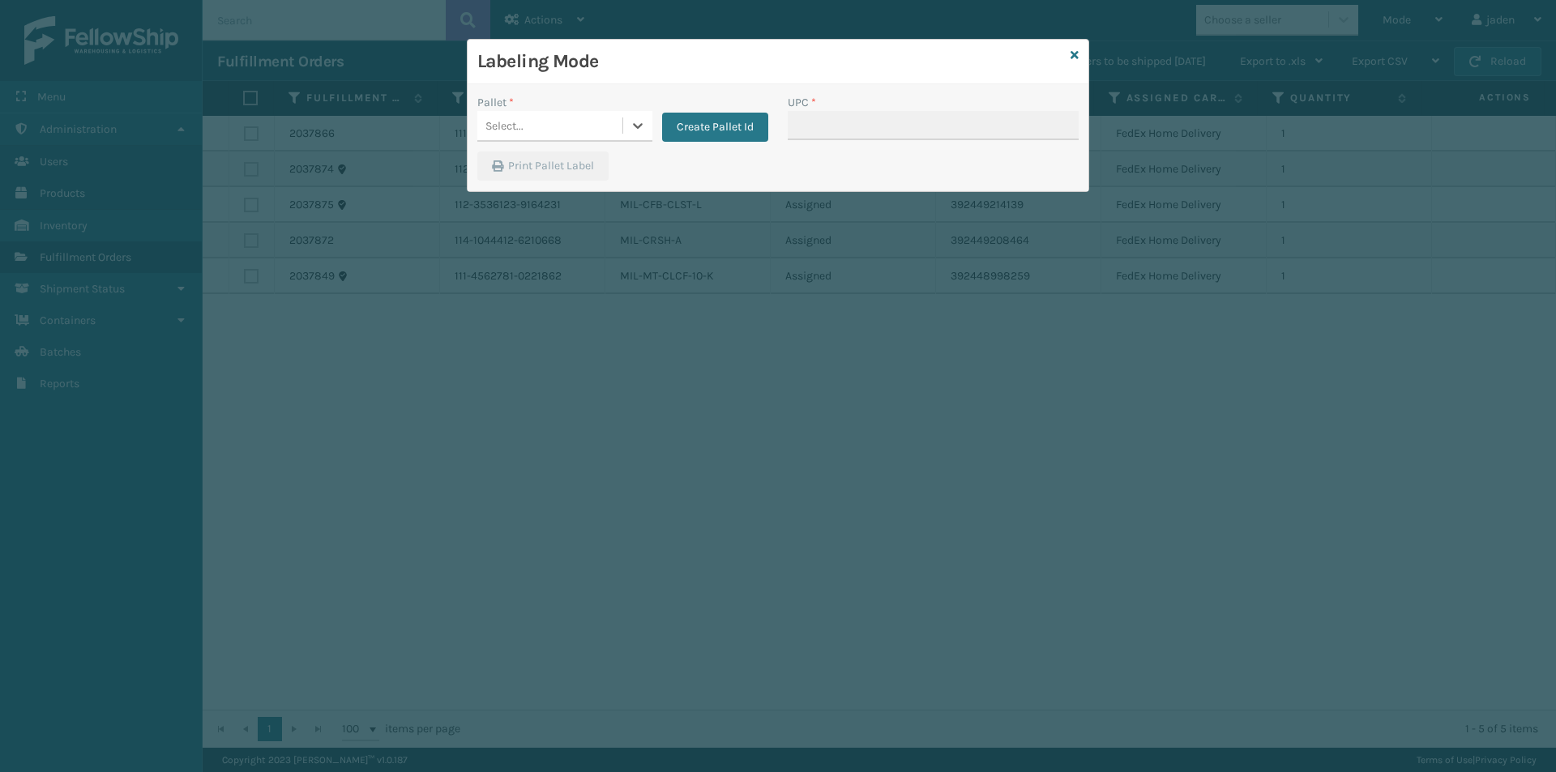
drag, startPoint x: 650, startPoint y: 126, endPoint x: 616, endPoint y: 143, distance: 38.4
click at [648, 126] on div at bounding box center [637, 125] width 29 height 29
click at [517, 196] on div "UPSG-6TJC25YV00" at bounding box center [564, 196] width 175 height 30
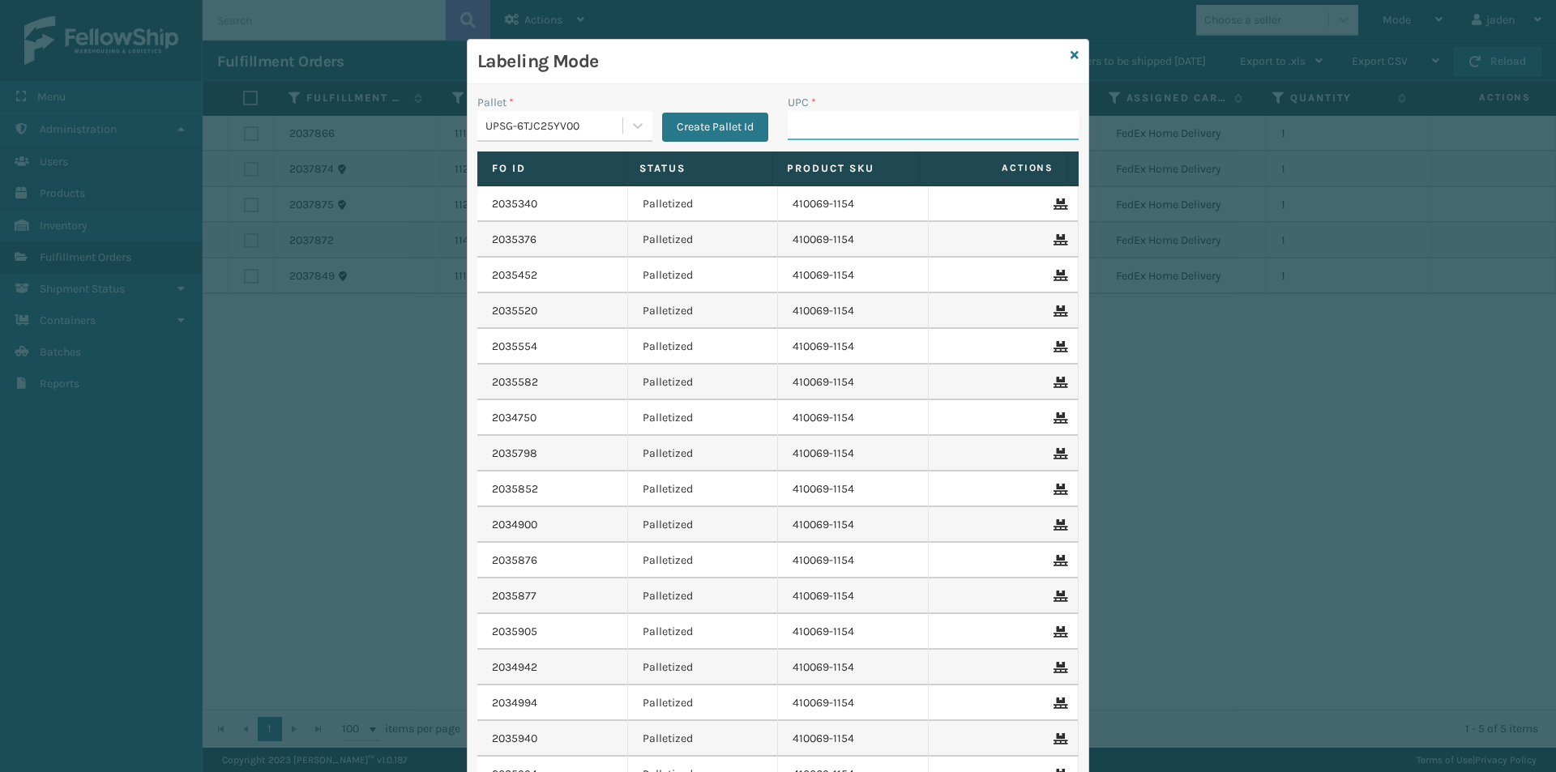
click at [893, 127] on input "UPC *" at bounding box center [933, 125] width 291 height 29
click at [893, 128] on input "UPC *" at bounding box center [933, 125] width 291 height 29
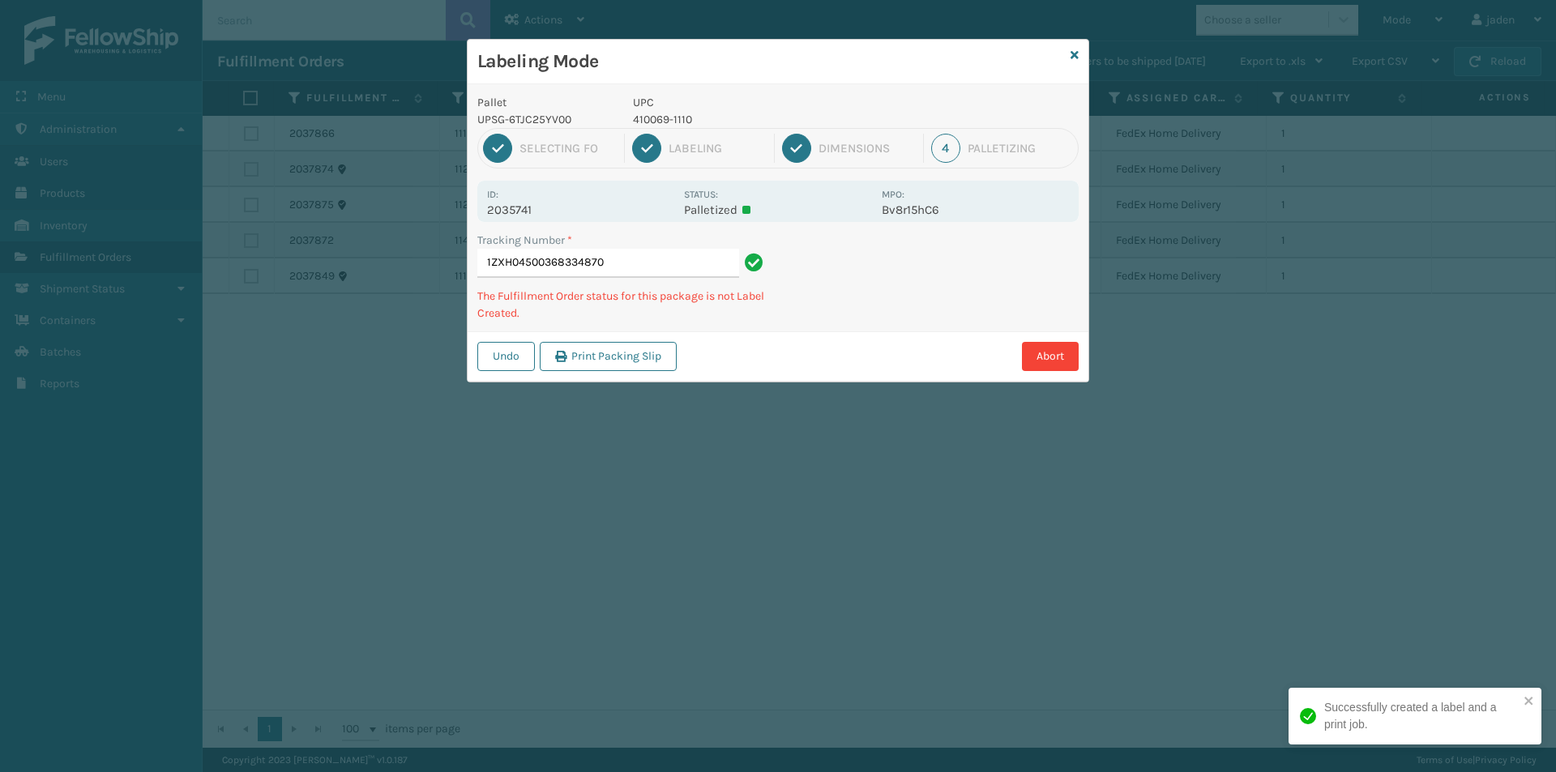
click at [646, 118] on p "410069-1110" at bounding box center [752, 119] width 239 height 17
copy p "410069-1110"
drag, startPoint x: 899, startPoint y: 321, endPoint x: 815, endPoint y: 217, distance: 133.6
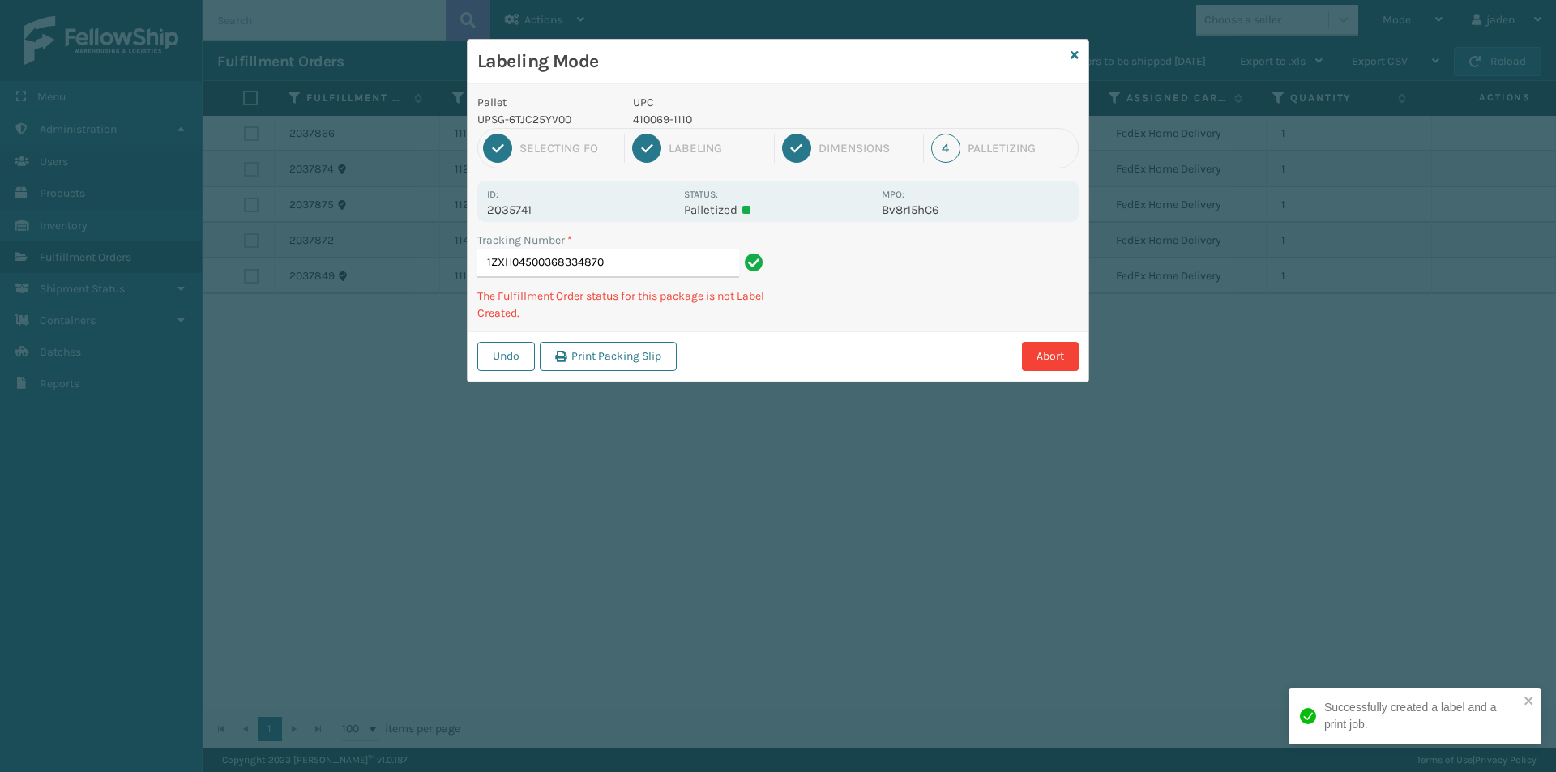
click at [769, 387] on div "Labeling Mode Pallet UPSG-6TJC25YV00 UPC 410069-1110 1 Selecting FO 2 Labeling …" at bounding box center [778, 386] width 1556 height 772
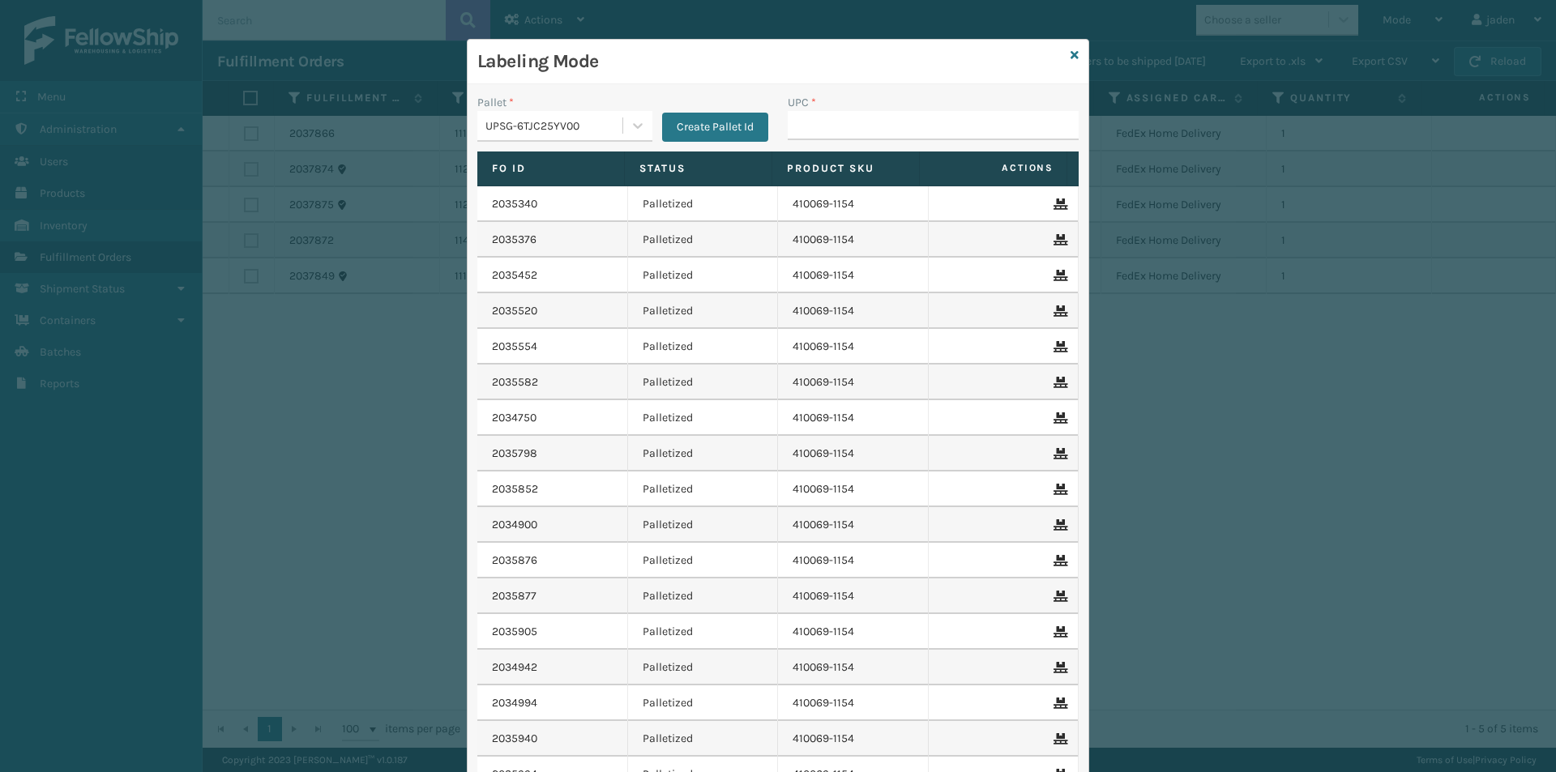
drag, startPoint x: 911, startPoint y: 325, endPoint x: 898, endPoint y: 230, distance: 95.7
click at [908, 299] on td "410069-1154" at bounding box center [853, 311] width 151 height 36
paste input "410069-1110"
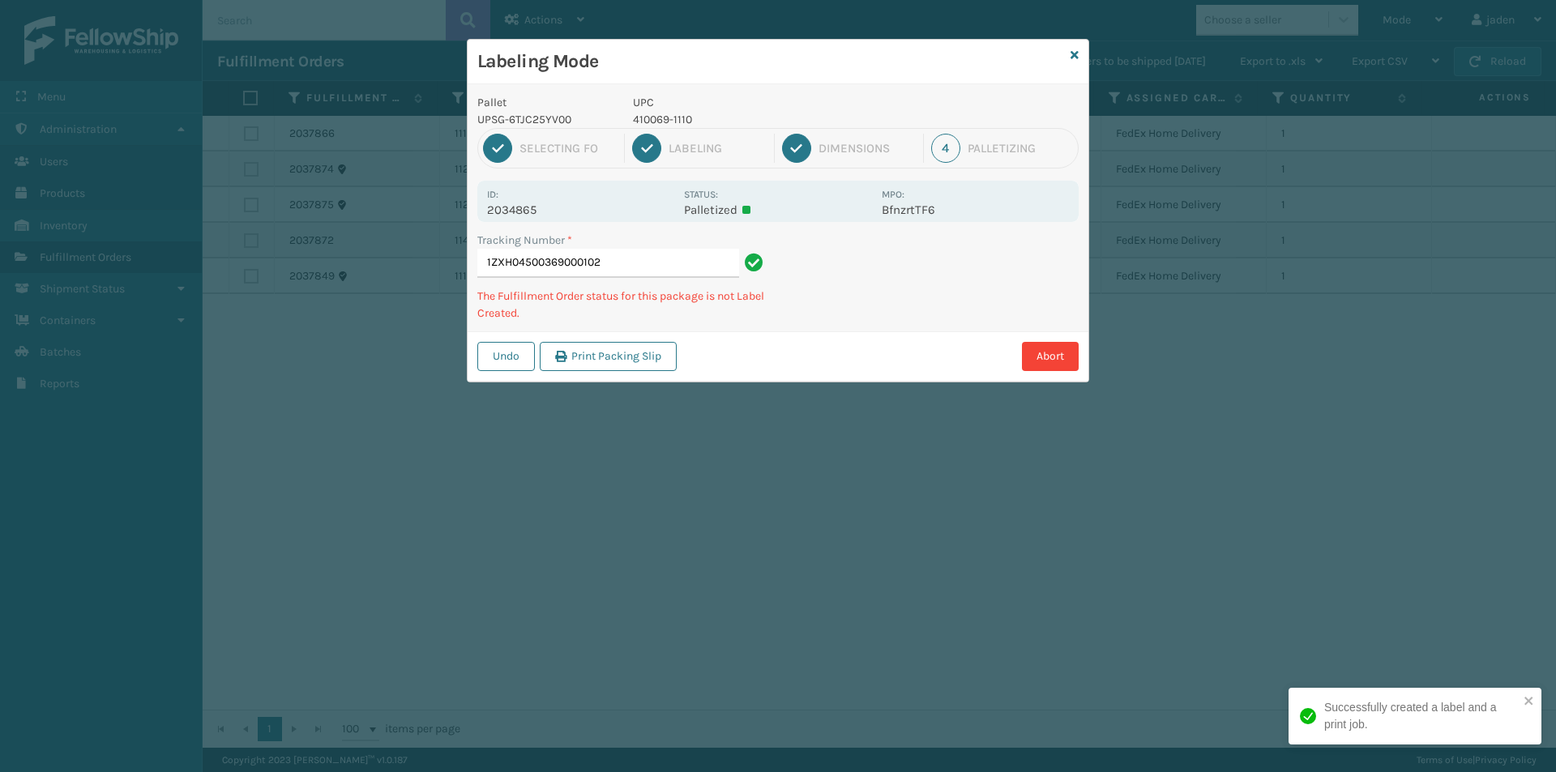
drag, startPoint x: 979, startPoint y: 283, endPoint x: 878, endPoint y: 331, distance: 111.6
click at [842, 365] on div "Abort" at bounding box center [879, 356] width 397 height 29
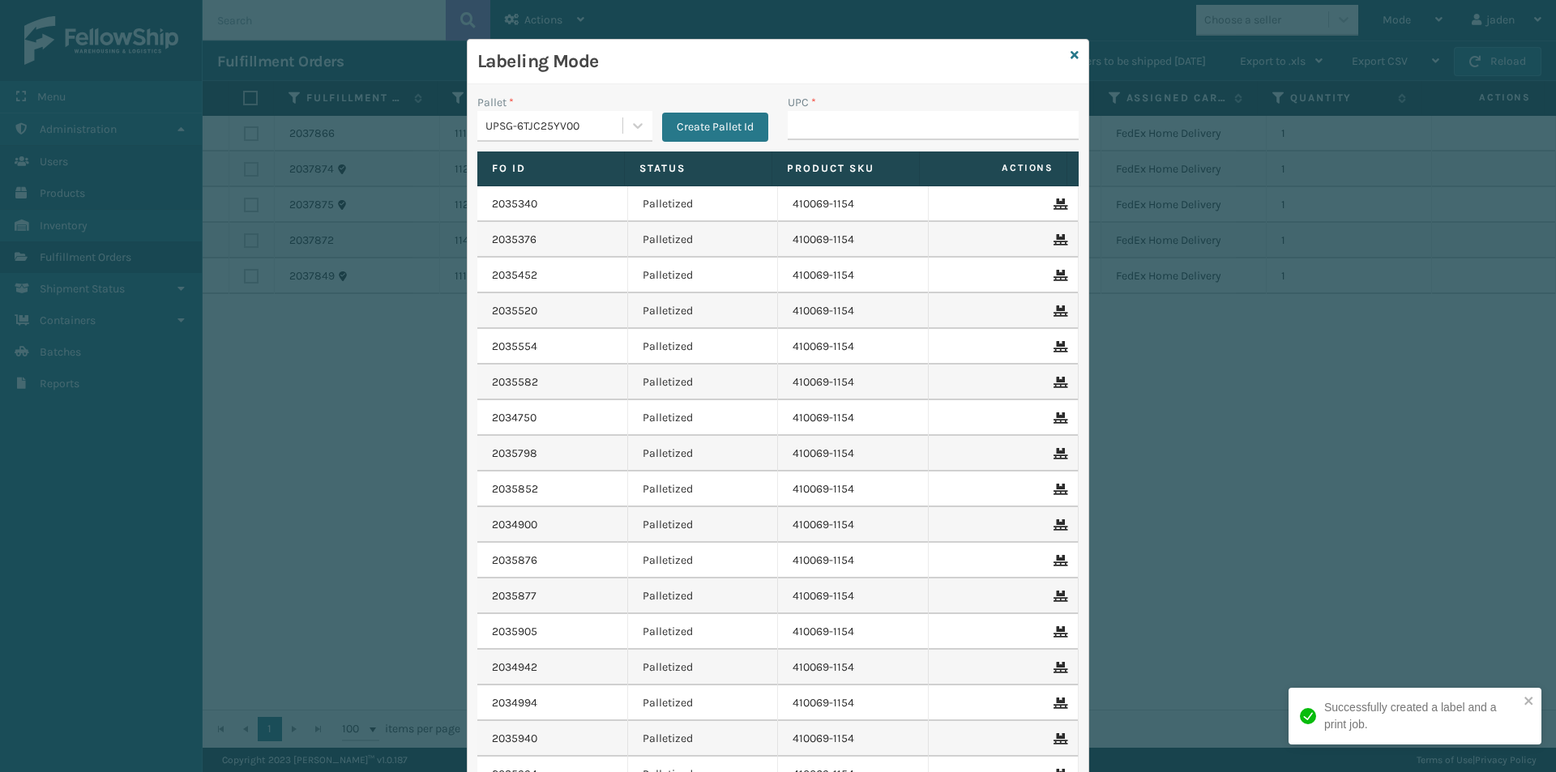
drag, startPoint x: 847, startPoint y: 116, endPoint x: 829, endPoint y: 134, distance: 25.2
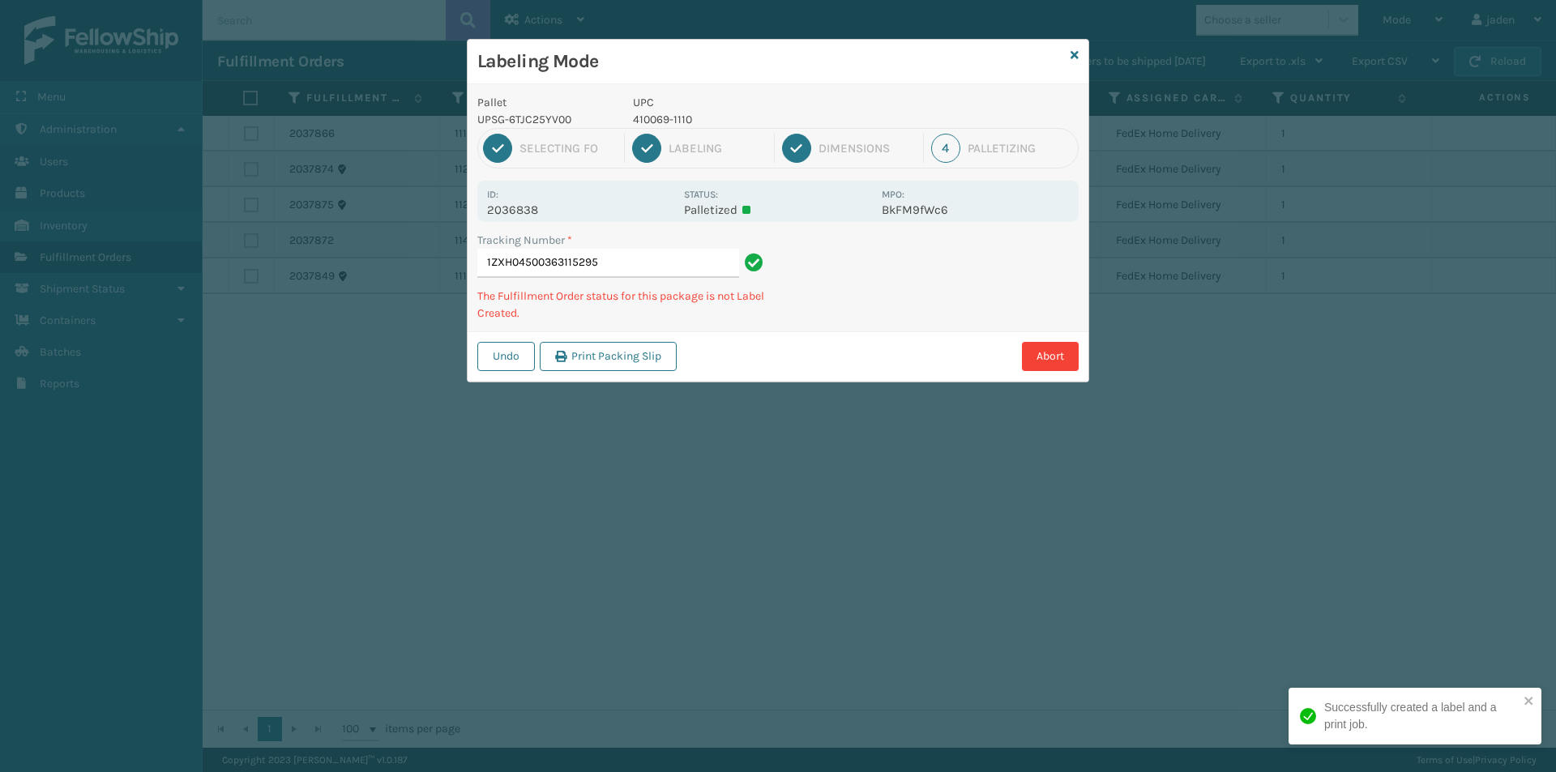
drag, startPoint x: 971, startPoint y: 252, endPoint x: 1014, endPoint y: 269, distance: 45.4
click at [842, 339] on div "Undo Print Packing Slip Abort" at bounding box center [777, 355] width 621 height 49
drag, startPoint x: 1017, startPoint y: 266, endPoint x: 991, endPoint y: 267, distance: 25.9
drag, startPoint x: 991, startPoint y: 267, endPoint x: 895, endPoint y: 250, distance: 97.1
click at [835, 340] on div "Undo Print Packing Slip Abort" at bounding box center [777, 355] width 621 height 49
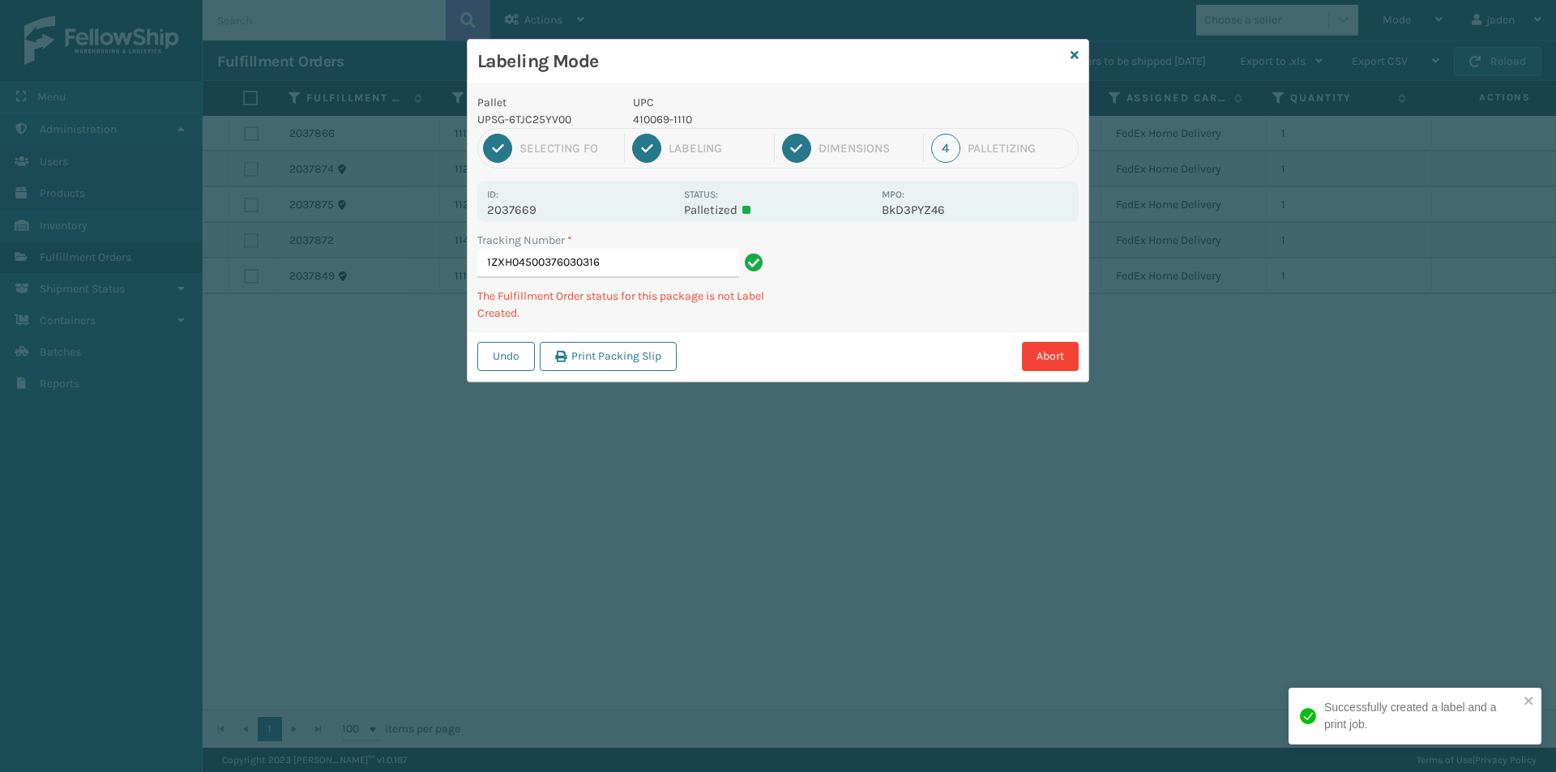
drag, startPoint x: 984, startPoint y: 271, endPoint x: 835, endPoint y: 249, distance: 150.8
click at [775, 360] on div "Labeling Mode Pallet UPSG-6TJC25YV00 UPC 410069-1110 1 Selecting FO 2 Labeling …" at bounding box center [778, 386] width 1556 height 772
drag, startPoint x: 951, startPoint y: 307, endPoint x: 943, endPoint y: 308, distance: 8.1
drag, startPoint x: 943, startPoint y: 308, endPoint x: 873, endPoint y: 360, distance: 86.9
click at [844, 399] on div "Labeling Mode Pallet UPSG-6TJC25YV00 UPC 410069-1110 1 Selecting FO 2 Labeling …" at bounding box center [778, 386] width 1556 height 772
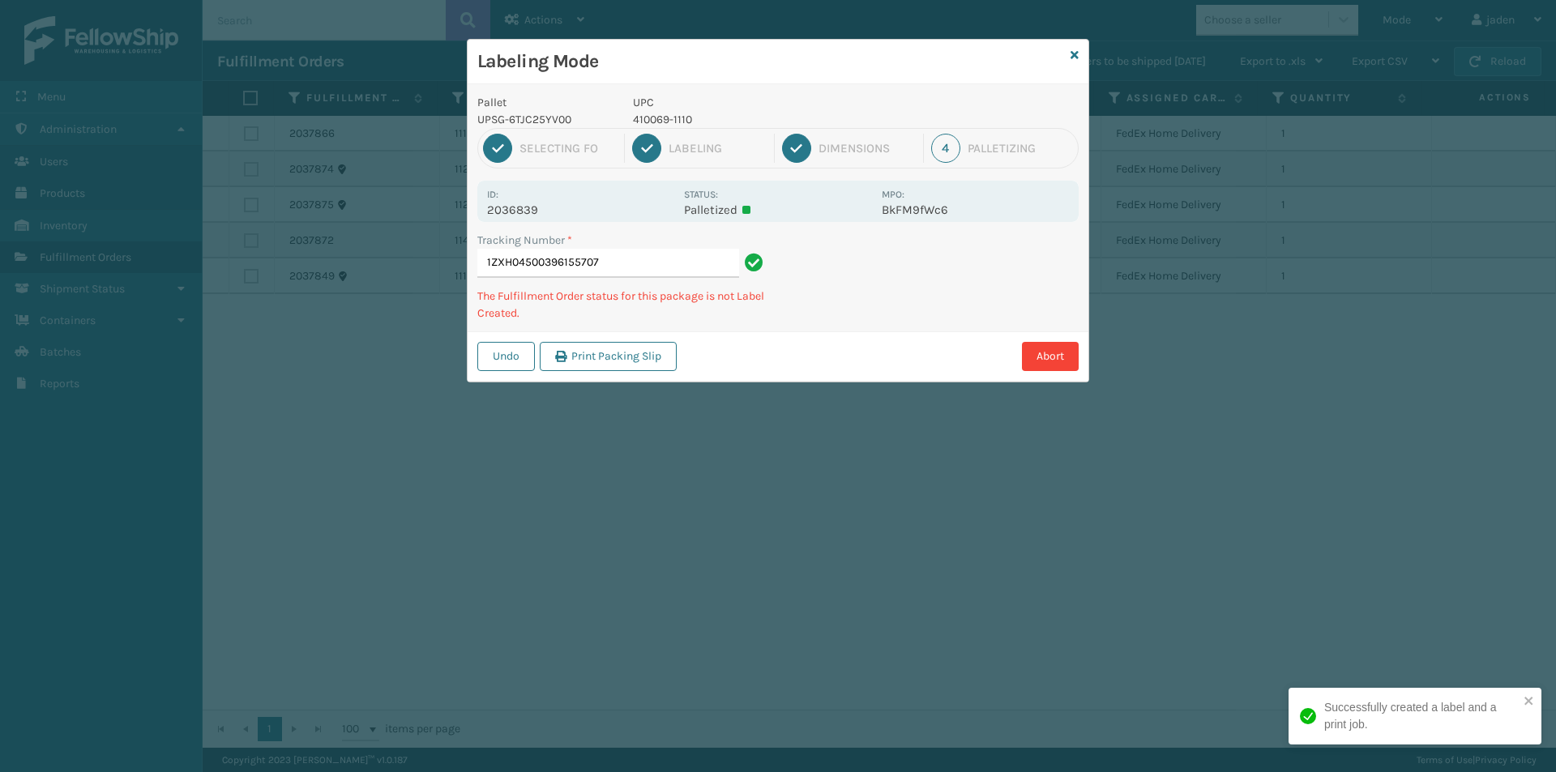
drag, startPoint x: 961, startPoint y: 297, endPoint x: 872, endPoint y: 239, distance: 106.5
click at [843, 331] on div "Pallet UPSG-6TJC25YV00 UPC 410069-1110 1 Selecting FO 2 Labeling 3 Dimensions 4…" at bounding box center [777, 232] width 621 height 297
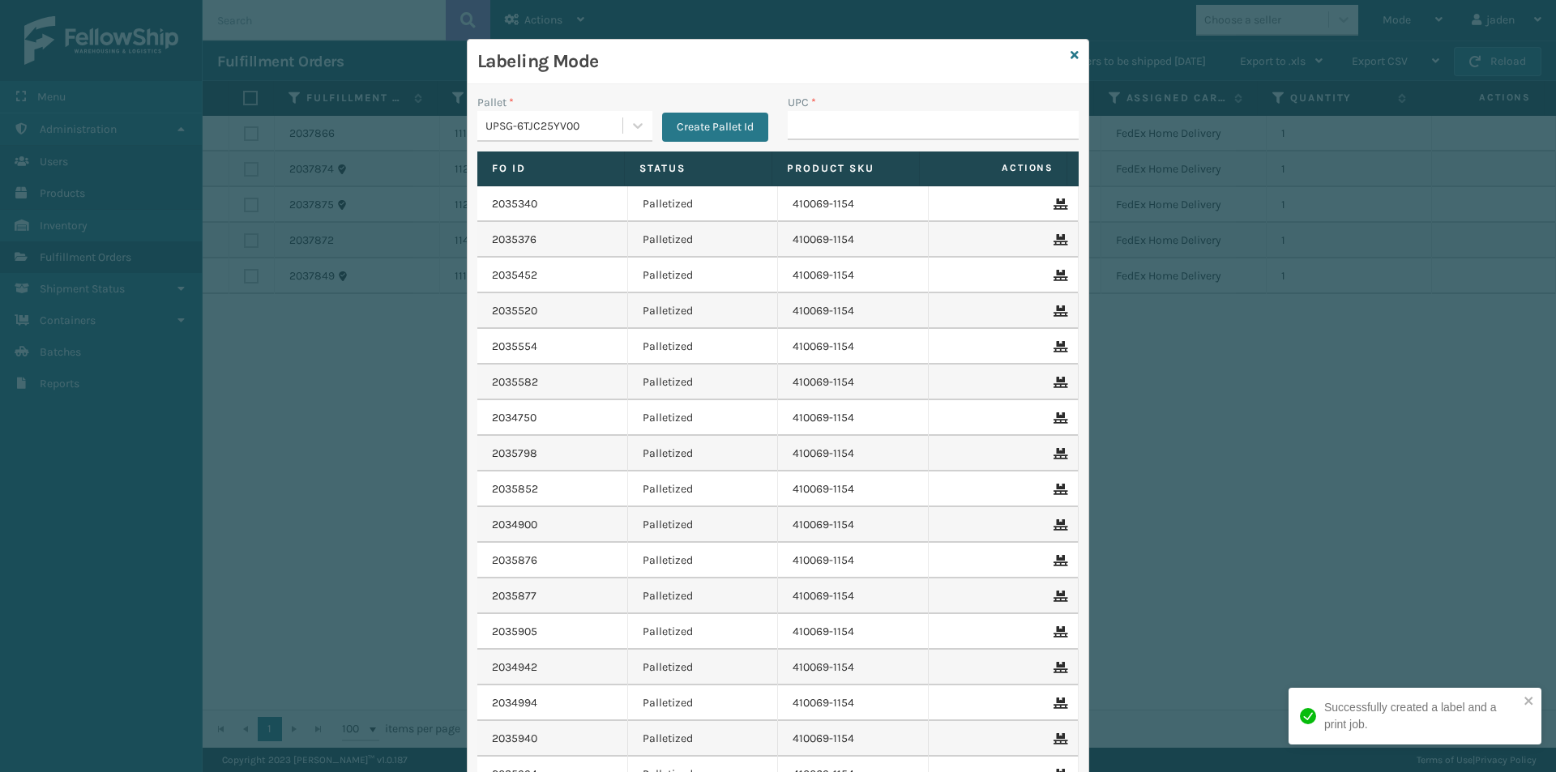
drag, startPoint x: 868, startPoint y: 117, endPoint x: 856, endPoint y: 126, distance: 14.4
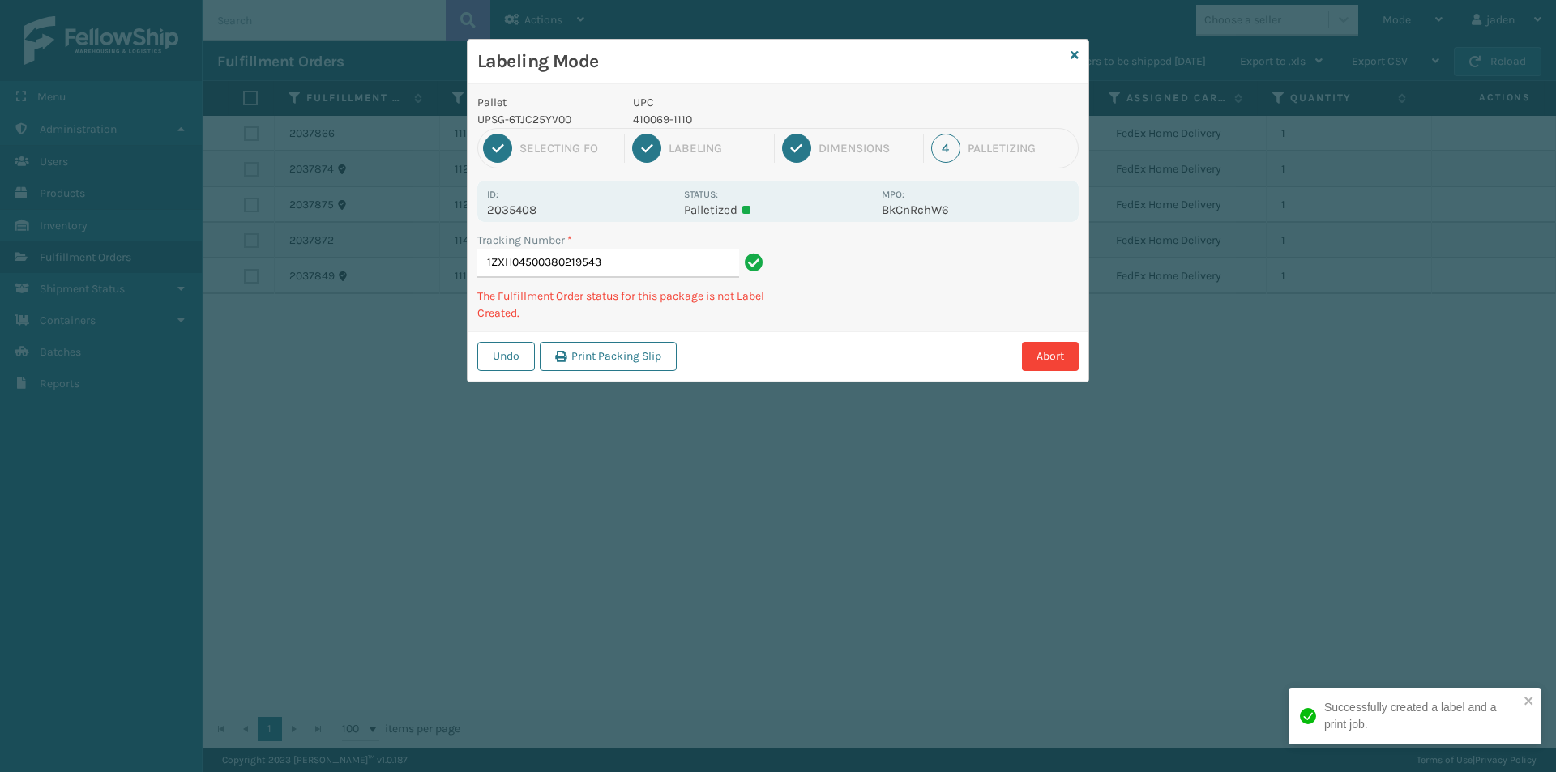
drag, startPoint x: 965, startPoint y: 268, endPoint x: 1037, endPoint y: 238, distance: 78.1
click at [826, 348] on div "Abort" at bounding box center [879, 356] width 397 height 29
drag, startPoint x: 1037, startPoint y: 238, endPoint x: 930, endPoint y: 343, distance: 149.5
drag, startPoint x: 930, startPoint y: 343, endPoint x: 949, endPoint y: 331, distance: 22.2
click at [937, 339] on div "Undo Print Packing Slip Abort" at bounding box center [777, 355] width 621 height 49
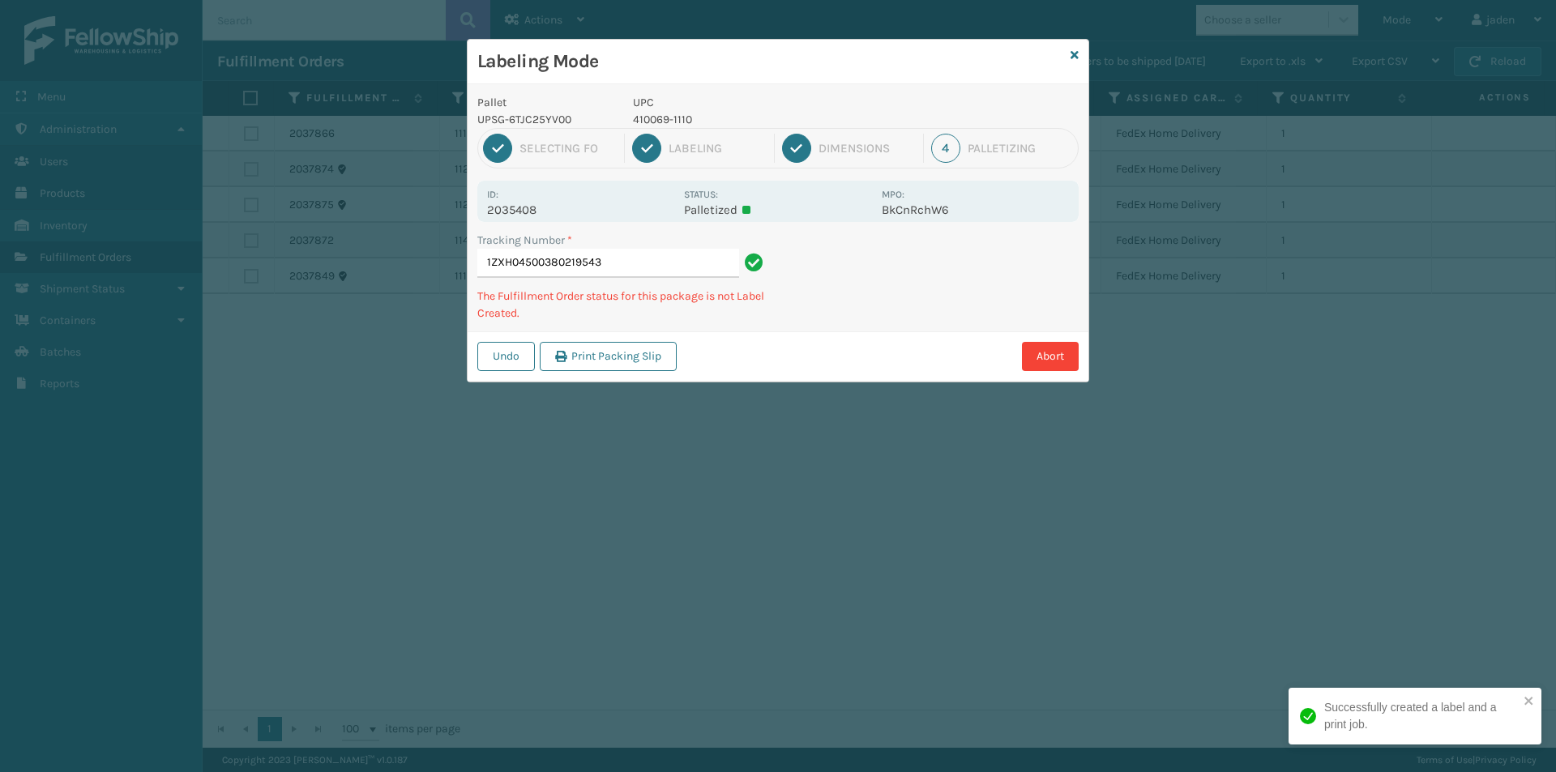
drag, startPoint x: 1069, startPoint y: 254, endPoint x: 1059, endPoint y: 254, distance: 9.7
drag, startPoint x: 1059, startPoint y: 254, endPoint x: 1037, endPoint y: 270, distance: 26.7
click at [877, 364] on div "Labeling Mode Pallet UPSG-6TJC25YV00 UPC 410069-1110 1 Selecting FO 2 Labeling …" at bounding box center [778, 386] width 1556 height 772
drag, startPoint x: 1037, startPoint y: 270, endPoint x: 1027, endPoint y: 270, distance: 9.7
drag, startPoint x: 1027, startPoint y: 270, endPoint x: 854, endPoint y: 370, distance: 200.4
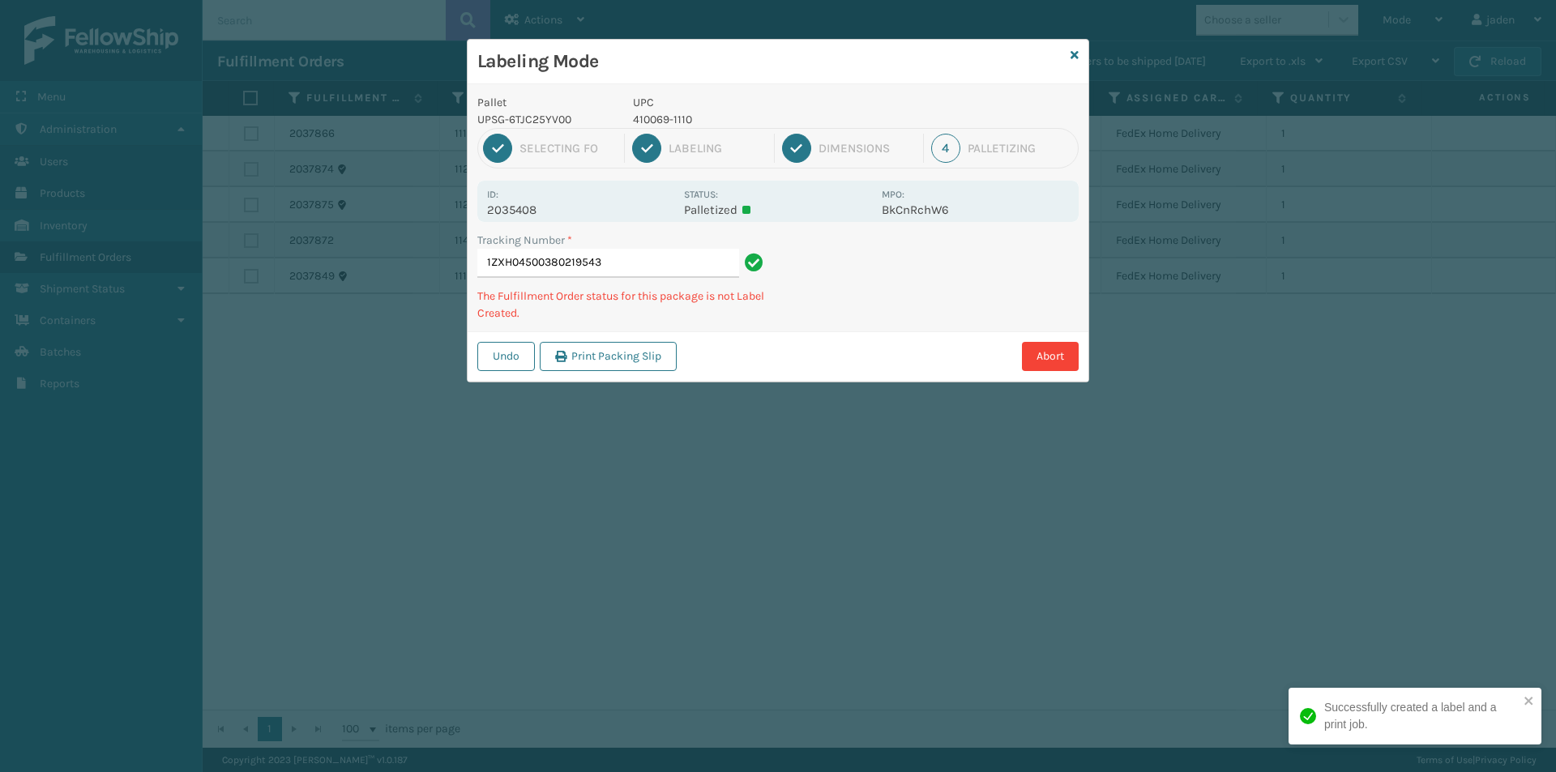
click at [854, 370] on div "Undo Print Packing Slip Abort" at bounding box center [777, 355] width 621 height 49
drag, startPoint x: 990, startPoint y: 292, endPoint x: 840, endPoint y: 378, distance: 172.7
click at [816, 413] on div "Labeling Mode Pallet UPSG-6TJC25YV00 UPC 410069-1110 1 Selecting FO 2 Labeling …" at bounding box center [778, 386] width 1556 height 772
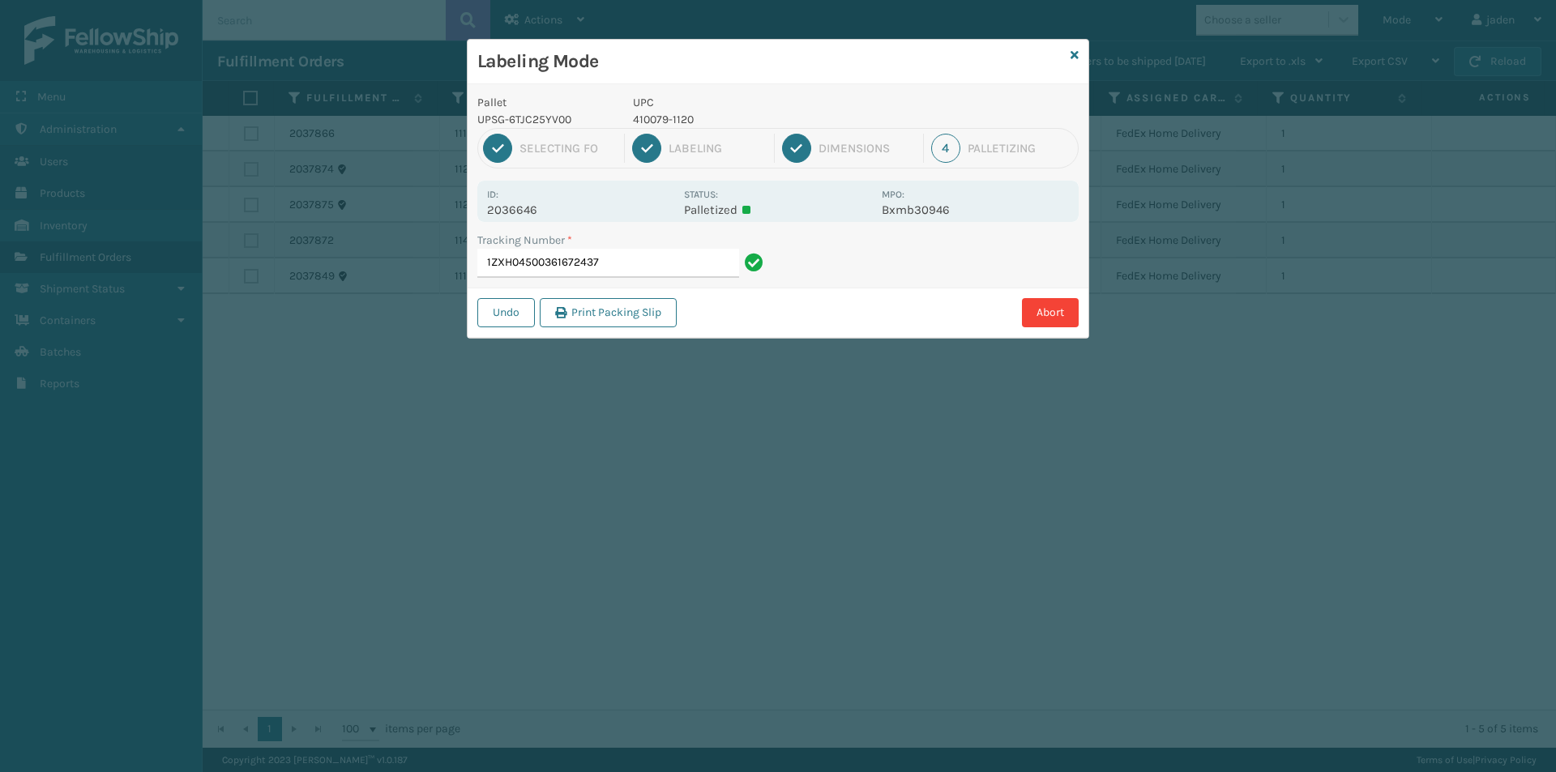
click at [653, 122] on p "410079-1120" at bounding box center [752, 119] width 239 height 17
drag, startPoint x: 684, startPoint y: 115, endPoint x: 905, endPoint y: 284, distance: 278.1
click at [905, 284] on div "Tracking Number * 1ZXH04500361672437" at bounding box center [777, 260] width 621 height 56
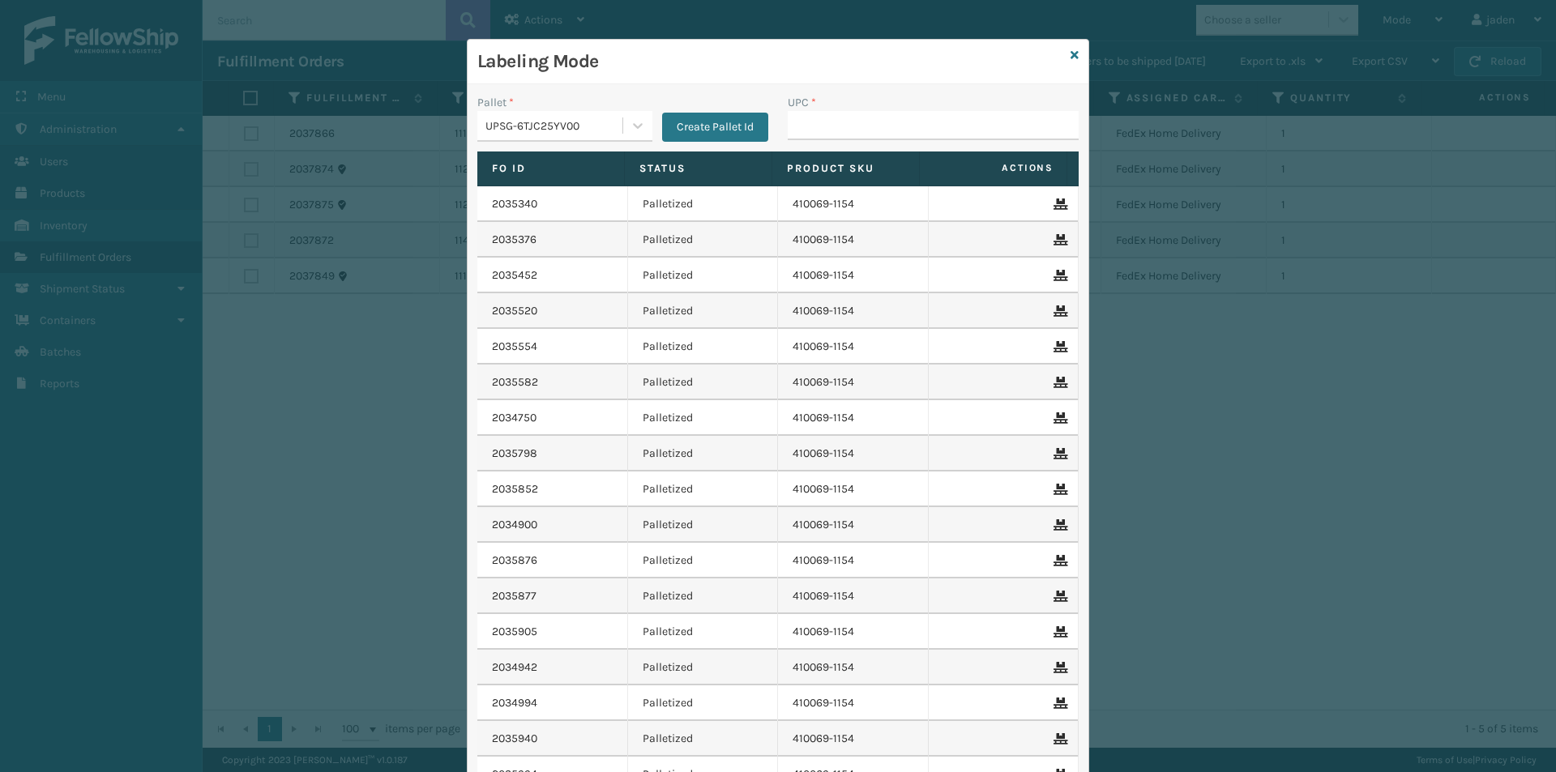
click at [851, 120] on input "UPC *" at bounding box center [933, 125] width 291 height 29
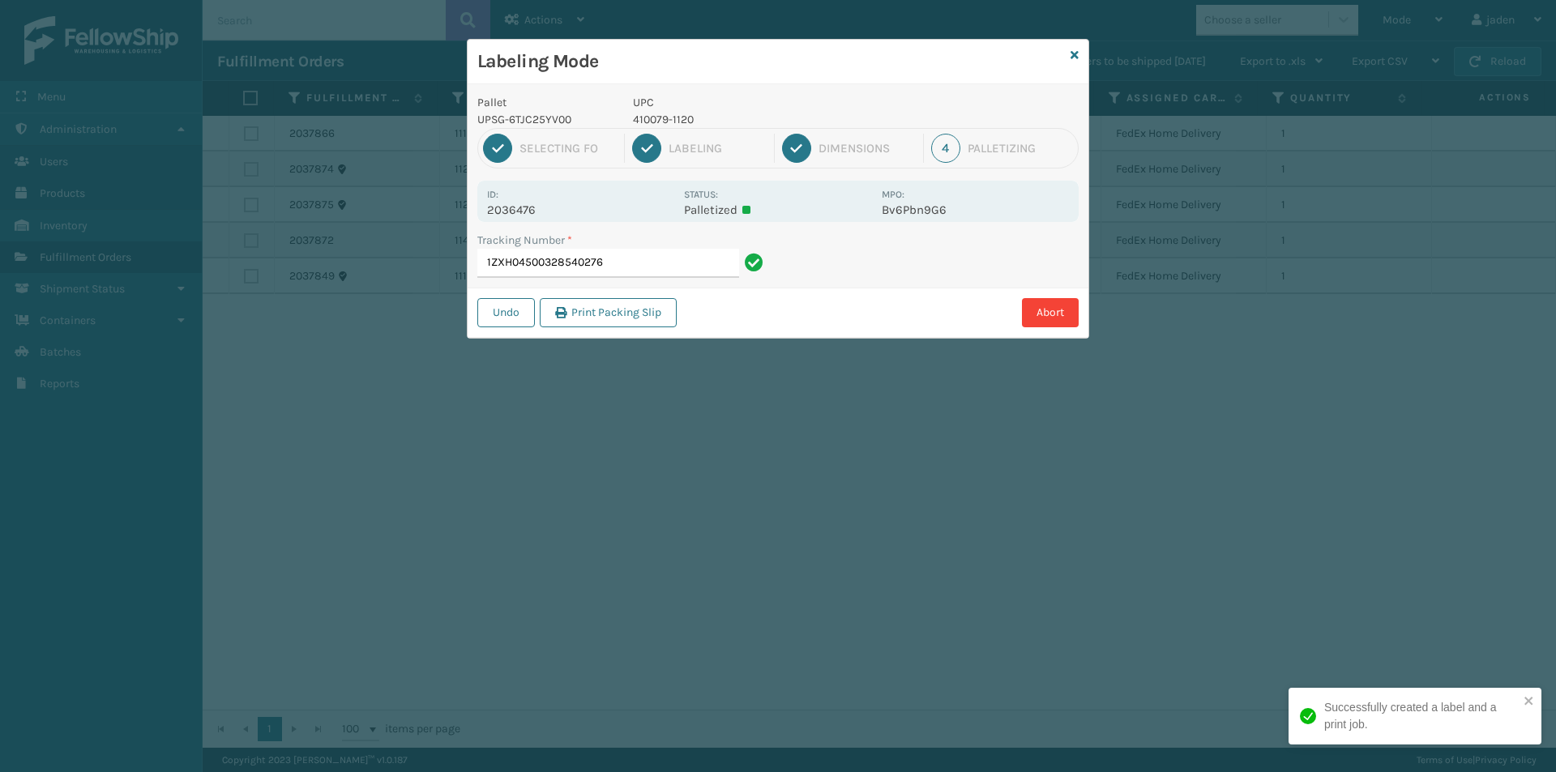
click at [644, 119] on p "410079-1120" at bounding box center [752, 119] width 239 height 17
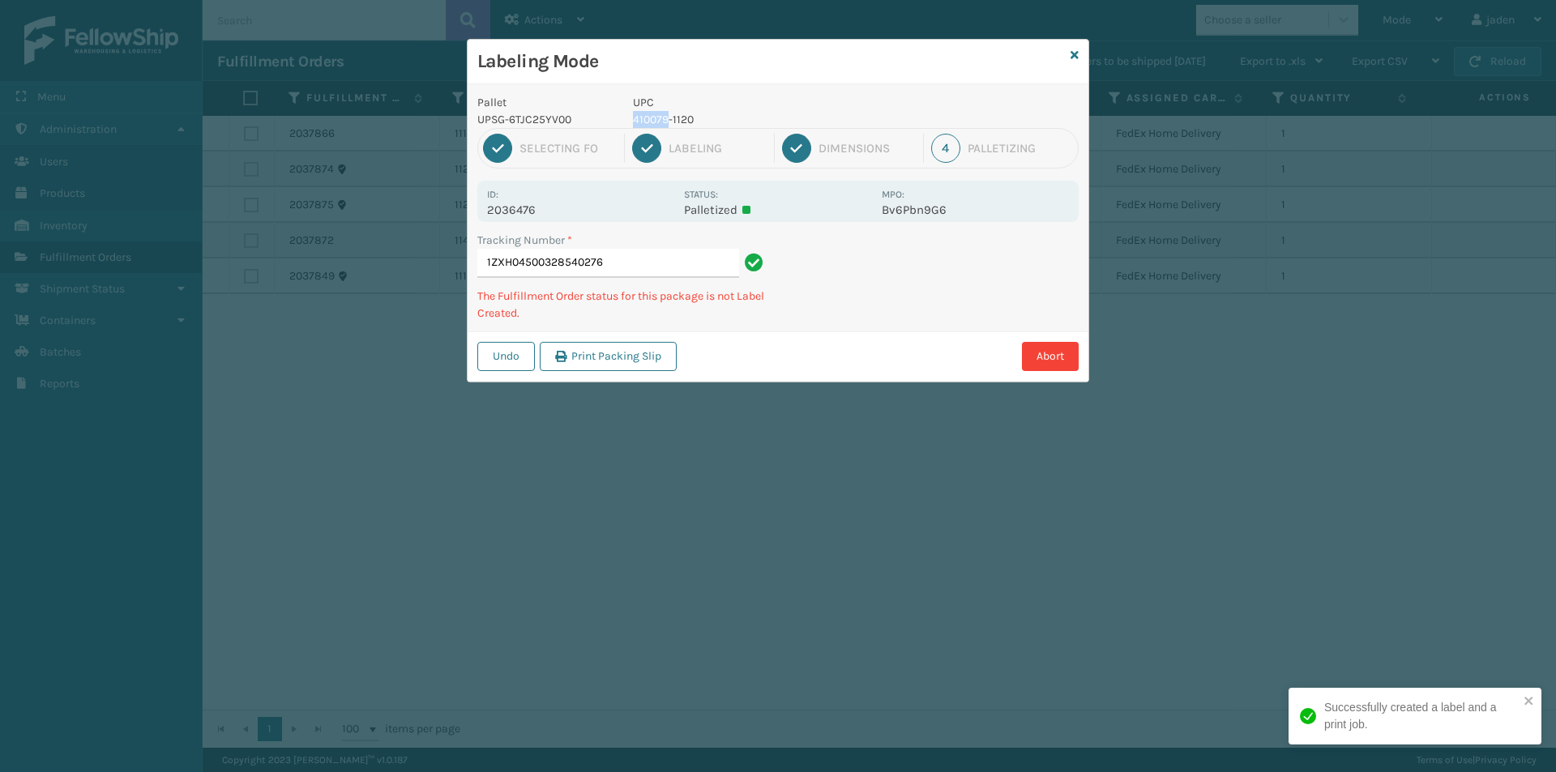
click at [644, 119] on p "410079-1120" at bounding box center [752, 119] width 239 height 17
copy p "410079-1120"
drag, startPoint x: 976, startPoint y: 298, endPoint x: 1041, endPoint y: 278, distance: 67.9
click at [865, 365] on div "Abort" at bounding box center [879, 356] width 397 height 29
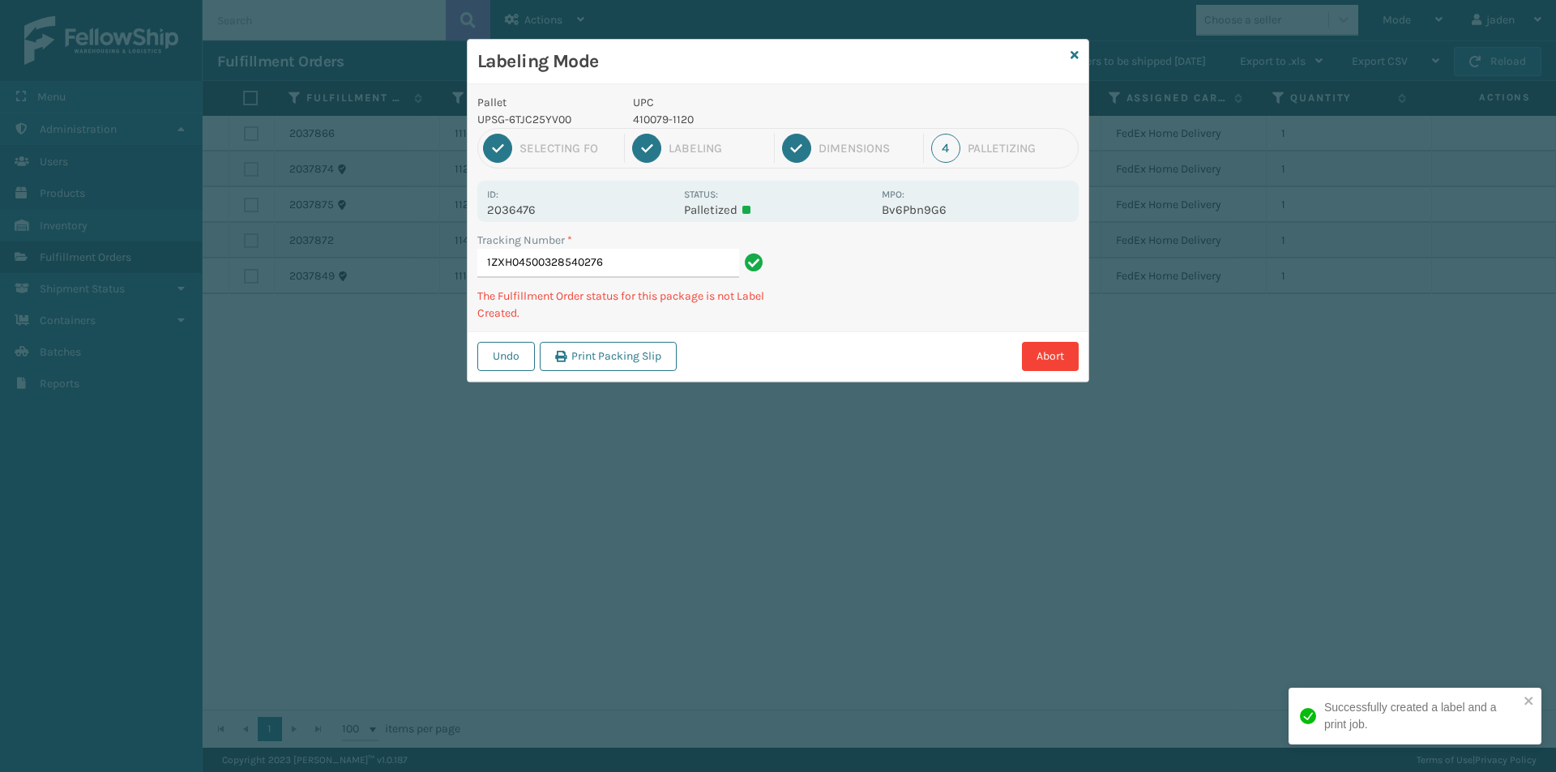
drag, startPoint x: 1041, startPoint y: 278, endPoint x: 1071, endPoint y: 257, distance: 36.6
click at [914, 331] on div "Pallet UPSG-6TJC25YV00 UPC 410079-1120 1 Selecting FO 2 Labeling 3 Dimensions 4…" at bounding box center [777, 232] width 621 height 297
drag, startPoint x: 1071, startPoint y: 257, endPoint x: 1081, endPoint y: 233, distance: 25.4
click at [948, 288] on div "Tracking Number * 1ZXH04500328540276 The Fulfillment Order status for this pack…" at bounding box center [777, 282] width 621 height 100
drag, startPoint x: 1081, startPoint y: 233, endPoint x: 1071, endPoint y: 232, distance: 9.9
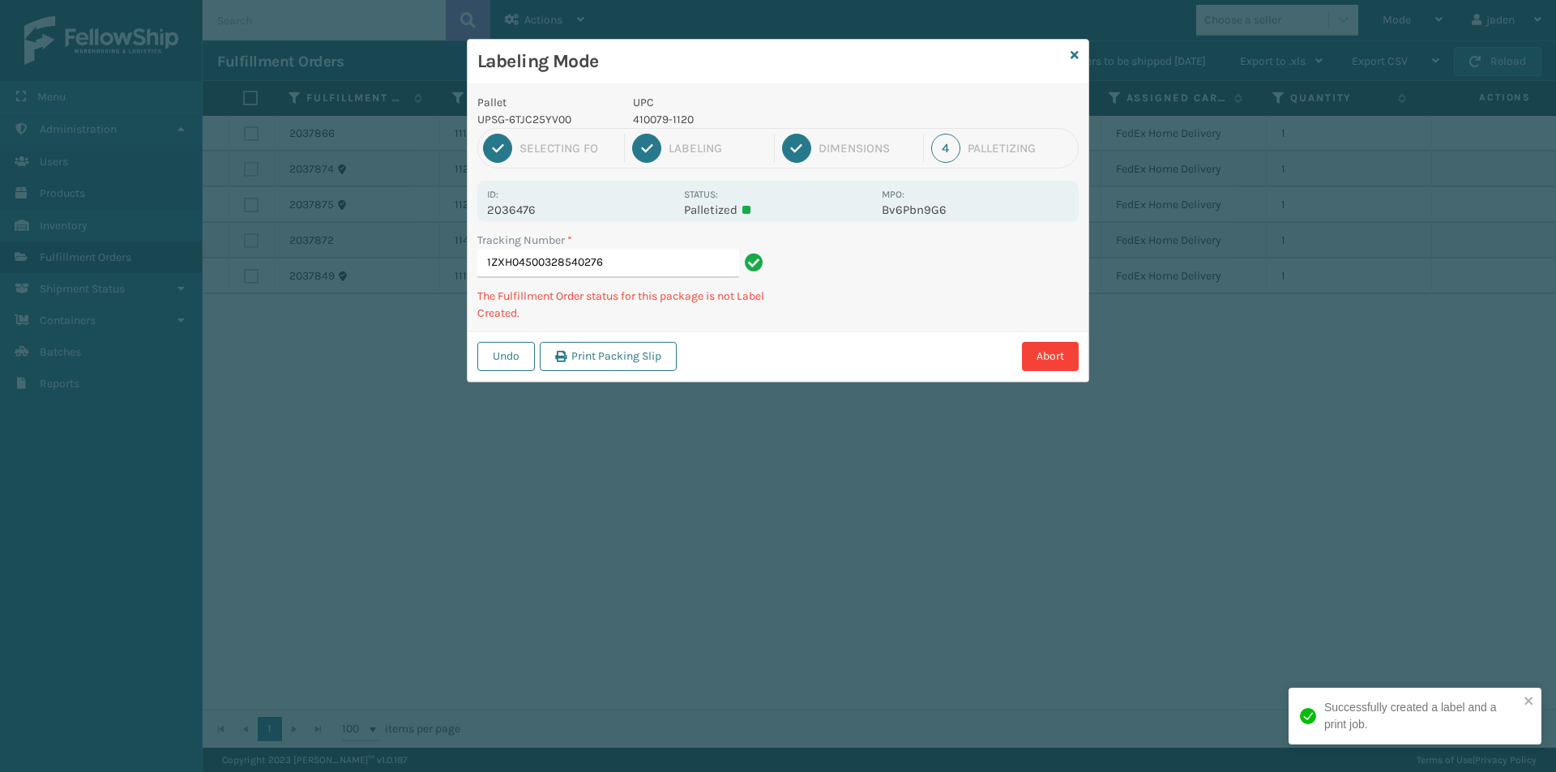
click at [948, 276] on div "Tracking Number * 1ZXH04500328540276 The Fulfillment Order status for this pack…" at bounding box center [777, 282] width 621 height 100
drag, startPoint x: 1072, startPoint y: 227, endPoint x: 973, endPoint y: 264, distance: 105.6
drag, startPoint x: 973, startPoint y: 264, endPoint x: 997, endPoint y: 255, distance: 25.9
click at [984, 261] on div "Tracking Number * 1ZXH04500328540276 The Fulfillment Order status for this pack…" at bounding box center [777, 282] width 621 height 100
drag, startPoint x: 1065, startPoint y: 217, endPoint x: 1040, endPoint y: 226, distance: 26.7
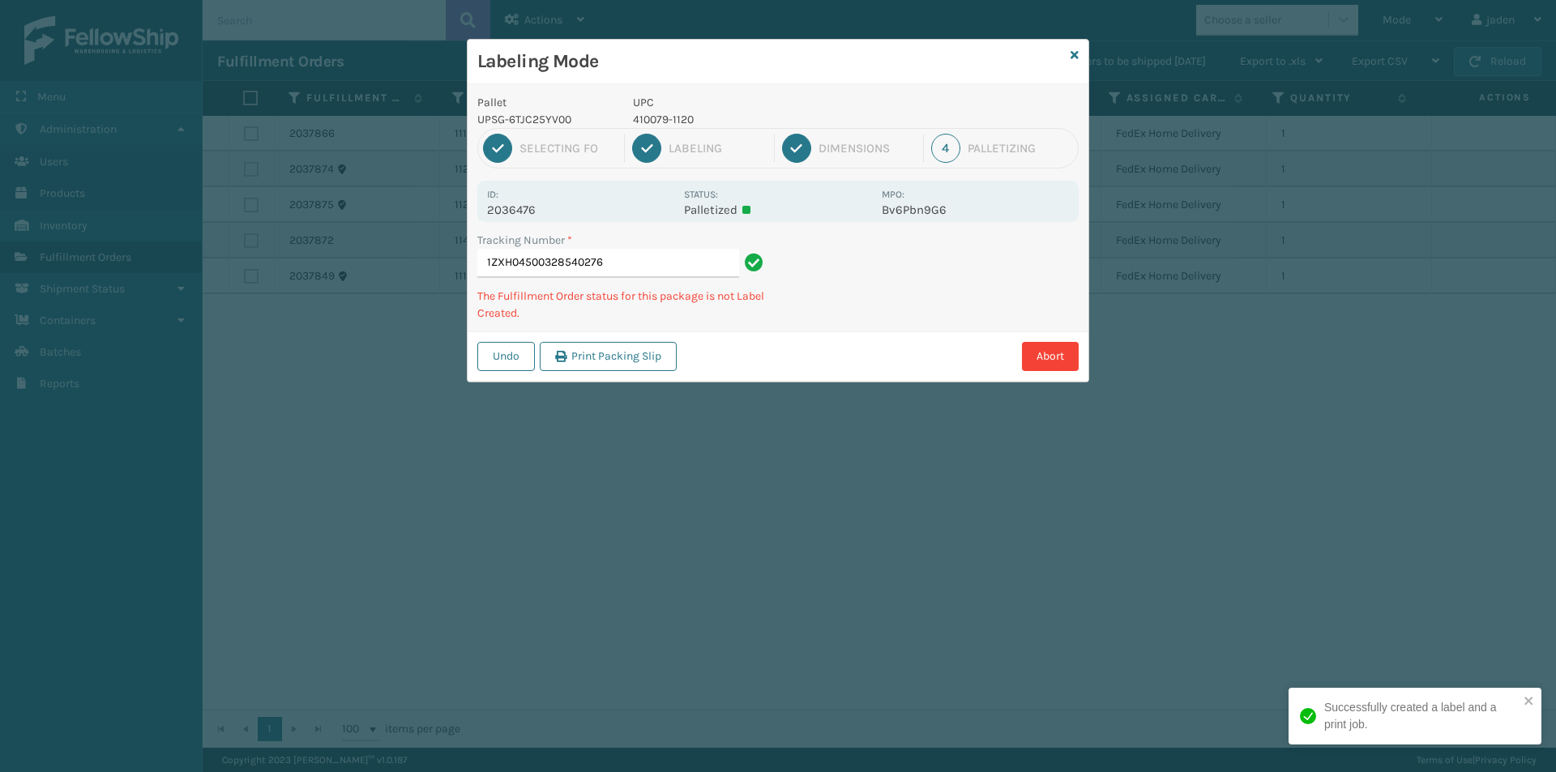
drag, startPoint x: 1040, startPoint y: 226, endPoint x: 848, endPoint y: 327, distance: 217.1
click at [848, 327] on div "Tracking Number * 1ZXH04500328540276 The Fulfillment Order status for this pack…" at bounding box center [777, 282] width 621 height 100
drag, startPoint x: 993, startPoint y: 248, endPoint x: 872, endPoint y: 225, distance: 122.8
click at [816, 321] on div "Tracking Number * 1ZXH04500341091647 The Fulfillment Order status for this pack…" at bounding box center [777, 282] width 621 height 100
drag, startPoint x: 967, startPoint y: 266, endPoint x: 833, endPoint y: 347, distance: 157.0
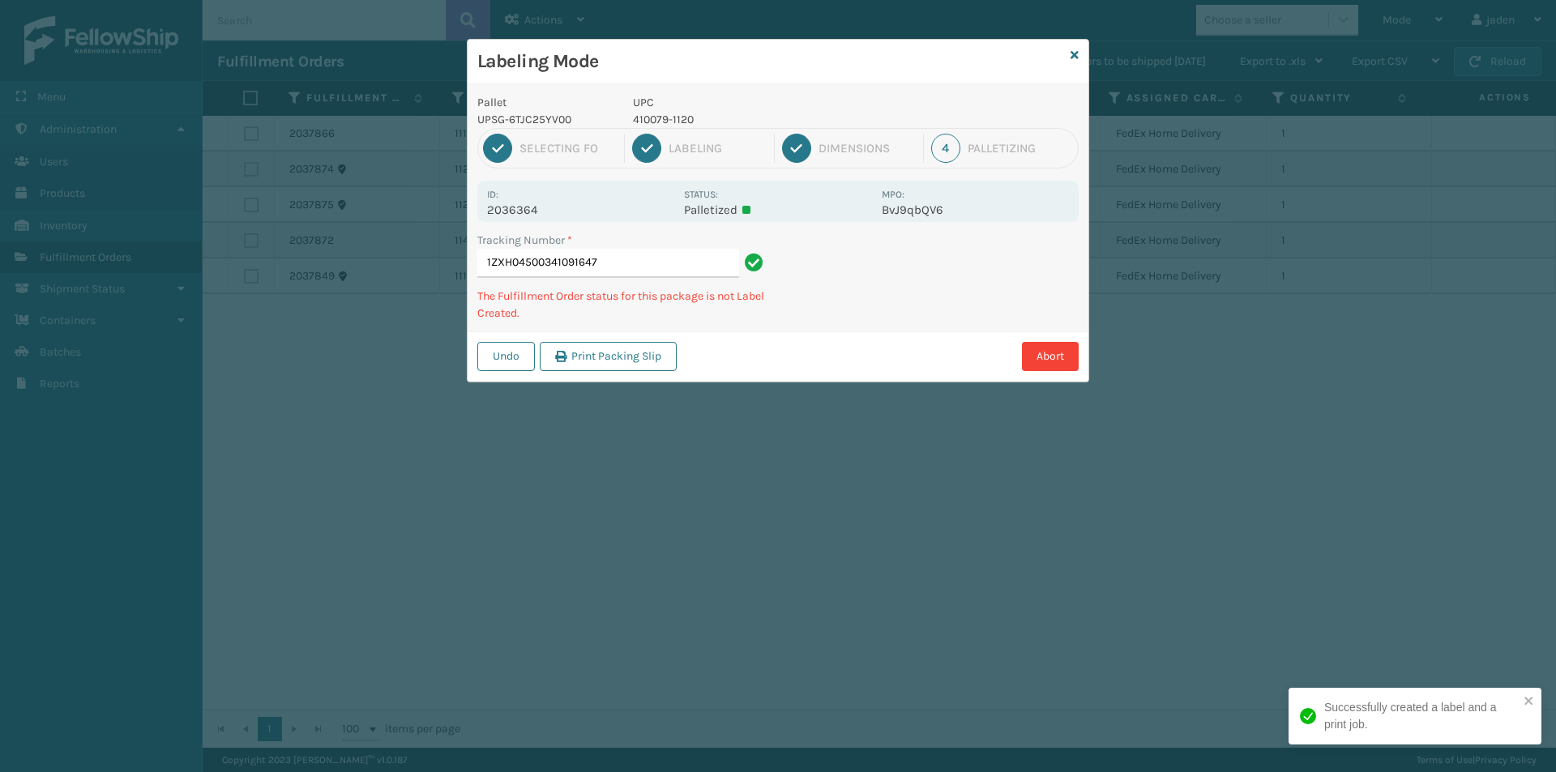
click at [803, 364] on div "Undo Print Packing Slip Abort" at bounding box center [777, 355] width 621 height 49
drag, startPoint x: 1104, startPoint y: 255, endPoint x: 967, endPoint y: 228, distance: 138.9
click at [886, 355] on div "Abort" at bounding box center [879, 356] width 397 height 29
click at [877, 348] on div "Abort" at bounding box center [879, 356] width 397 height 29
drag, startPoint x: 992, startPoint y: 280, endPoint x: 919, endPoint y: 244, distance: 81.5
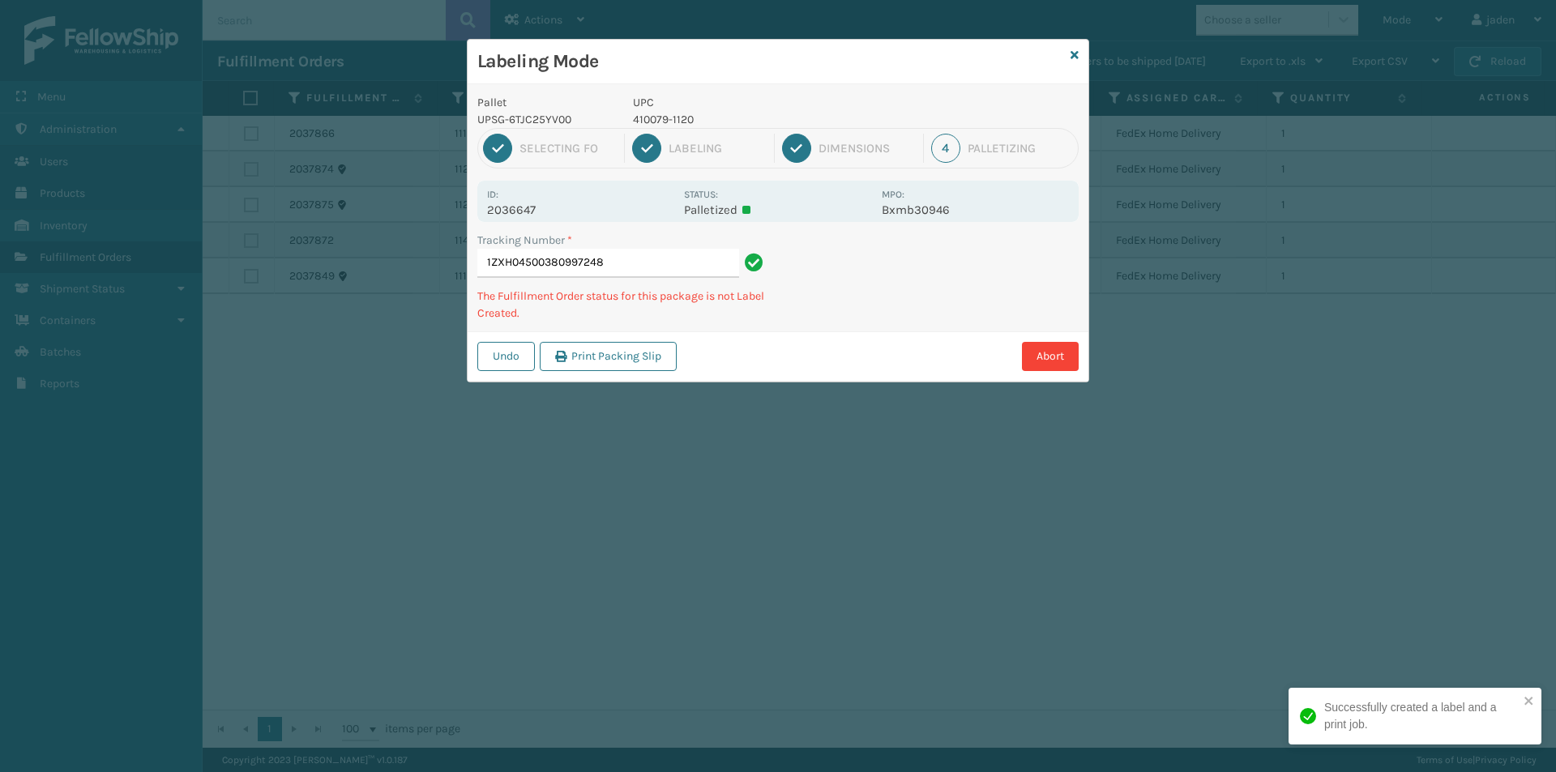
click at [856, 354] on div "Abort" at bounding box center [879, 356] width 397 height 29
drag, startPoint x: 922, startPoint y: 299, endPoint x: 877, endPoint y: 319, distance: 49.7
click at [877, 319] on div "Tracking Number * 1ZXH04500346226448 The Fulfillment Order status for this pack…" at bounding box center [777, 282] width 621 height 100
drag, startPoint x: 1007, startPoint y: 292, endPoint x: 982, endPoint y: 319, distance: 36.7
click at [892, 367] on div "Labeling Mode Pallet UPSG-6TJC25YV00 UPC 410079-1120 1 Selecting FO 2 Labeling …" at bounding box center [778, 386] width 1556 height 772
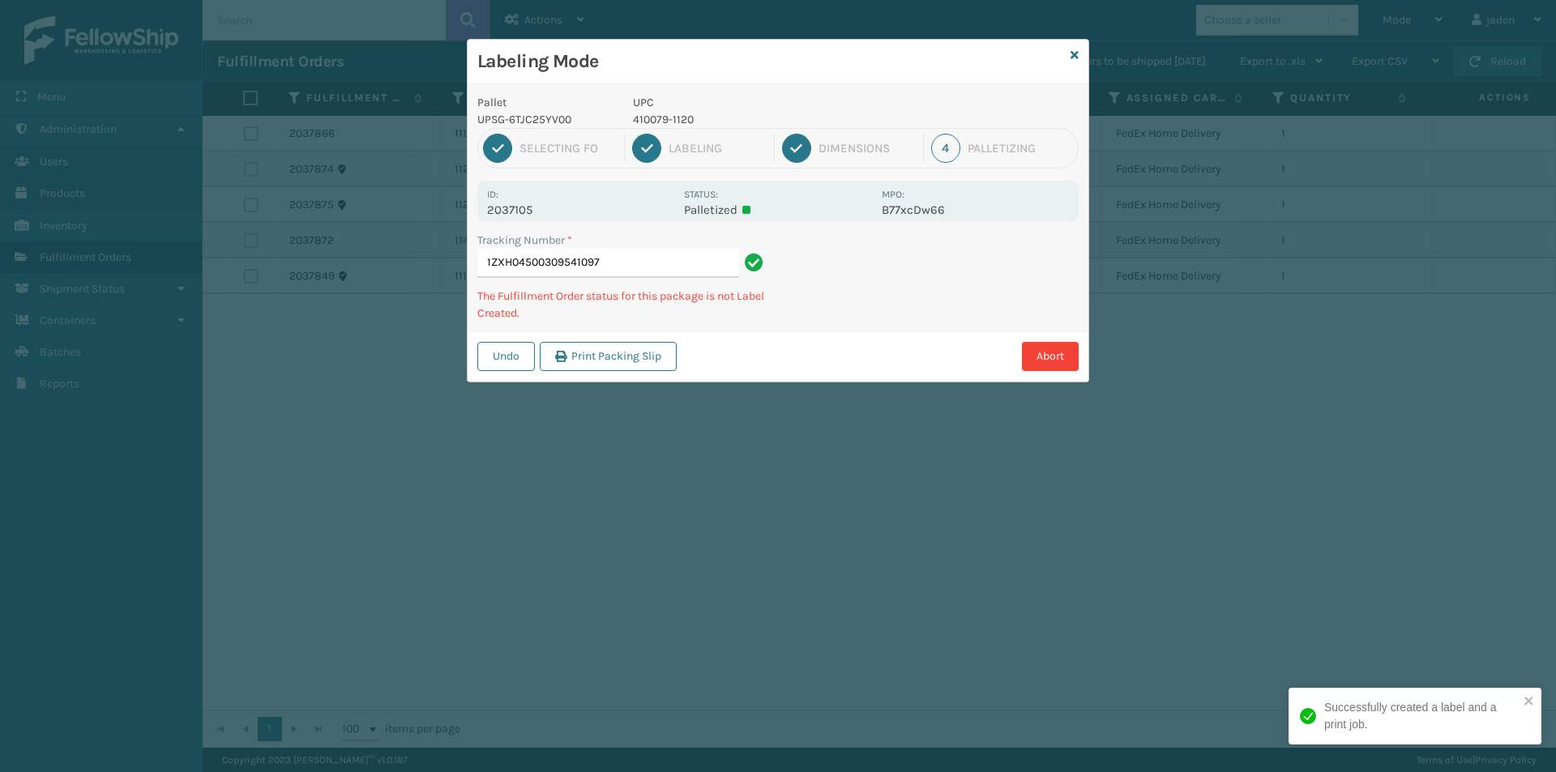
drag, startPoint x: 1034, startPoint y: 298, endPoint x: 1074, endPoint y: 241, distance: 70.4
click at [901, 337] on div "Undo Print Packing Slip Abort" at bounding box center [777, 355] width 621 height 49
drag, startPoint x: 1071, startPoint y: 241, endPoint x: 1041, endPoint y: 233, distance: 31.1
click at [831, 340] on div "Undo Print Packing Slip Abort" at bounding box center [777, 355] width 621 height 49
drag, startPoint x: 1040, startPoint y: 233, endPoint x: 1058, endPoint y: 228, distance: 18.3
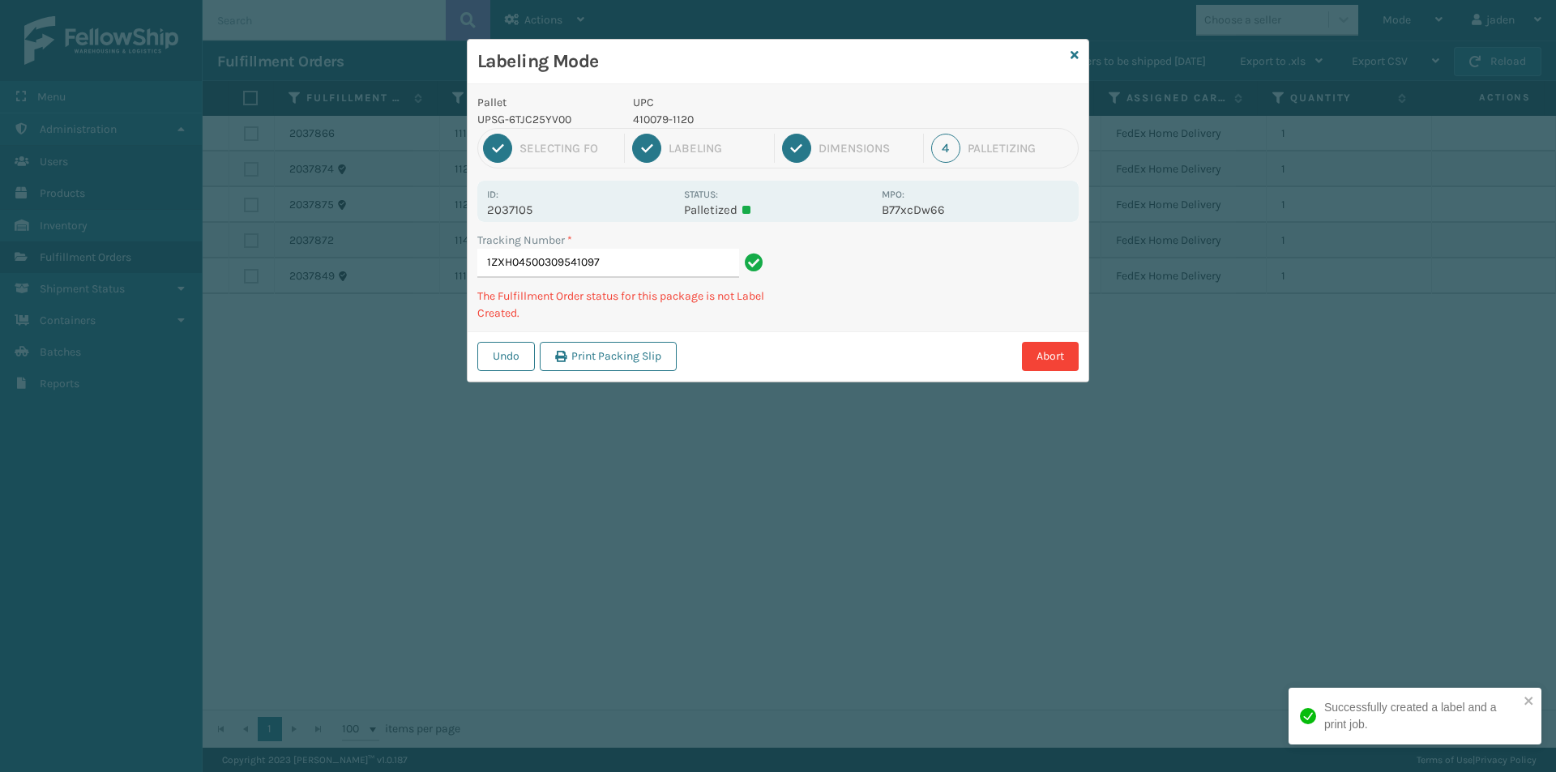
click at [864, 311] on div "Pallet UPSG-6TJC25YV00 UPC 410079-1120 1 Selecting FO 2 Labeling 3 Dimensions 4…" at bounding box center [777, 232] width 621 height 297
drag, startPoint x: 1057, startPoint y: 228, endPoint x: 1016, endPoint y: 249, distance: 45.3
click at [869, 333] on div "Undo Print Packing Slip Abort" at bounding box center [777, 355] width 621 height 49
drag, startPoint x: 1016, startPoint y: 249, endPoint x: 760, endPoint y: 389, distance: 291.9
drag, startPoint x: 760, startPoint y: 389, endPoint x: 888, endPoint y: 203, distance: 226.1
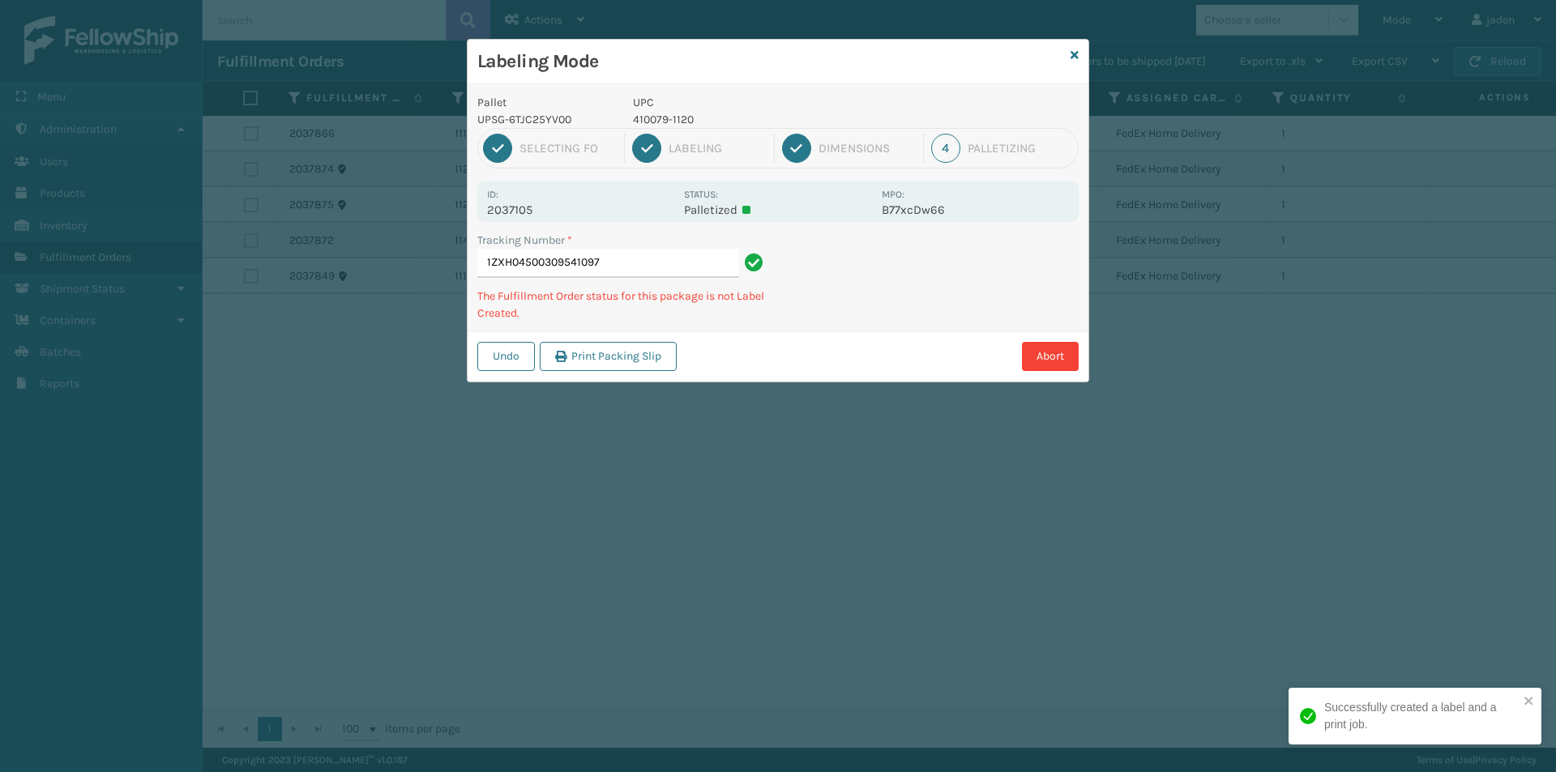
click at [775, 369] on div "Labeling Mode Pallet UPSG-6TJC25YV00 UPC 410079-1120 1 Selecting FO 2 Labeling …" at bounding box center [778, 386] width 1556 height 772
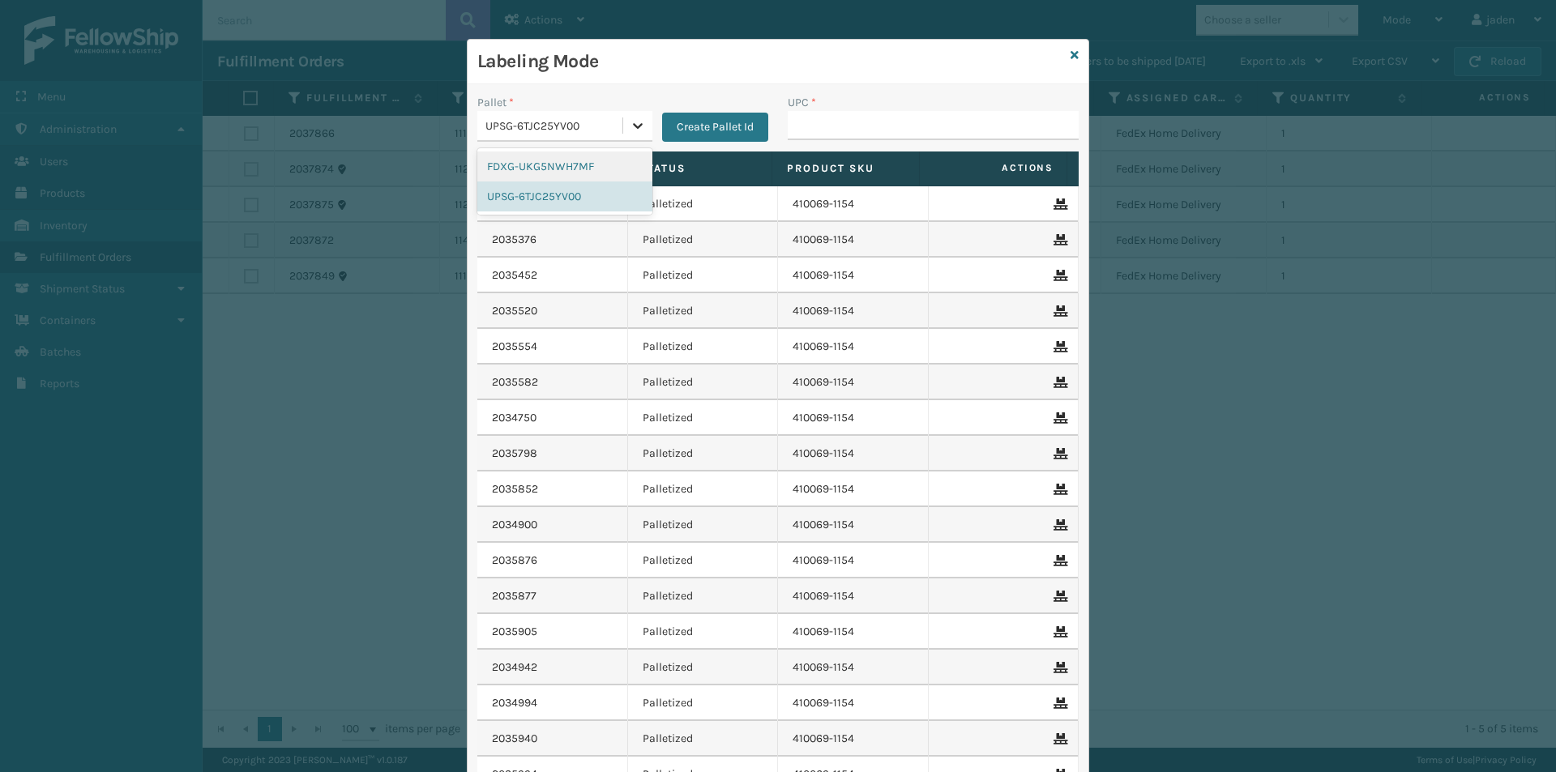
click at [626, 134] on div at bounding box center [637, 125] width 29 height 29
click at [681, 127] on button "Create Pallet Id" at bounding box center [715, 127] width 106 height 29
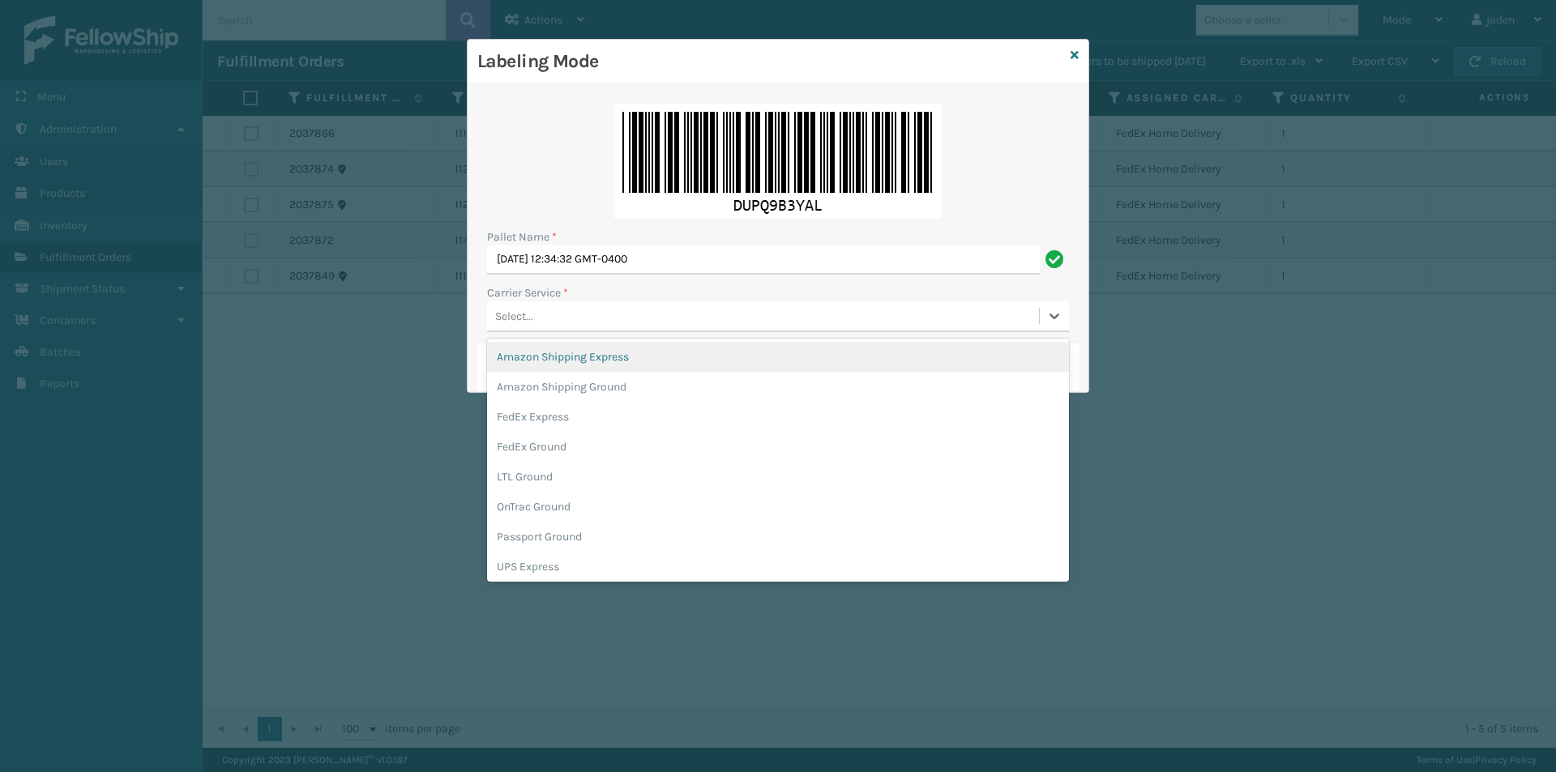
click at [619, 312] on div "Select..." at bounding box center [763, 316] width 552 height 27
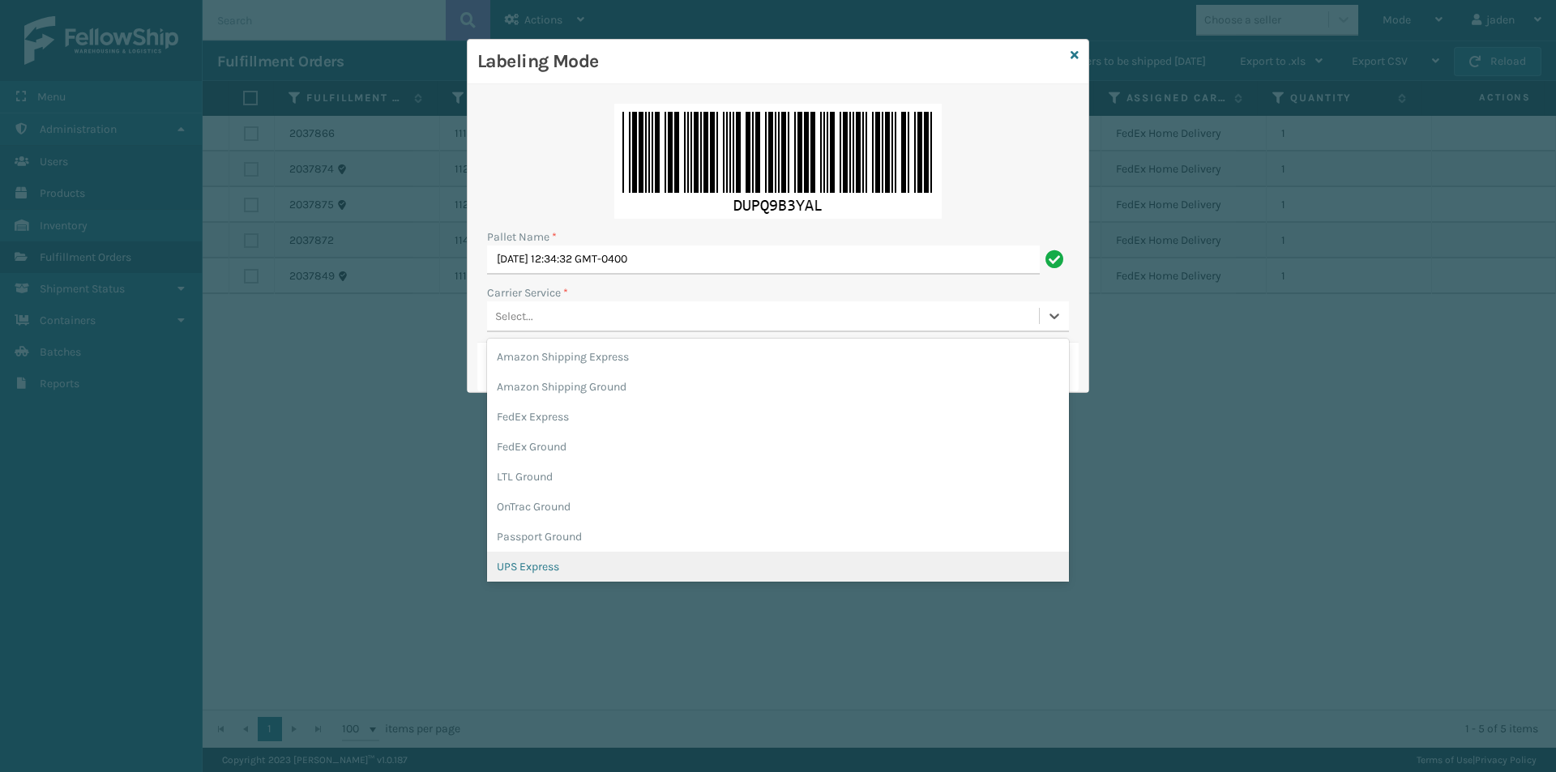
scroll to position [93, 0]
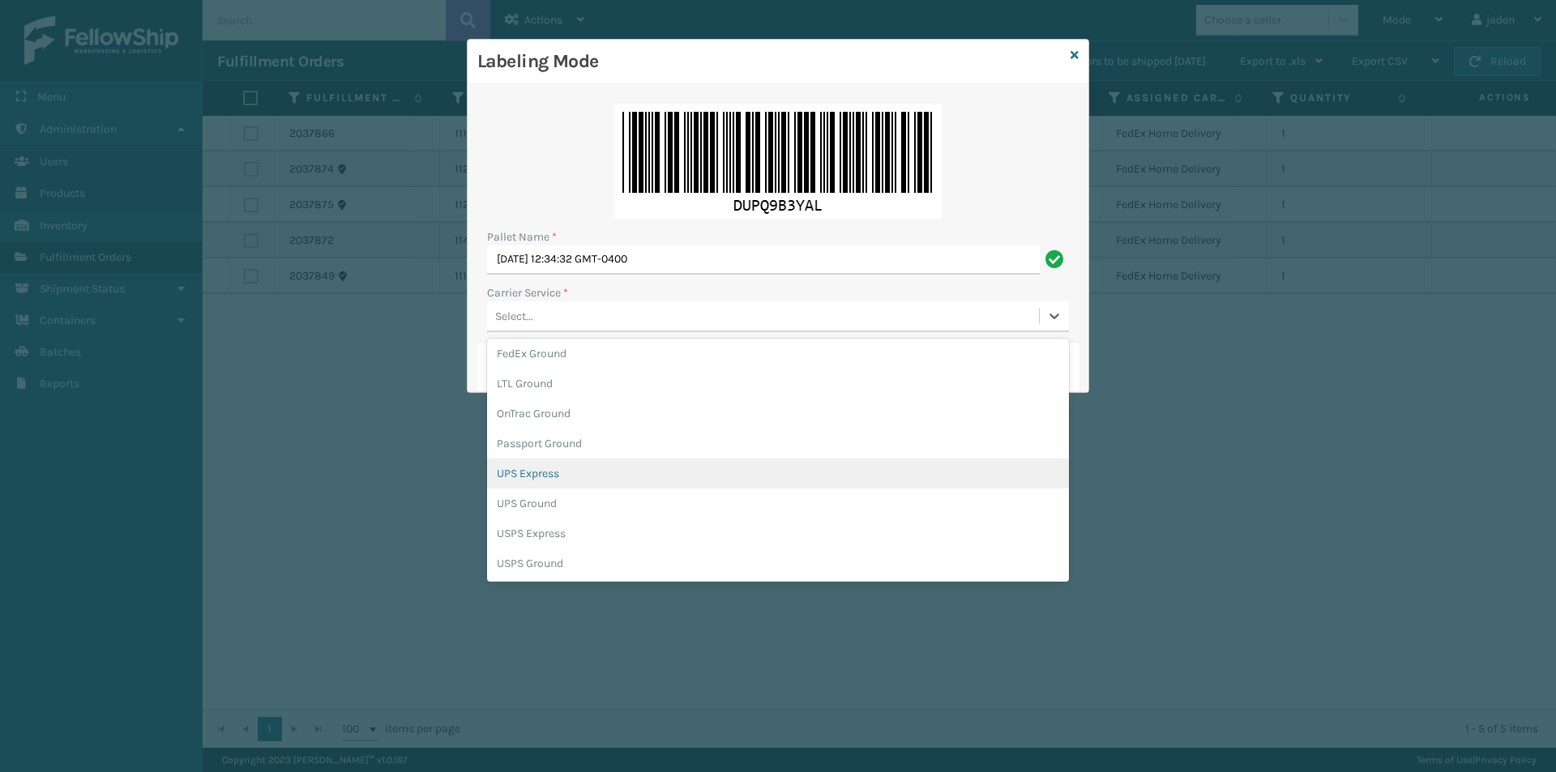
drag, startPoint x: 537, startPoint y: 472, endPoint x: 537, endPoint y: 443, distance: 29.2
click at [537, 472] on div "UPS Express" at bounding box center [778, 474] width 582 height 30
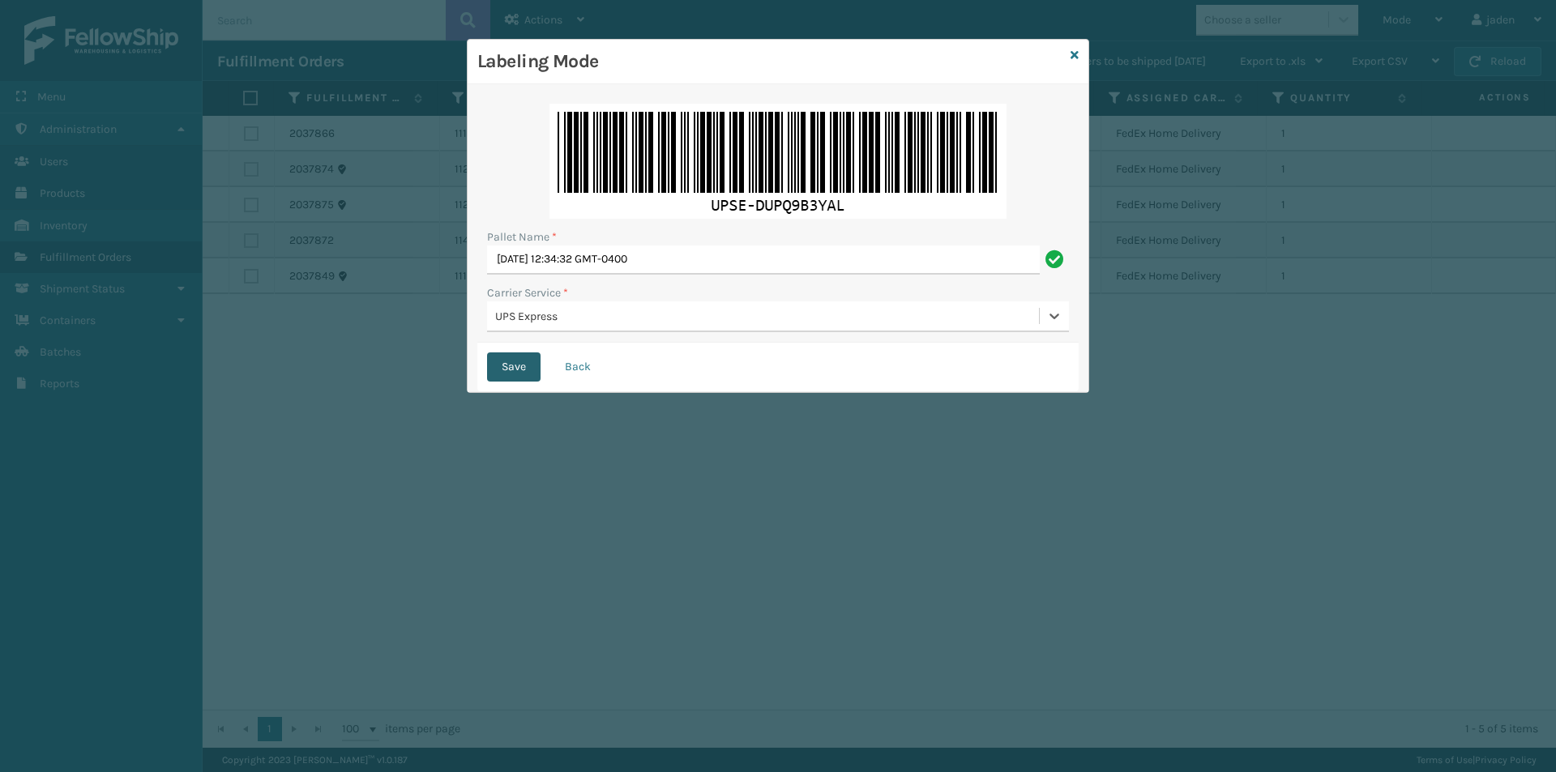
click at [510, 366] on button "Save" at bounding box center [513, 366] width 53 height 29
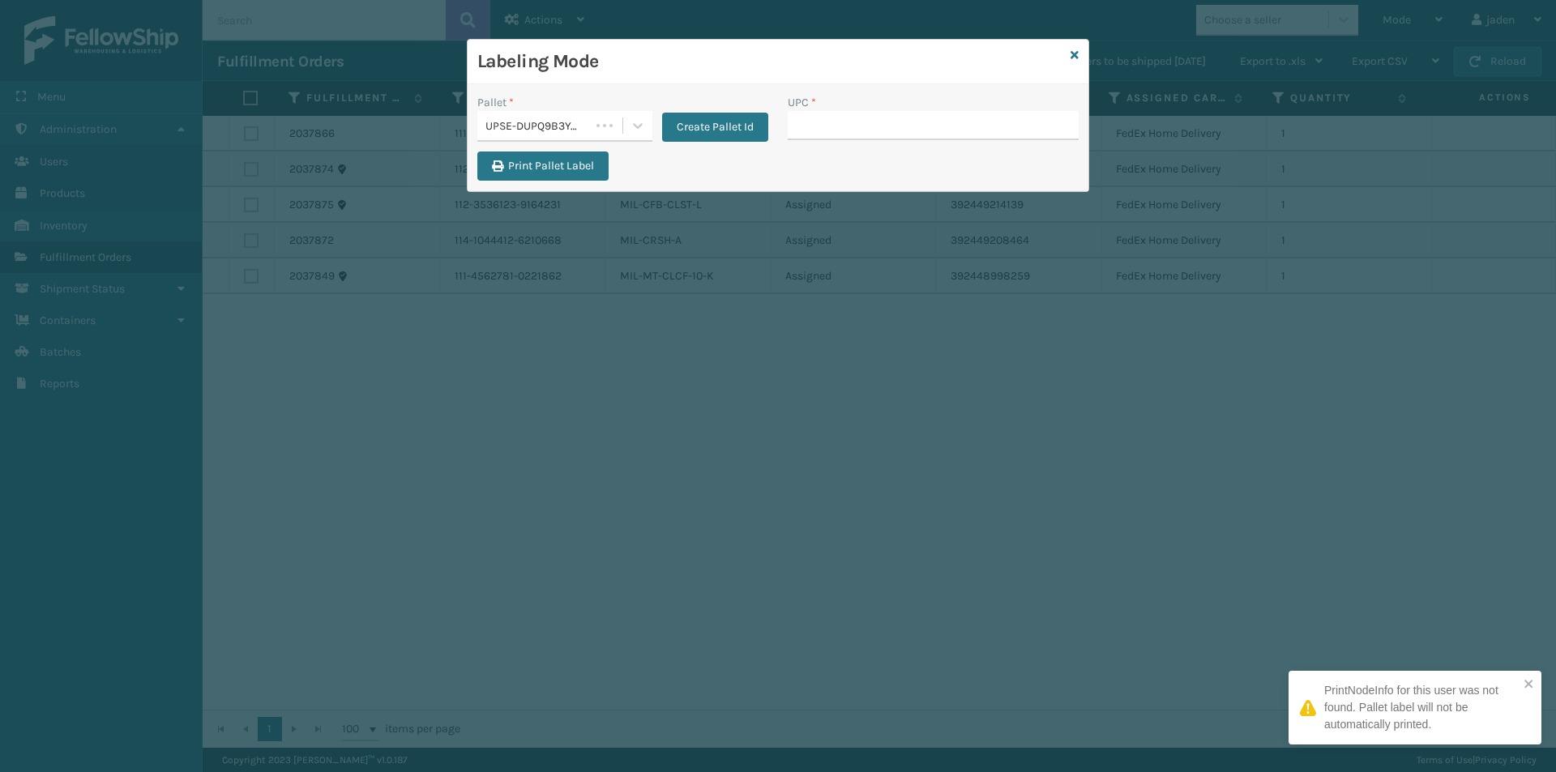
click at [851, 119] on input "UPC *" at bounding box center [933, 125] width 291 height 29
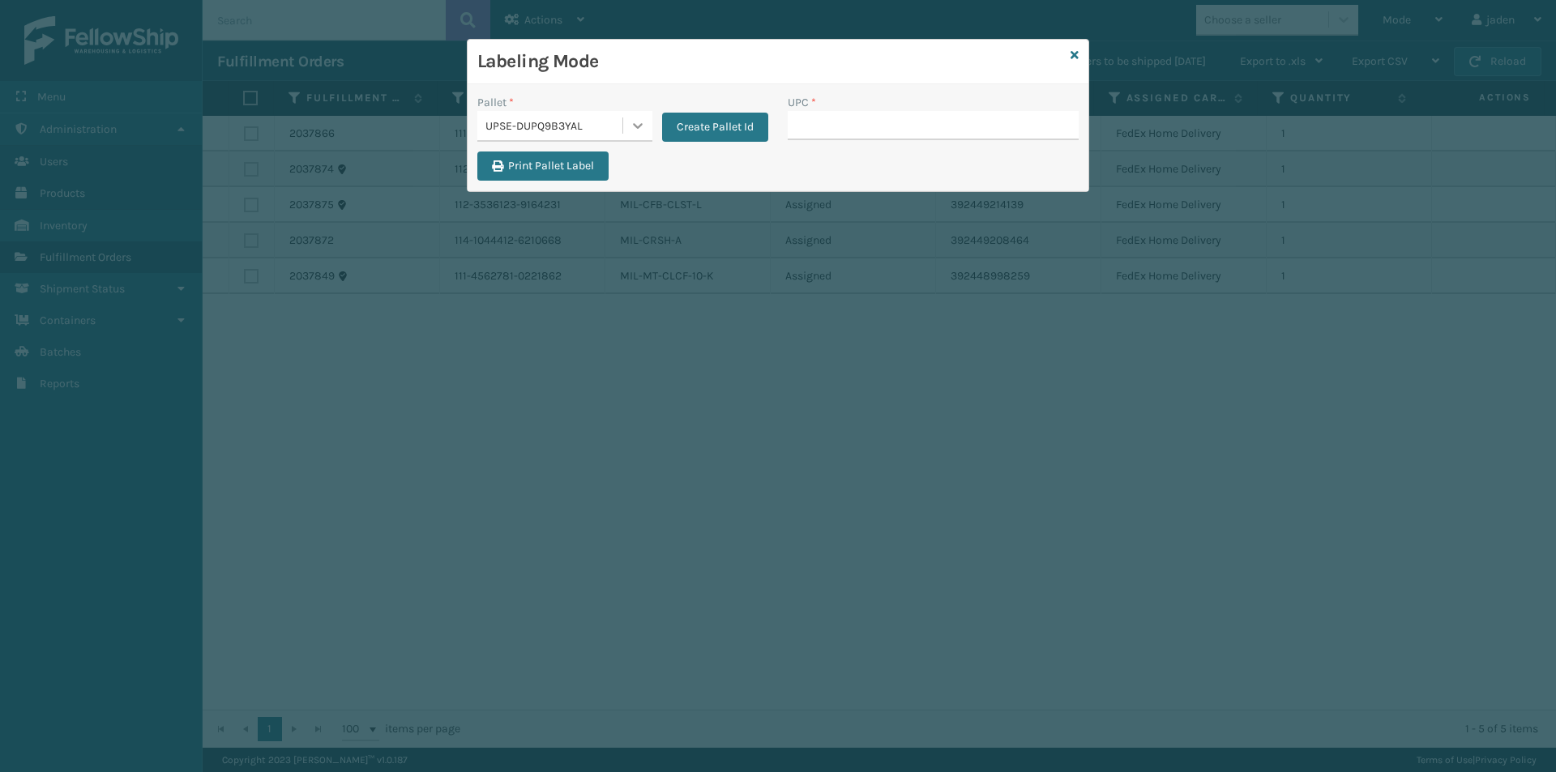
click at [625, 125] on div at bounding box center [637, 125] width 29 height 29
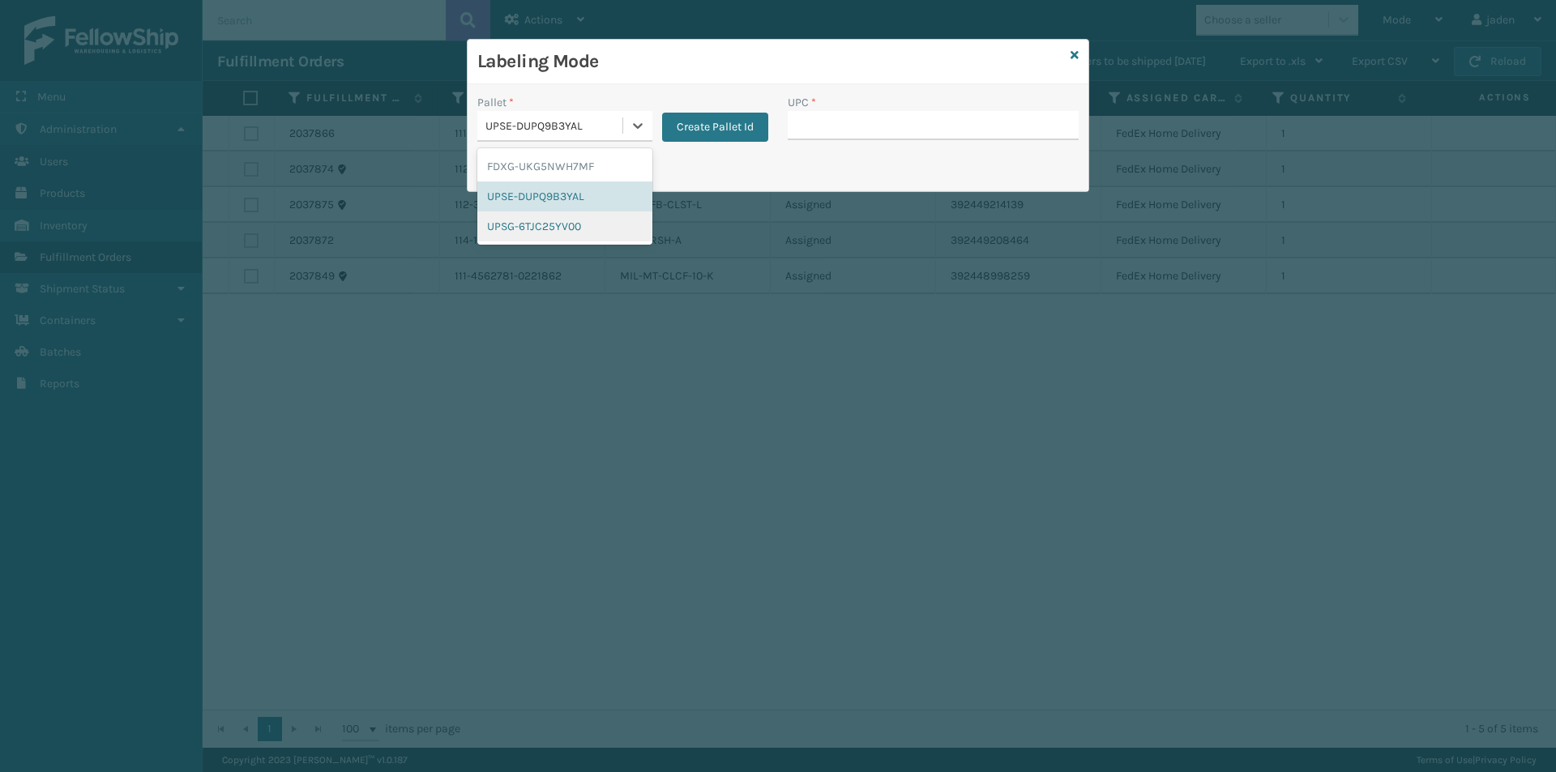
click at [487, 235] on div "UPSG-6TJC25YV00" at bounding box center [564, 226] width 175 height 30
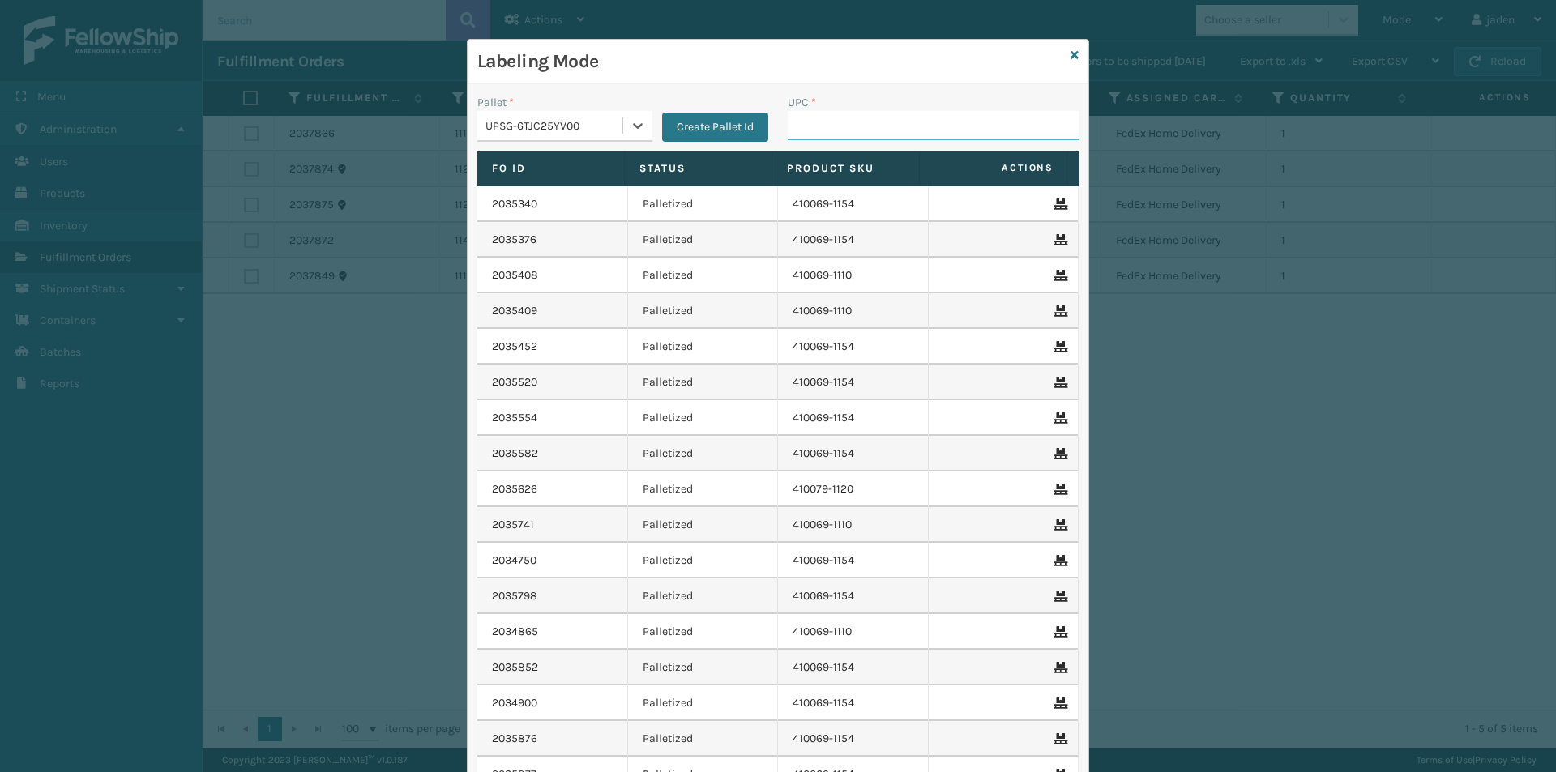
click at [839, 117] on input "UPC *" at bounding box center [933, 125] width 291 height 29
type input "410106-1150"
type input "410107-1120"
type input "8409851"
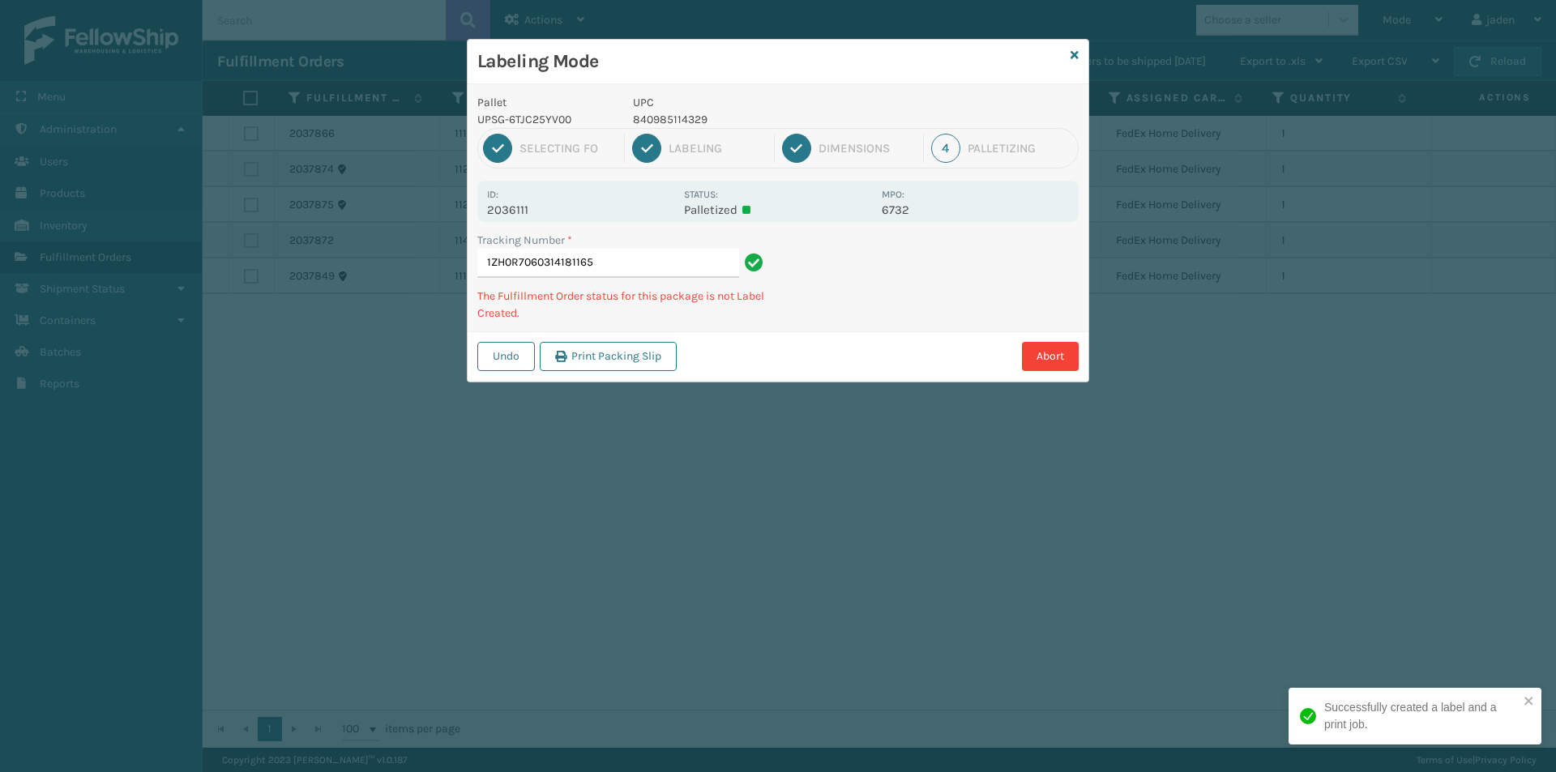
click at [685, 117] on p "840985114329" at bounding box center [752, 119] width 239 height 17
copy p "840985114329"
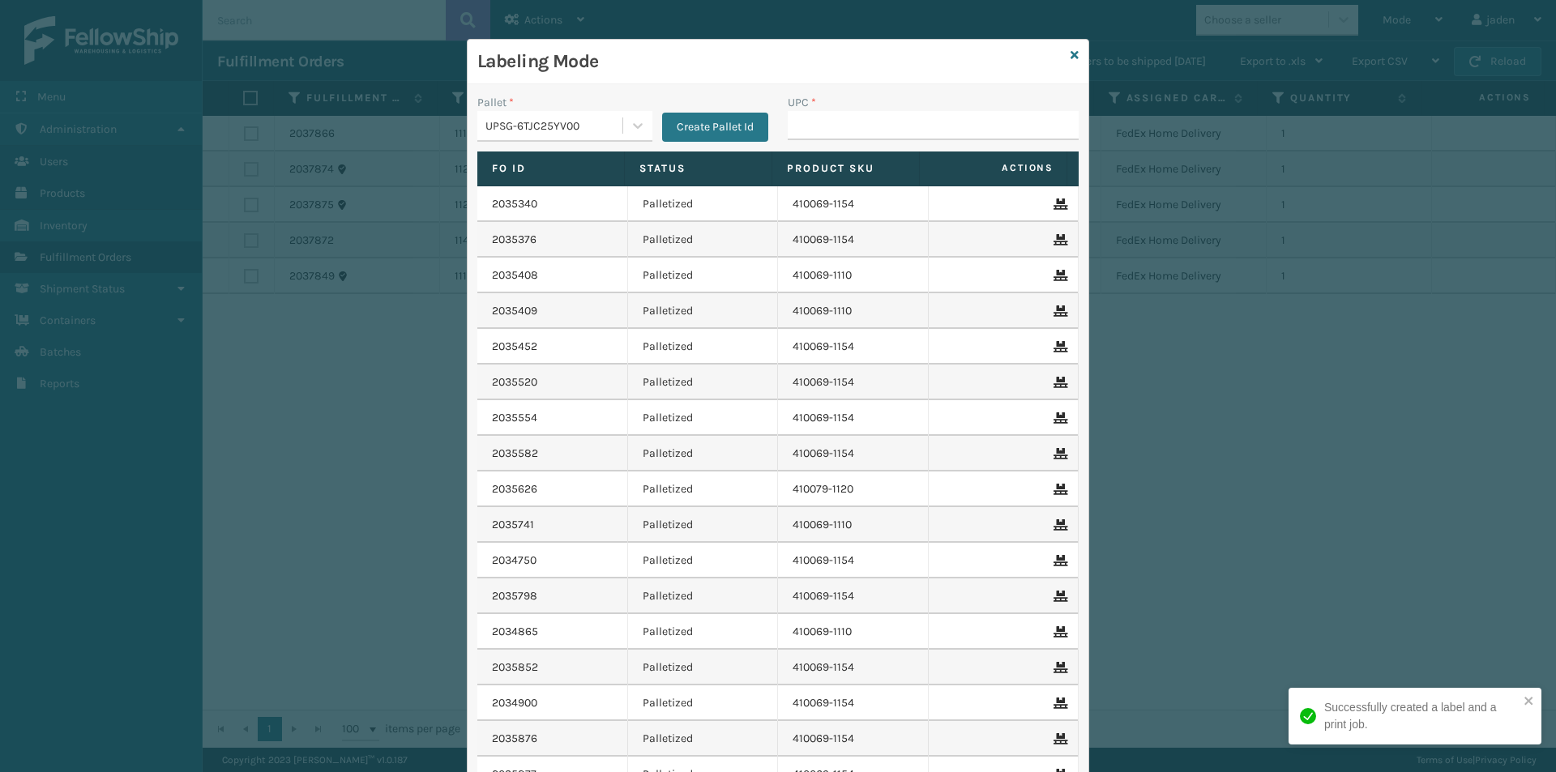
drag, startPoint x: 875, startPoint y: 120, endPoint x: 842, endPoint y: 120, distance: 33.2
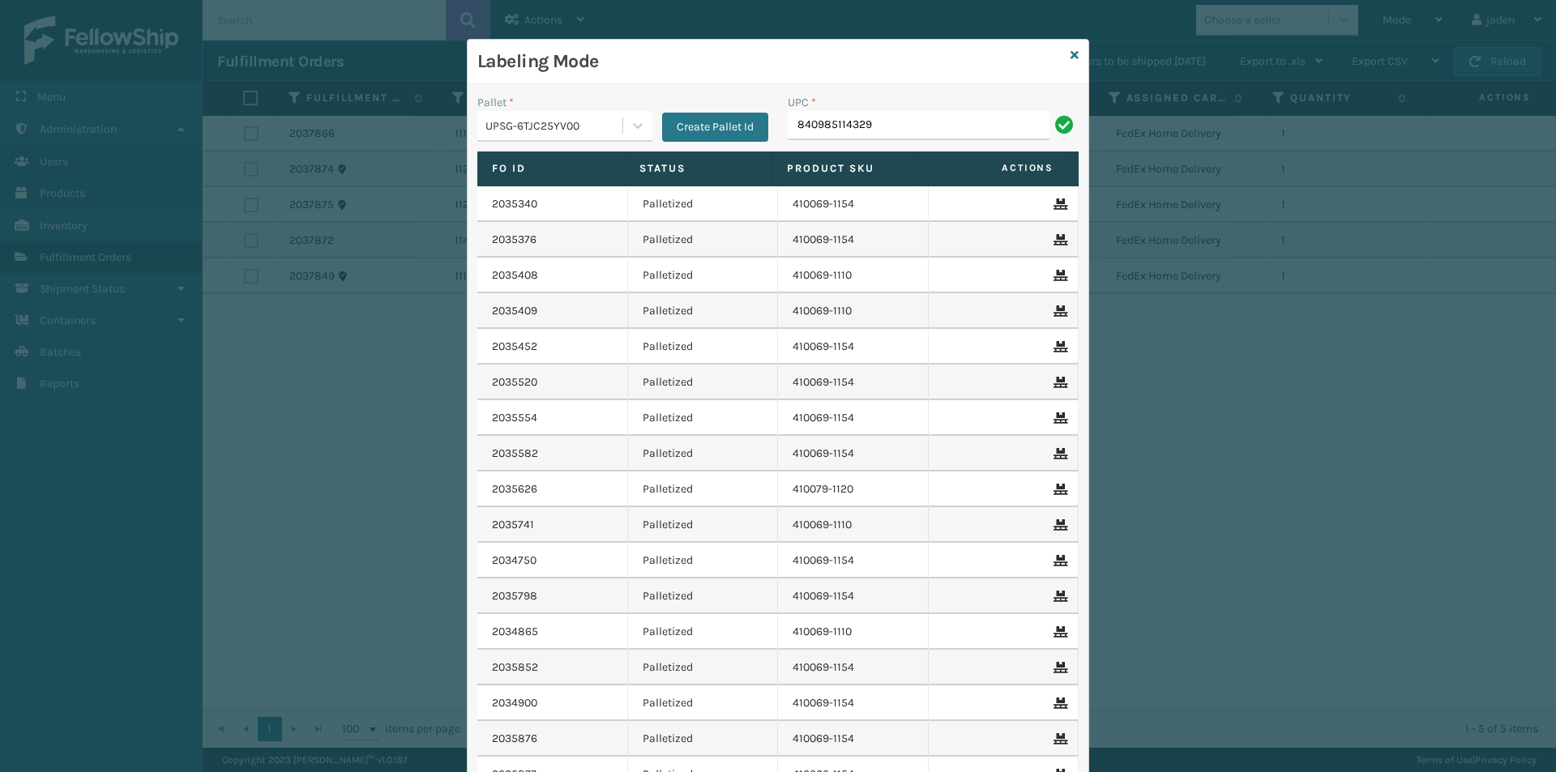
type input "840985114329"
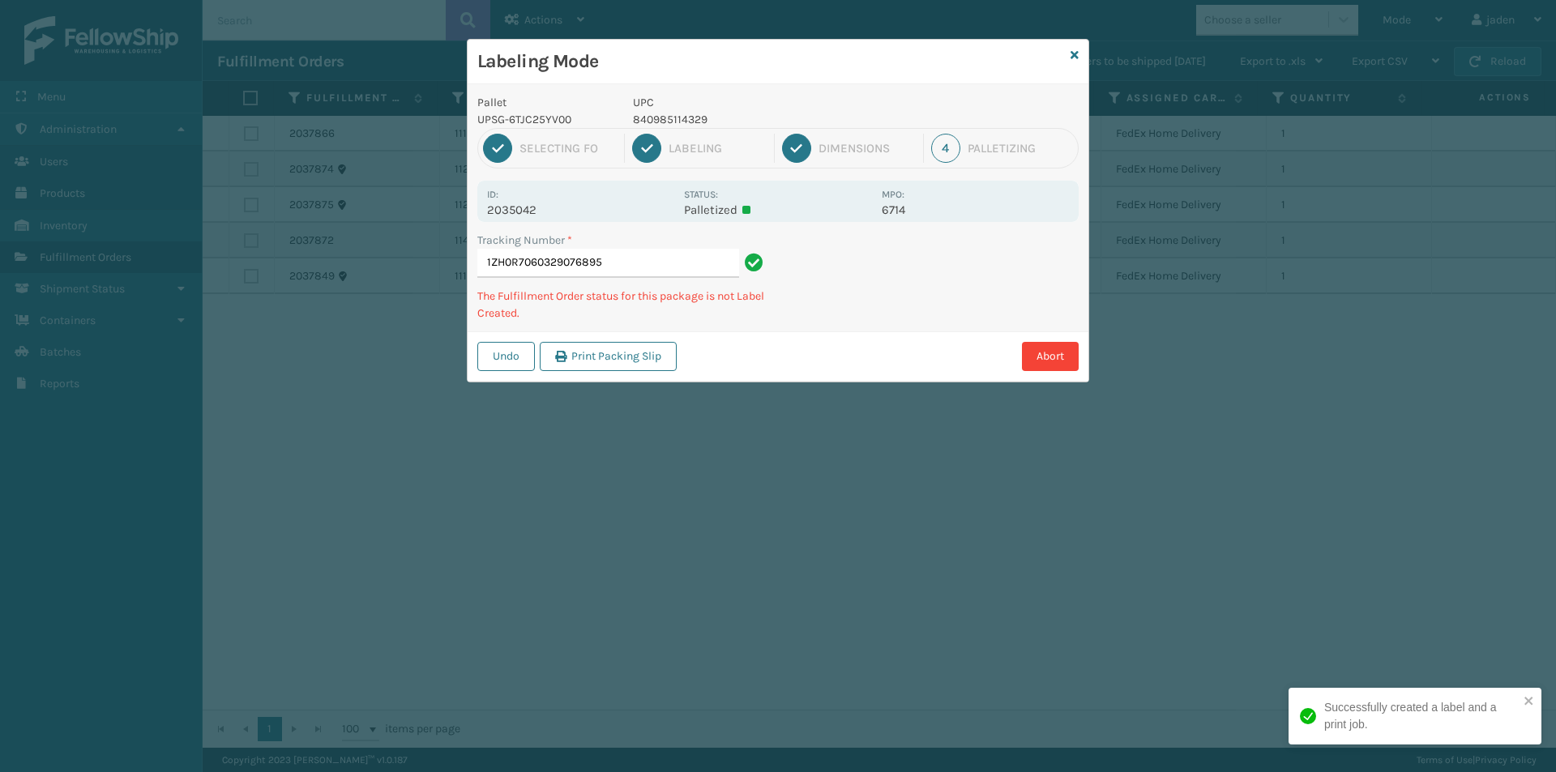
drag, startPoint x: 978, startPoint y: 286, endPoint x: 1055, endPoint y: 253, distance: 83.8
click at [896, 336] on div "Undo Print Packing Slip Abort" at bounding box center [777, 355] width 621 height 49
drag, startPoint x: 1055, startPoint y: 253, endPoint x: 839, endPoint y: 378, distance: 250.1
drag, startPoint x: 839, startPoint y: 378, endPoint x: 995, endPoint y: 266, distance: 192.7
click at [934, 318] on div "Pallet UPSG-6TJC25YV00 UPC 840985114329 1 Selecting FO 2 Labeling 3 Dimensions …" at bounding box center [777, 232] width 621 height 297
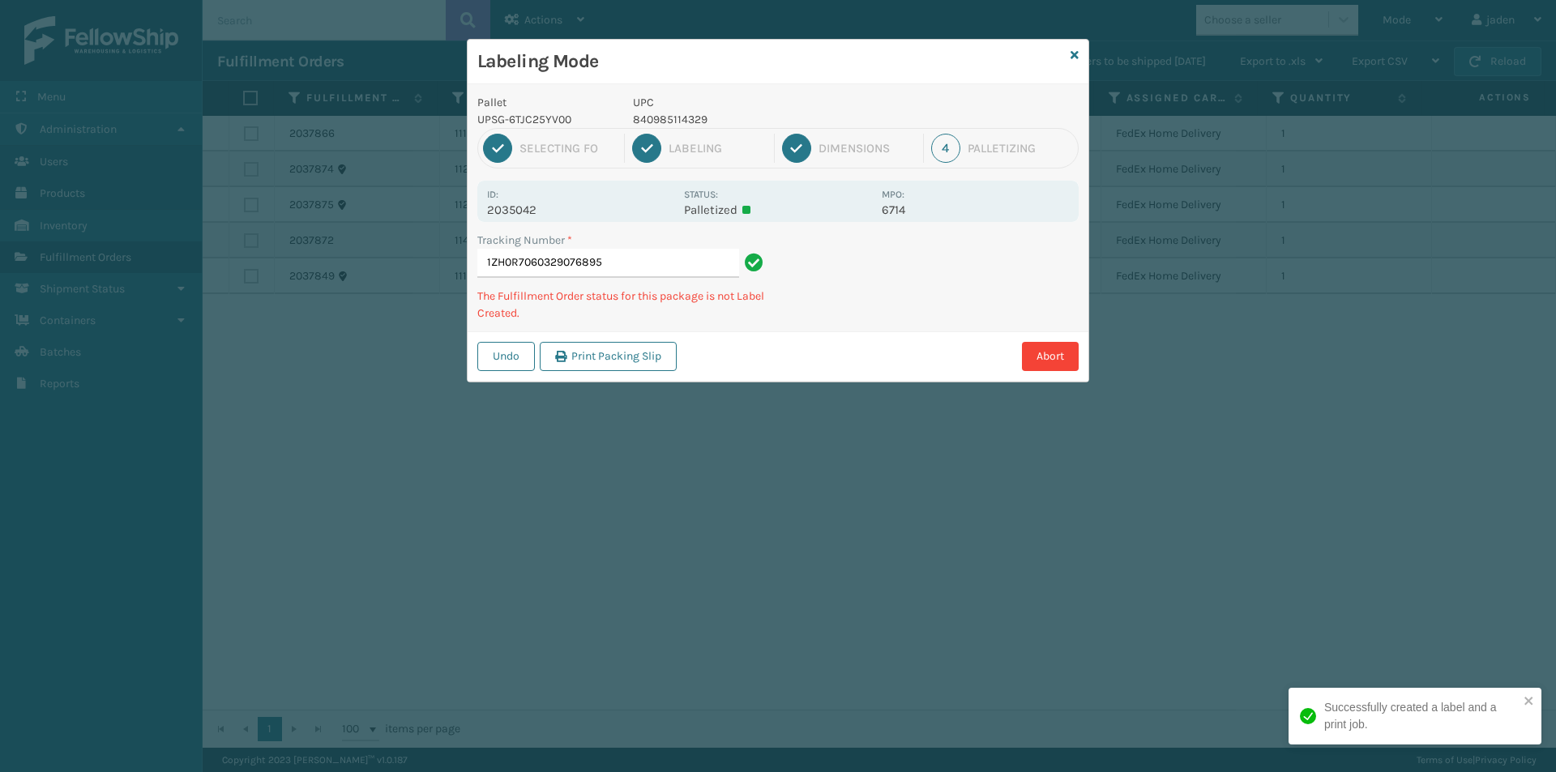
drag, startPoint x: 1057, startPoint y: 217, endPoint x: 804, endPoint y: 358, distance: 289.4
drag, startPoint x: 804, startPoint y: 358, endPoint x: 894, endPoint y: 150, distance: 226.8
click at [829, 332] on div "Undo Print Packing Slip Abort" at bounding box center [777, 355] width 621 height 49
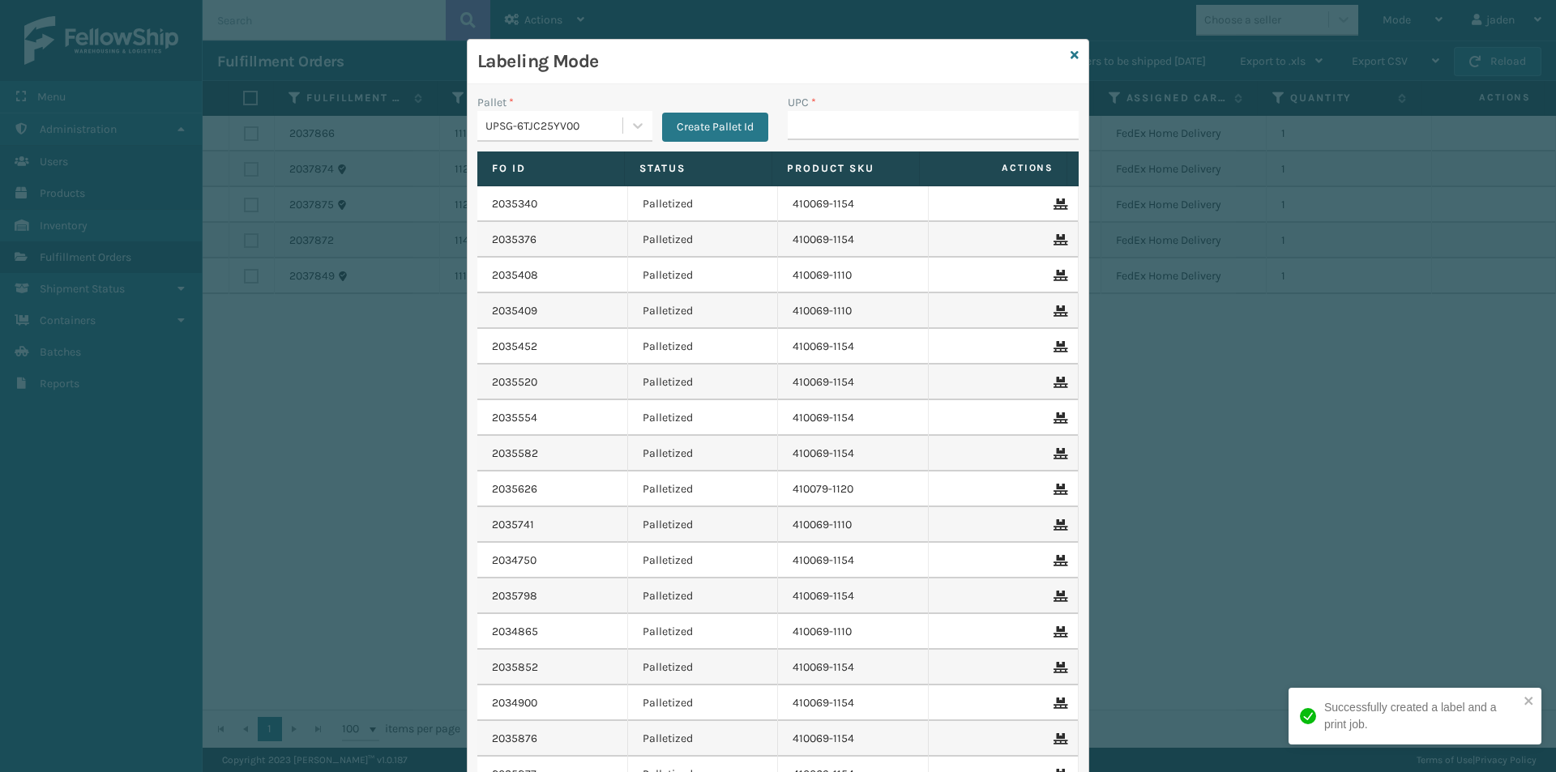
drag, startPoint x: 822, startPoint y: 111, endPoint x: 816, endPoint y: 118, distance: 9.8
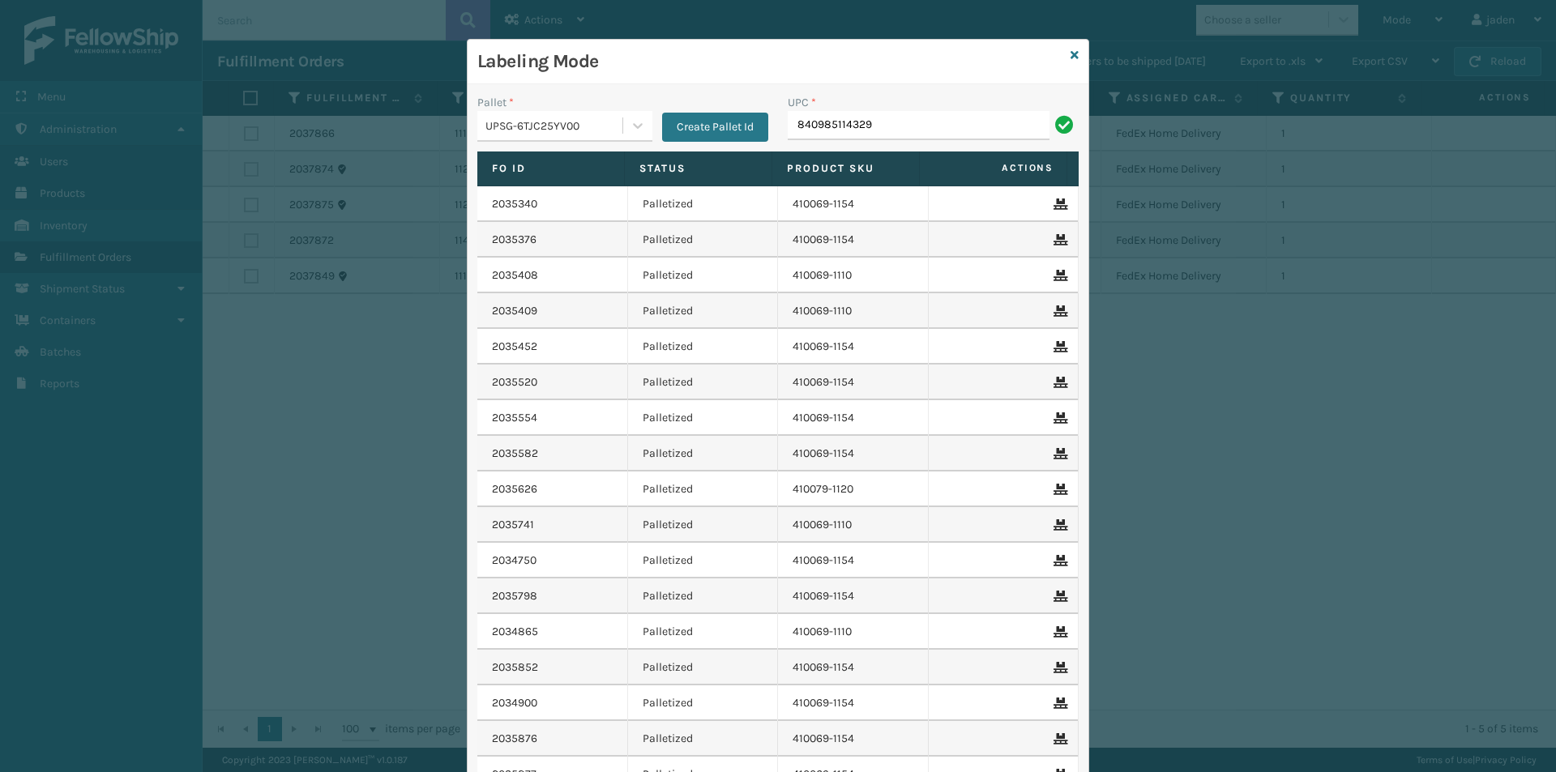
type input "840985114329"
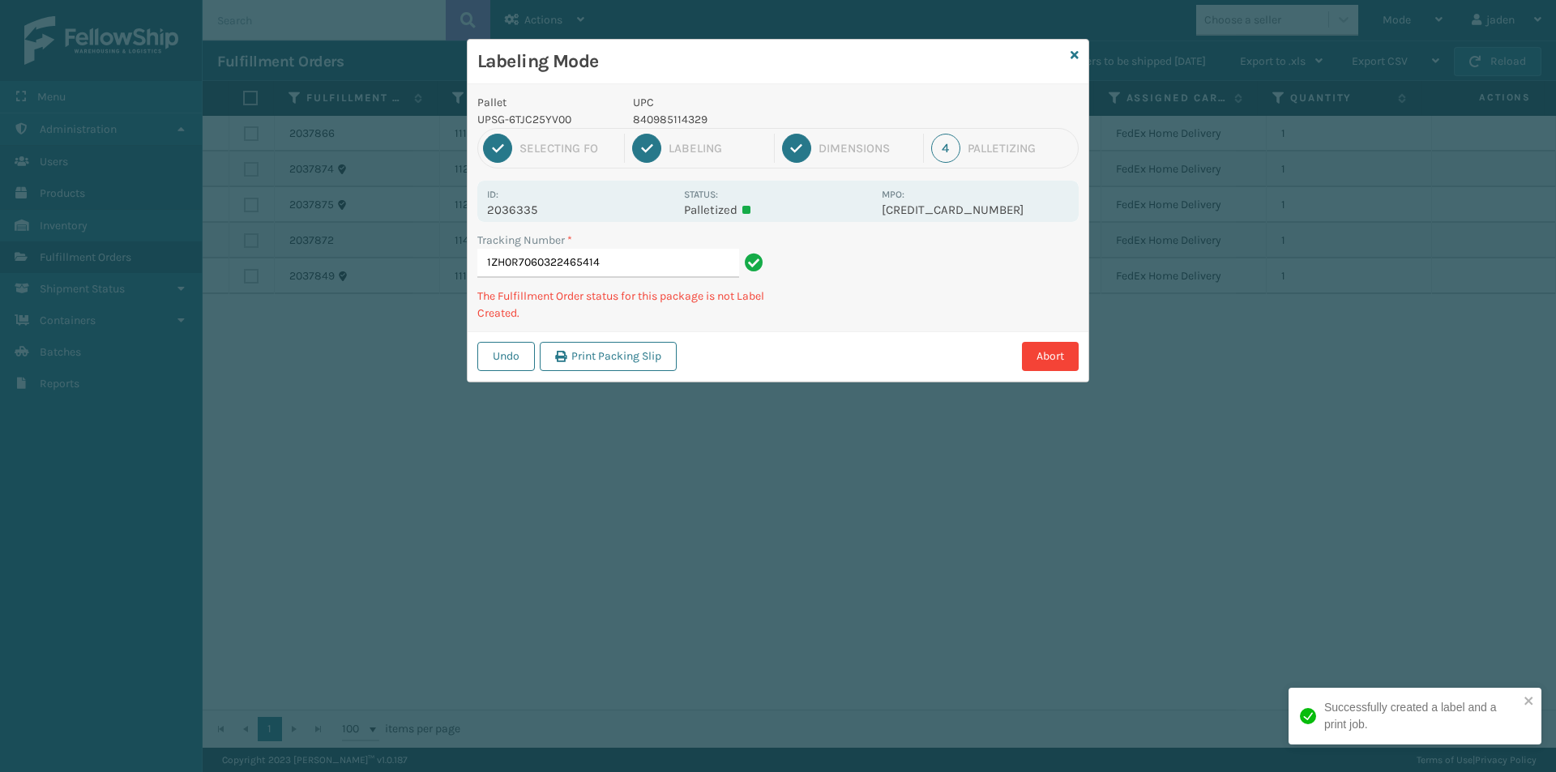
drag, startPoint x: 923, startPoint y: 263, endPoint x: 809, endPoint y: 343, distance: 138.9
drag, startPoint x: 809, startPoint y: 343, endPoint x: 994, endPoint y: 275, distance: 196.9
click at [845, 327] on div "Pallet UPSG-6TJC25YV00 UPC 840985114329 1 Selecting FO 2 Labeling 3 Dimensions …" at bounding box center [777, 232] width 621 height 297
drag, startPoint x: 994, startPoint y: 275, endPoint x: 971, endPoint y: 278, distance: 23.7
drag, startPoint x: 971, startPoint y: 278, endPoint x: 1001, endPoint y: 301, distance: 38.2
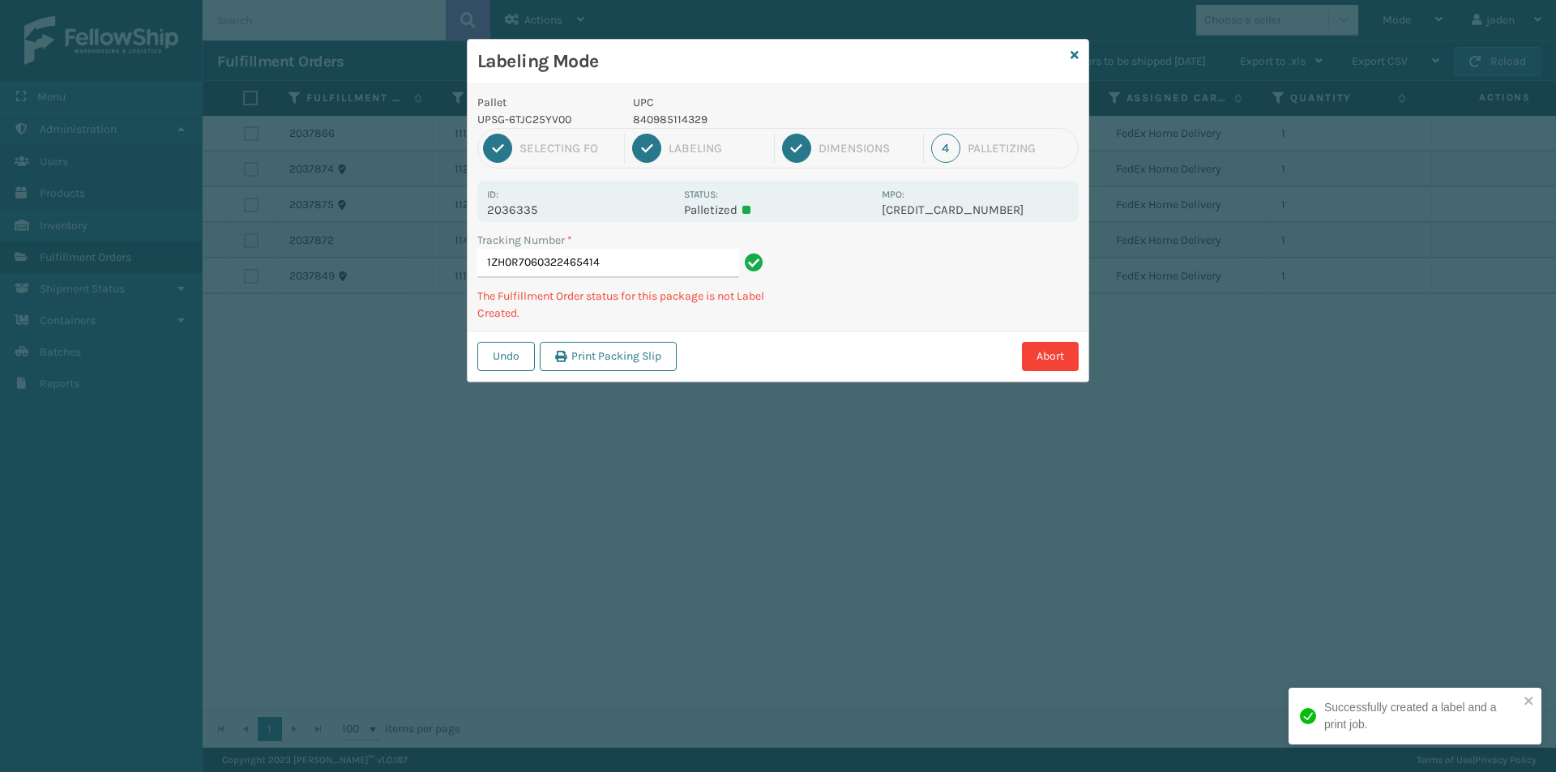
click at [876, 361] on div "Labeling Mode Pallet UPSG-6TJC25YV00 UPC 840985114329 1 Selecting FO 2 Labeling…" at bounding box center [778, 386] width 1556 height 772
drag, startPoint x: 994, startPoint y: 300, endPoint x: 840, endPoint y: 372, distance: 170.0
click at [840, 372] on div "Undo Print Packing Slip Abort" at bounding box center [777, 355] width 621 height 49
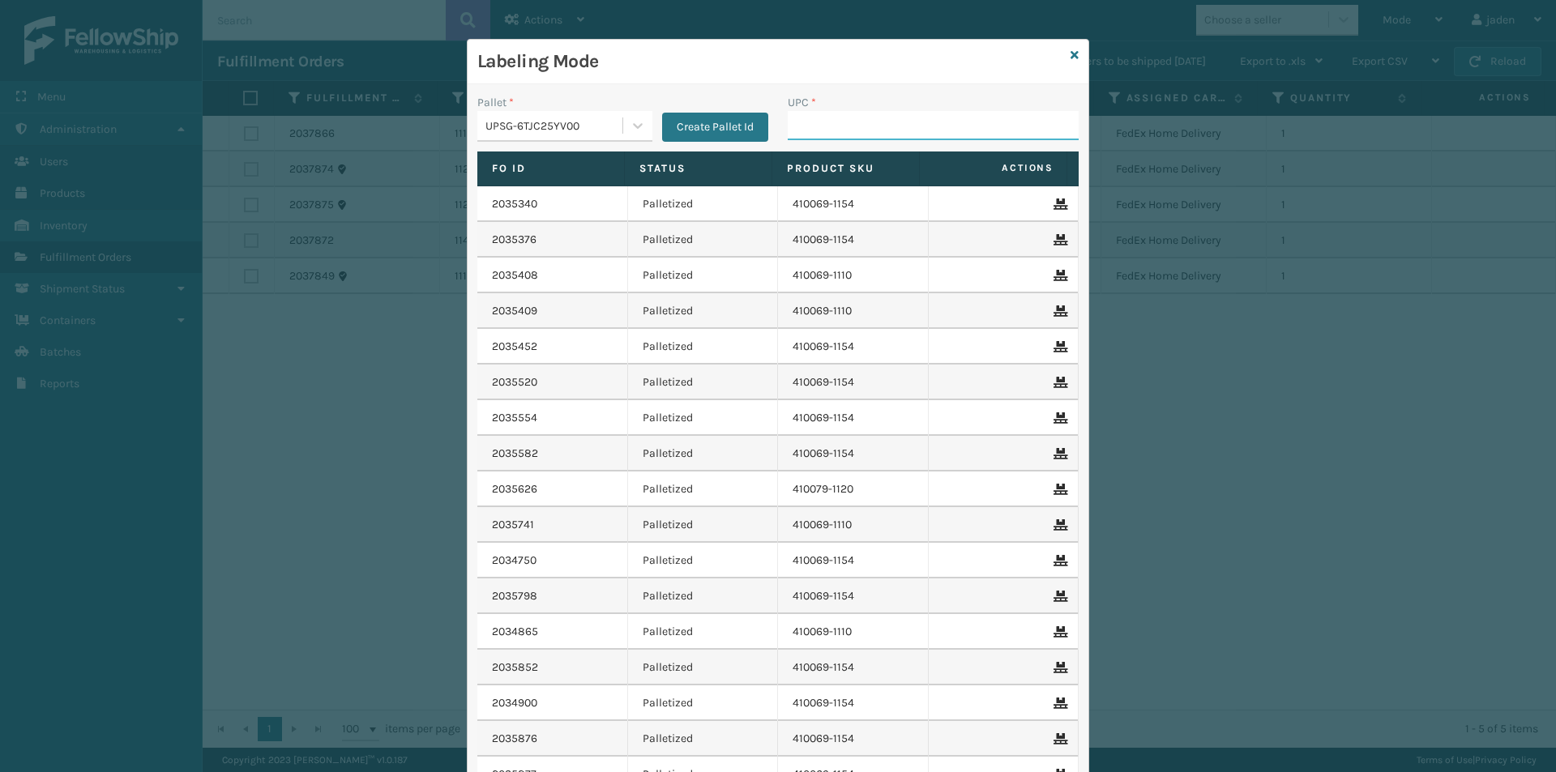
paste input "840985114329"
type input "840985114329"
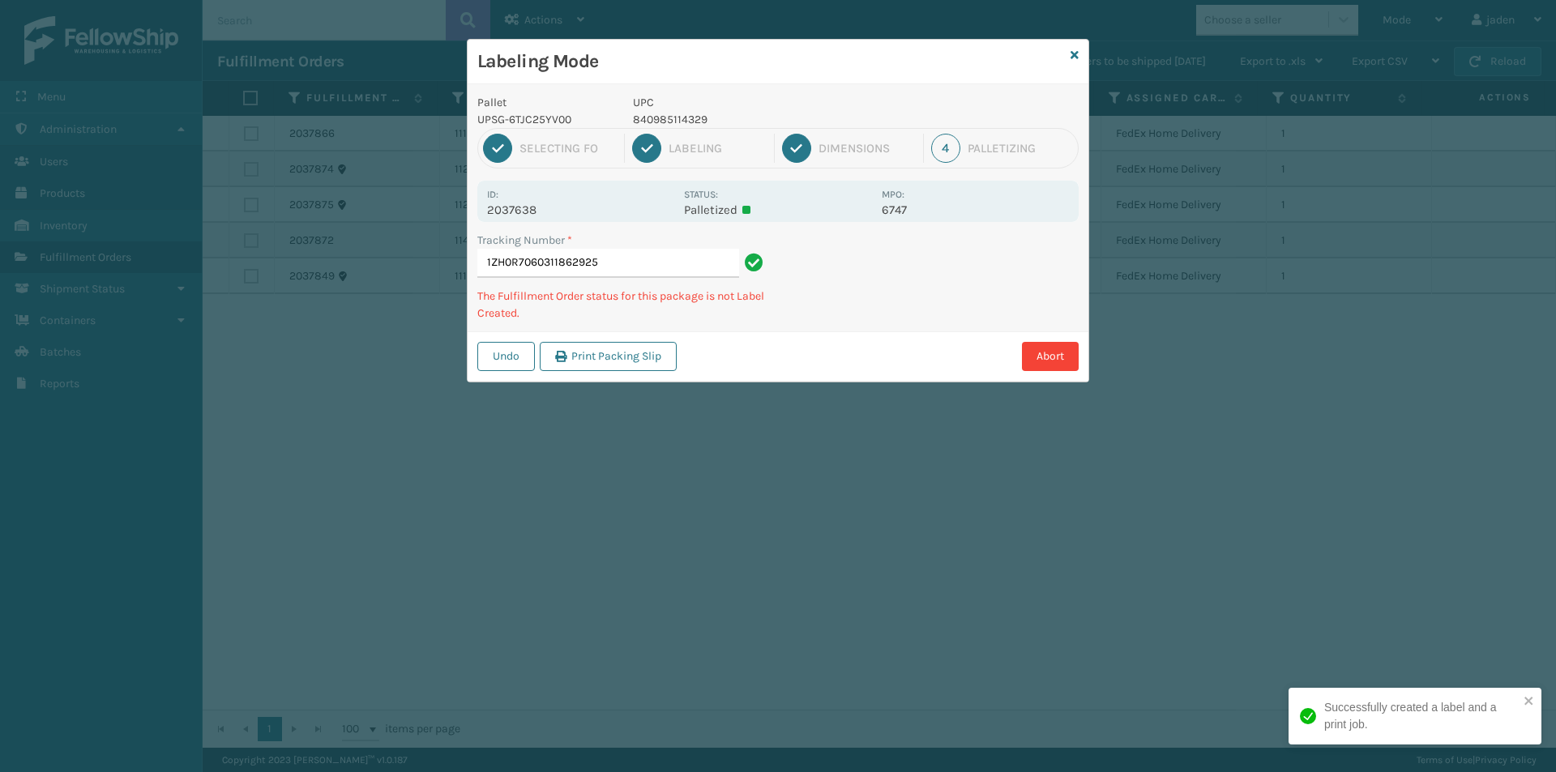
drag, startPoint x: 995, startPoint y: 247, endPoint x: 928, endPoint y: 230, distance: 68.6
click at [892, 292] on div "Tracking Number * 1ZH0R7060311862925 The Fulfillment Order status for this pack…" at bounding box center [777, 282] width 621 height 100
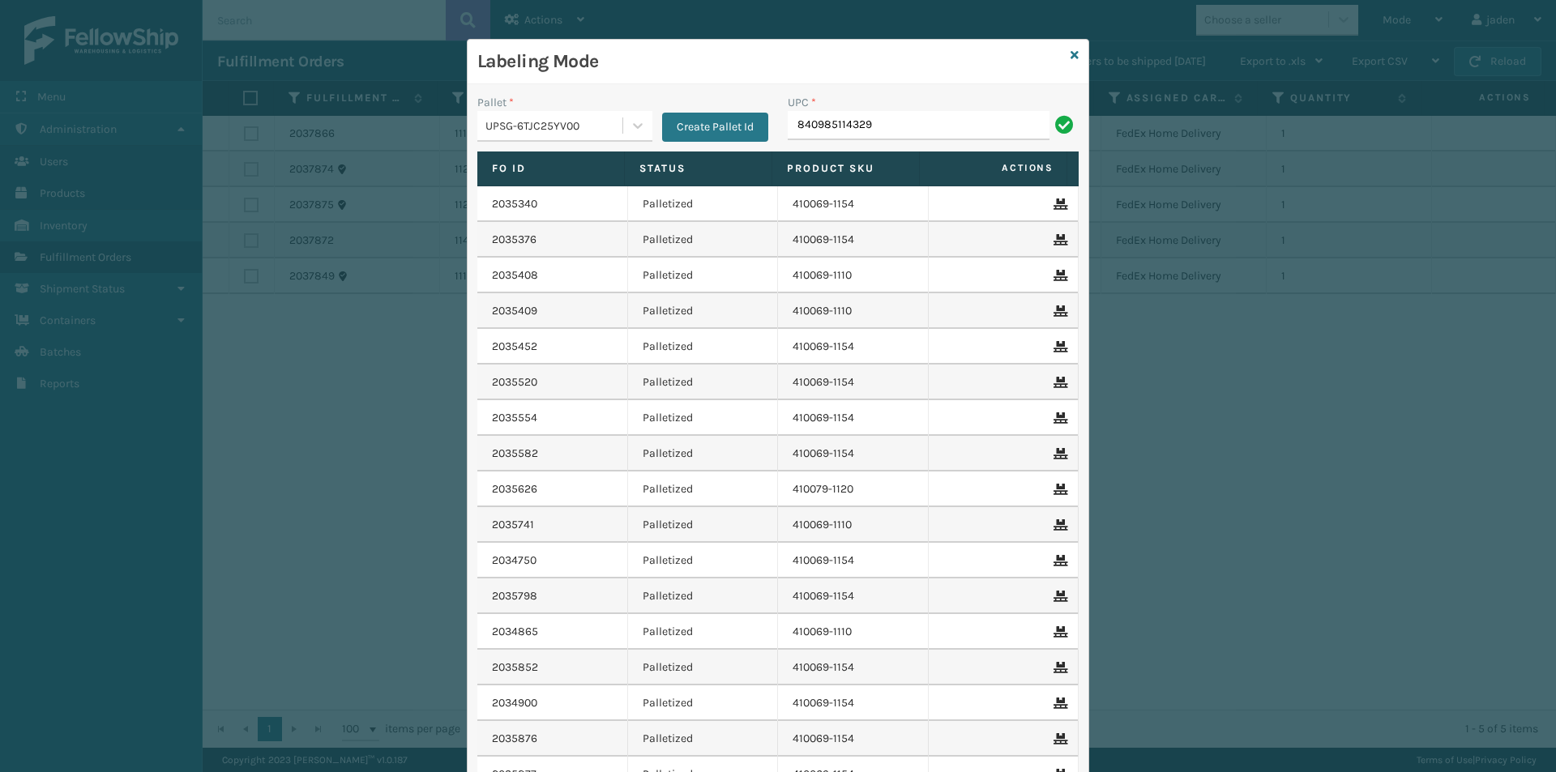
type input "840985114329"
click at [1070, 53] on icon at bounding box center [1074, 54] width 8 height 11
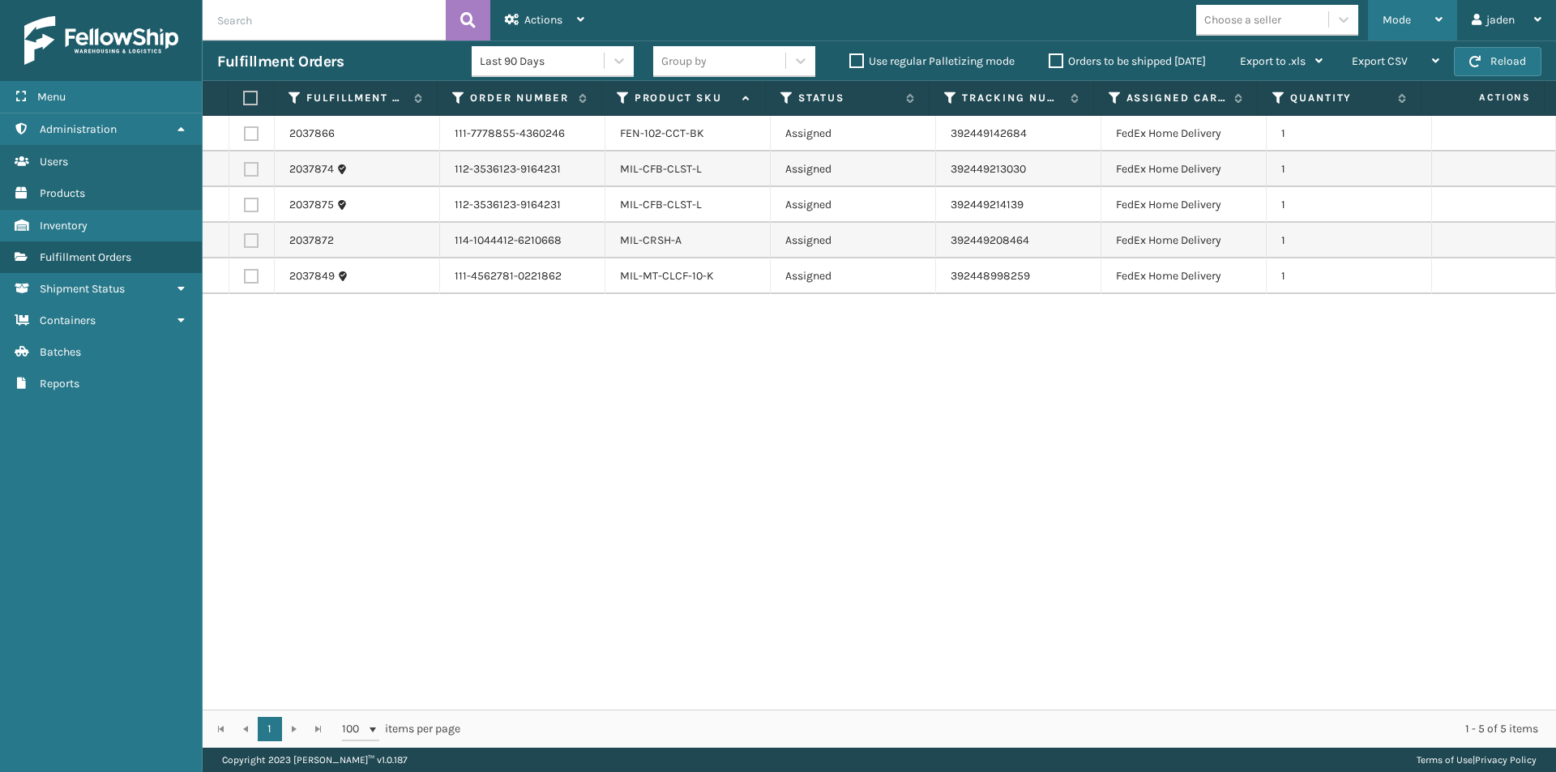
click at [1407, 20] on span "Mode" at bounding box center [1396, 20] width 28 height 14
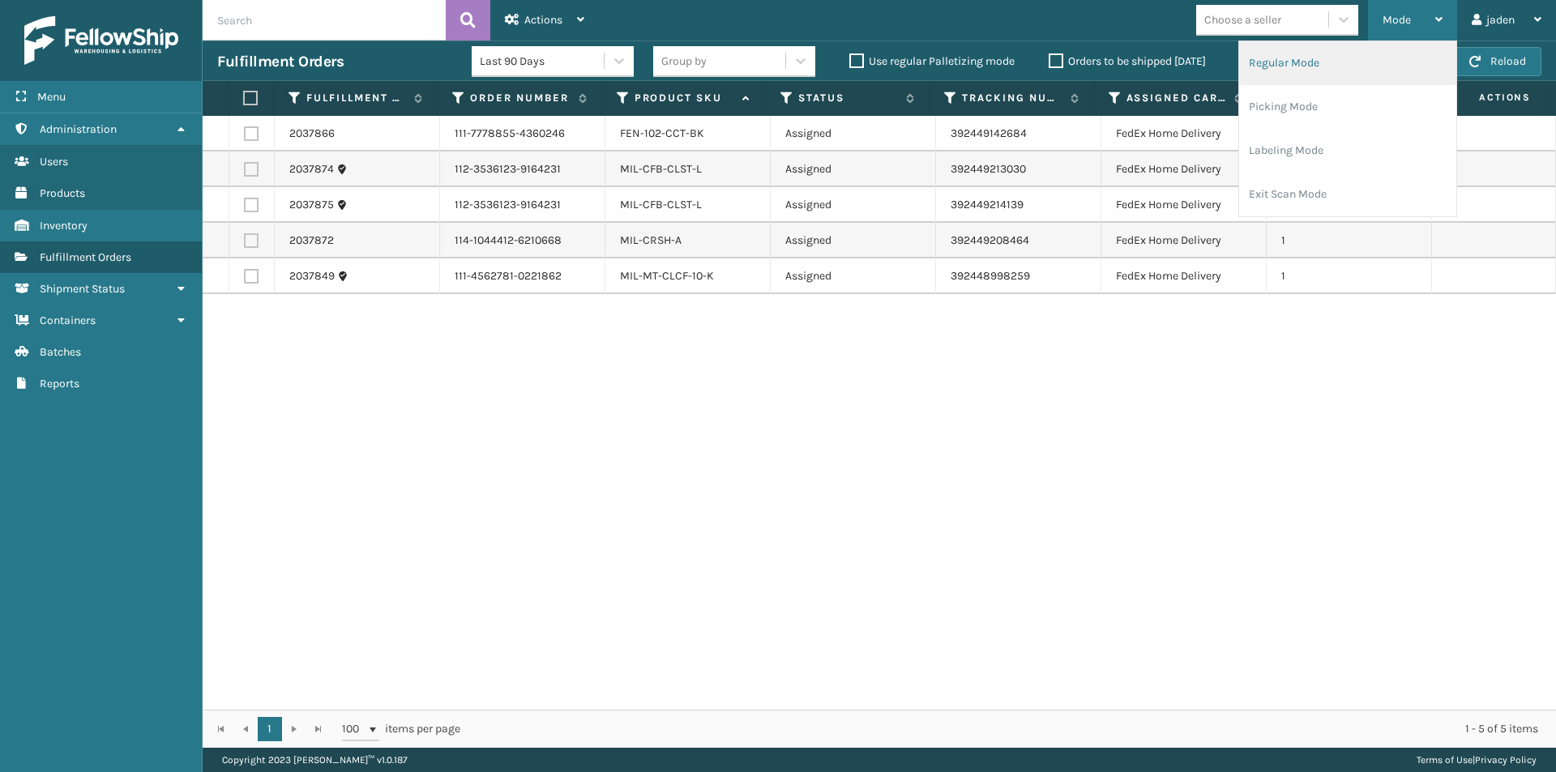
click at [1295, 66] on li "Regular Mode" at bounding box center [1347, 63] width 217 height 44
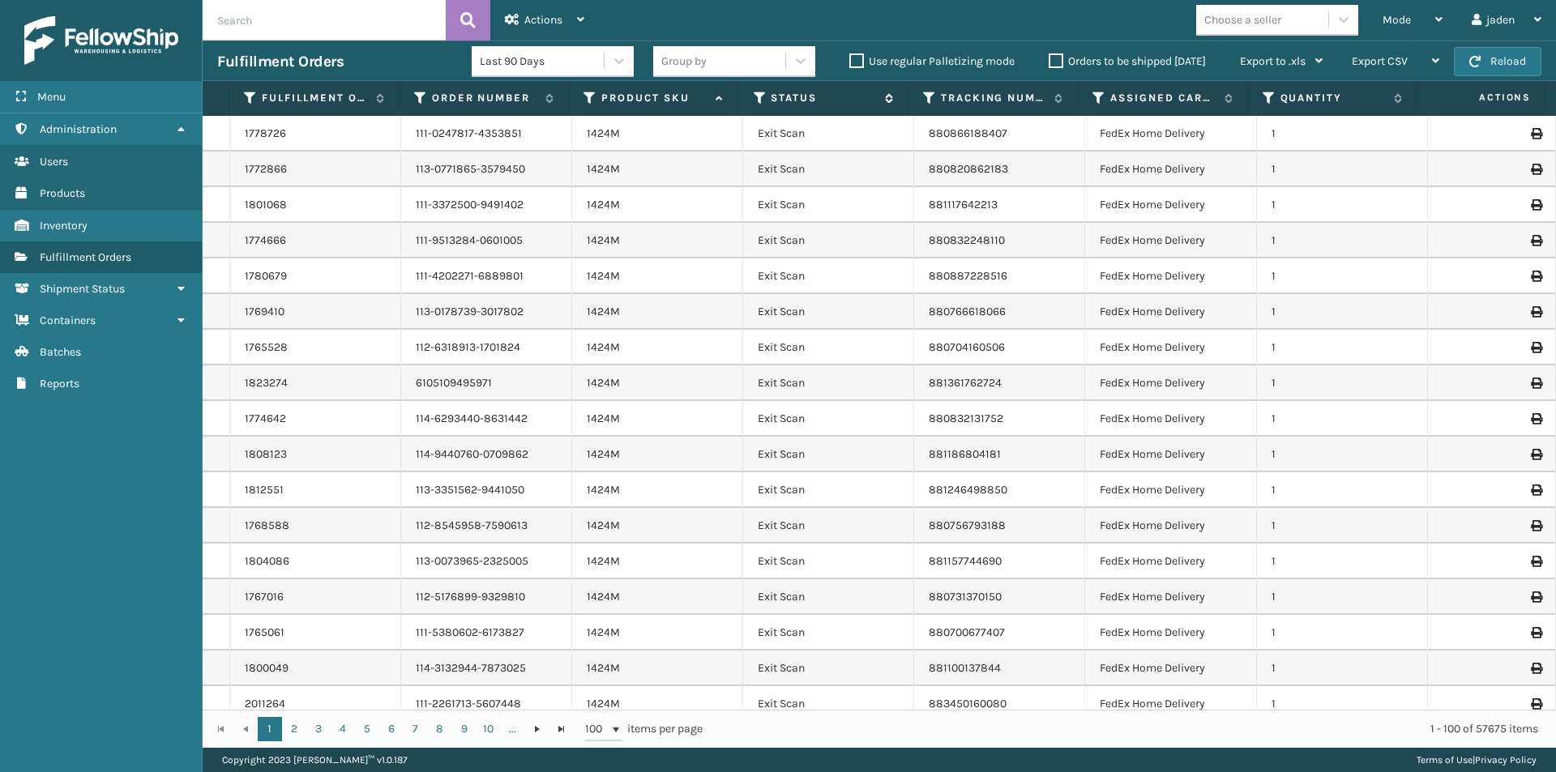
click at [754, 100] on icon at bounding box center [759, 98] width 13 height 15
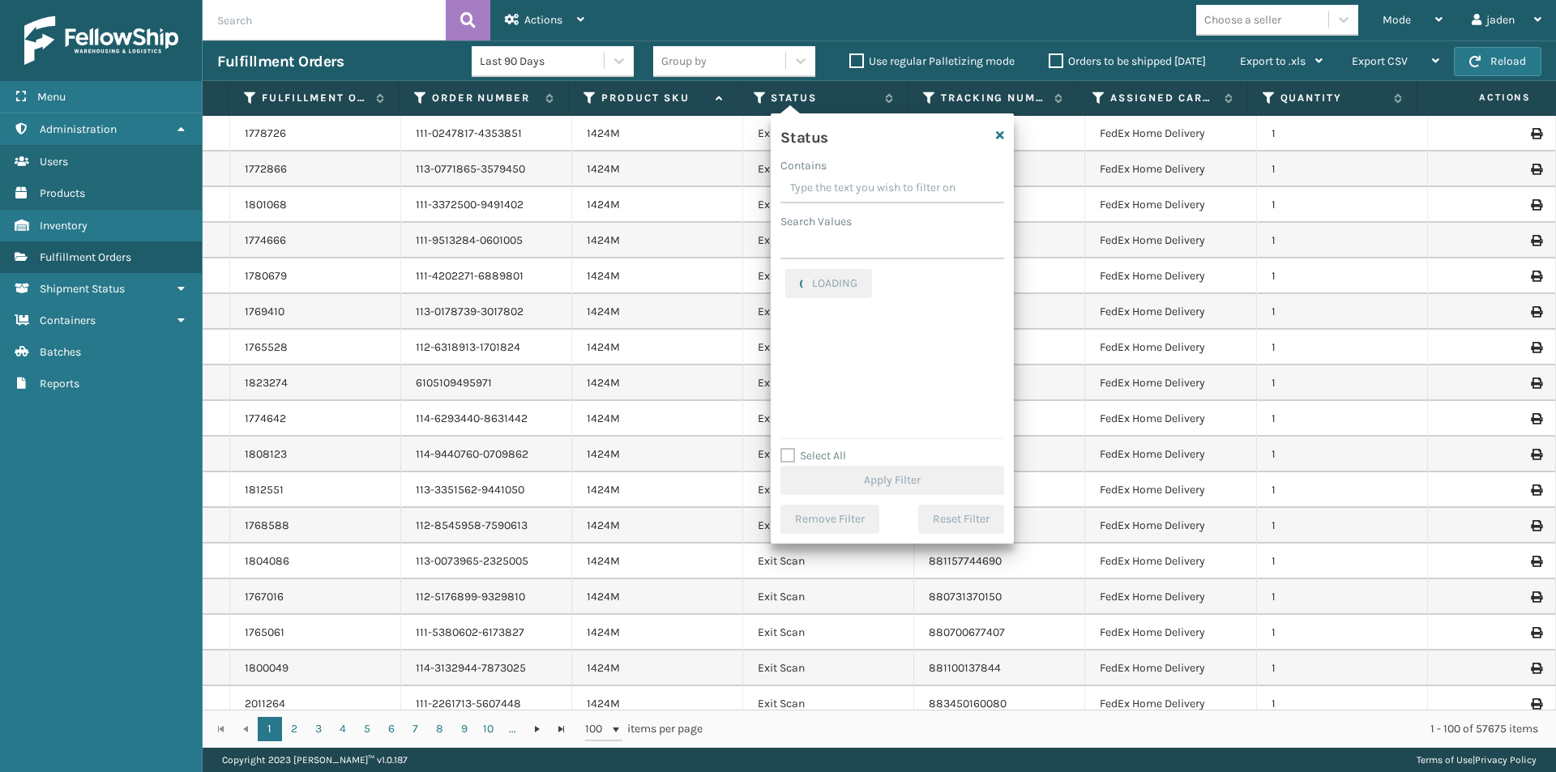
drag, startPoint x: 865, startPoint y: 188, endPoint x: 843, endPoint y: 185, distance: 22.1
click at [843, 185] on input "Contains" at bounding box center [892, 188] width 224 height 29
click at [782, 361] on div "Assigned Canceled Entered Exit Scan Label Created Not Received Packaged Palleti…" at bounding box center [892, 350] width 224 height 162
click at [796, 349] on label "Picking" at bounding box center [814, 353] width 58 height 14
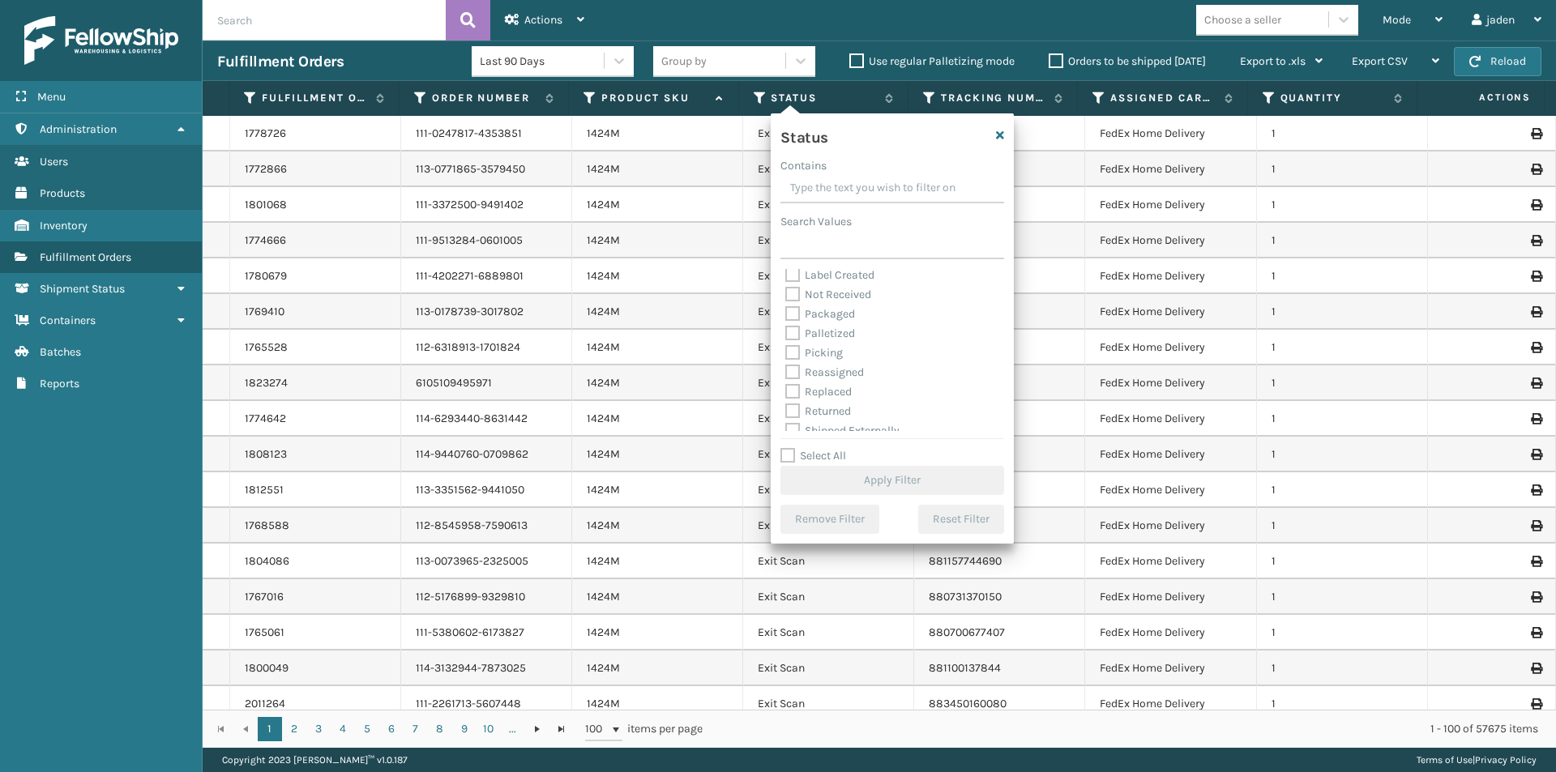
click at [786, 349] on input "Picking" at bounding box center [785, 349] width 1 height 11
checkbox input "true"
click at [846, 472] on button "Apply Filter" at bounding box center [892, 480] width 224 height 29
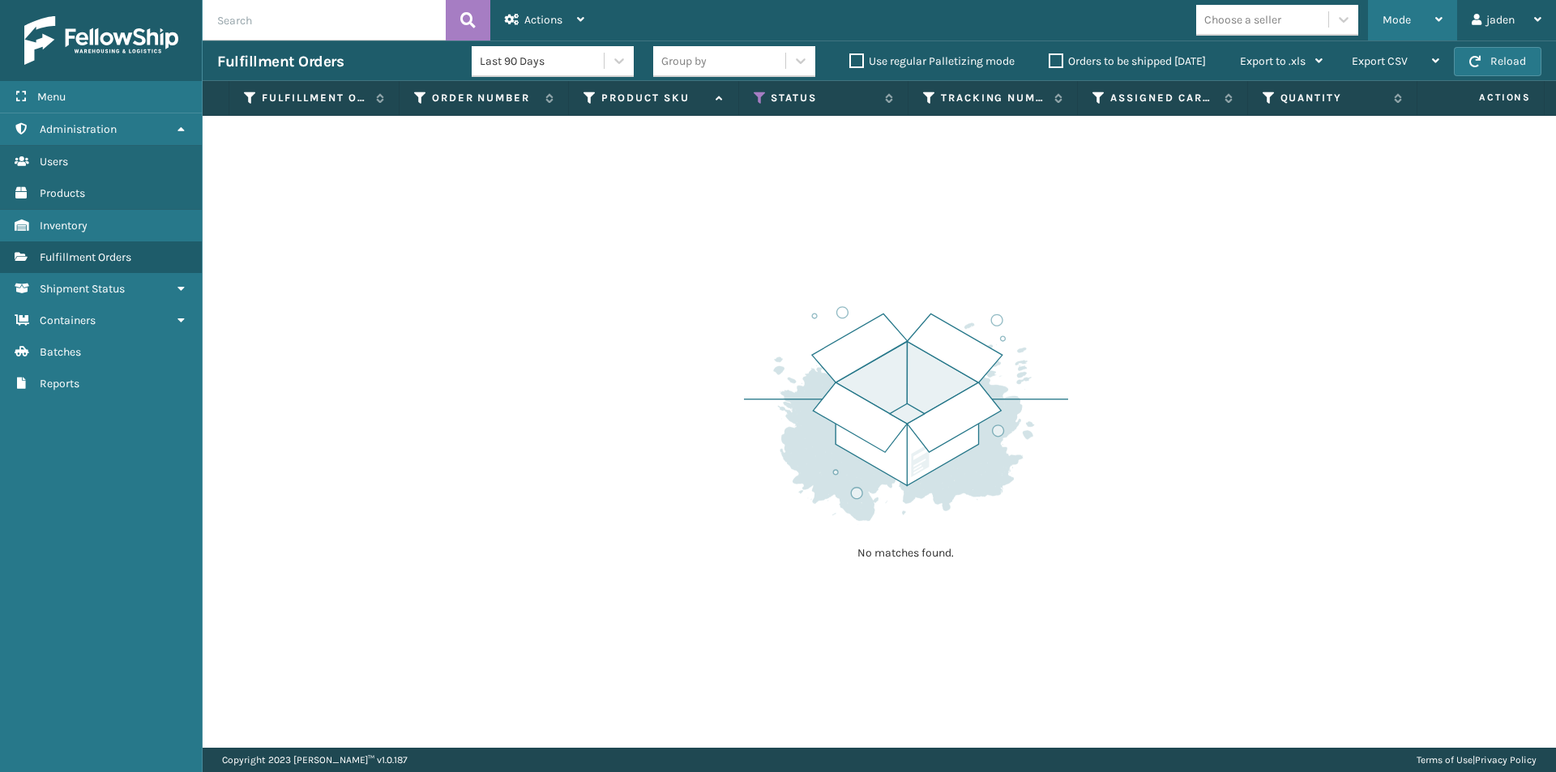
click at [1412, 21] on div "Mode" at bounding box center [1412, 20] width 60 height 41
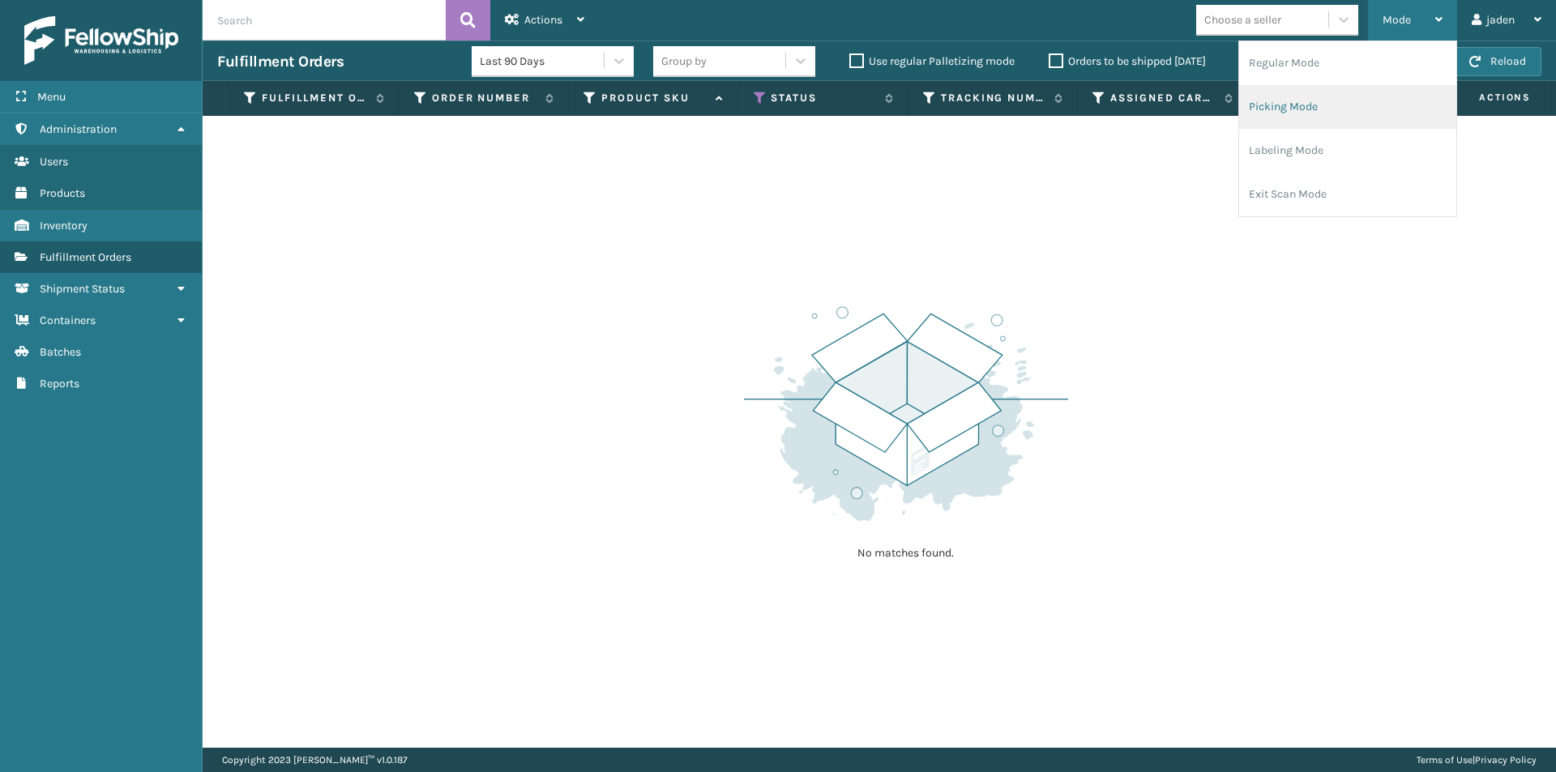
click at [1327, 115] on li "Picking Mode" at bounding box center [1347, 107] width 217 height 44
